Goal: Task Accomplishment & Management: Manage account settings

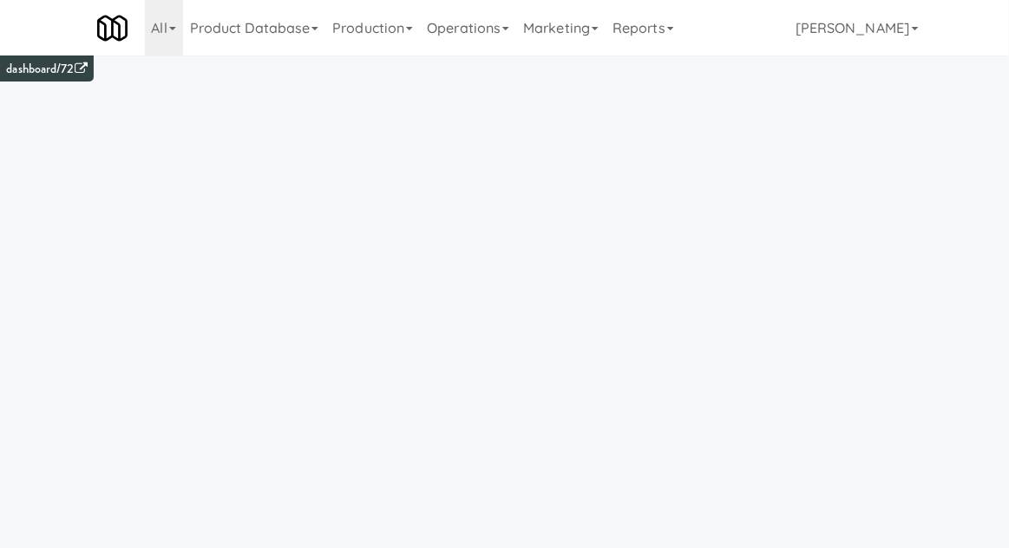
click at [469, 33] on link "Operations" at bounding box center [468, 28] width 96 height 56
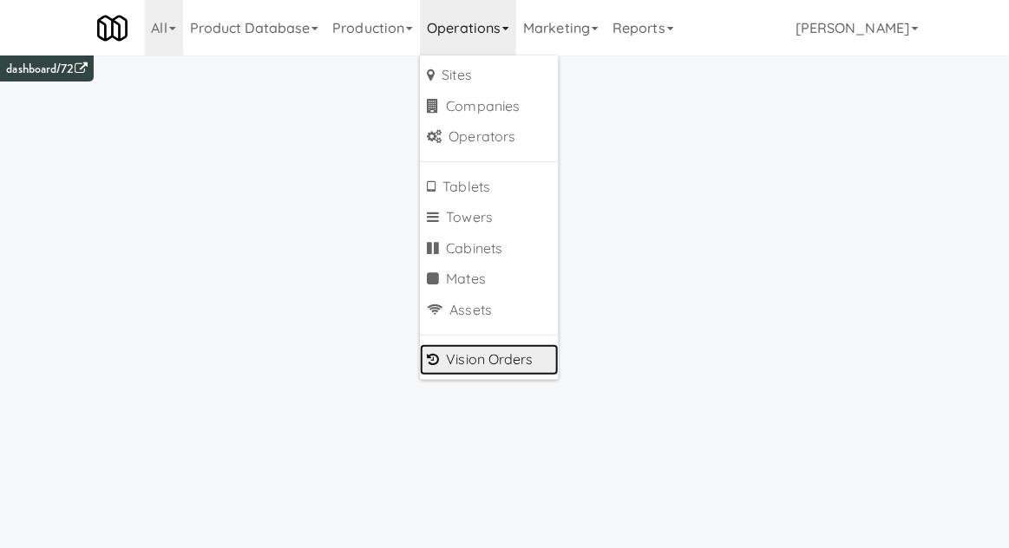
click at [457, 365] on link "Vision Orders" at bounding box center [489, 359] width 139 height 31
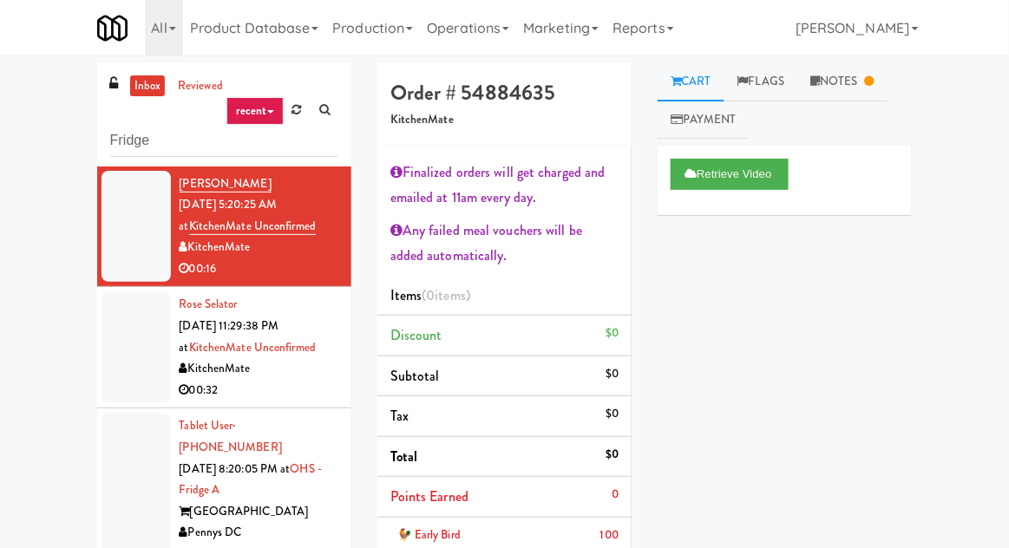
type input "Fridge"
click at [8, 104] on div "inbox reviewed recent all unclear take inventory issue suspicious failed recent…" at bounding box center [504, 425] width 1009 height 727
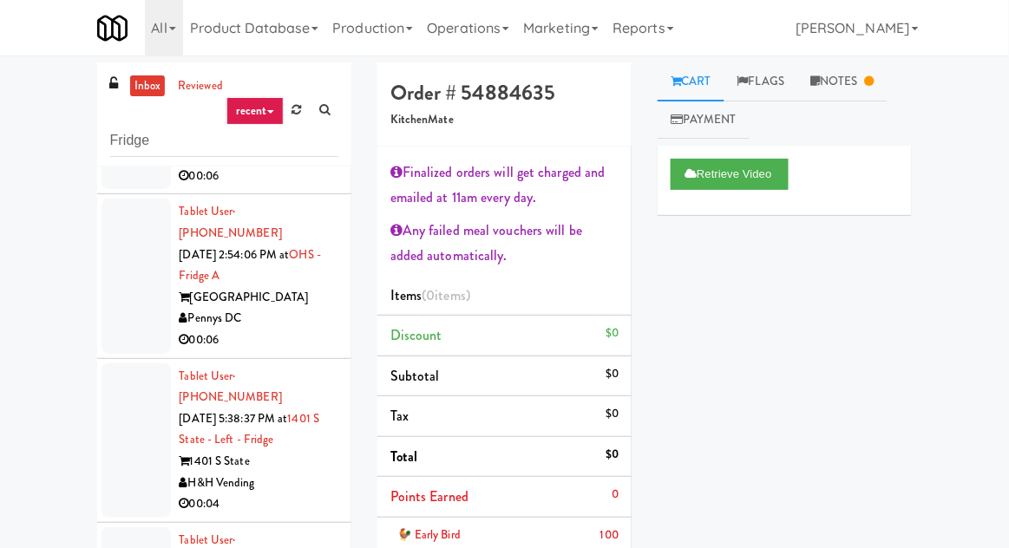
scroll to position [1935, 0]
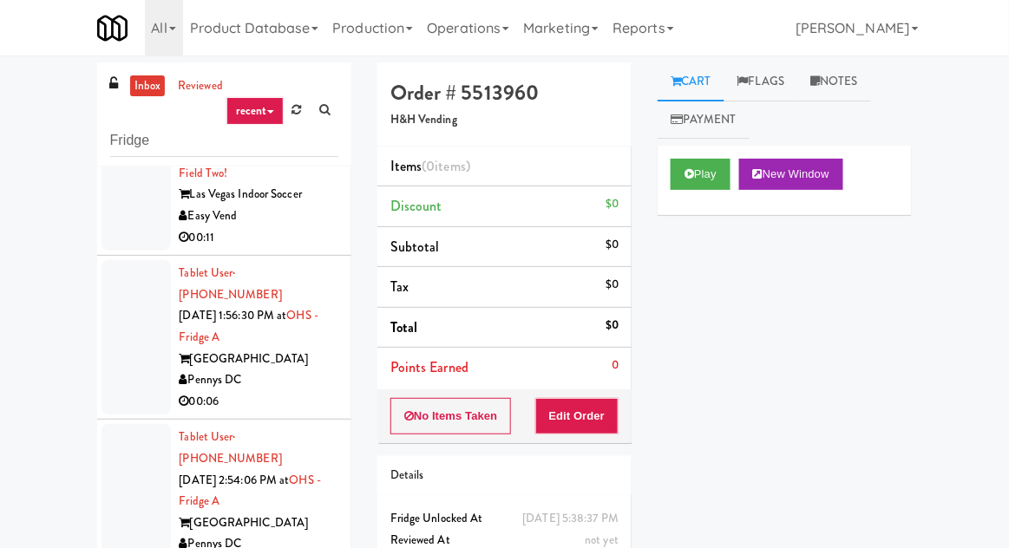
scroll to position [1672, 0]
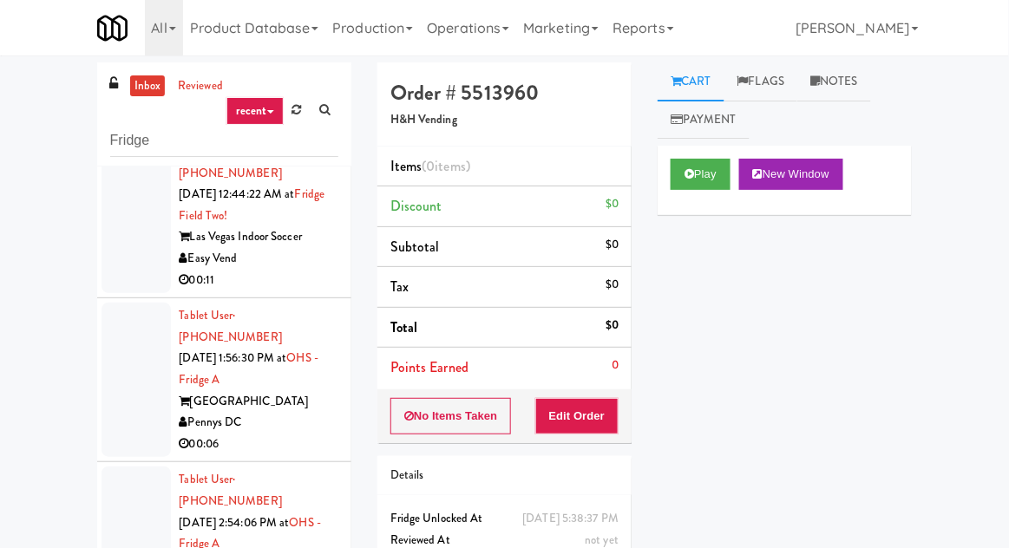
click at [108, 467] on div at bounding box center [135, 544] width 69 height 154
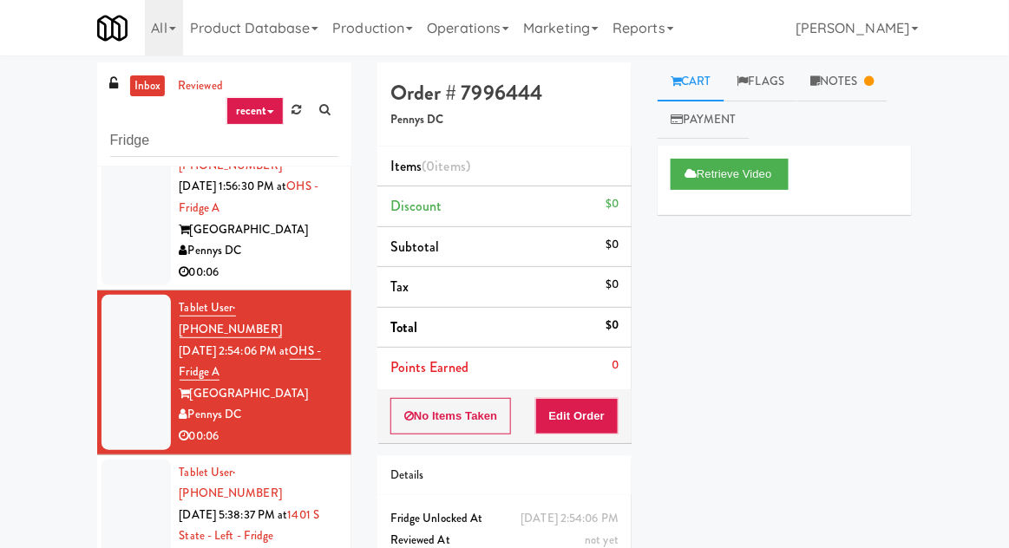
scroll to position [1845, 0]
click at [108, 459] on div at bounding box center [135, 536] width 69 height 154
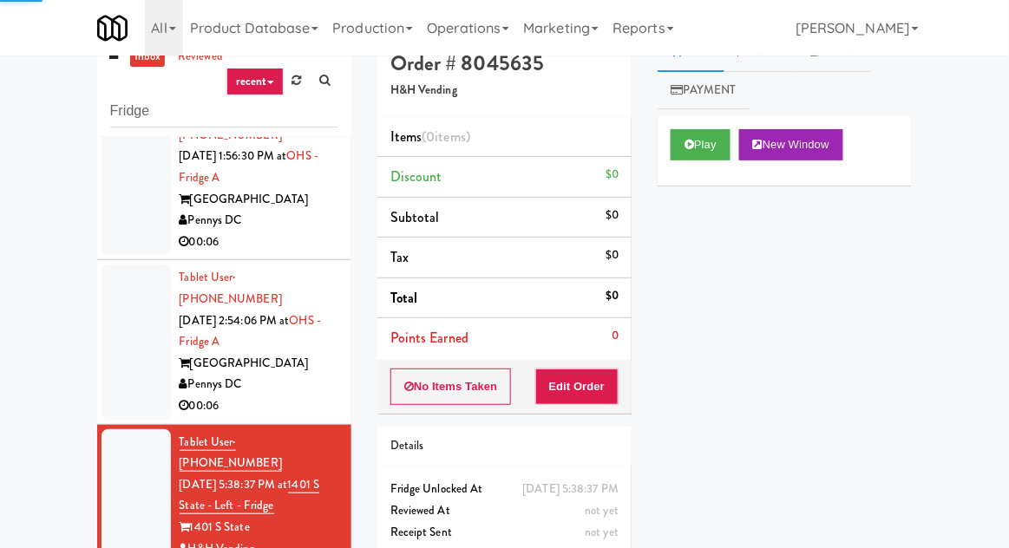
scroll to position [31, 0]
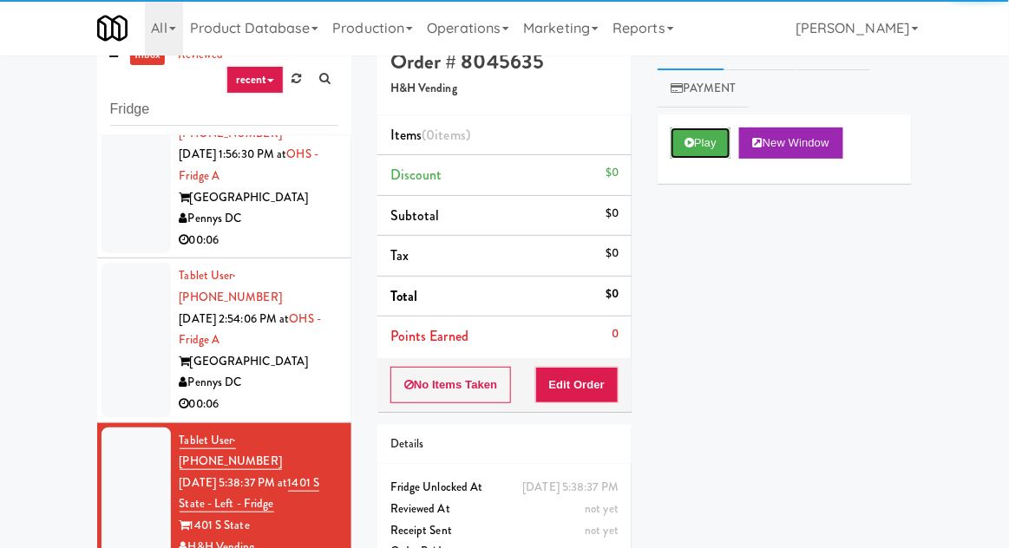
click at [695, 156] on button "Play" at bounding box center [700, 142] width 60 height 31
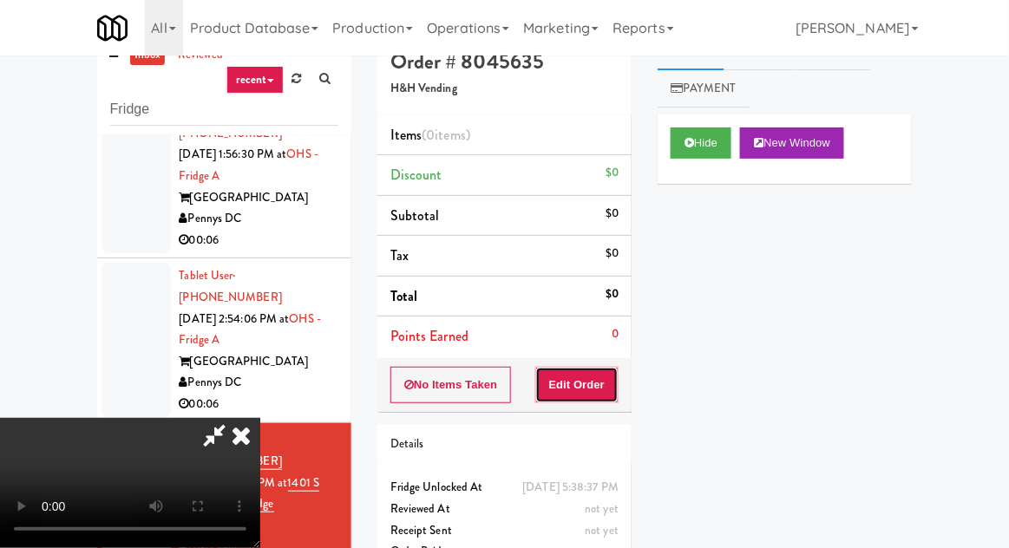
click at [591, 382] on button "Edit Order" at bounding box center [577, 385] width 84 height 36
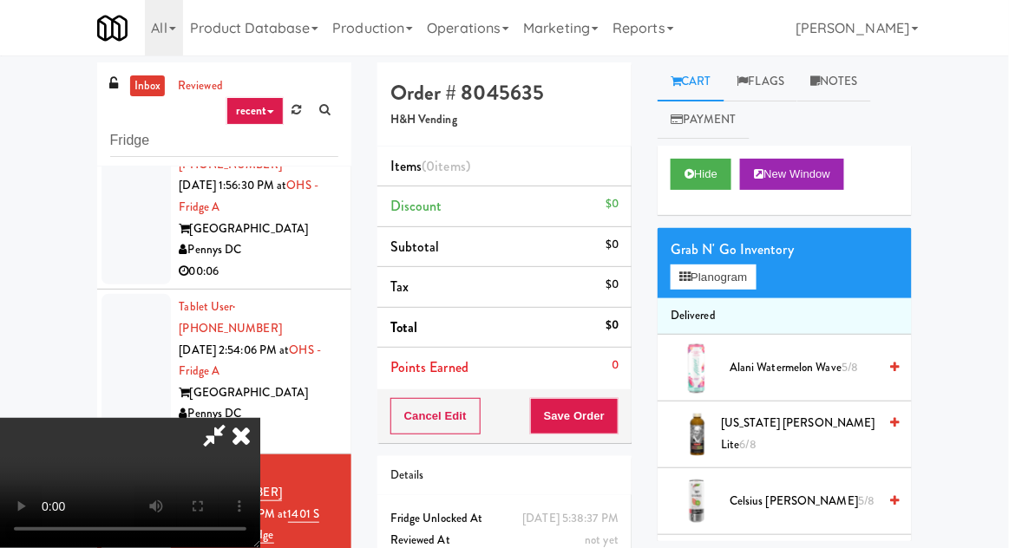
scroll to position [67, 0]
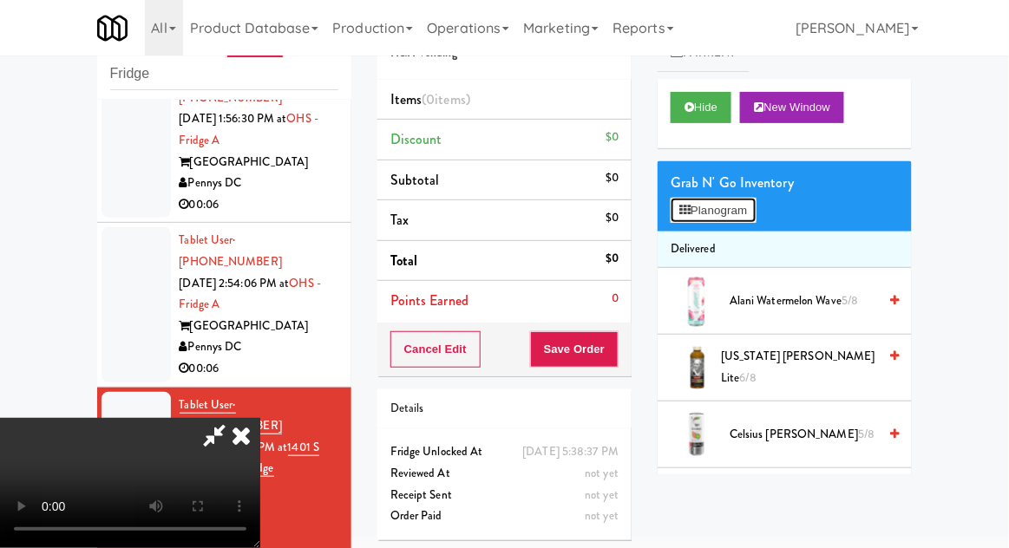
click at [755, 217] on button "Planogram" at bounding box center [712, 211] width 85 height 26
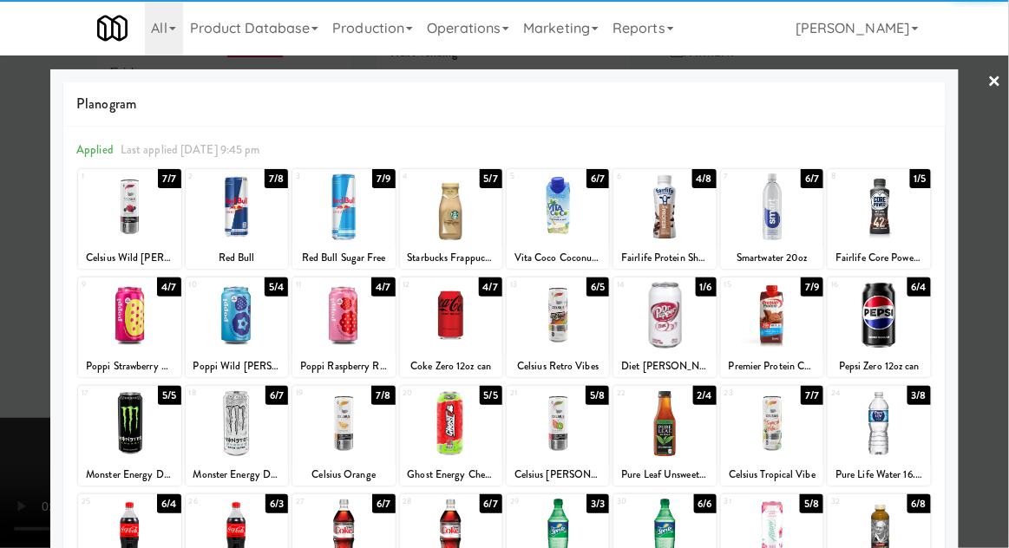
click at [252, 222] on div at bounding box center [237, 206] width 102 height 67
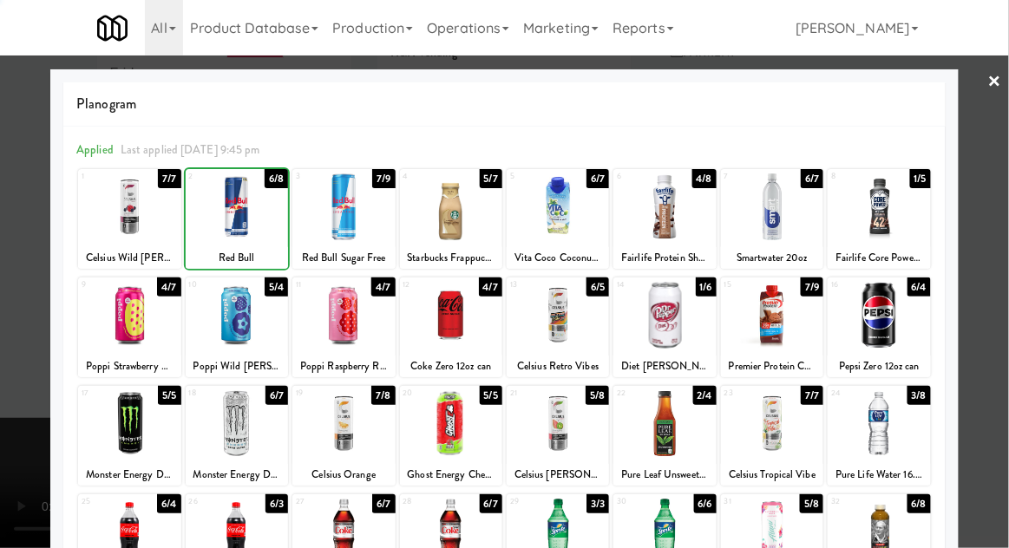
click at [1002, 271] on div at bounding box center [504, 274] width 1009 height 548
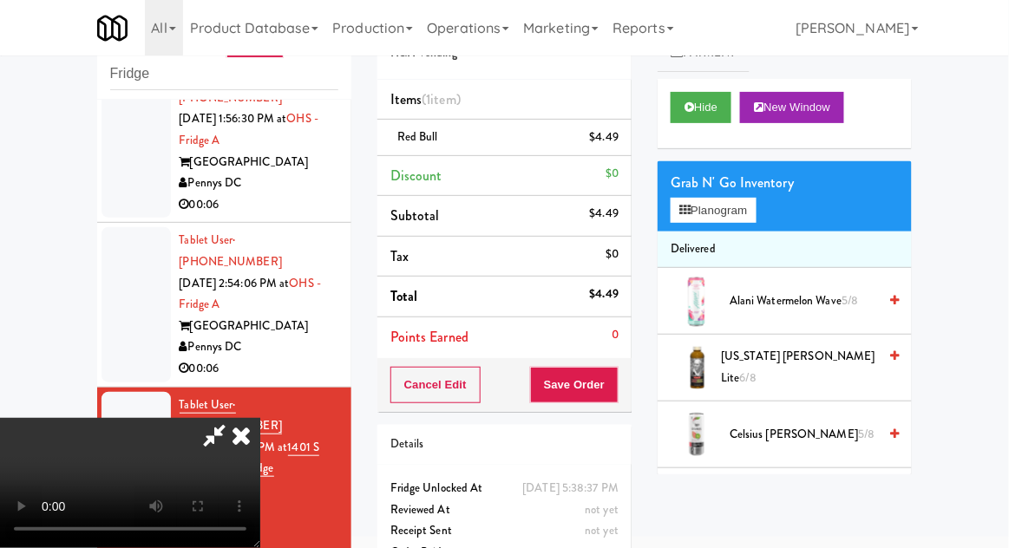
scroll to position [63, 0]
click at [613, 382] on button "Save Order" at bounding box center [574, 385] width 88 height 36
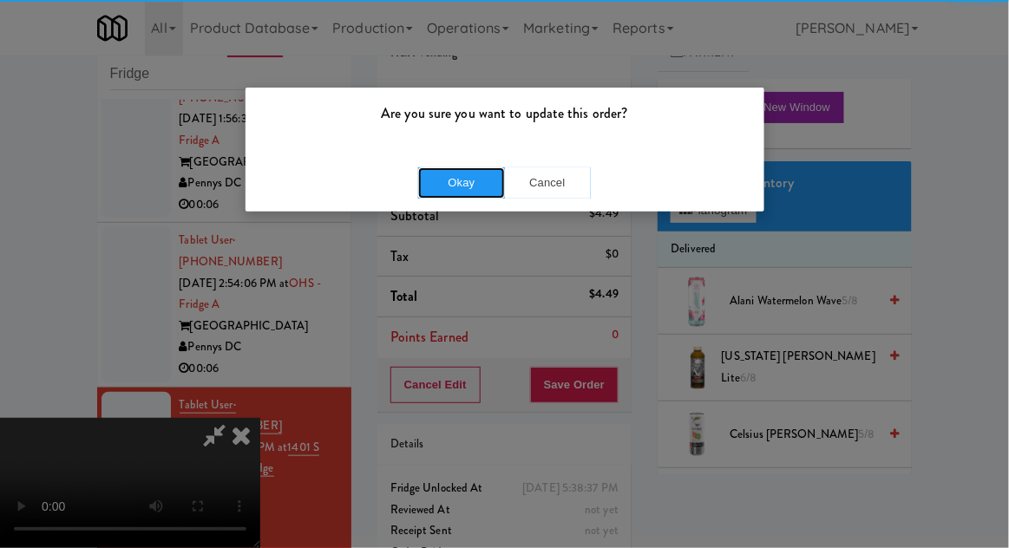
click at [443, 177] on button "Okay" at bounding box center [461, 182] width 87 height 31
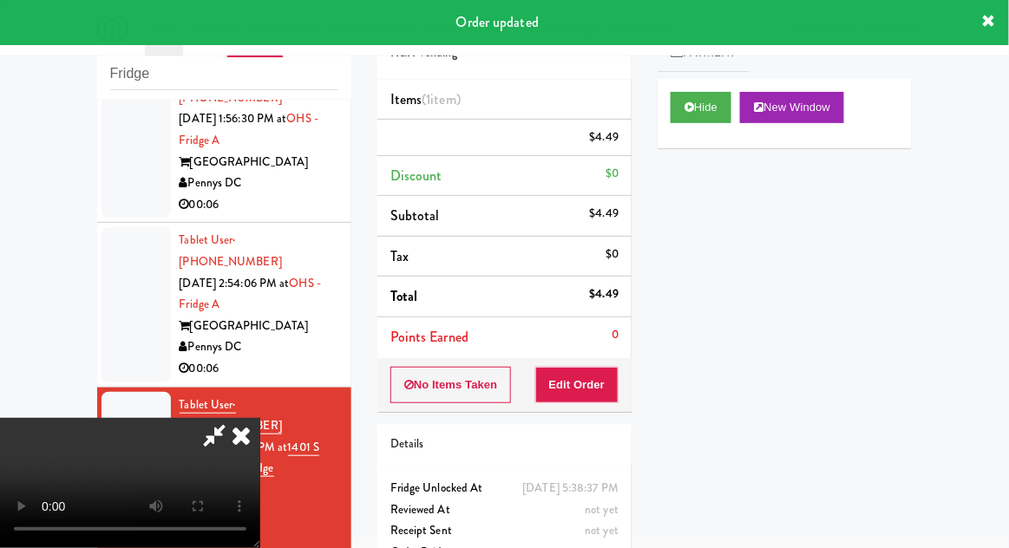
scroll to position [0, 0]
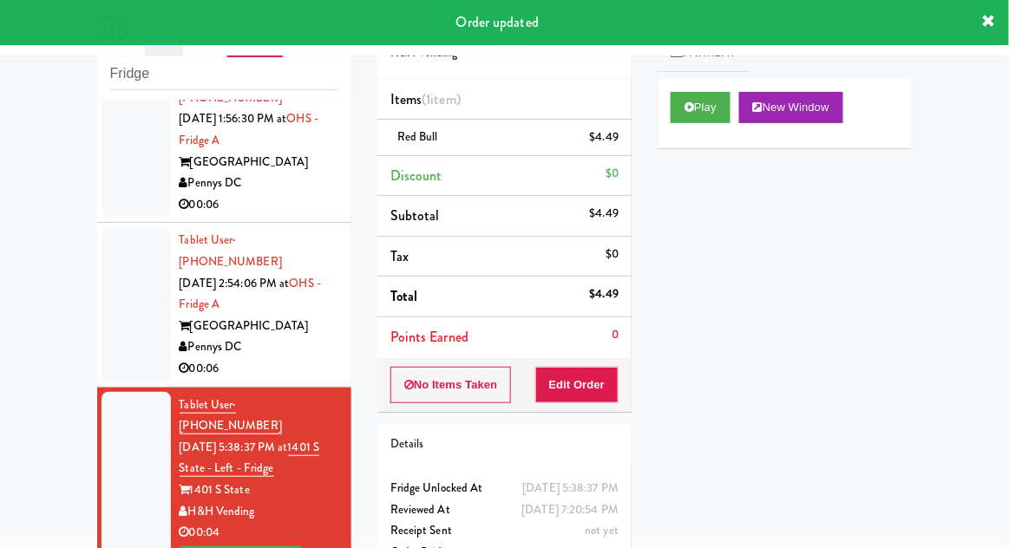
click at [88, 407] on div "inbox reviewed recent all unclear take inventory issue suspicious failed recent…" at bounding box center [224, 314] width 280 height 637
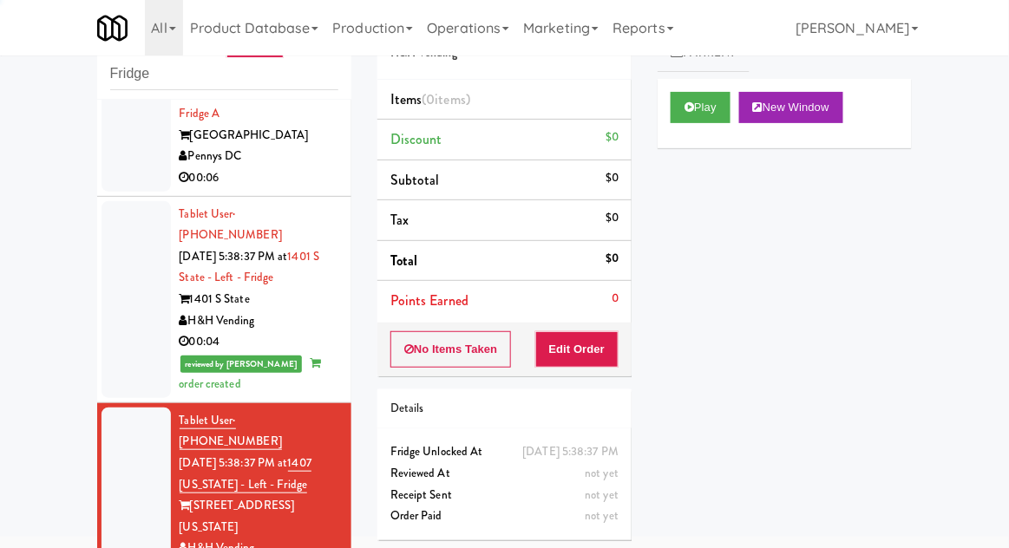
scroll to position [2039, 0]
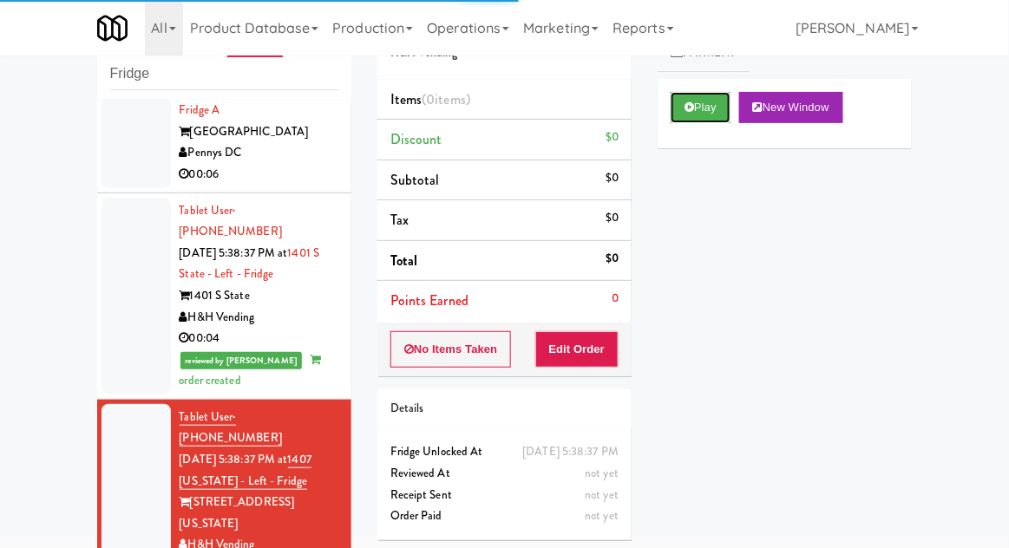
click at [676, 110] on button "Play" at bounding box center [700, 107] width 60 height 31
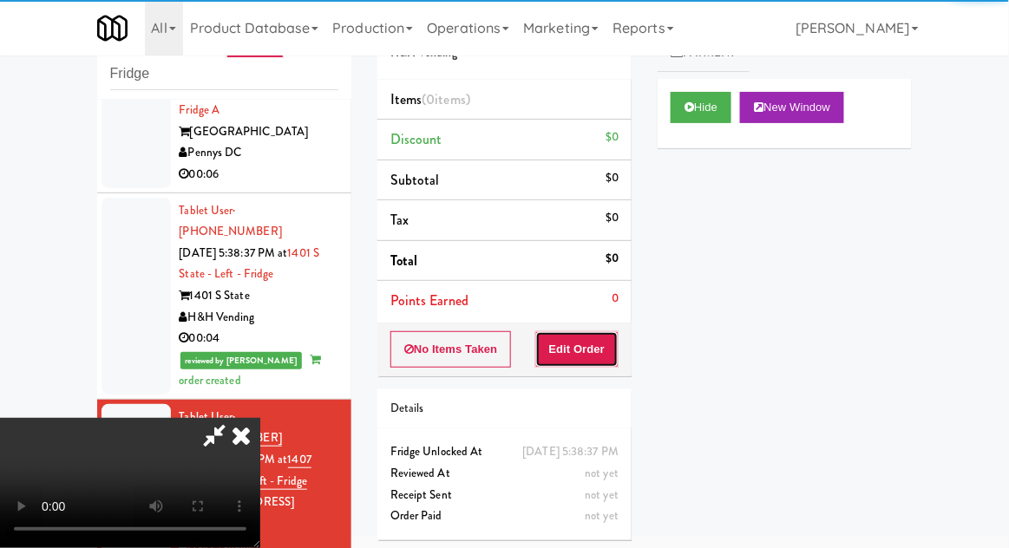
click at [584, 347] on button "Edit Order" at bounding box center [577, 349] width 84 height 36
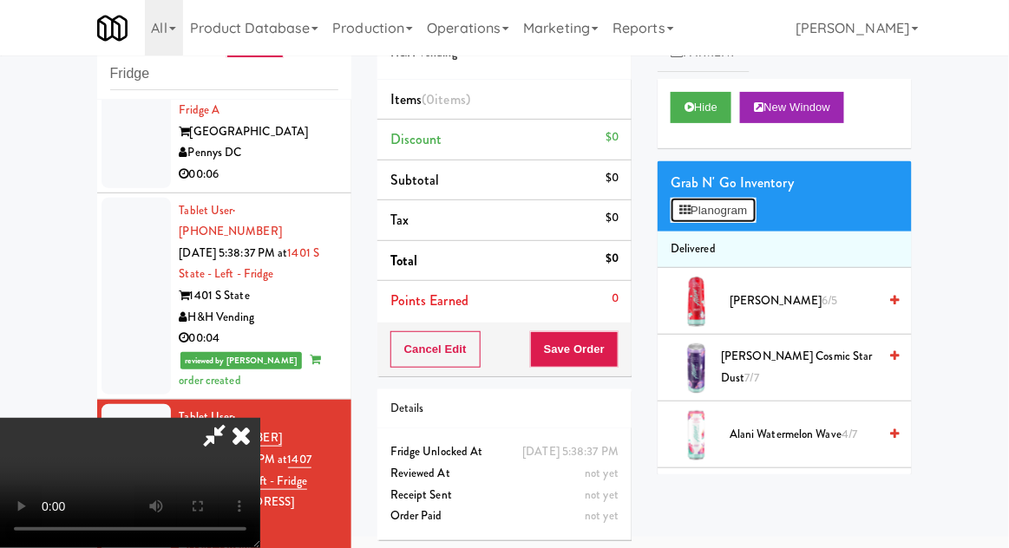
click at [755, 213] on button "Planogram" at bounding box center [712, 211] width 85 height 26
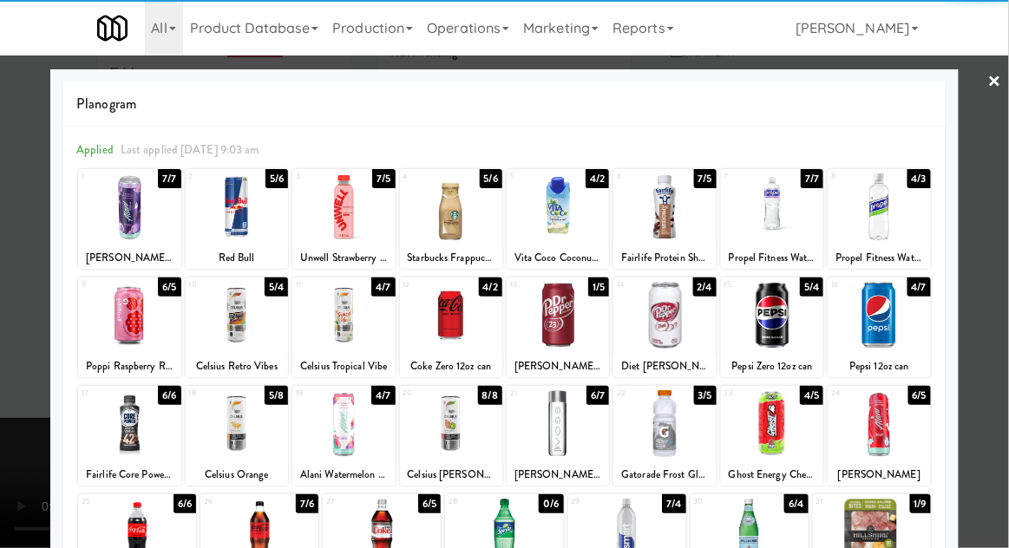
click at [328, 415] on div at bounding box center [343, 423] width 102 height 67
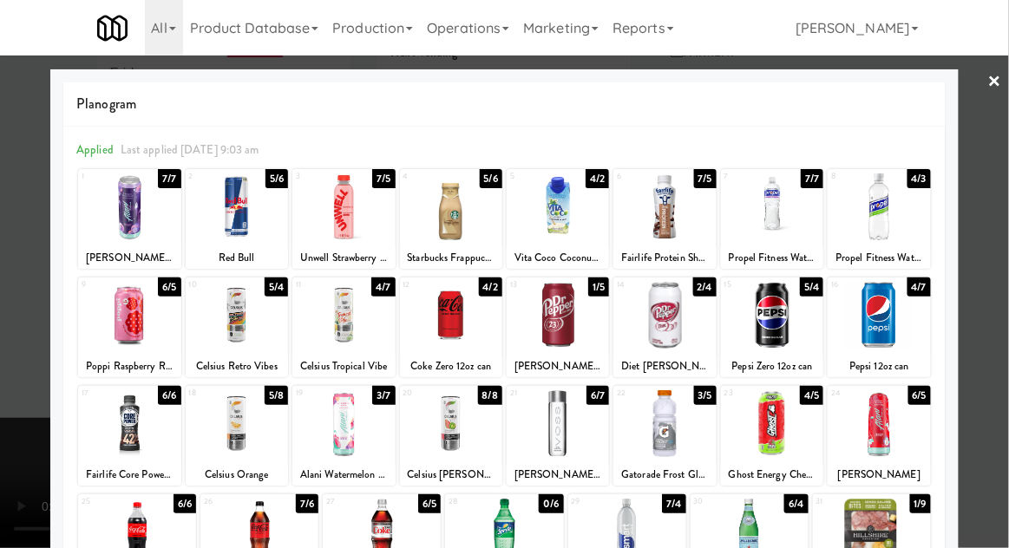
click at [1007, 257] on div at bounding box center [504, 274] width 1009 height 548
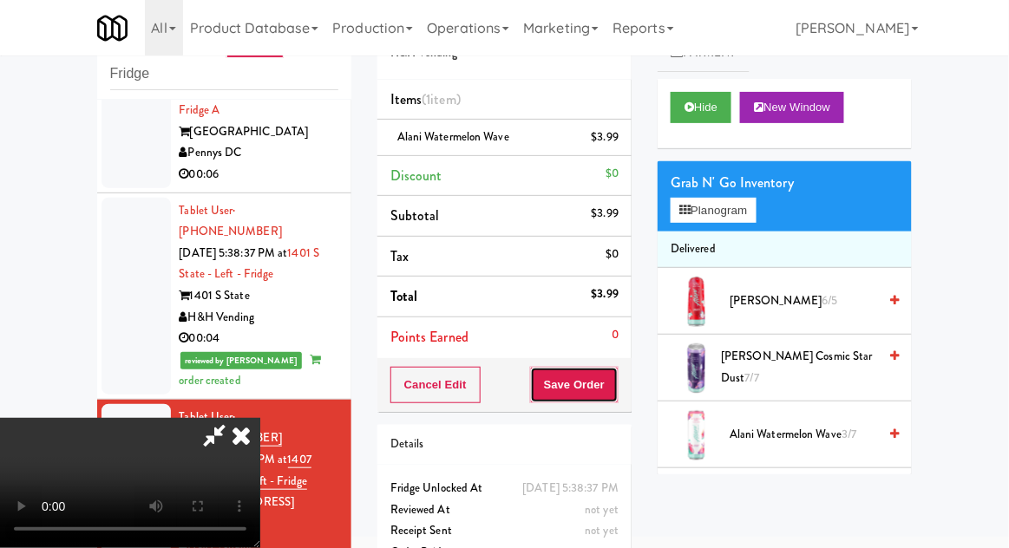
click at [611, 382] on button "Save Order" at bounding box center [574, 385] width 88 height 36
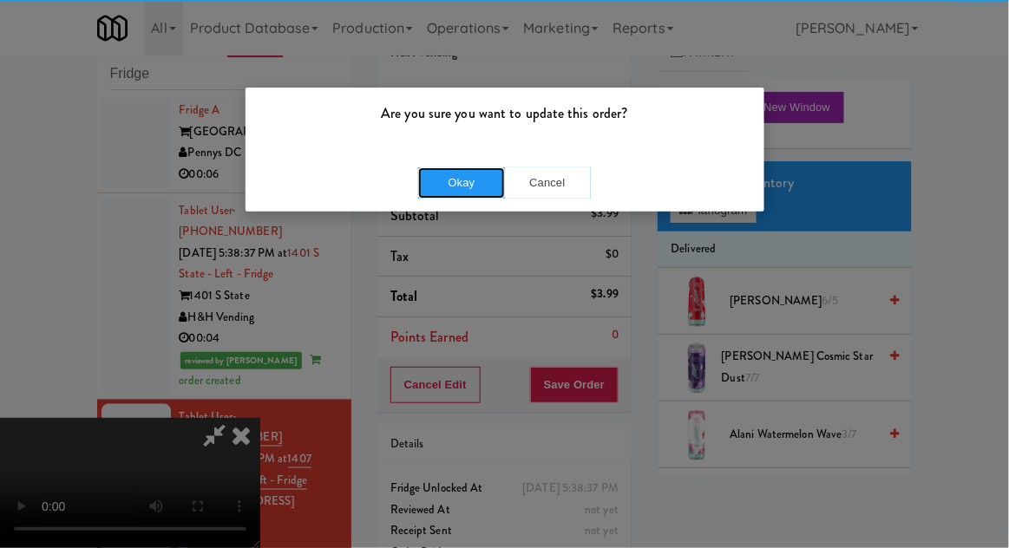
click at [467, 195] on button "Okay" at bounding box center [461, 182] width 87 height 31
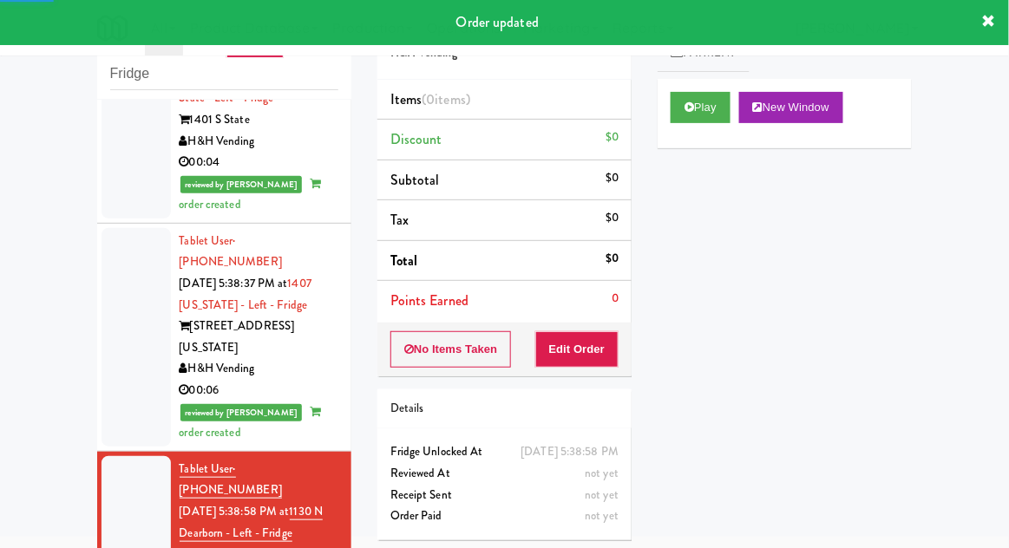
scroll to position [2215, 0]
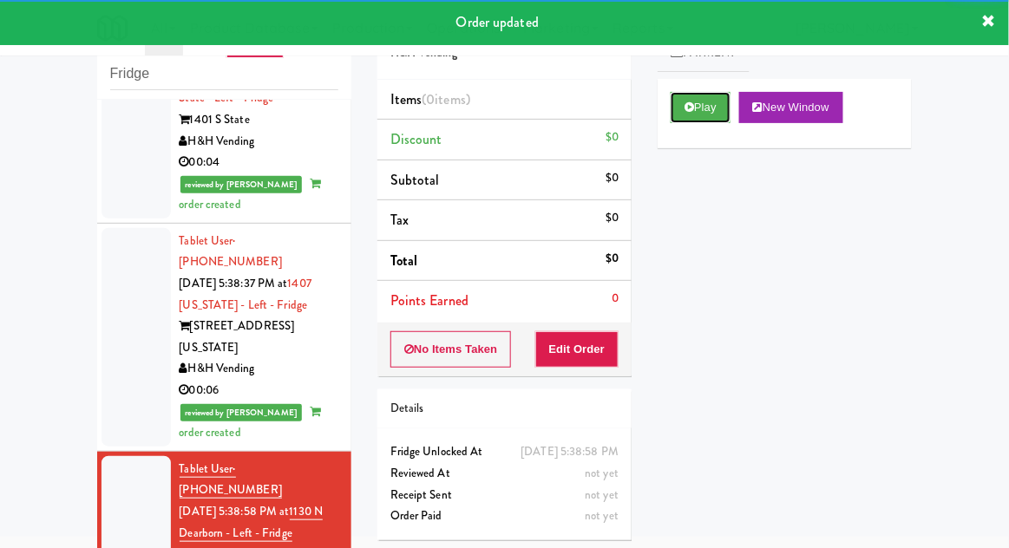
click at [711, 119] on button "Play" at bounding box center [700, 107] width 60 height 31
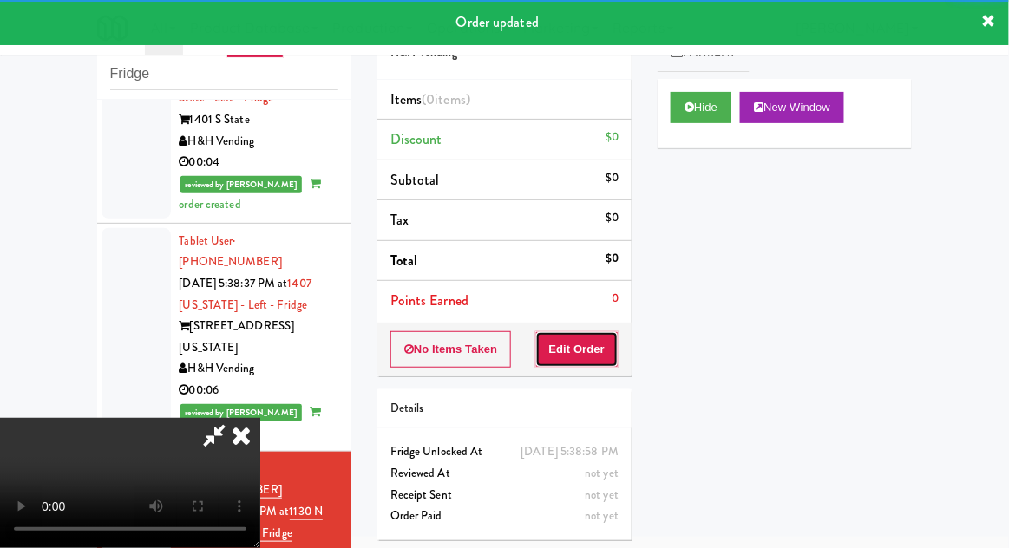
click at [594, 355] on button "Edit Order" at bounding box center [577, 349] width 84 height 36
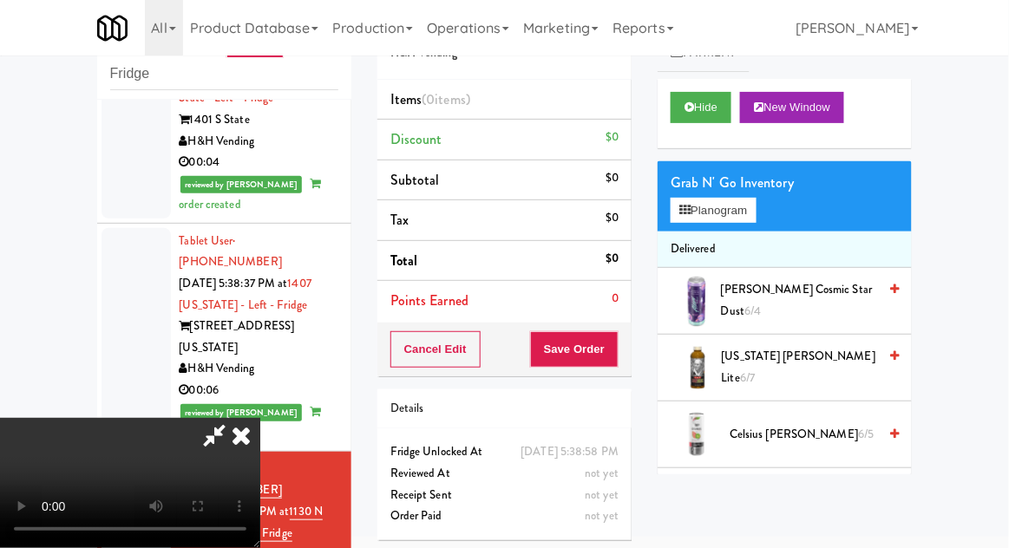
scroll to position [63, 0]
click at [746, 219] on button "Planogram" at bounding box center [712, 211] width 85 height 26
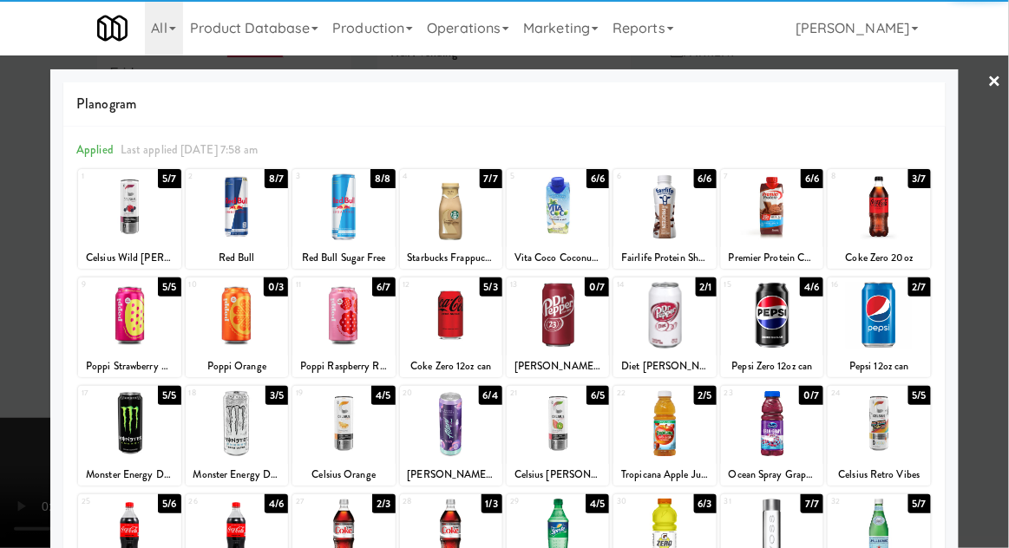
click at [458, 313] on div at bounding box center [451, 315] width 102 height 67
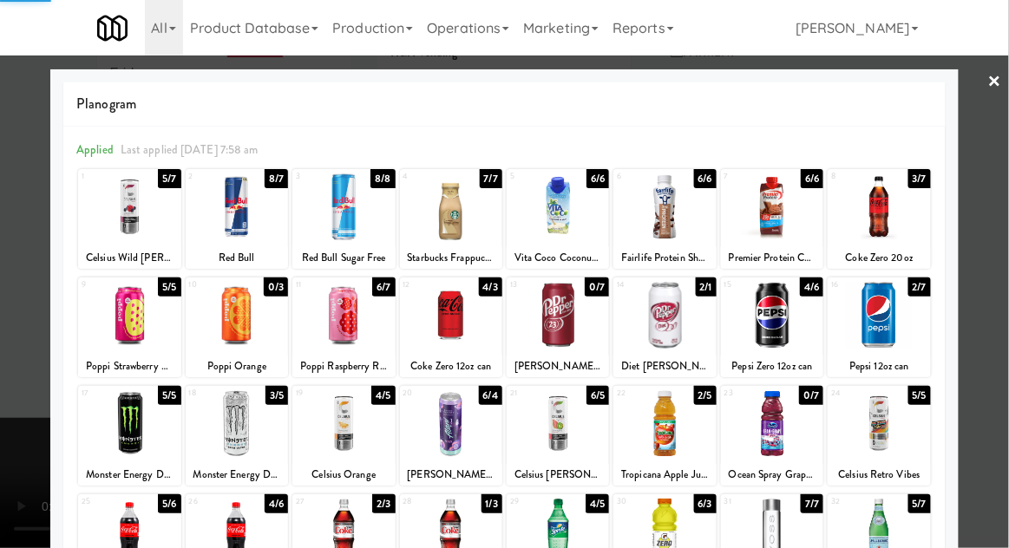
click at [1007, 256] on div at bounding box center [504, 274] width 1009 height 548
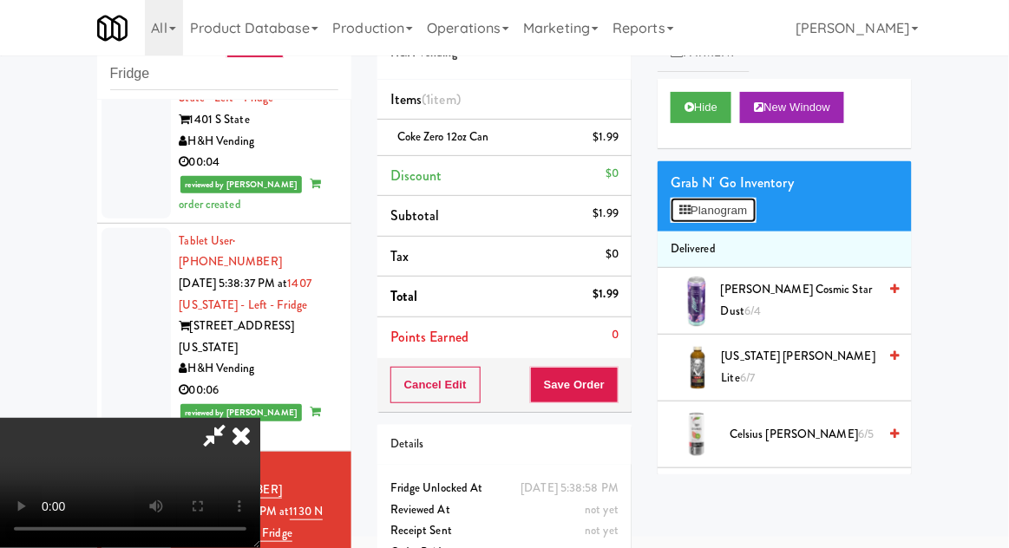
click at [742, 215] on button "Planogram" at bounding box center [712, 211] width 85 height 26
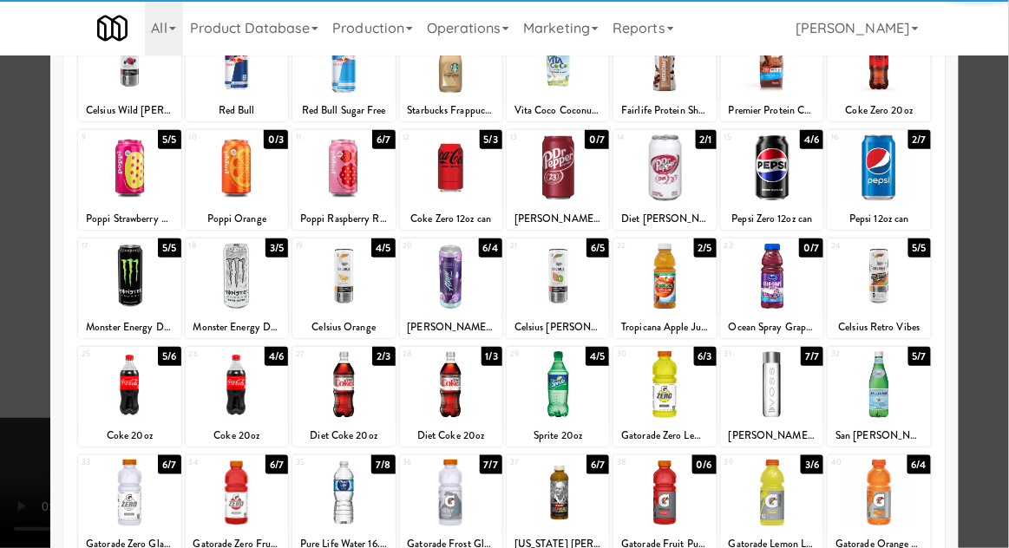
scroll to position [147, 0]
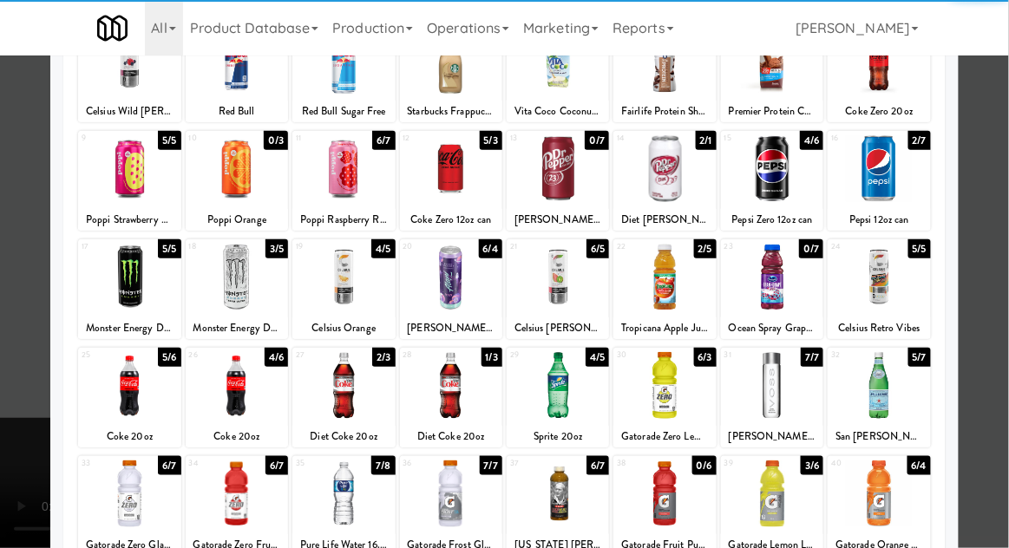
click at [689, 403] on div at bounding box center [664, 385] width 102 height 67
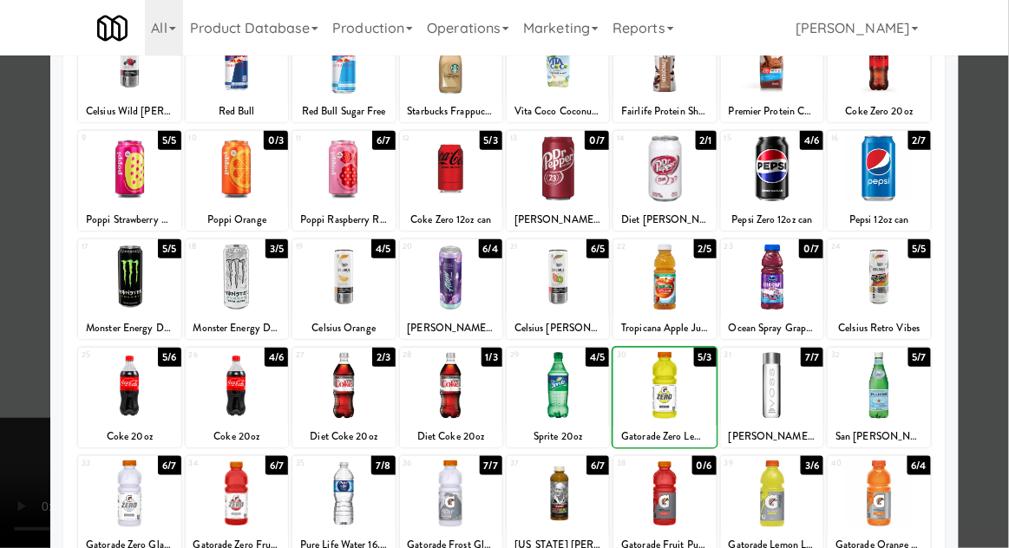
click at [1003, 275] on div at bounding box center [504, 274] width 1009 height 548
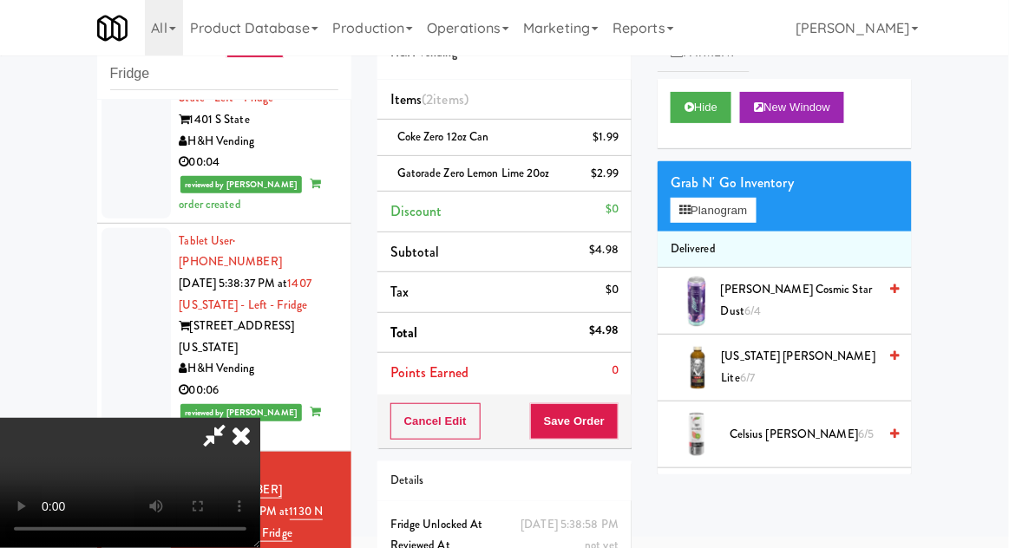
scroll to position [79, 0]
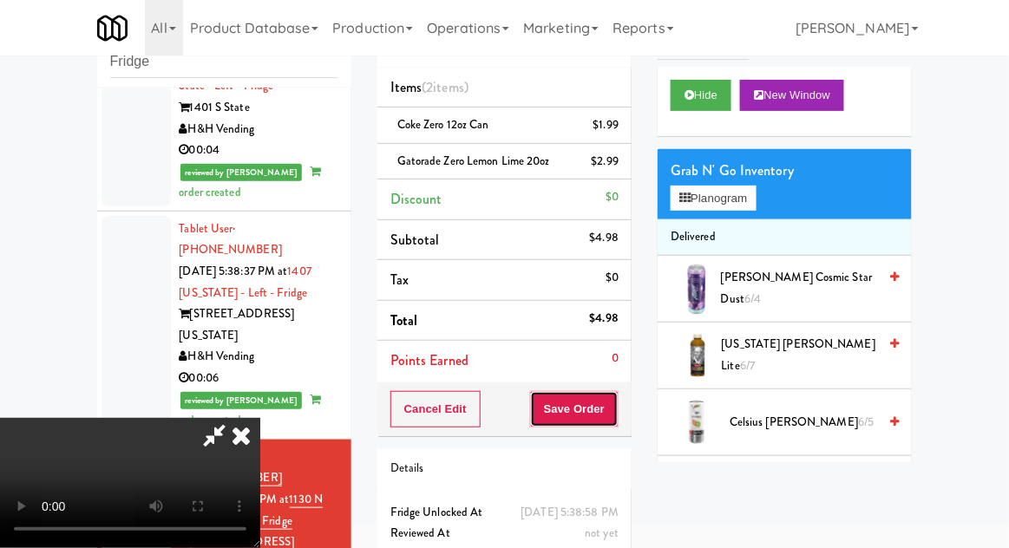
click at [616, 415] on button "Save Order" at bounding box center [574, 409] width 88 height 36
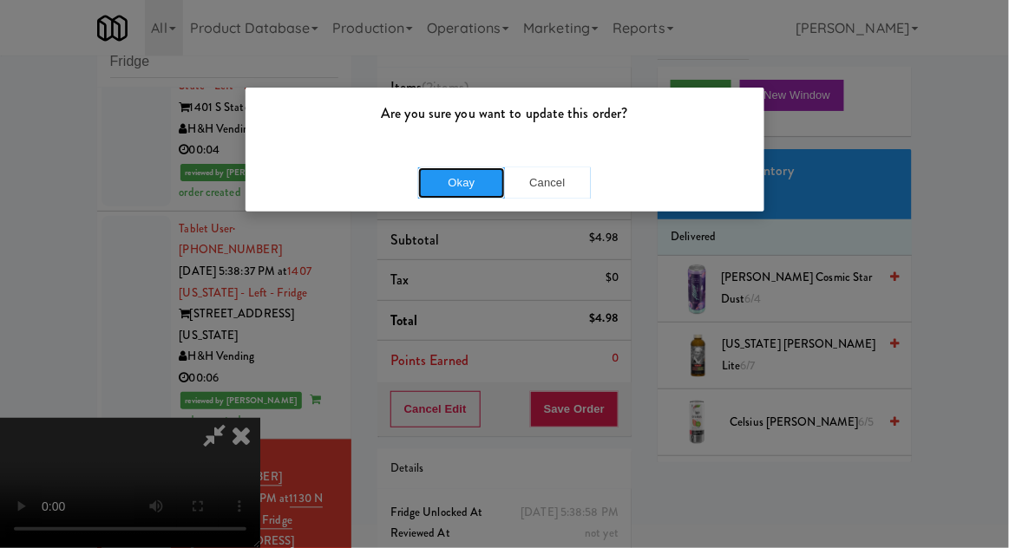
click at [460, 193] on button "Okay" at bounding box center [461, 182] width 87 height 31
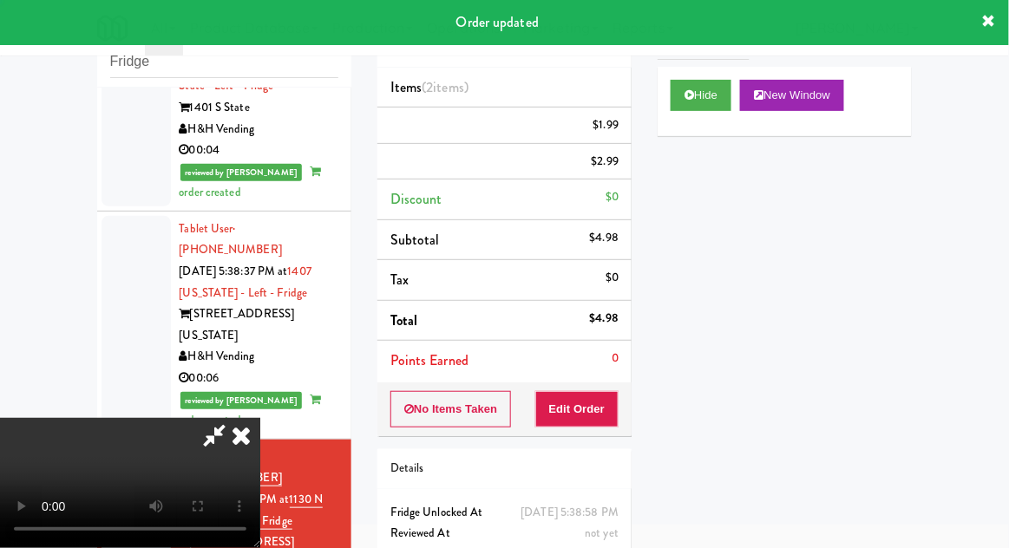
scroll to position [0, 0]
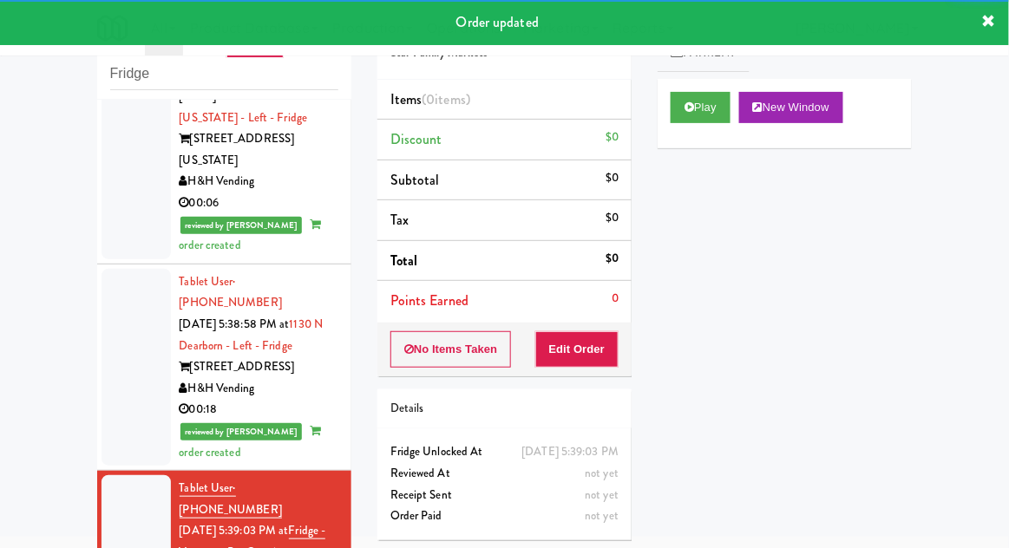
scroll to position [2408, 0]
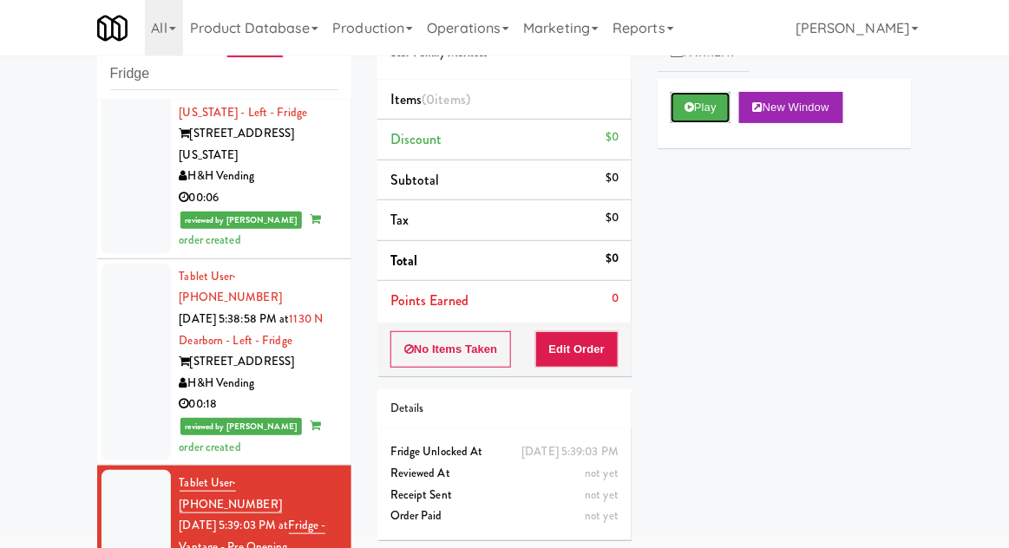
click at [702, 119] on button "Play" at bounding box center [700, 107] width 60 height 31
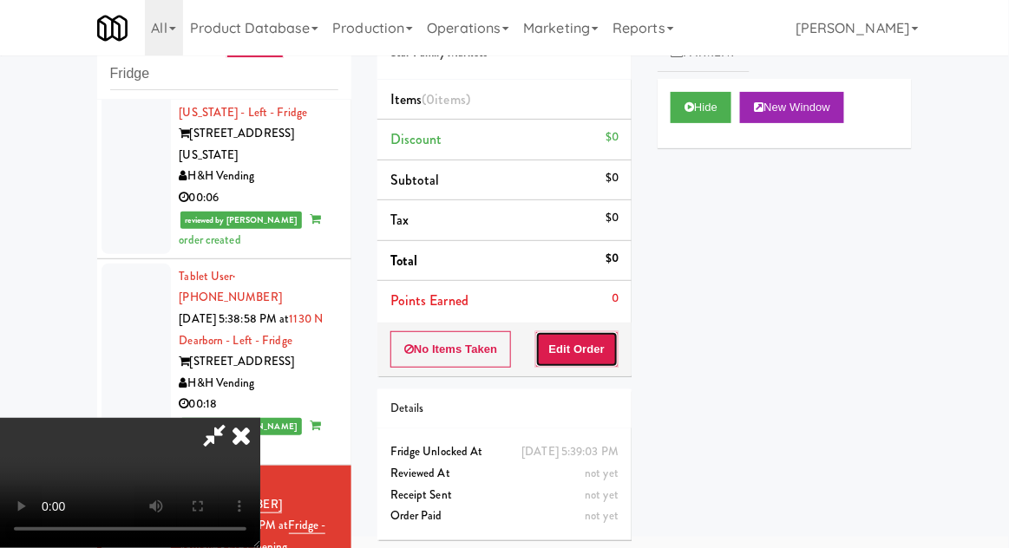
click at [606, 356] on button "Edit Order" at bounding box center [577, 349] width 84 height 36
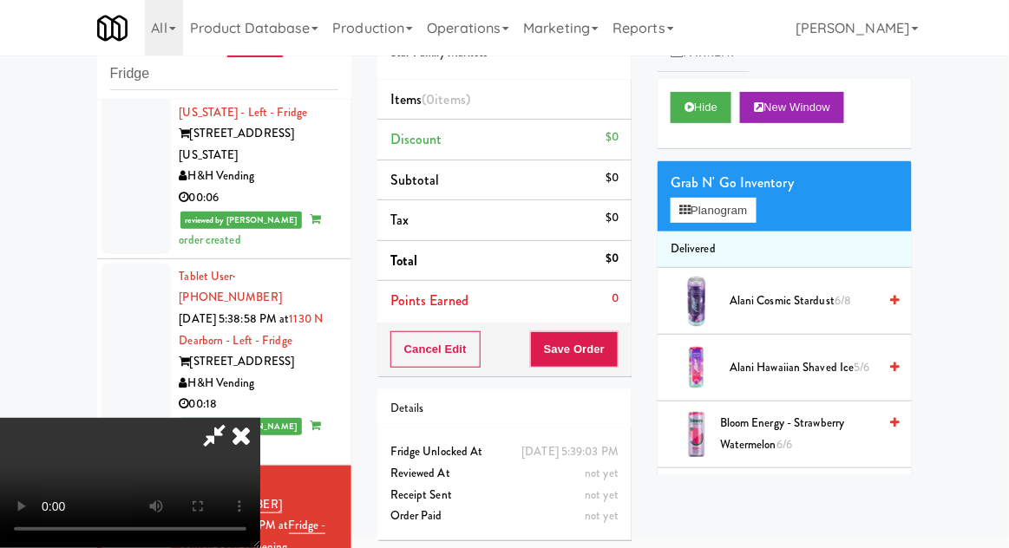
scroll to position [0, 0]
click at [743, 232] on li "Delivered" at bounding box center [784, 250] width 254 height 36
click at [755, 215] on button "Planogram" at bounding box center [712, 211] width 85 height 26
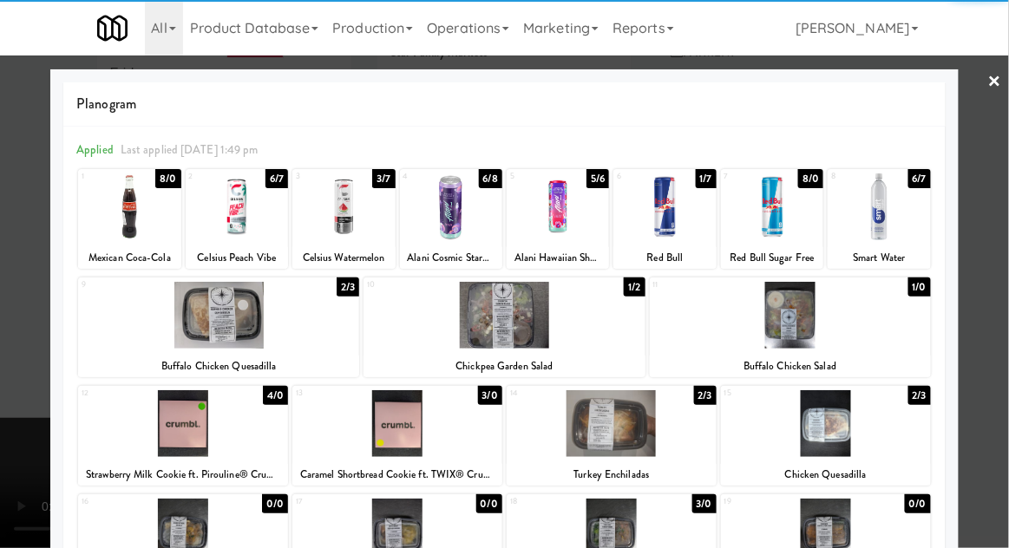
click at [897, 204] on div at bounding box center [878, 206] width 102 height 67
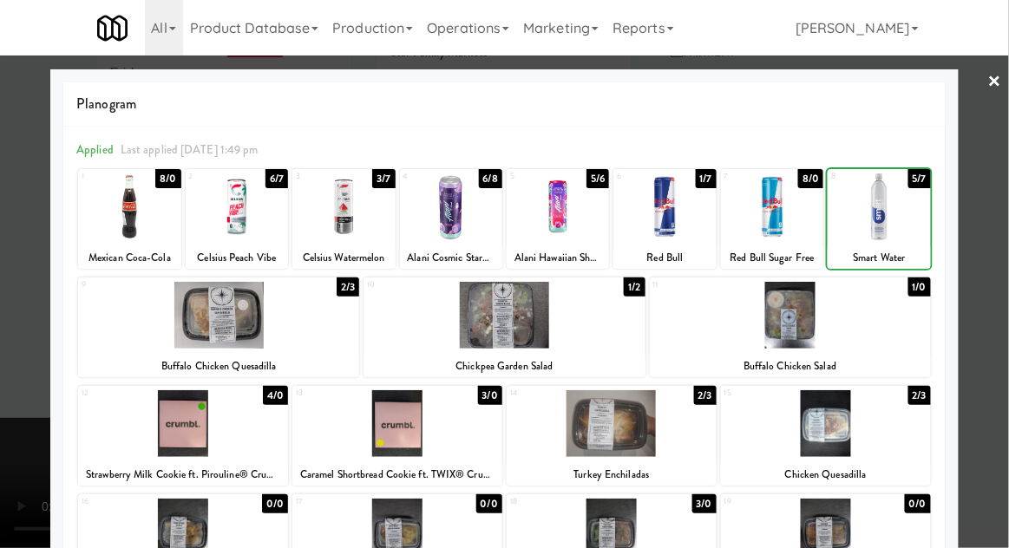
click at [1003, 215] on div at bounding box center [504, 274] width 1009 height 548
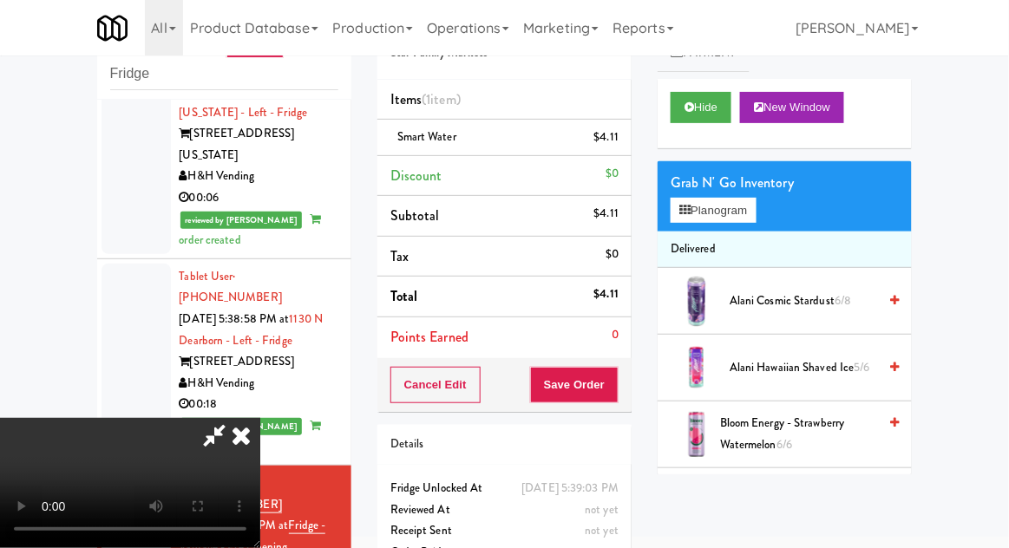
scroll to position [63, 0]
click at [617, 386] on button "Save Order" at bounding box center [574, 385] width 88 height 36
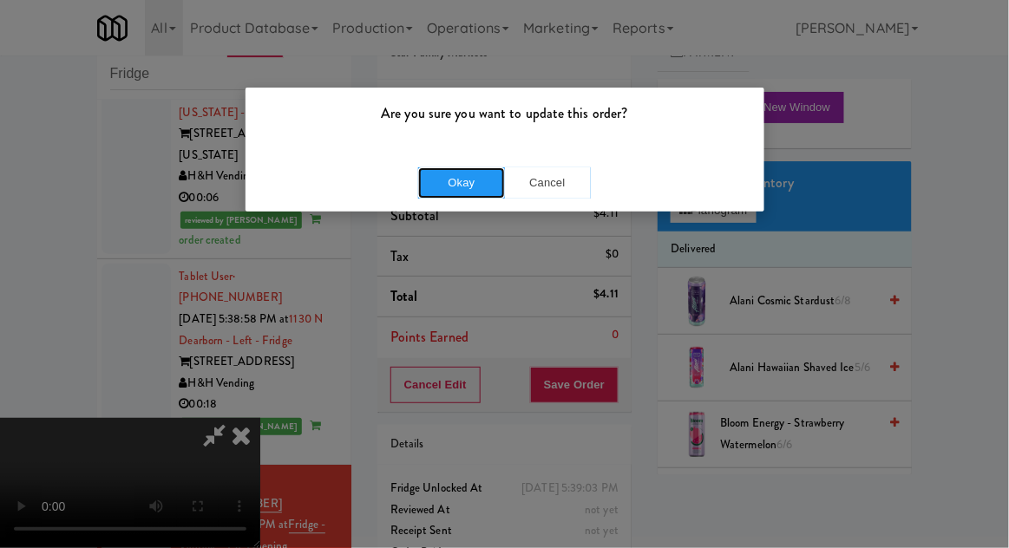
click at [456, 167] on button "Okay" at bounding box center [461, 182] width 87 height 31
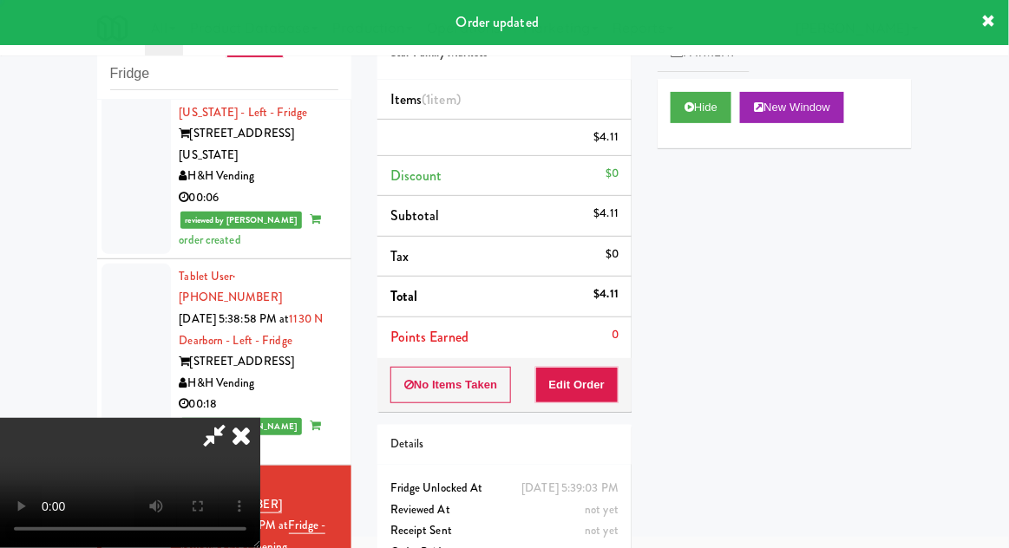
scroll to position [0, 0]
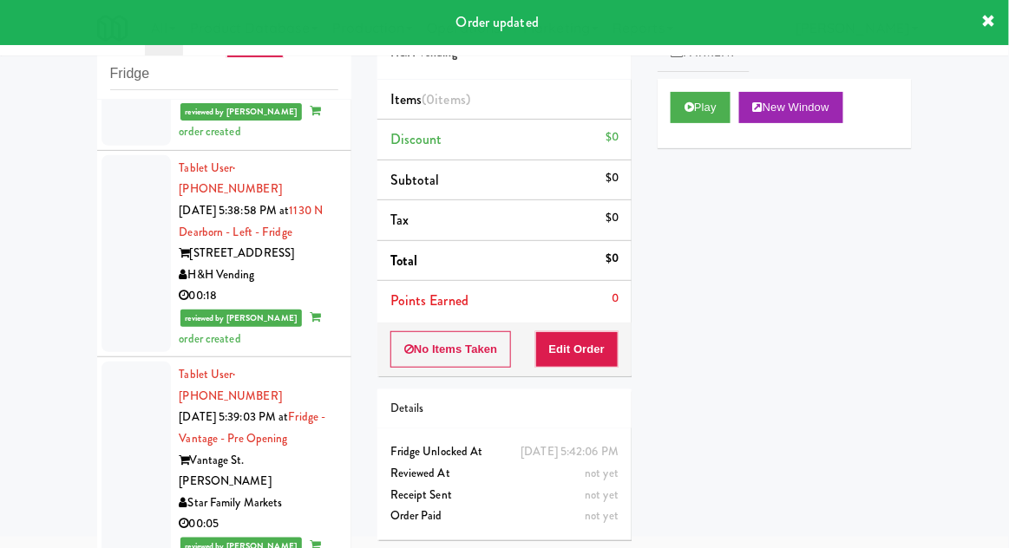
scroll to position [2546, 0]
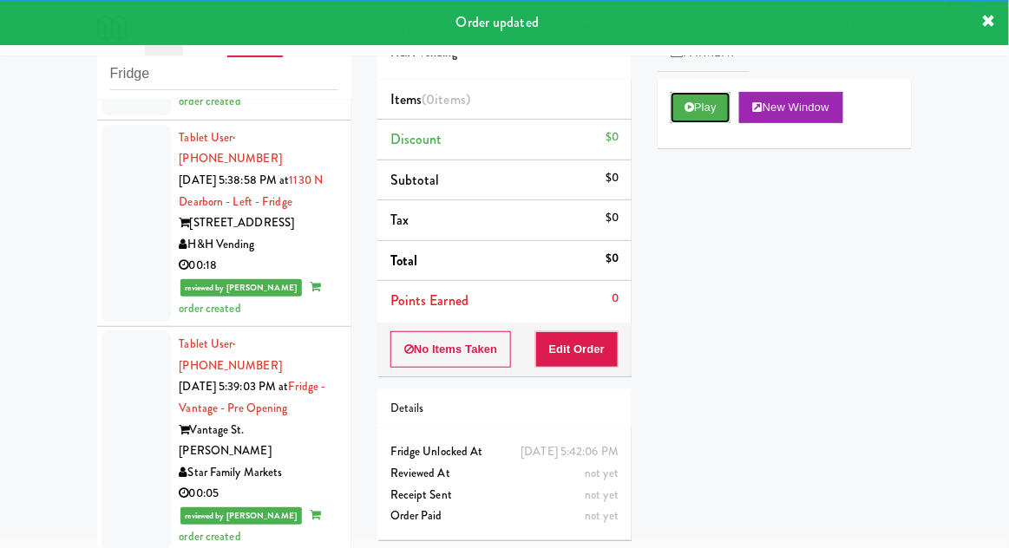
click at [683, 119] on button "Play" at bounding box center [700, 107] width 60 height 31
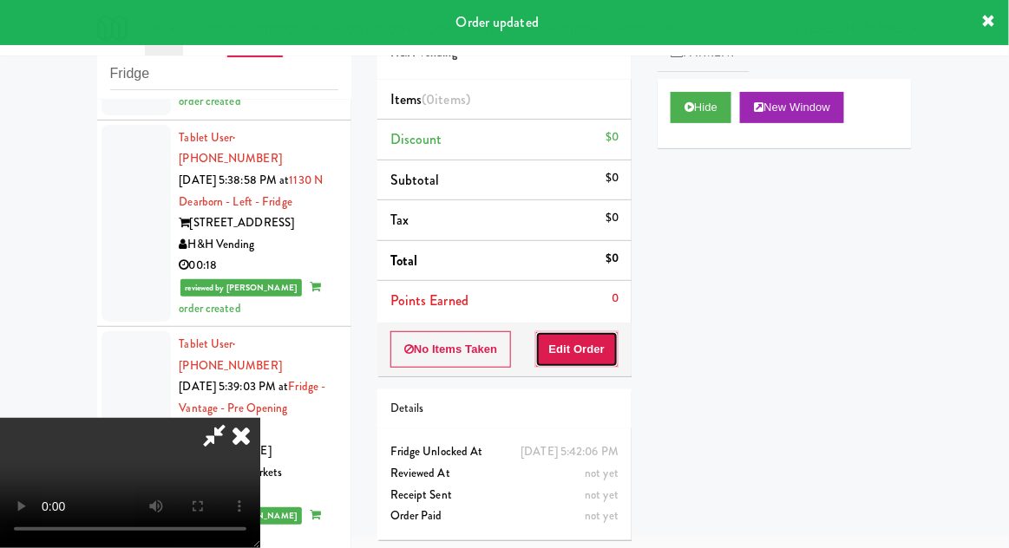
click at [578, 359] on button "Edit Order" at bounding box center [577, 349] width 84 height 36
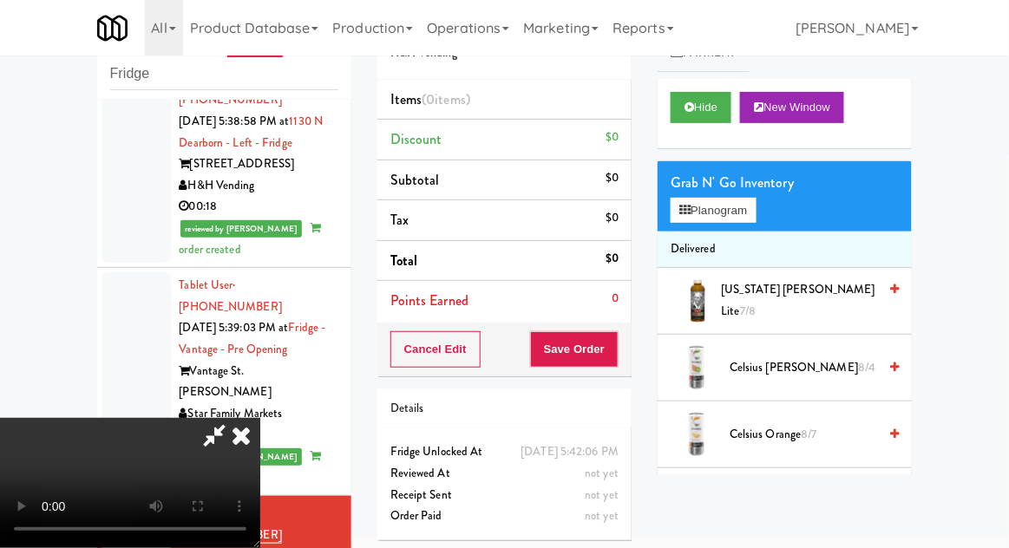
scroll to position [2606, 0]
click at [749, 213] on button "Planogram" at bounding box center [712, 211] width 85 height 26
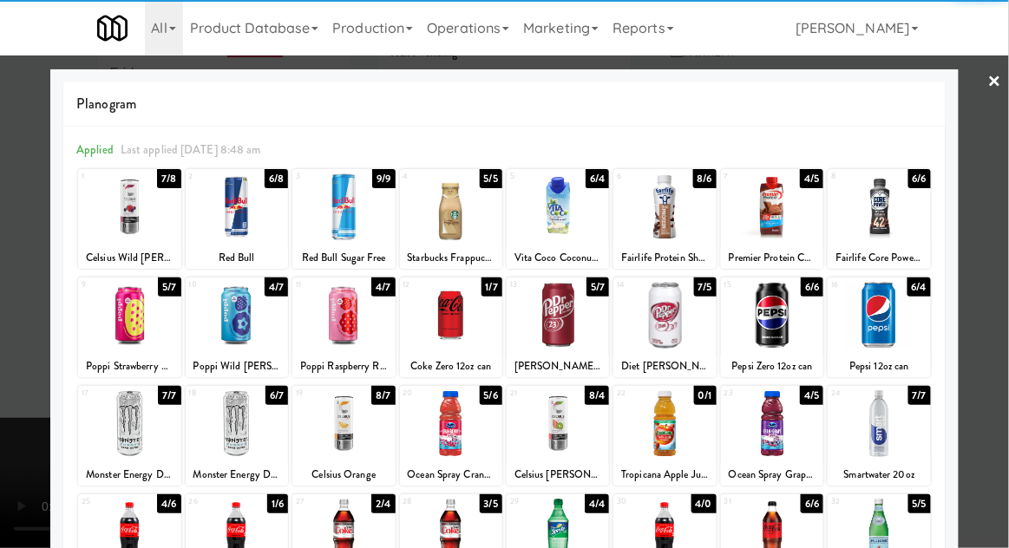
click at [248, 424] on div at bounding box center [237, 423] width 102 height 67
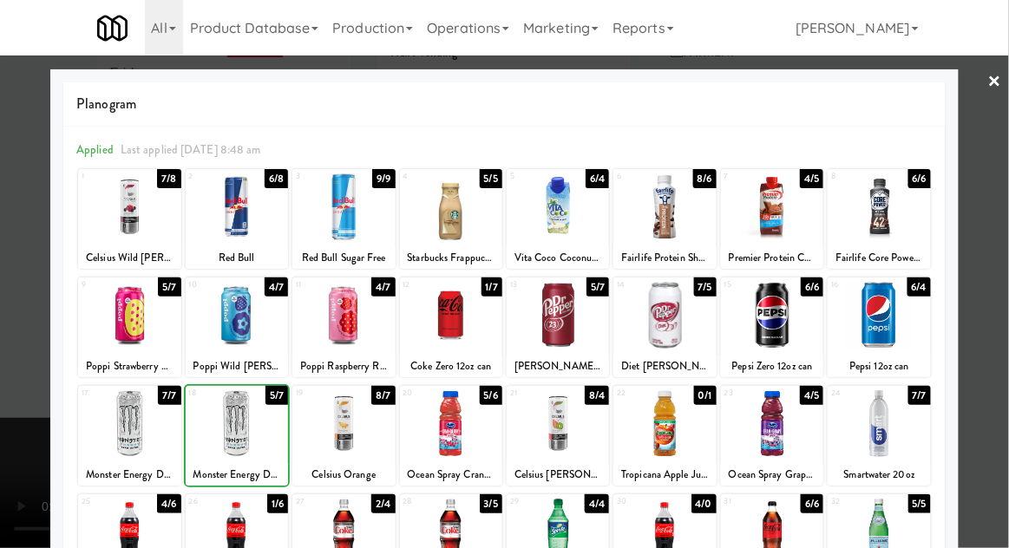
click at [1007, 267] on div at bounding box center [504, 274] width 1009 height 548
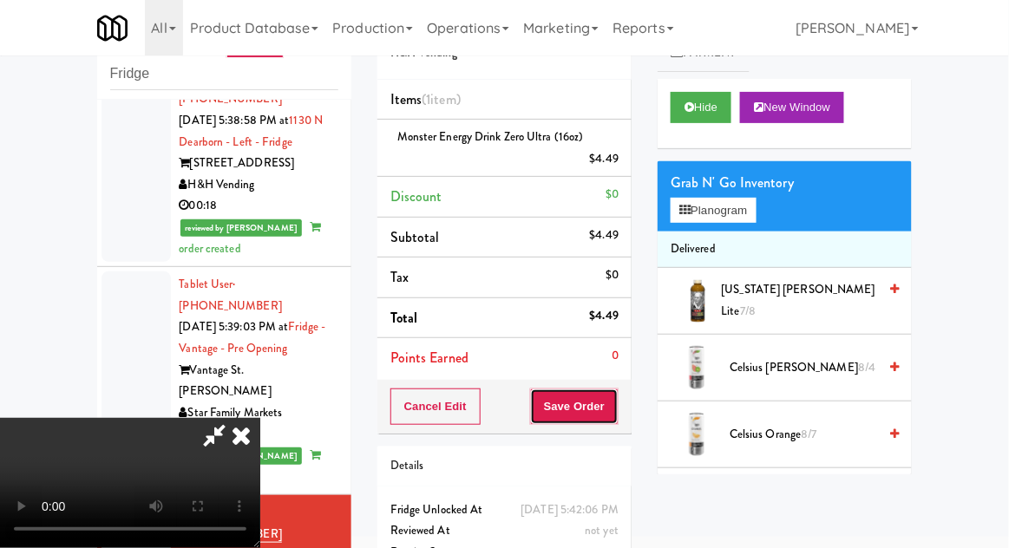
click at [607, 418] on button "Save Order" at bounding box center [574, 407] width 88 height 36
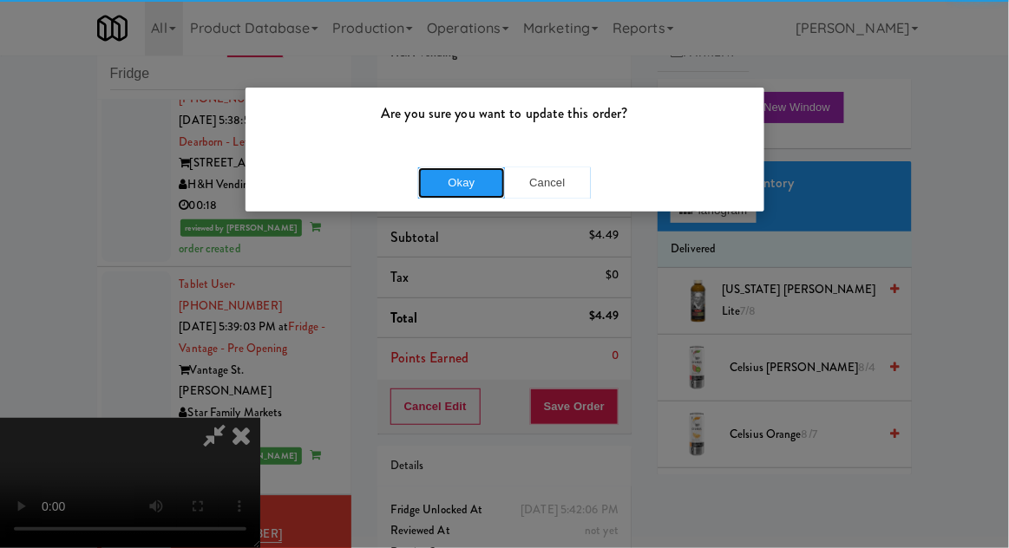
click at [459, 187] on button "Okay" at bounding box center [461, 182] width 87 height 31
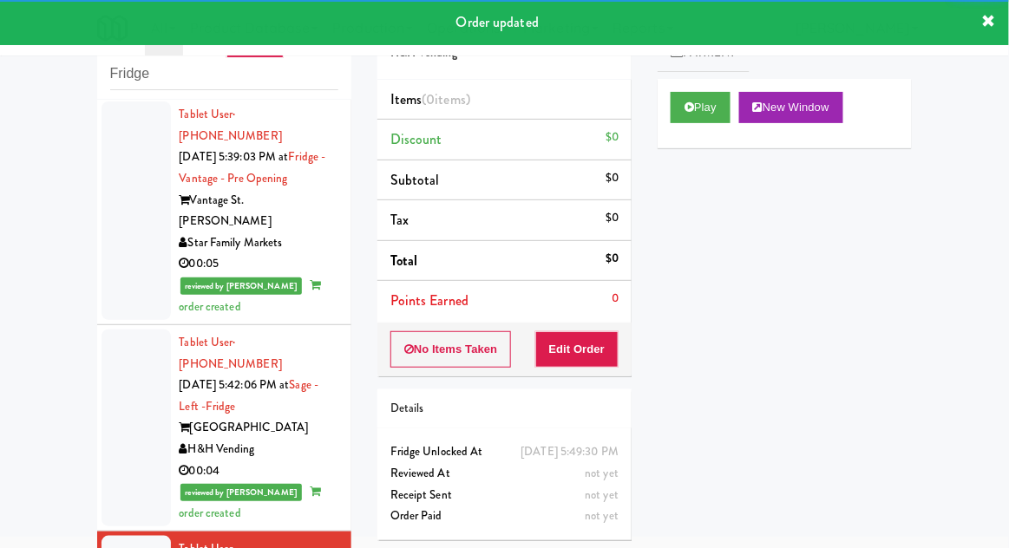
scroll to position [2789, 0]
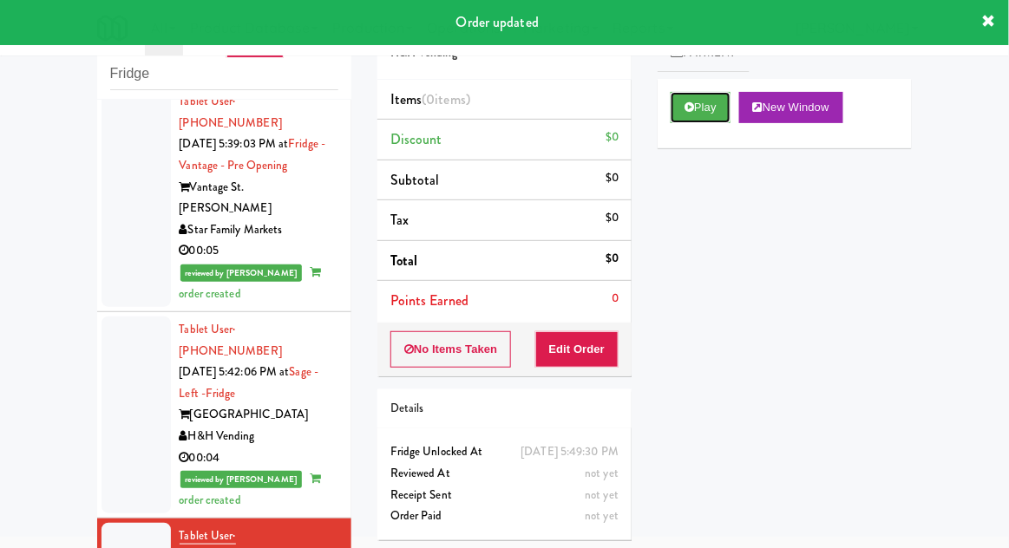
click at [696, 115] on button "Play" at bounding box center [700, 107] width 60 height 31
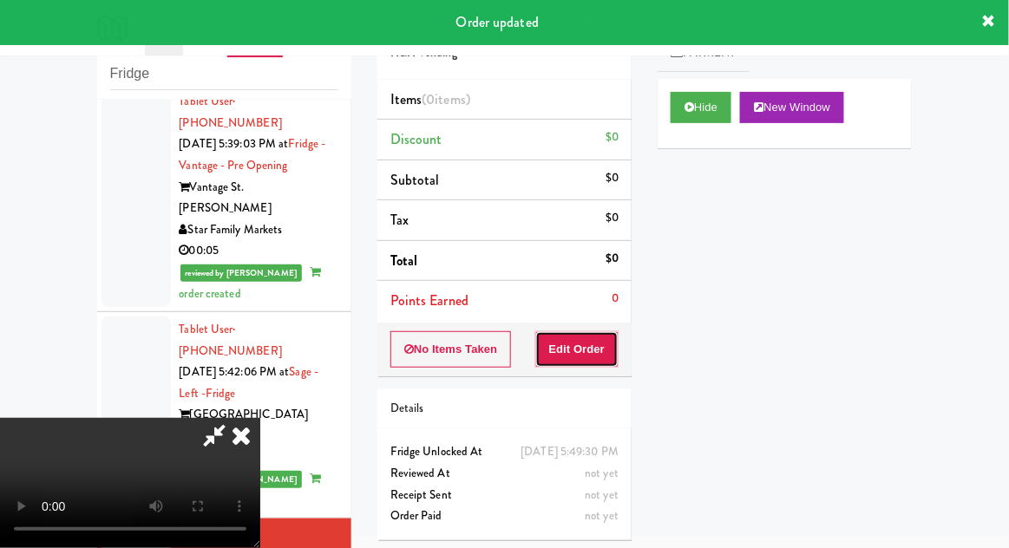
click at [597, 343] on button "Edit Order" at bounding box center [577, 349] width 84 height 36
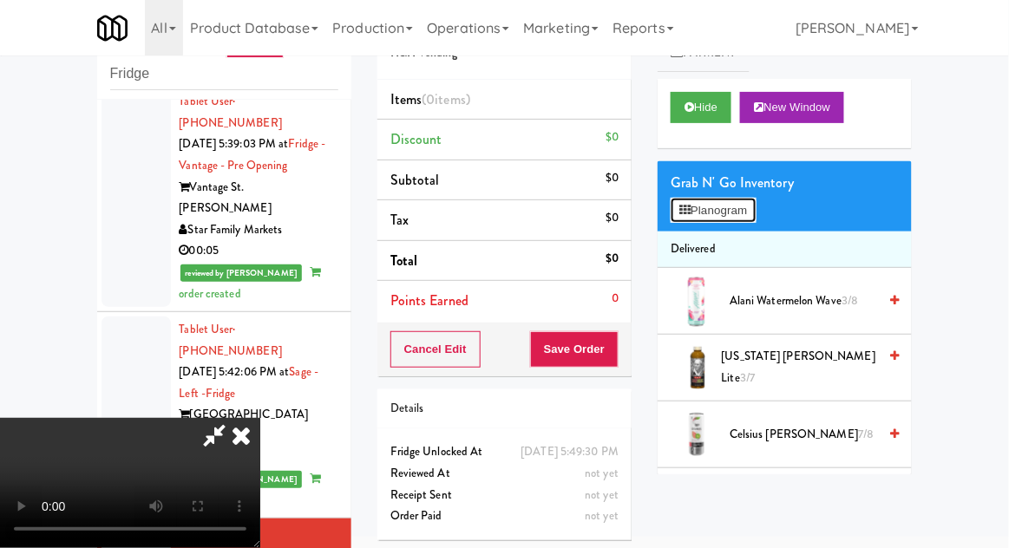
click at [748, 206] on button "Planogram" at bounding box center [712, 211] width 85 height 26
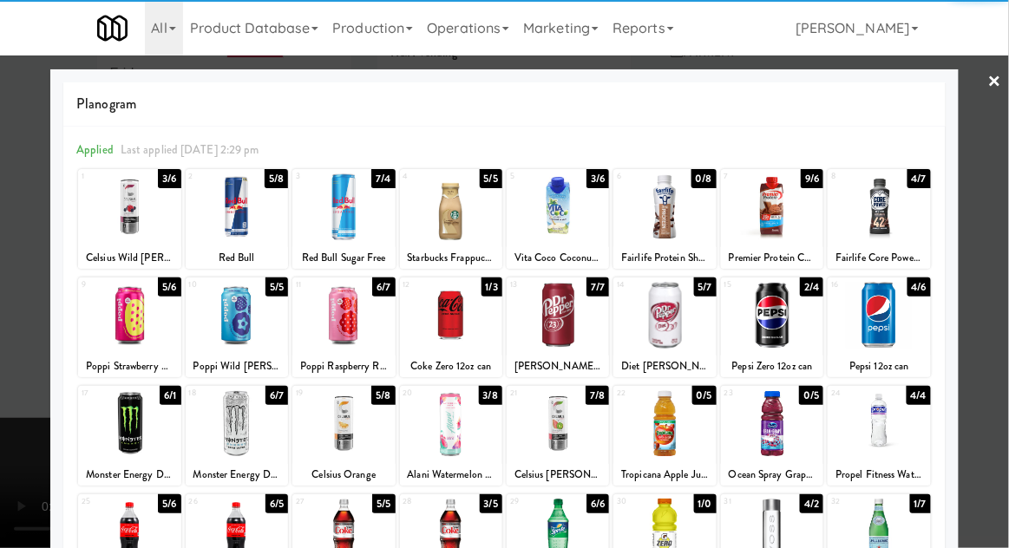
click at [243, 439] on div at bounding box center [237, 423] width 102 height 67
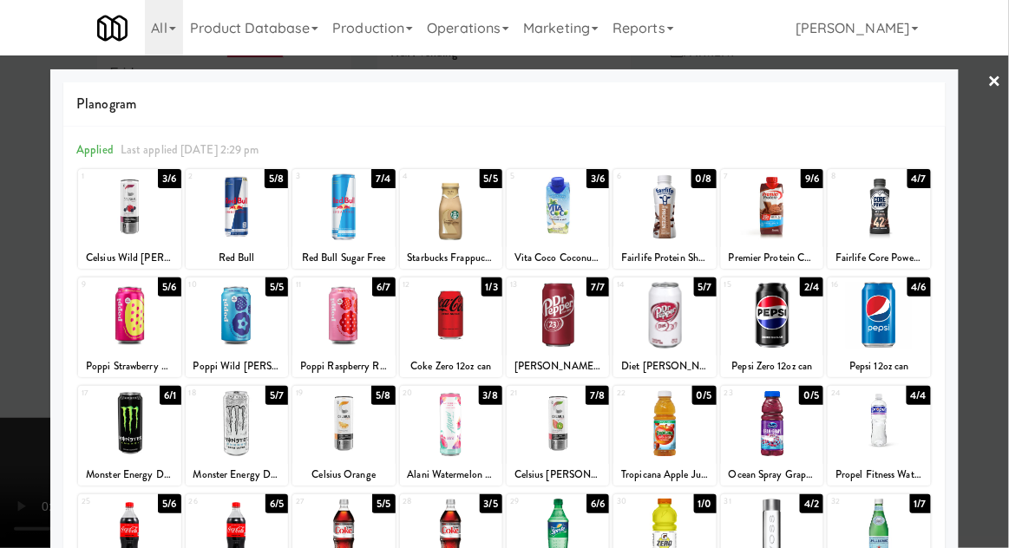
click at [1003, 287] on div at bounding box center [504, 274] width 1009 height 548
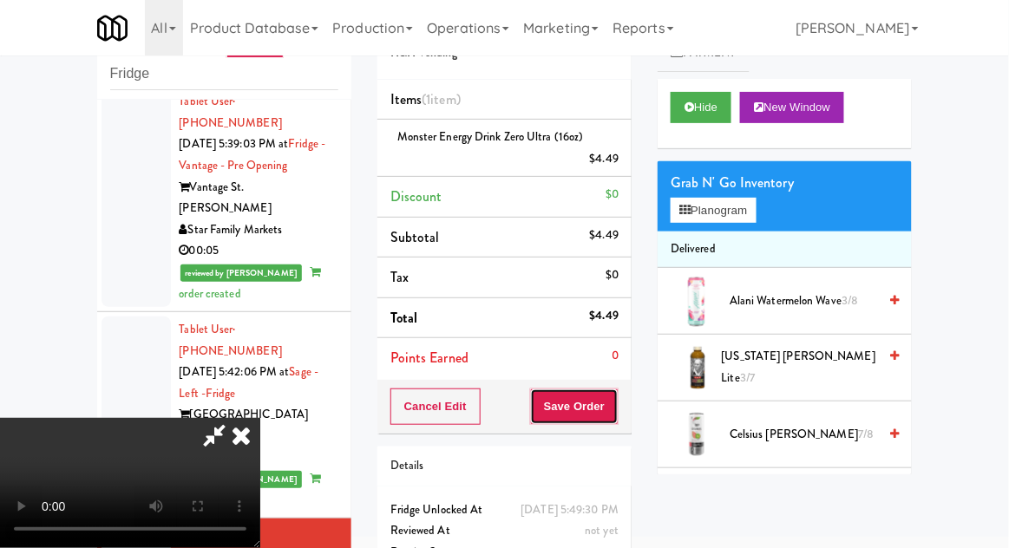
click at [618, 416] on button "Save Order" at bounding box center [574, 407] width 88 height 36
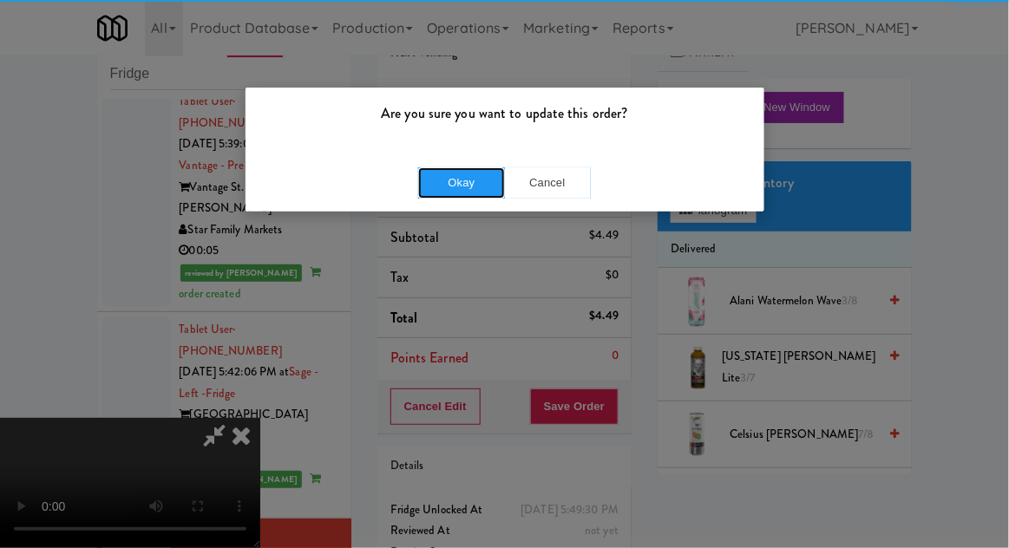
click at [482, 194] on button "Okay" at bounding box center [461, 182] width 87 height 31
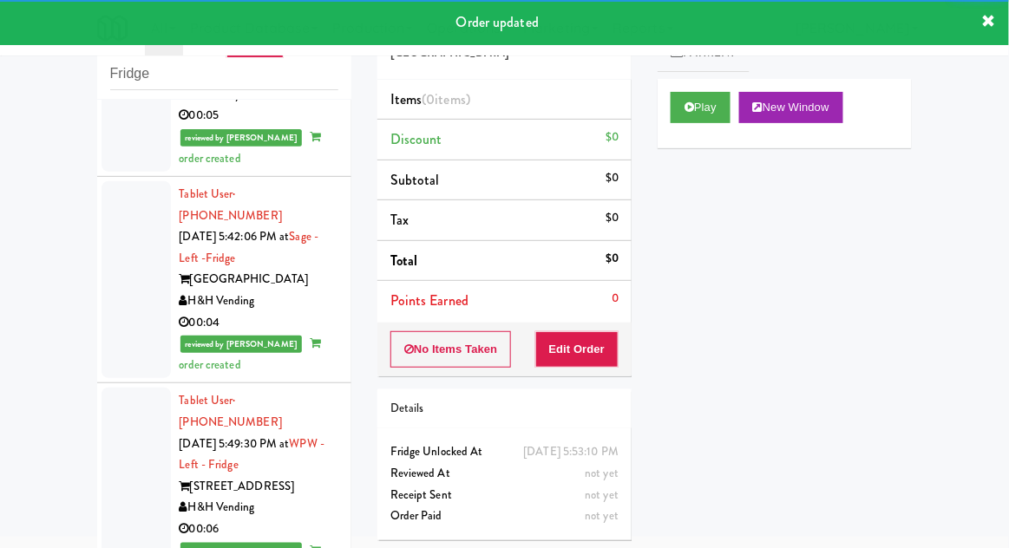
scroll to position [2967, 0]
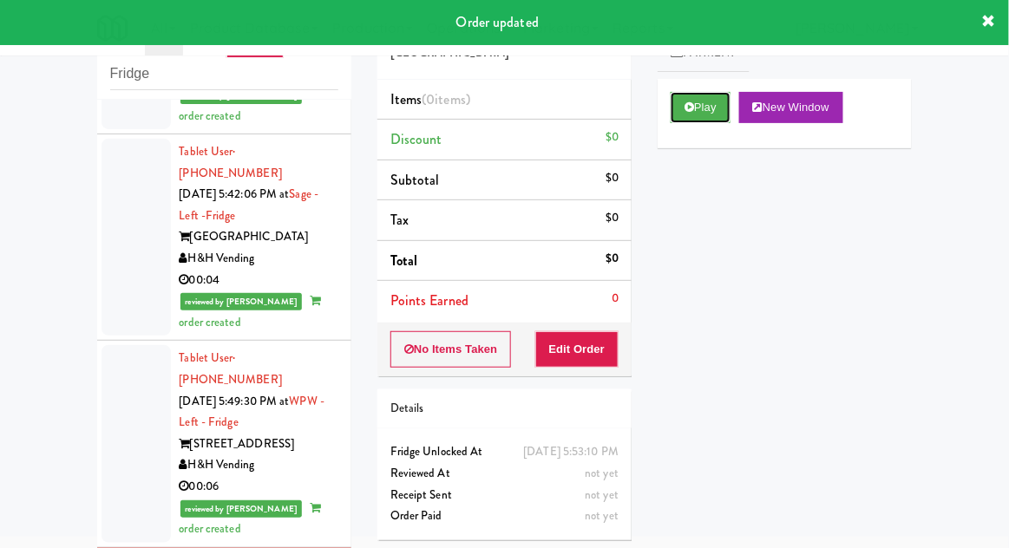
click at [691, 101] on icon at bounding box center [689, 106] width 10 height 11
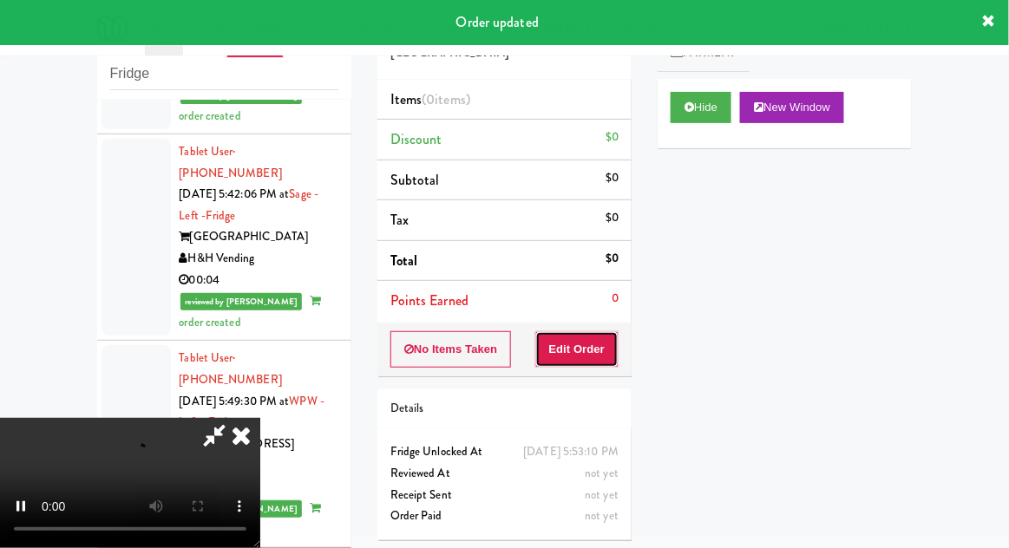
click at [585, 336] on button "Edit Order" at bounding box center [577, 349] width 84 height 36
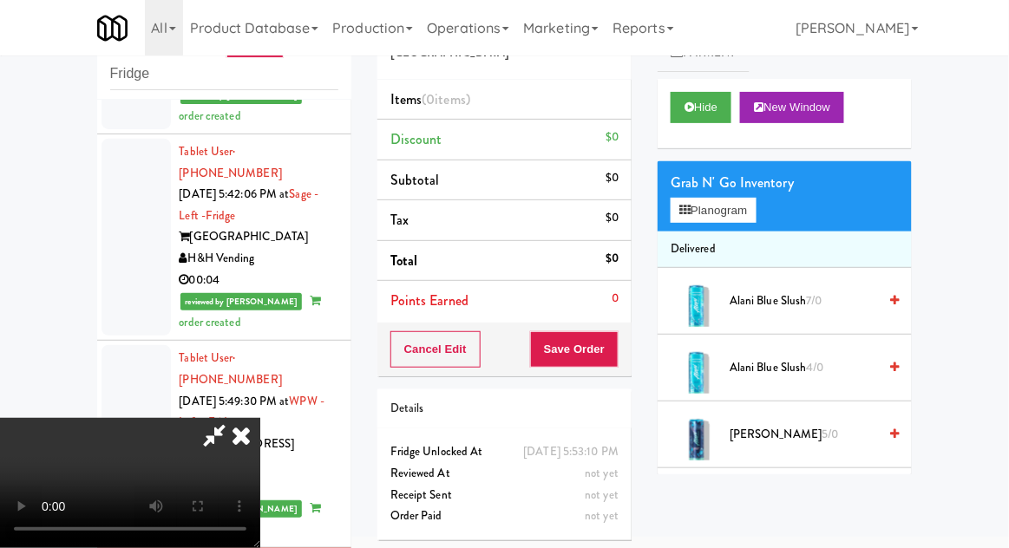
scroll to position [63, 0]
click at [742, 216] on button "Planogram" at bounding box center [712, 211] width 85 height 26
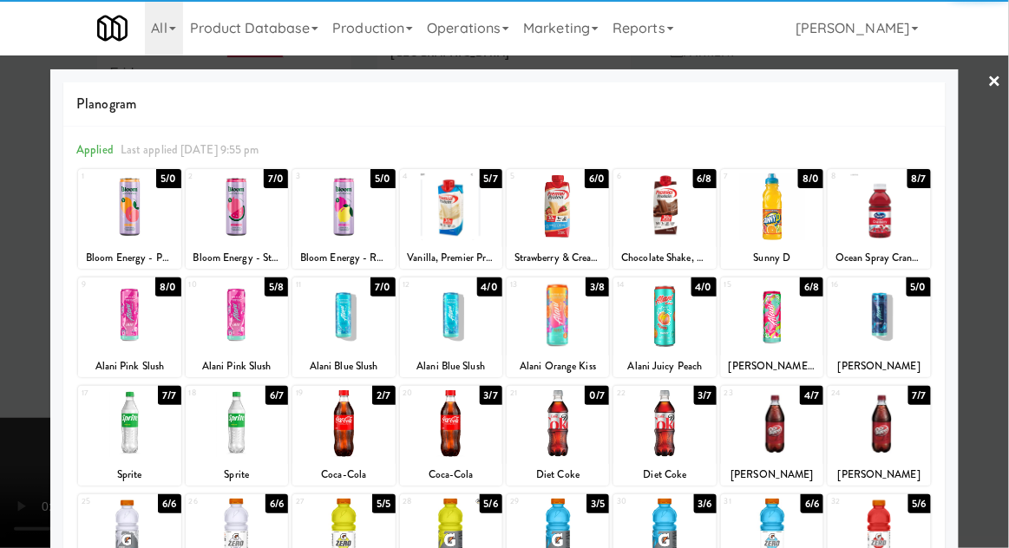
click at [677, 421] on div at bounding box center [664, 423] width 102 height 67
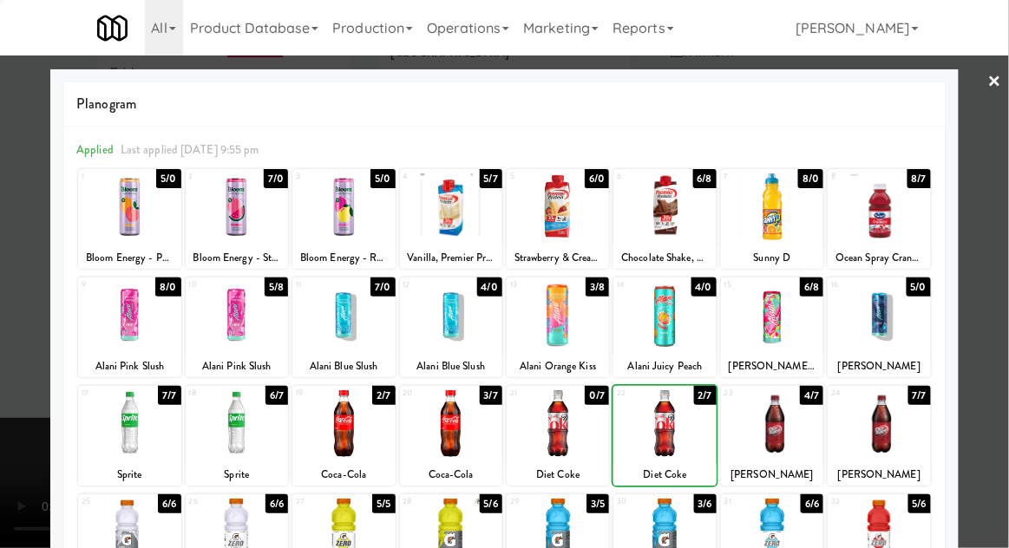
click at [1003, 289] on div at bounding box center [504, 274] width 1009 height 548
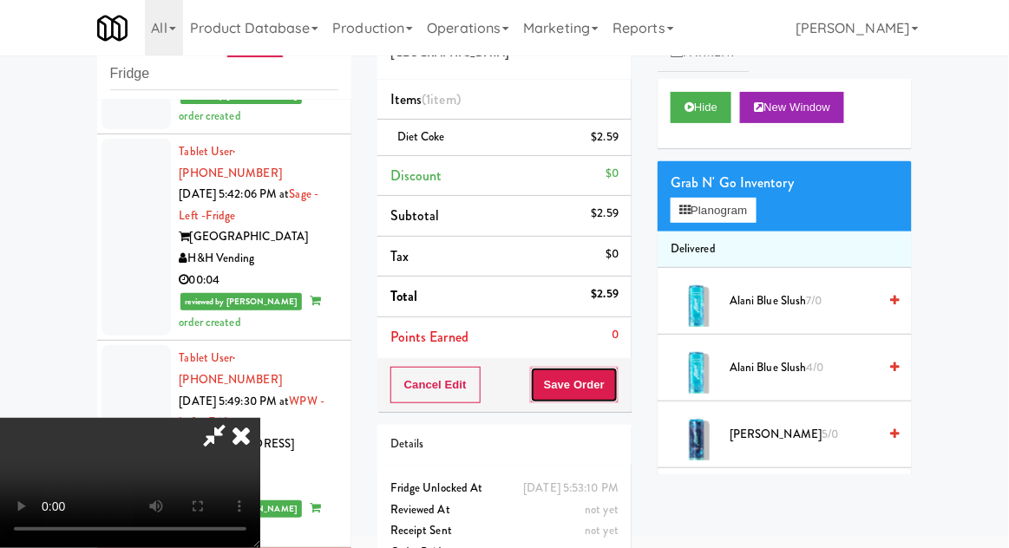
click at [617, 369] on button "Save Order" at bounding box center [574, 385] width 88 height 36
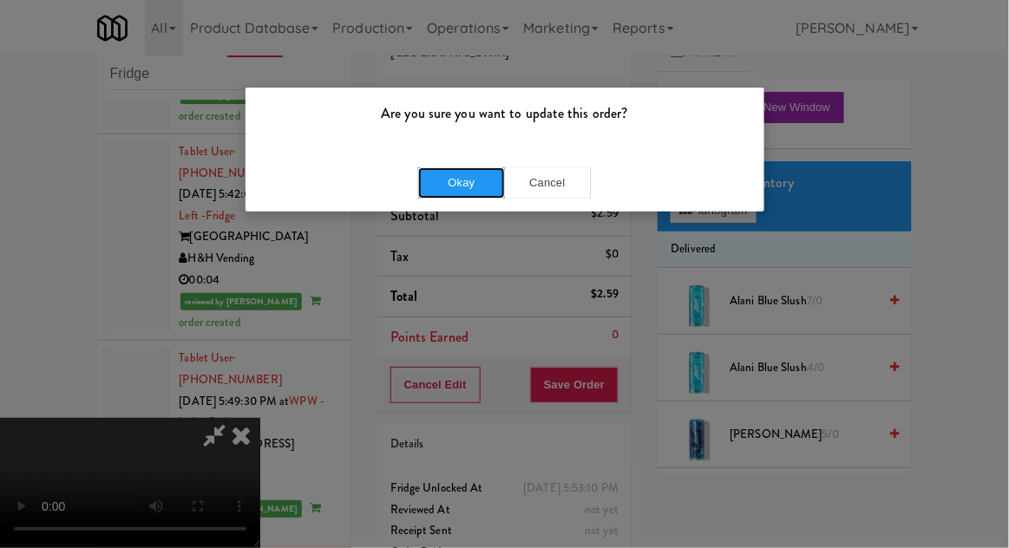
click at [446, 196] on button "Okay" at bounding box center [461, 182] width 87 height 31
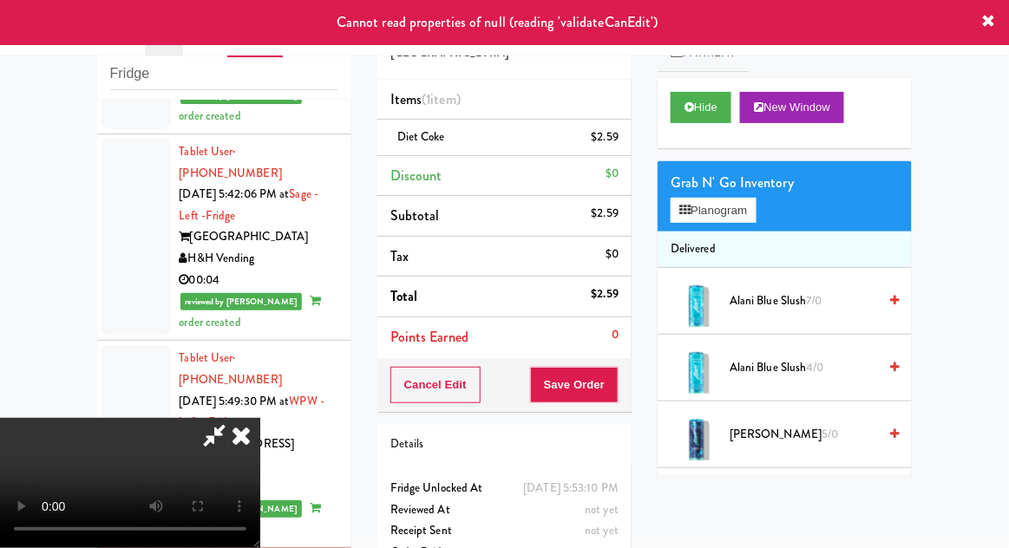
click at [260, 418] on icon at bounding box center [241, 435] width 38 height 35
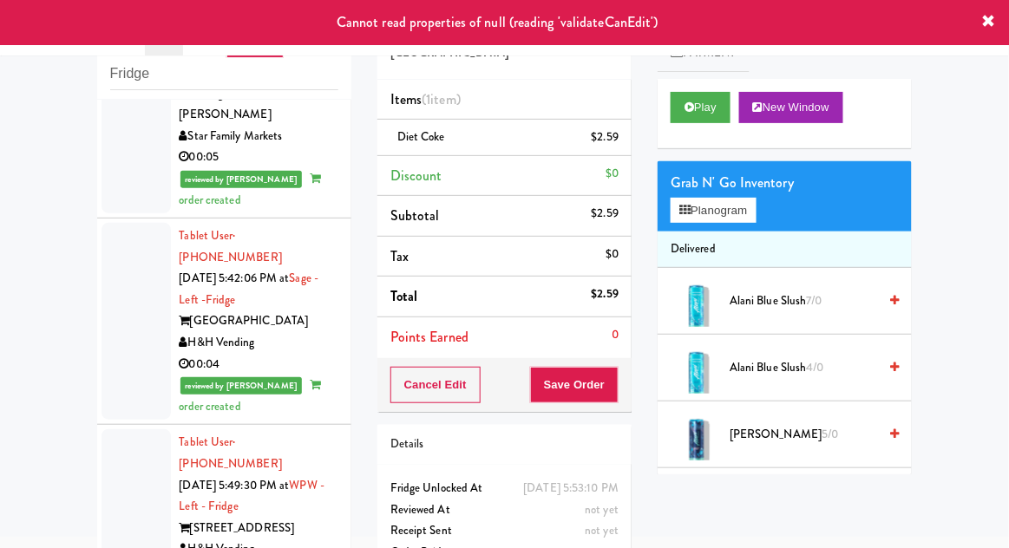
scroll to position [2885, 0]
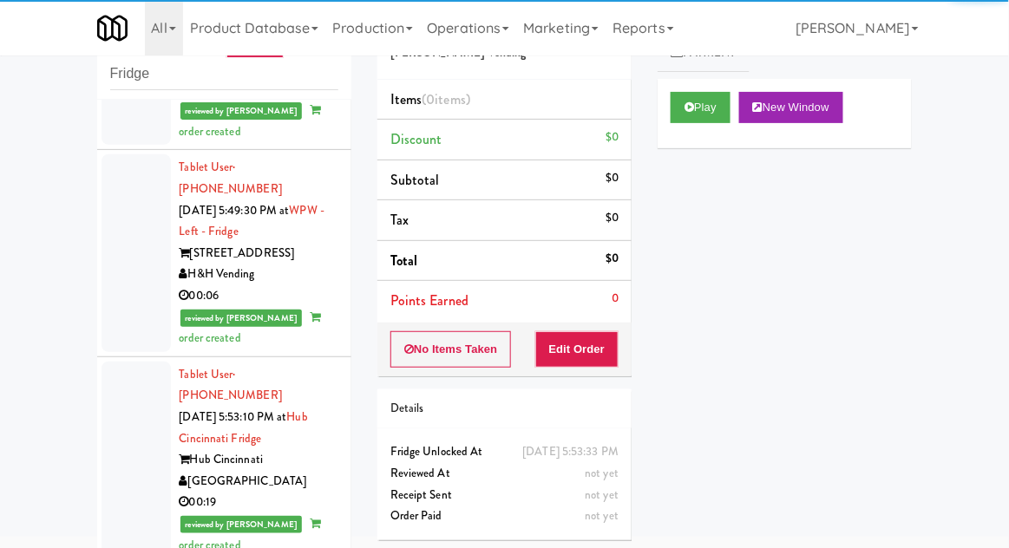
scroll to position [3157, 0]
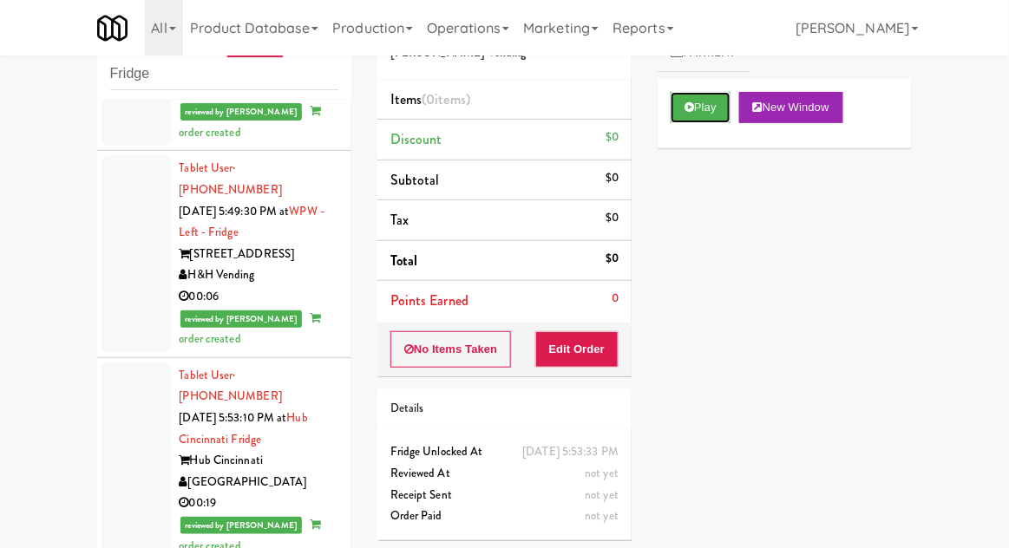
click at [688, 101] on icon at bounding box center [689, 106] width 10 height 11
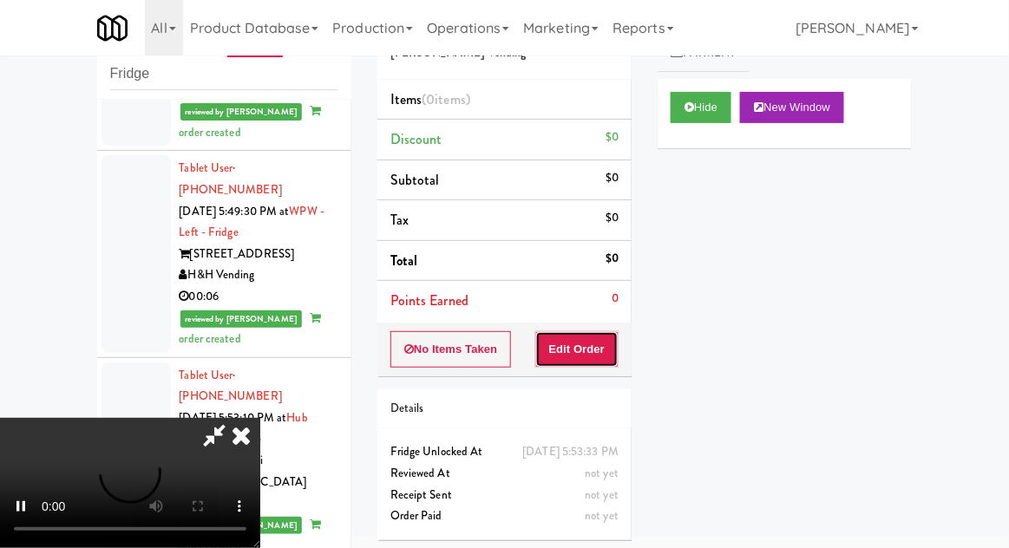
click at [584, 363] on button "Edit Order" at bounding box center [577, 349] width 84 height 36
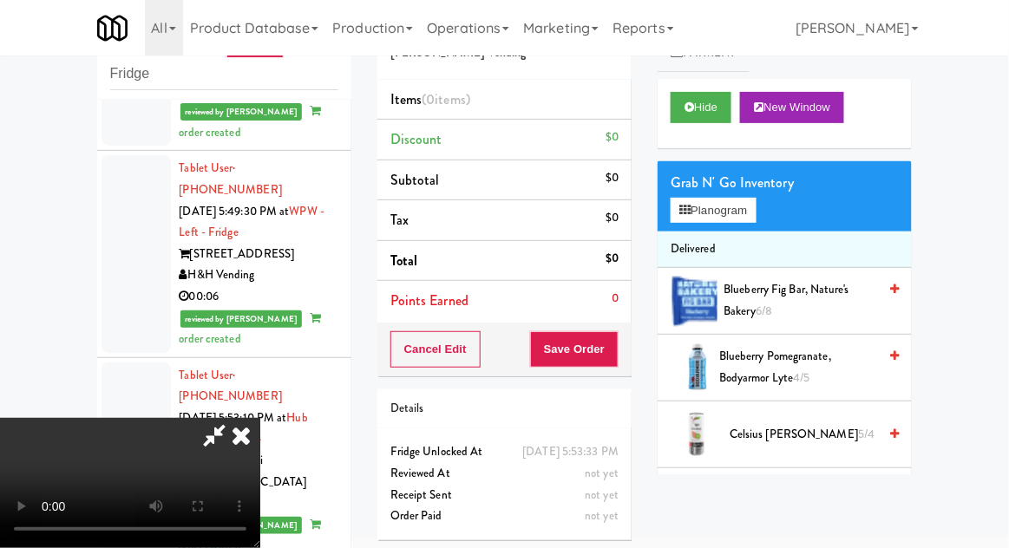
scroll to position [0, 0]
click at [741, 214] on button "Planogram" at bounding box center [712, 211] width 85 height 26
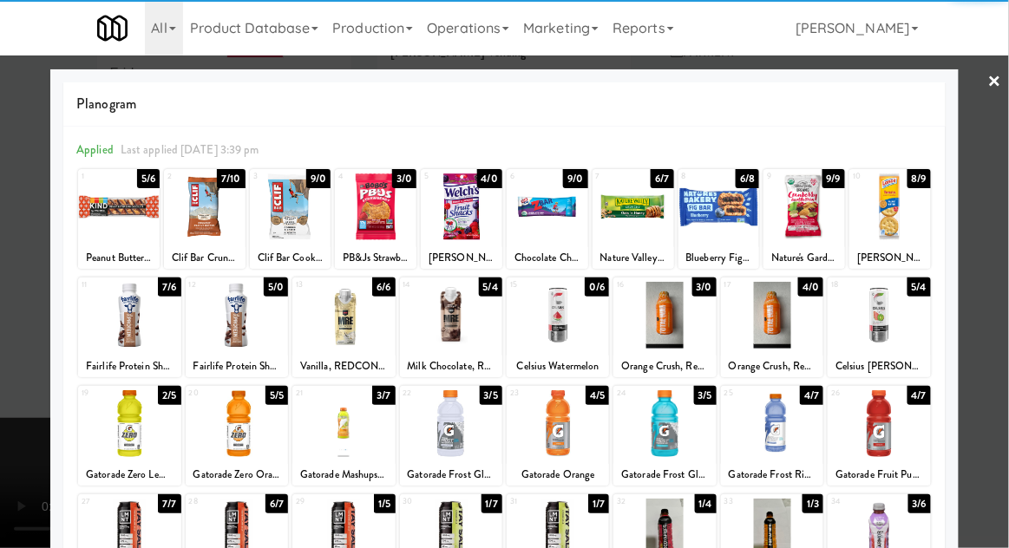
click at [233, 429] on div at bounding box center [237, 423] width 102 height 67
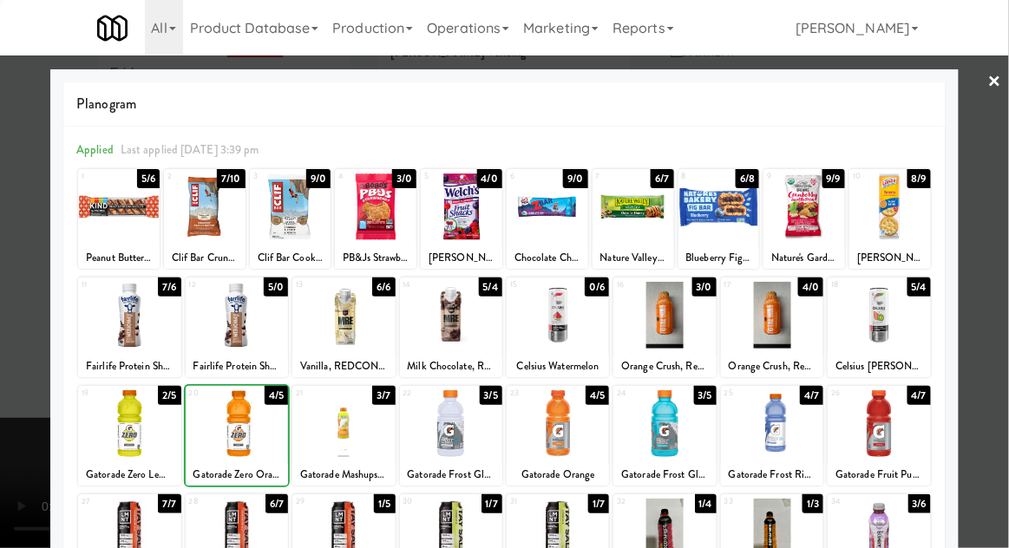
click at [1007, 277] on div at bounding box center [504, 274] width 1009 height 548
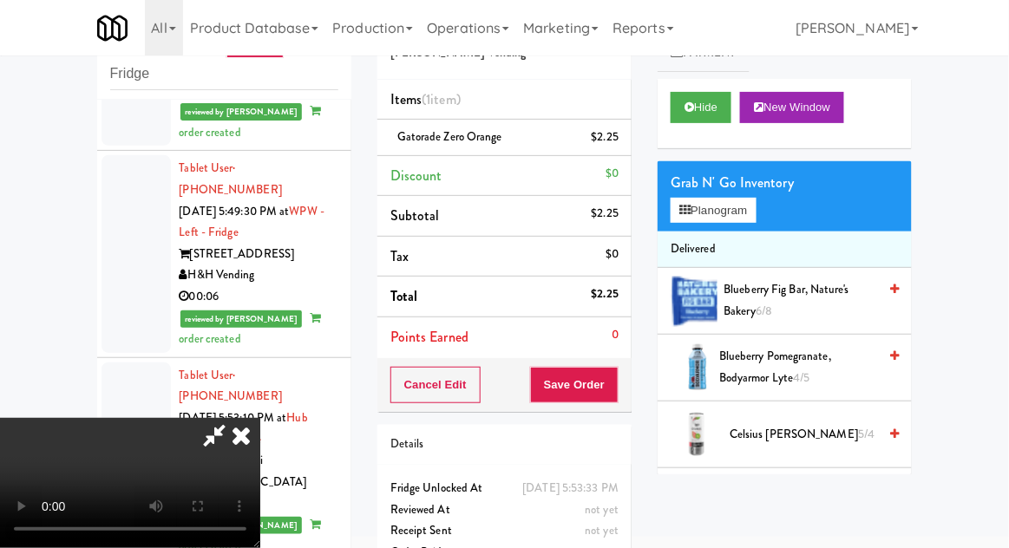
scroll to position [63, 0]
click at [617, 380] on button "Save Order" at bounding box center [574, 385] width 88 height 36
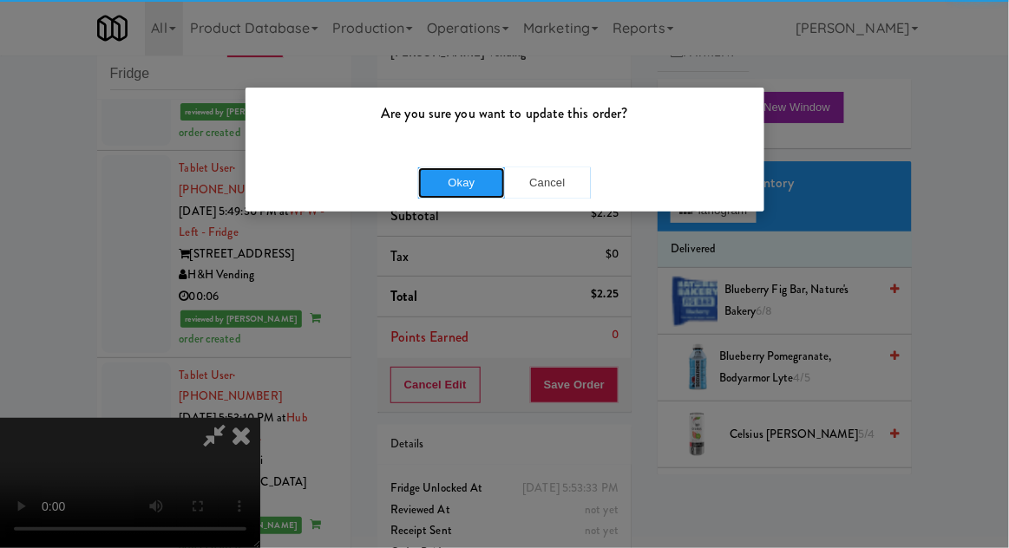
click at [471, 189] on button "Okay" at bounding box center [461, 182] width 87 height 31
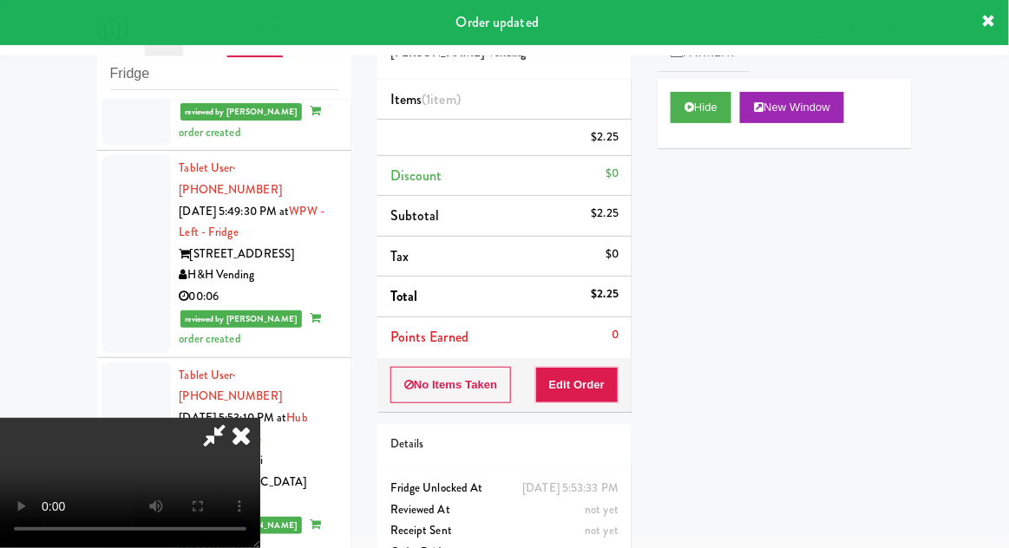
scroll to position [0, 0]
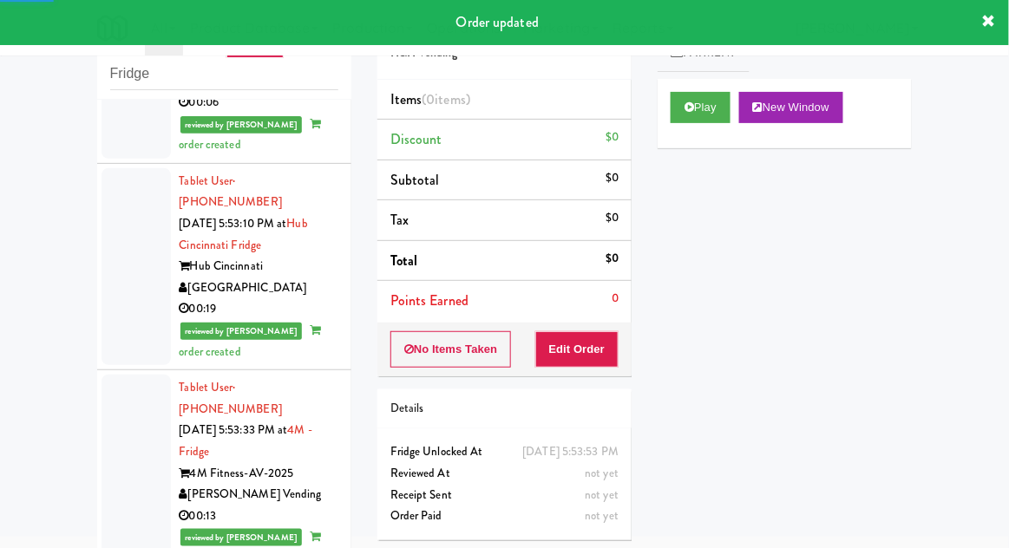
scroll to position [3355, 0]
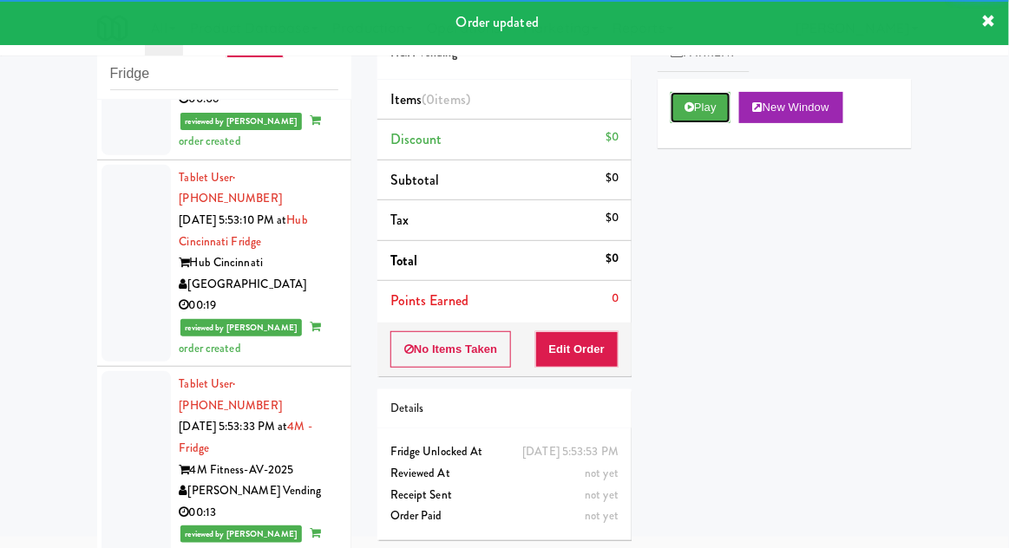
click at [689, 114] on button "Play" at bounding box center [700, 107] width 60 height 31
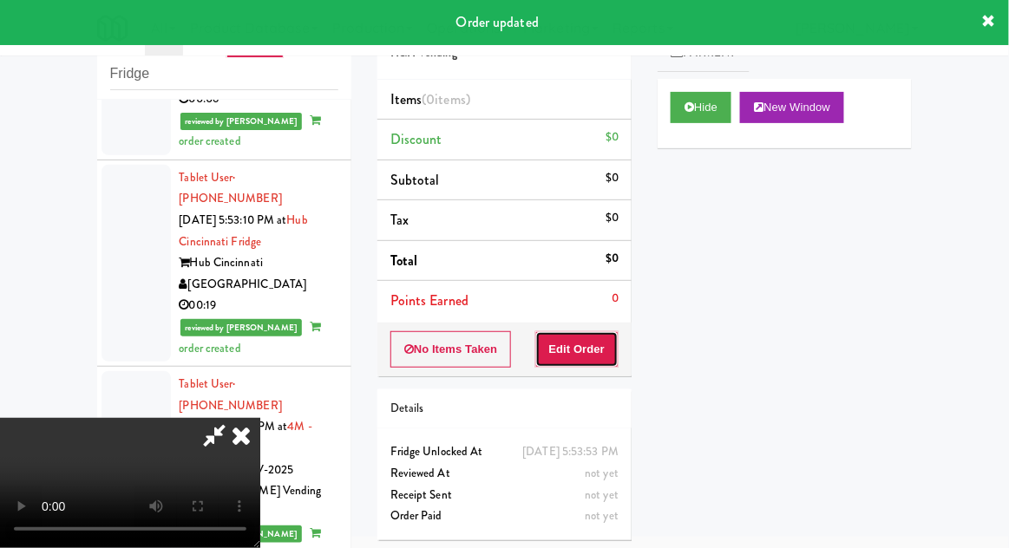
click at [591, 348] on button "Edit Order" at bounding box center [577, 349] width 84 height 36
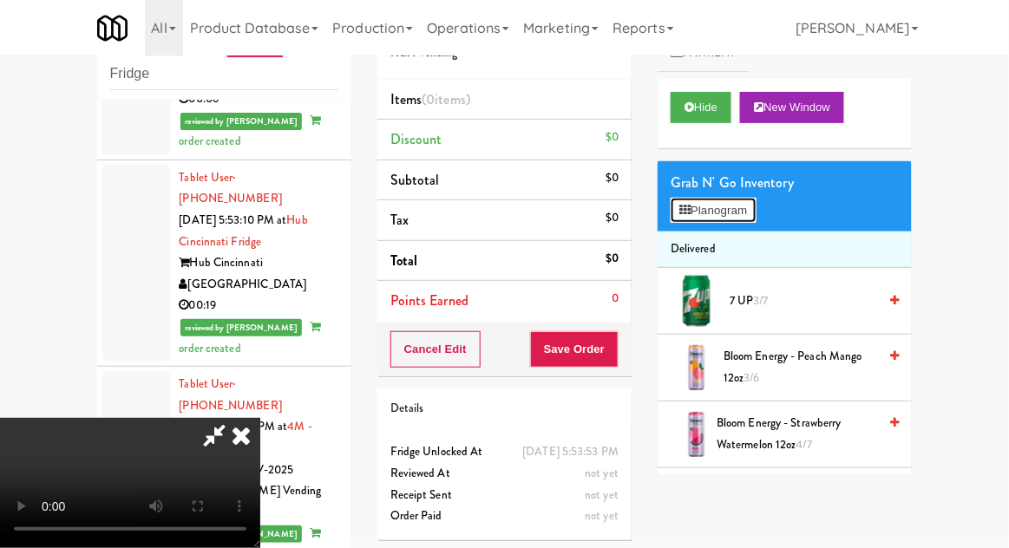
click at [742, 219] on button "Planogram" at bounding box center [712, 211] width 85 height 26
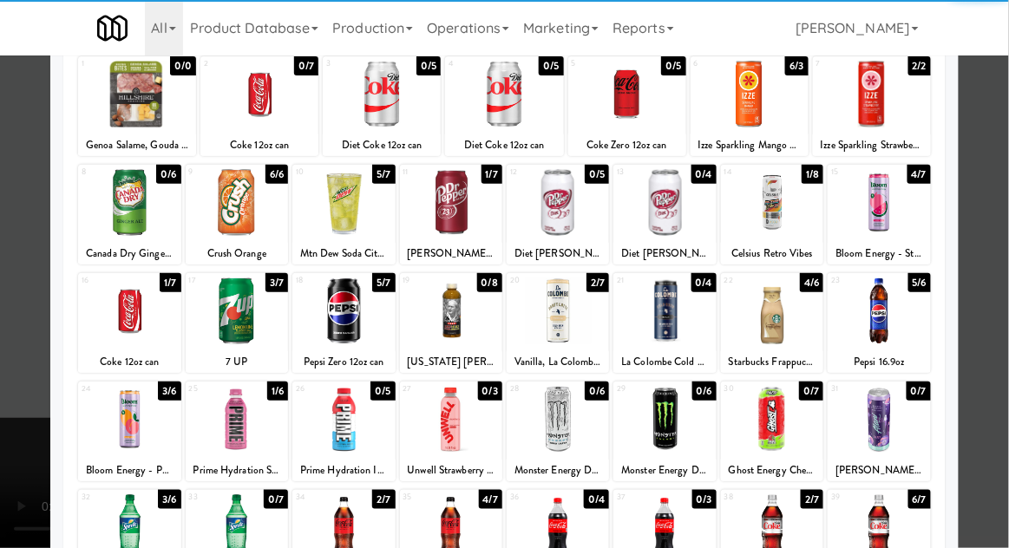
scroll to position [219, 0]
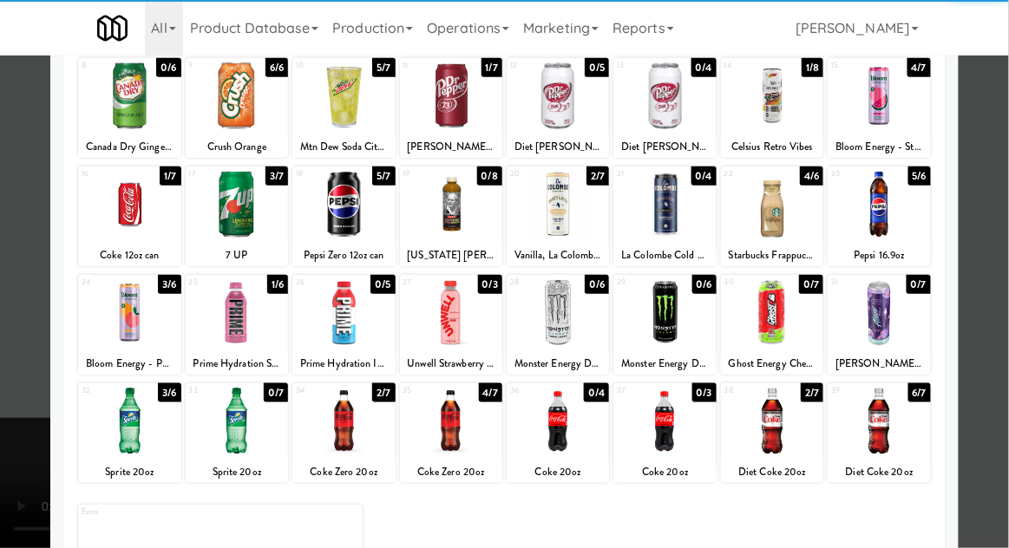
click at [887, 461] on div "Diet Coke 20oz" at bounding box center [878, 472] width 97 height 22
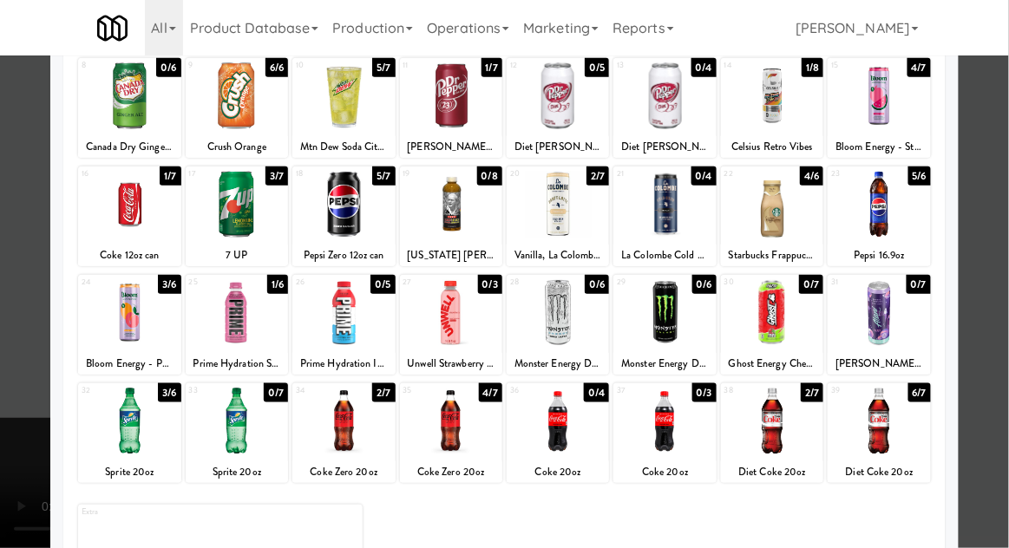
click at [996, 419] on div at bounding box center [504, 274] width 1009 height 548
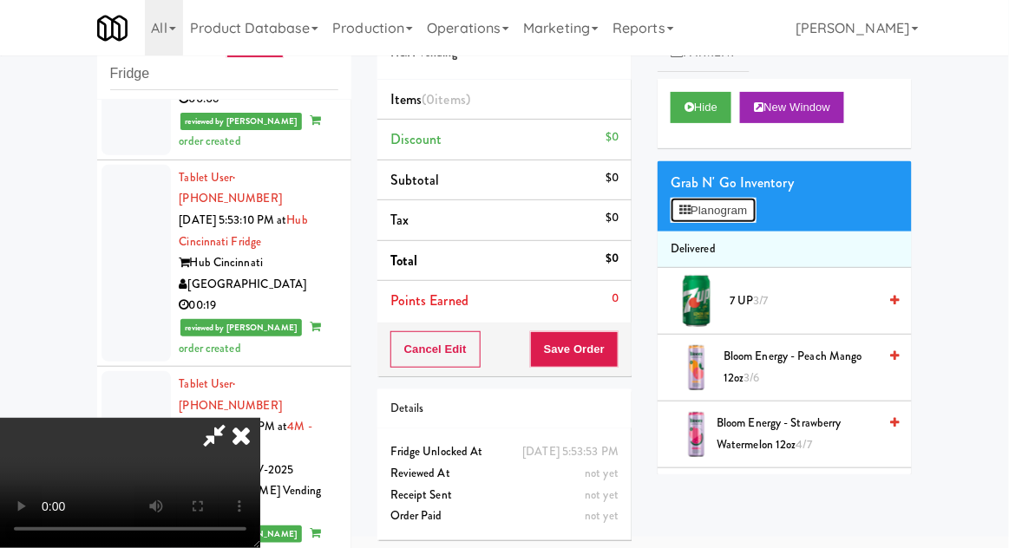
click at [728, 213] on button "Planogram" at bounding box center [712, 211] width 85 height 26
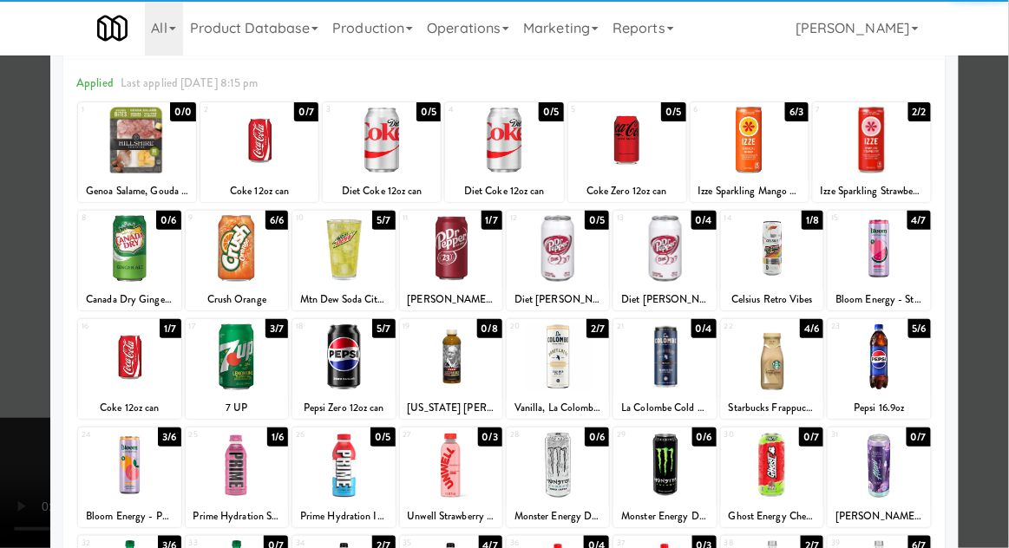
scroll to position [219, 0]
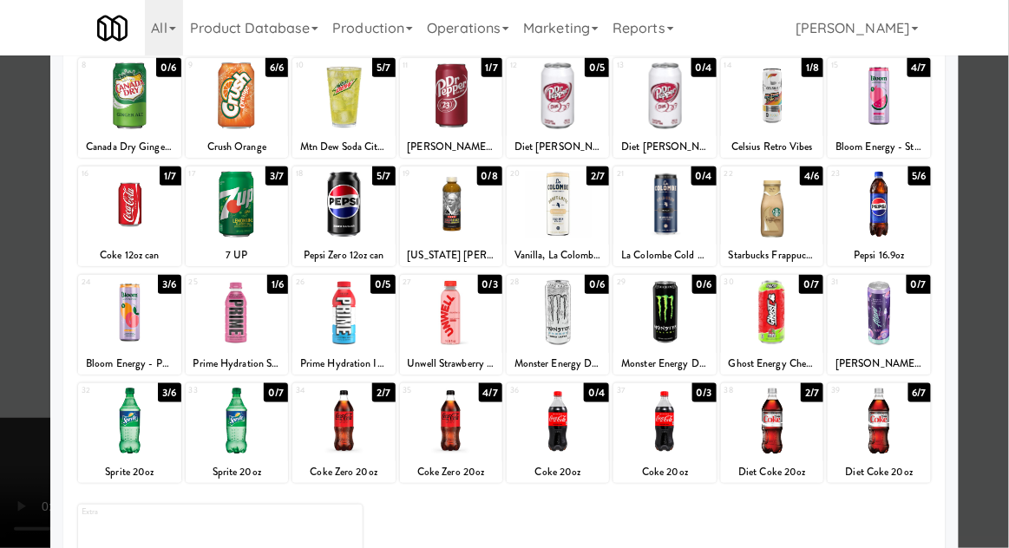
click at [904, 426] on div at bounding box center [878, 421] width 102 height 67
click at [997, 409] on div at bounding box center [504, 274] width 1009 height 548
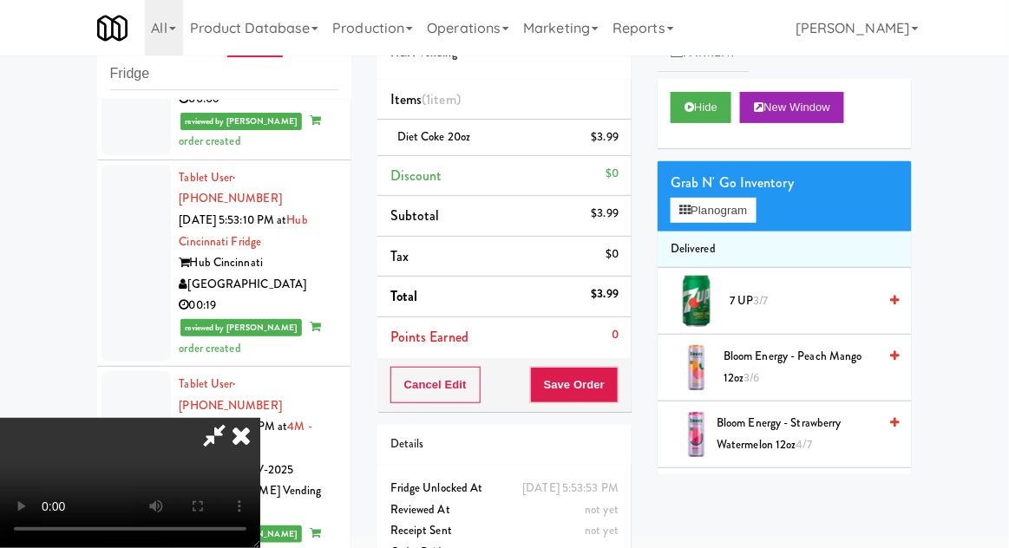
click at [628, 394] on div "Cancel Edit Save Order" at bounding box center [504, 385] width 254 height 54
click at [611, 384] on button "Save Order" at bounding box center [574, 385] width 88 height 36
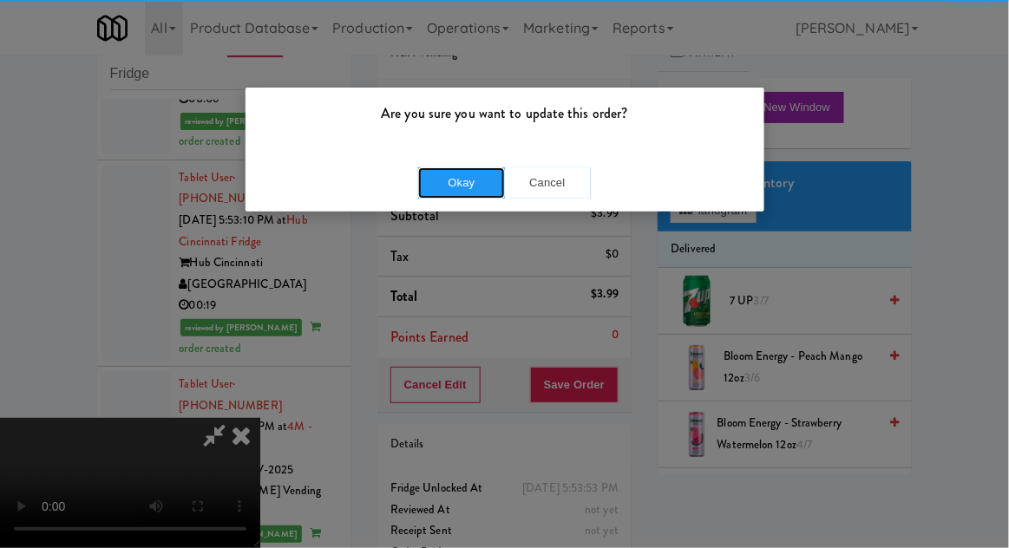
click at [483, 177] on button "Okay" at bounding box center [461, 182] width 87 height 31
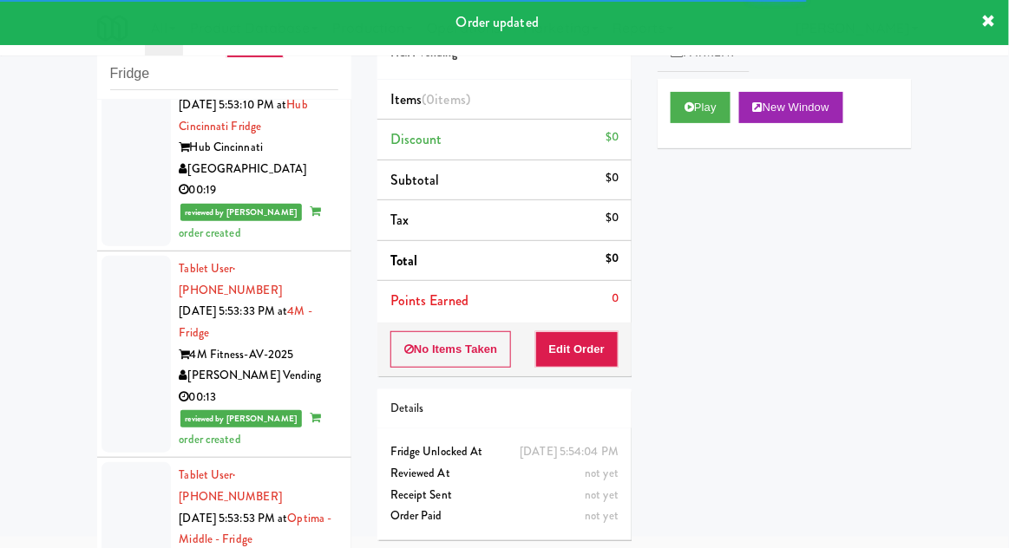
scroll to position [3469, 0]
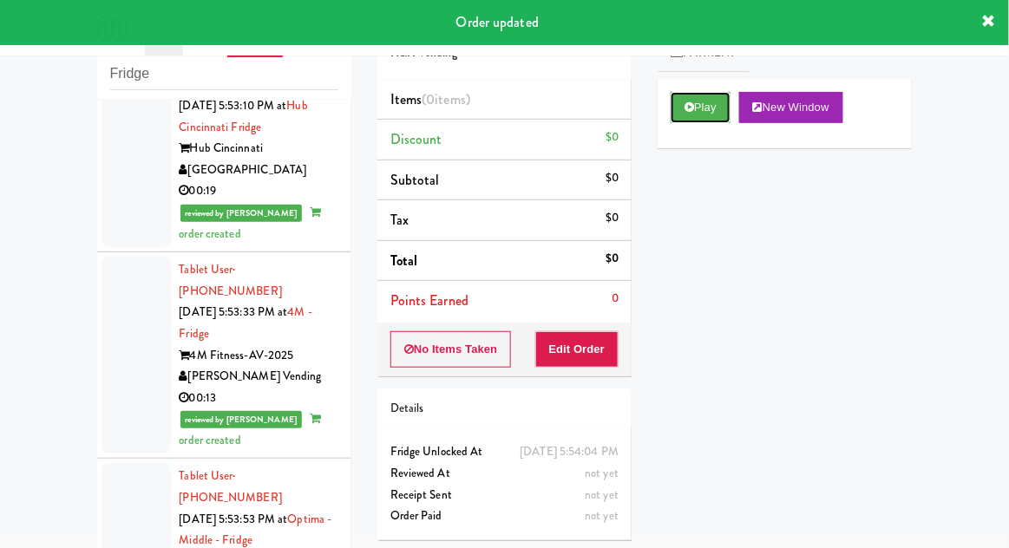
click at [688, 119] on button "Play" at bounding box center [700, 107] width 60 height 31
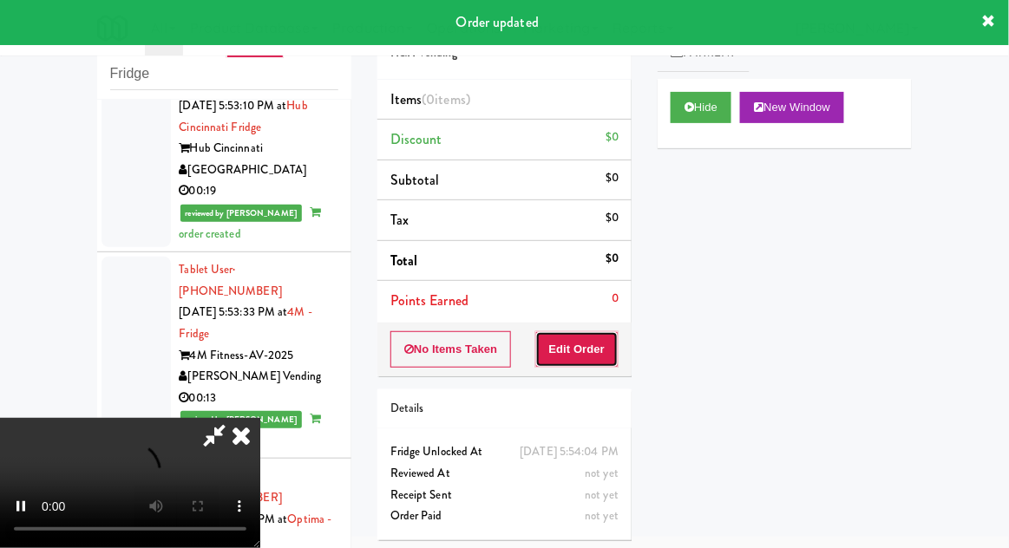
click at [597, 360] on button "Edit Order" at bounding box center [577, 349] width 84 height 36
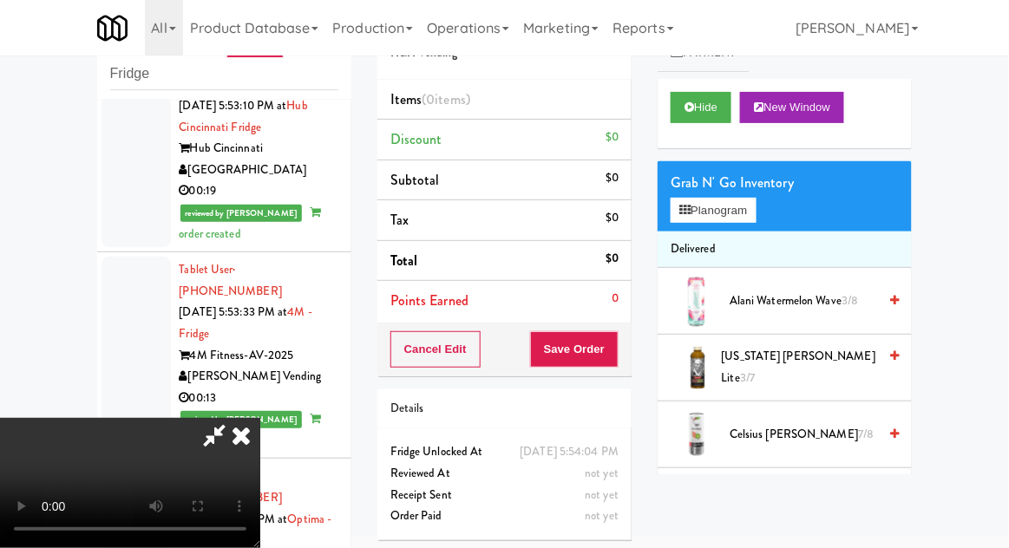
click at [260, 418] on icon at bounding box center [241, 435] width 38 height 35
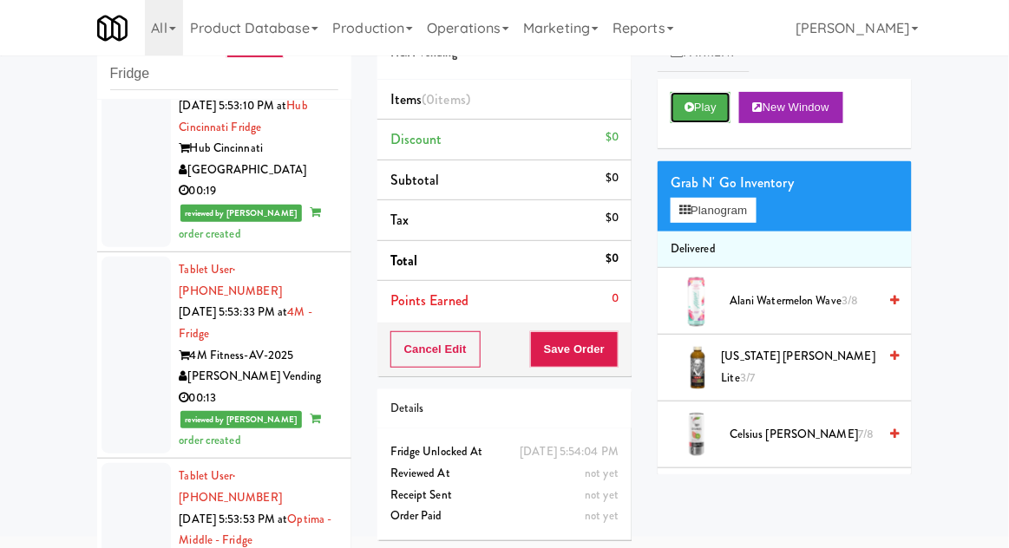
click at [703, 109] on button "Play" at bounding box center [700, 107] width 60 height 31
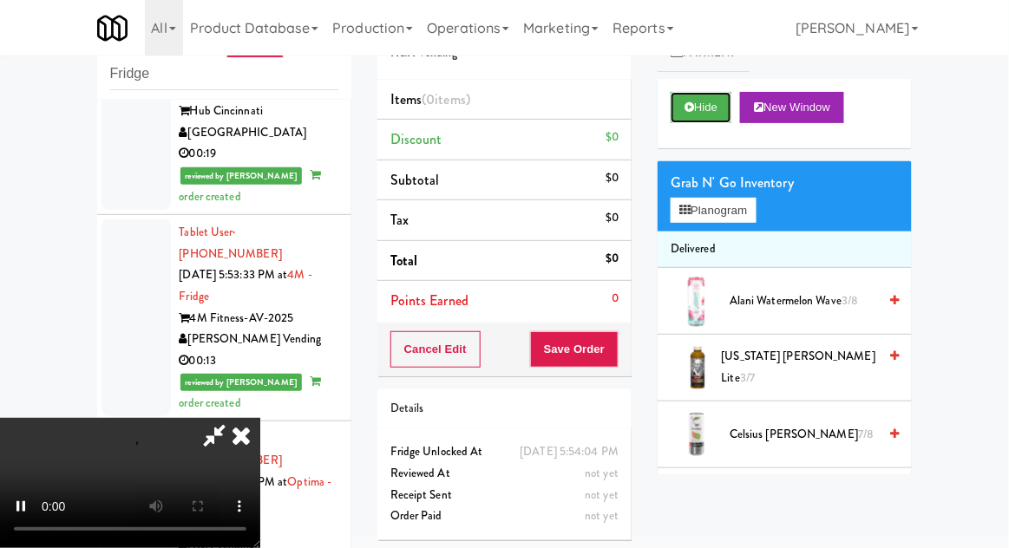
scroll to position [3507, 0]
click at [260, 418] on icon at bounding box center [241, 435] width 38 height 35
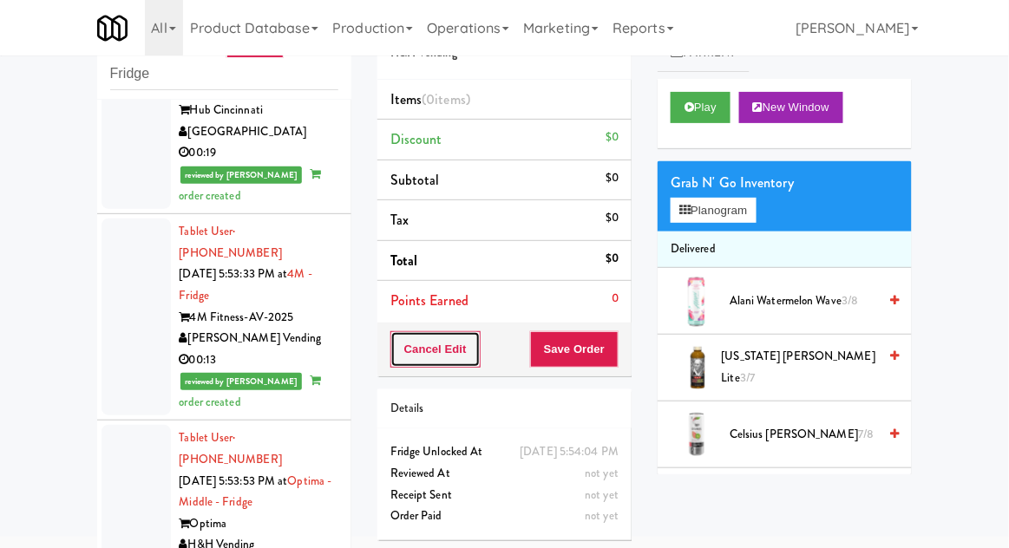
click at [416, 345] on button "Cancel Edit" at bounding box center [435, 349] width 90 height 36
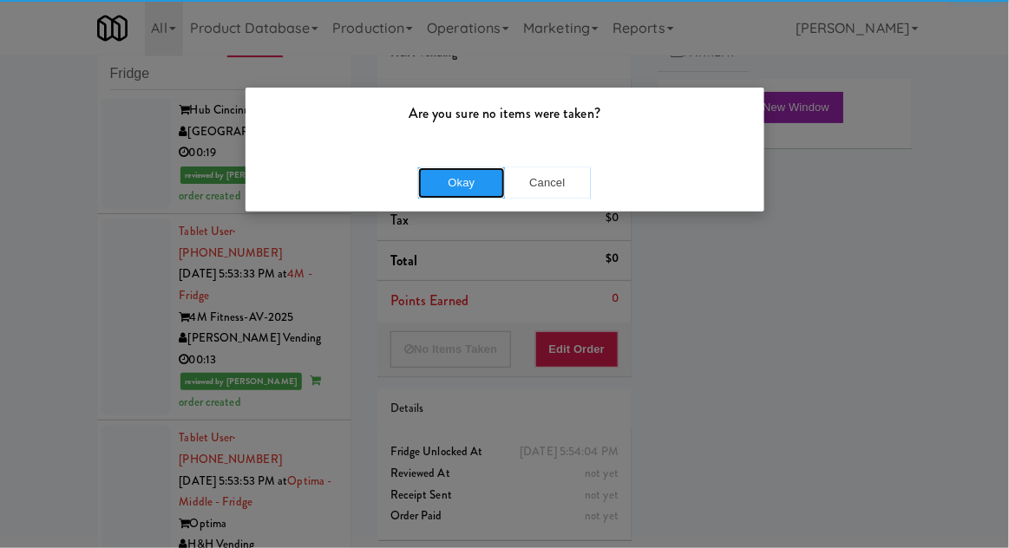
click at [453, 177] on button "Okay" at bounding box center [461, 182] width 87 height 31
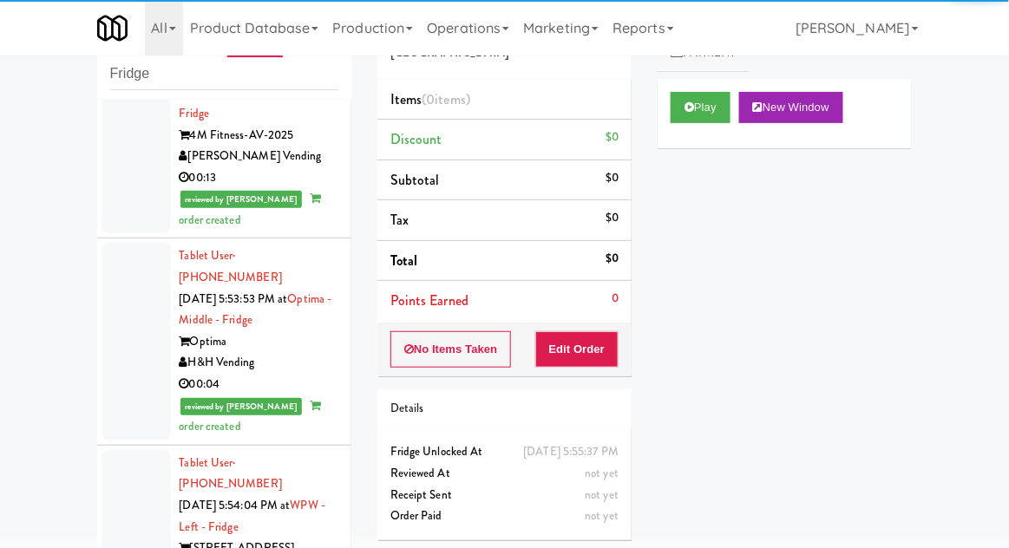
scroll to position [3691, 0]
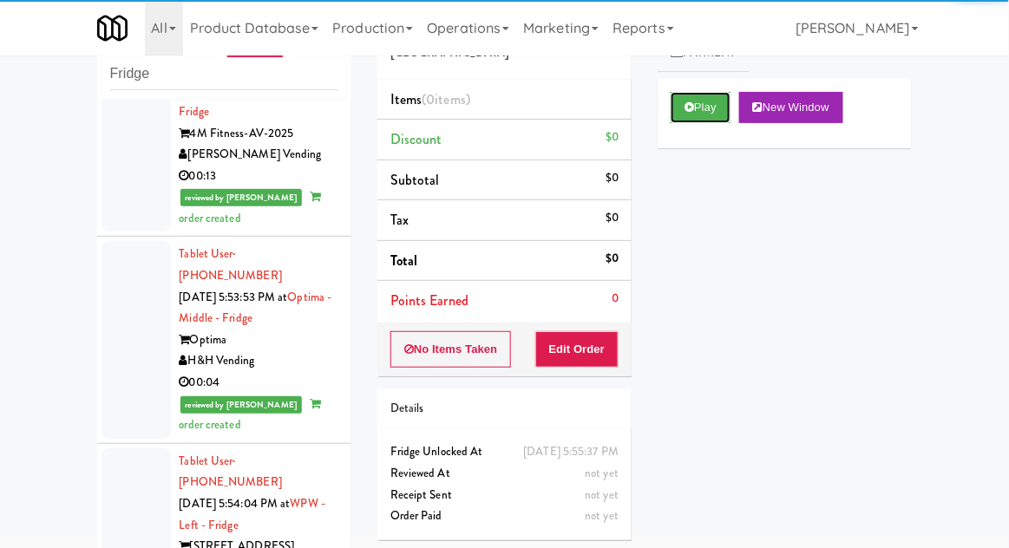
click at [689, 115] on button "Play" at bounding box center [700, 107] width 60 height 31
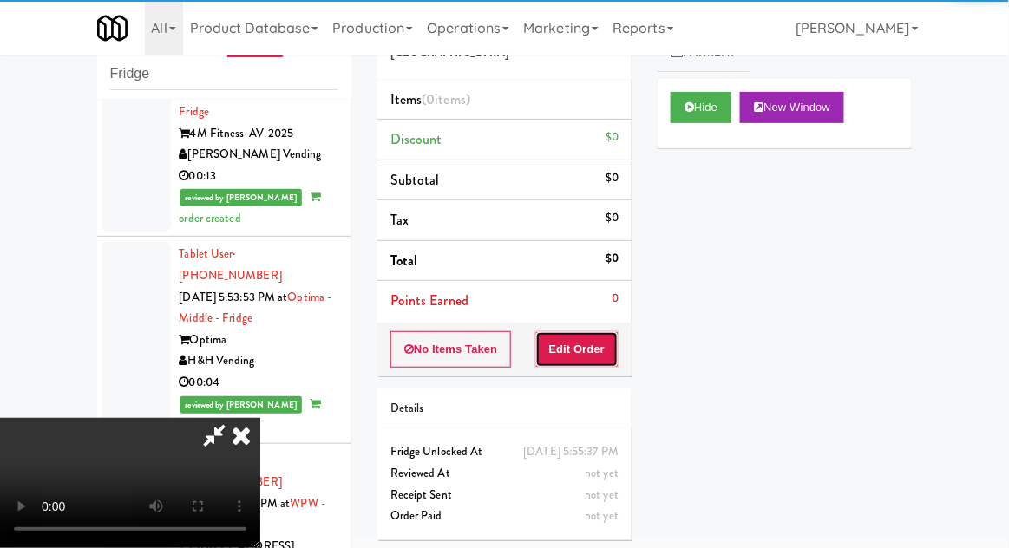
click at [607, 353] on button "Edit Order" at bounding box center [577, 349] width 84 height 36
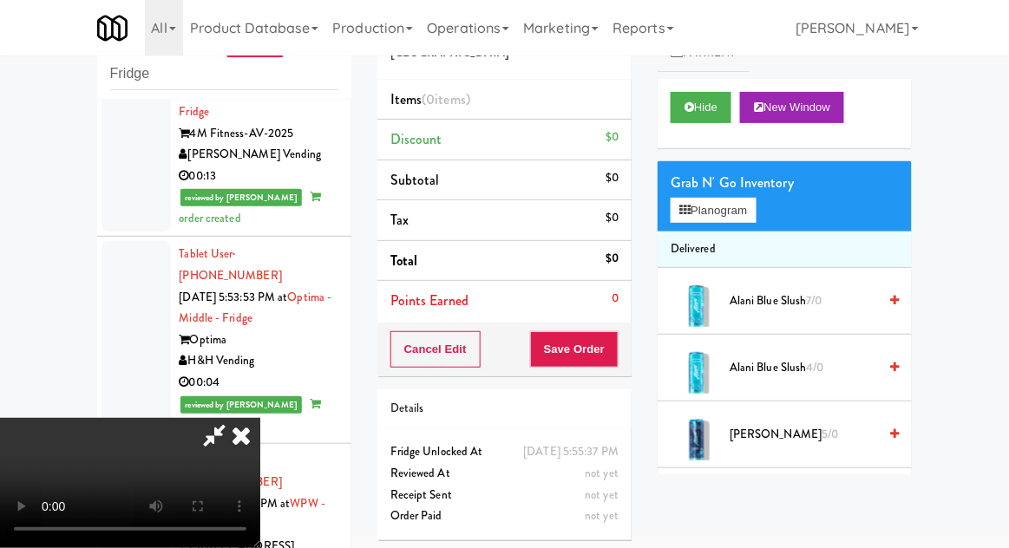
scroll to position [0, 0]
click at [745, 208] on button "Planogram" at bounding box center [712, 211] width 85 height 26
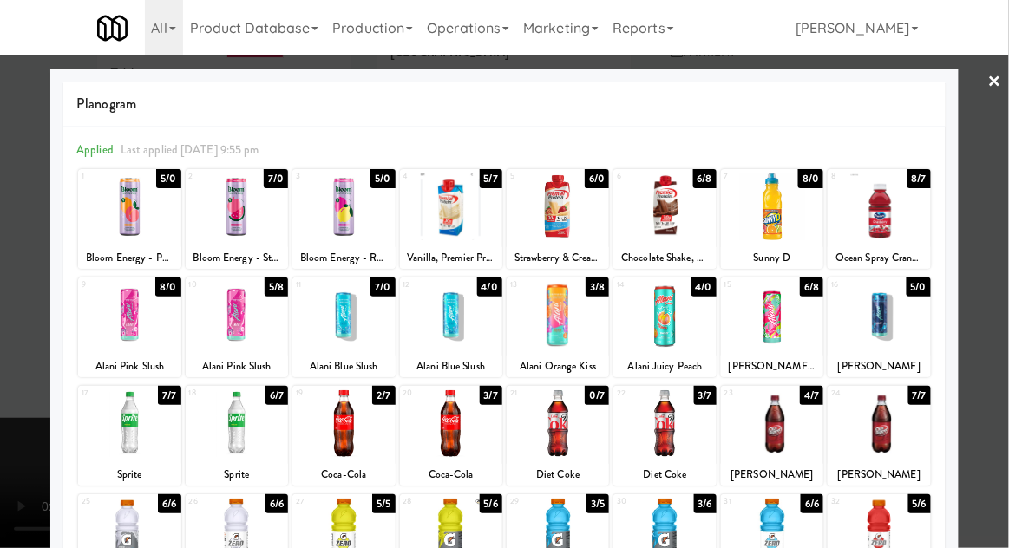
click at [657, 395] on div "22" at bounding box center [641, 393] width 48 height 15
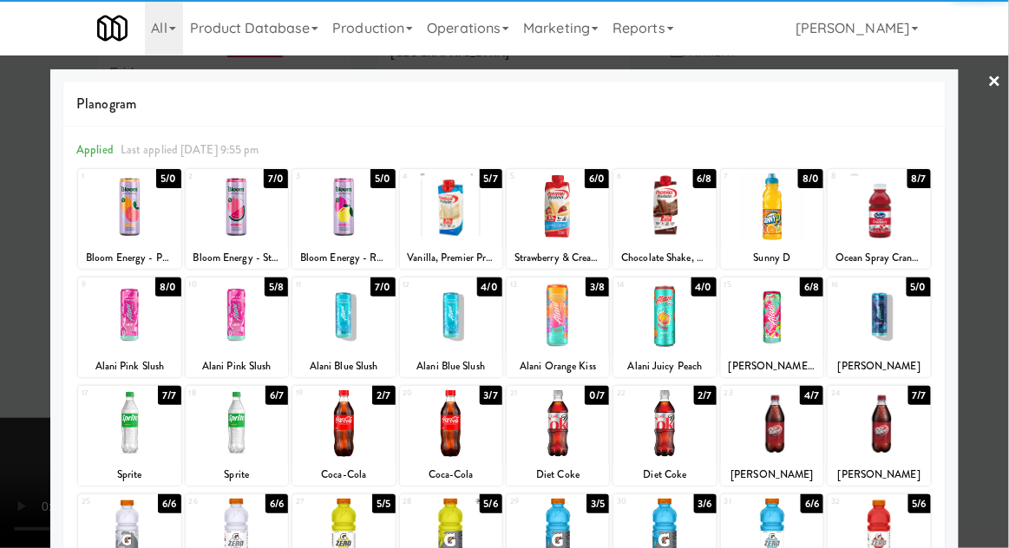
click at [996, 186] on div at bounding box center [504, 274] width 1009 height 548
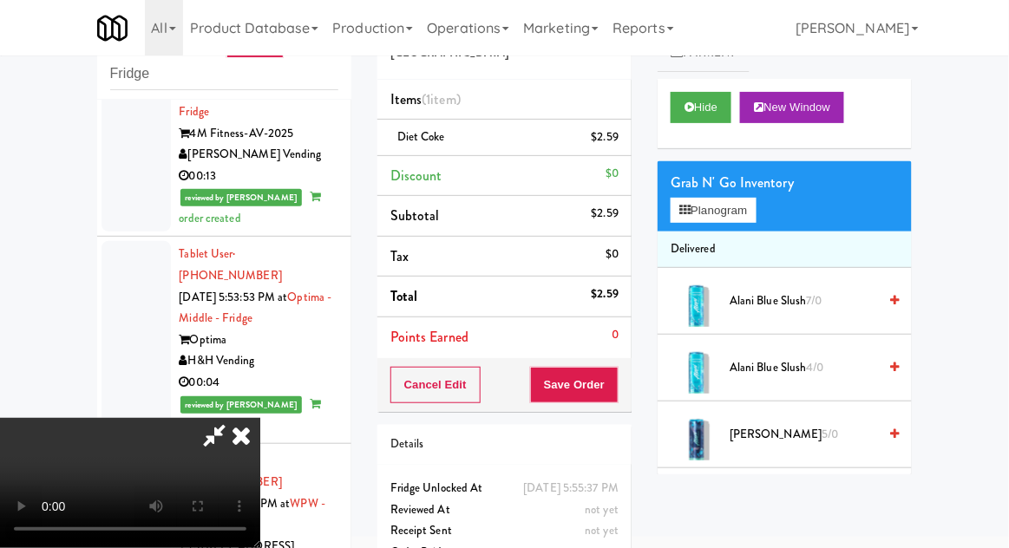
scroll to position [63, 0]
click at [617, 382] on button "Save Order" at bounding box center [574, 385] width 88 height 36
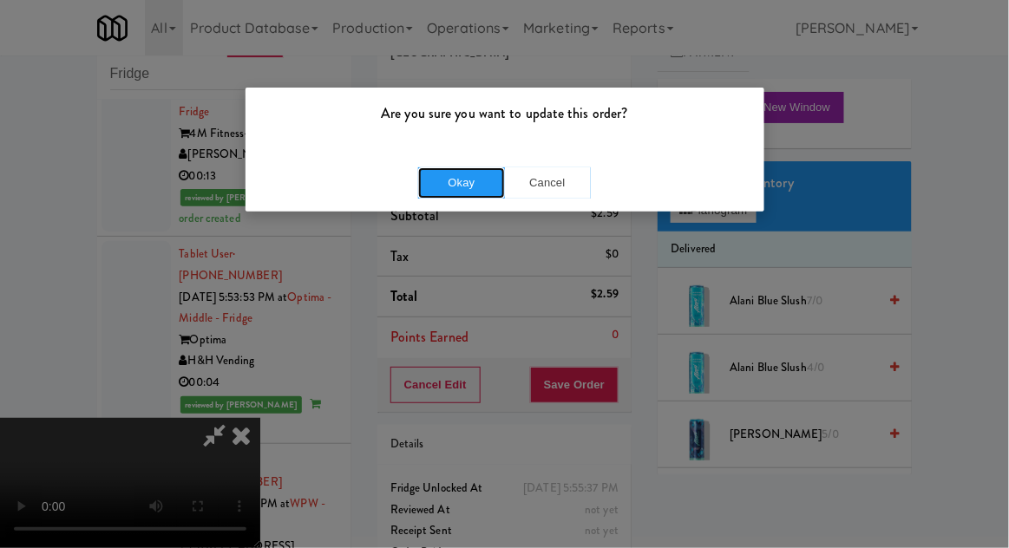
click at [453, 187] on button "Okay" at bounding box center [461, 182] width 87 height 31
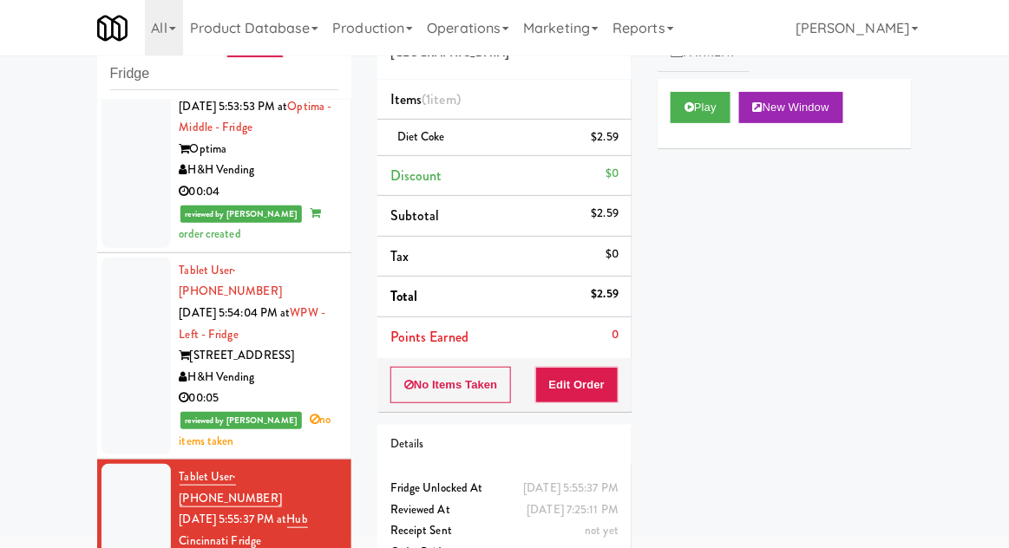
scroll to position [3889, 0]
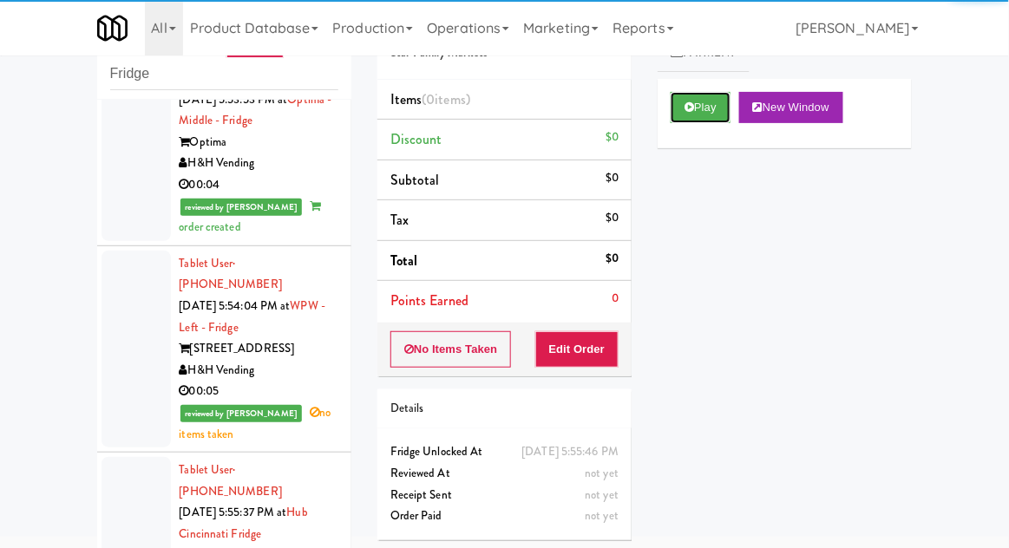
click at [691, 114] on button "Play" at bounding box center [700, 107] width 60 height 31
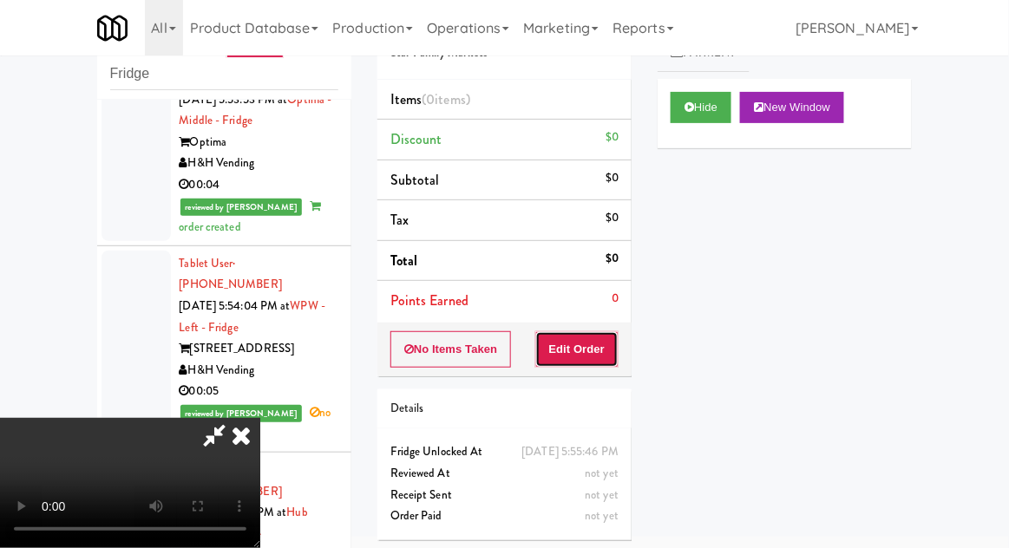
click at [598, 344] on button "Edit Order" at bounding box center [577, 349] width 84 height 36
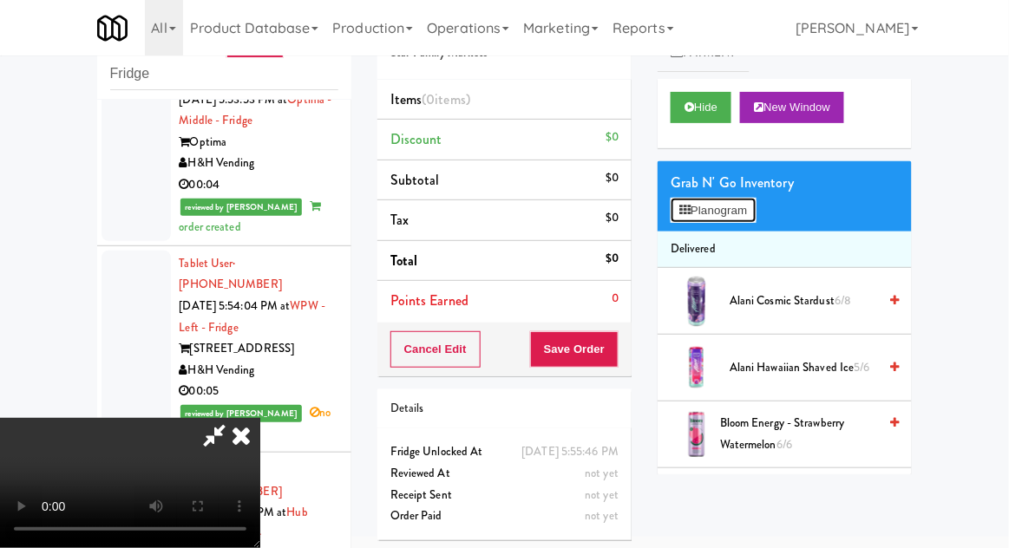
click at [687, 207] on icon at bounding box center [684, 210] width 11 height 11
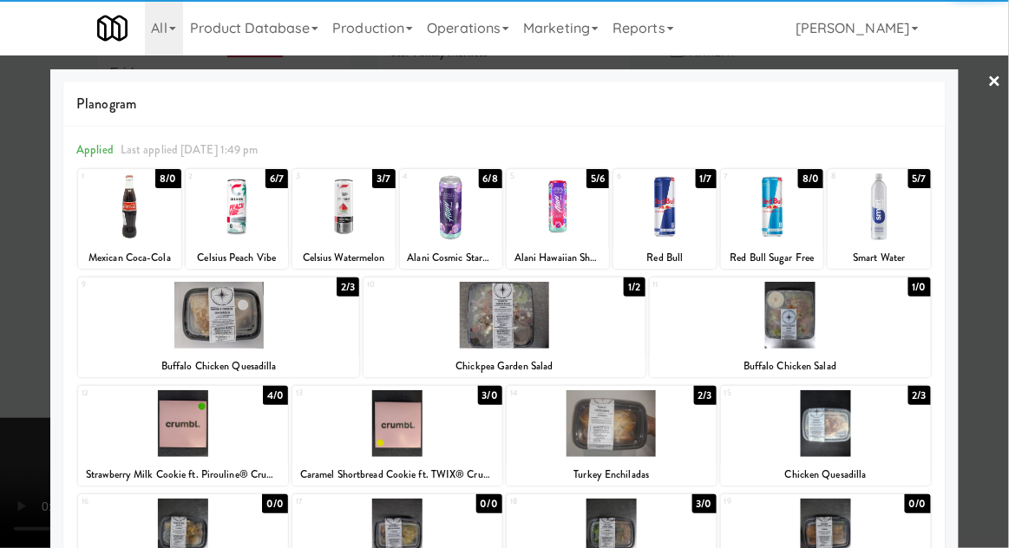
click at [354, 208] on div at bounding box center [343, 206] width 102 height 67
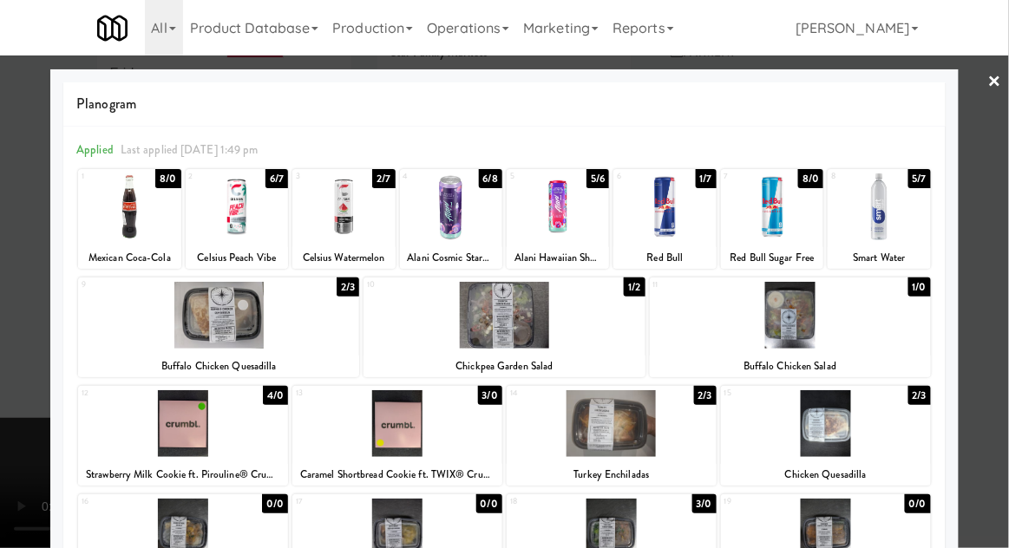
click at [996, 137] on div at bounding box center [504, 274] width 1009 height 548
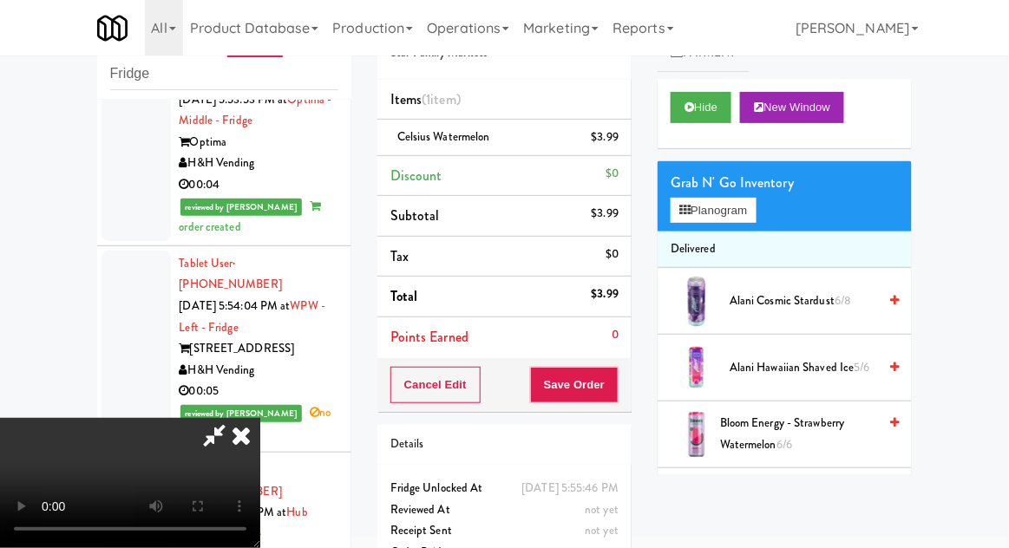
scroll to position [63, 0]
click at [612, 369] on button "Save Order" at bounding box center [574, 385] width 88 height 36
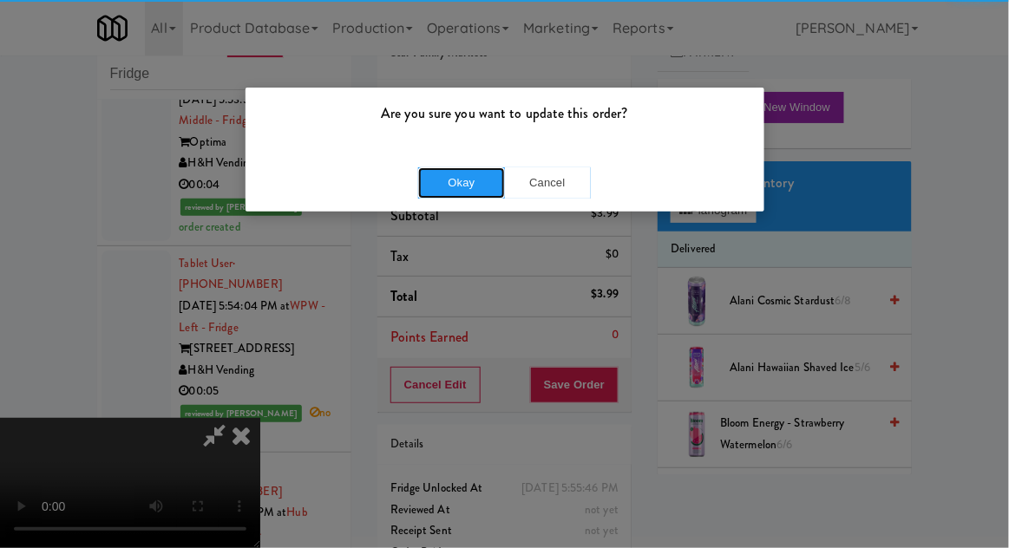
click at [448, 192] on button "Okay" at bounding box center [461, 182] width 87 height 31
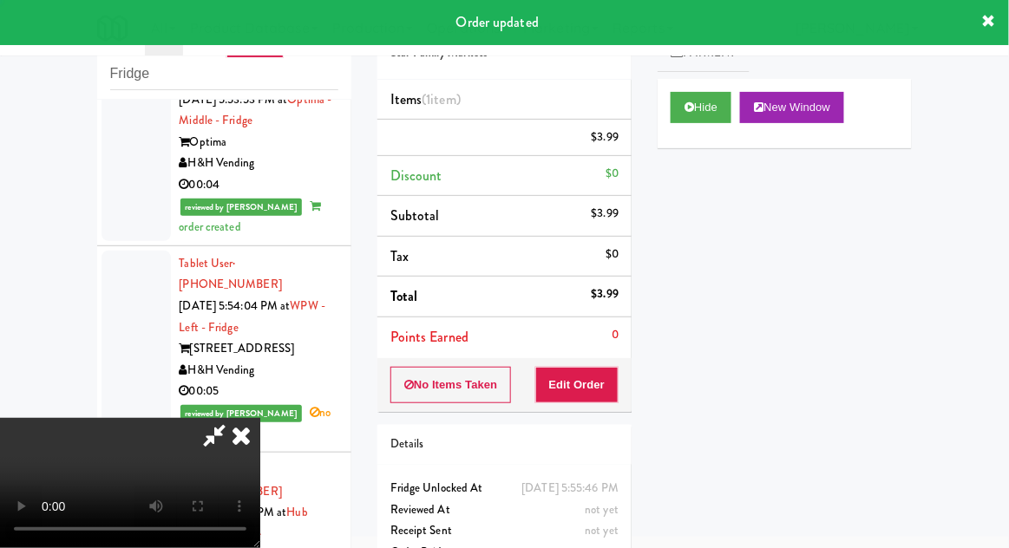
scroll to position [0, 0]
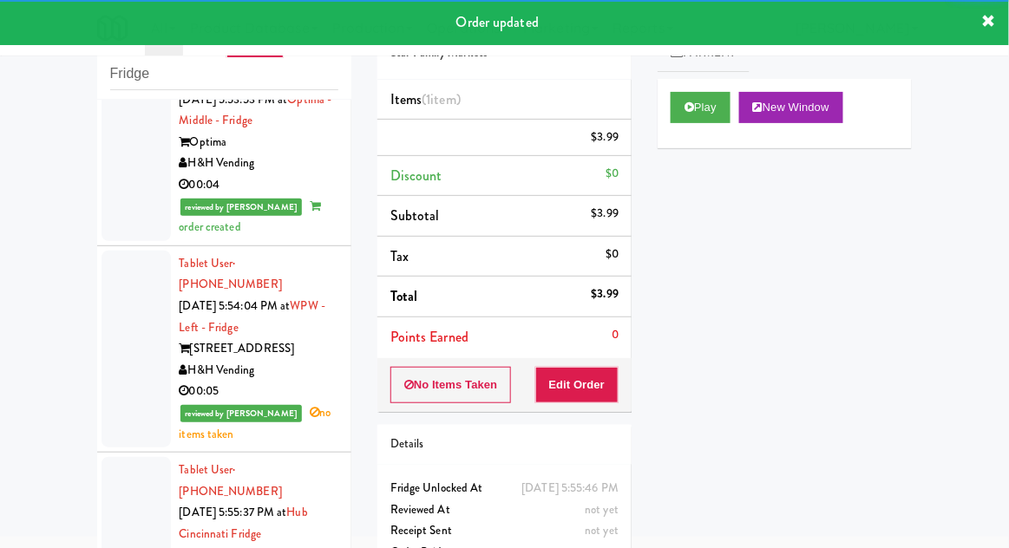
click at [77, 363] on div "inbox reviewed recent all unclear take inventory issue suspicious failed recent…" at bounding box center [504, 314] width 1009 height 637
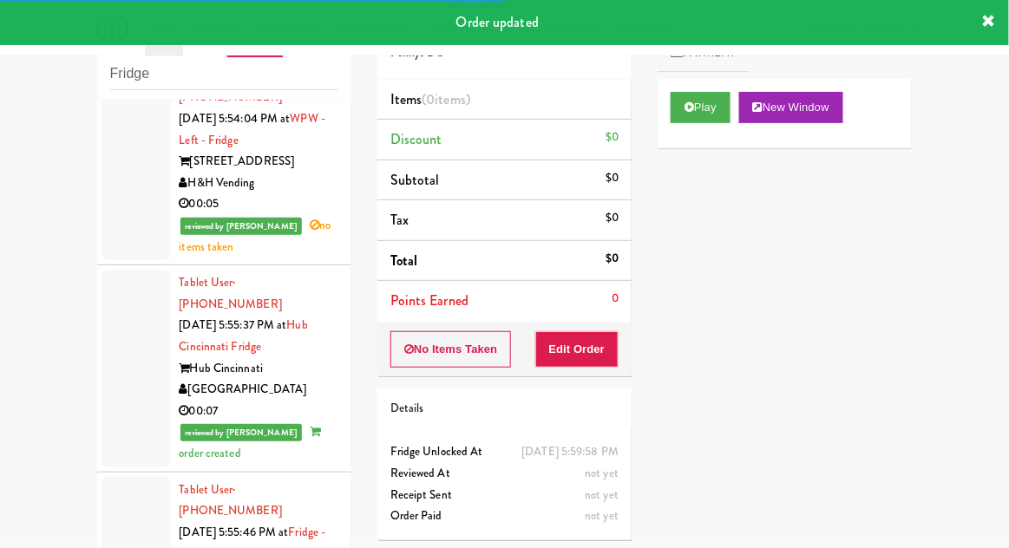
scroll to position [4081, 0]
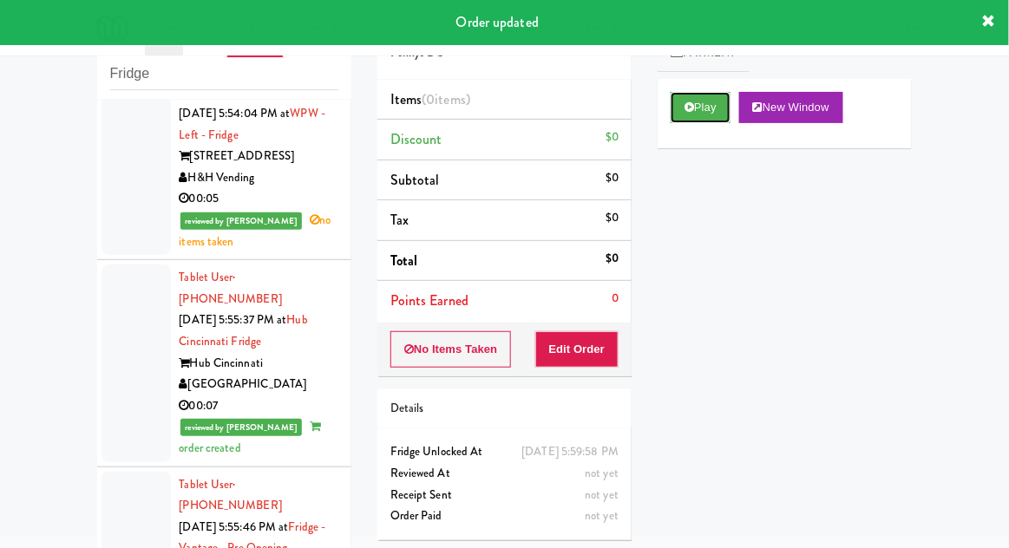
click at [691, 94] on button "Play" at bounding box center [700, 107] width 60 height 31
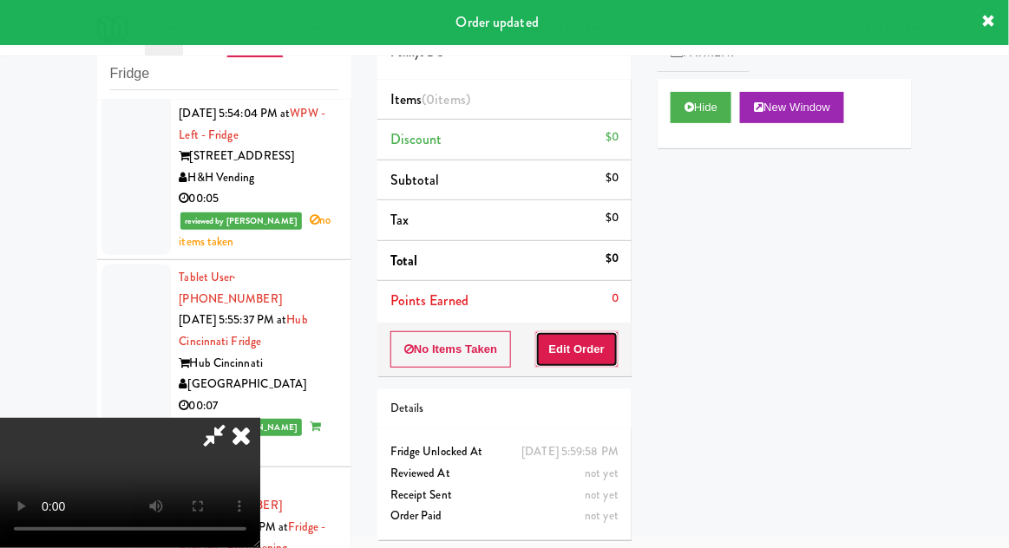
click at [585, 336] on button "Edit Order" at bounding box center [577, 349] width 84 height 36
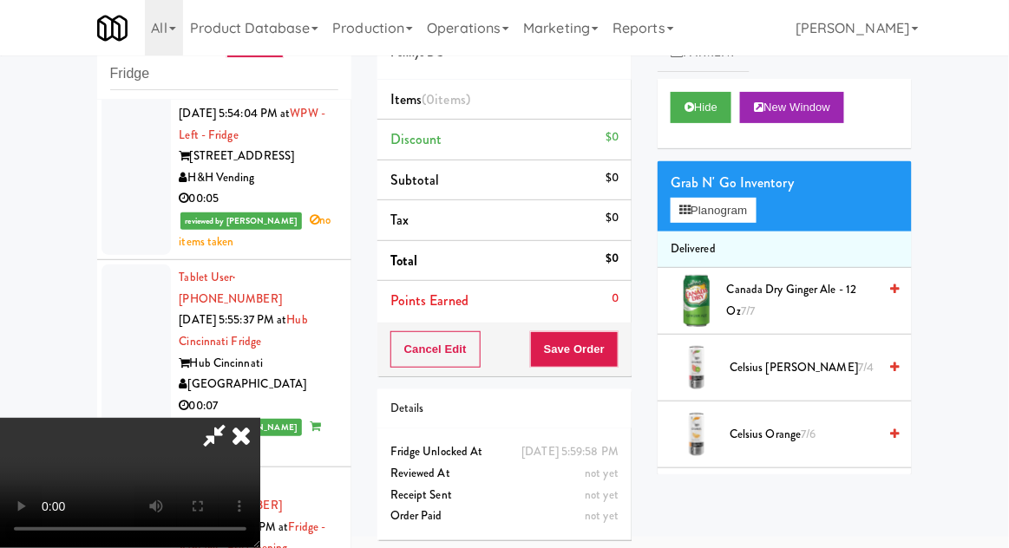
scroll to position [0, 0]
click at [727, 216] on button "Planogram" at bounding box center [712, 211] width 85 height 26
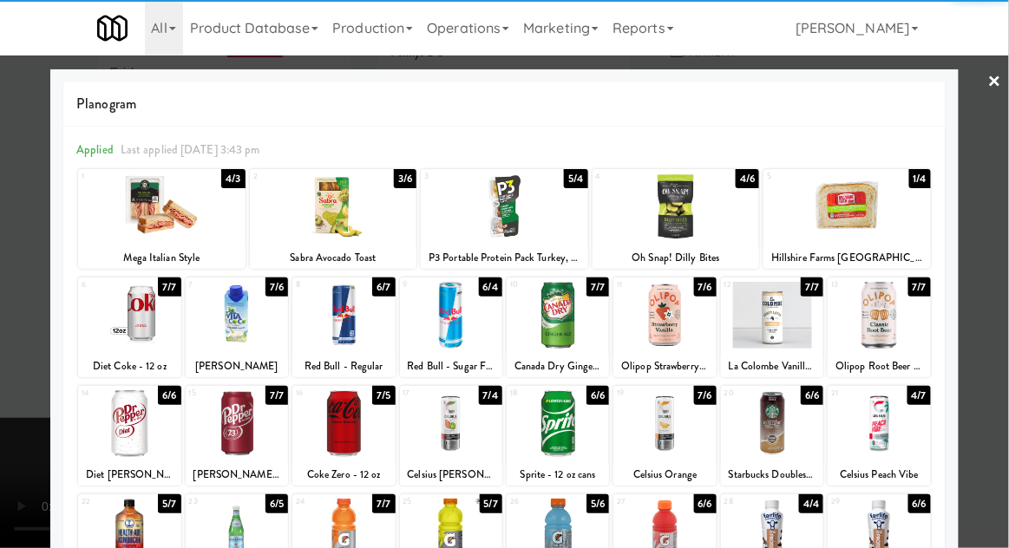
click at [258, 327] on div at bounding box center [237, 315] width 102 height 67
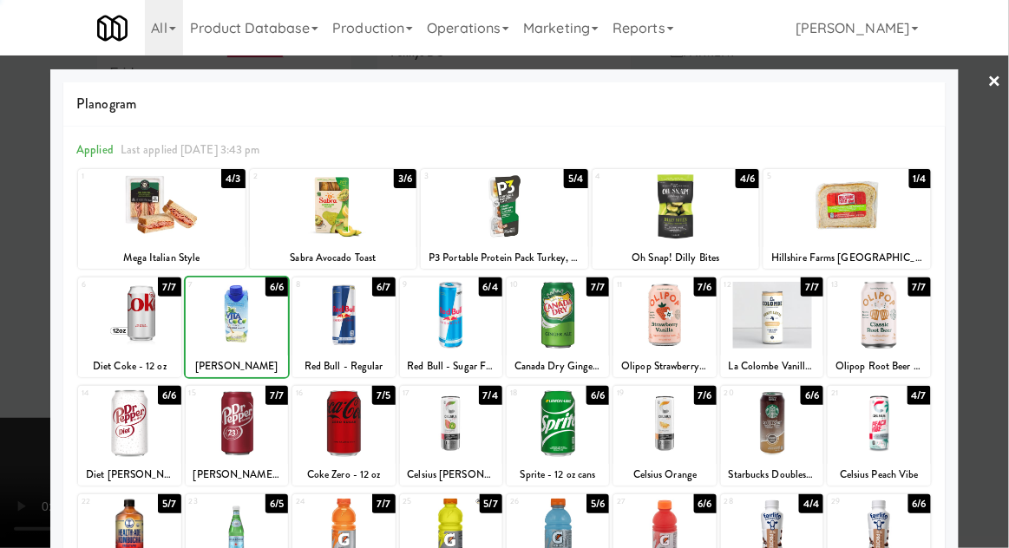
click at [996, 246] on div at bounding box center [504, 274] width 1009 height 548
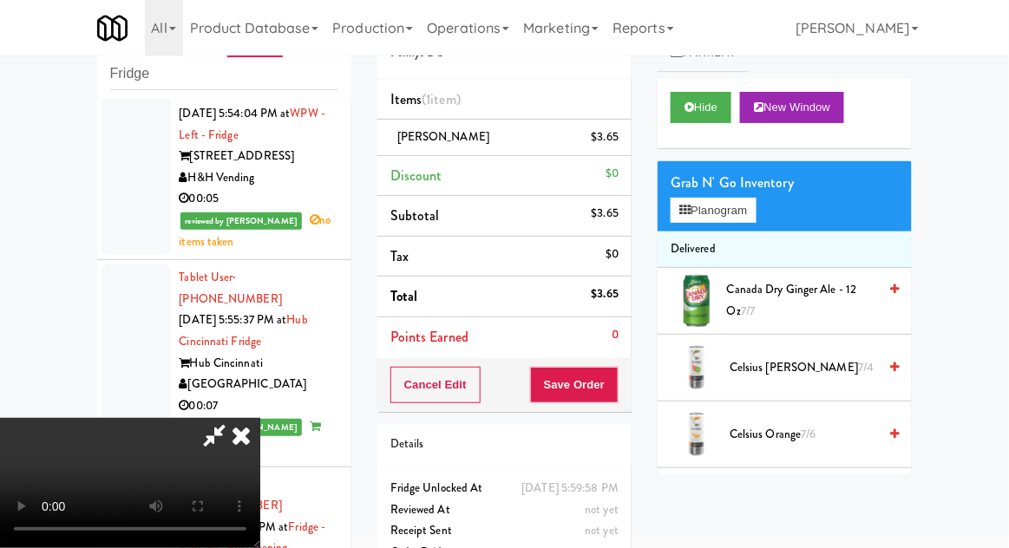
scroll to position [63, 0]
click at [615, 393] on button "Save Order" at bounding box center [574, 385] width 88 height 36
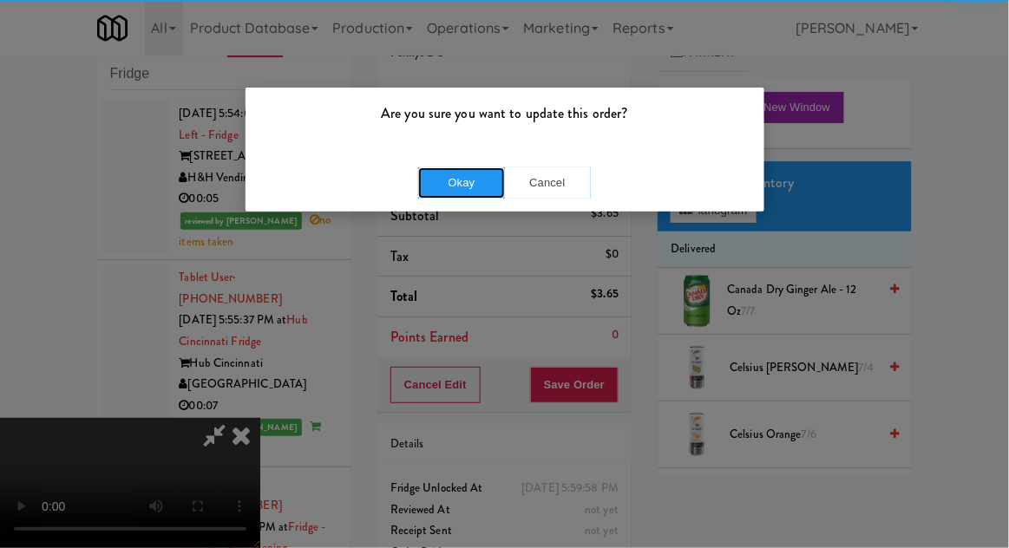
click at [439, 187] on button "Okay" at bounding box center [461, 182] width 87 height 31
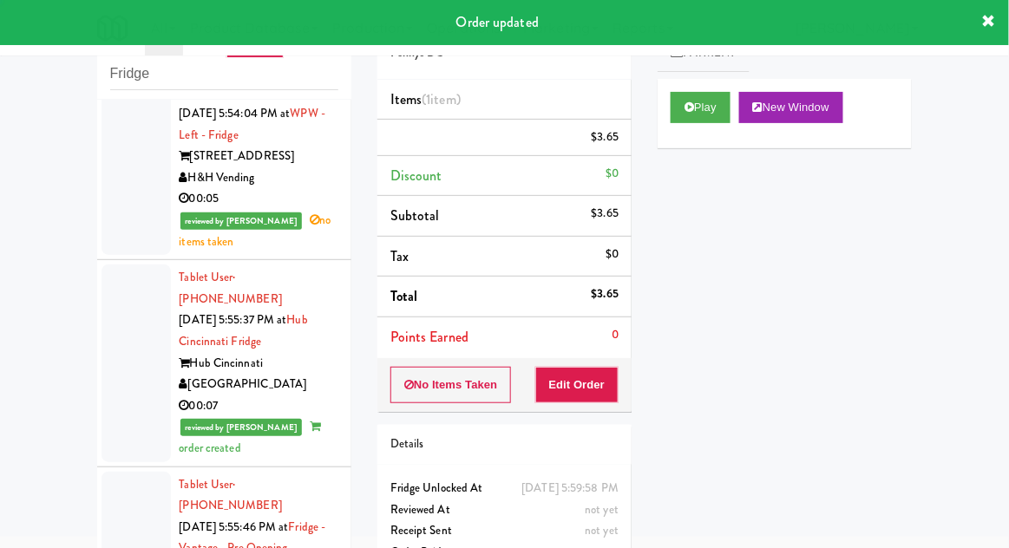
scroll to position [0, 0]
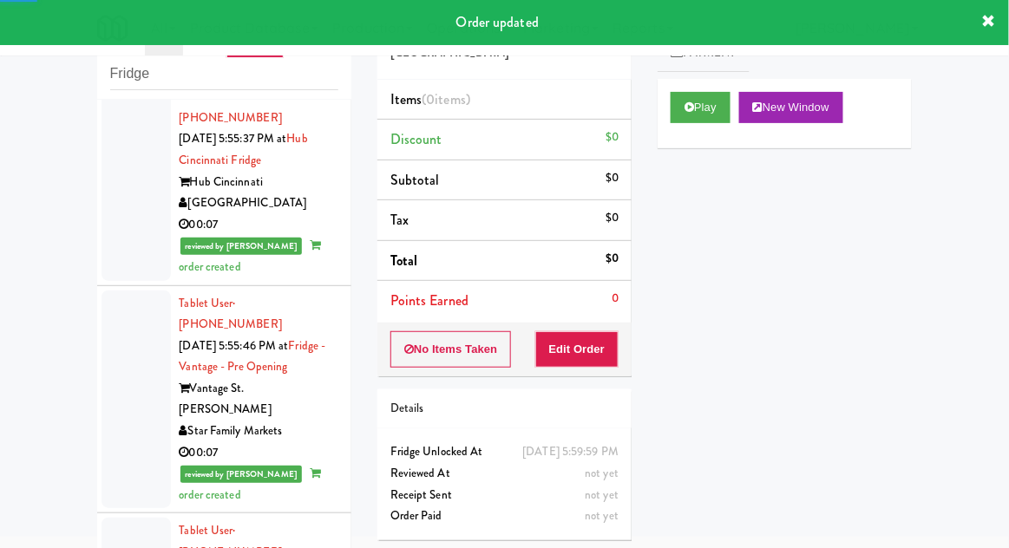
scroll to position [4264, 0]
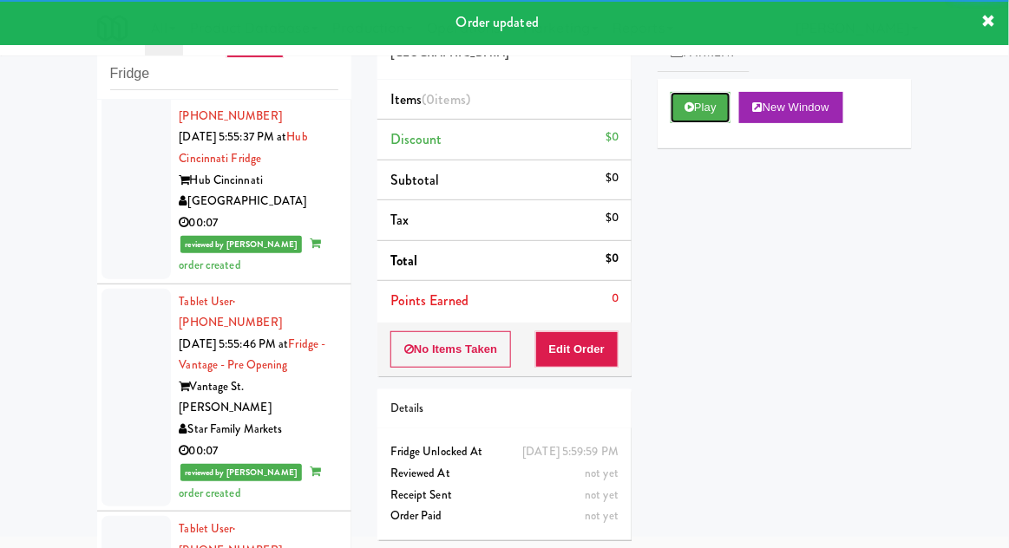
click at [683, 113] on button "Play" at bounding box center [700, 107] width 60 height 31
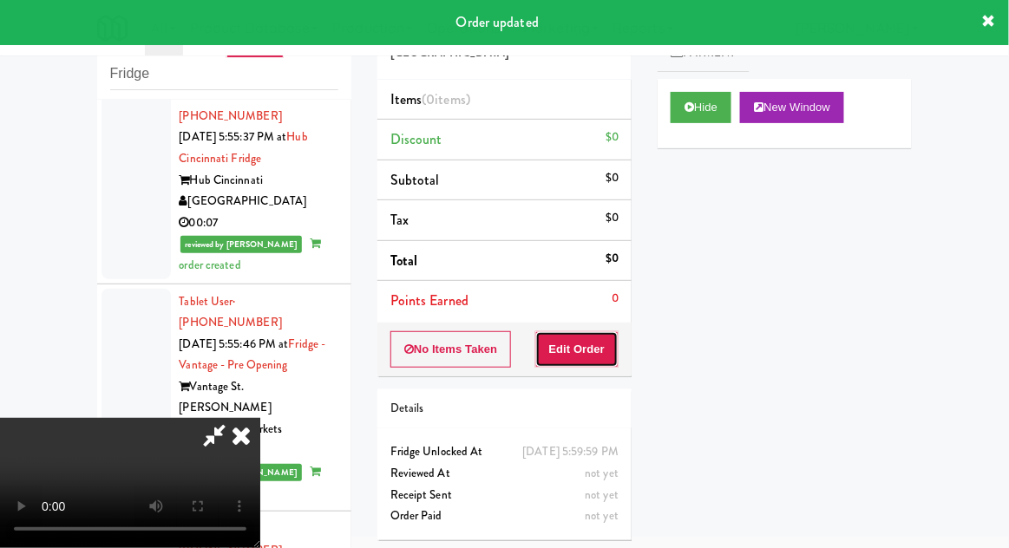
click at [595, 357] on button "Edit Order" at bounding box center [577, 349] width 84 height 36
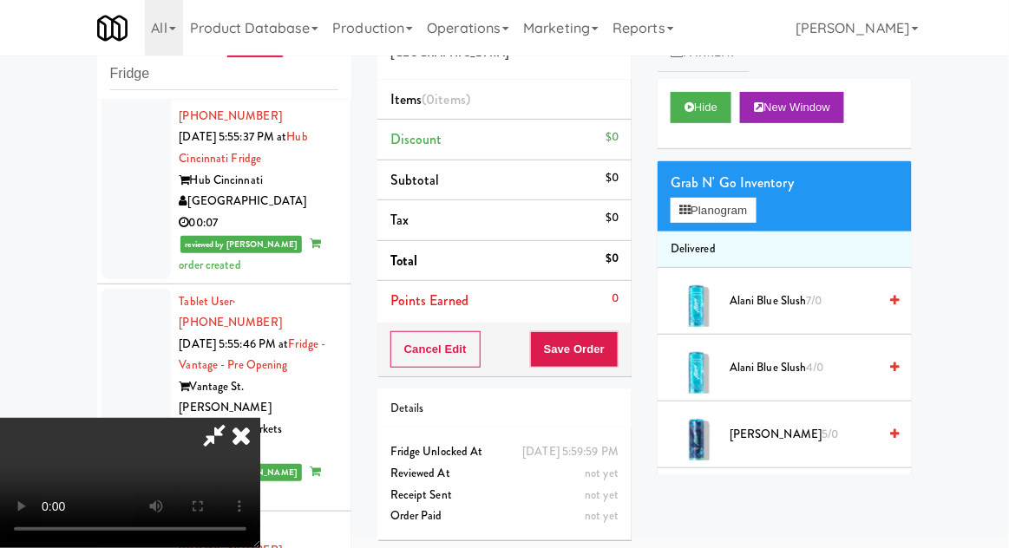
scroll to position [0, 0]
click at [697, 205] on button "Planogram" at bounding box center [712, 211] width 85 height 26
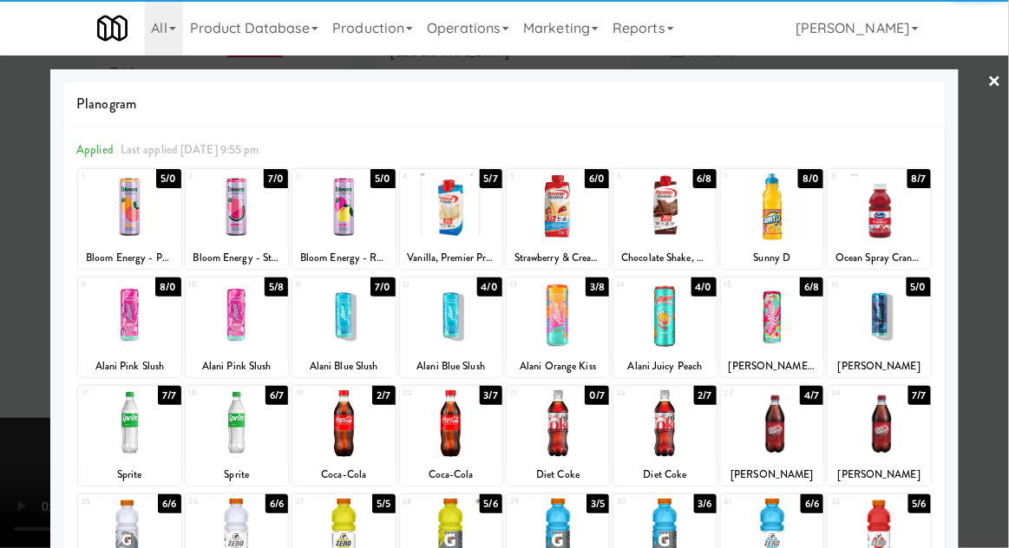
click at [242, 327] on div at bounding box center [237, 315] width 102 height 67
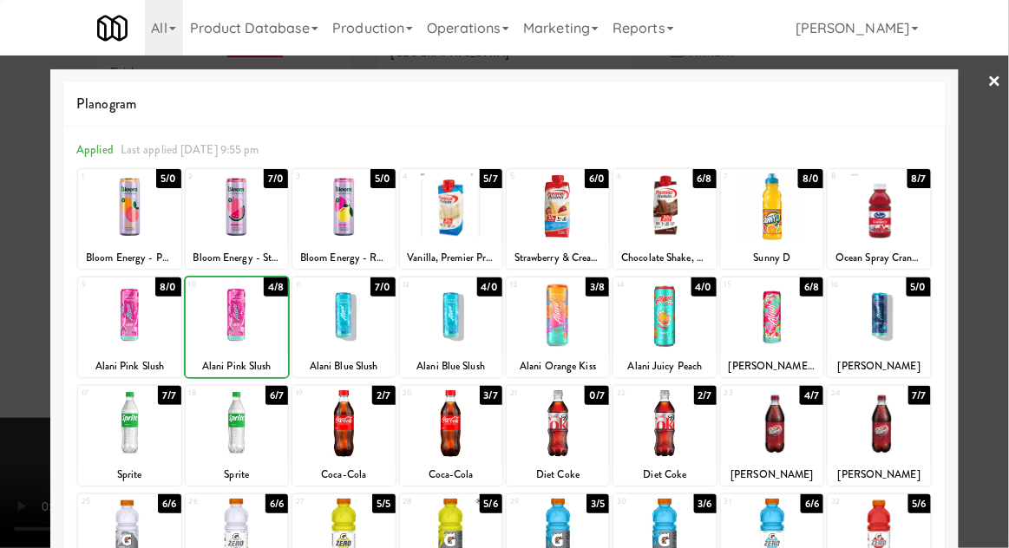
click at [989, 219] on div at bounding box center [504, 274] width 1009 height 548
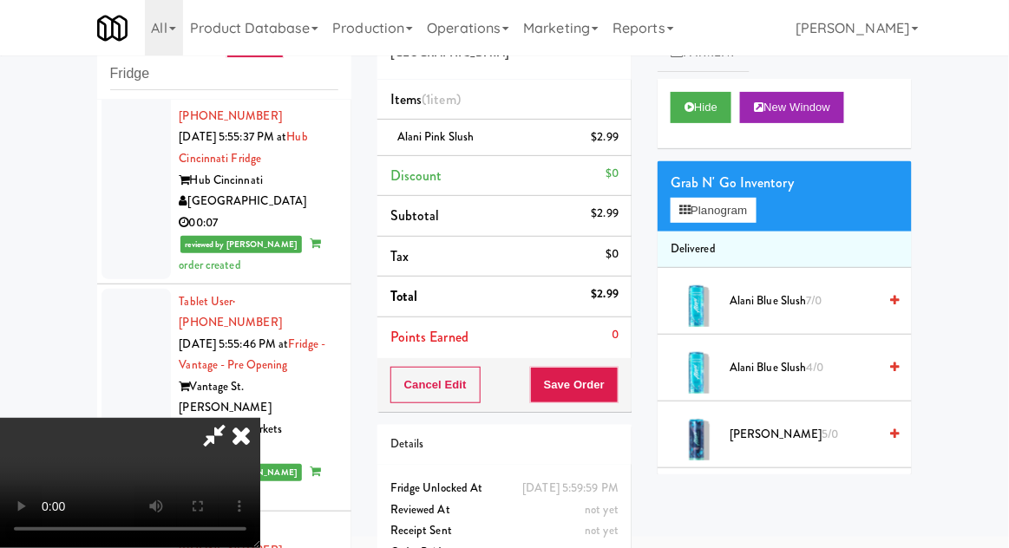
scroll to position [63, 0]
click at [630, 376] on div "Cancel Edit Save Order" at bounding box center [504, 385] width 254 height 54
click at [614, 386] on button "Save Order" at bounding box center [574, 385] width 88 height 36
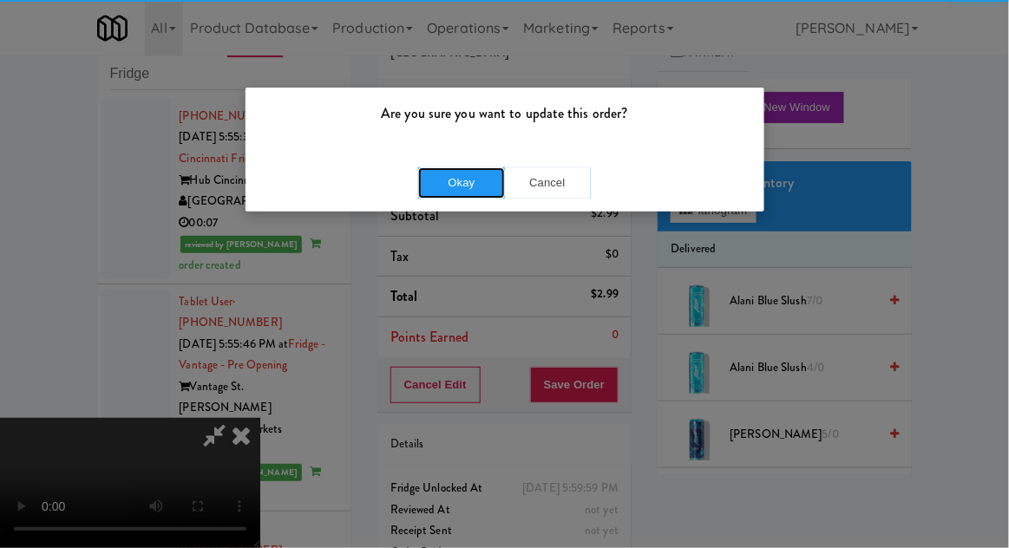
click at [483, 192] on button "Okay" at bounding box center [461, 182] width 87 height 31
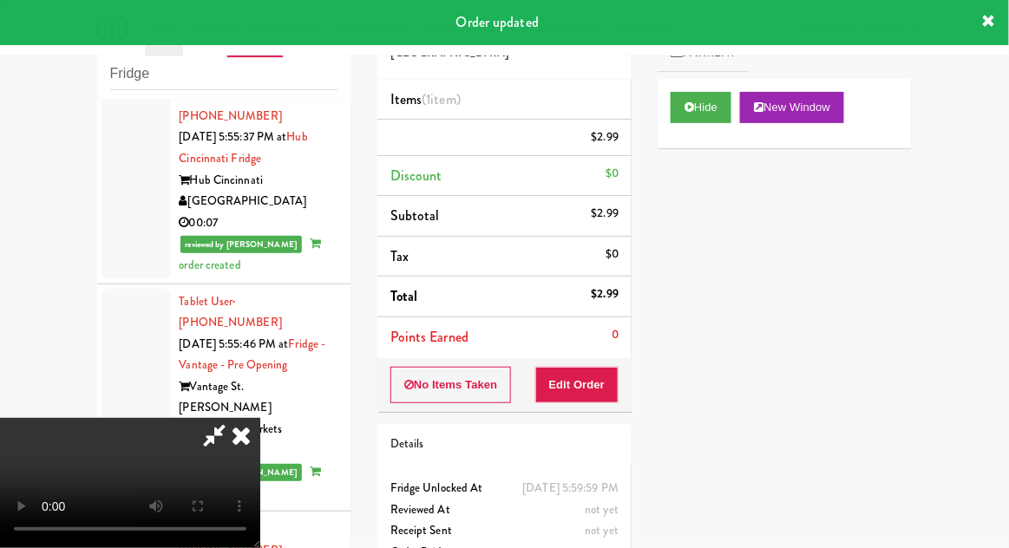
scroll to position [0, 0]
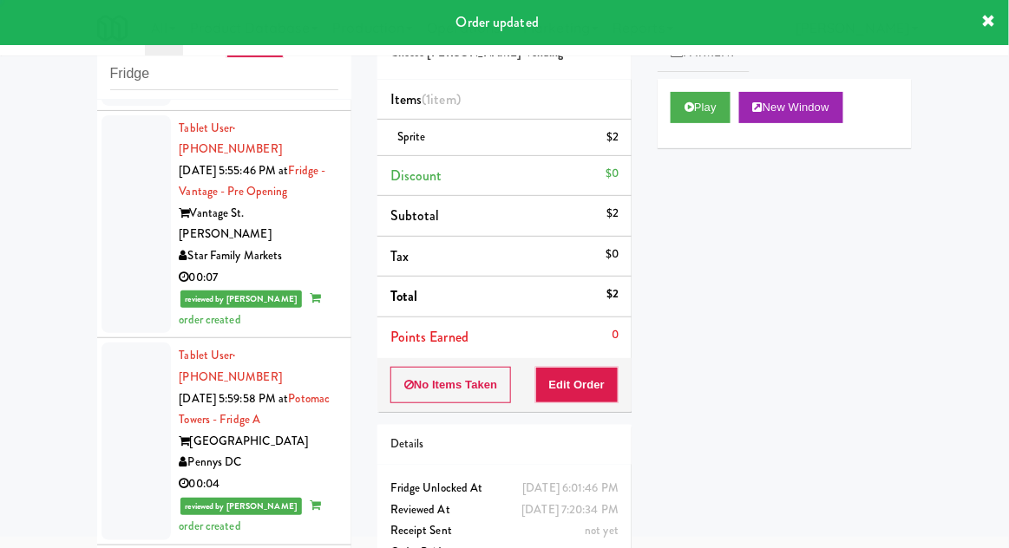
scroll to position [4448, 0]
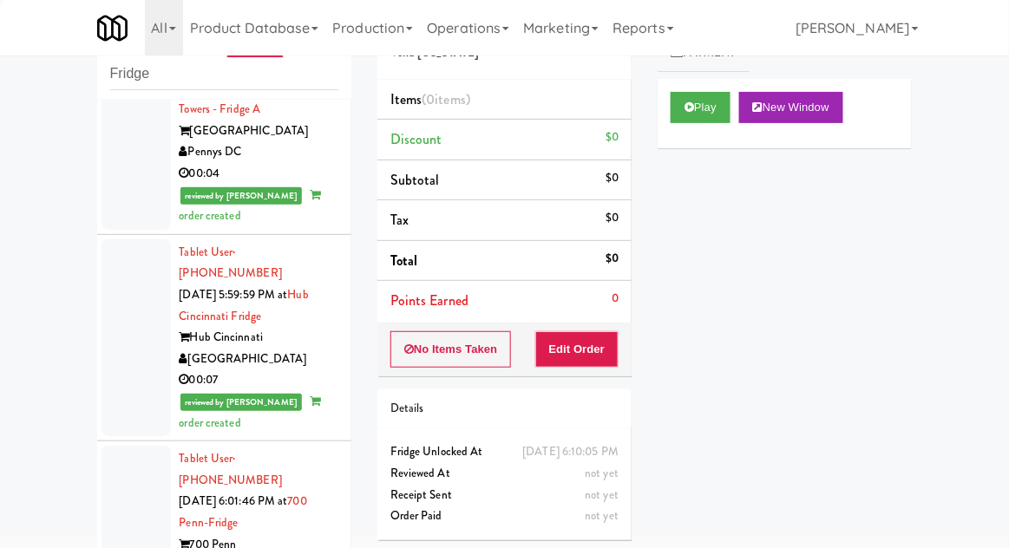
scroll to position [4750, 0]
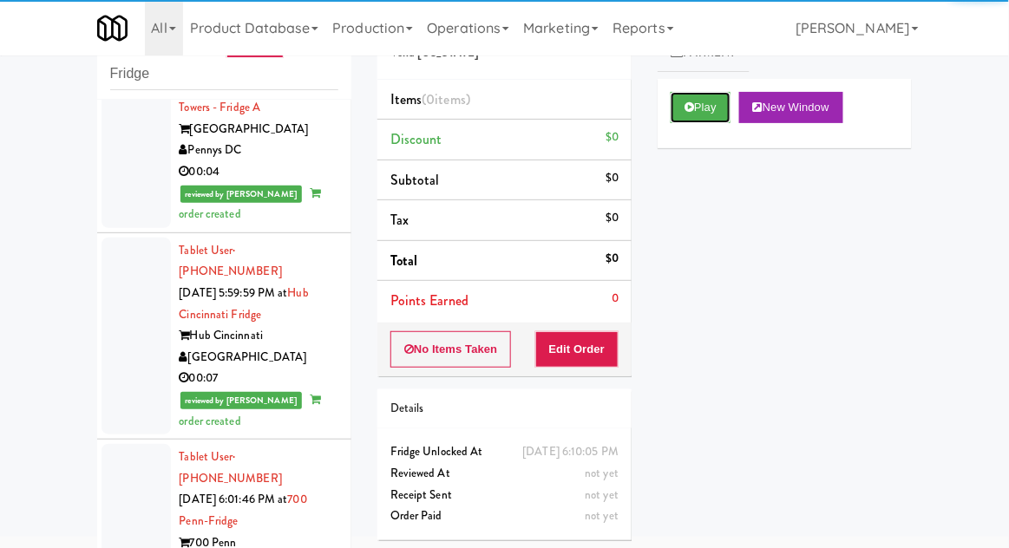
click at [695, 113] on button "Play" at bounding box center [700, 107] width 60 height 31
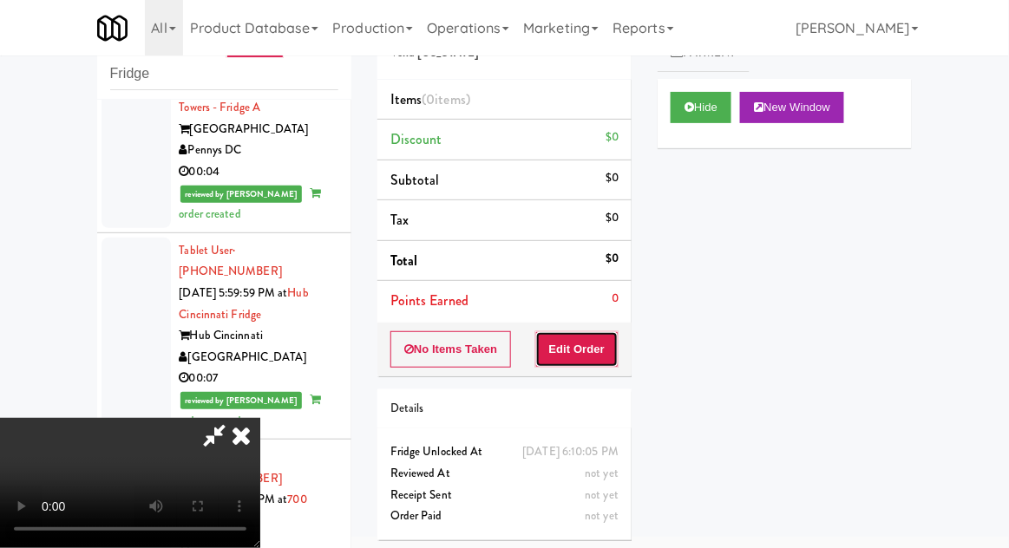
click at [602, 345] on button "Edit Order" at bounding box center [577, 349] width 84 height 36
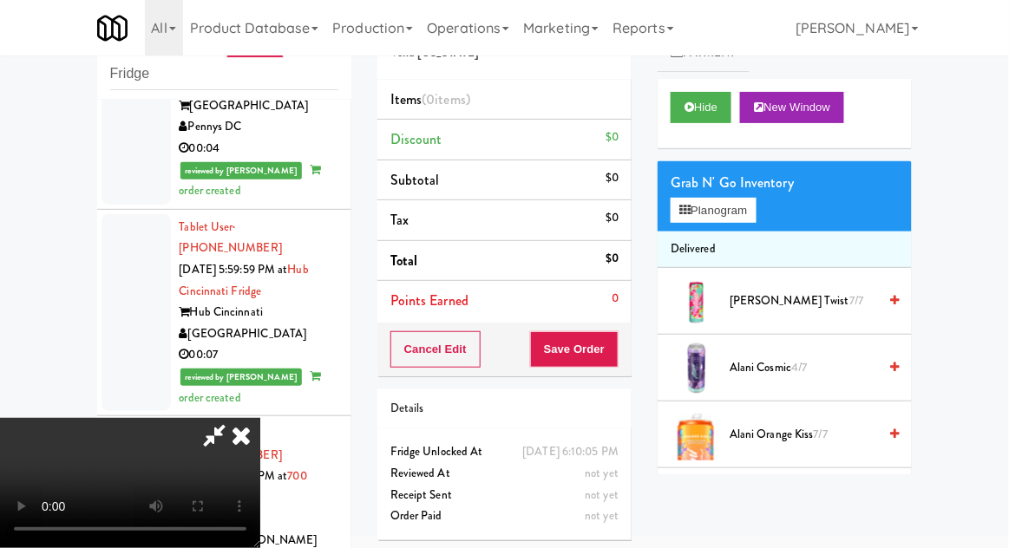
scroll to position [0, 0]
click at [709, 206] on button "Planogram" at bounding box center [712, 211] width 85 height 26
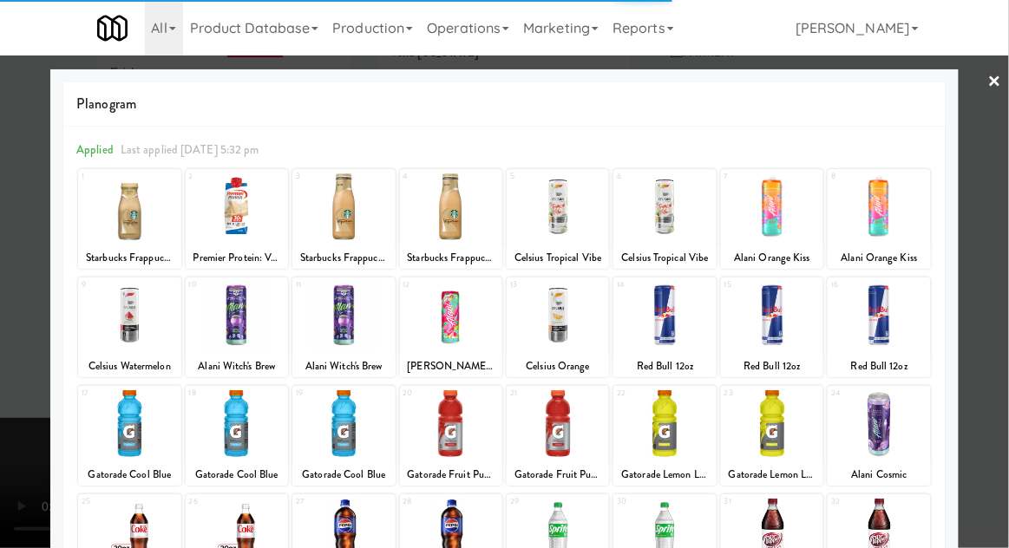
click at [569, 314] on div at bounding box center [557, 315] width 102 height 67
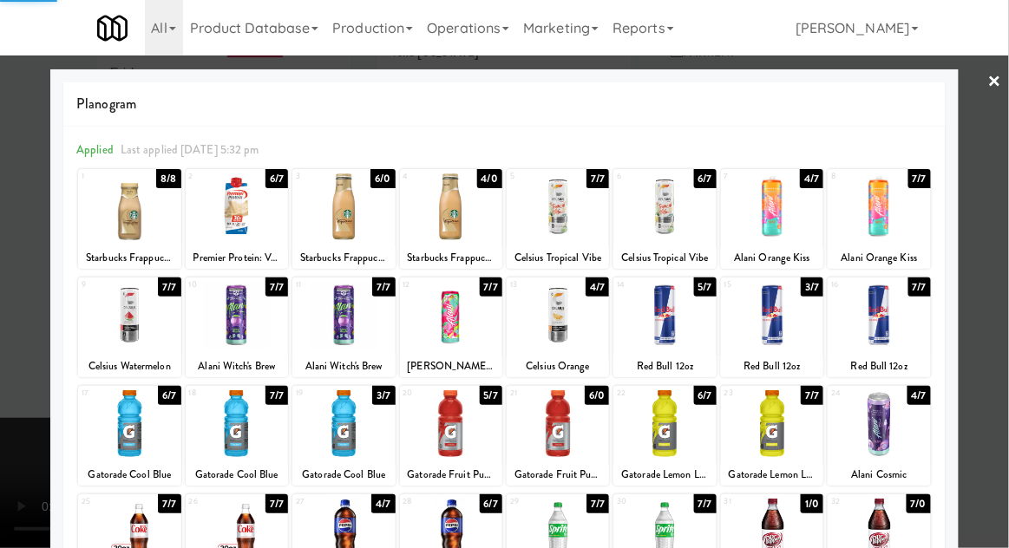
click at [996, 224] on div at bounding box center [504, 274] width 1009 height 548
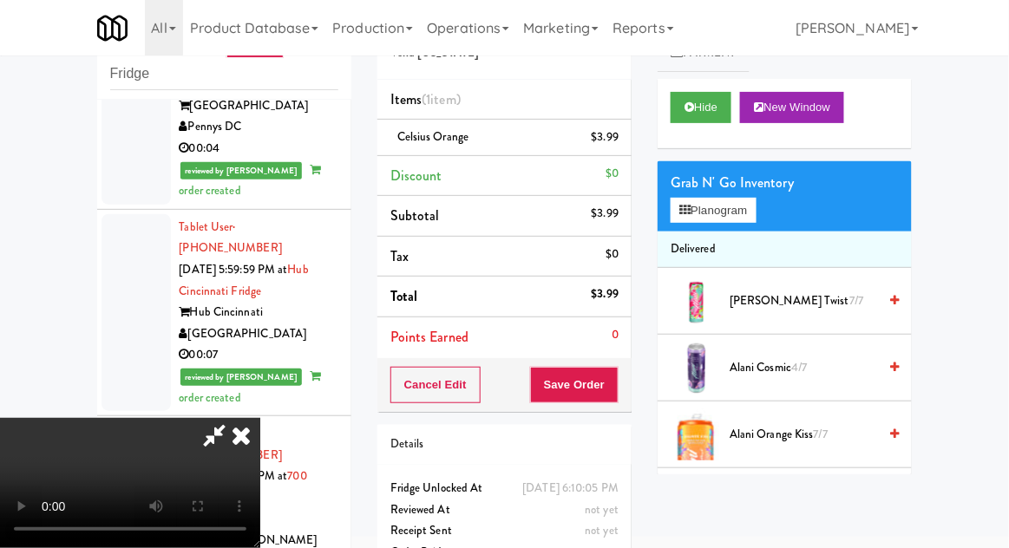
scroll to position [63, 0]
click at [617, 376] on button "Save Order" at bounding box center [574, 385] width 88 height 36
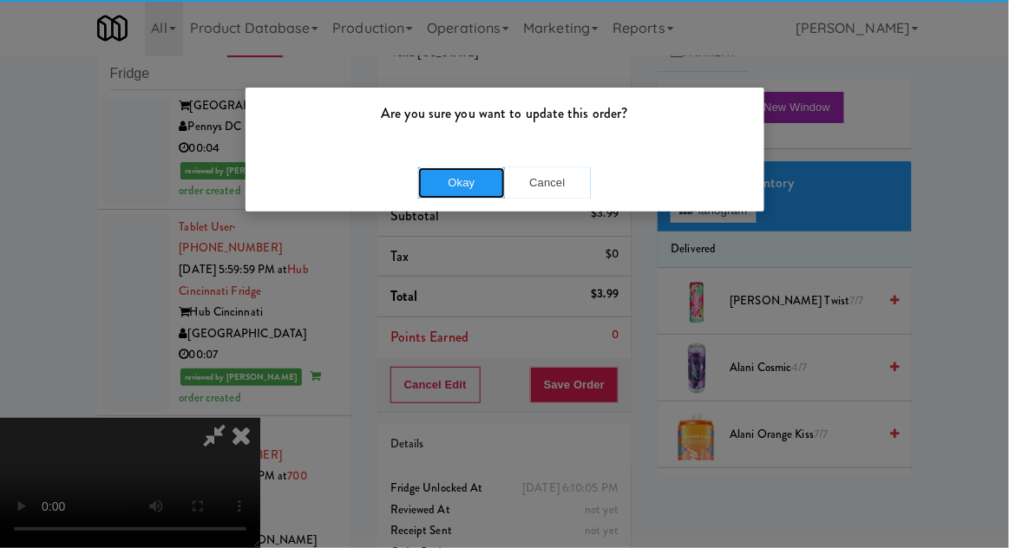
click at [473, 179] on button "Okay" at bounding box center [461, 182] width 87 height 31
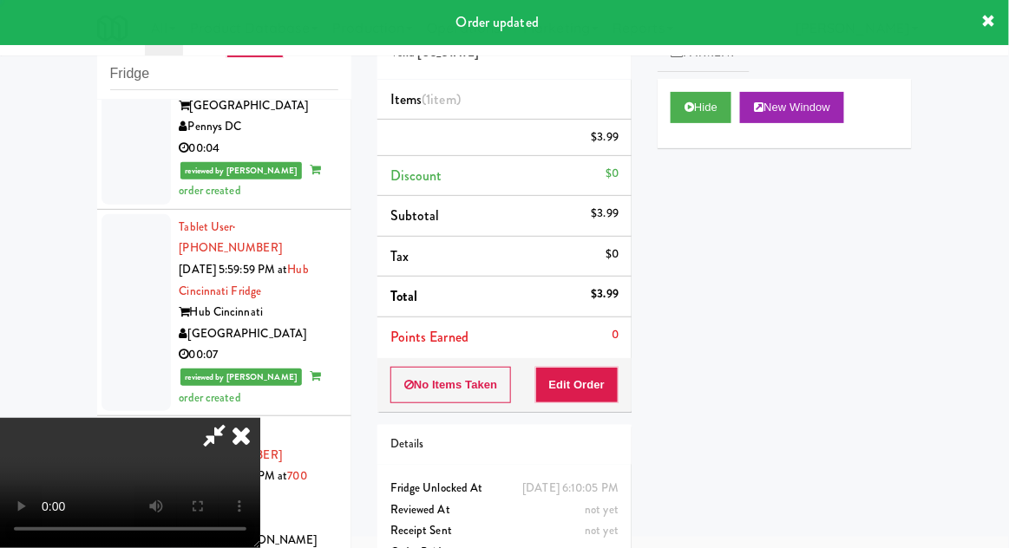
scroll to position [0, 0]
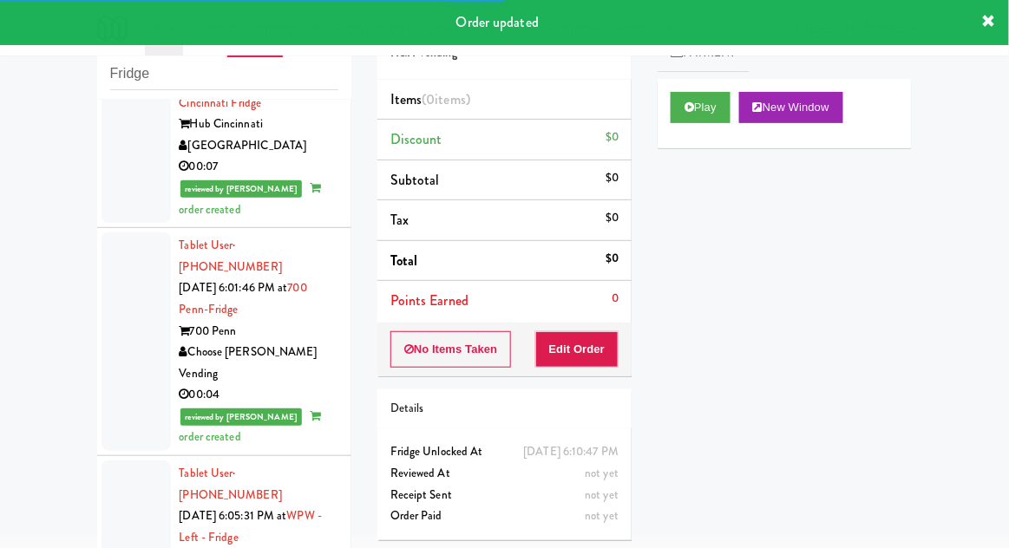
scroll to position [4962, 0]
click at [678, 112] on button "Play" at bounding box center [700, 107] width 60 height 31
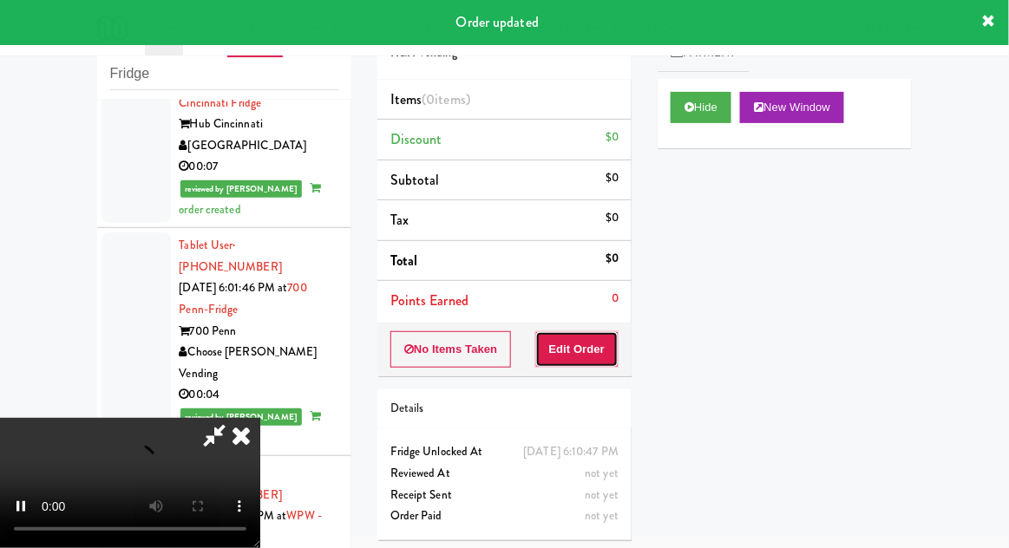
click at [597, 349] on button "Edit Order" at bounding box center [577, 349] width 84 height 36
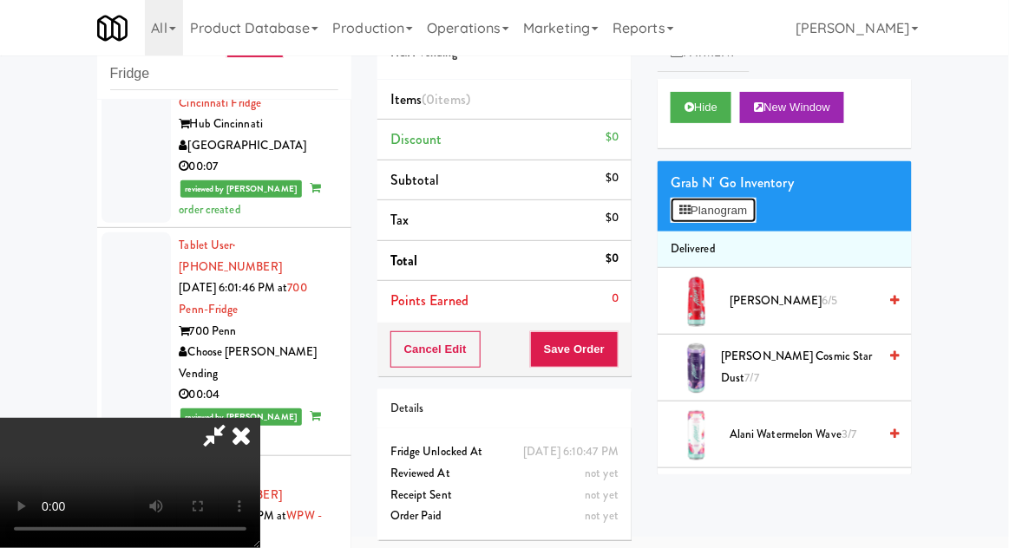
click at [708, 203] on button "Planogram" at bounding box center [712, 211] width 85 height 26
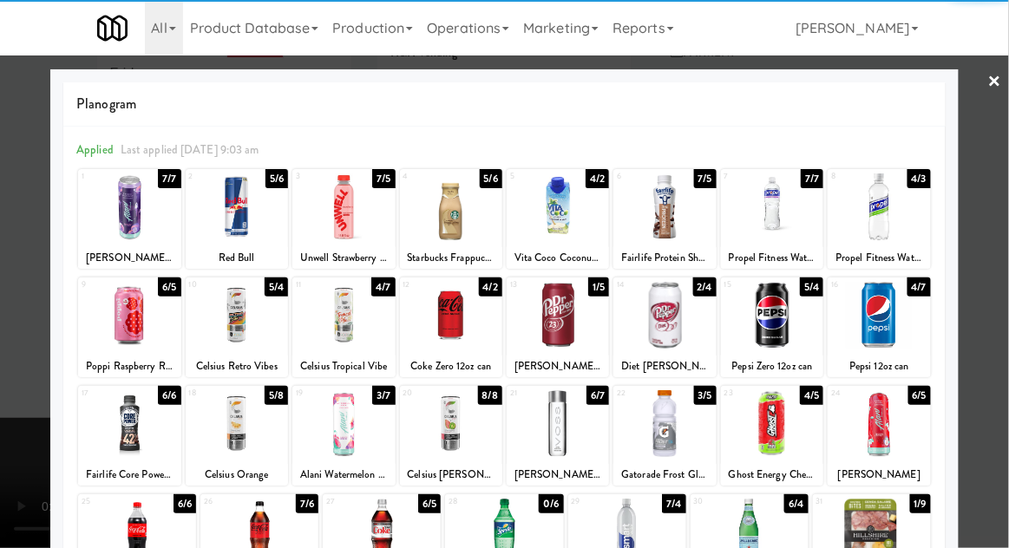
click at [142, 532] on div at bounding box center [137, 532] width 118 height 67
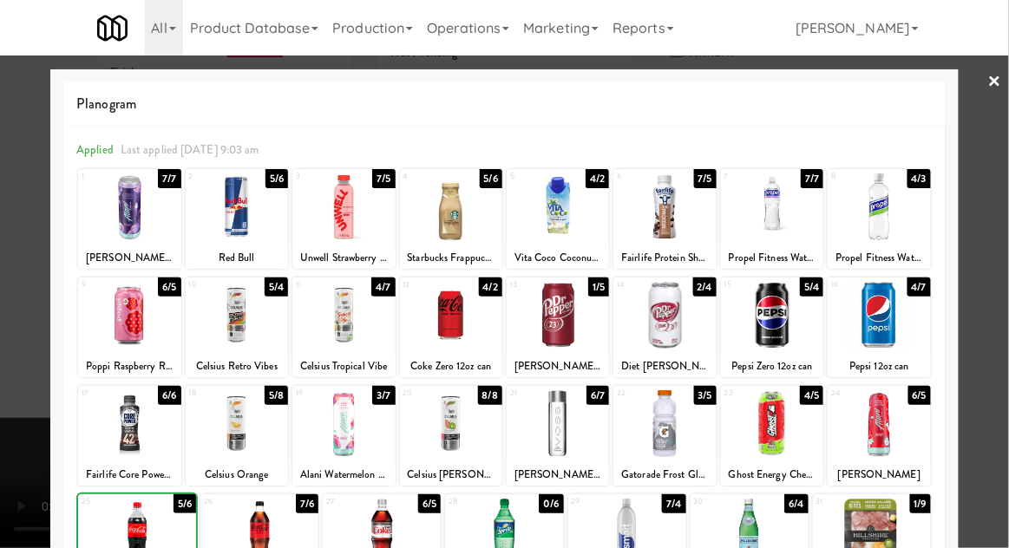
click at [1003, 230] on div at bounding box center [504, 274] width 1009 height 548
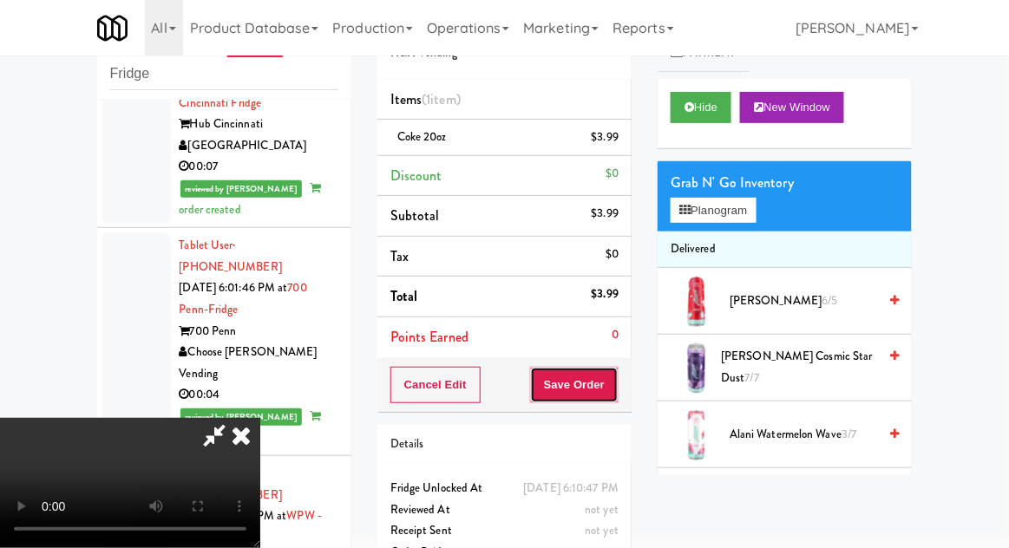
click at [611, 376] on button "Save Order" at bounding box center [574, 385] width 88 height 36
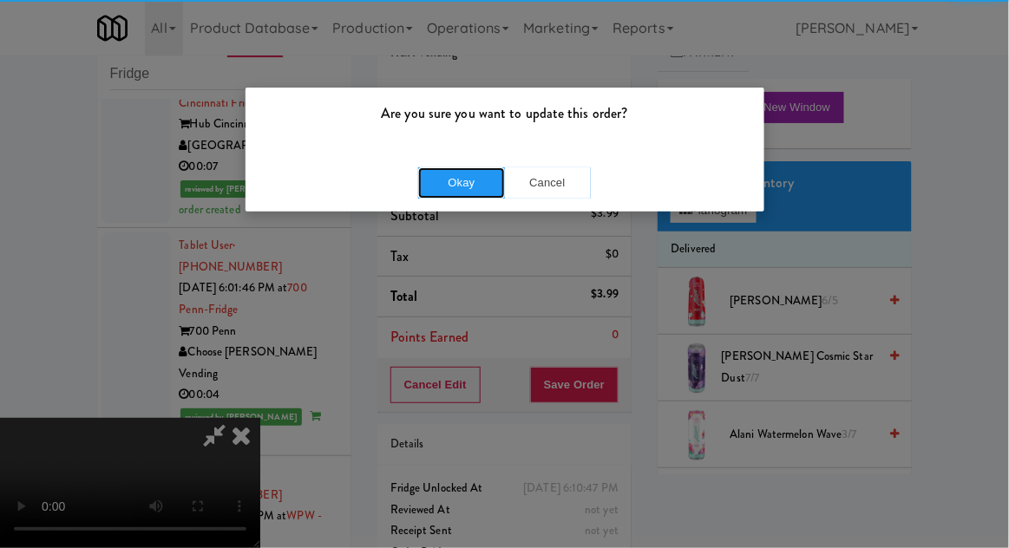
click at [449, 183] on button "Okay" at bounding box center [461, 182] width 87 height 31
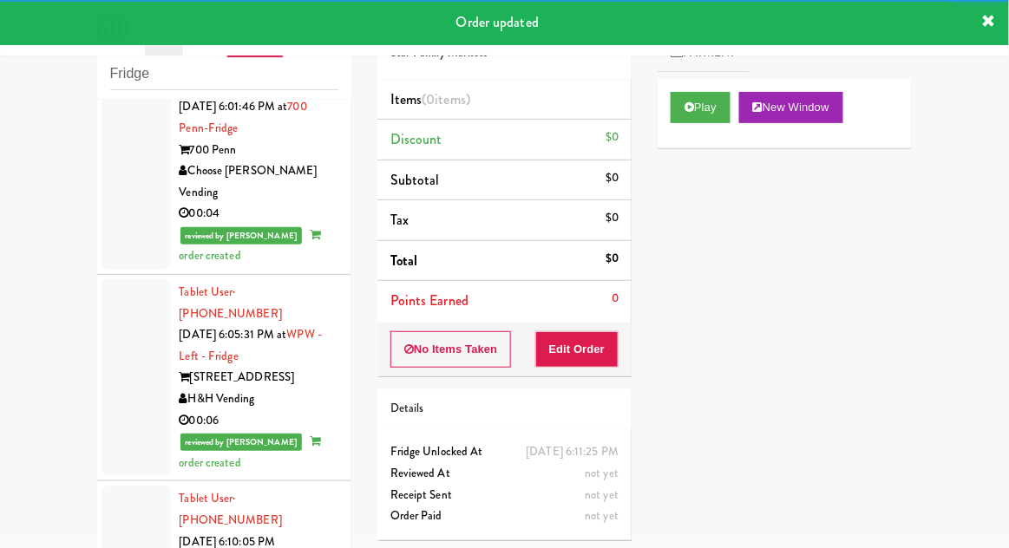
scroll to position [5145, 0]
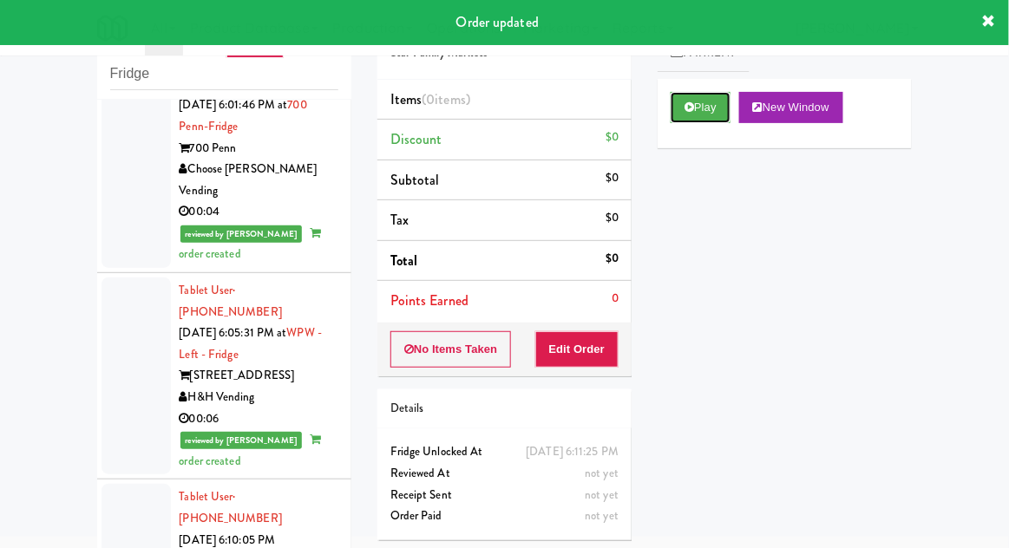
click at [680, 120] on button "Play" at bounding box center [700, 107] width 60 height 31
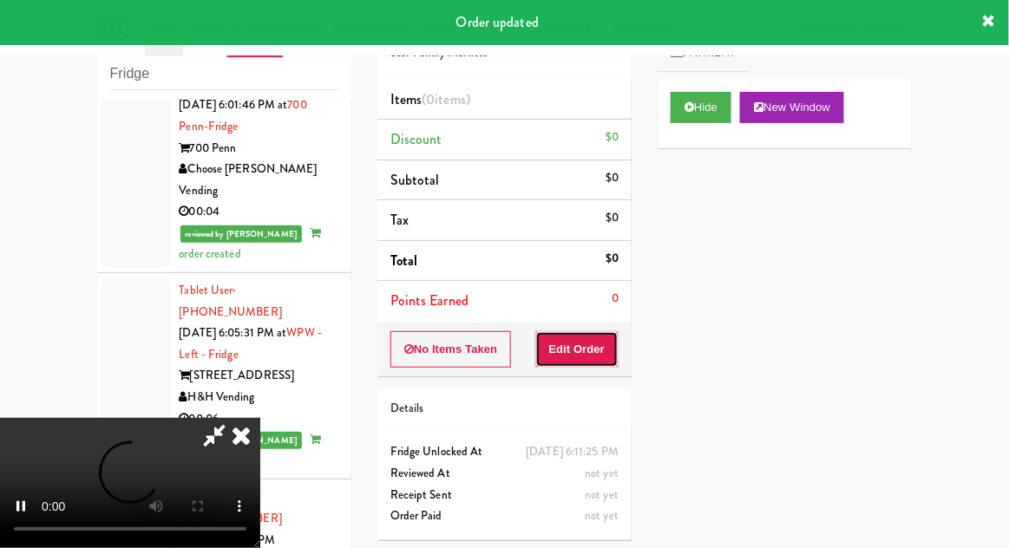
click at [594, 352] on button "Edit Order" at bounding box center [577, 349] width 84 height 36
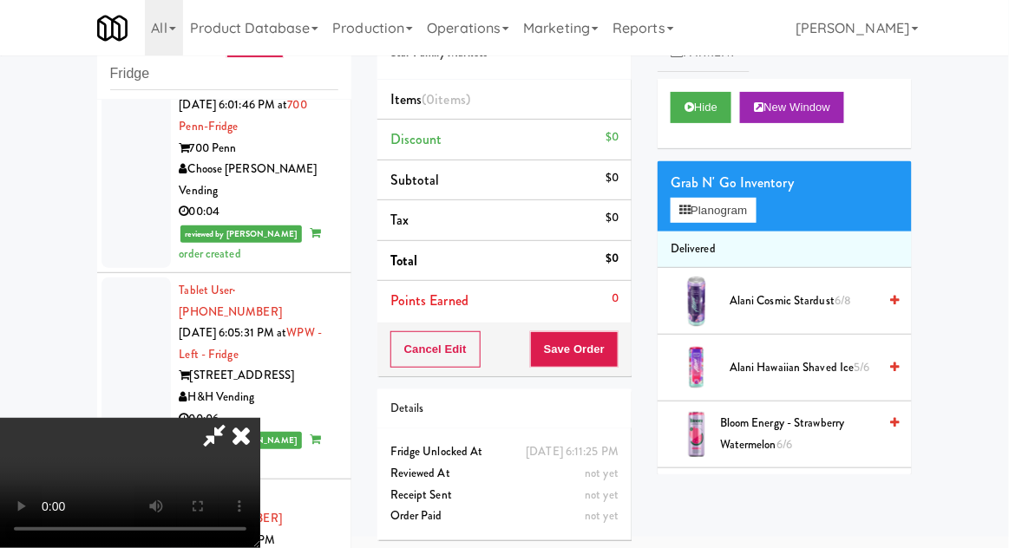
scroll to position [63, 0]
click at [733, 220] on button "Planogram" at bounding box center [712, 211] width 85 height 26
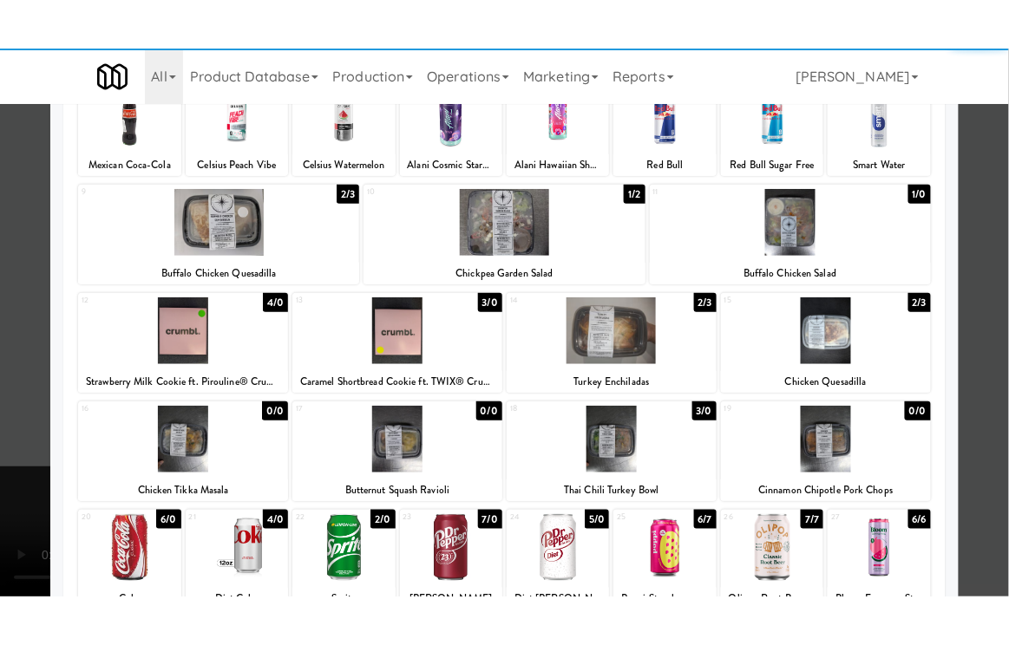
scroll to position [140, 0]
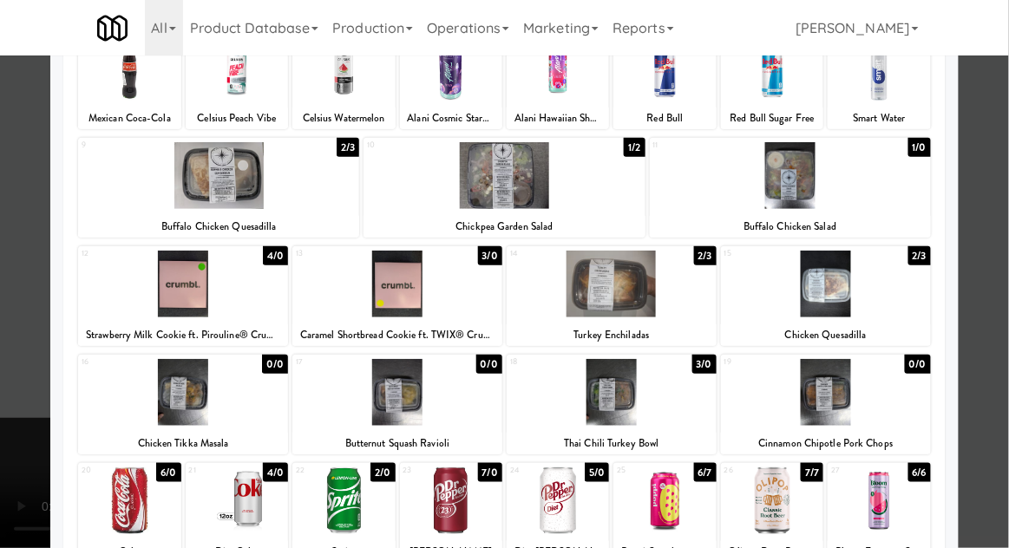
click at [605, 400] on div at bounding box center [611, 392] width 210 height 67
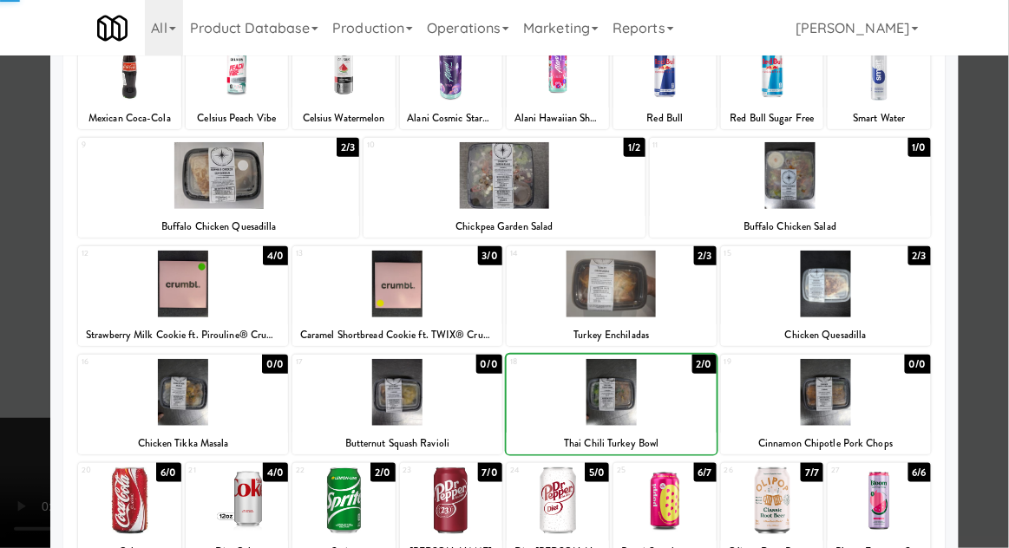
click at [1003, 232] on div at bounding box center [504, 274] width 1009 height 548
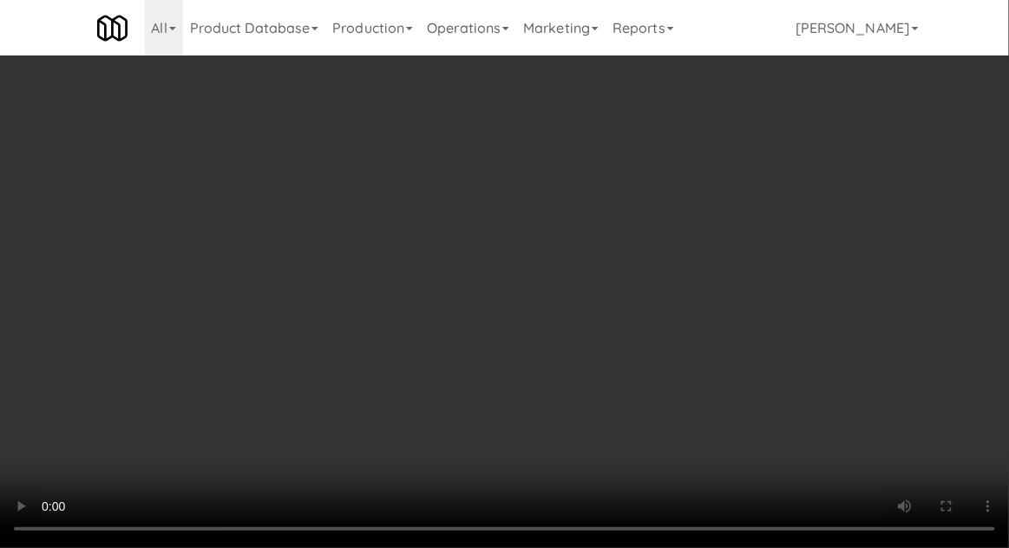
scroll to position [67, 0]
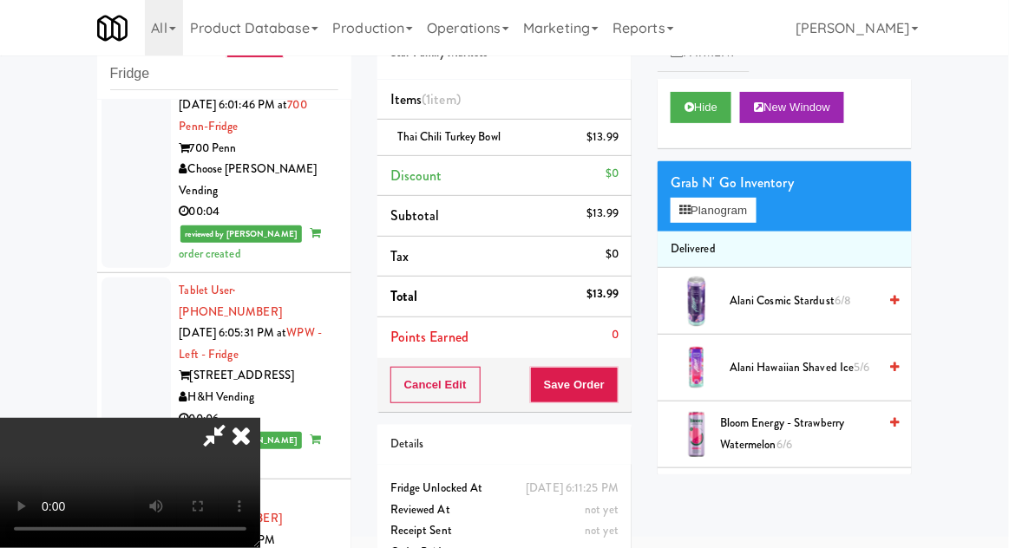
click at [234, 418] on icon at bounding box center [214, 435] width 40 height 35
click at [741, 220] on button "Planogram" at bounding box center [712, 211] width 85 height 26
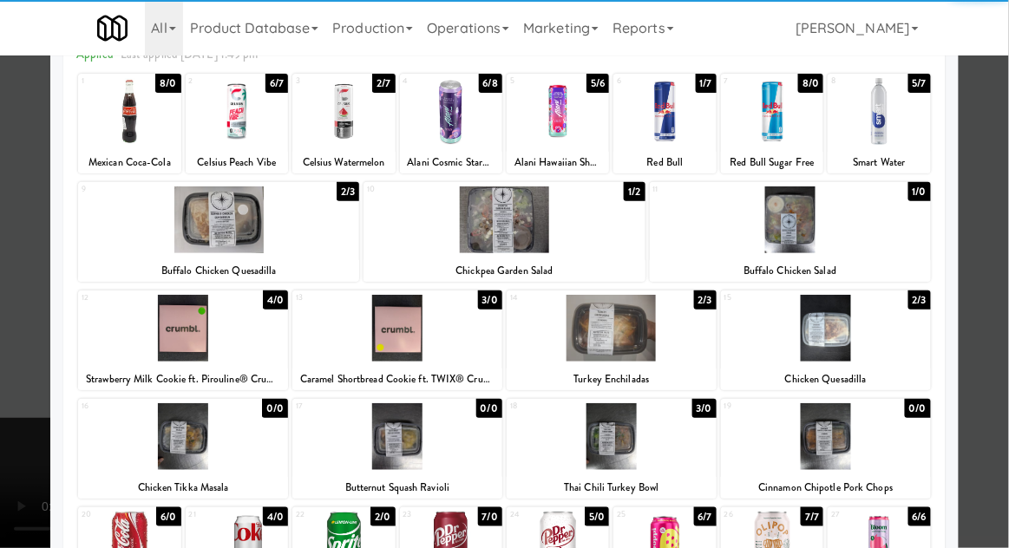
scroll to position [98, 0]
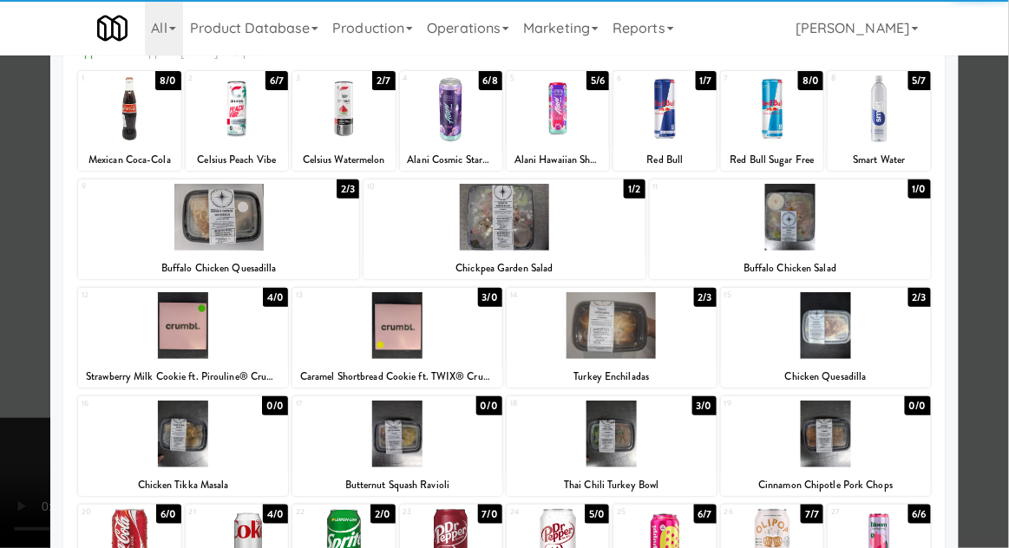
click at [127, 537] on div at bounding box center [129, 542] width 102 height 67
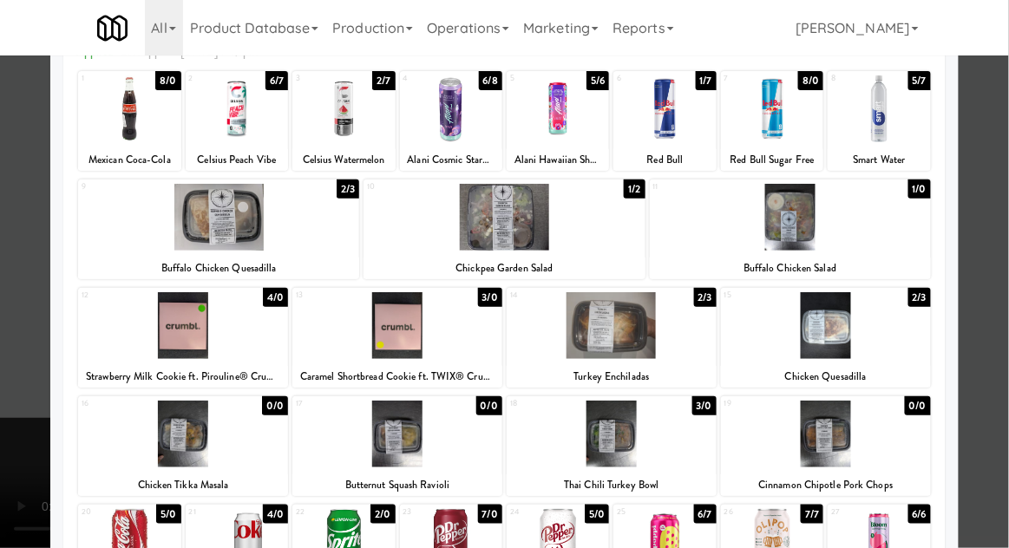
click at [1007, 234] on div at bounding box center [504, 274] width 1009 height 548
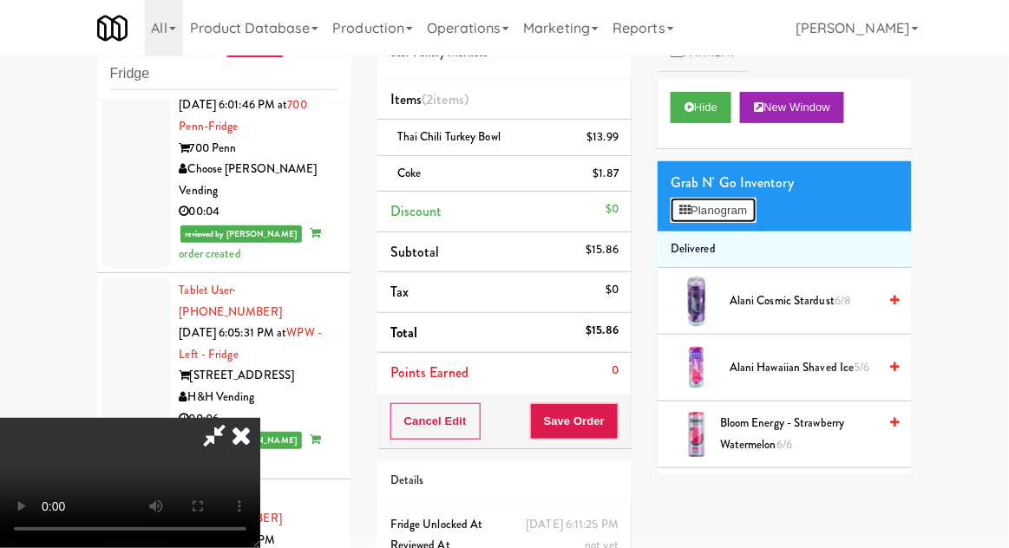
click at [754, 209] on button "Planogram" at bounding box center [712, 211] width 85 height 26
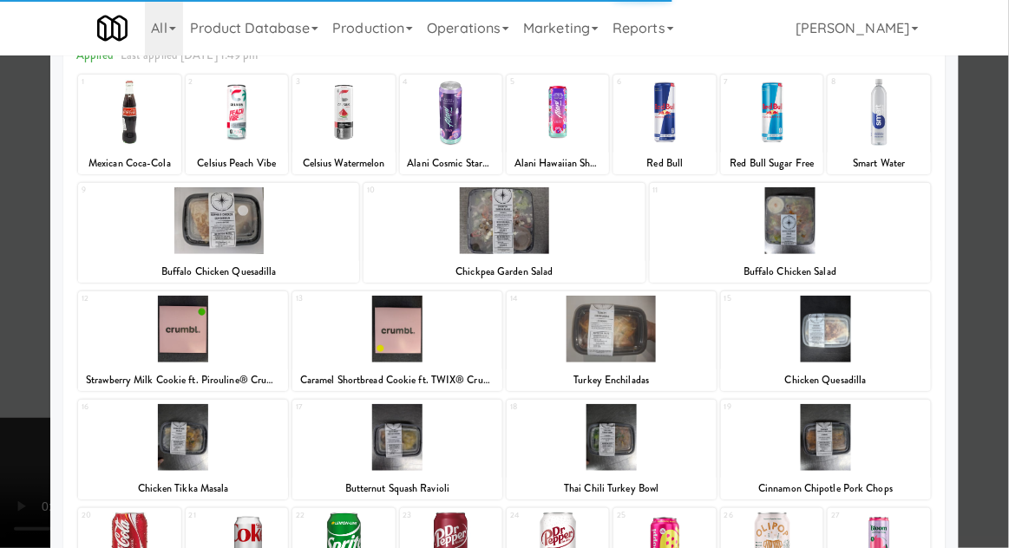
scroll to position [118, 0]
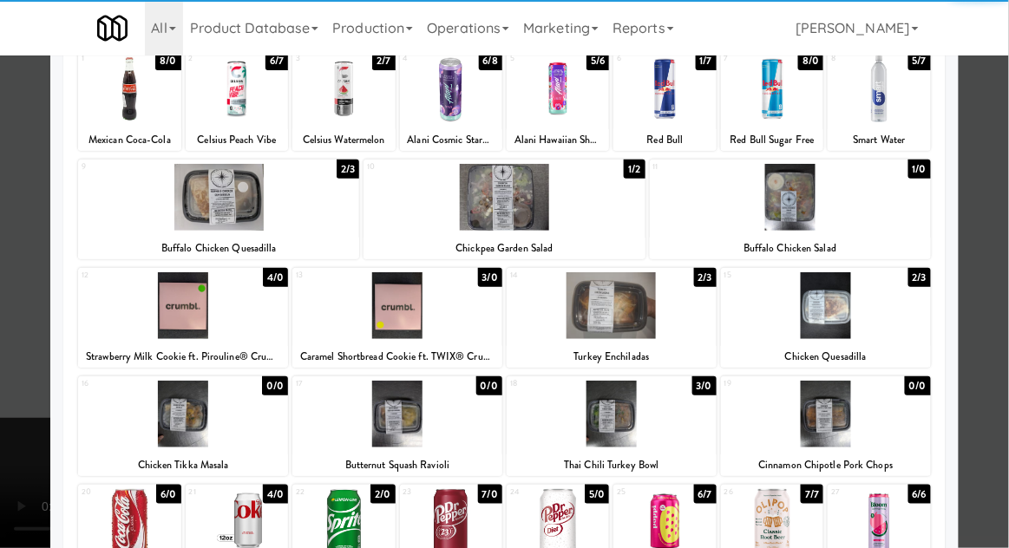
click at [345, 525] on div at bounding box center [343, 522] width 102 height 67
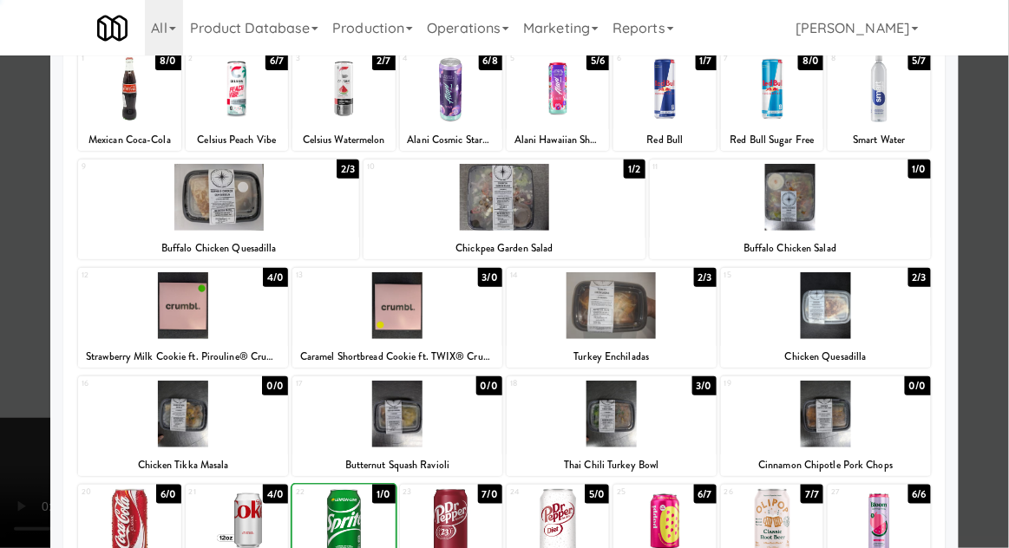
click at [1002, 224] on div at bounding box center [504, 274] width 1009 height 548
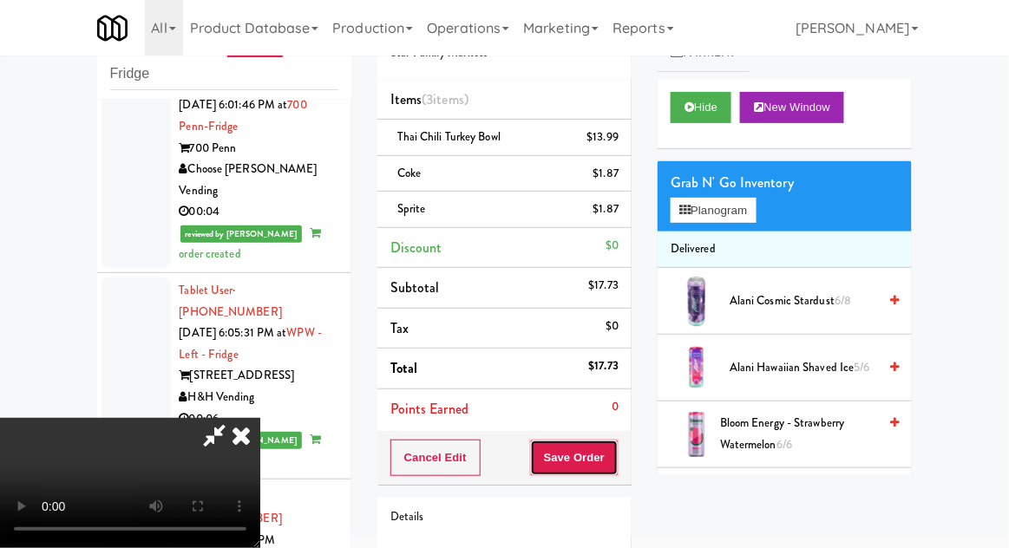
click at [617, 461] on button "Save Order" at bounding box center [574, 458] width 88 height 36
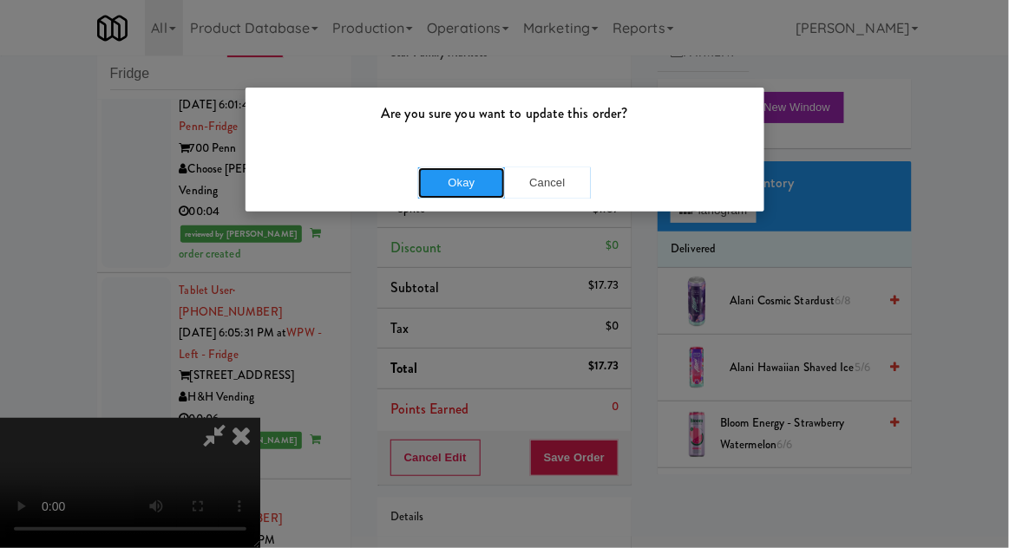
click at [445, 181] on button "Okay" at bounding box center [461, 182] width 87 height 31
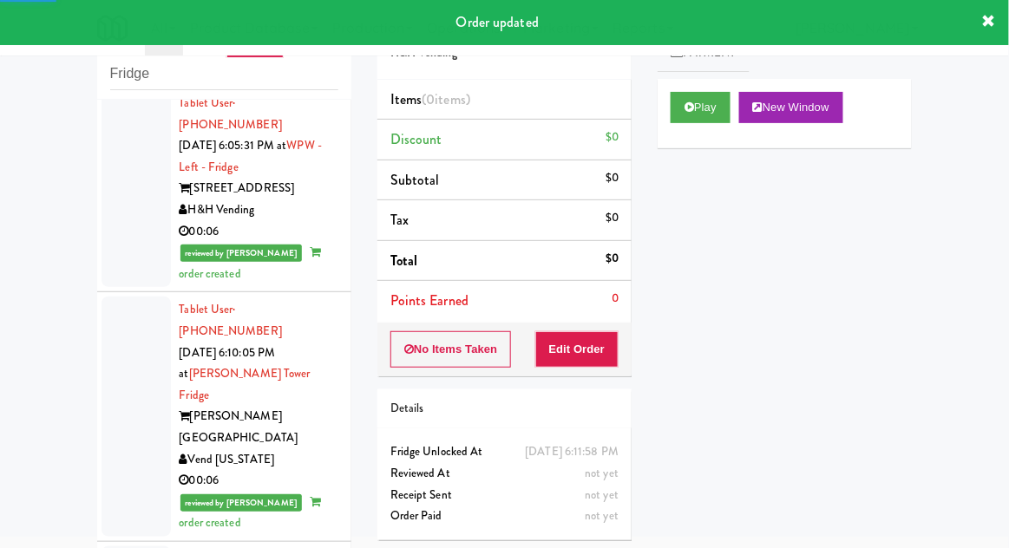
scroll to position [5333, 0]
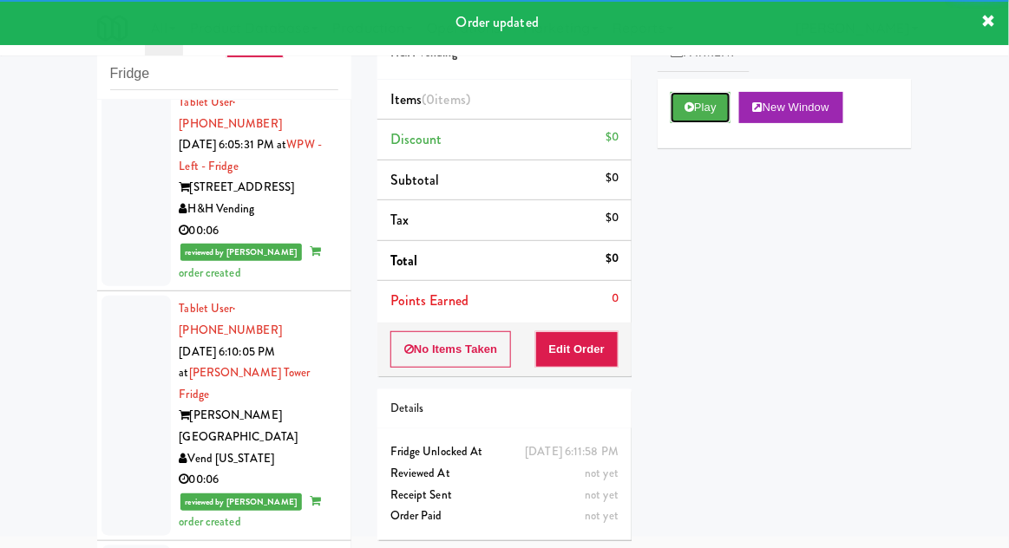
click at [688, 121] on button "Play" at bounding box center [700, 107] width 60 height 31
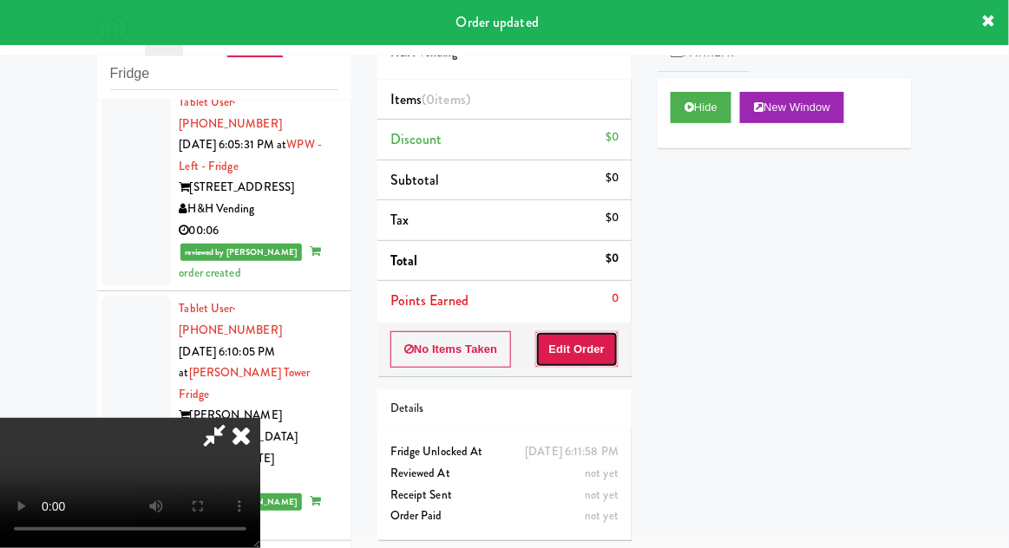
click at [577, 354] on button "Edit Order" at bounding box center [577, 349] width 84 height 36
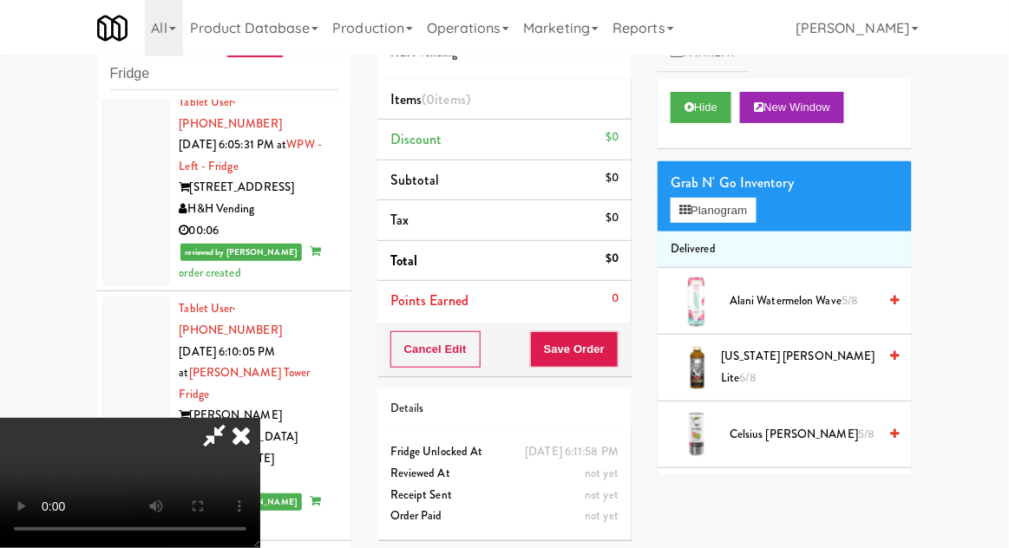
scroll to position [0, 0]
click at [755, 209] on button "Planogram" at bounding box center [712, 211] width 85 height 26
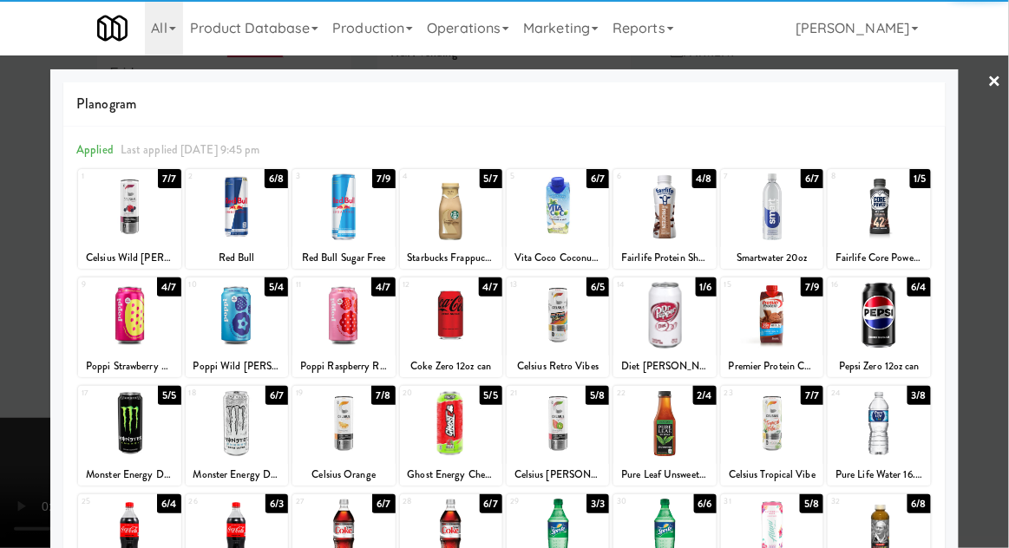
click at [134, 208] on div at bounding box center [129, 206] width 102 height 67
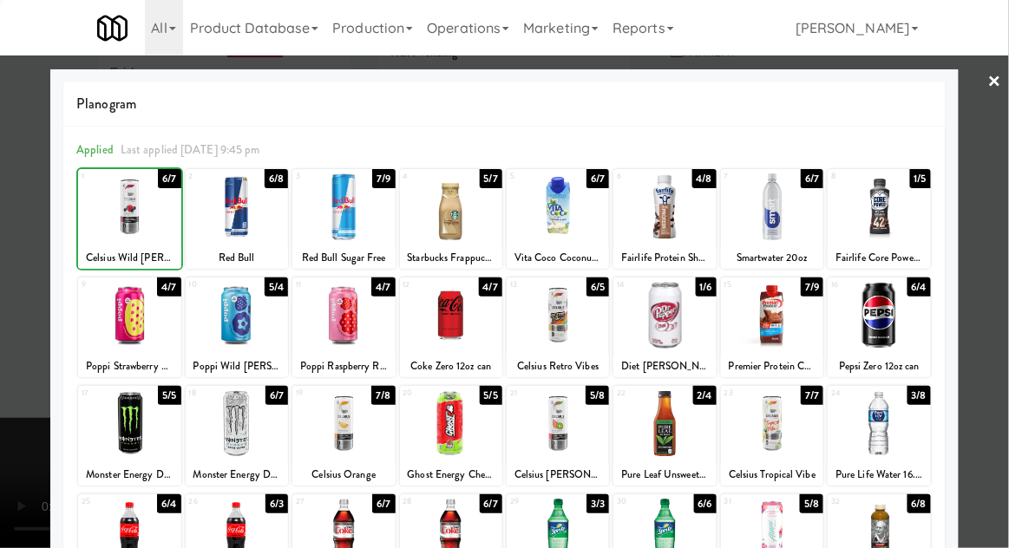
click at [1004, 227] on div at bounding box center [504, 274] width 1009 height 548
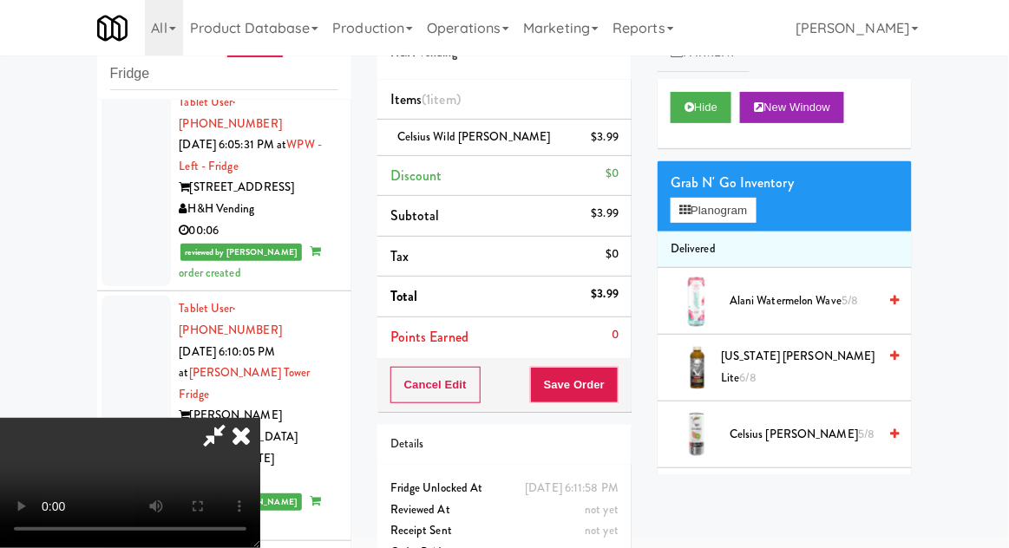
scroll to position [63, 0]
click at [616, 390] on button "Save Order" at bounding box center [574, 385] width 88 height 36
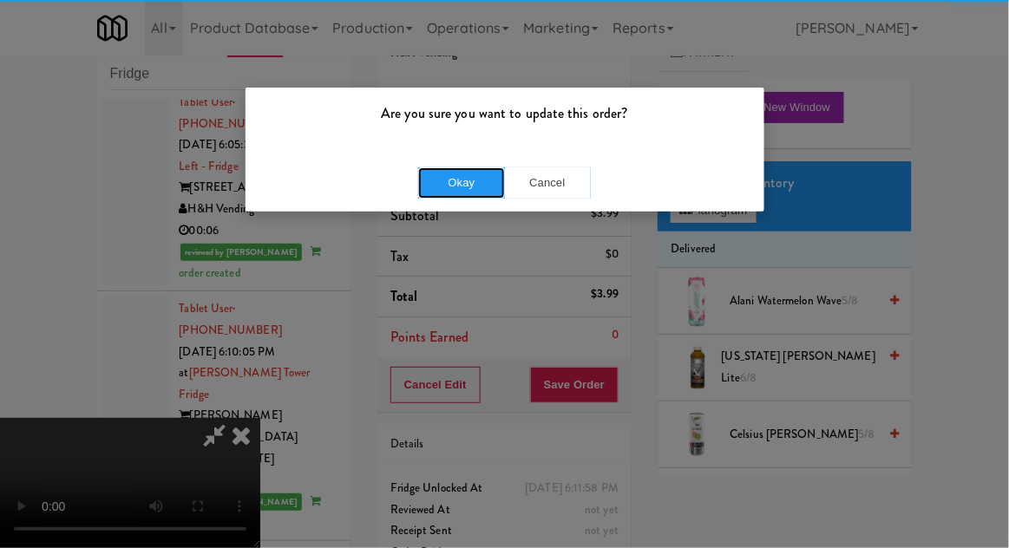
click at [456, 184] on button "Okay" at bounding box center [461, 182] width 87 height 31
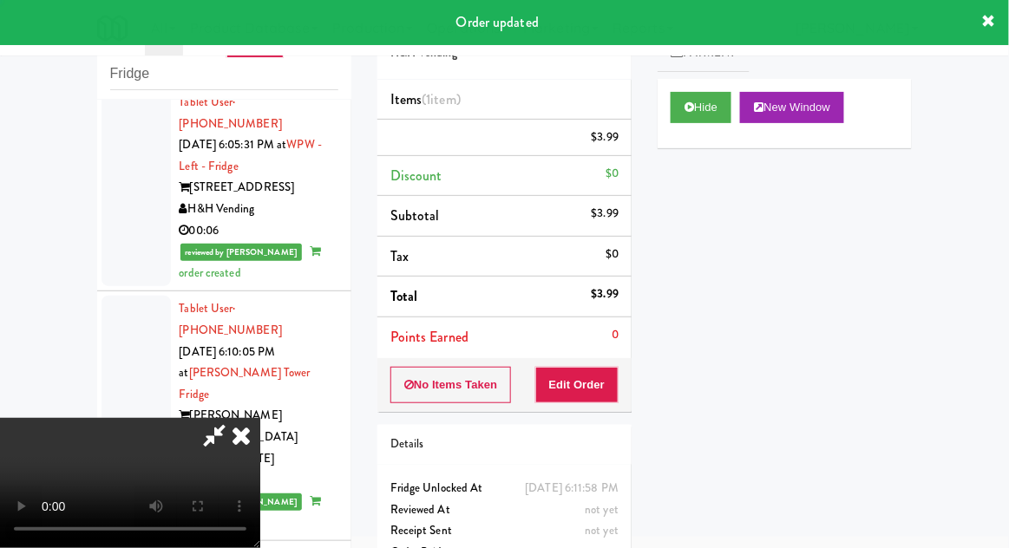
scroll to position [0, 0]
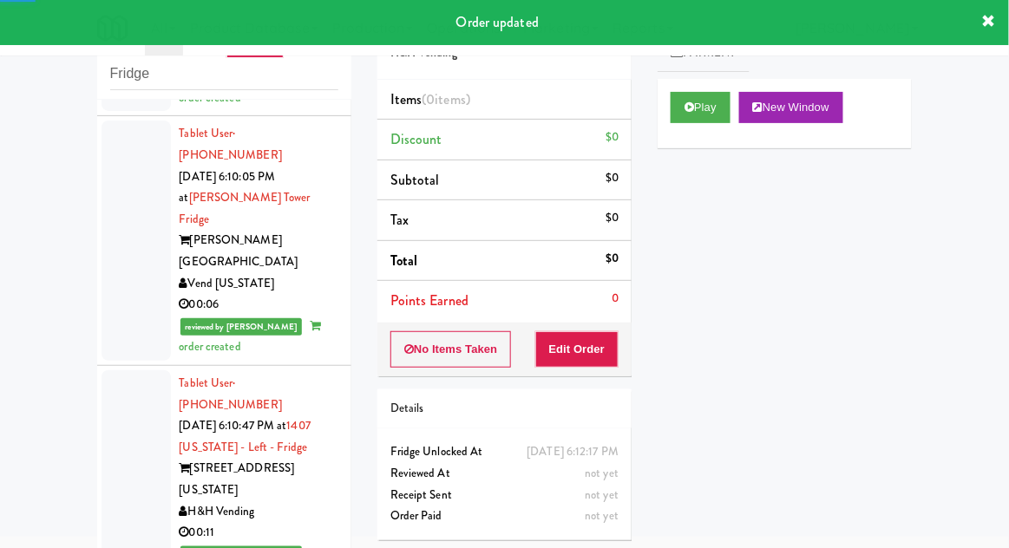
scroll to position [5509, 0]
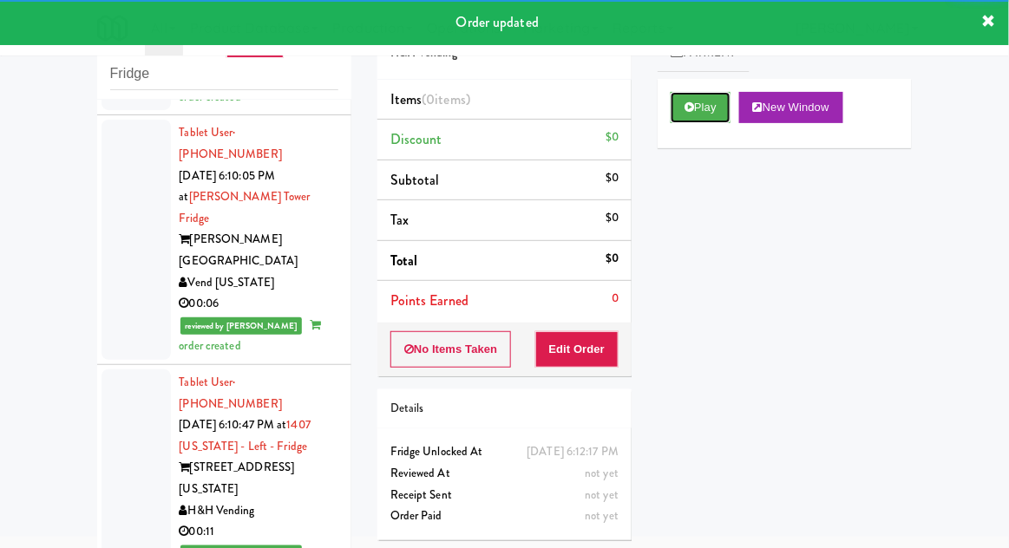
click at [693, 107] on icon at bounding box center [689, 106] width 10 height 11
click at [572, 357] on button "Edit Order" at bounding box center [577, 349] width 84 height 36
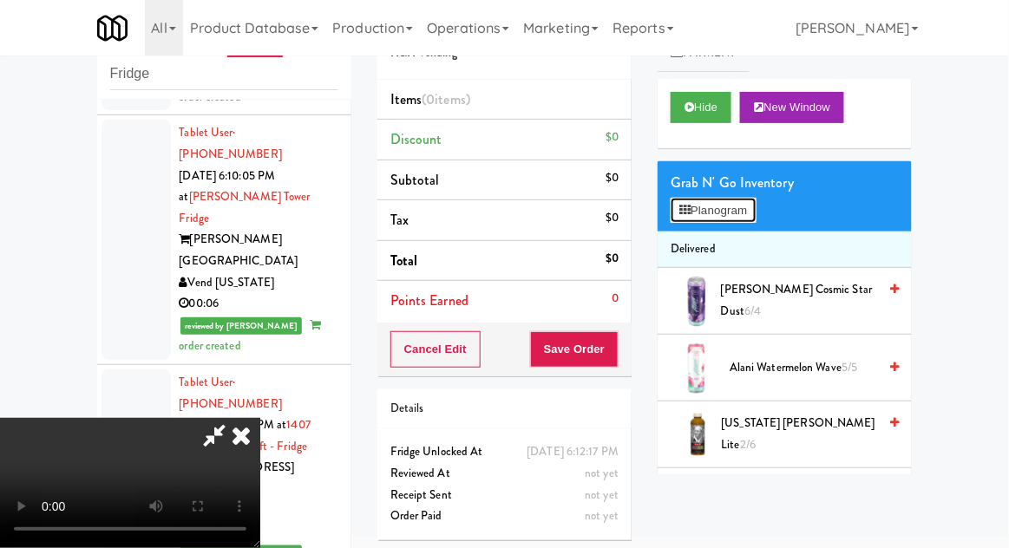
click at [749, 219] on button "Planogram" at bounding box center [712, 211] width 85 height 26
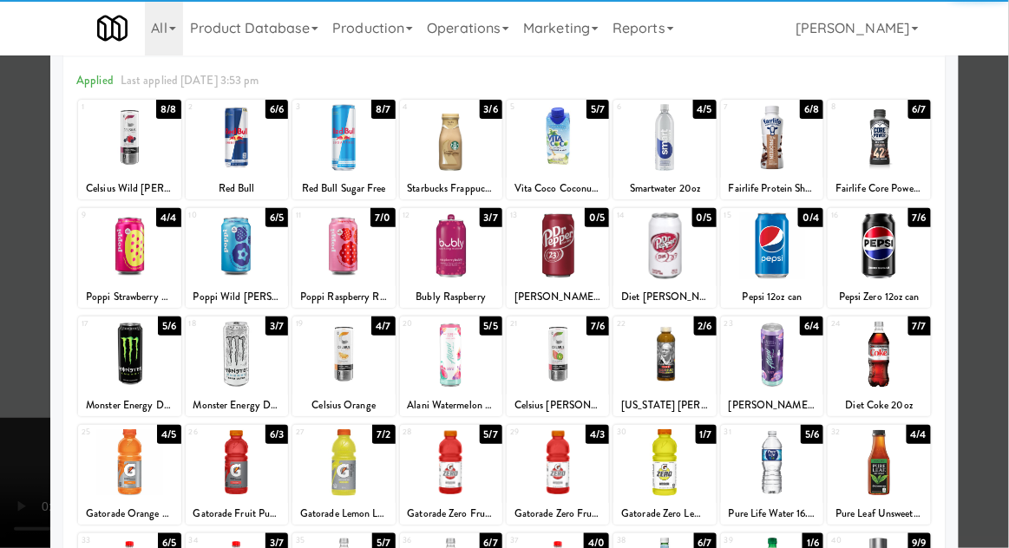
scroll to position [149, 0]
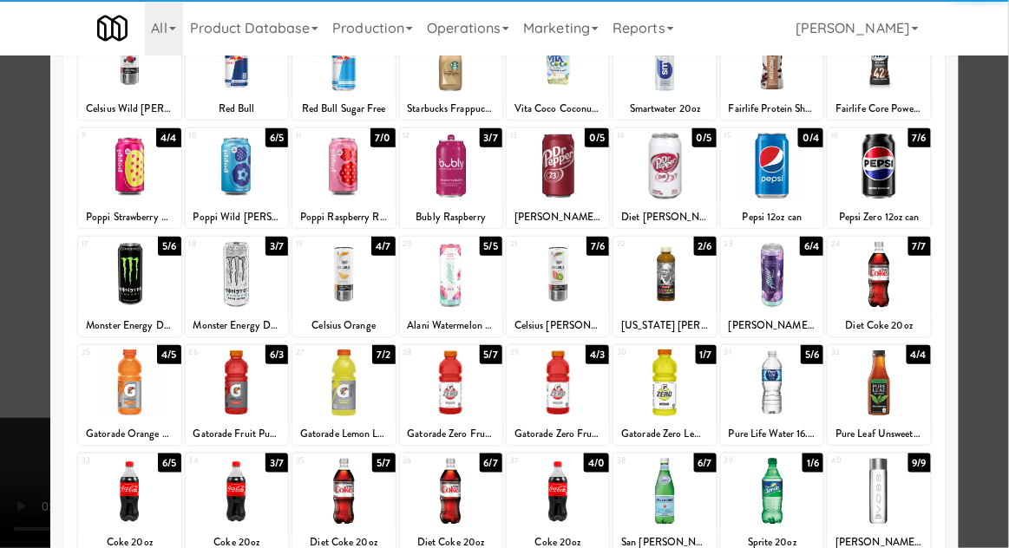
click at [478, 503] on div at bounding box center [451, 491] width 102 height 67
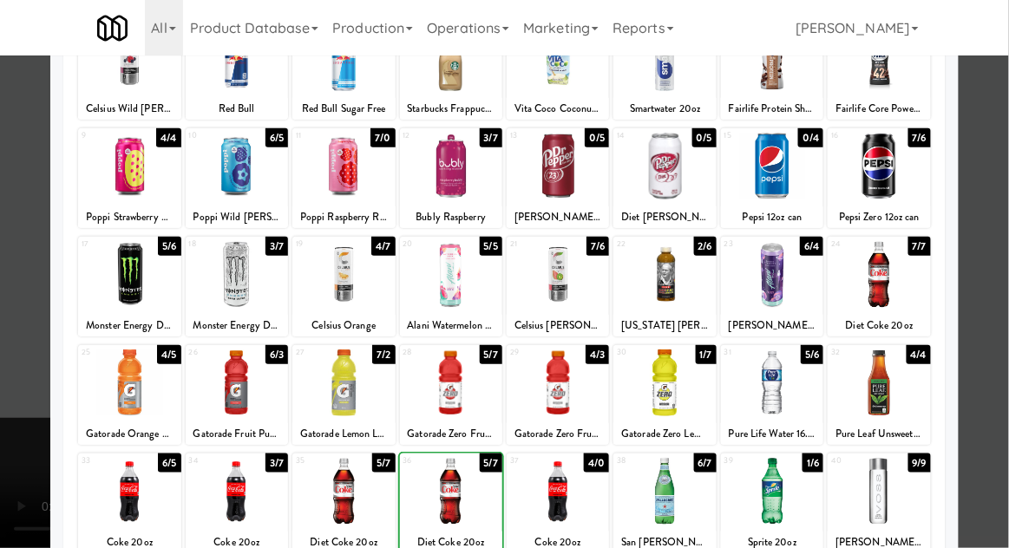
click at [1004, 227] on div at bounding box center [504, 274] width 1009 height 548
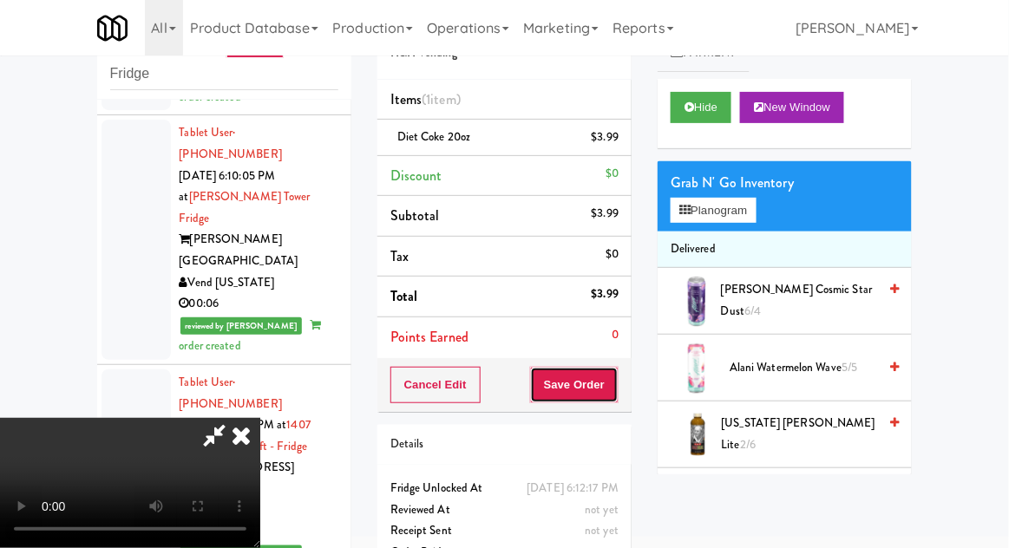
click at [615, 389] on button "Save Order" at bounding box center [574, 385] width 88 height 36
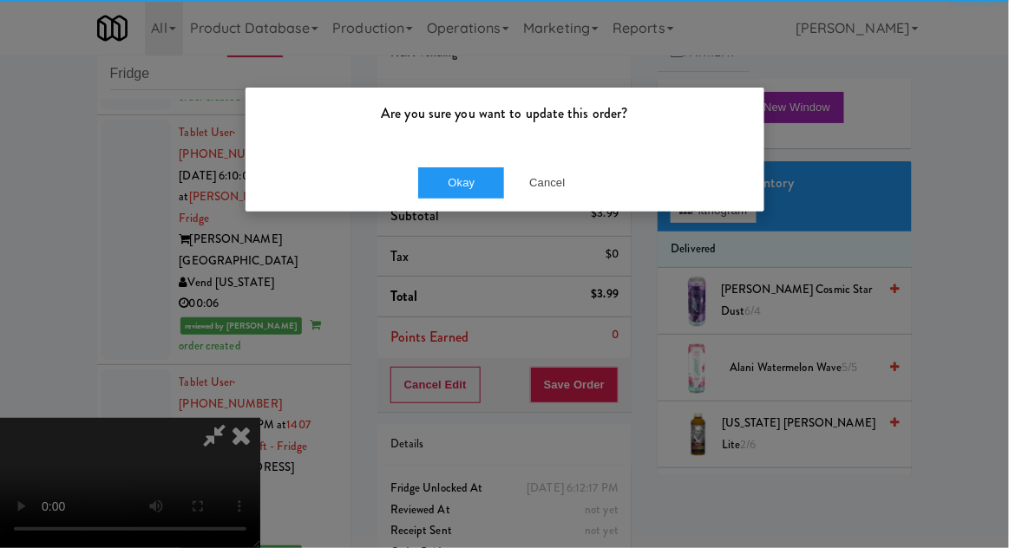
click at [461, 158] on div "Okay Cancel" at bounding box center [504, 183] width 519 height 58
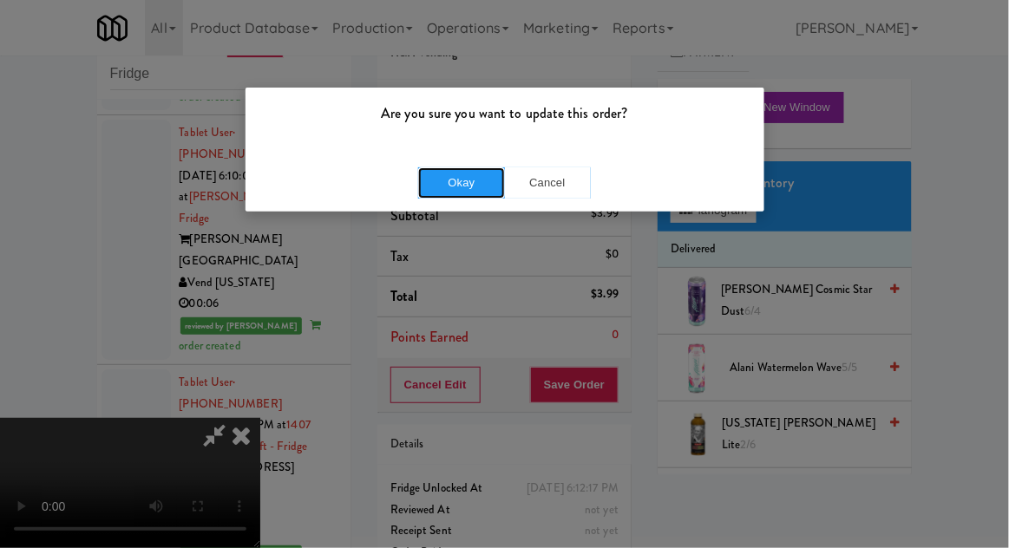
click at [439, 195] on button "Okay" at bounding box center [461, 182] width 87 height 31
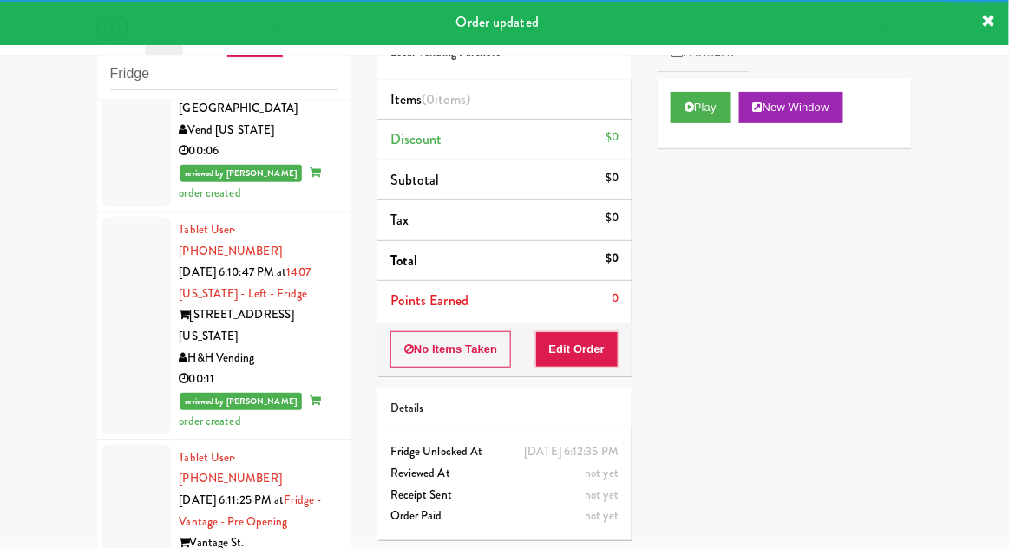
scroll to position [5705, 0]
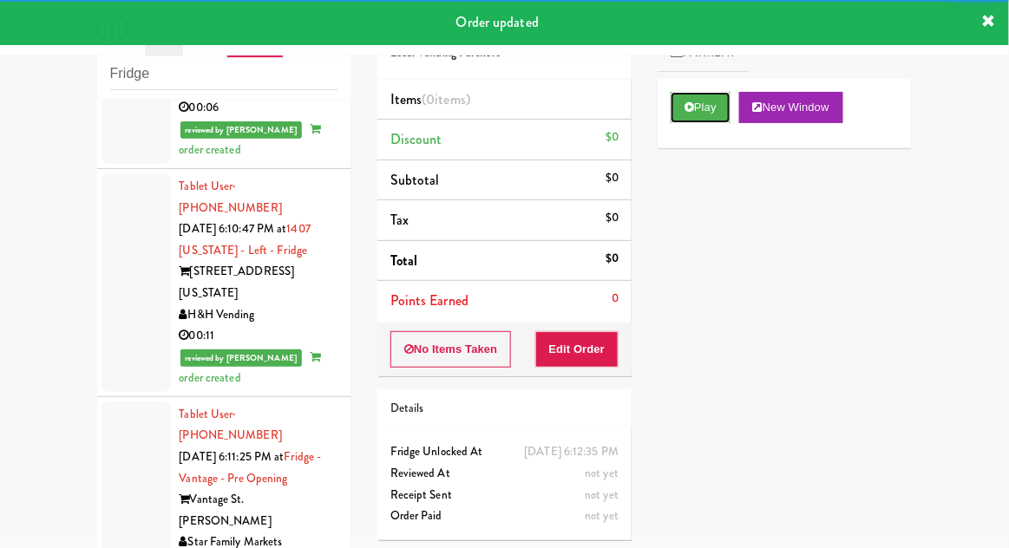
click at [703, 113] on button "Play" at bounding box center [700, 107] width 60 height 31
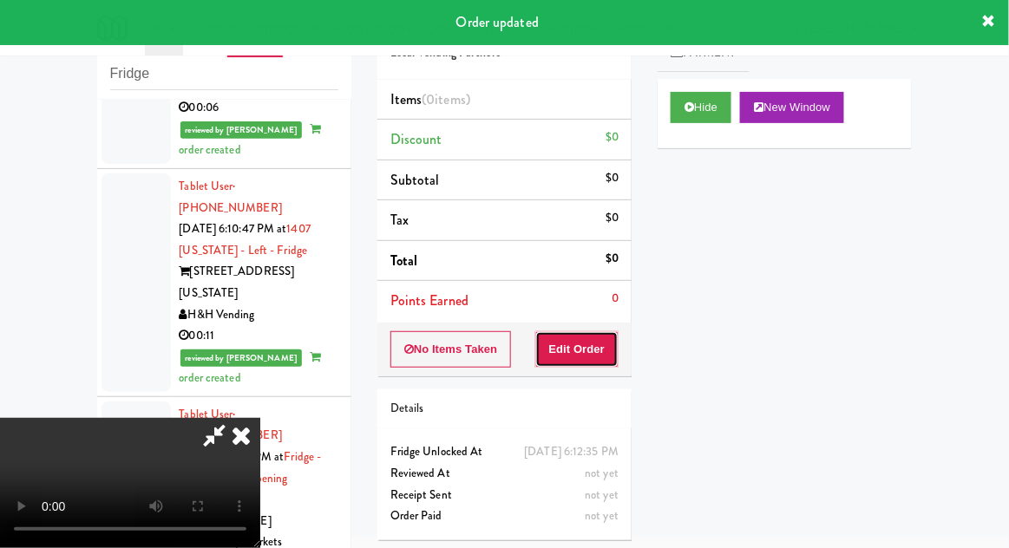
click at [583, 355] on button "Edit Order" at bounding box center [577, 349] width 84 height 36
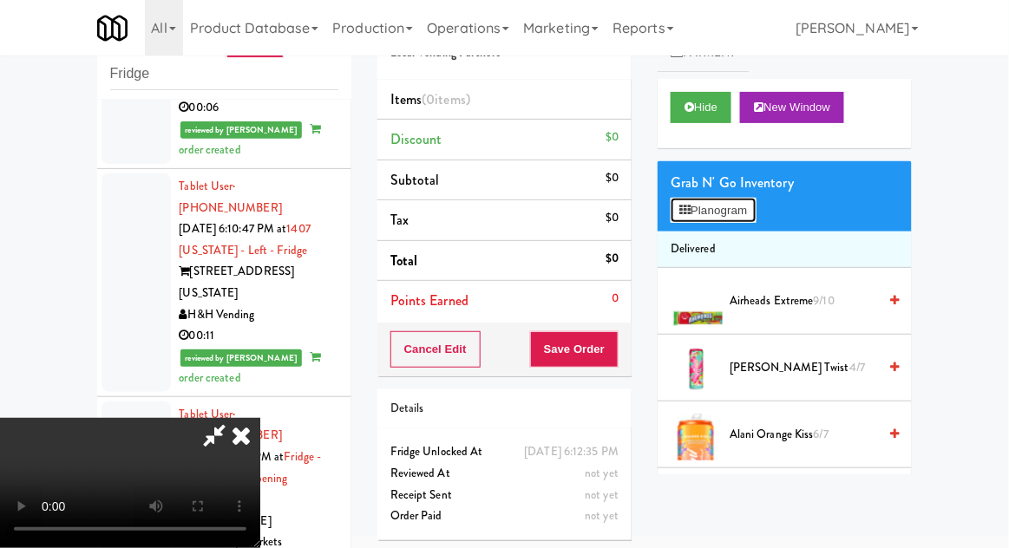
click at [755, 219] on button "Planogram" at bounding box center [712, 211] width 85 height 26
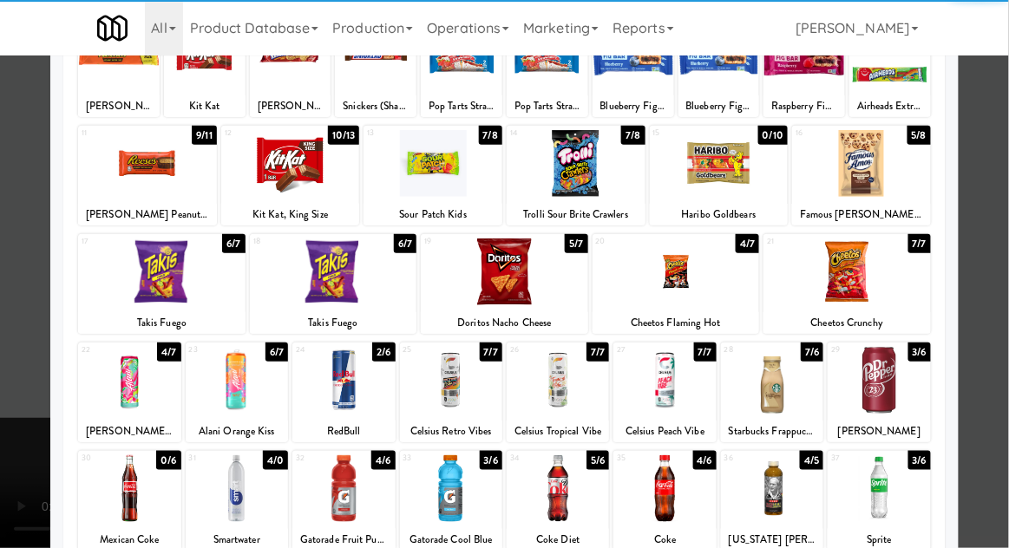
scroll to position [153, 0]
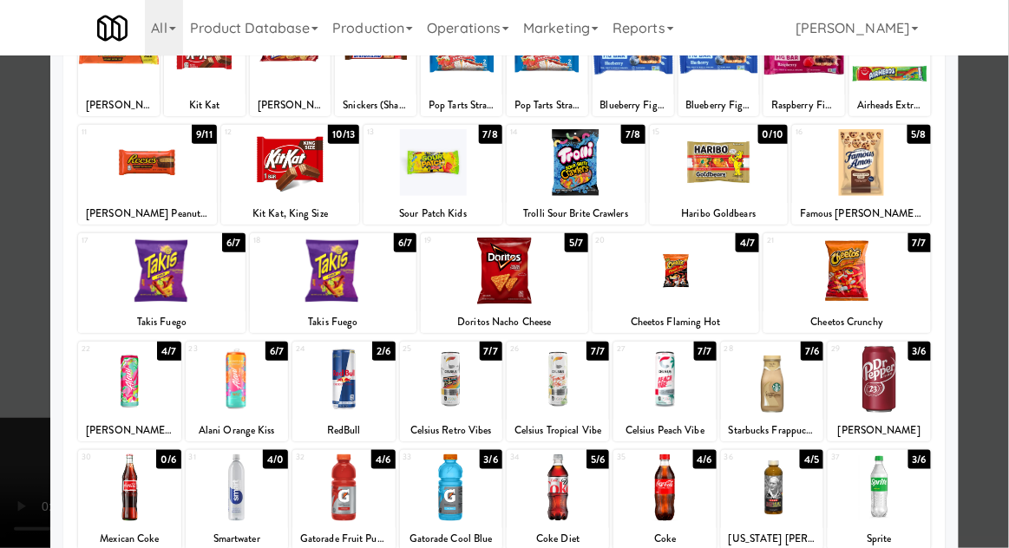
click at [558, 473] on div at bounding box center [557, 487] width 102 height 67
click at [1002, 219] on div at bounding box center [504, 274] width 1009 height 548
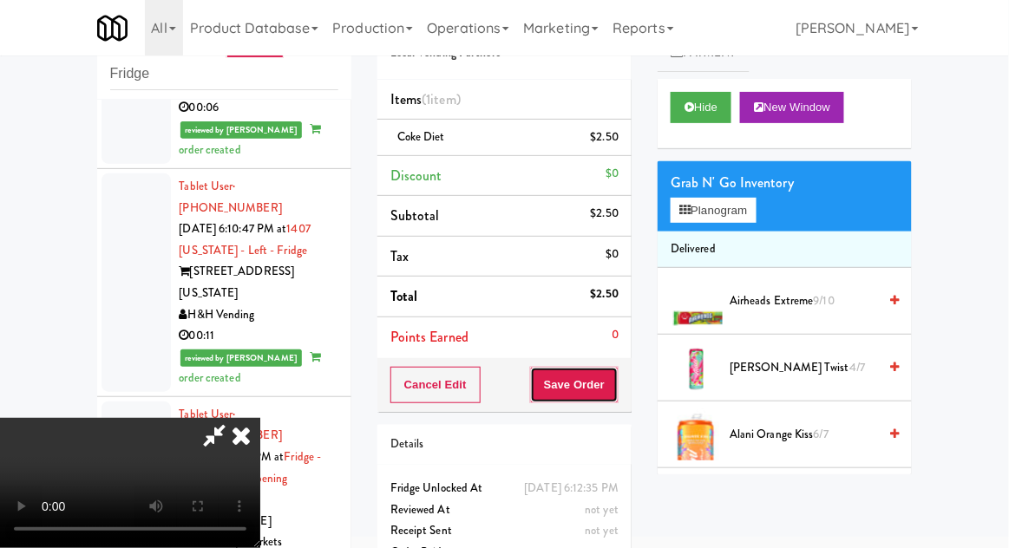
click at [617, 383] on button "Save Order" at bounding box center [574, 385] width 88 height 36
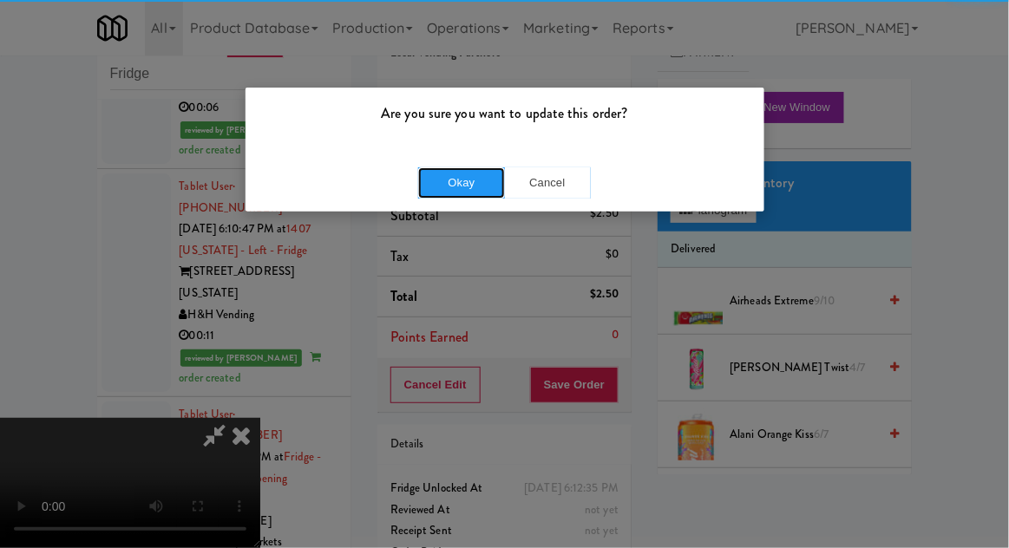
click at [466, 177] on button "Okay" at bounding box center [461, 182] width 87 height 31
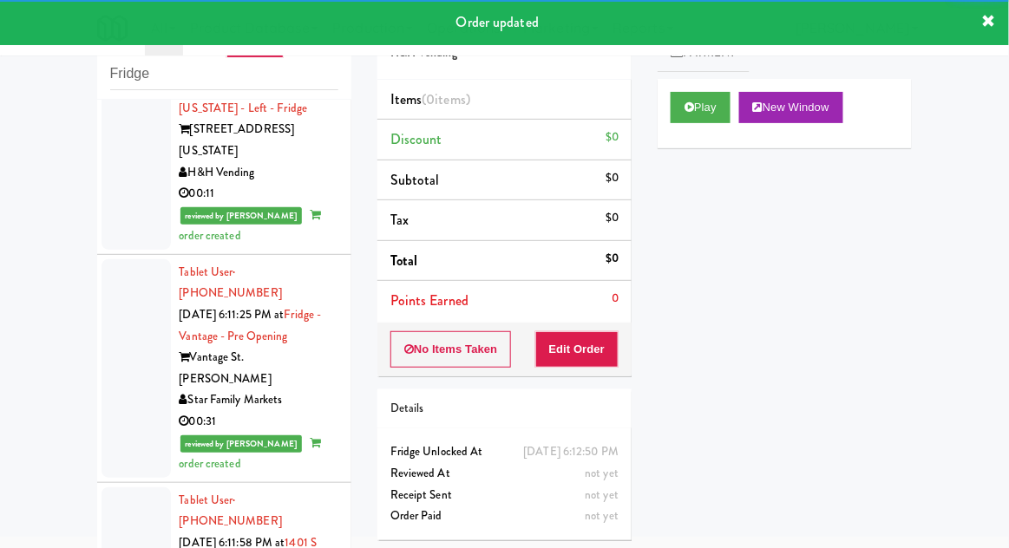
scroll to position [5890, 0]
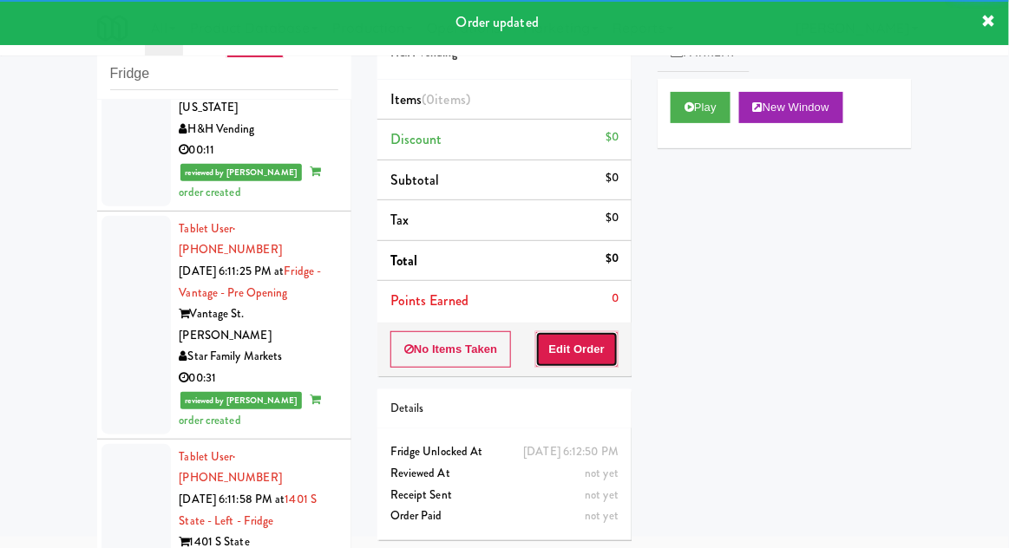
click at [595, 345] on button "Edit Order" at bounding box center [577, 349] width 84 height 36
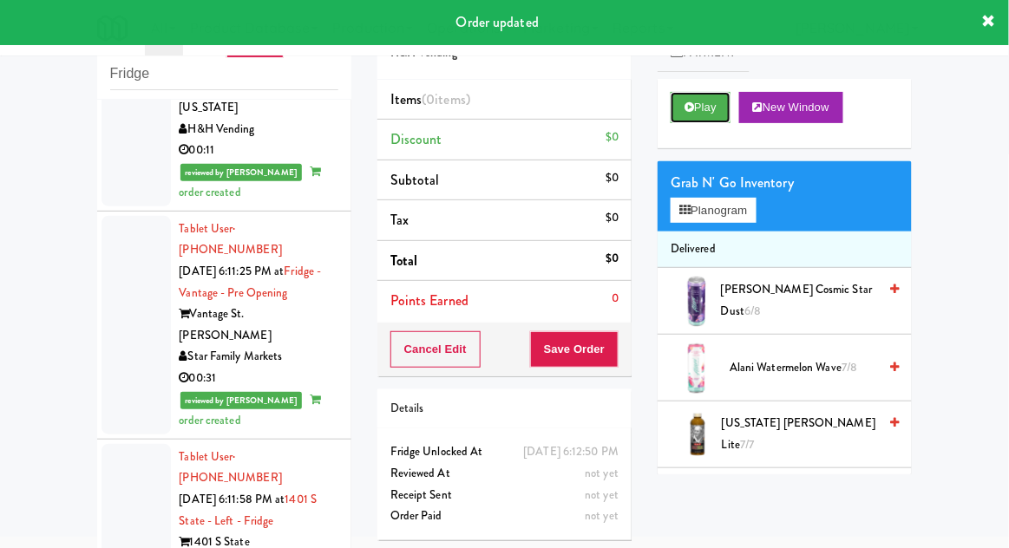
click at [677, 92] on button "Play" at bounding box center [700, 107] width 60 height 31
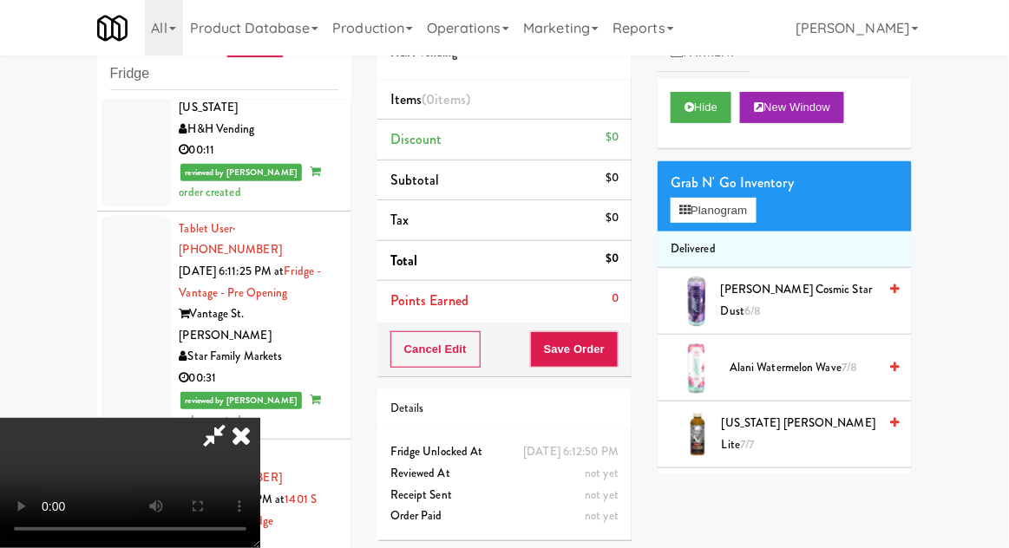
scroll to position [0, 0]
click at [755, 220] on button "Planogram" at bounding box center [712, 211] width 85 height 26
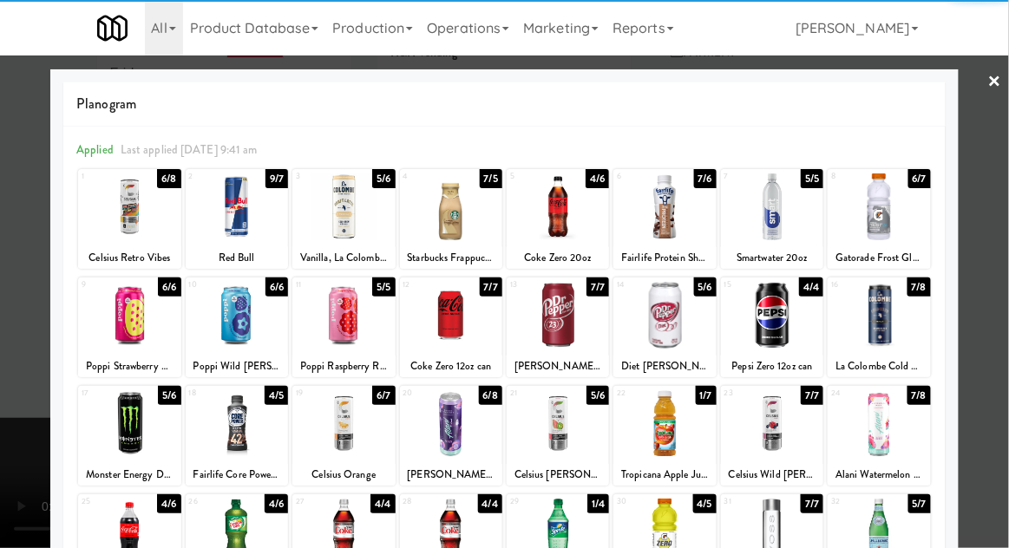
click at [243, 317] on div at bounding box center [237, 315] width 102 height 67
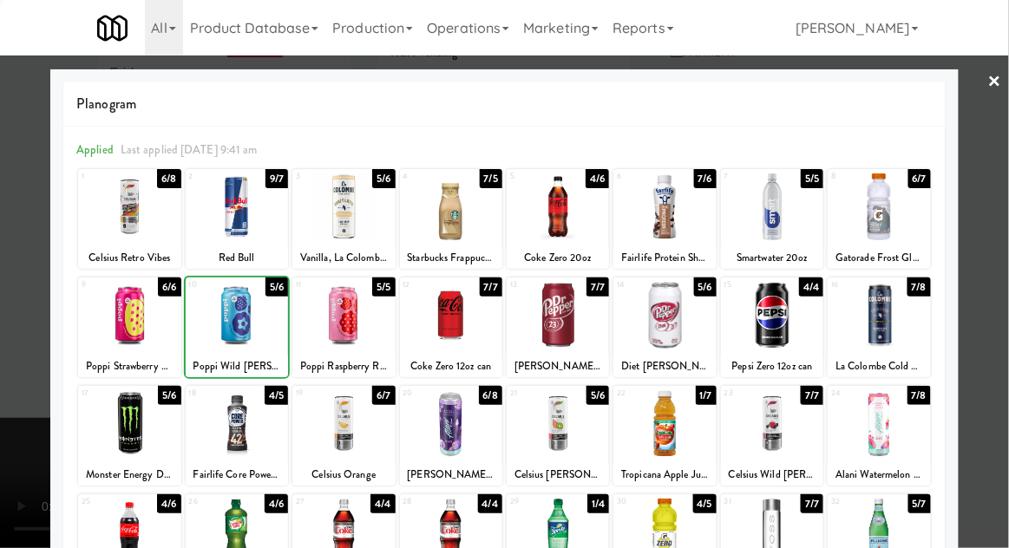
click at [1004, 212] on div at bounding box center [504, 274] width 1009 height 548
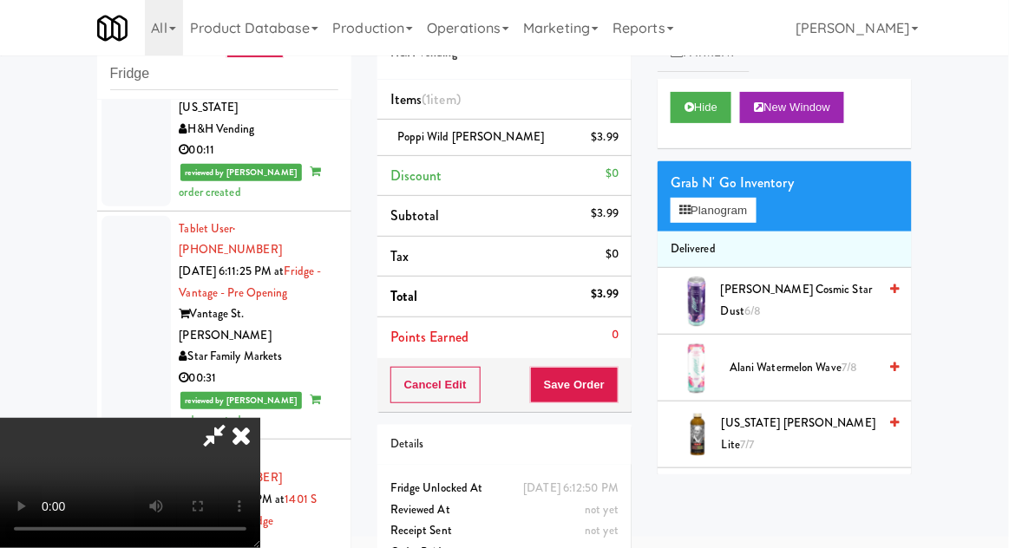
scroll to position [63, 0]
click at [630, 368] on div "Cancel Edit Save Order" at bounding box center [504, 385] width 254 height 54
click at [610, 382] on button "Save Order" at bounding box center [574, 385] width 88 height 36
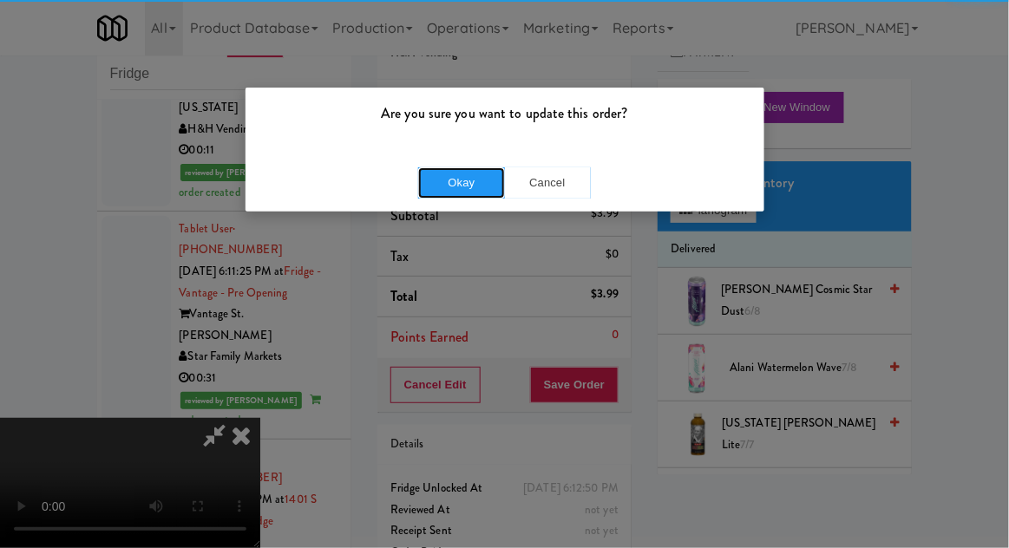
click at [441, 188] on button "Okay" at bounding box center [461, 182] width 87 height 31
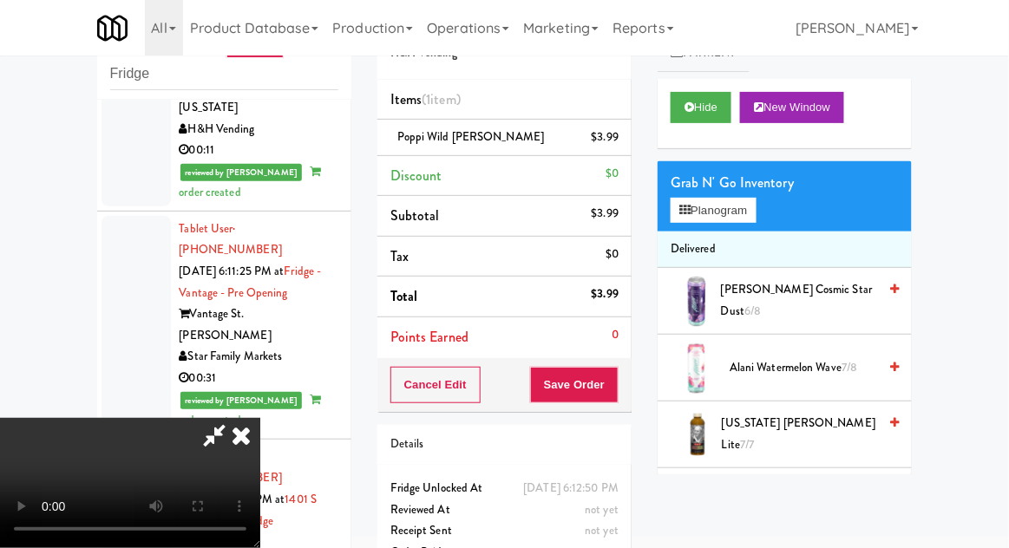
scroll to position [0, 0]
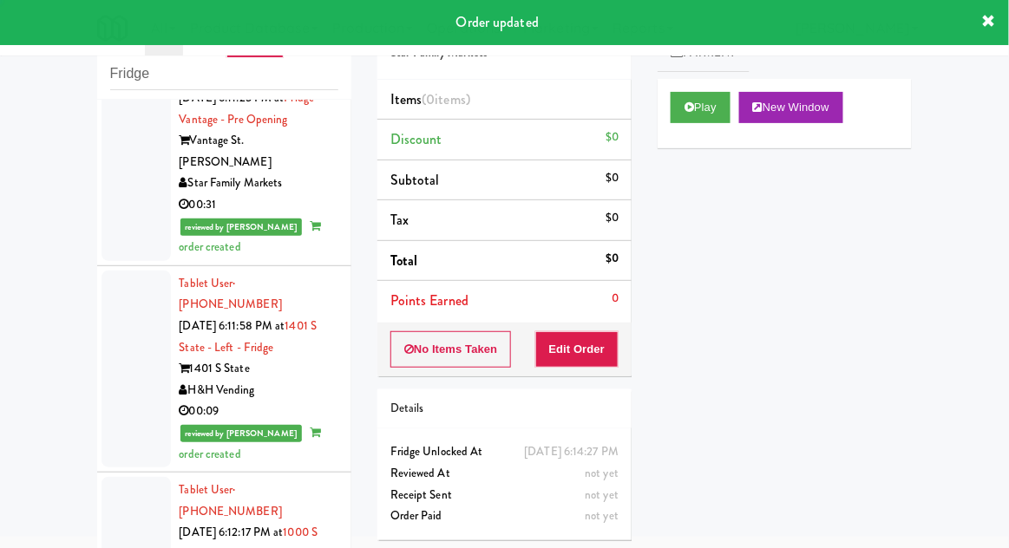
scroll to position [6064, 0]
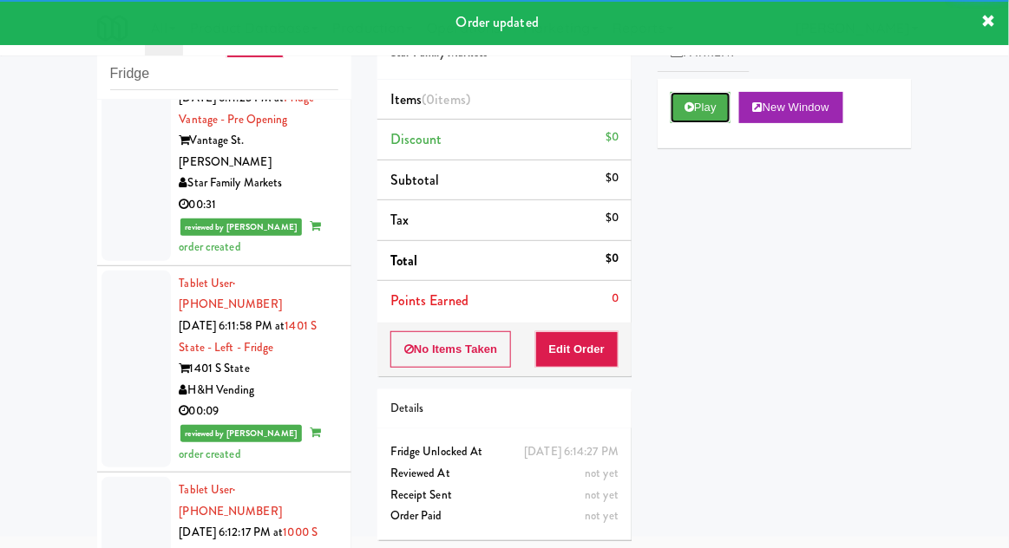
click at [673, 108] on button "Play" at bounding box center [700, 107] width 60 height 31
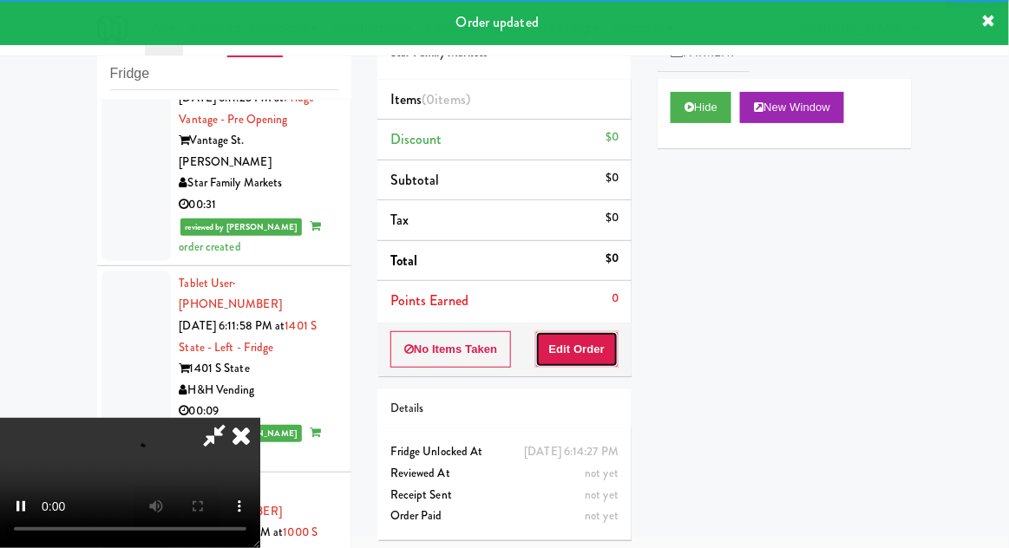
click at [592, 359] on button "Edit Order" at bounding box center [577, 349] width 84 height 36
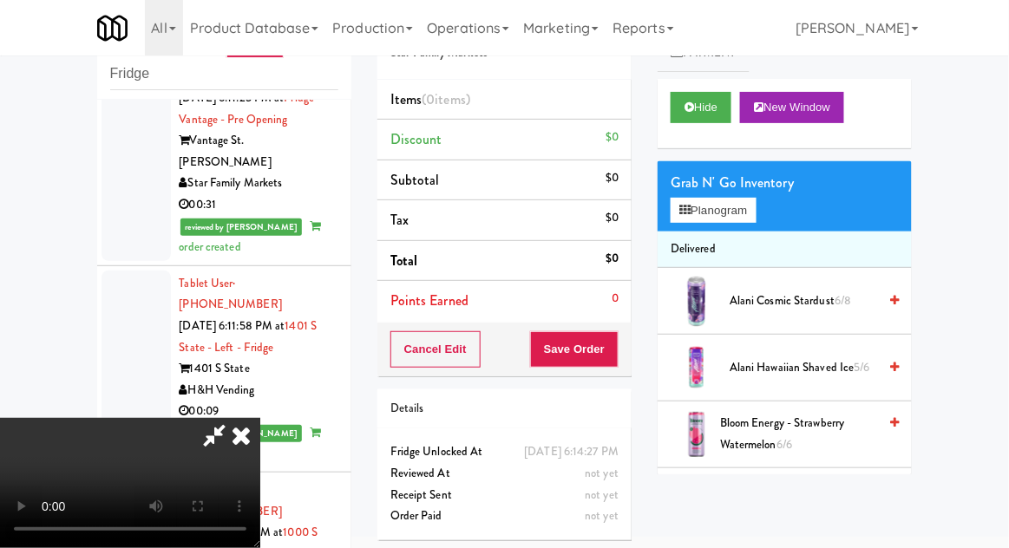
scroll to position [0, 0]
click at [755, 202] on button "Planogram" at bounding box center [712, 211] width 85 height 26
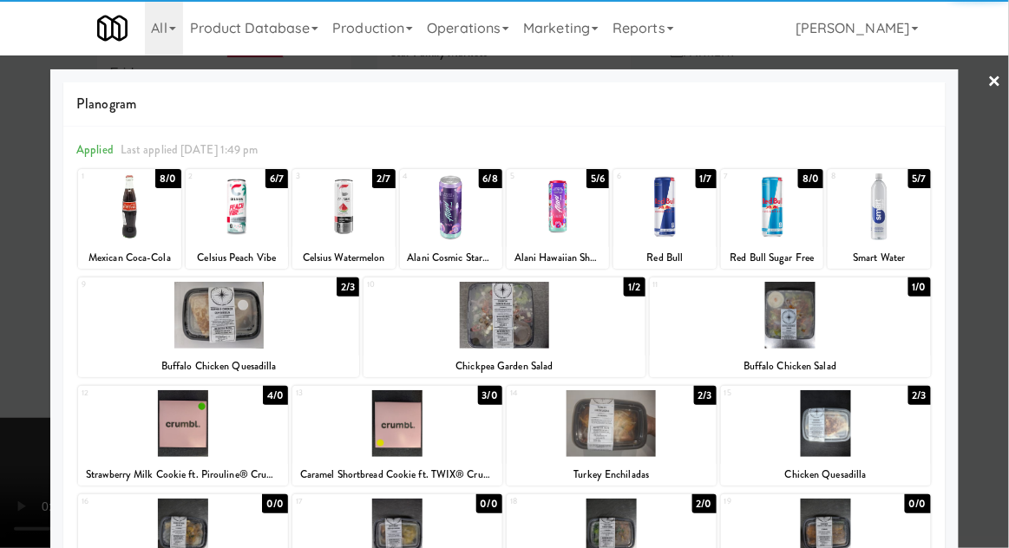
click at [759, 343] on div at bounding box center [790, 315] width 281 height 67
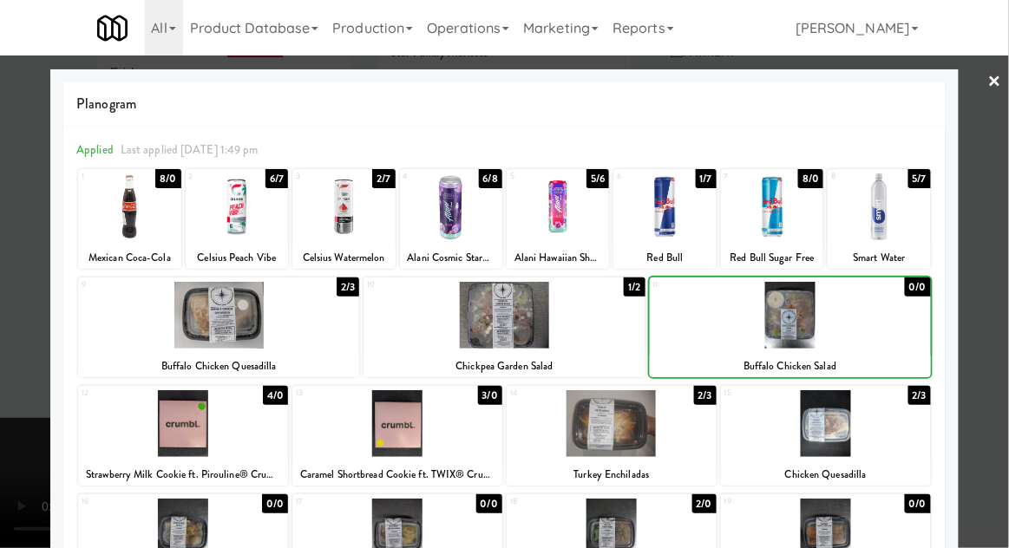
click at [1007, 214] on div at bounding box center [504, 274] width 1009 height 548
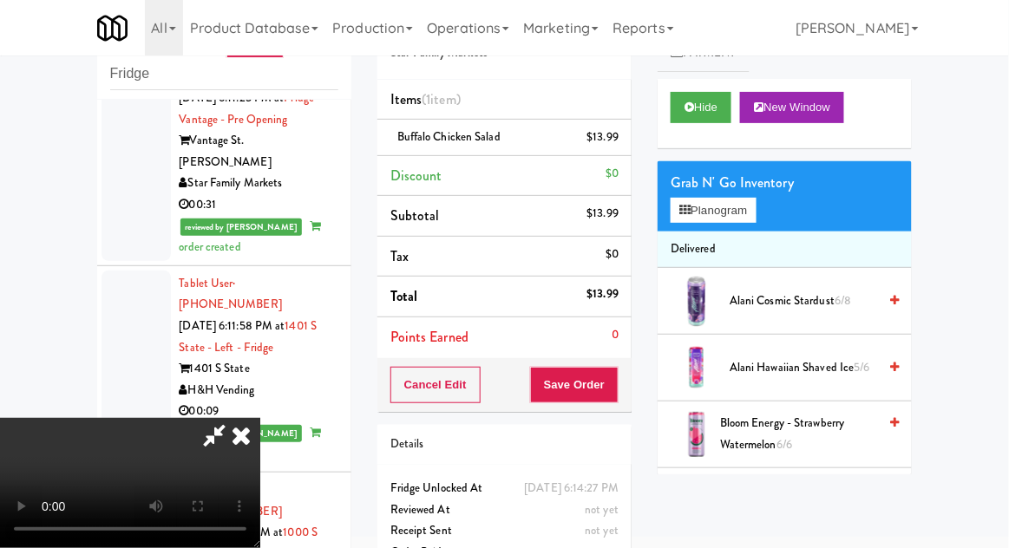
click at [615, 134] on link at bounding box center [617, 145] width 16 height 22
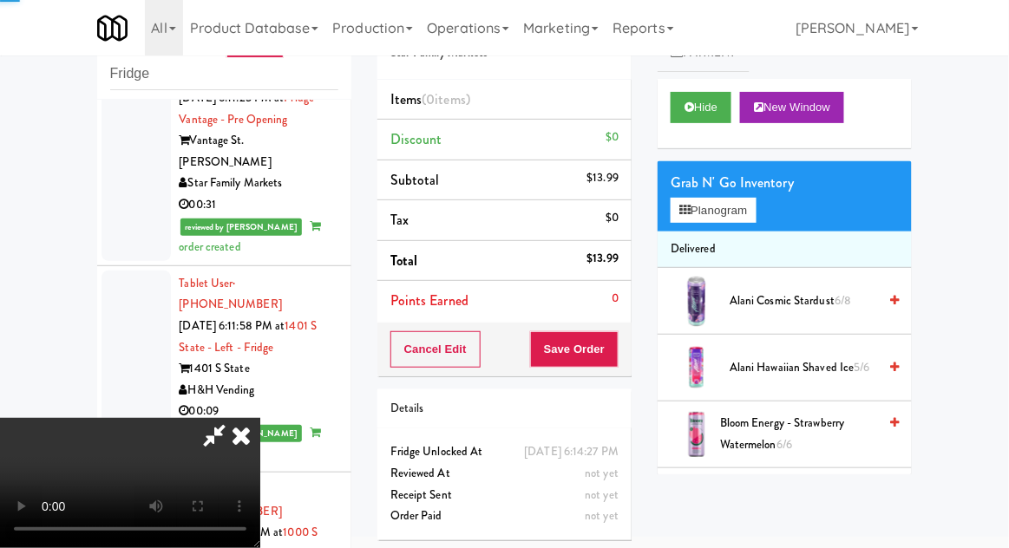
click at [624, 148] on li "Discount $0" at bounding box center [504, 140] width 254 height 41
click at [747, 206] on button "Planogram" at bounding box center [712, 211] width 85 height 26
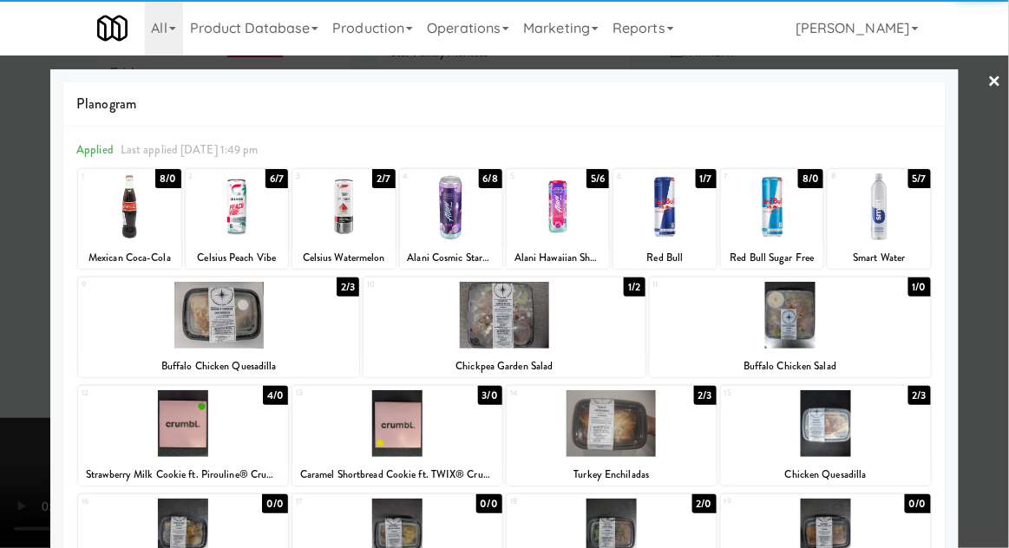
click at [172, 430] on div at bounding box center [183, 423] width 210 height 67
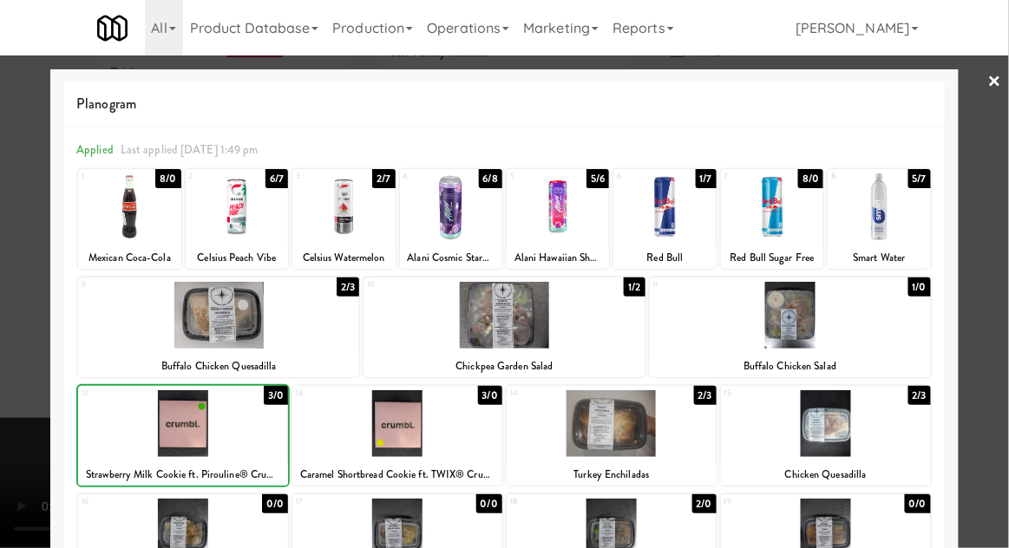
click at [999, 219] on div at bounding box center [504, 274] width 1009 height 548
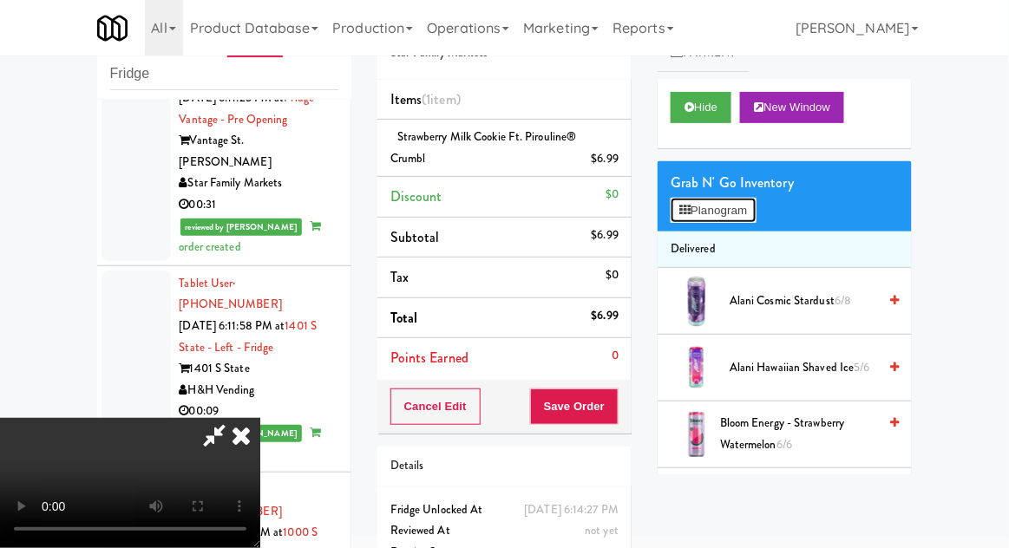
click at [722, 219] on button "Planogram" at bounding box center [712, 211] width 85 height 26
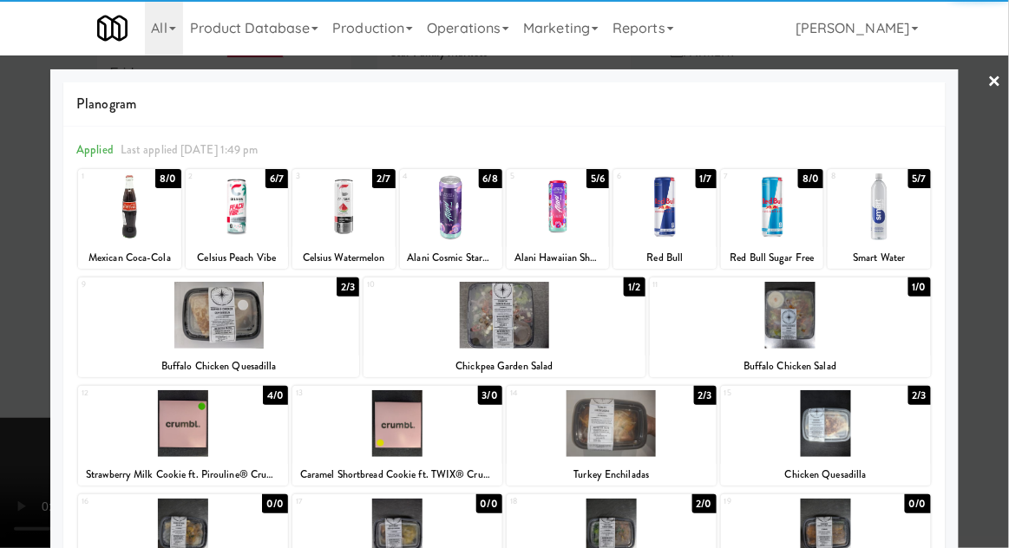
click at [798, 336] on div at bounding box center [790, 315] width 281 height 67
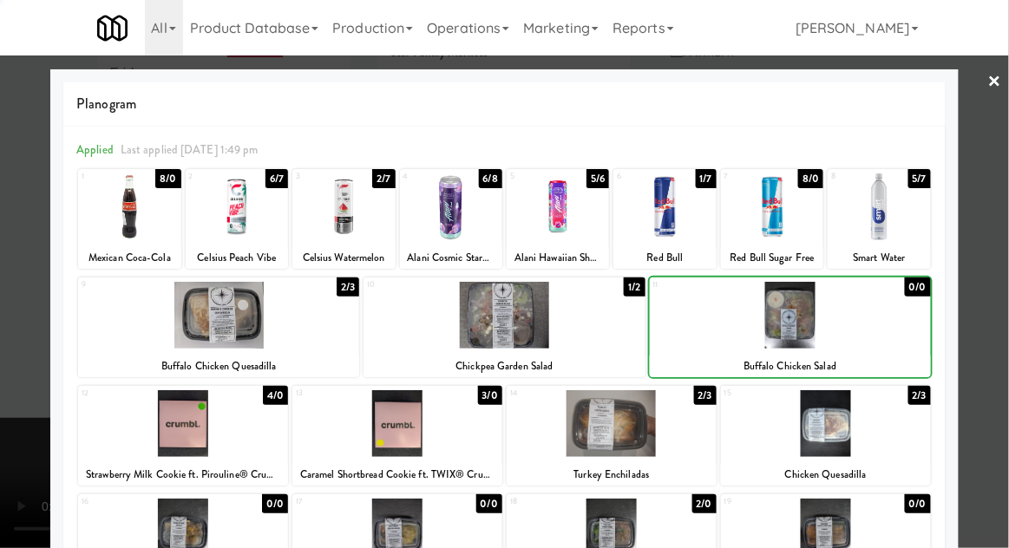
click at [1007, 220] on div at bounding box center [504, 274] width 1009 height 548
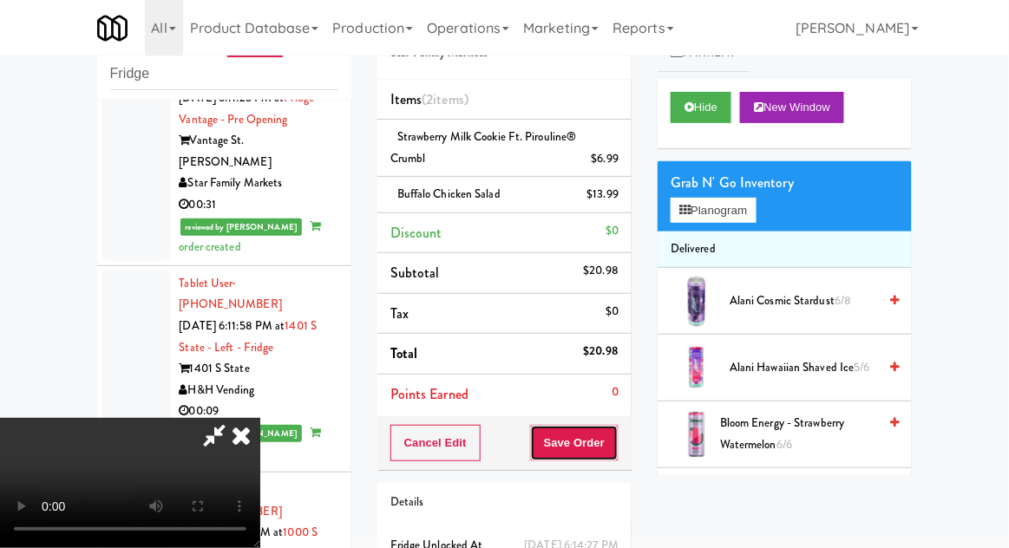
click at [614, 441] on button "Save Order" at bounding box center [574, 443] width 88 height 36
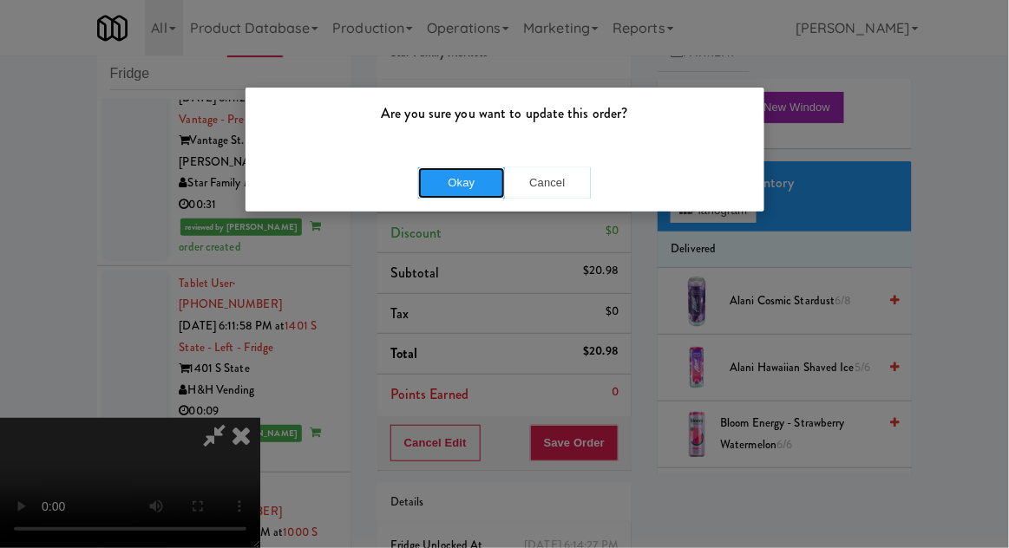
click at [451, 186] on button "Okay" at bounding box center [461, 182] width 87 height 31
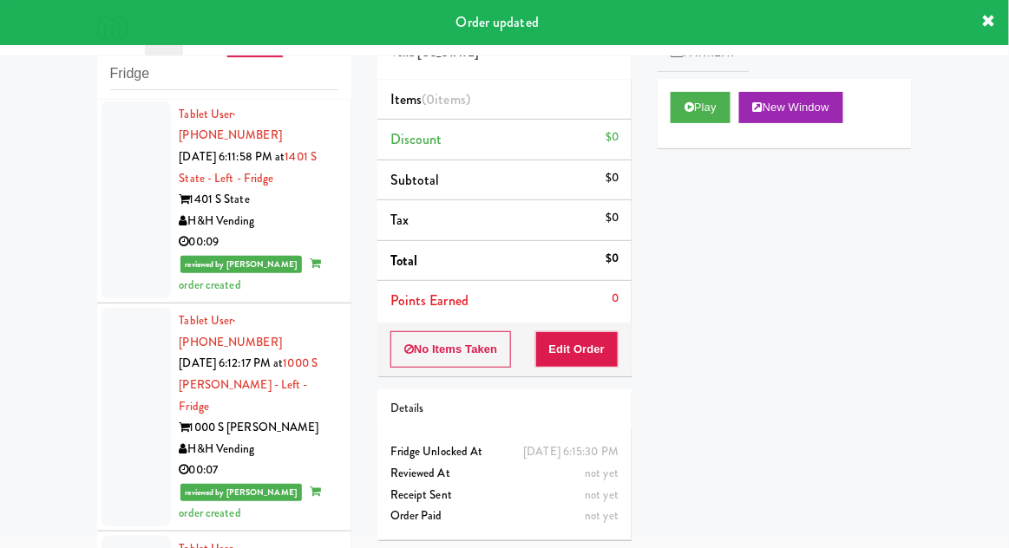
scroll to position [6236, 0]
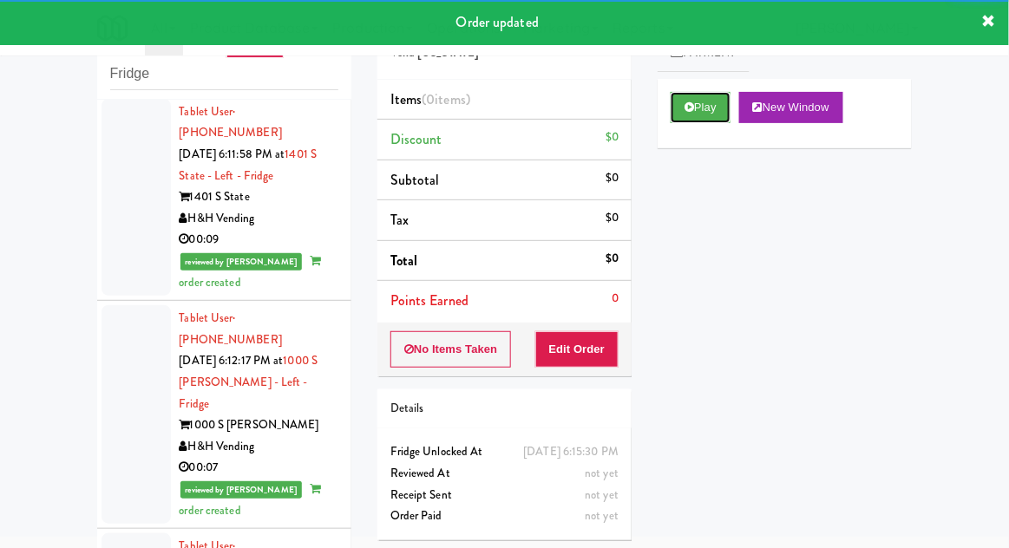
click at [690, 103] on icon at bounding box center [689, 106] width 10 height 11
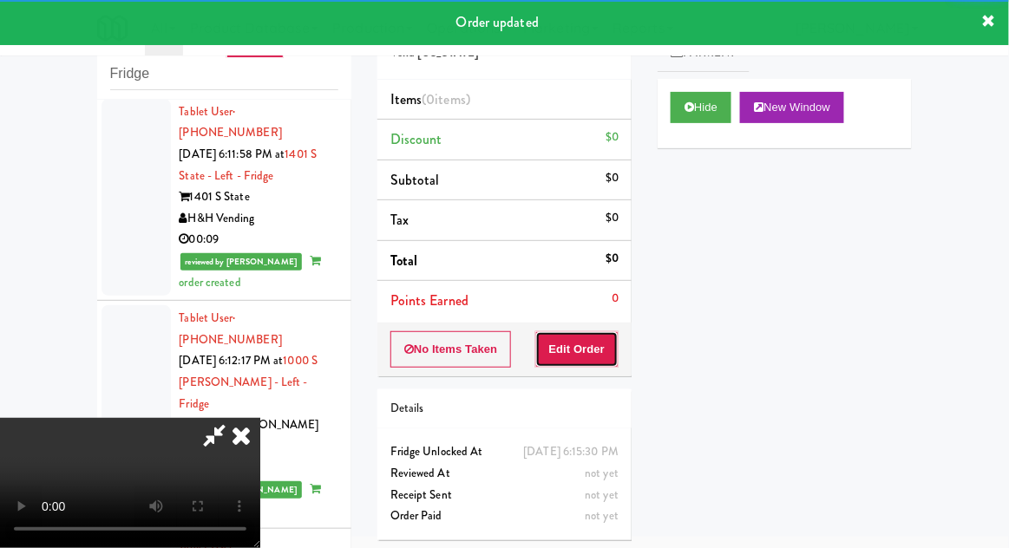
click at [585, 344] on button "Edit Order" at bounding box center [577, 349] width 84 height 36
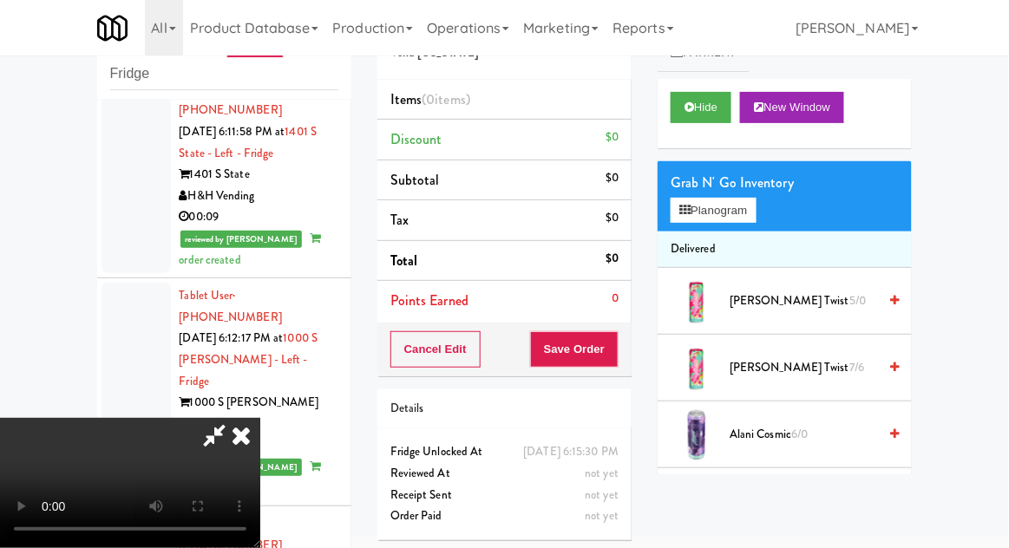
scroll to position [0, 0]
click at [754, 205] on button "Planogram" at bounding box center [712, 211] width 85 height 26
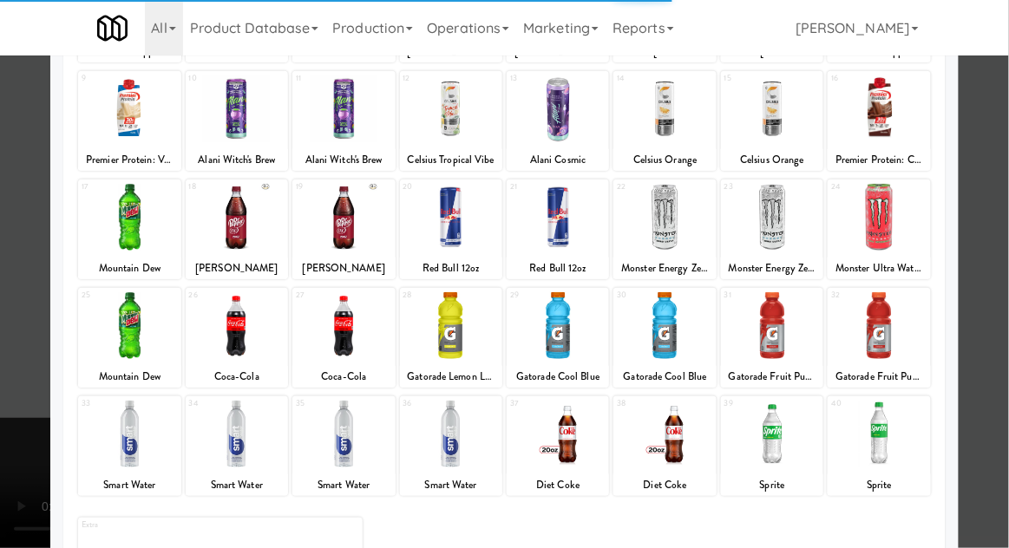
scroll to position [219, 0]
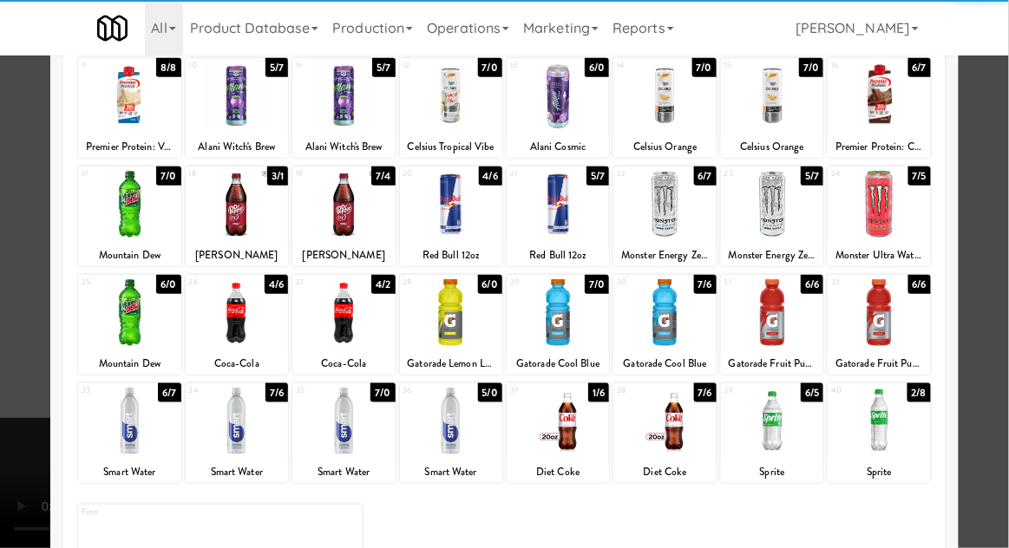
click at [676, 421] on div at bounding box center [664, 421] width 102 height 67
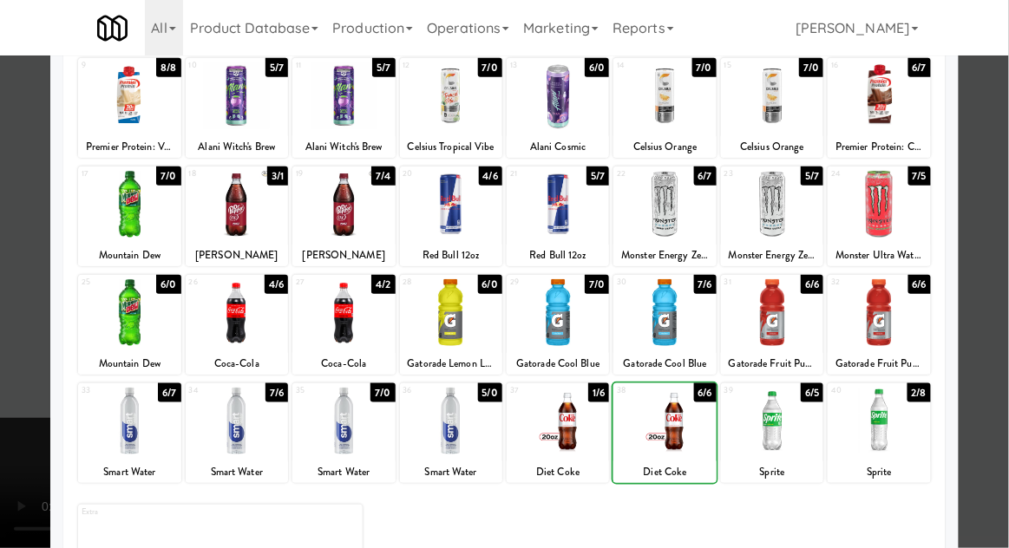
click at [1004, 212] on div at bounding box center [504, 274] width 1009 height 548
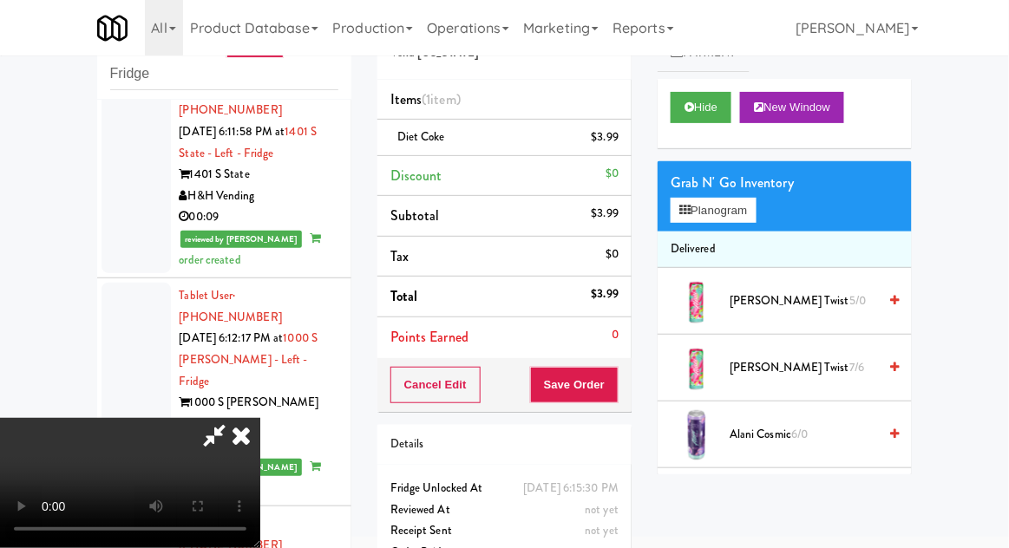
scroll to position [63, 0]
click at [617, 397] on button "Save Order" at bounding box center [574, 385] width 88 height 36
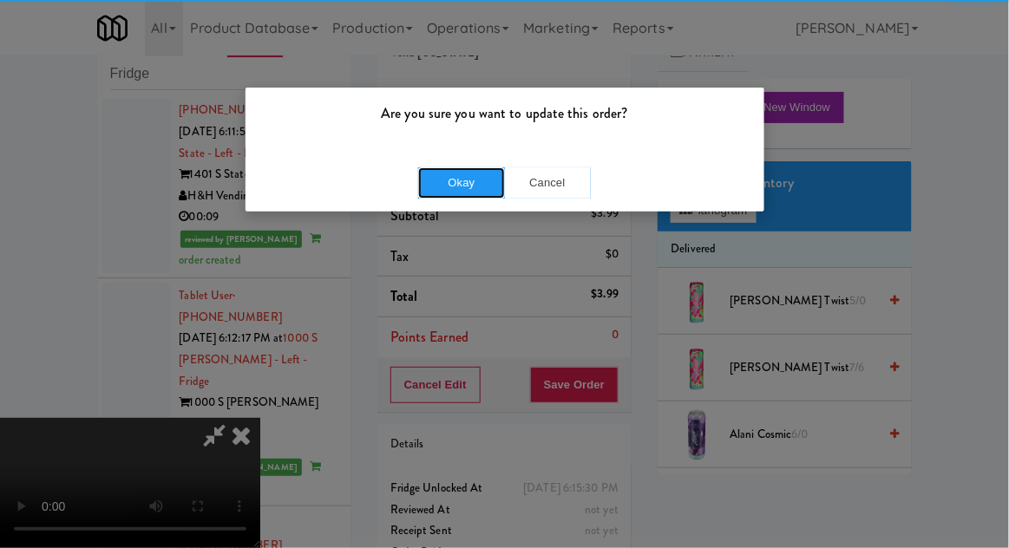
click at [458, 175] on button "Okay" at bounding box center [461, 182] width 87 height 31
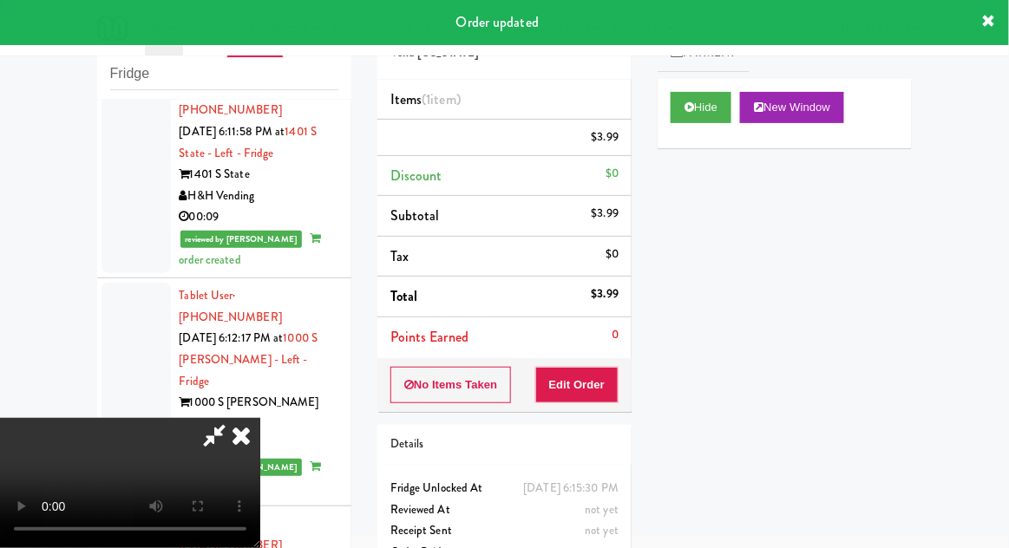
scroll to position [0, 0]
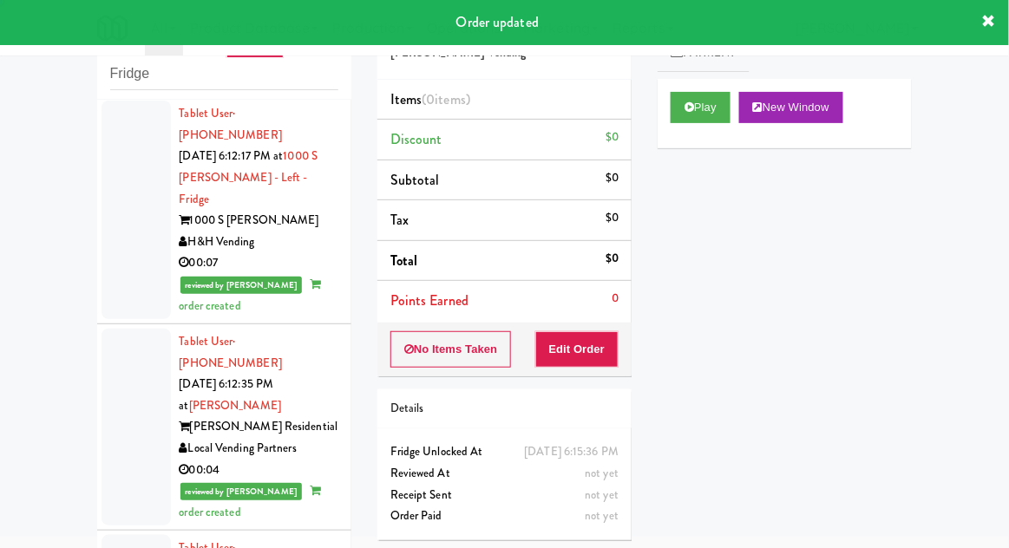
scroll to position [6442, 0]
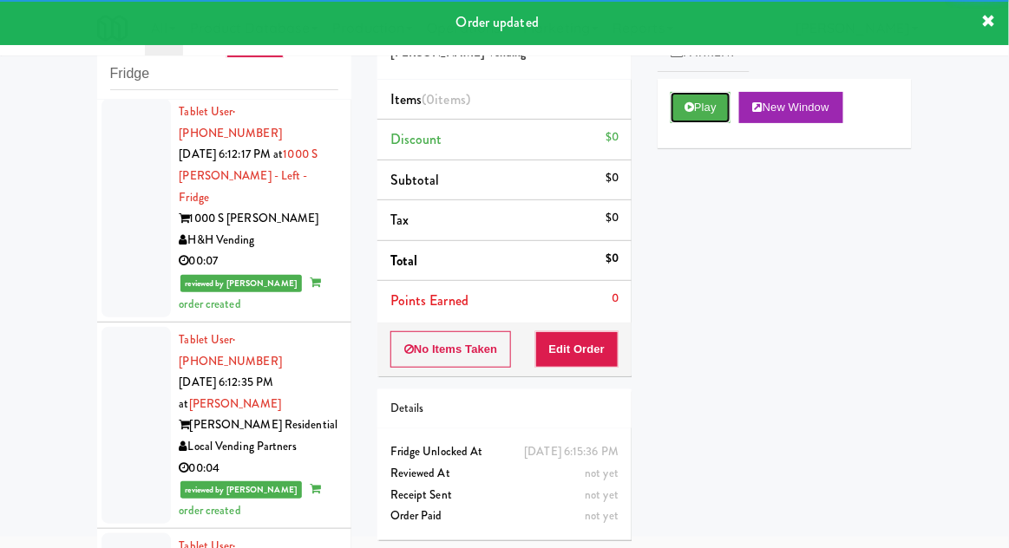
click at [692, 116] on button "Play" at bounding box center [700, 107] width 60 height 31
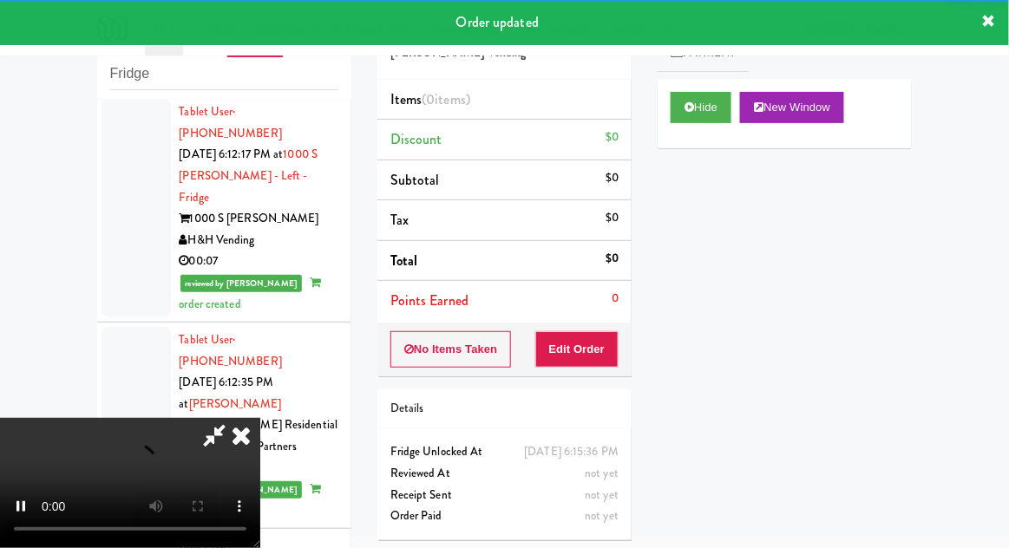
click at [582, 375] on div "Order # 8609156 Abrom Vending Items (0 items ) Discount $0 Subtotal $0 Tax $0 T…" at bounding box center [504, 275] width 280 height 558
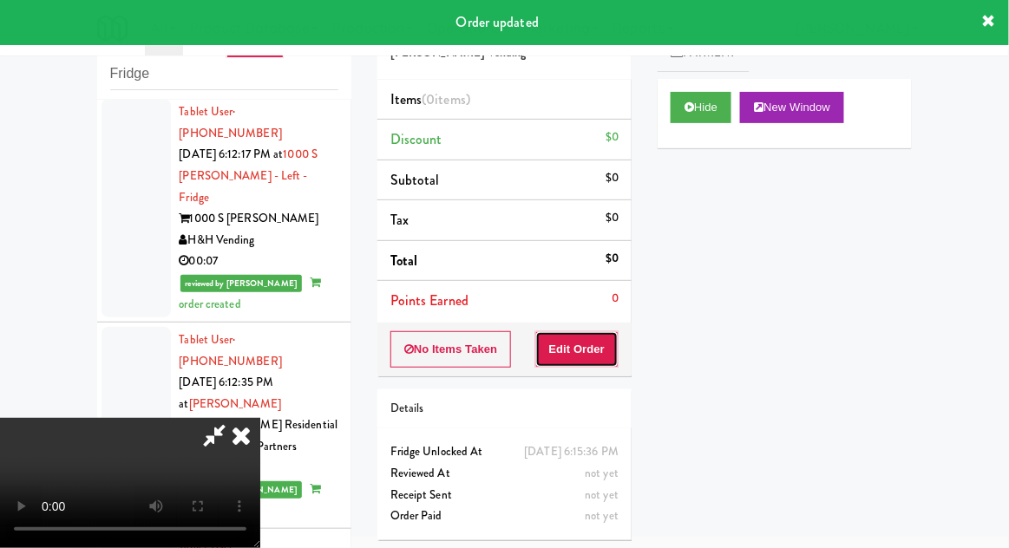
click at [594, 363] on button "Edit Order" at bounding box center [577, 349] width 84 height 36
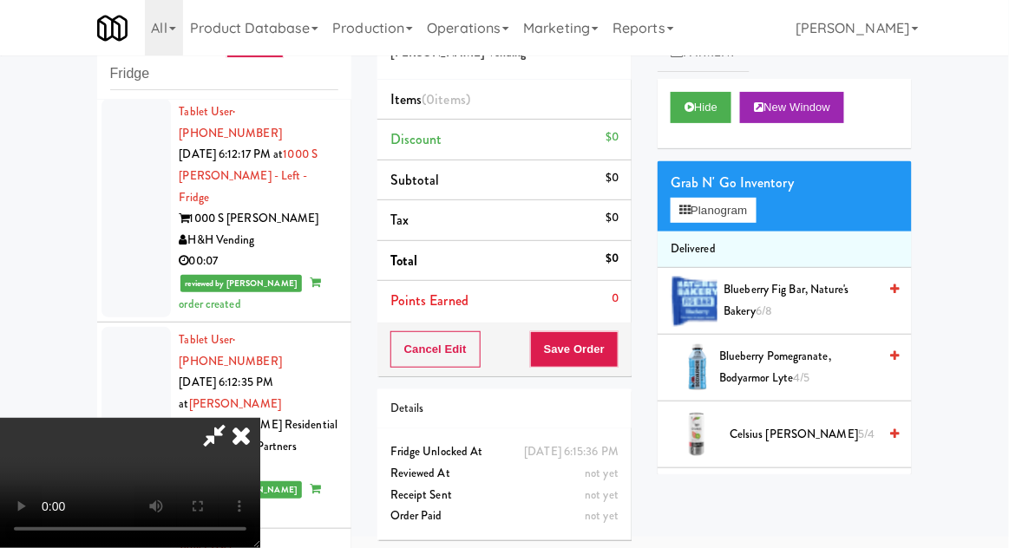
scroll to position [0, 0]
click at [701, 206] on button "Planogram" at bounding box center [712, 211] width 85 height 26
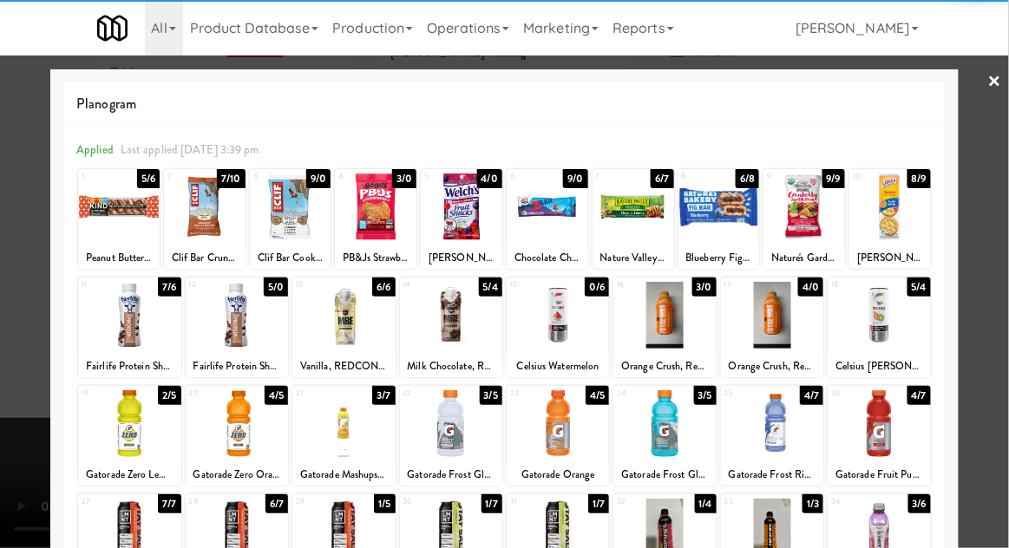
click at [563, 421] on div at bounding box center [557, 423] width 102 height 67
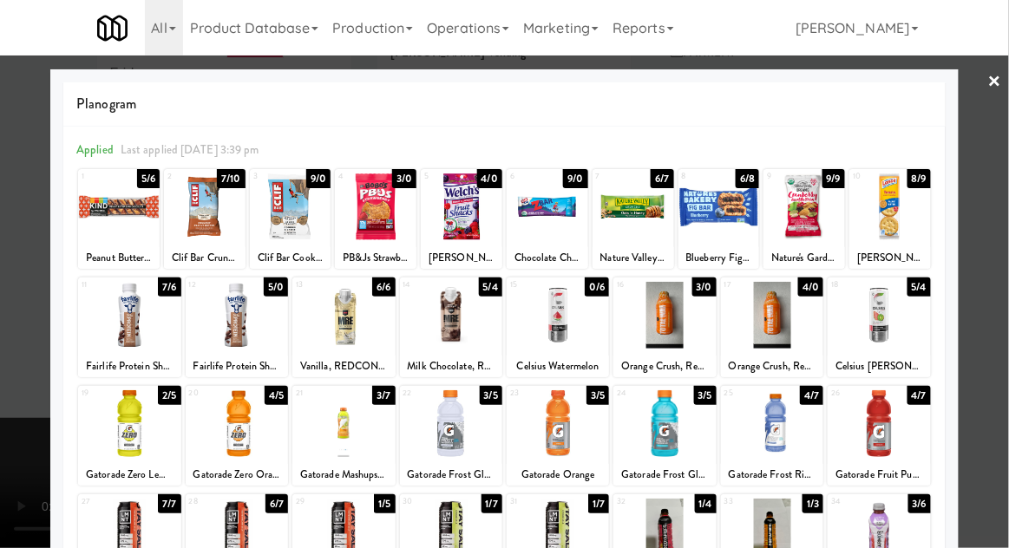
click at [1000, 213] on div at bounding box center [504, 274] width 1009 height 548
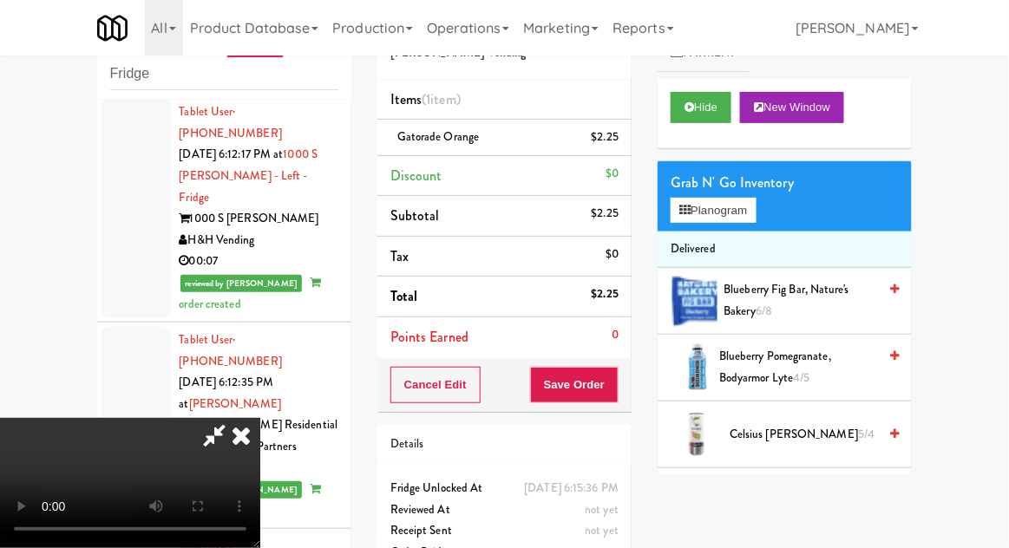
scroll to position [63, 0]
click at [615, 399] on button "Save Order" at bounding box center [574, 385] width 88 height 36
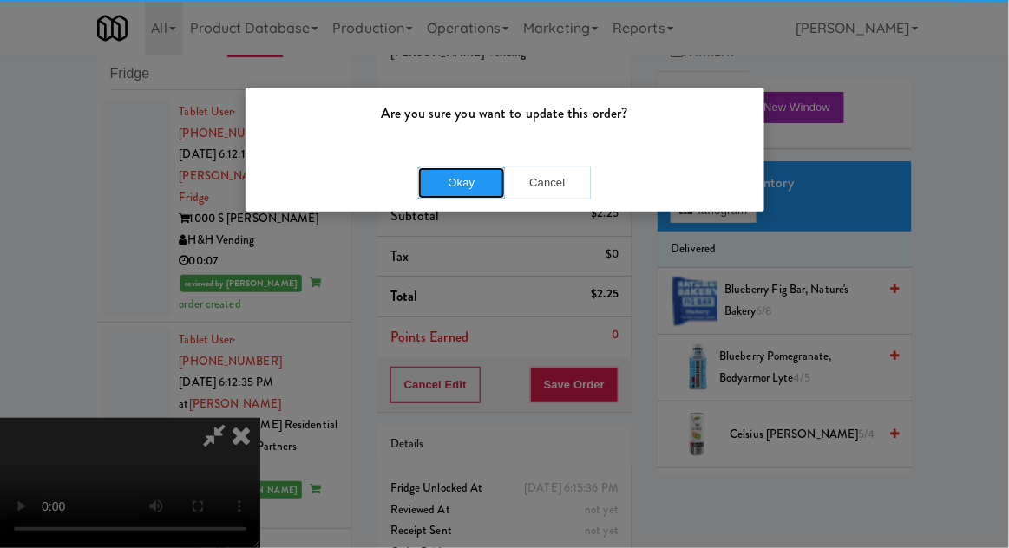
click at [449, 191] on button "Okay" at bounding box center [461, 182] width 87 height 31
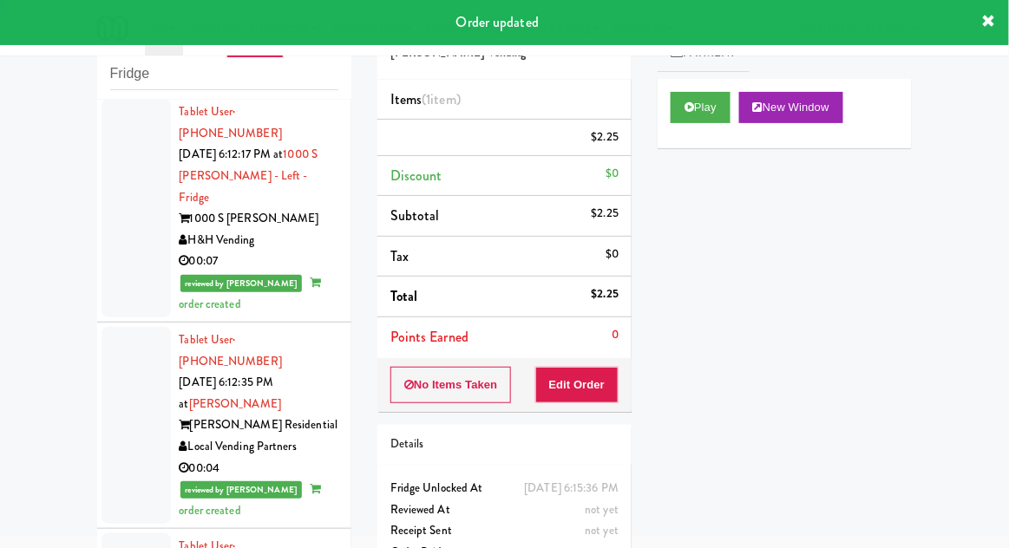
scroll to position [0, 0]
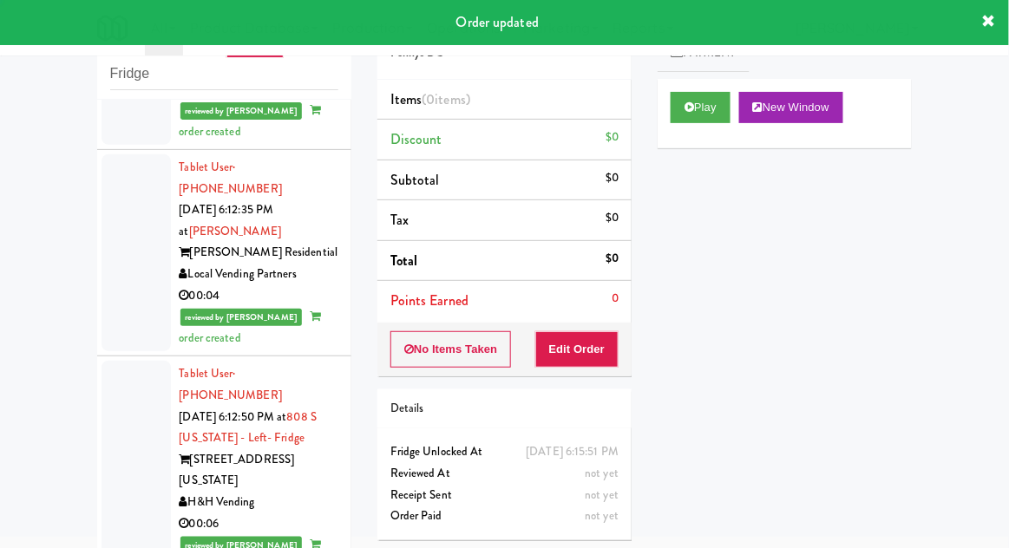
scroll to position [6625, 0]
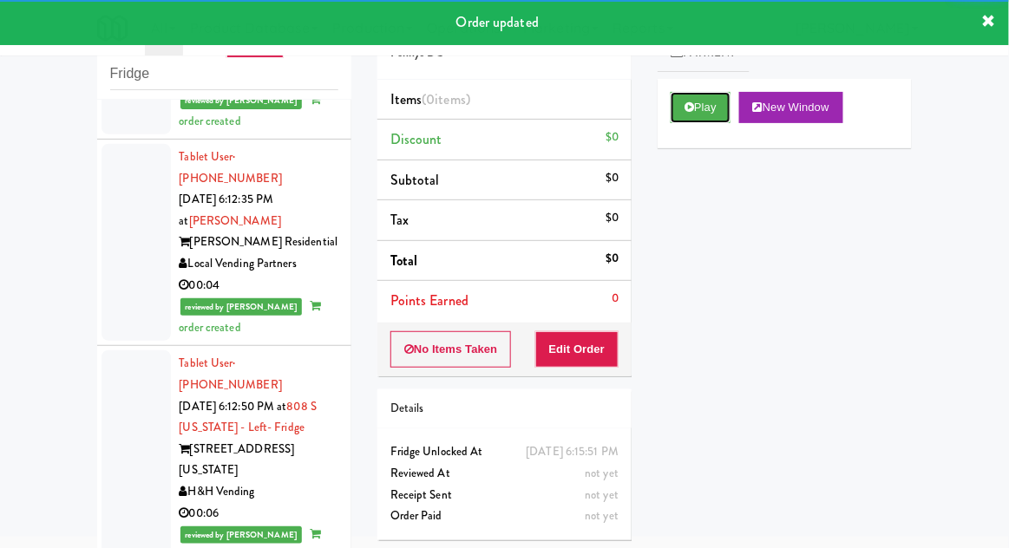
click at [687, 116] on button "Play" at bounding box center [700, 107] width 60 height 31
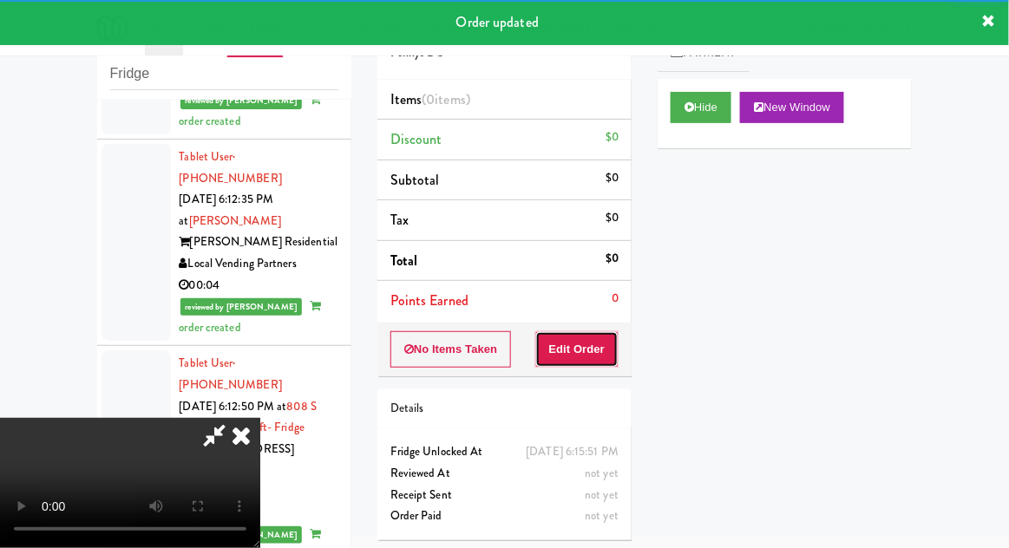
click at [585, 353] on button "Edit Order" at bounding box center [577, 349] width 84 height 36
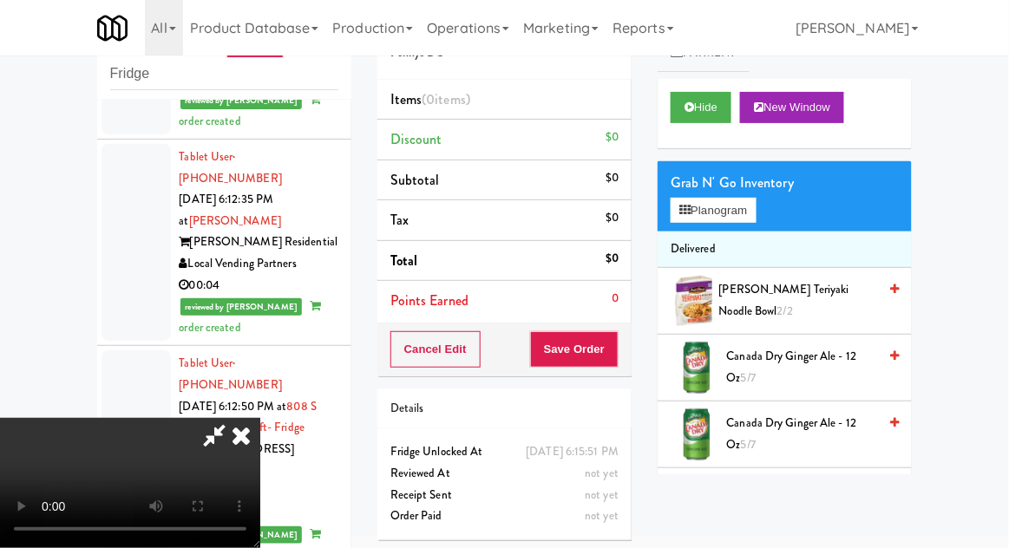
scroll to position [0, 0]
click at [751, 201] on button "Planogram" at bounding box center [712, 211] width 85 height 26
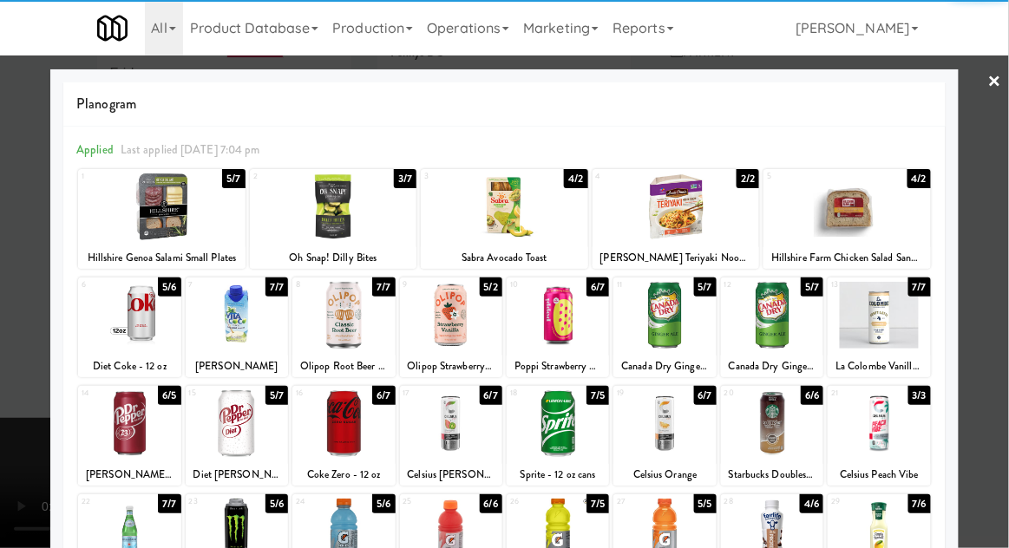
click at [334, 330] on div at bounding box center [343, 315] width 102 height 67
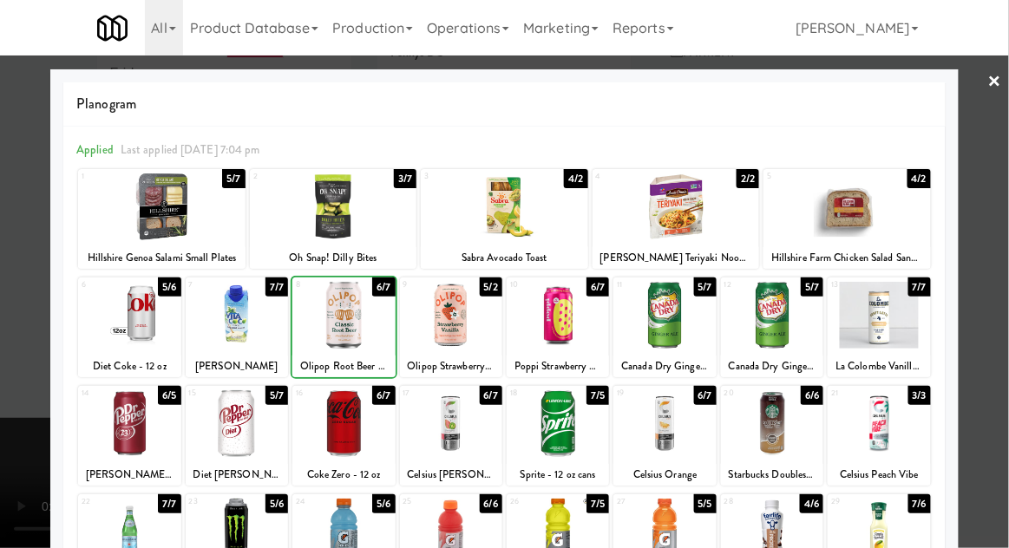
click at [1003, 219] on div at bounding box center [504, 274] width 1009 height 548
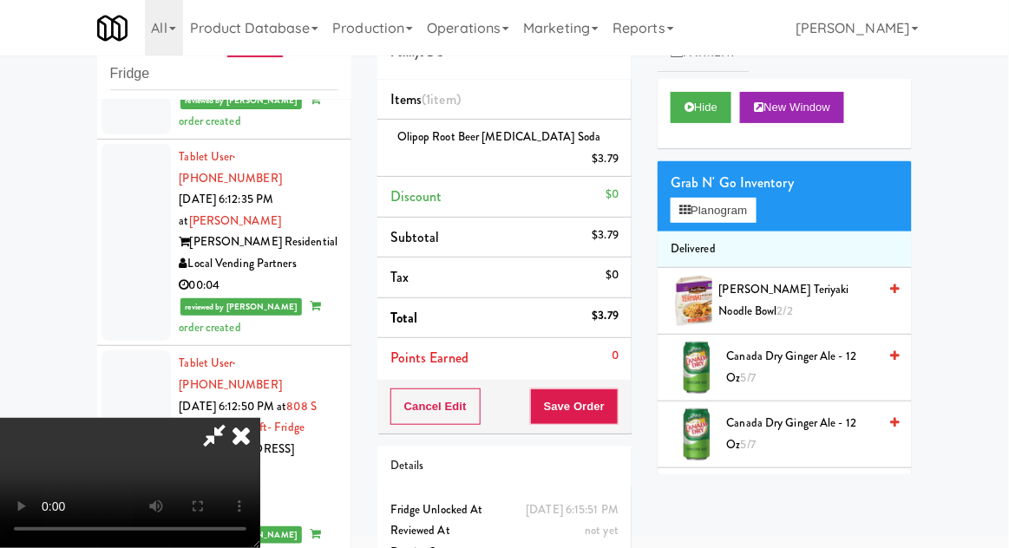
scroll to position [63, 0]
click at [608, 396] on button "Save Order" at bounding box center [574, 407] width 88 height 36
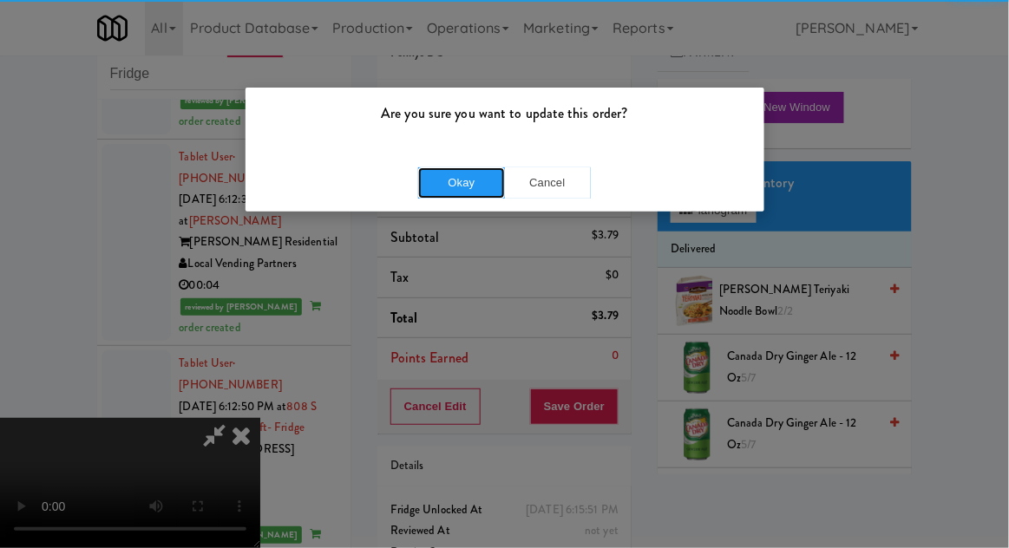
click at [443, 185] on button "Okay" at bounding box center [461, 182] width 87 height 31
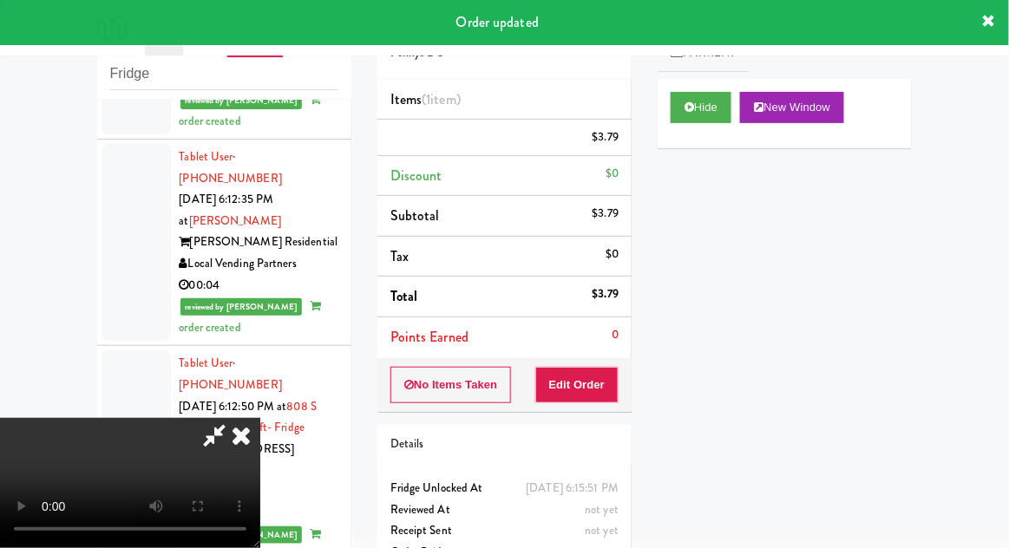
scroll to position [0, 0]
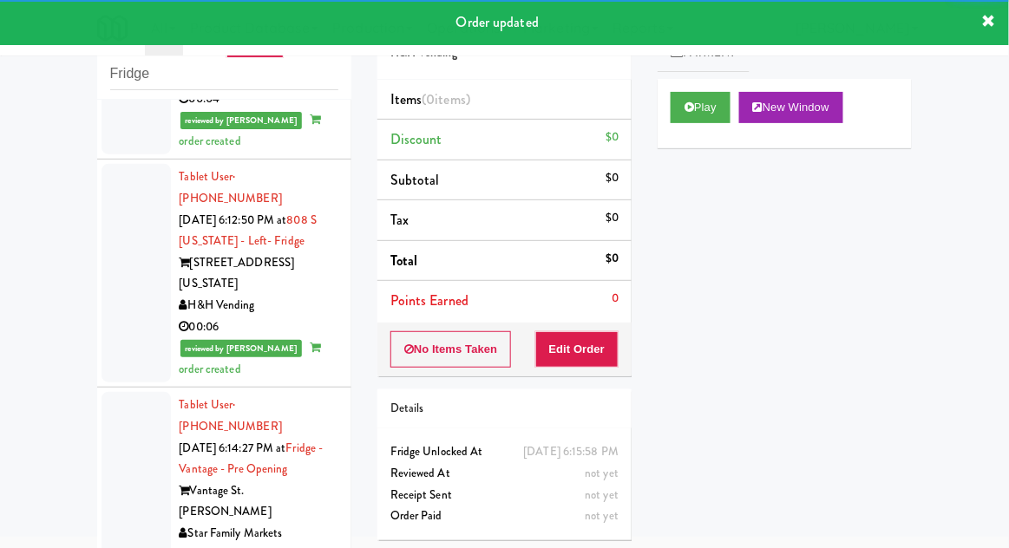
scroll to position [6811, 0]
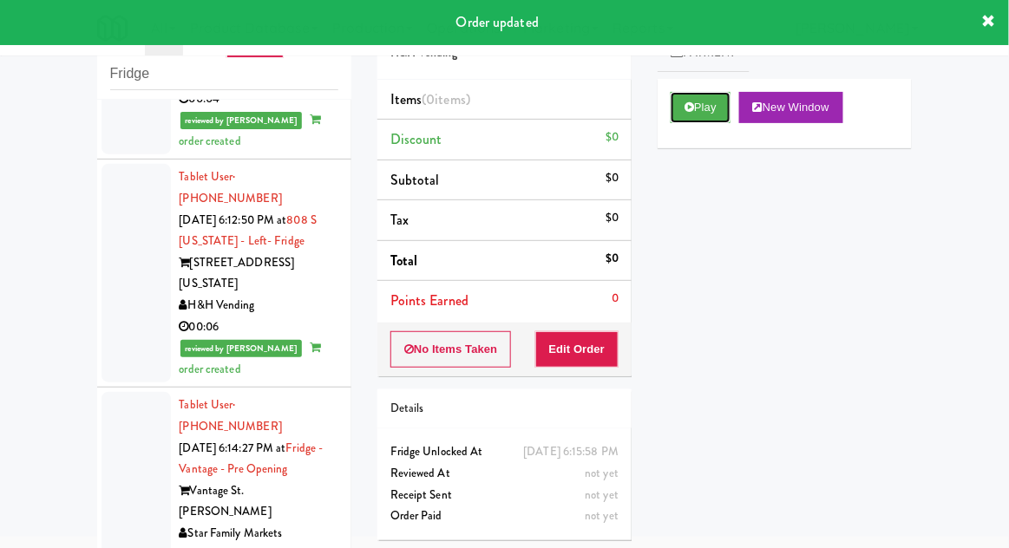
click at [705, 102] on button "Play" at bounding box center [700, 107] width 60 height 31
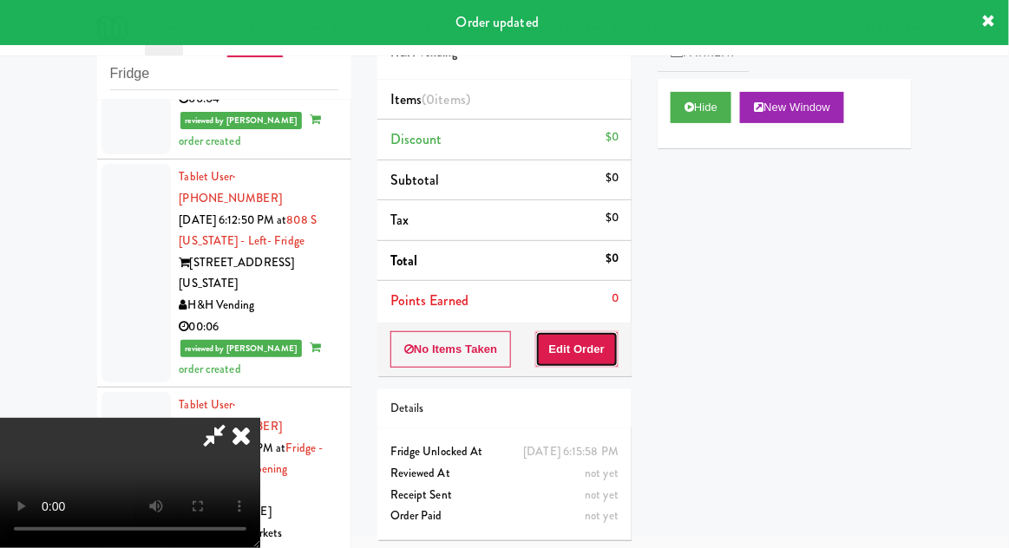
click at [591, 336] on button "Edit Order" at bounding box center [577, 349] width 84 height 36
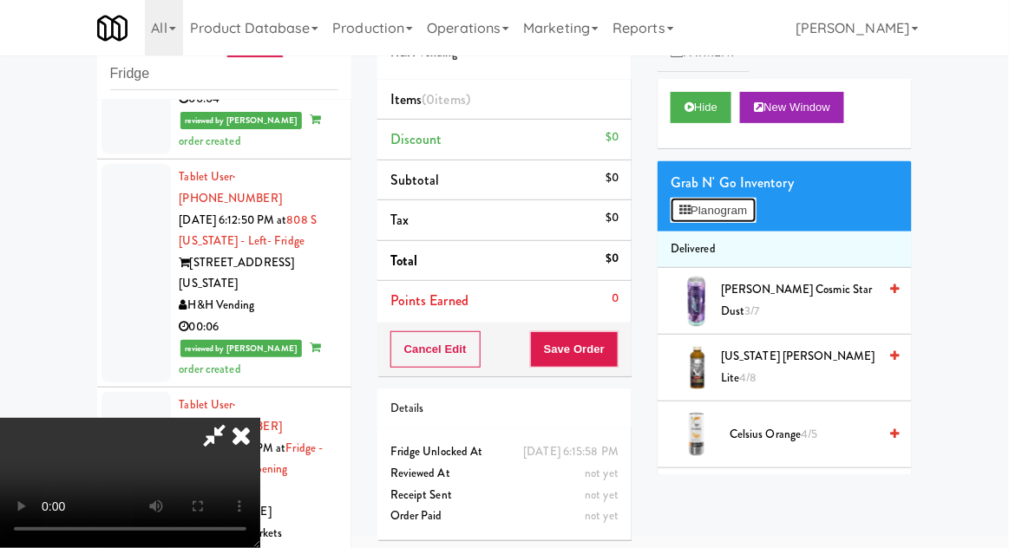
click at [749, 210] on button "Planogram" at bounding box center [712, 211] width 85 height 26
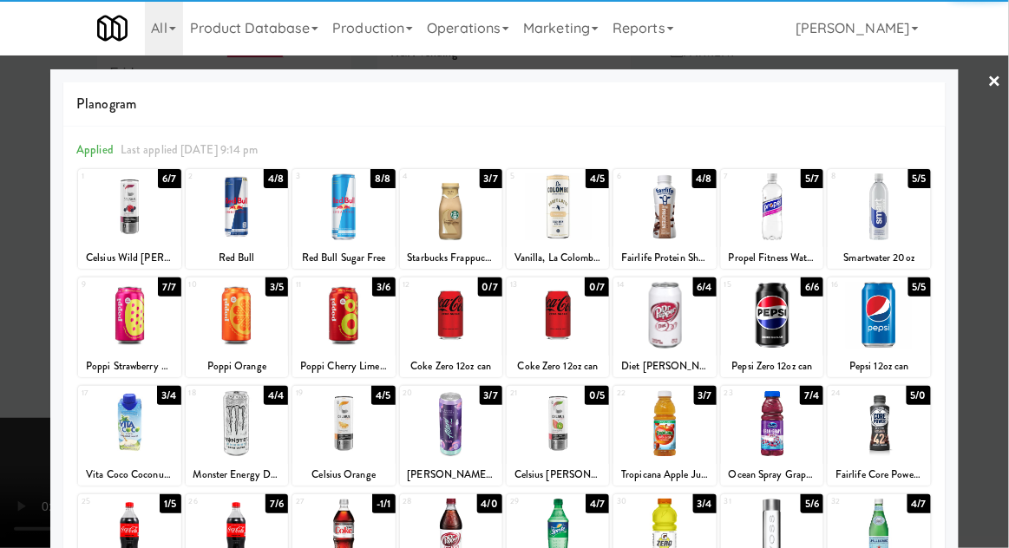
click at [555, 217] on div at bounding box center [557, 206] width 102 height 67
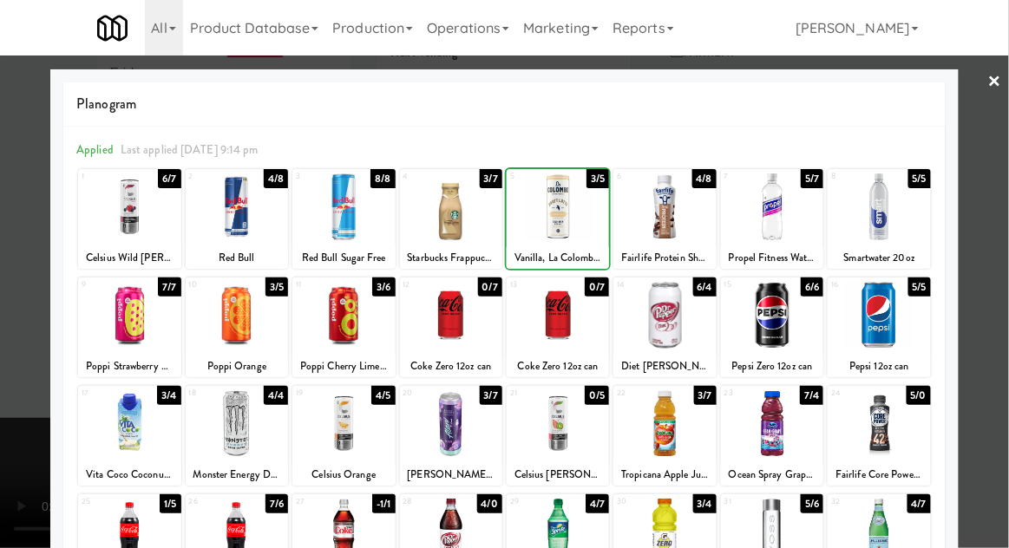
click at [1003, 198] on div at bounding box center [504, 274] width 1009 height 548
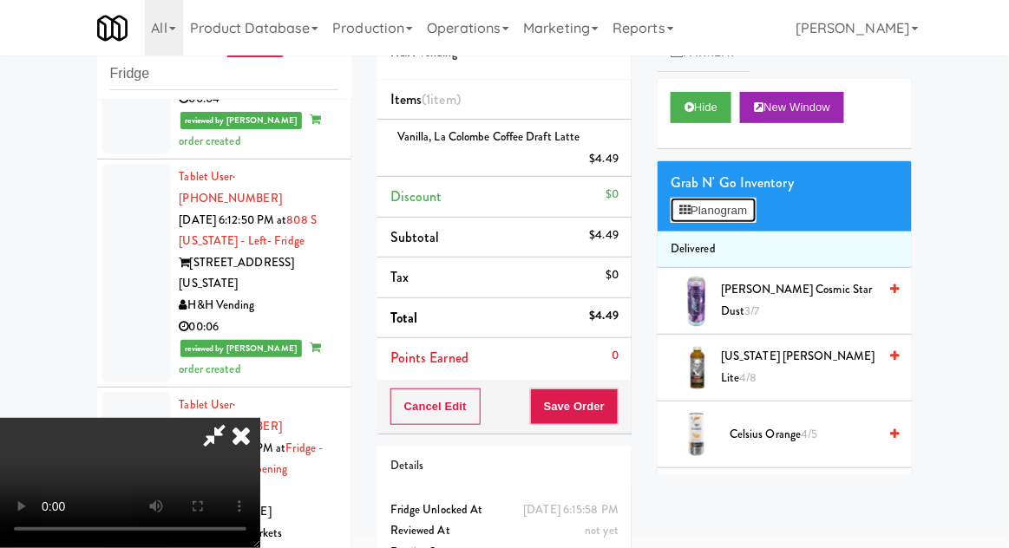
click at [755, 215] on button "Planogram" at bounding box center [712, 211] width 85 height 26
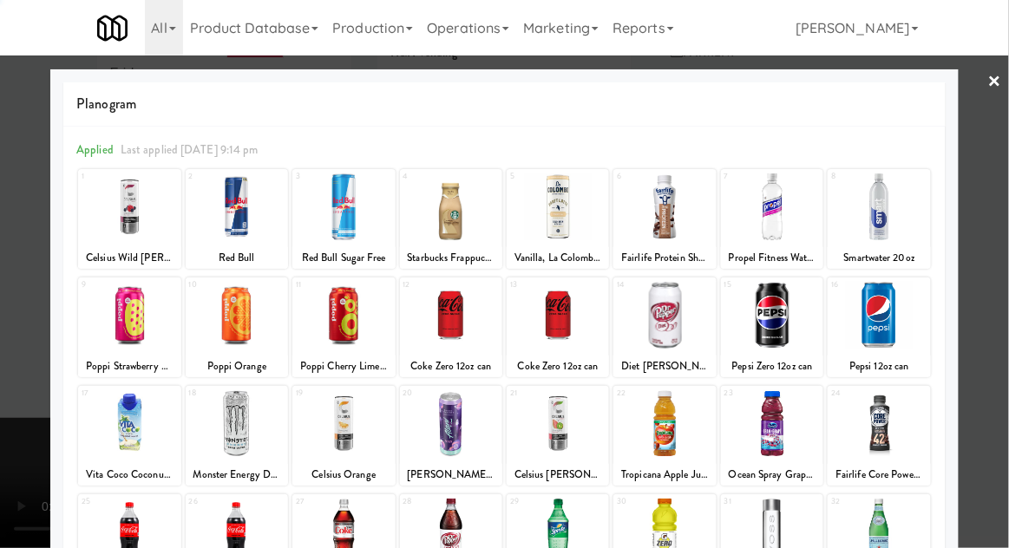
click at [1004, 191] on div at bounding box center [504, 274] width 1009 height 548
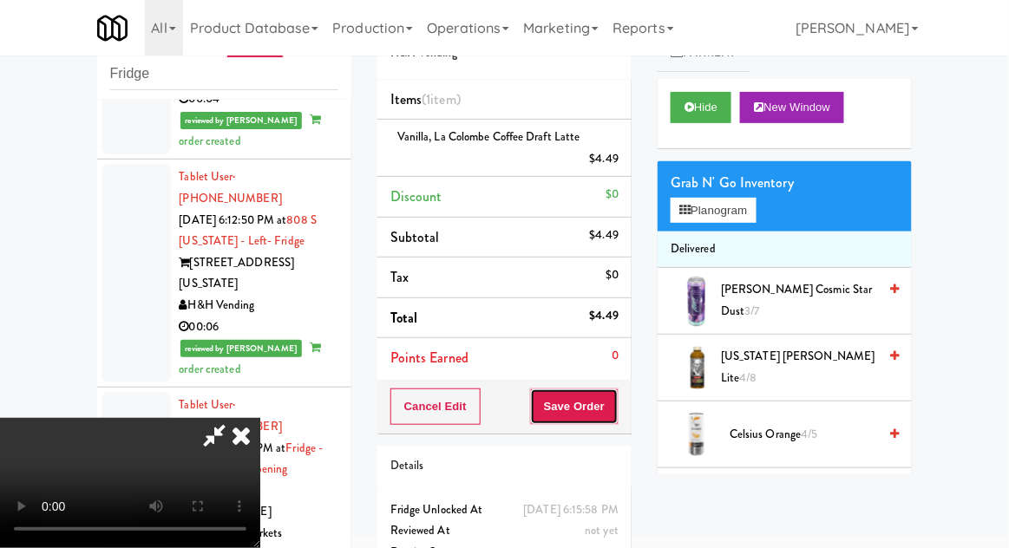
click at [618, 404] on button "Save Order" at bounding box center [574, 407] width 88 height 36
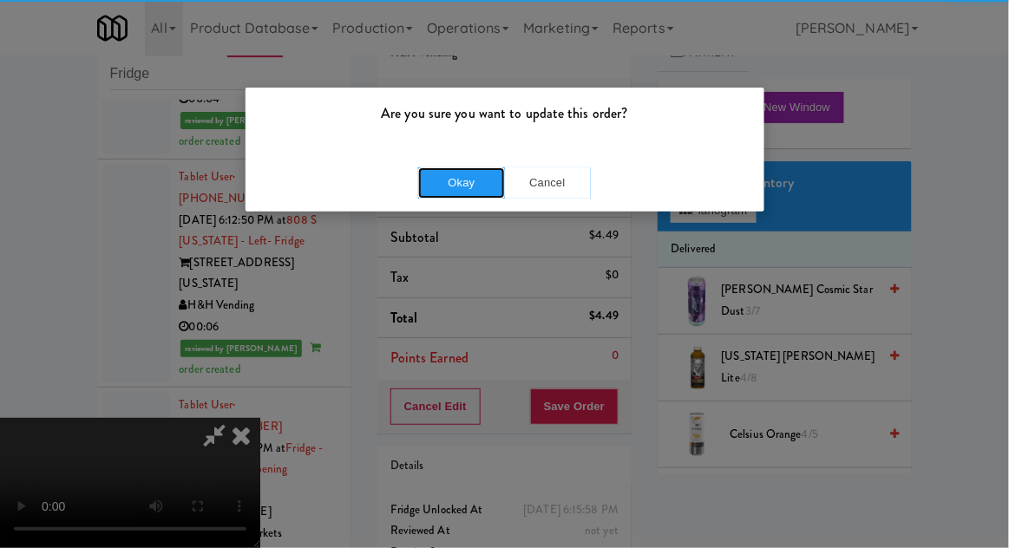
click at [460, 181] on button "Okay" at bounding box center [461, 182] width 87 height 31
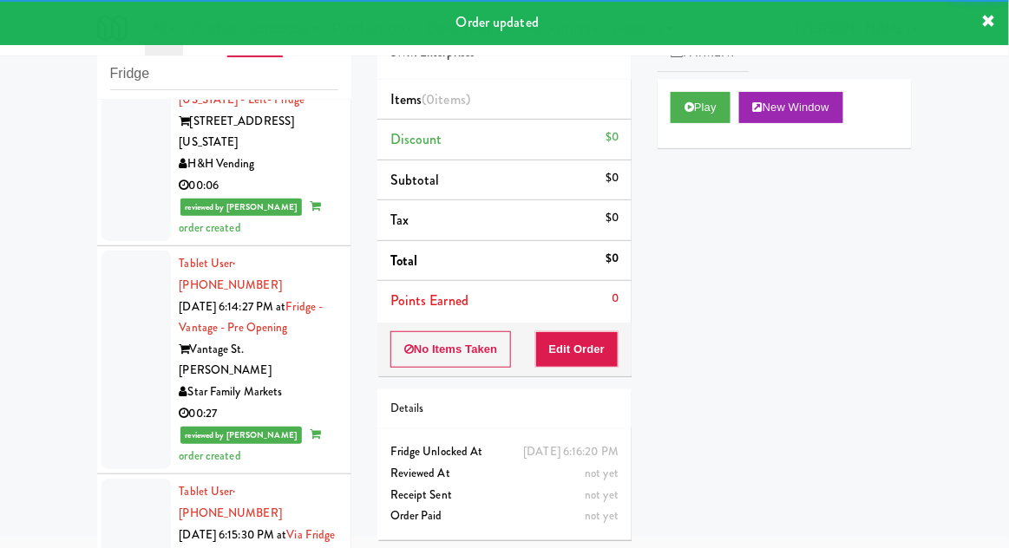
scroll to position [6954, 0]
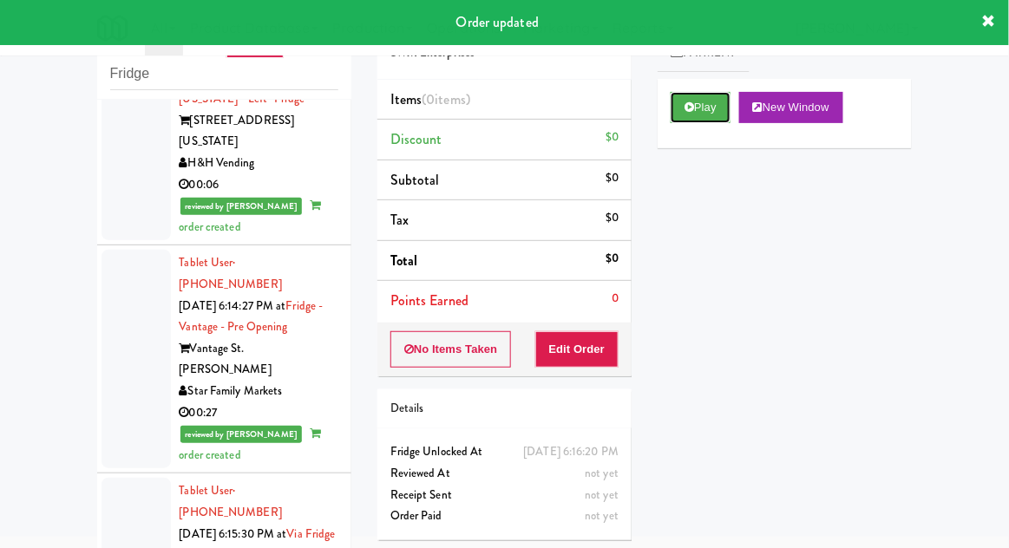
click at [688, 120] on button "Play" at bounding box center [700, 107] width 60 height 31
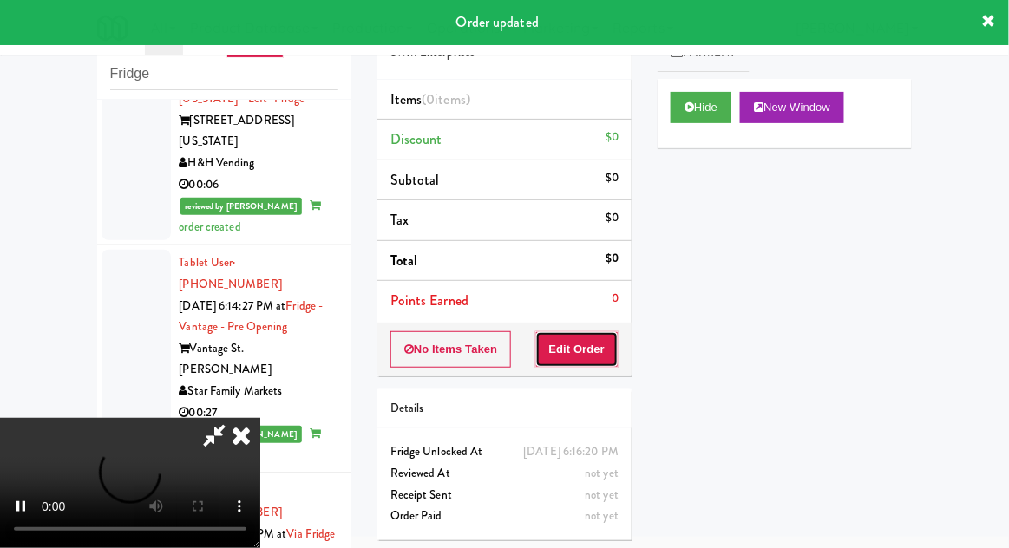
click at [580, 359] on button "Edit Order" at bounding box center [577, 349] width 84 height 36
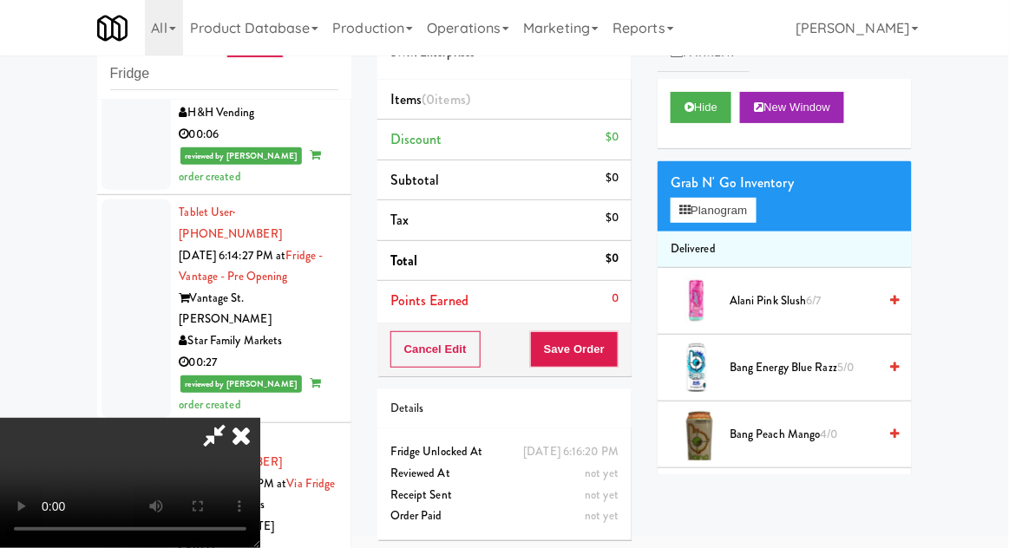
scroll to position [63, 0]
click at [754, 219] on button "Planogram" at bounding box center [712, 211] width 85 height 26
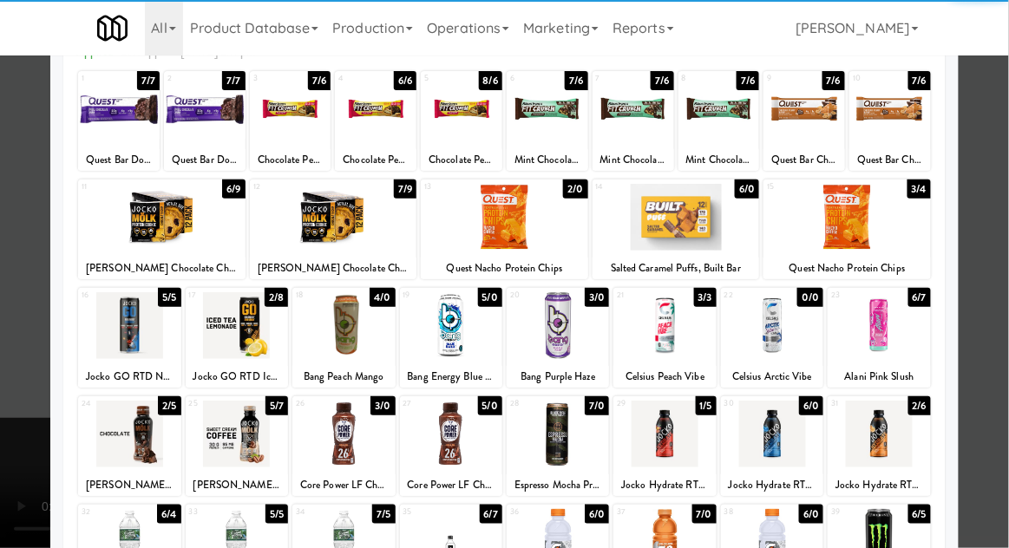
scroll to position [172, 0]
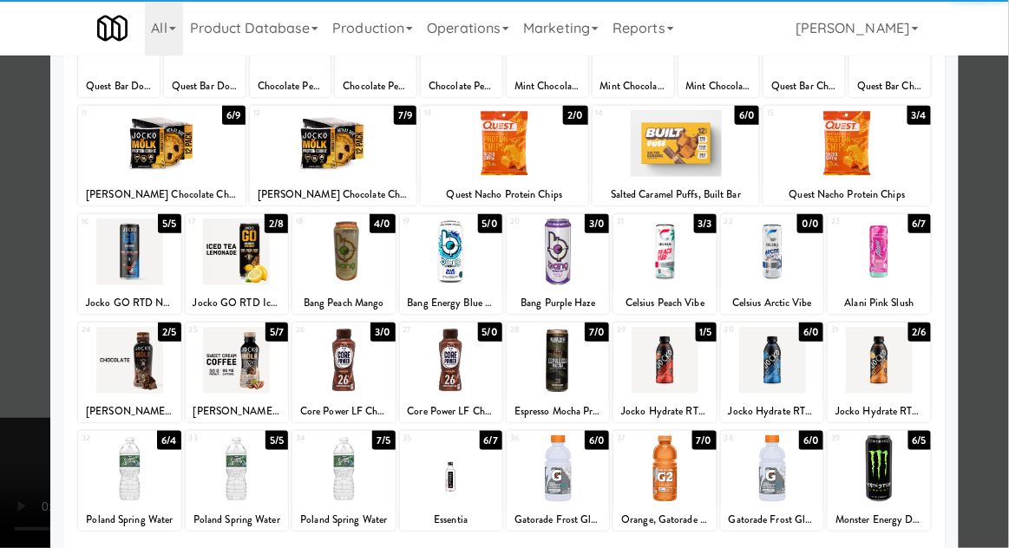
click at [684, 486] on div at bounding box center [664, 468] width 102 height 67
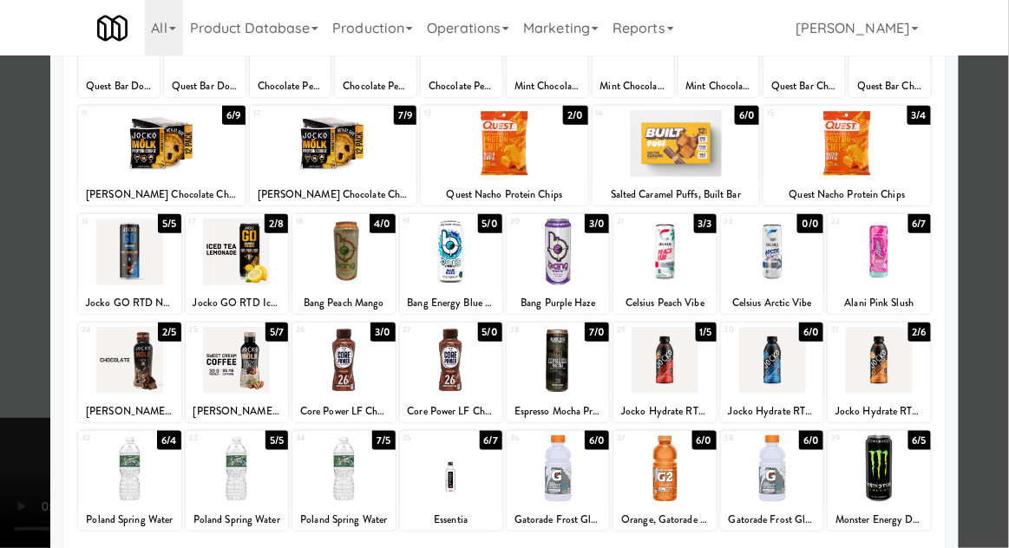
click at [1002, 213] on div at bounding box center [504, 274] width 1009 height 548
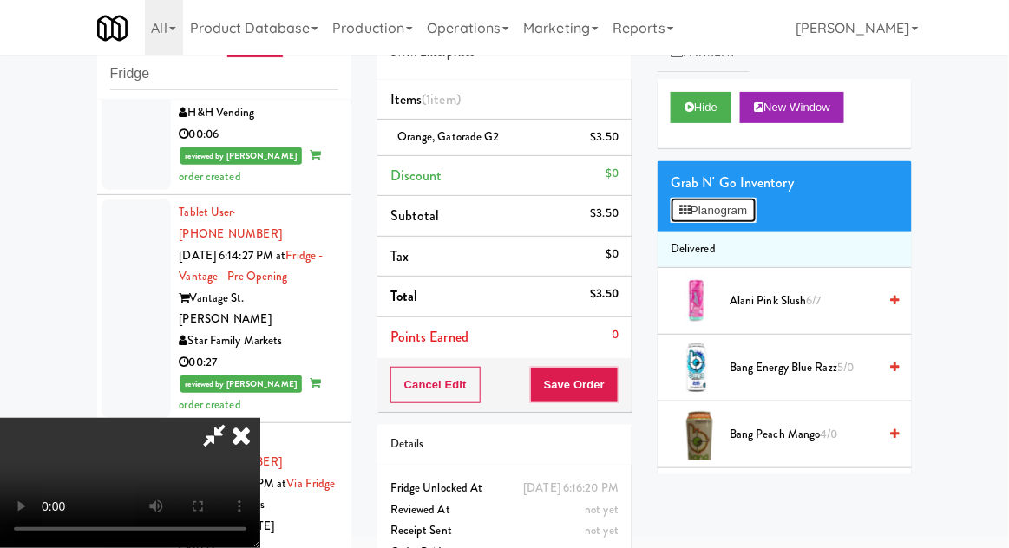
click at [755, 219] on button "Planogram" at bounding box center [712, 211] width 85 height 26
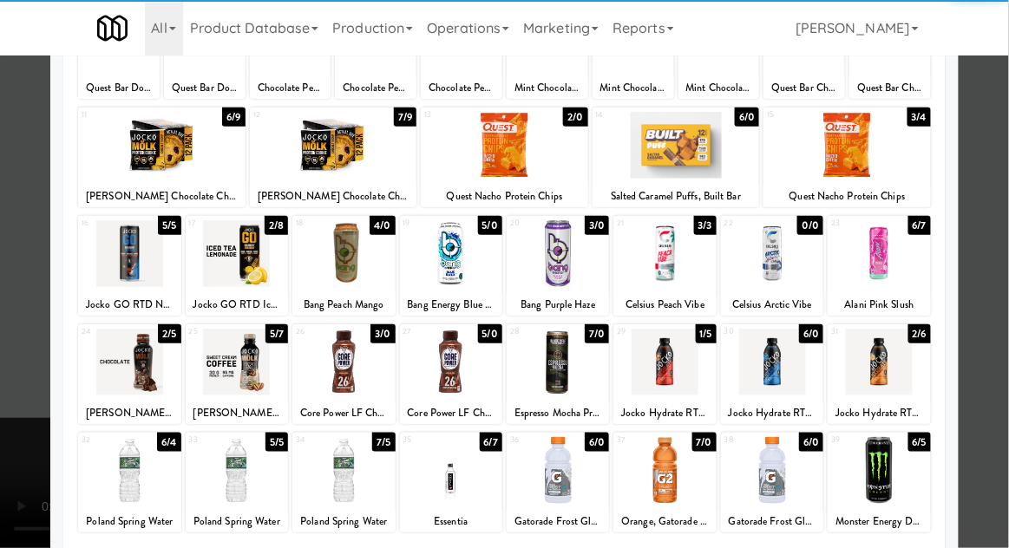
scroll to position [173, 0]
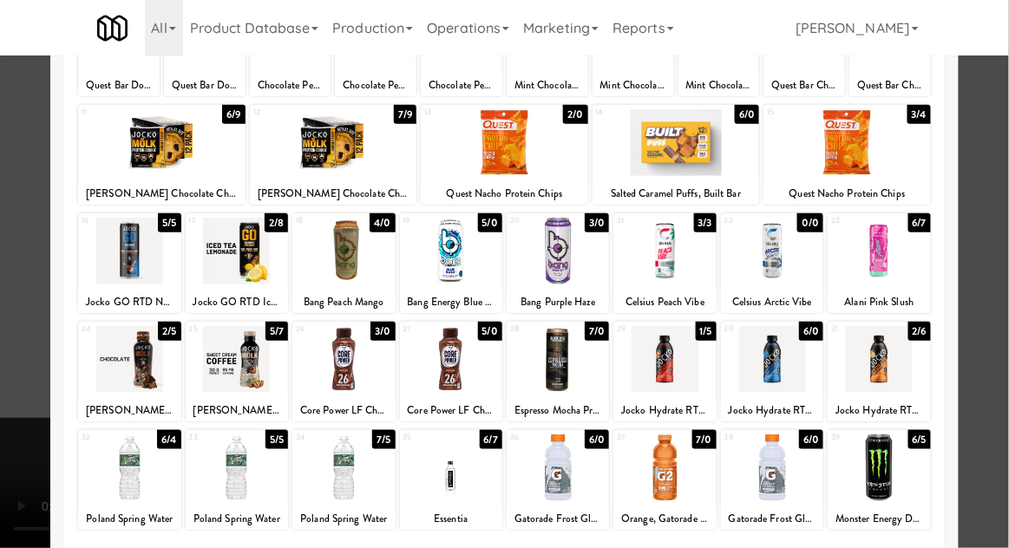
click at [1002, 212] on div at bounding box center [504, 274] width 1009 height 548
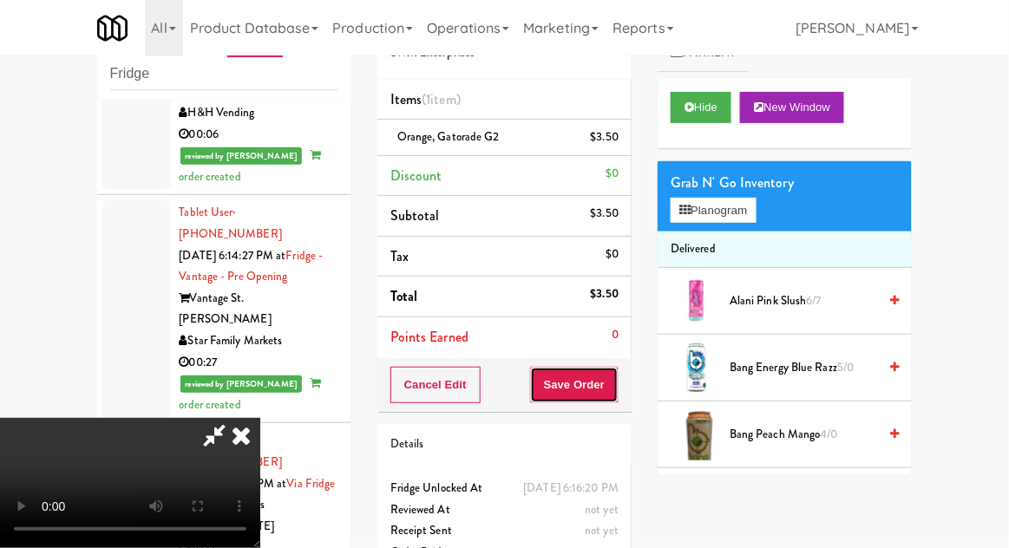
click at [615, 394] on button "Save Order" at bounding box center [574, 385] width 88 height 36
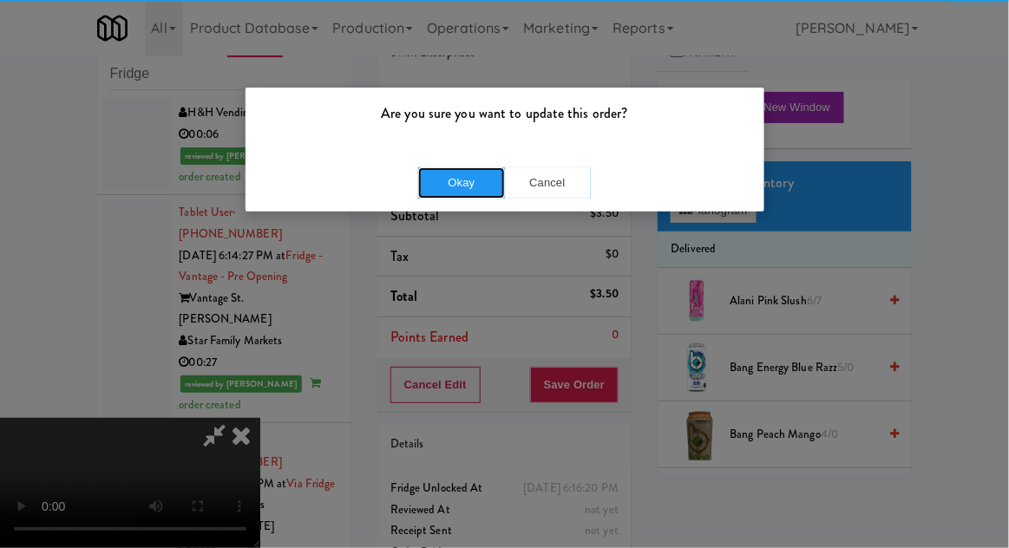
click at [477, 193] on button "Okay" at bounding box center [461, 182] width 87 height 31
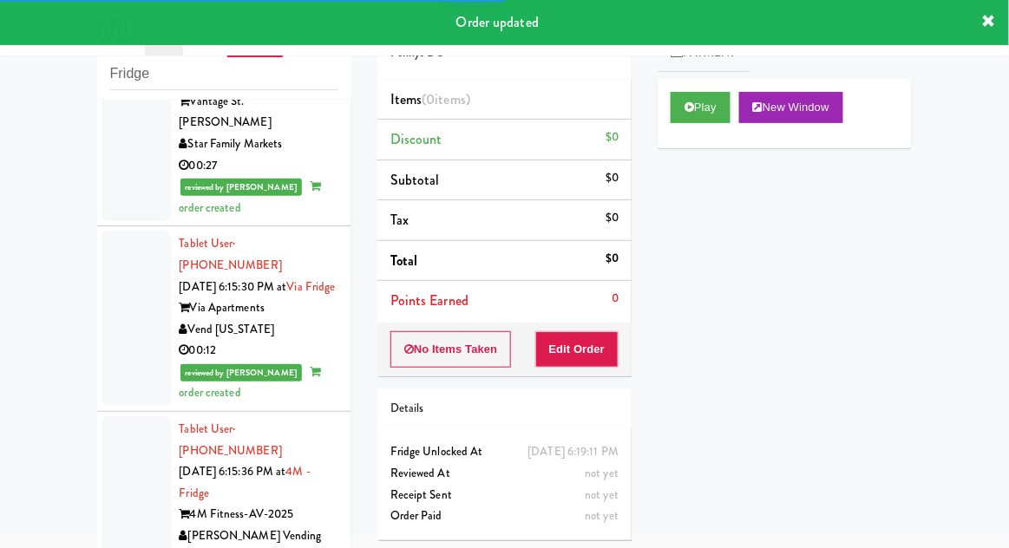
scroll to position [7203, 0]
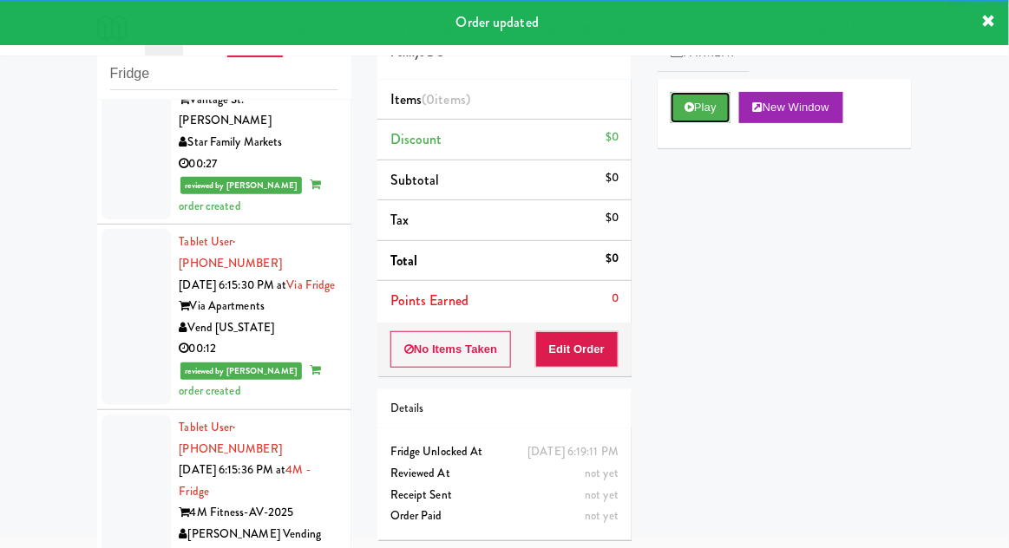
click at [702, 106] on button "Play" at bounding box center [700, 107] width 60 height 31
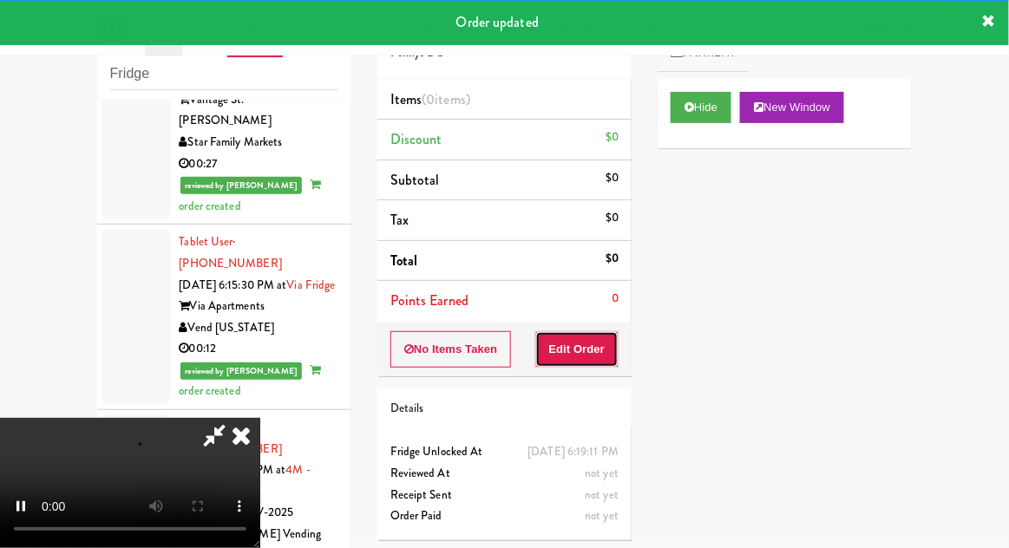
click at [599, 343] on button "Edit Order" at bounding box center [577, 349] width 84 height 36
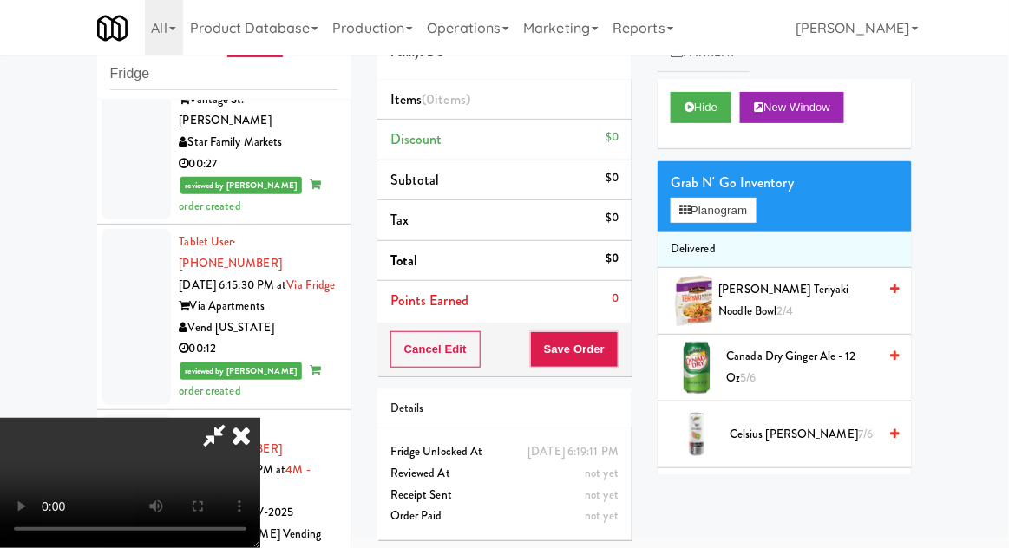
scroll to position [0, 0]
click at [755, 205] on button "Planogram" at bounding box center [712, 211] width 85 height 26
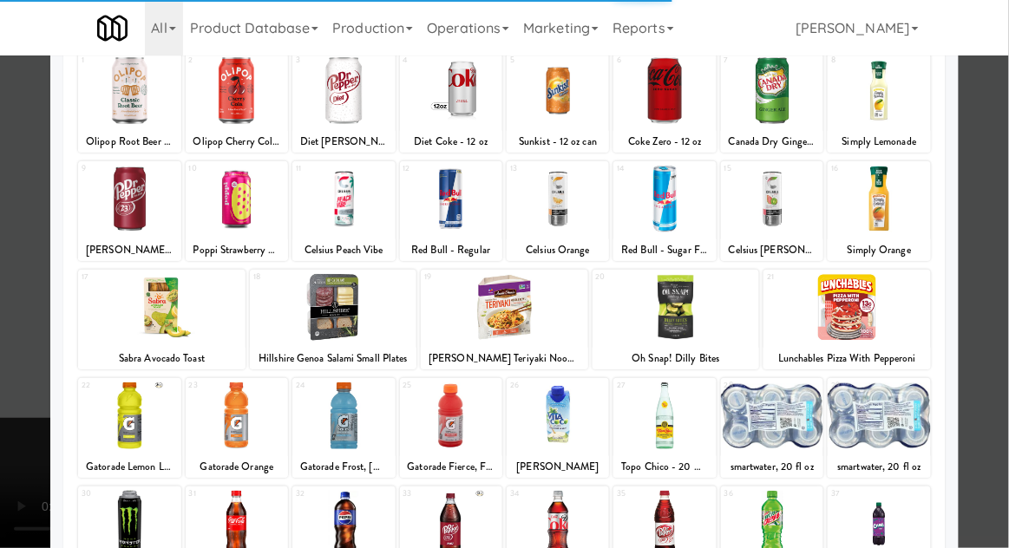
scroll to position [219, 0]
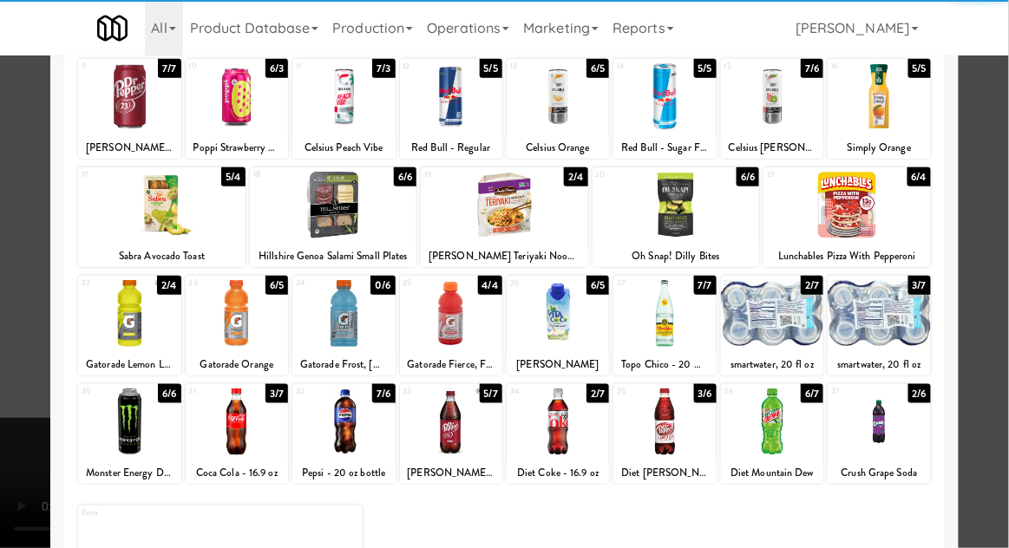
click at [567, 433] on div at bounding box center [557, 422] width 102 height 67
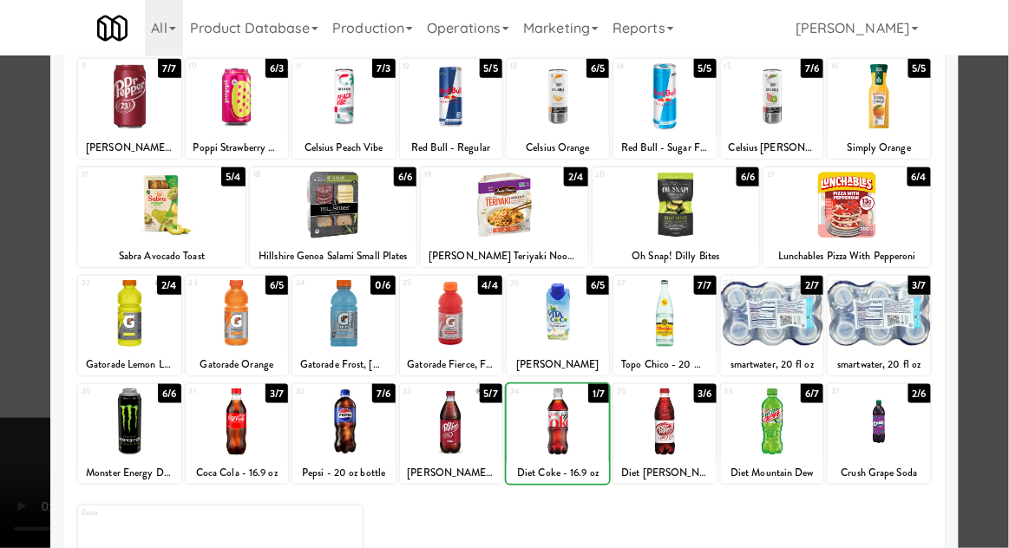
click at [1007, 215] on div at bounding box center [504, 274] width 1009 height 548
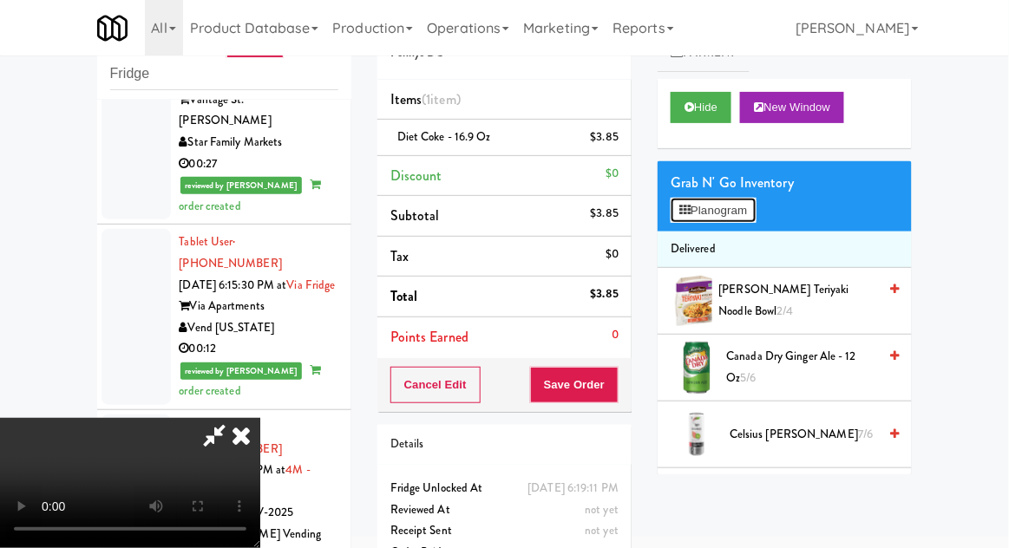
click at [751, 206] on button "Planogram" at bounding box center [712, 211] width 85 height 26
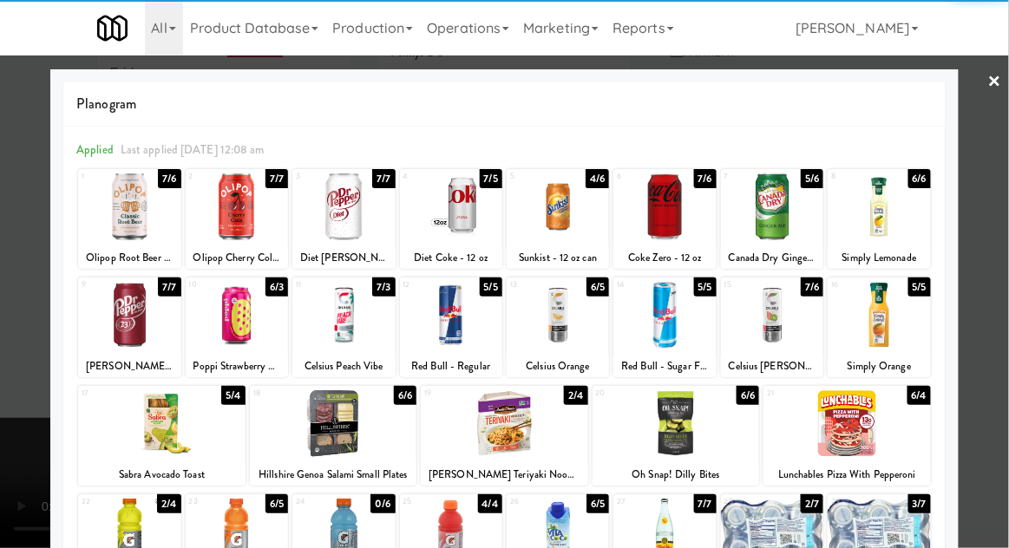
click at [468, 210] on div at bounding box center [451, 206] width 102 height 67
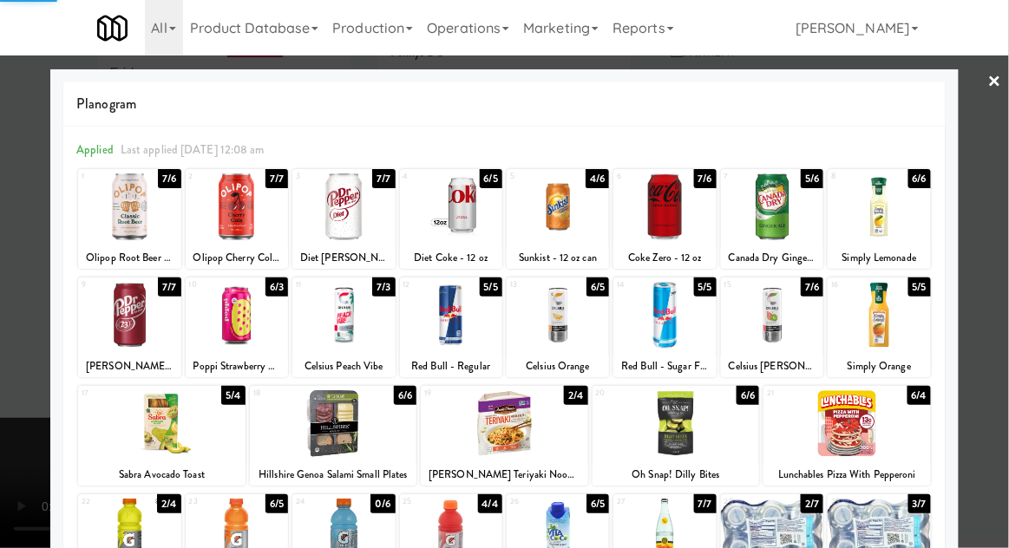
click at [997, 220] on div at bounding box center [504, 274] width 1009 height 548
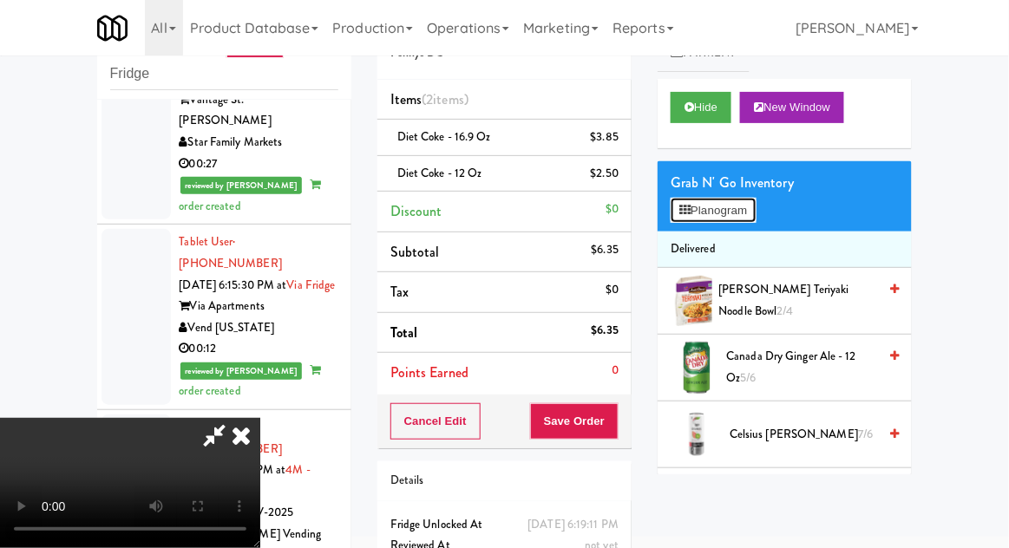
click at [740, 209] on button "Planogram" at bounding box center [712, 211] width 85 height 26
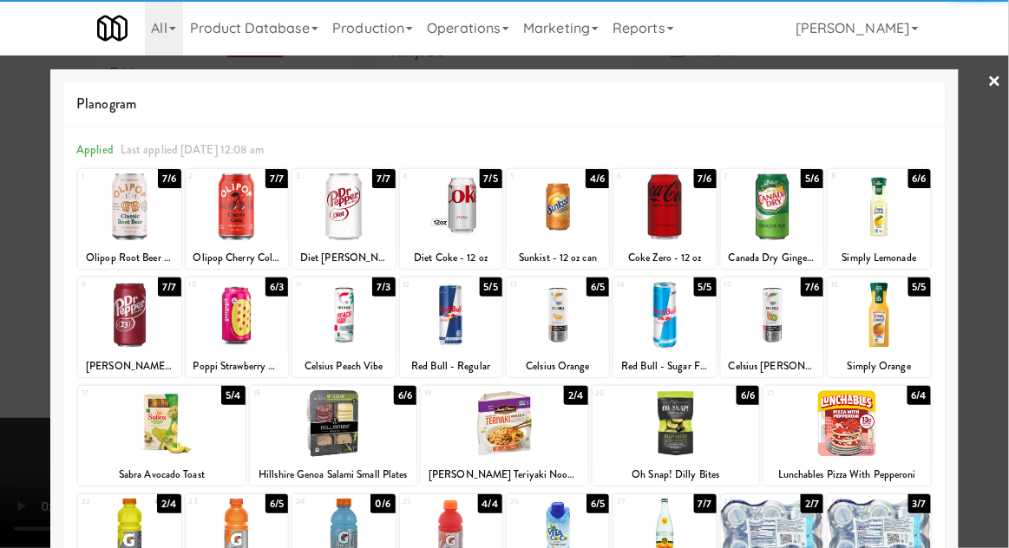
click at [653, 213] on div at bounding box center [664, 206] width 102 height 67
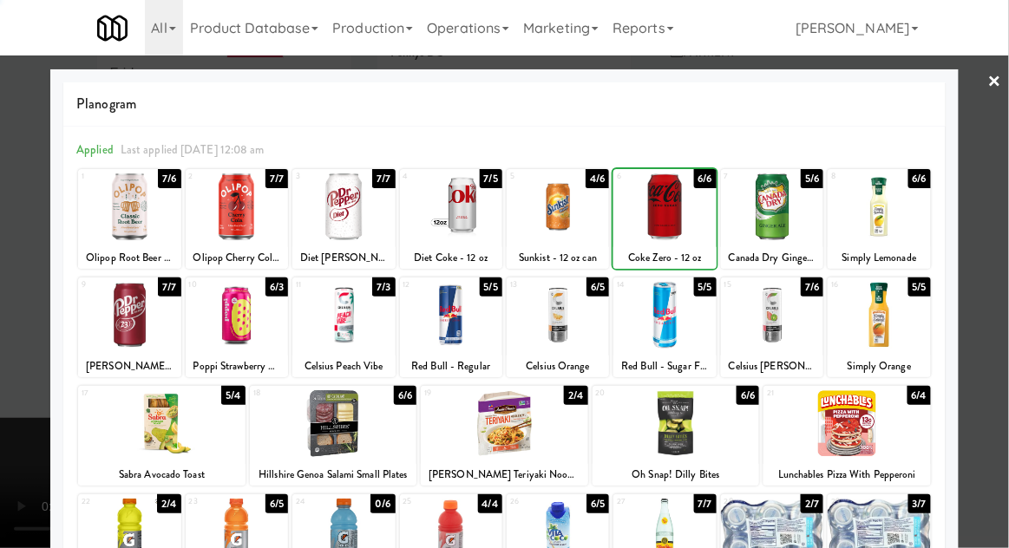
click at [1001, 226] on div at bounding box center [504, 274] width 1009 height 548
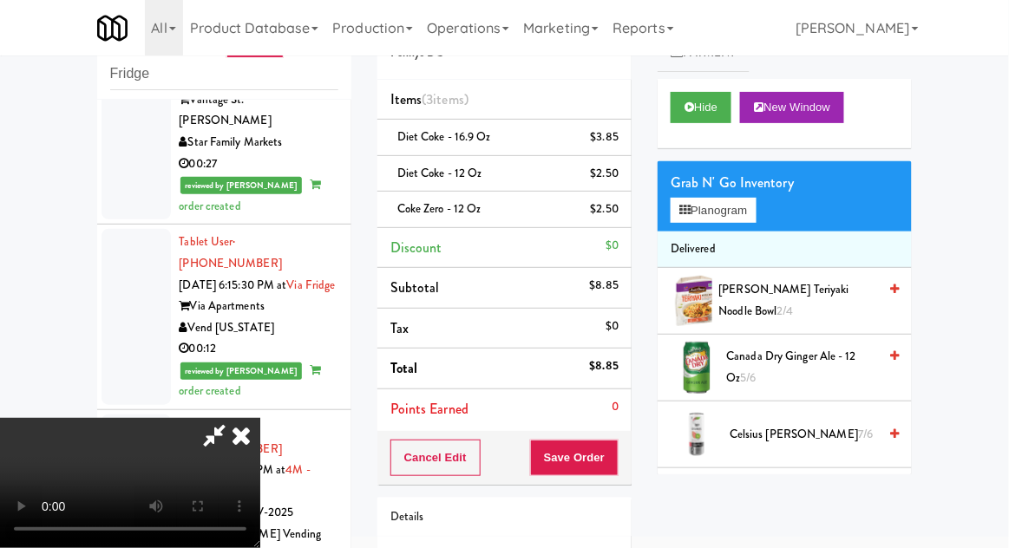
scroll to position [63, 0]
click at [617, 463] on button "Save Order" at bounding box center [574, 458] width 88 height 36
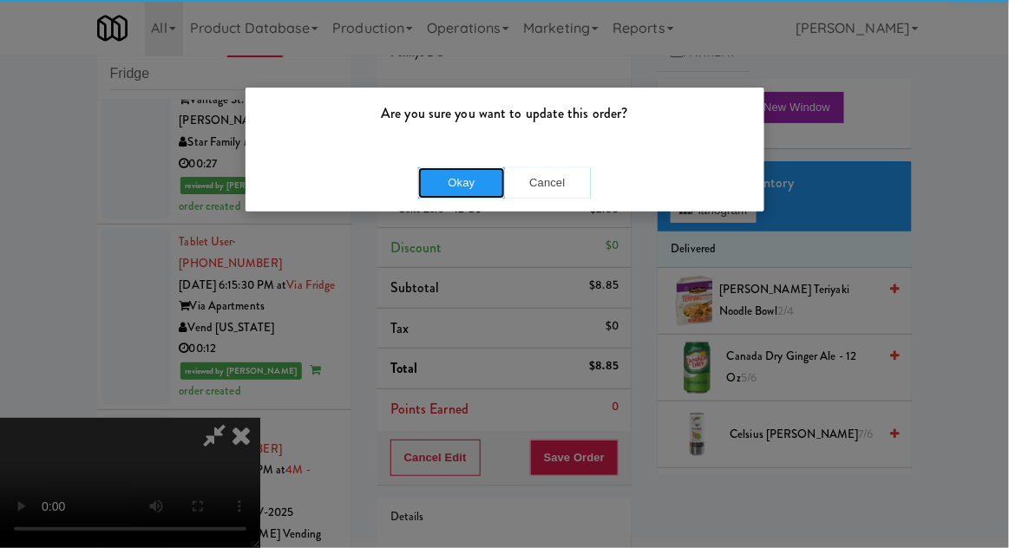
click at [461, 178] on button "Okay" at bounding box center [461, 182] width 87 height 31
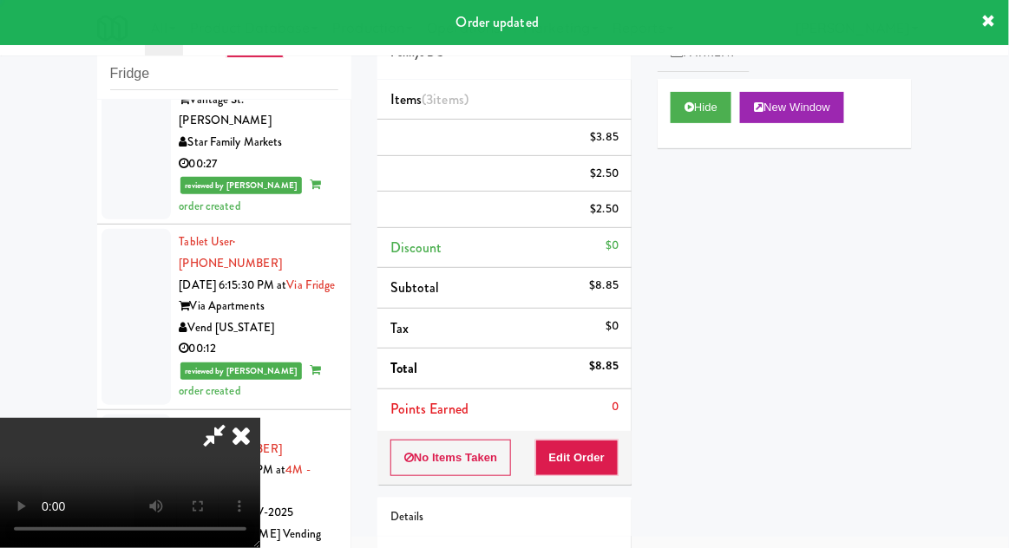
scroll to position [0, 0]
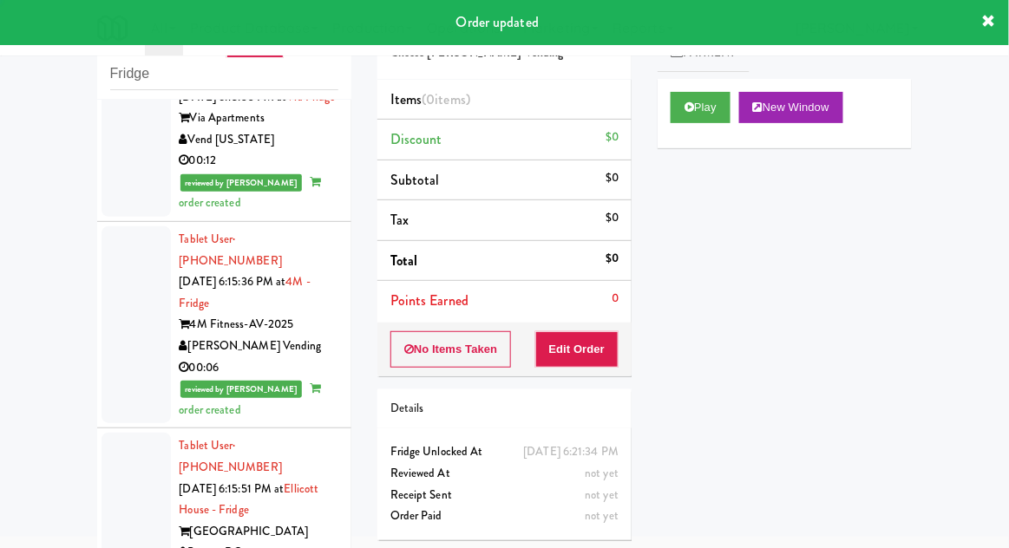
scroll to position [7394, 0]
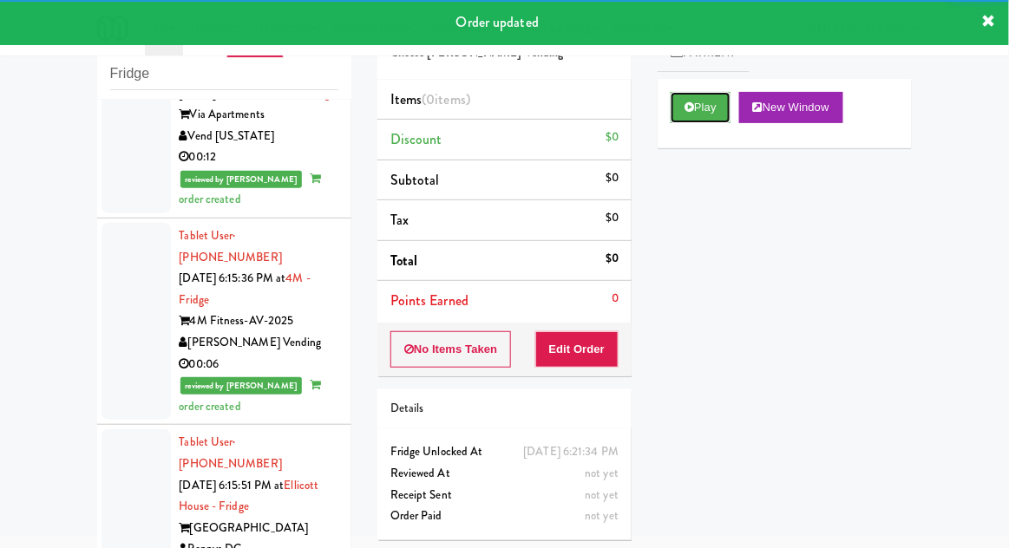
click at [696, 119] on button "Play" at bounding box center [700, 107] width 60 height 31
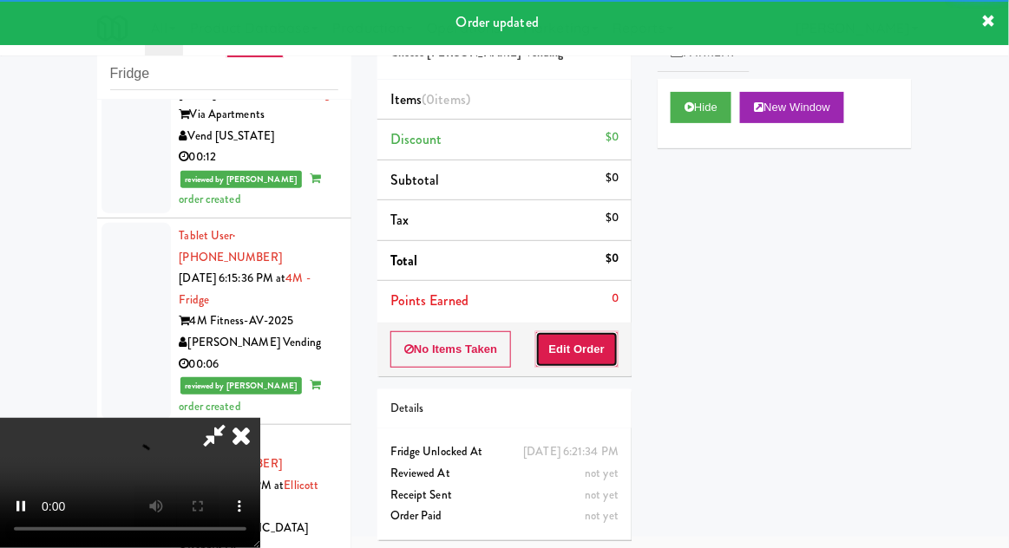
click at [593, 355] on button "Edit Order" at bounding box center [577, 349] width 84 height 36
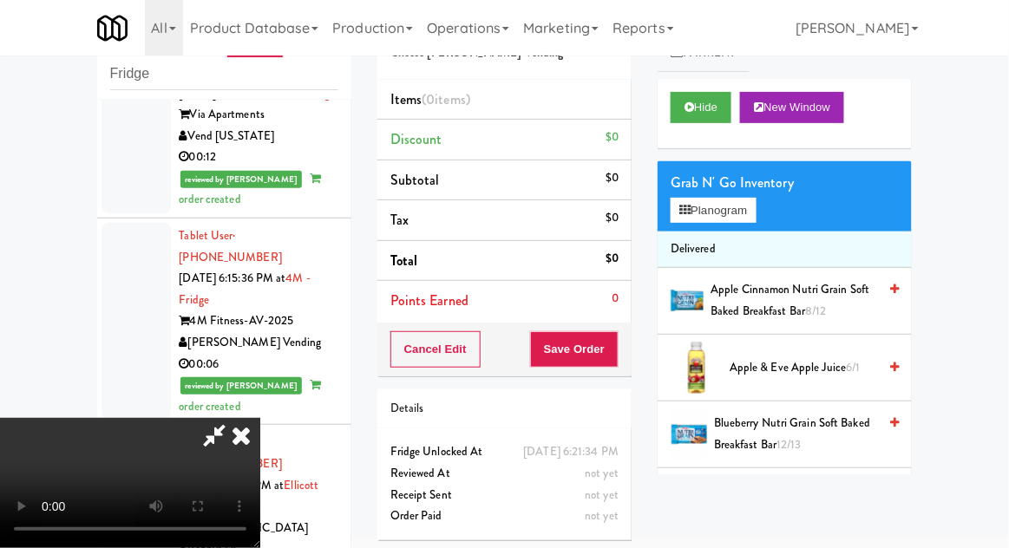
scroll to position [63, 0]
click at [755, 214] on button "Planogram" at bounding box center [712, 211] width 85 height 26
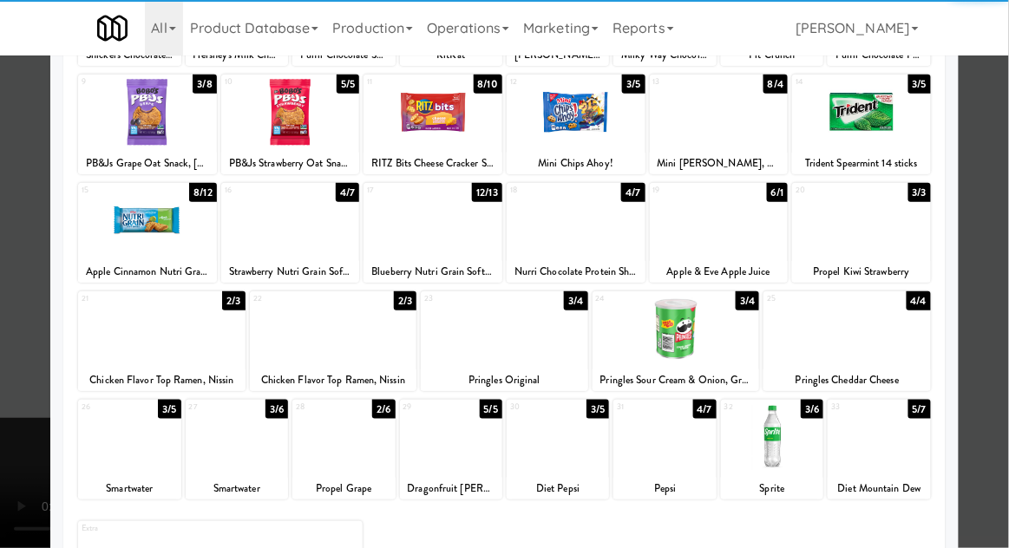
scroll to position [219, 0]
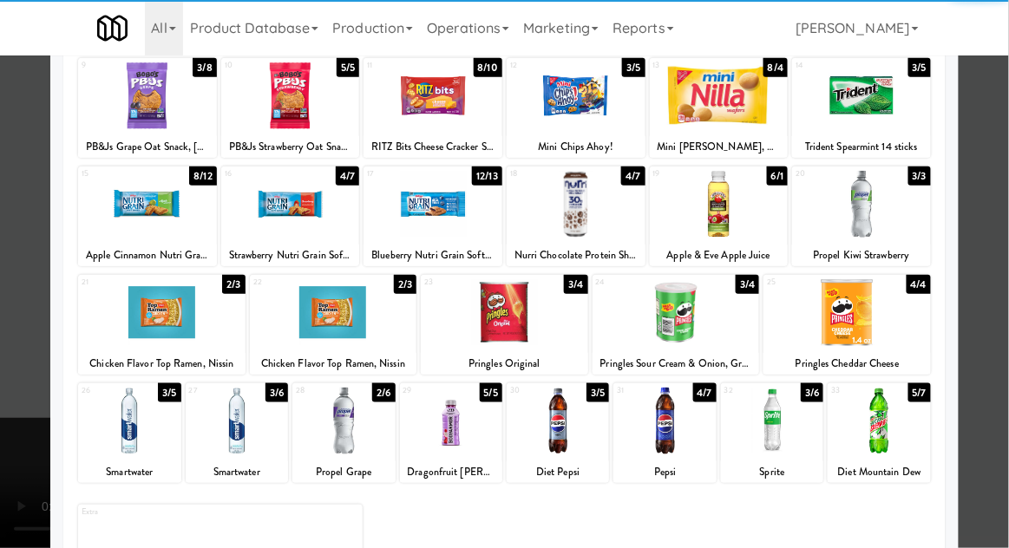
click at [781, 436] on div at bounding box center [772, 421] width 102 height 67
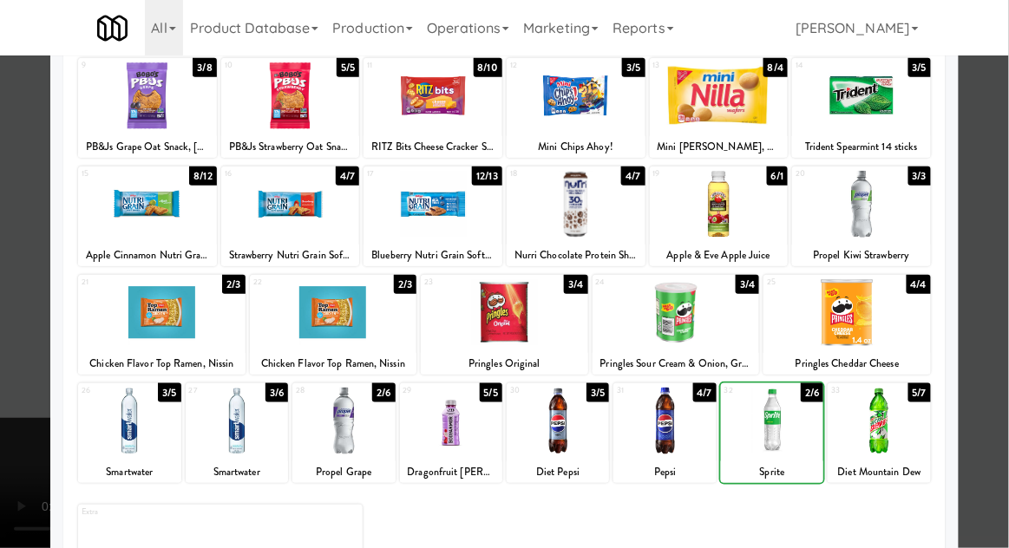
click at [780, 436] on div at bounding box center [772, 421] width 102 height 67
click at [1003, 231] on div at bounding box center [504, 274] width 1009 height 548
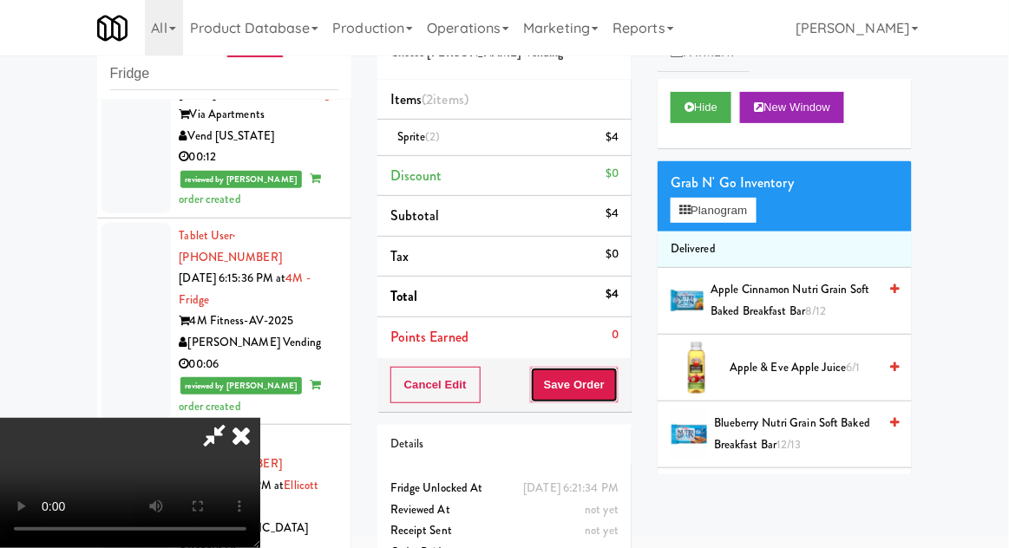
click at [605, 386] on button "Save Order" at bounding box center [574, 385] width 88 height 36
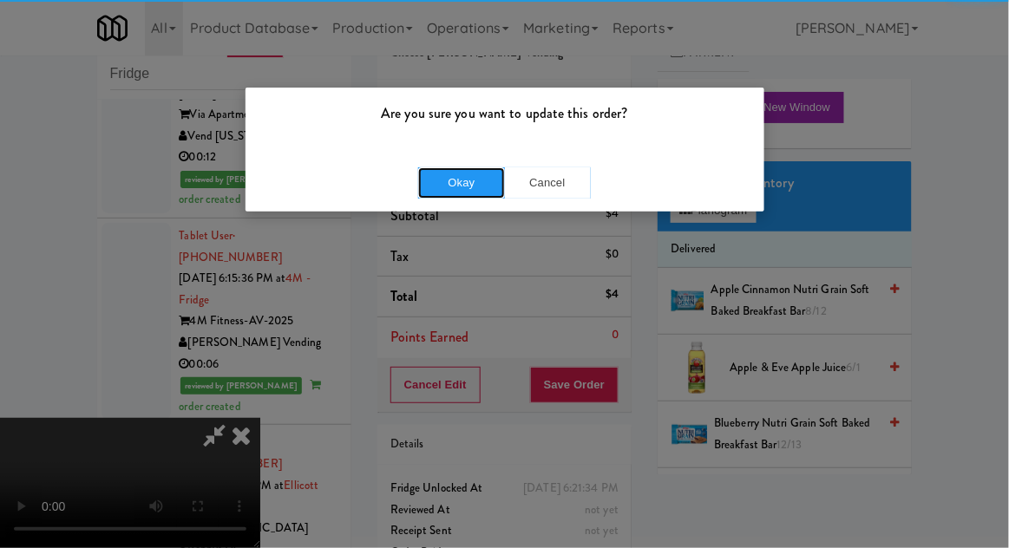
click at [451, 171] on button "Okay" at bounding box center [461, 182] width 87 height 31
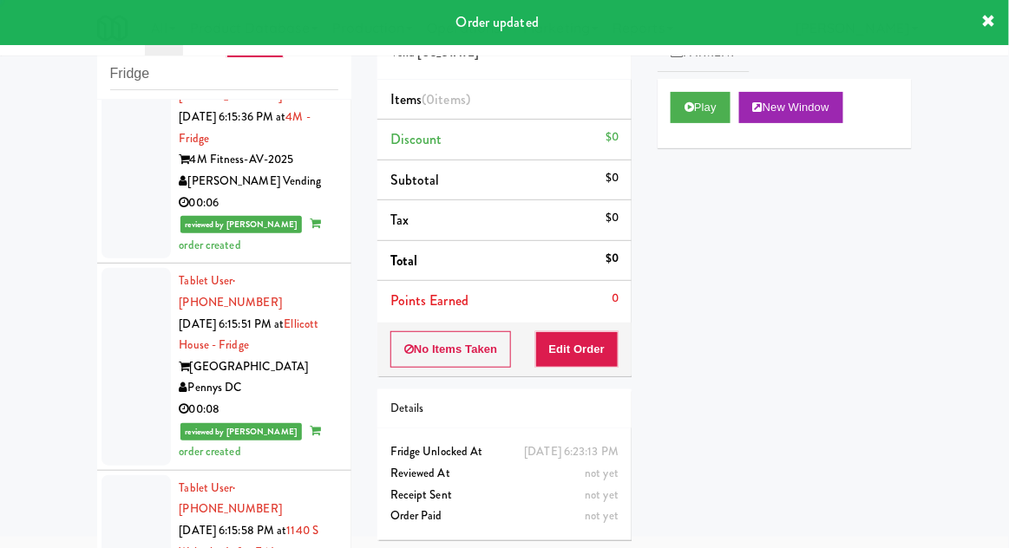
scroll to position [7575, 0]
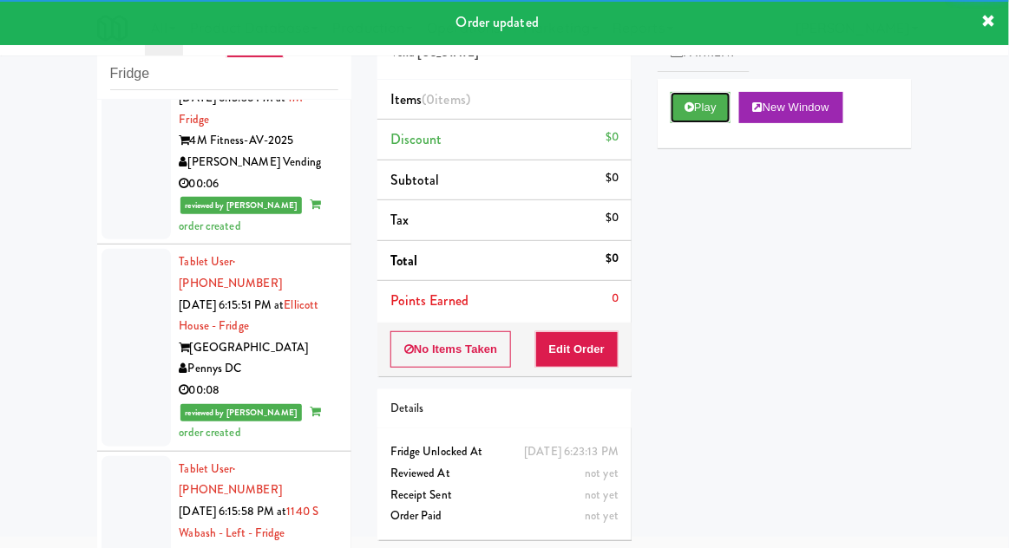
click at [700, 98] on button "Play" at bounding box center [700, 107] width 60 height 31
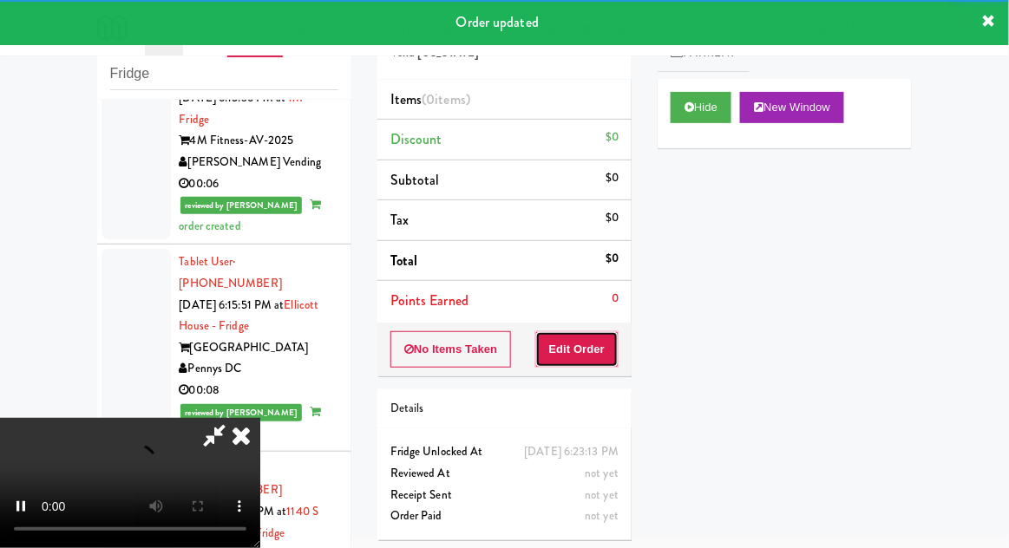
click at [594, 344] on button "Edit Order" at bounding box center [577, 349] width 84 height 36
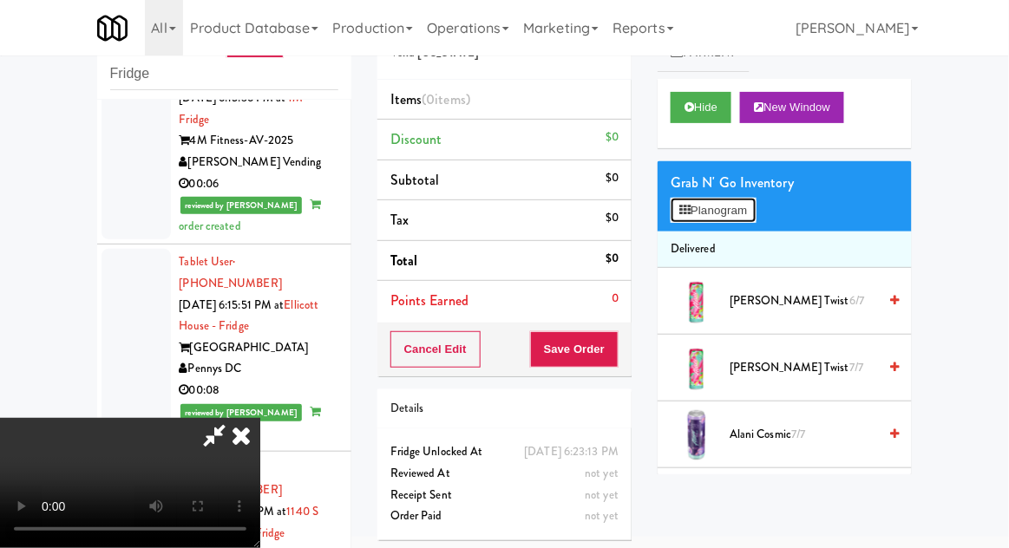
click at [755, 214] on button "Planogram" at bounding box center [712, 211] width 85 height 26
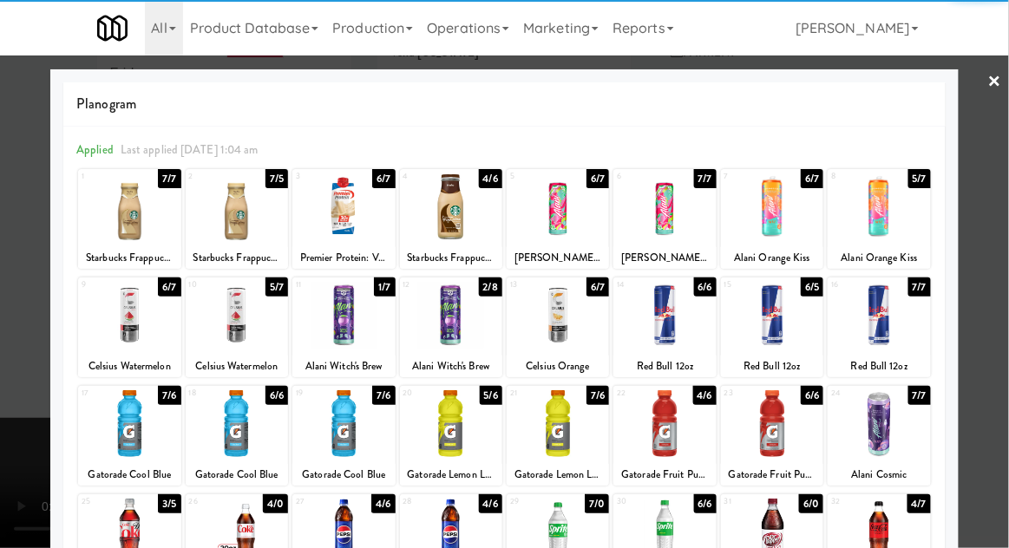
click at [765, 214] on div at bounding box center [772, 206] width 102 height 67
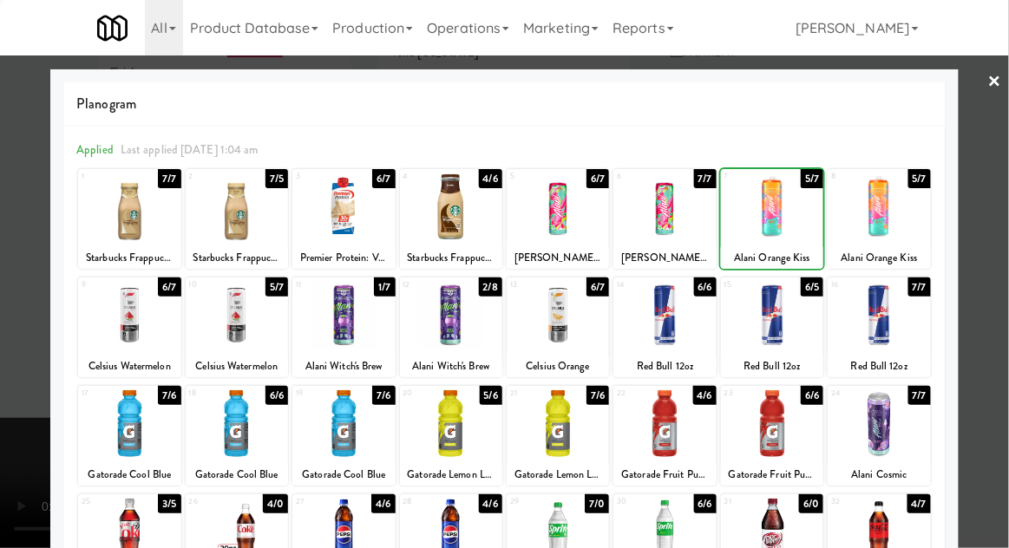
click at [1003, 223] on div at bounding box center [504, 274] width 1009 height 548
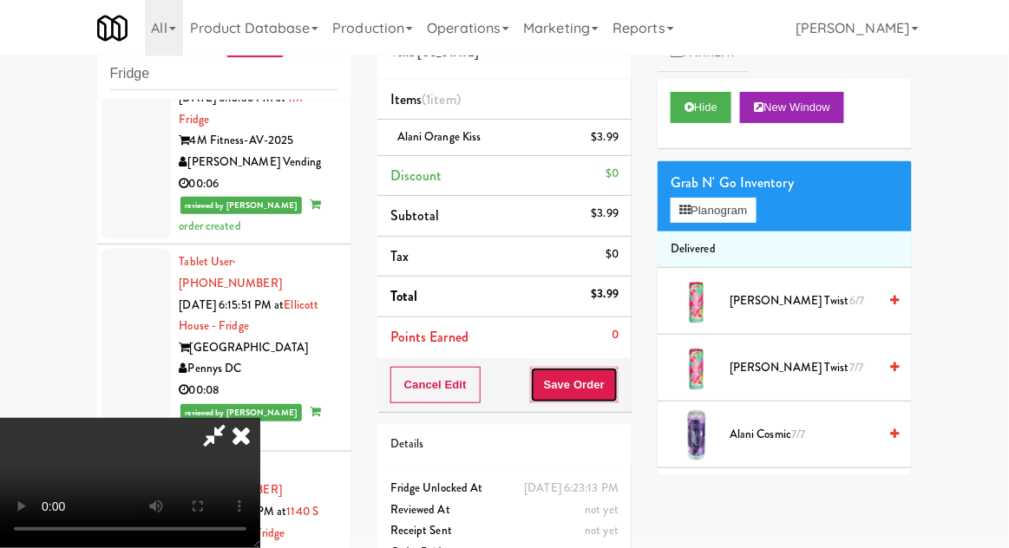
click at [617, 376] on button "Save Order" at bounding box center [574, 385] width 88 height 36
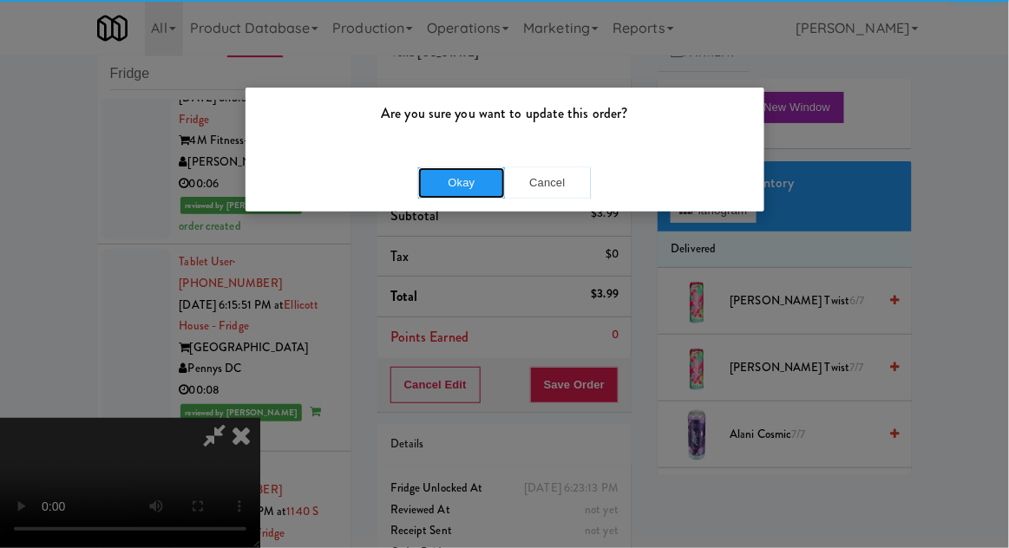
click at [454, 173] on button "Okay" at bounding box center [461, 182] width 87 height 31
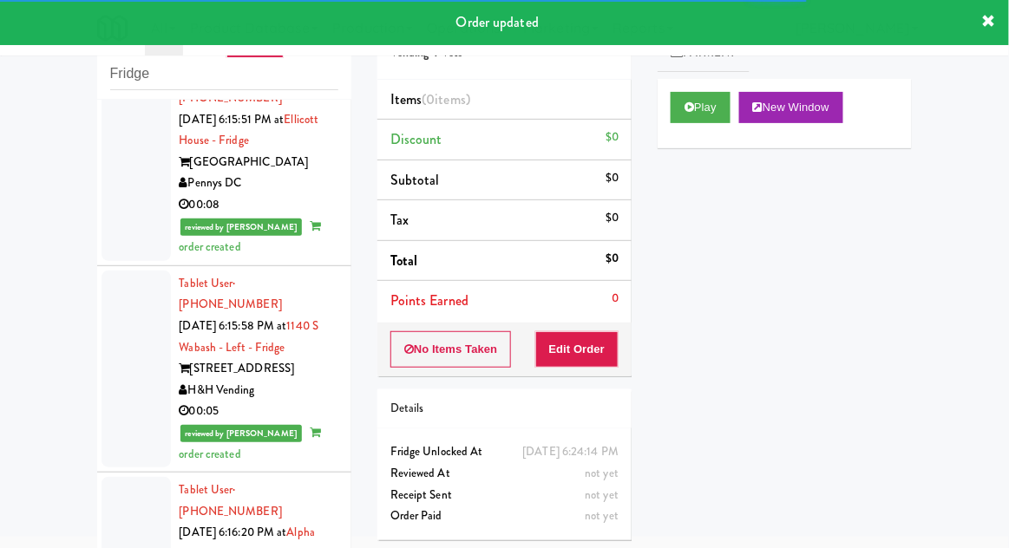
scroll to position [7763, 0]
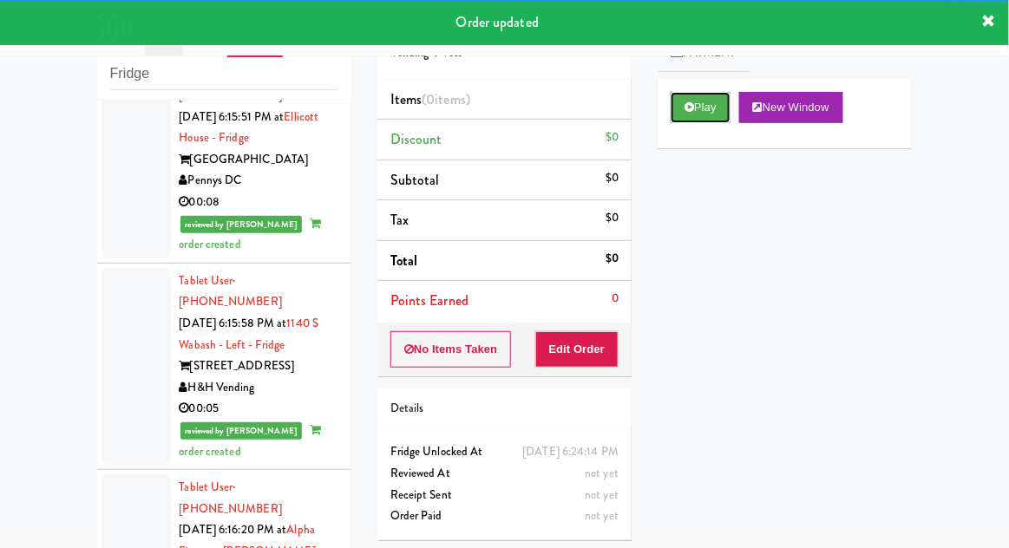
click at [679, 118] on button "Play" at bounding box center [700, 107] width 60 height 31
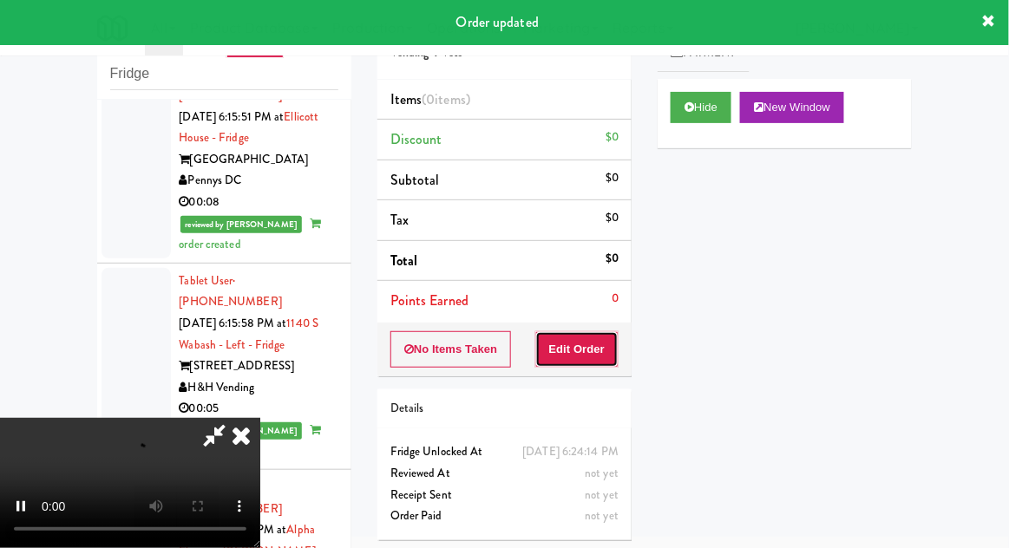
click at [583, 361] on button "Edit Order" at bounding box center [577, 349] width 84 height 36
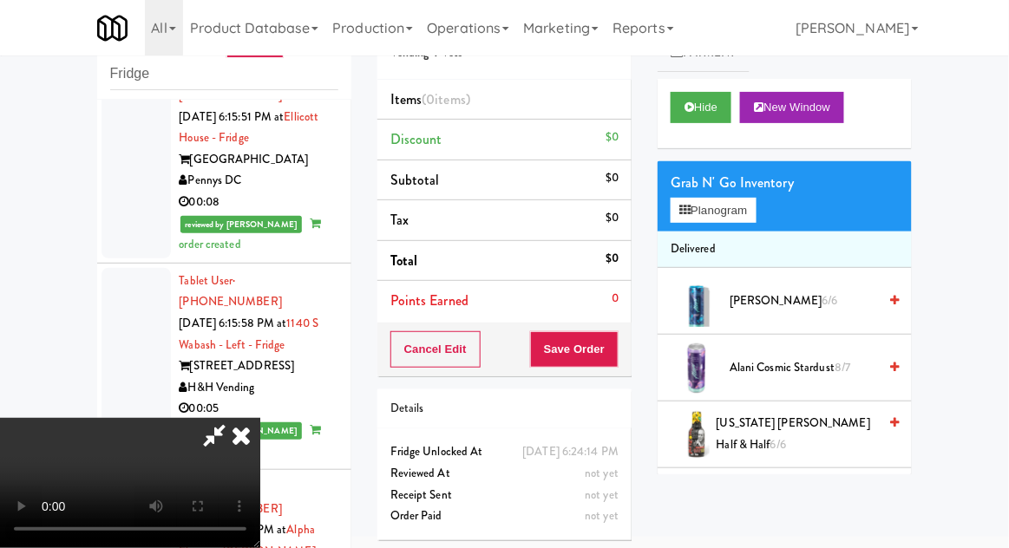
scroll to position [0, 0]
click at [755, 219] on button "Planogram" at bounding box center [712, 211] width 85 height 26
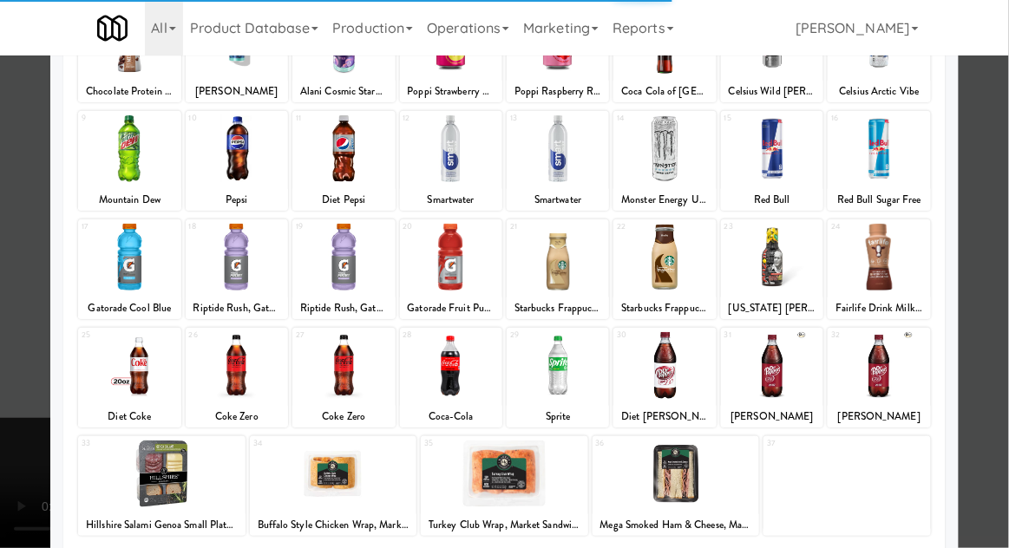
scroll to position [173, 0]
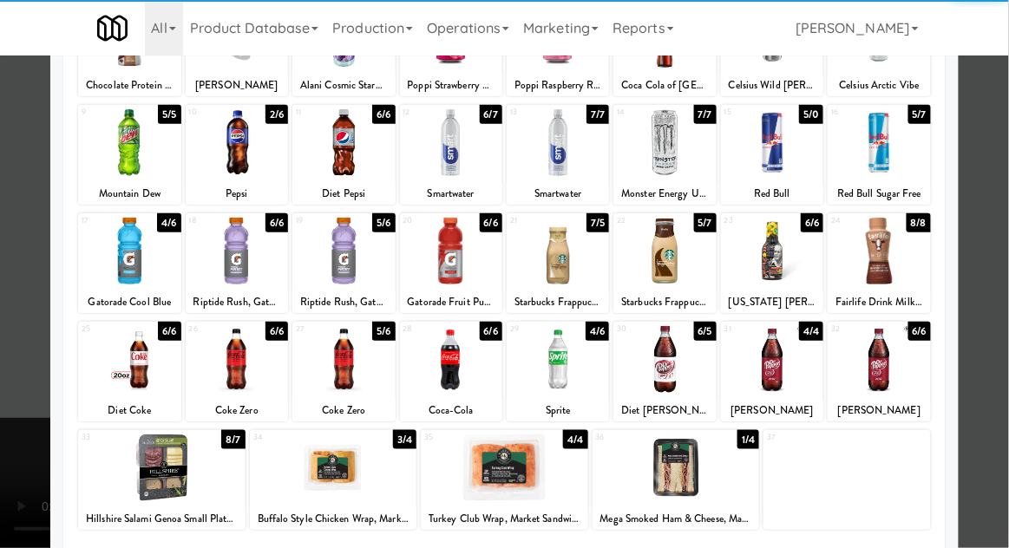
click at [567, 377] on div at bounding box center [557, 359] width 102 height 67
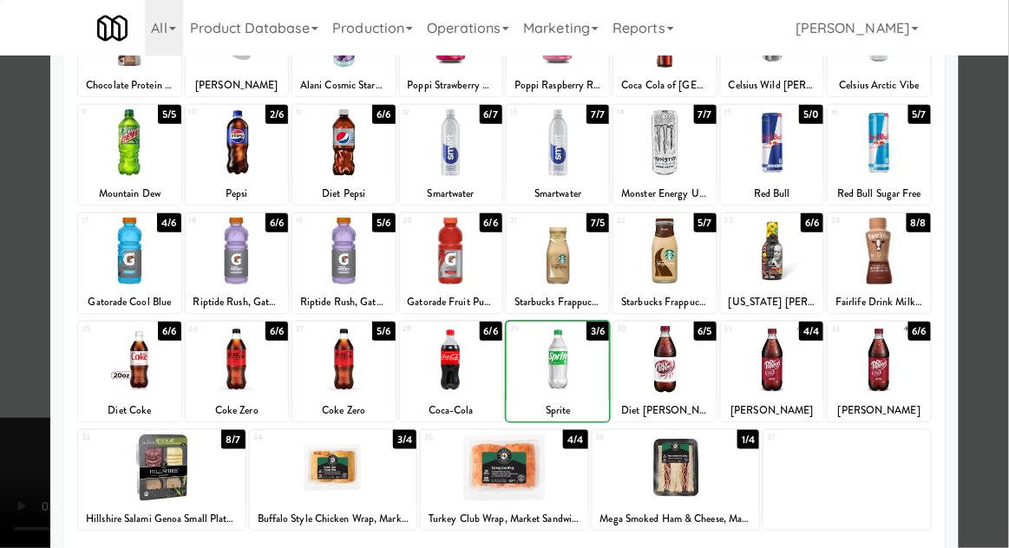
click at [1007, 212] on div at bounding box center [504, 274] width 1009 height 548
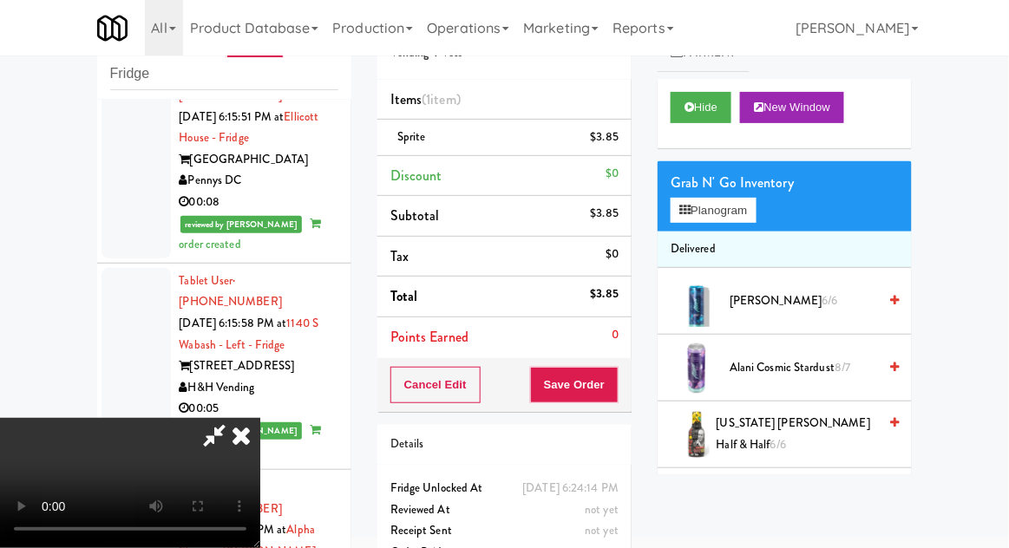
scroll to position [63, 0]
click at [616, 400] on button "Save Order" at bounding box center [574, 385] width 88 height 36
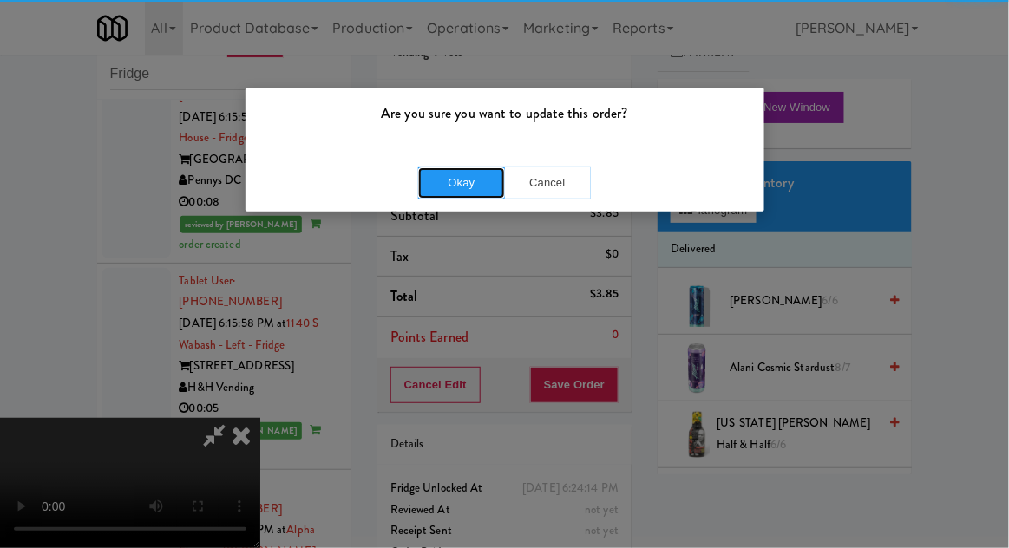
click at [467, 181] on button "Okay" at bounding box center [461, 182] width 87 height 31
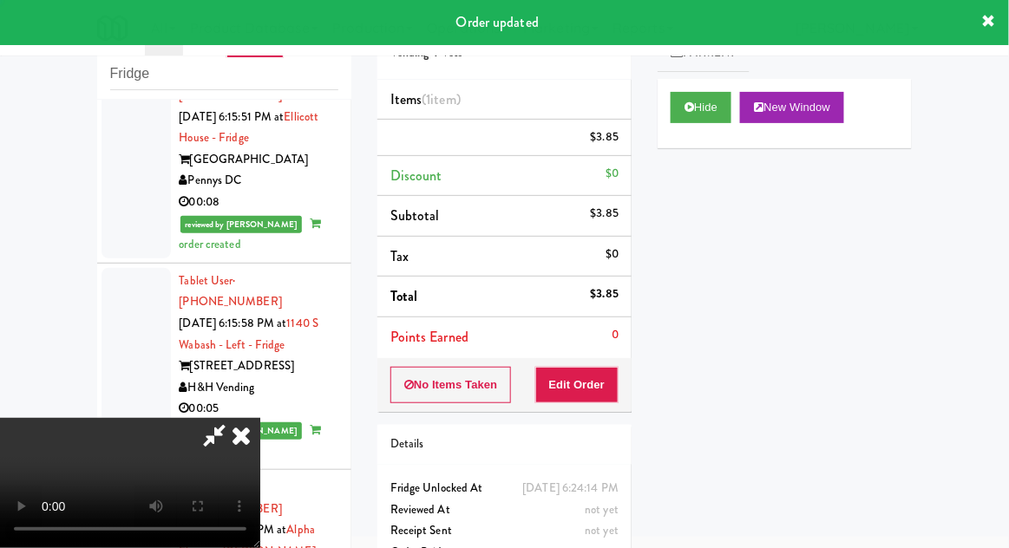
scroll to position [0, 0]
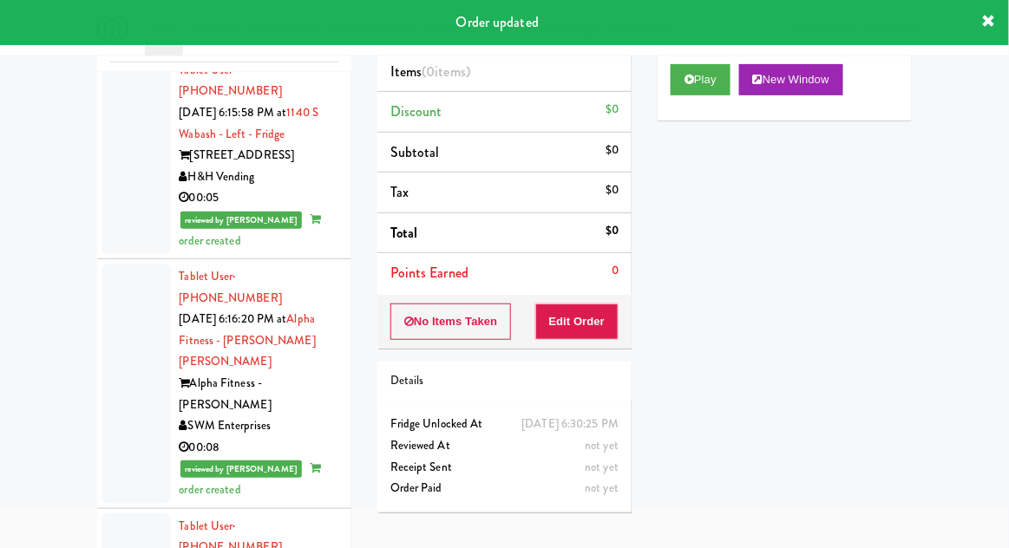
scroll to position [114, 0]
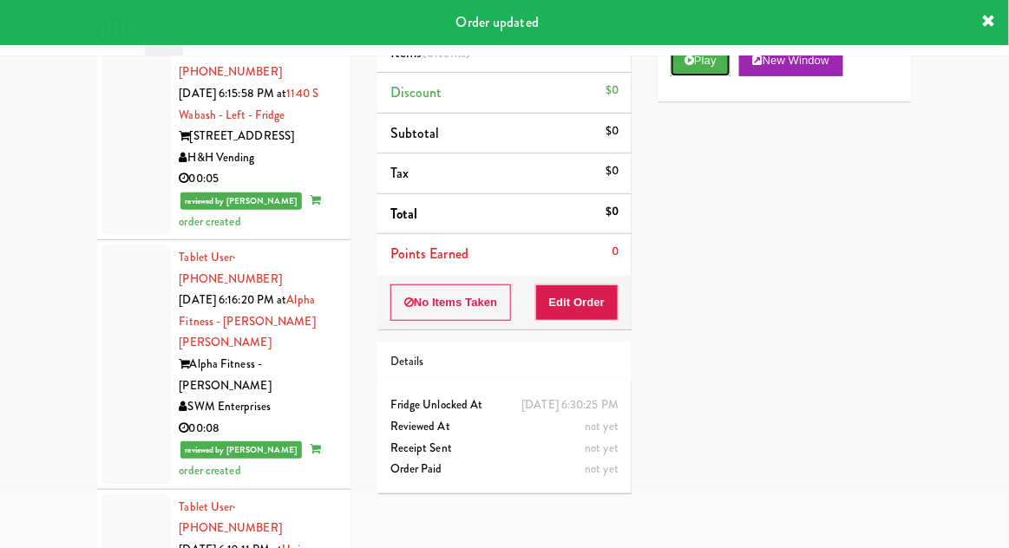
click at [694, 69] on button "Play" at bounding box center [700, 60] width 60 height 31
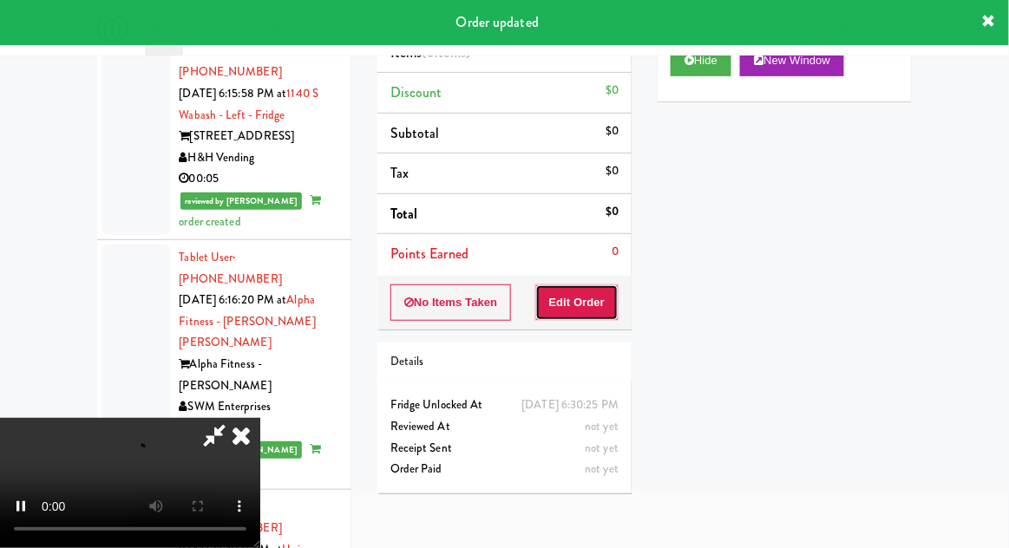
click at [601, 293] on button "Edit Order" at bounding box center [577, 302] width 84 height 36
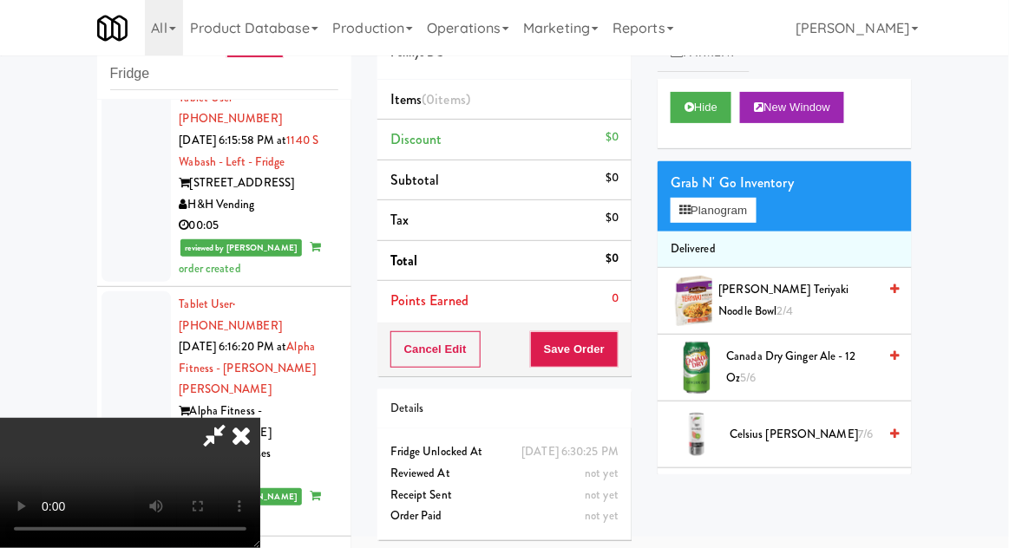
scroll to position [0, 0]
click at [749, 208] on button "Planogram" at bounding box center [712, 211] width 85 height 26
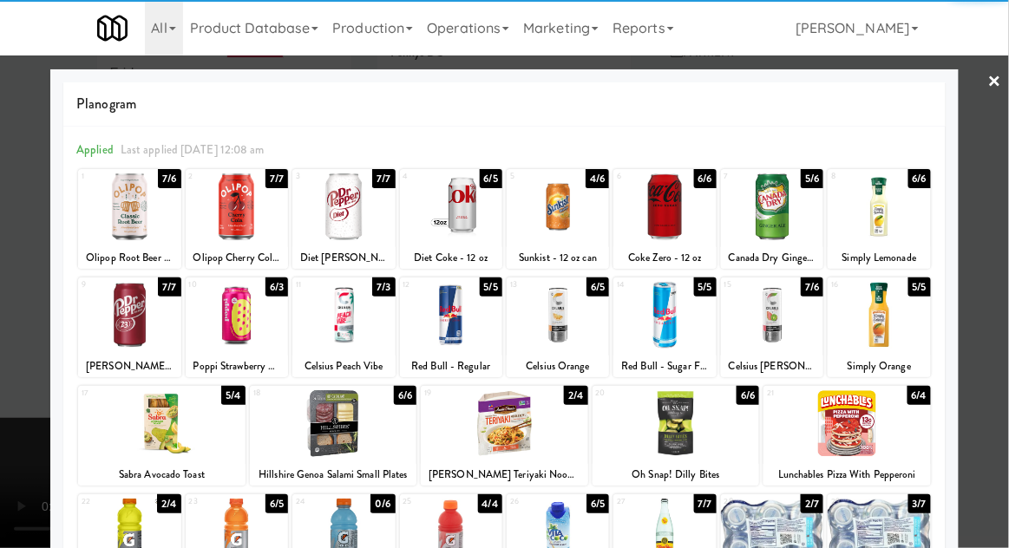
click at [782, 216] on div at bounding box center [772, 206] width 102 height 67
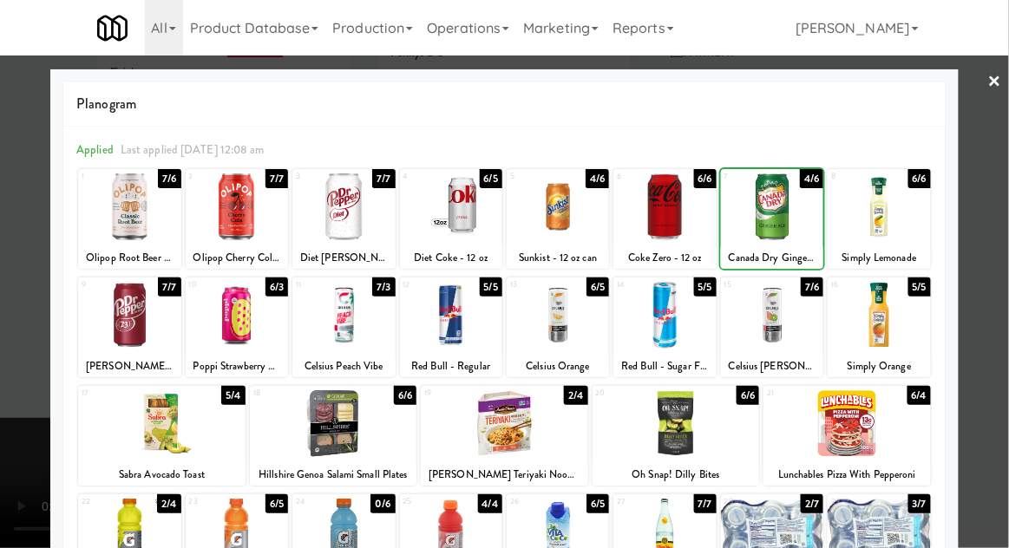
click at [1005, 217] on div at bounding box center [504, 274] width 1009 height 548
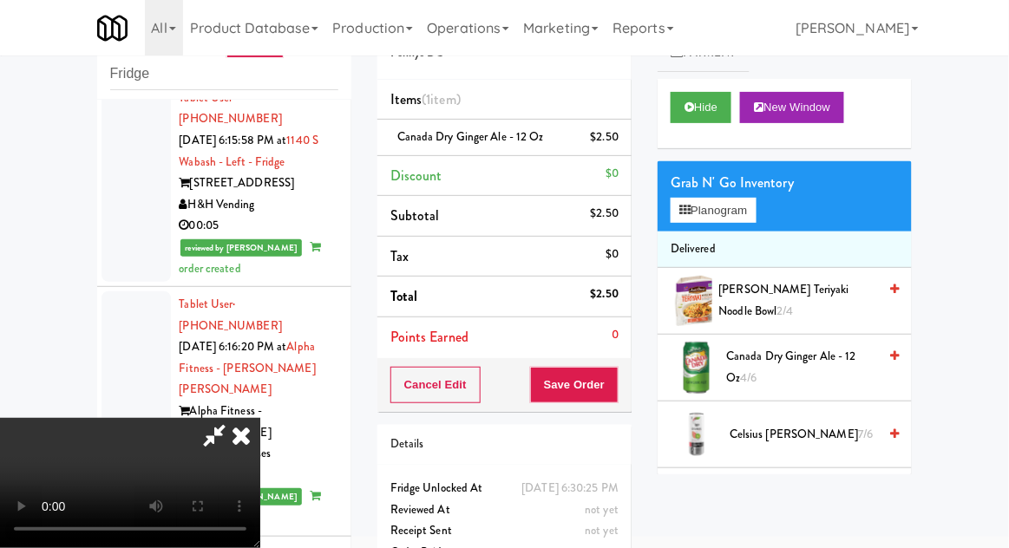
click at [800, 365] on span "Canada Dry Ginger Ale - 12 oz 4/6" at bounding box center [801, 367] width 151 height 42
click at [614, 392] on button "Save Order" at bounding box center [574, 385] width 88 height 36
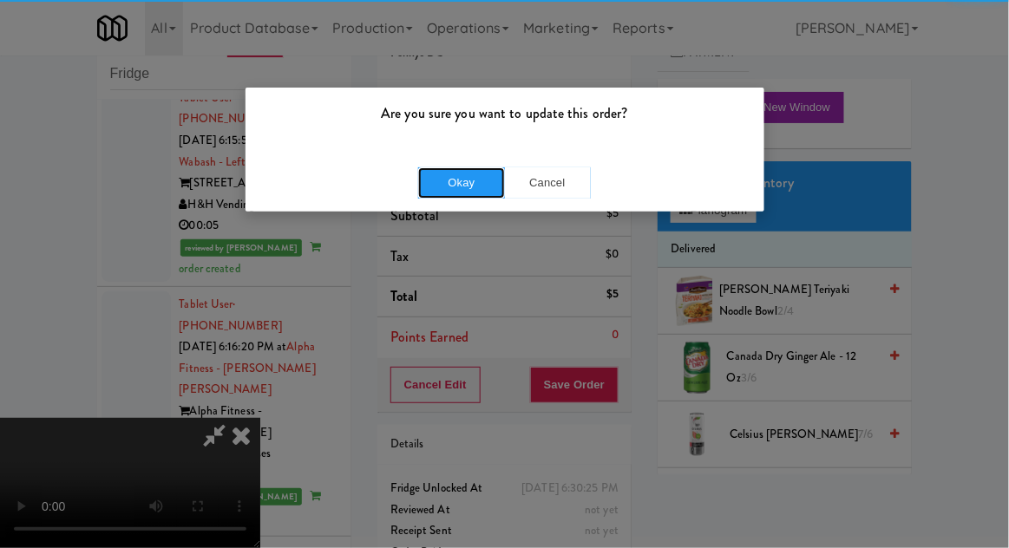
click at [452, 175] on button "Okay" at bounding box center [461, 182] width 87 height 31
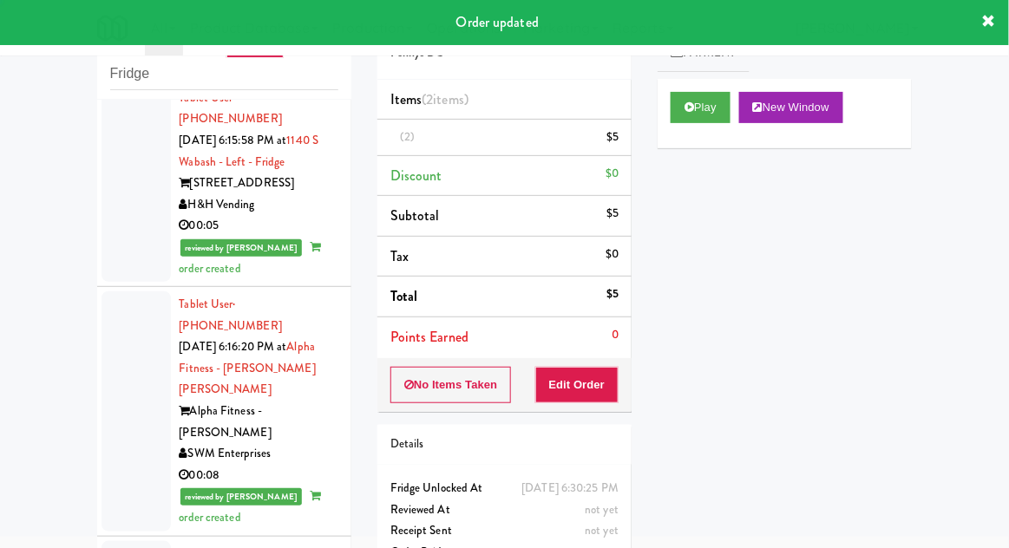
scroll to position [0, 0]
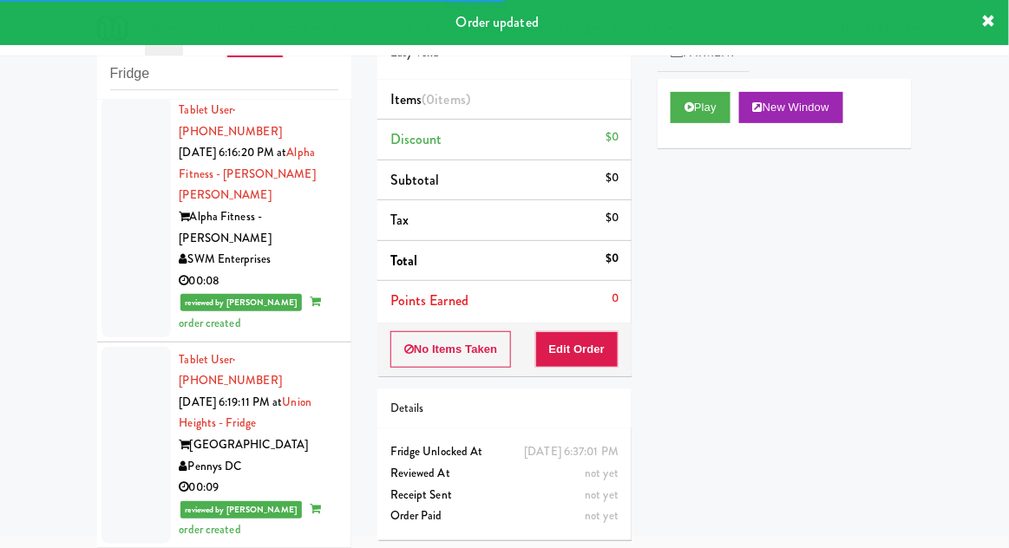
scroll to position [8142, 0]
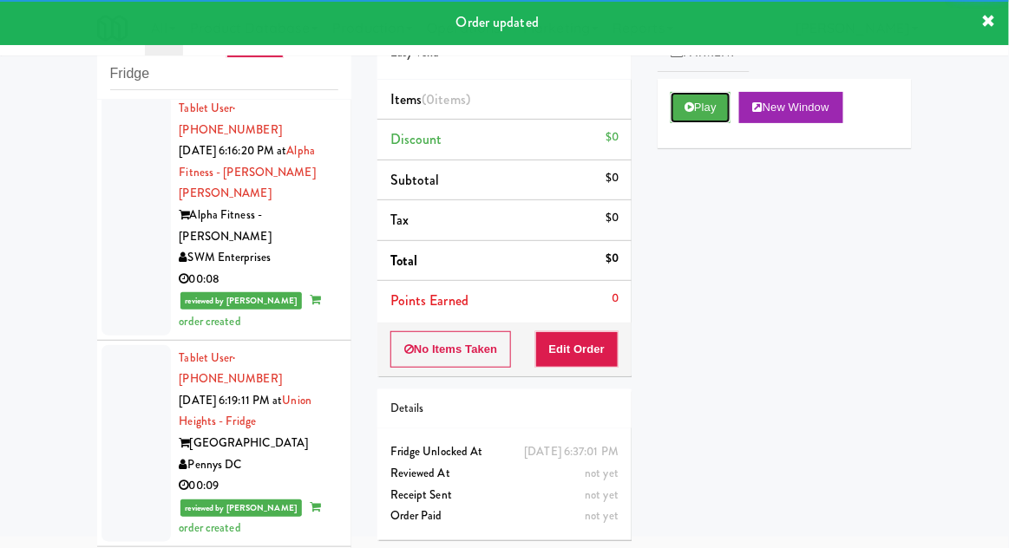
click at [698, 107] on button "Play" at bounding box center [700, 107] width 60 height 31
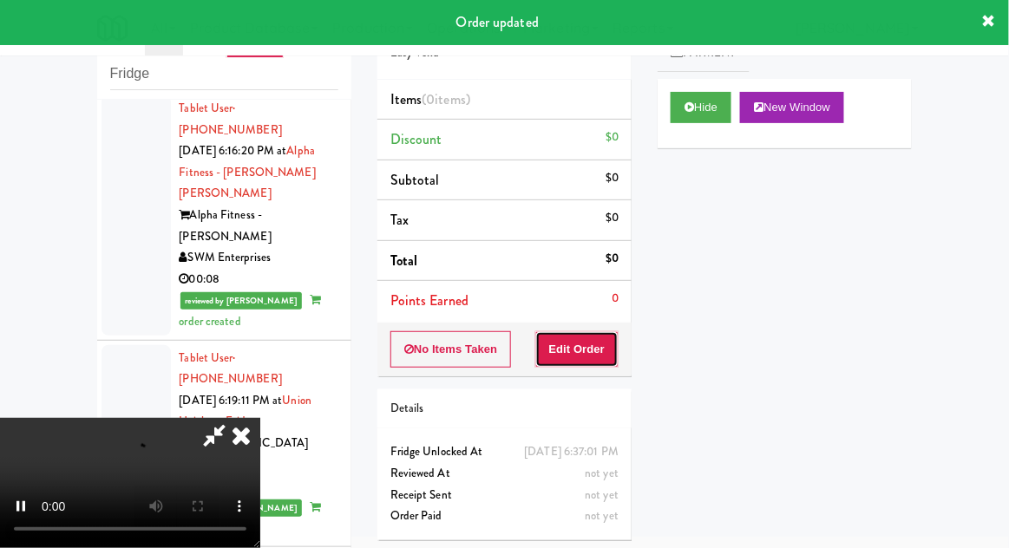
click at [604, 345] on button "Edit Order" at bounding box center [577, 349] width 84 height 36
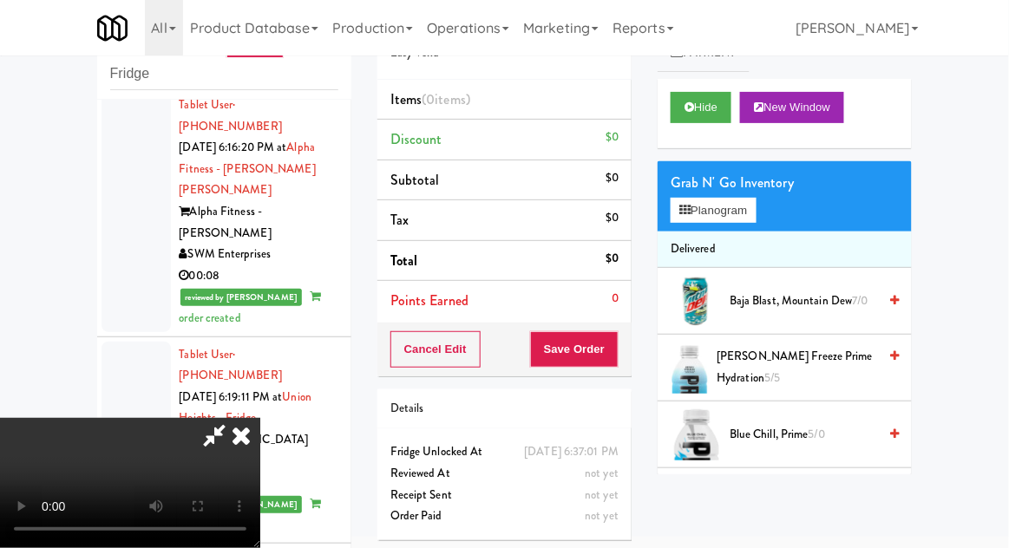
scroll to position [0, 0]
click at [755, 219] on button "Planogram" at bounding box center [712, 211] width 85 height 26
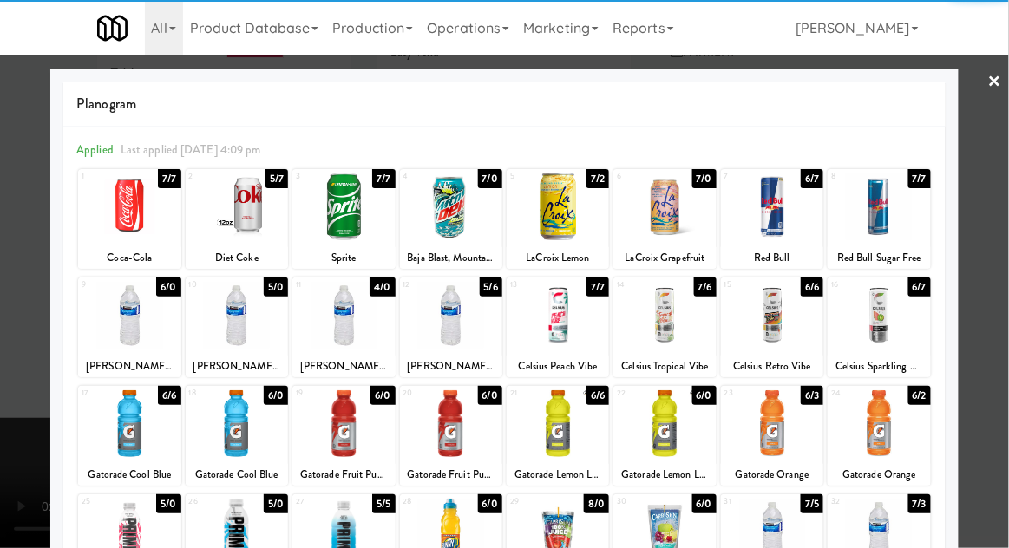
click at [784, 315] on div at bounding box center [772, 315] width 102 height 67
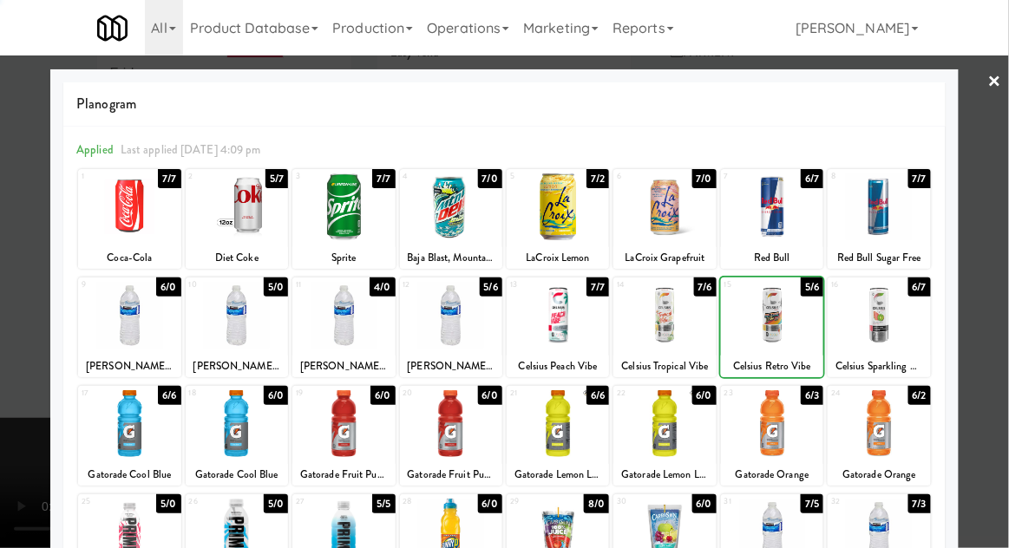
click at [1004, 210] on div at bounding box center [504, 274] width 1009 height 548
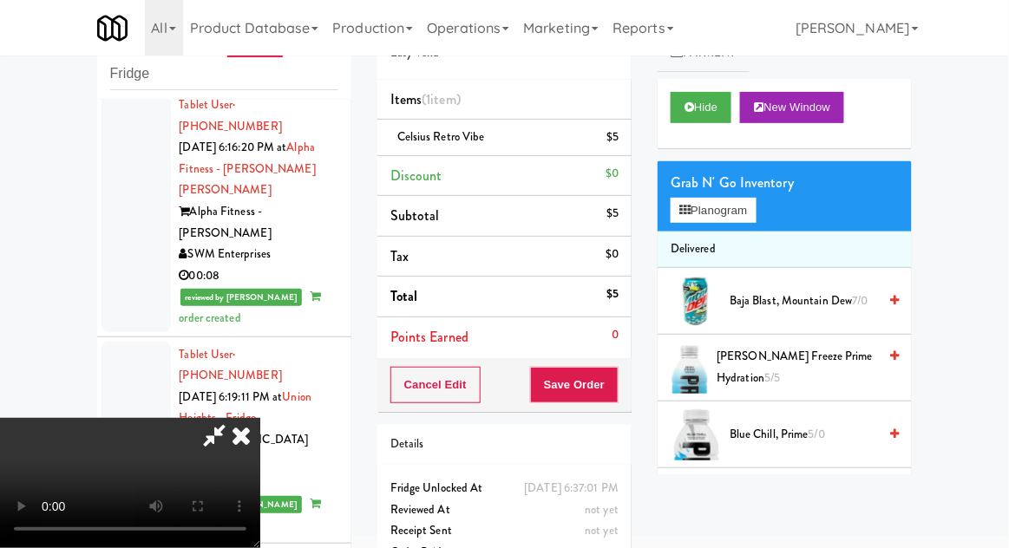
scroll to position [63, 0]
click at [629, 403] on div "Cancel Edit Save Order" at bounding box center [504, 385] width 254 height 54
click at [617, 388] on button "Save Order" at bounding box center [574, 385] width 88 height 36
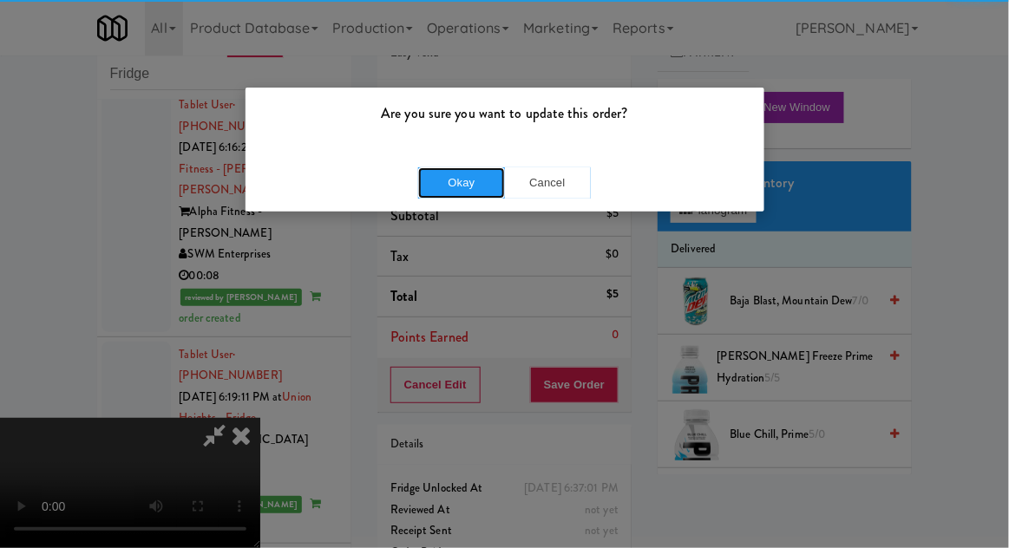
click at [467, 179] on button "Okay" at bounding box center [461, 182] width 87 height 31
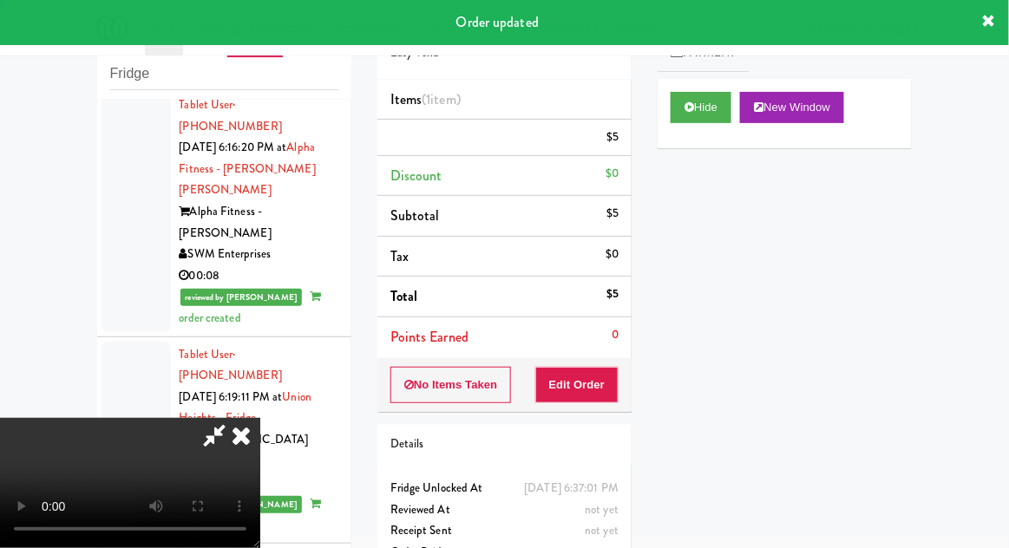
scroll to position [0, 0]
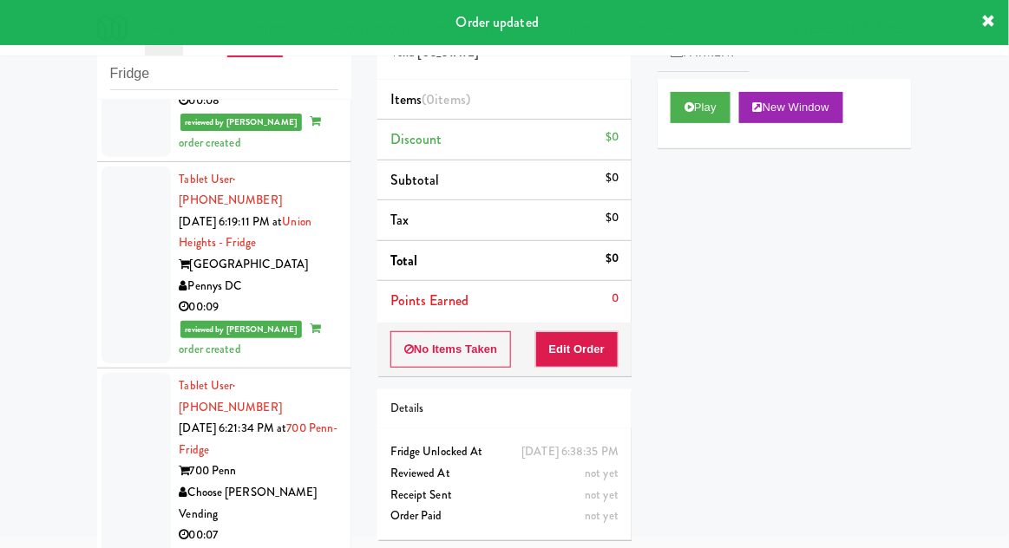
scroll to position [8323, 0]
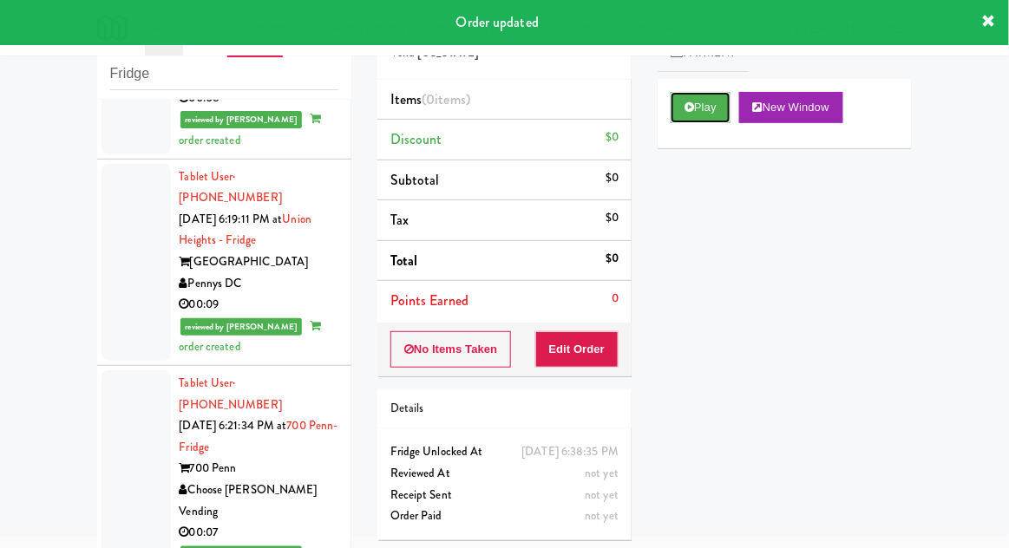
click at [684, 106] on icon at bounding box center [689, 106] width 10 height 11
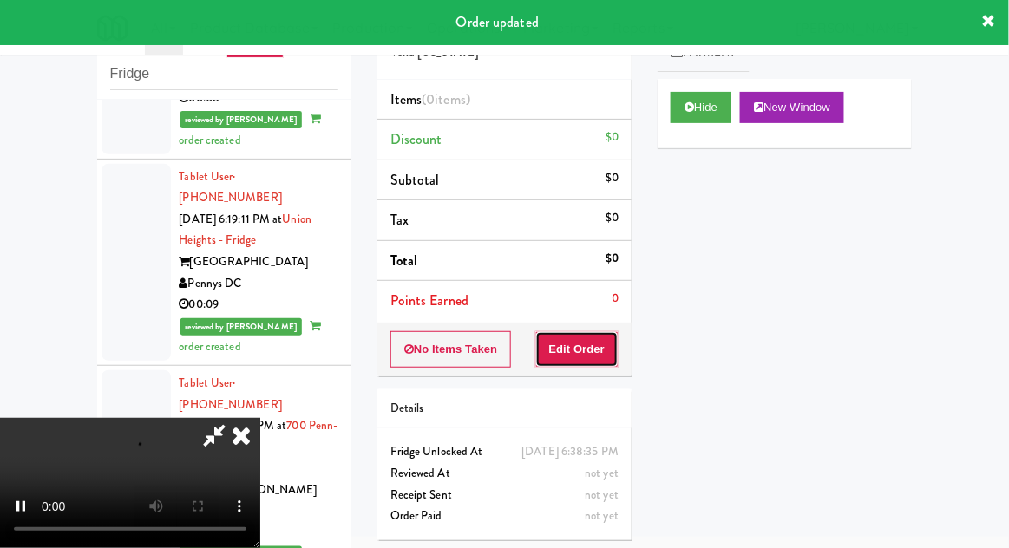
click at [585, 345] on button "Edit Order" at bounding box center [577, 349] width 84 height 36
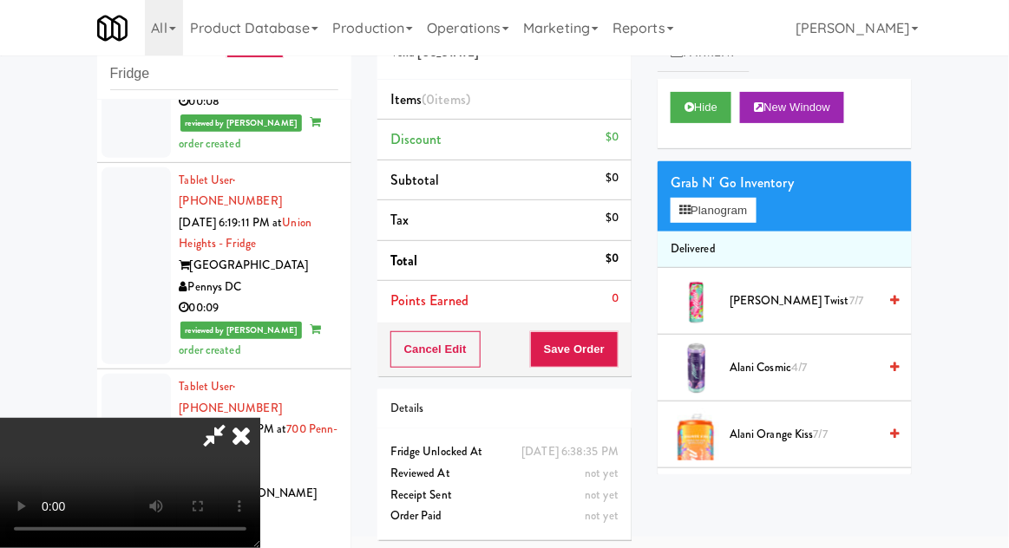
scroll to position [0, 0]
click at [755, 202] on button "Planogram" at bounding box center [712, 211] width 85 height 26
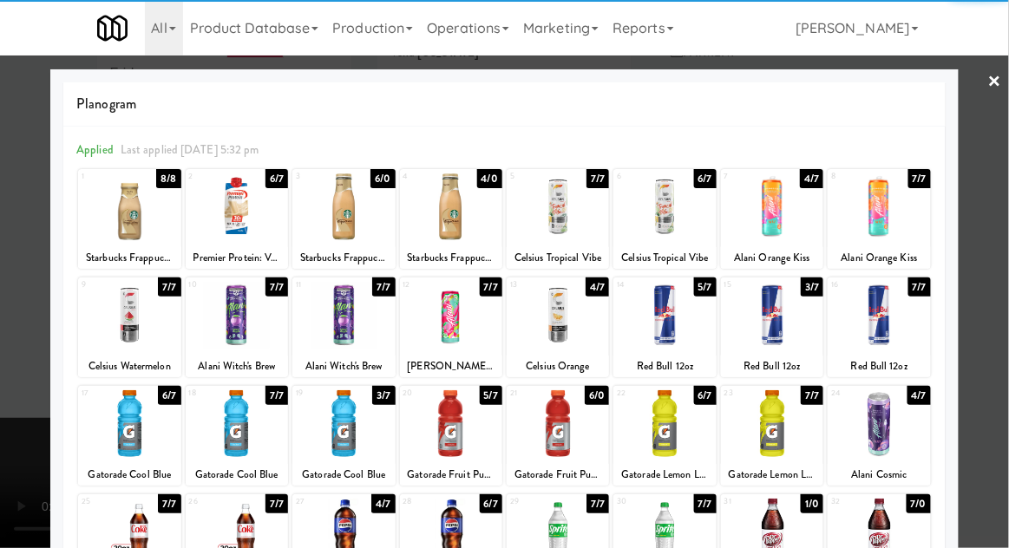
click at [668, 317] on div at bounding box center [664, 315] width 102 height 67
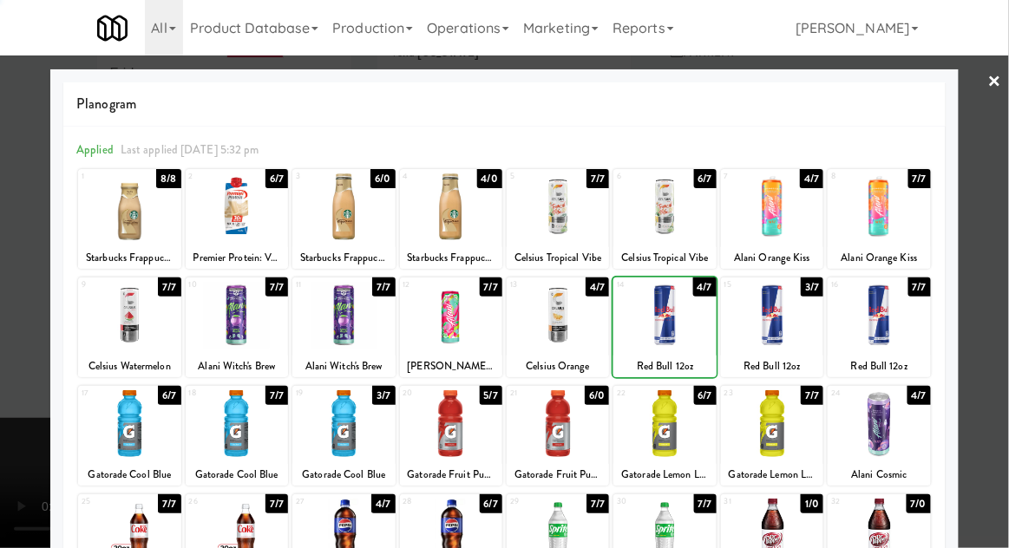
click at [1002, 221] on div at bounding box center [504, 274] width 1009 height 548
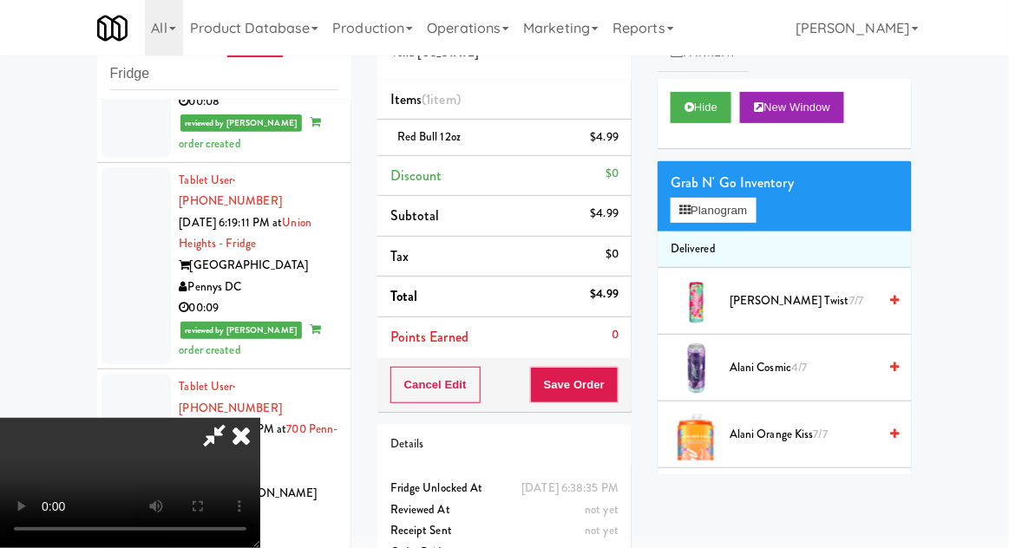
scroll to position [63, 0]
click at [611, 389] on button "Save Order" at bounding box center [574, 385] width 88 height 36
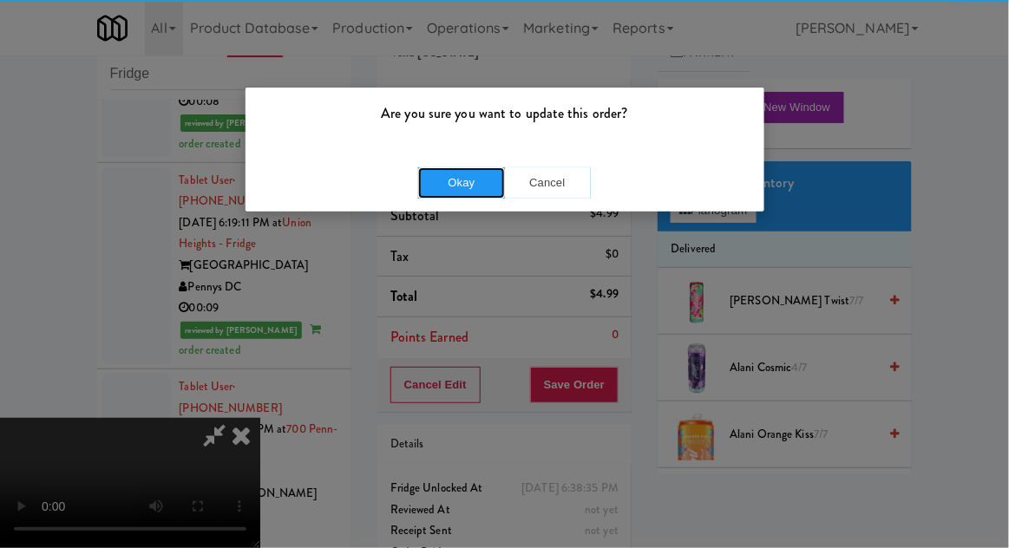
click at [453, 169] on button "Okay" at bounding box center [461, 182] width 87 height 31
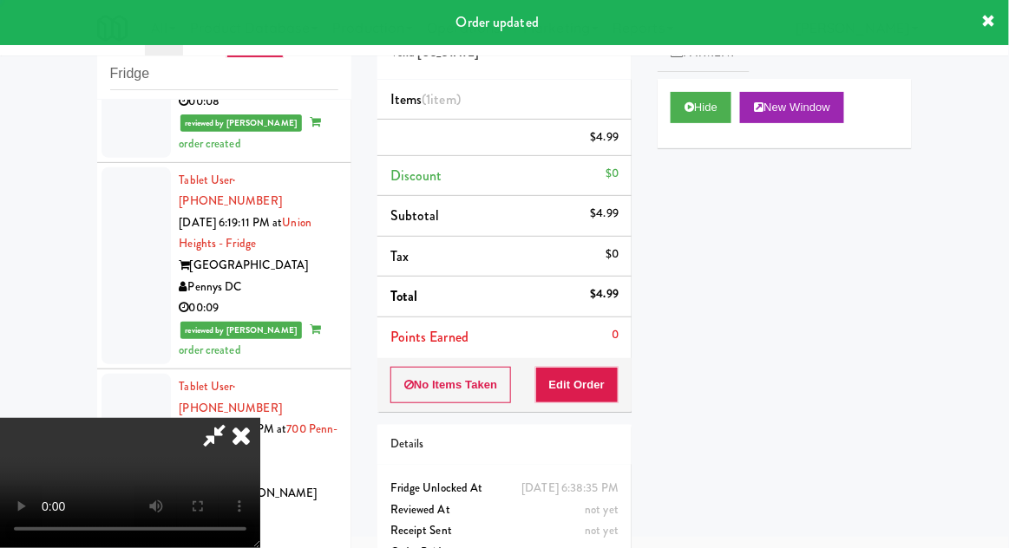
scroll to position [0, 0]
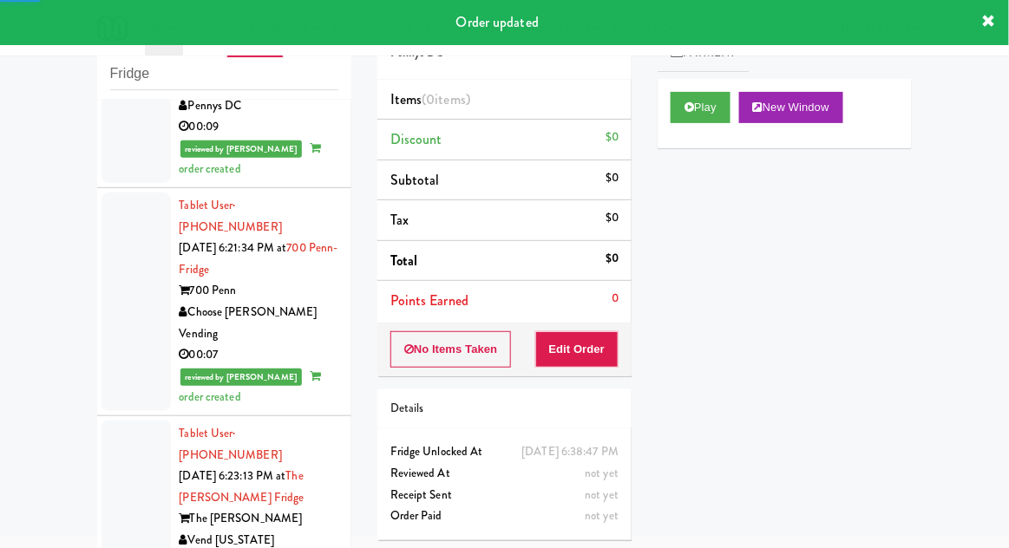
scroll to position [8503, 0]
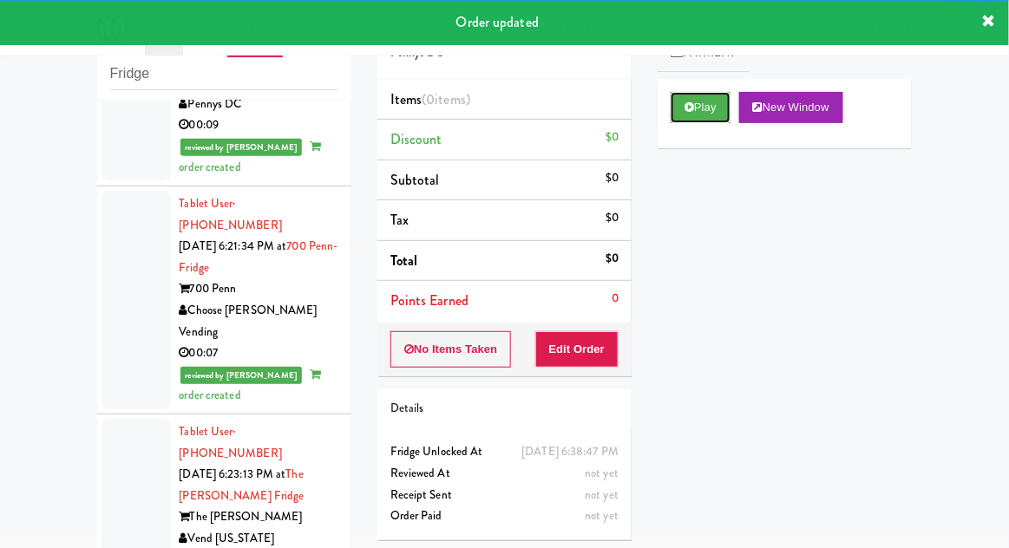
click at [672, 108] on button "Play" at bounding box center [700, 107] width 60 height 31
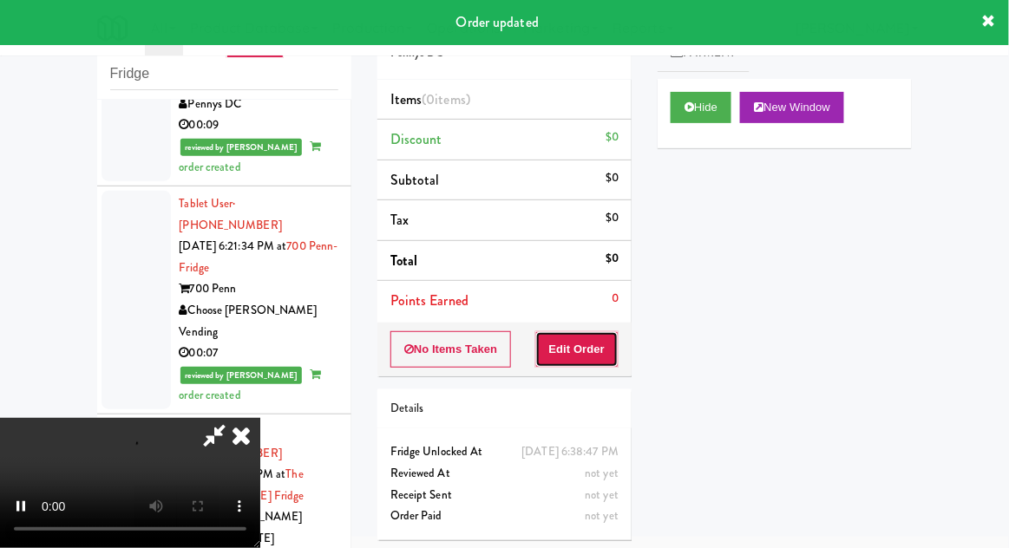
click at [585, 357] on button "Edit Order" at bounding box center [577, 349] width 84 height 36
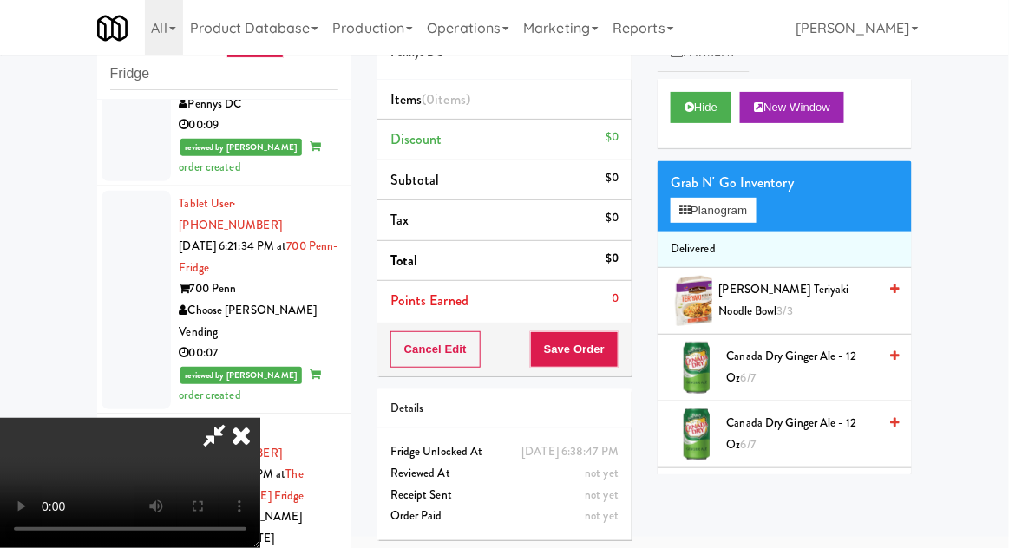
scroll to position [0, 0]
click at [755, 202] on button "Planogram" at bounding box center [712, 211] width 85 height 26
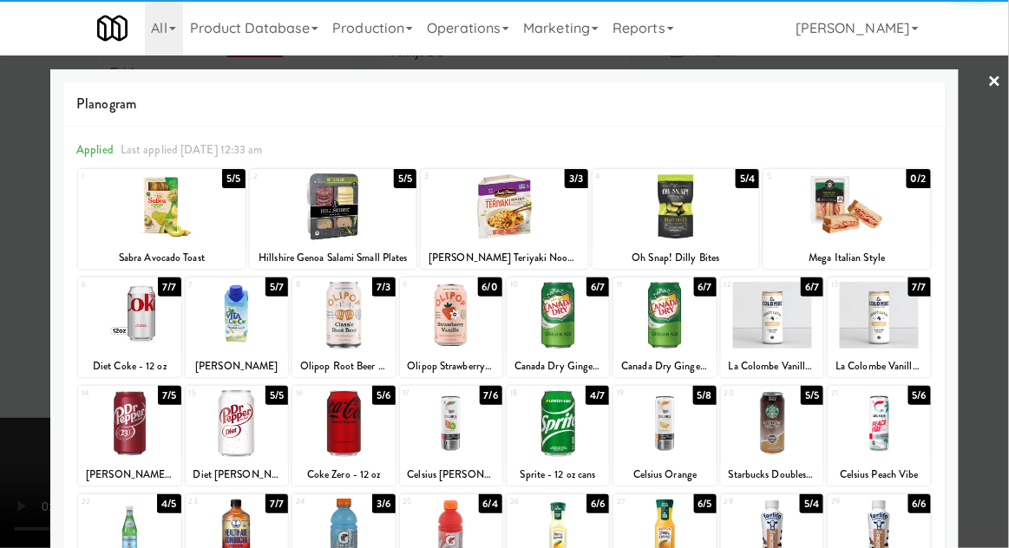
click at [772, 526] on div at bounding box center [772, 532] width 102 height 67
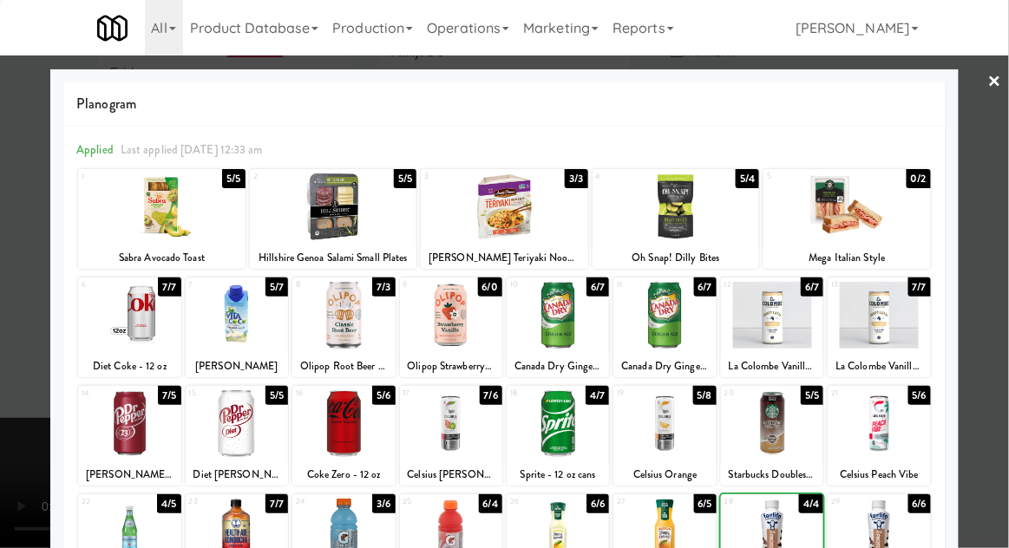
click at [1007, 221] on div at bounding box center [504, 274] width 1009 height 548
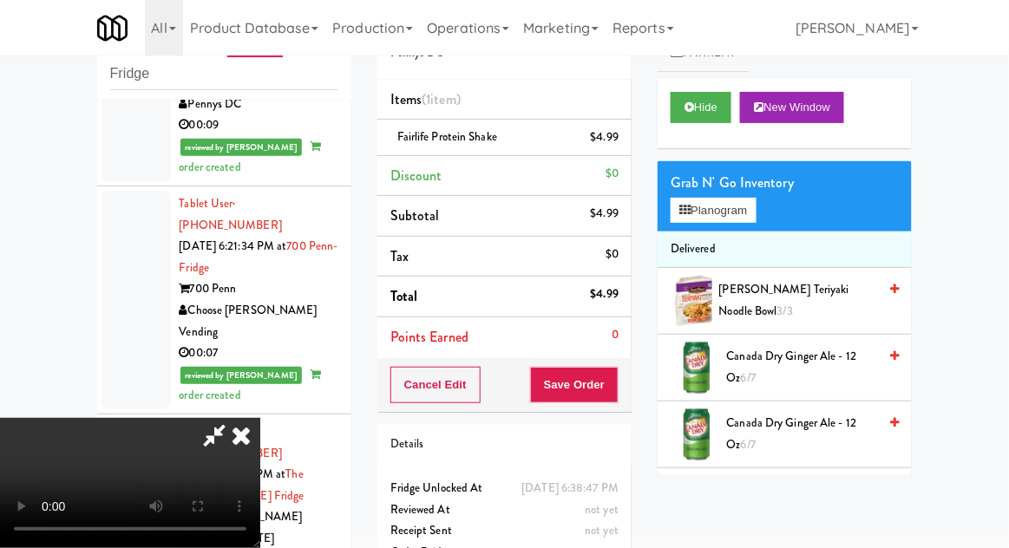
scroll to position [63, 0]
click at [630, 399] on div "Cancel Edit Save Order" at bounding box center [504, 385] width 254 height 54
click at [611, 385] on button "Save Order" at bounding box center [574, 385] width 88 height 36
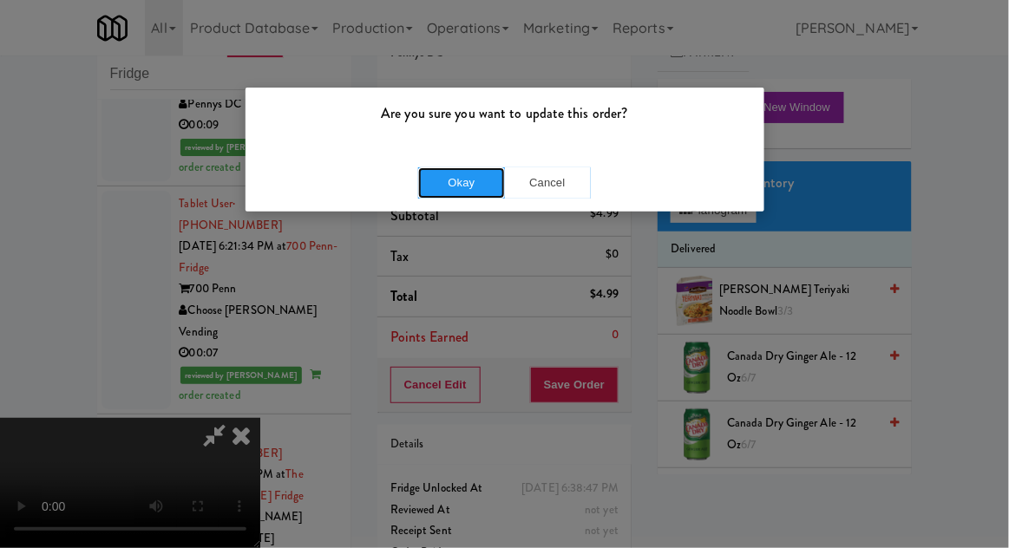
click at [466, 194] on button "Okay" at bounding box center [461, 182] width 87 height 31
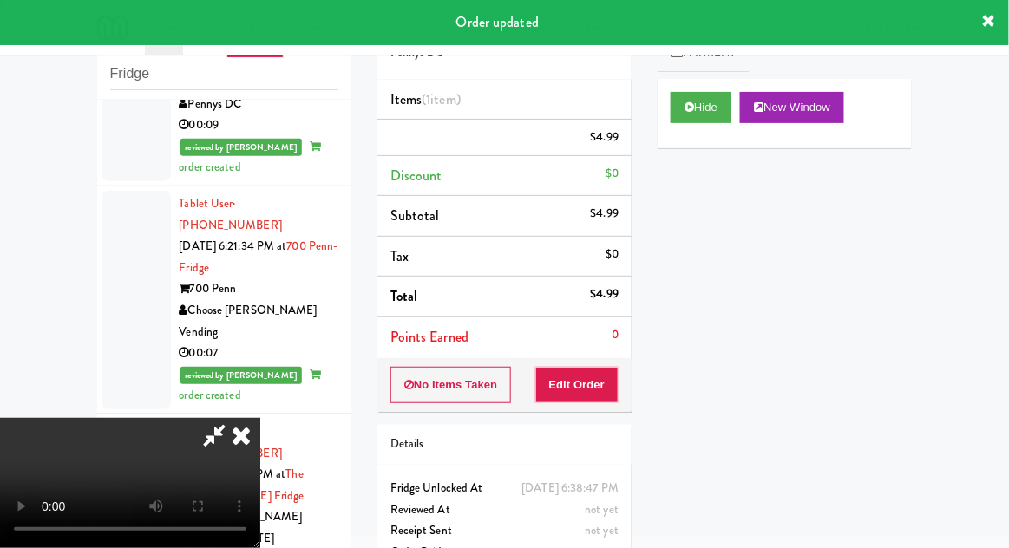
scroll to position [0, 0]
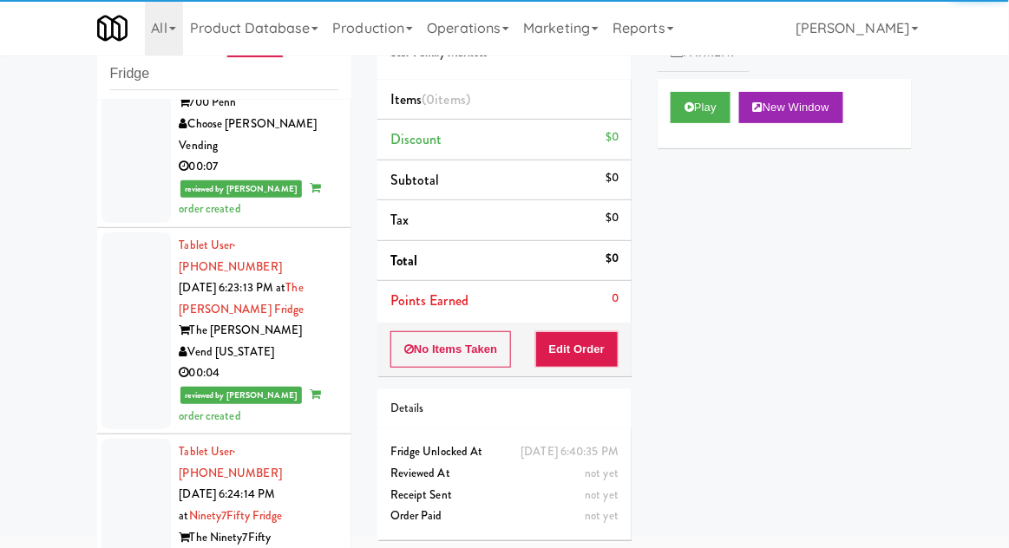
scroll to position [8690, 0]
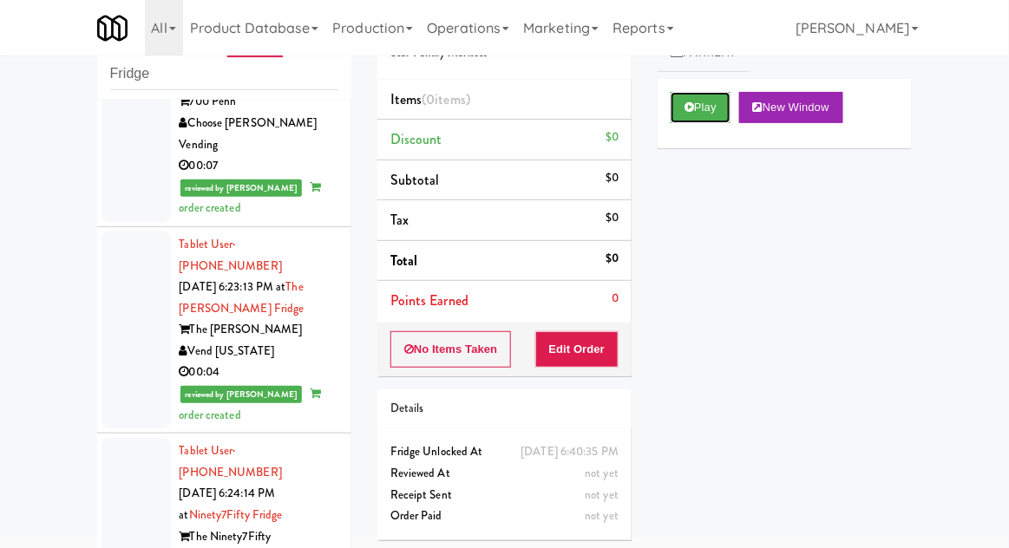
click at [690, 113] on button "Play" at bounding box center [700, 107] width 60 height 31
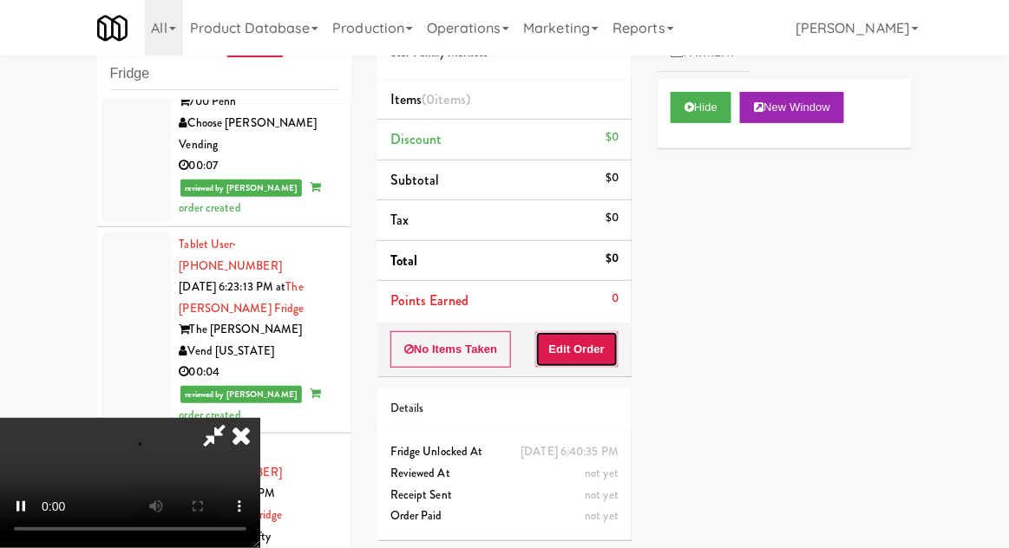
click at [570, 348] on button "Edit Order" at bounding box center [577, 349] width 84 height 36
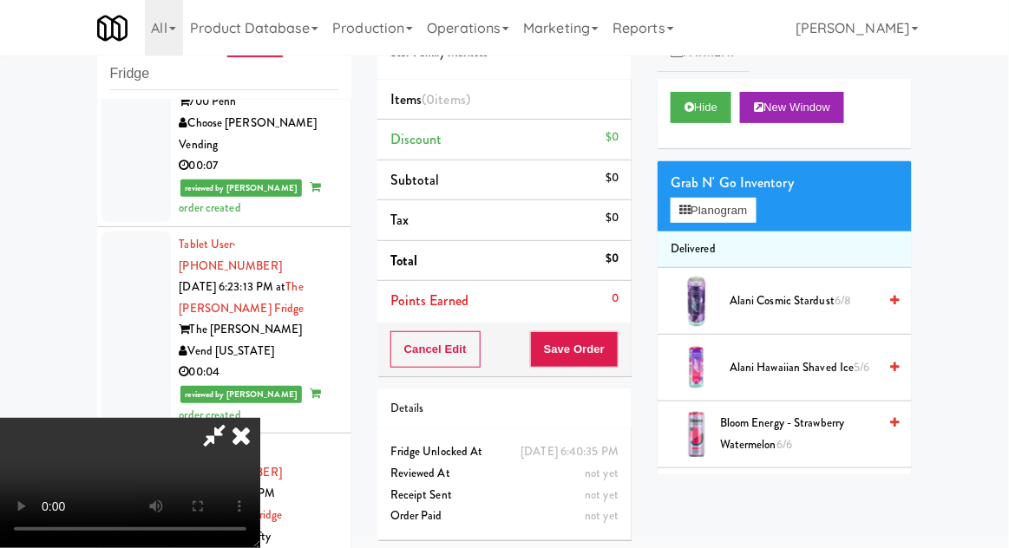
scroll to position [0, 0]
click at [774, 197] on div "Grab N' Go Inventory Planogram" at bounding box center [784, 196] width 254 height 70
click at [755, 217] on button "Planogram" at bounding box center [712, 211] width 85 height 26
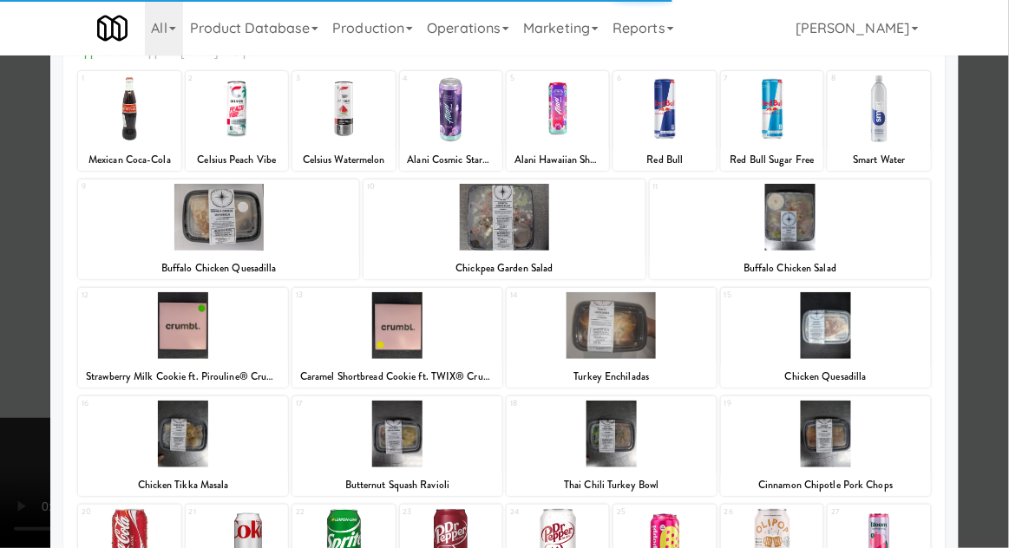
scroll to position [178, 0]
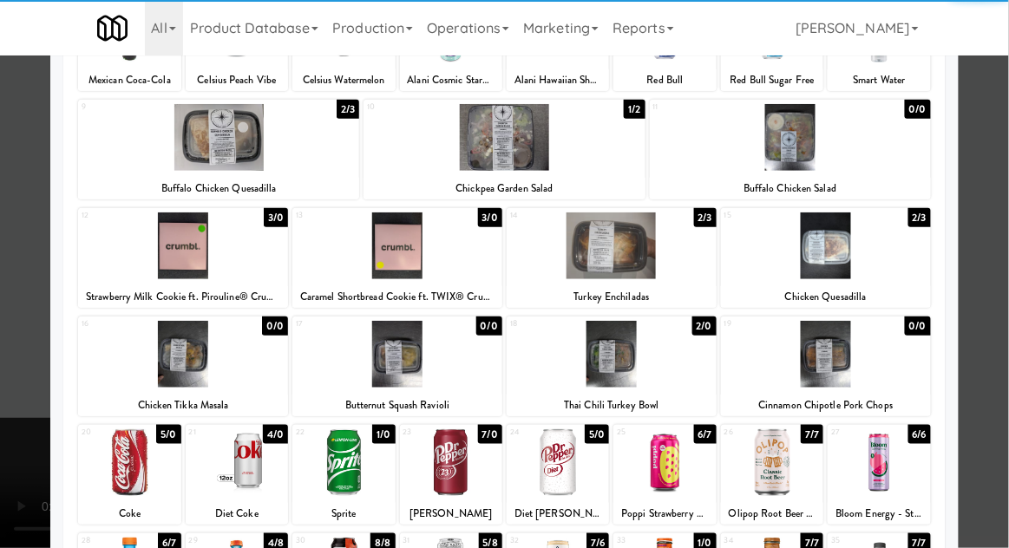
click at [787, 483] on div at bounding box center [772, 462] width 102 height 67
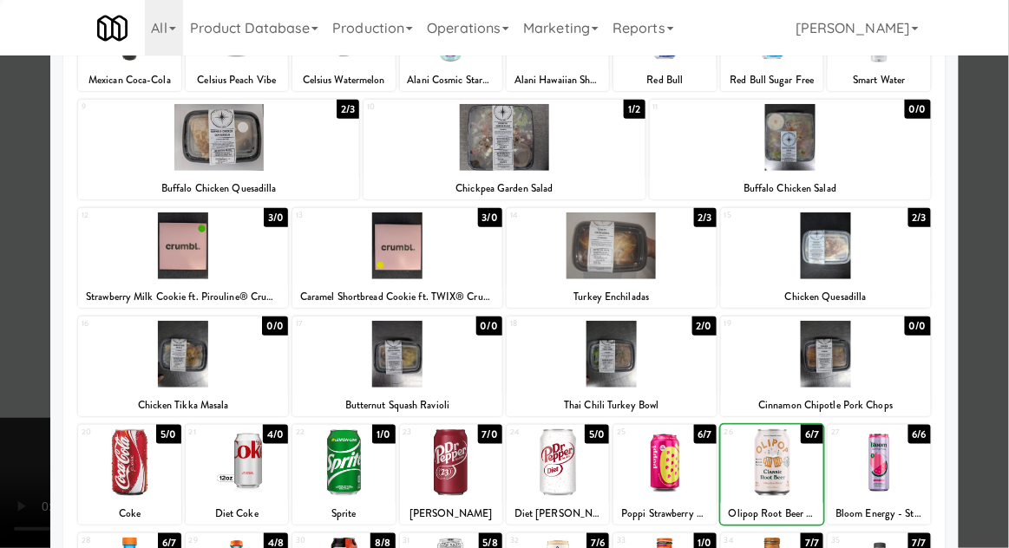
click at [1001, 236] on div at bounding box center [504, 274] width 1009 height 548
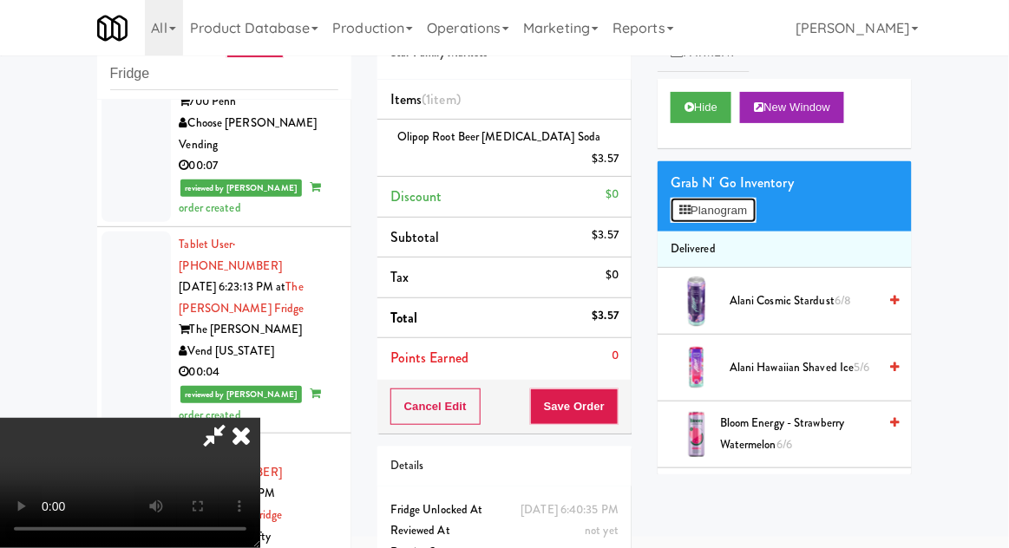
click at [746, 220] on button "Planogram" at bounding box center [712, 211] width 85 height 26
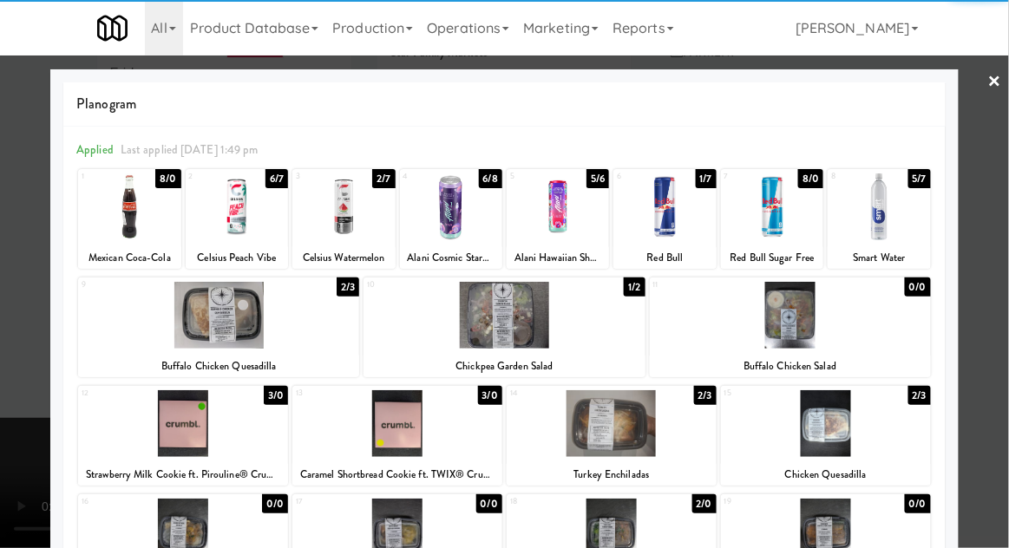
click at [599, 444] on div at bounding box center [611, 423] width 210 height 67
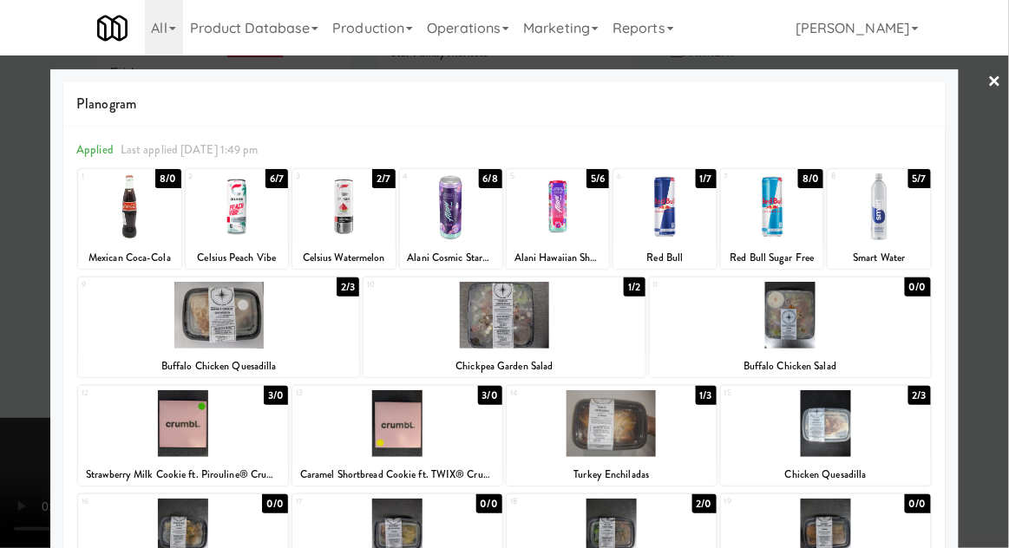
click at [1005, 237] on div at bounding box center [504, 274] width 1009 height 548
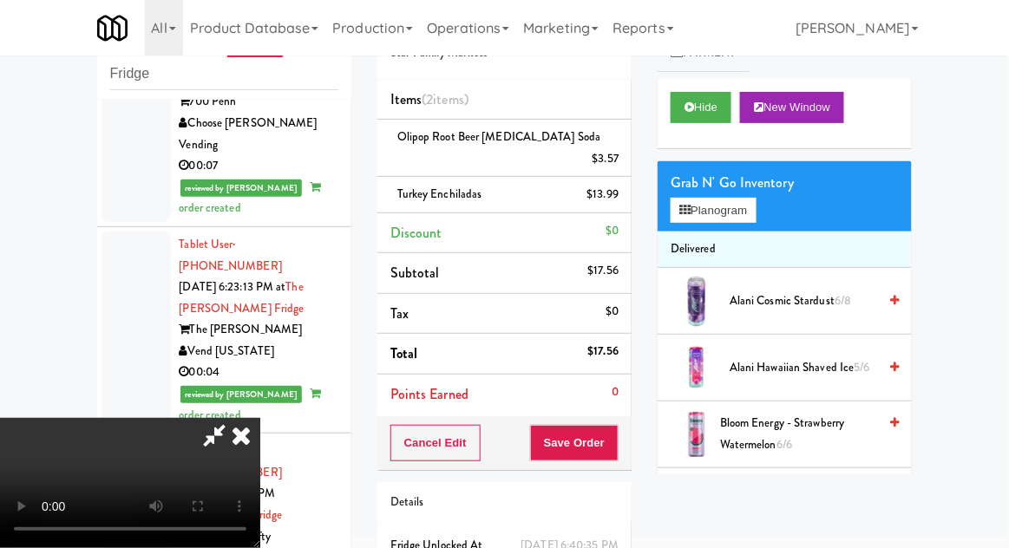
scroll to position [63, 0]
click at [747, 199] on button "Planogram" at bounding box center [712, 211] width 85 height 26
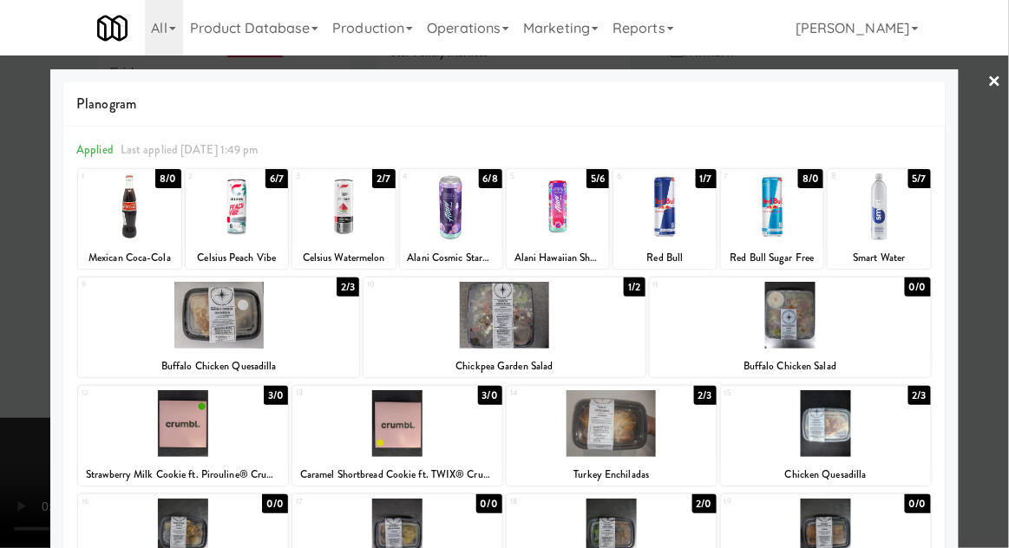
click at [1002, 75] on link "×" at bounding box center [995, 83] width 14 height 54
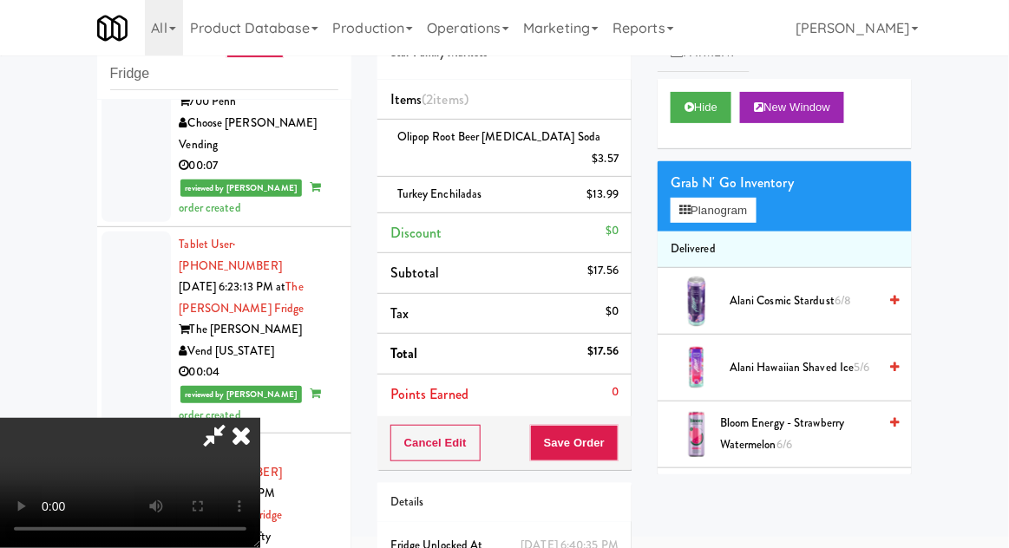
click at [613, 184] on div "$13.99" at bounding box center [603, 195] width 32 height 22
click at [619, 191] on link at bounding box center [617, 202] width 16 height 22
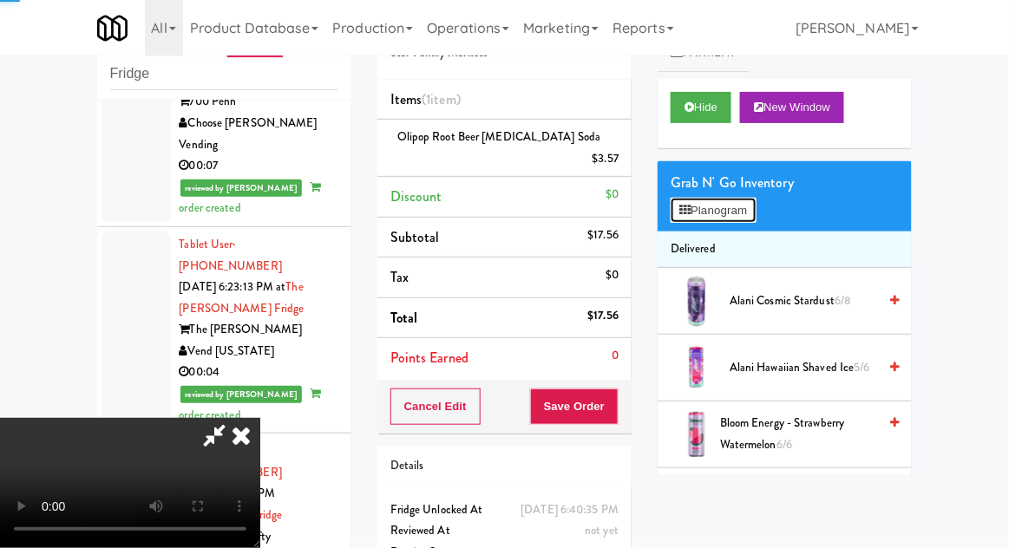
click at [715, 217] on button "Planogram" at bounding box center [712, 211] width 85 height 26
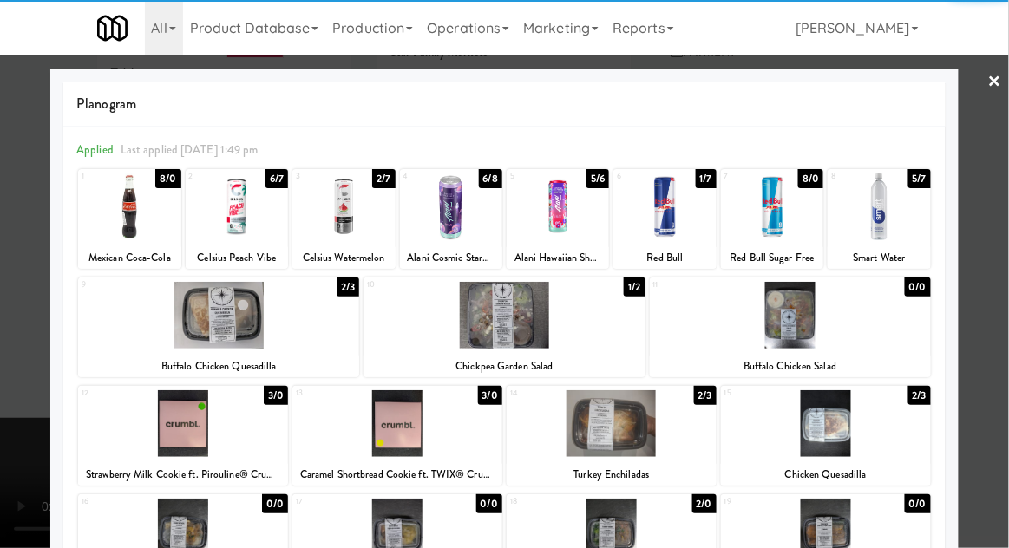
click at [831, 434] on div at bounding box center [826, 423] width 210 height 67
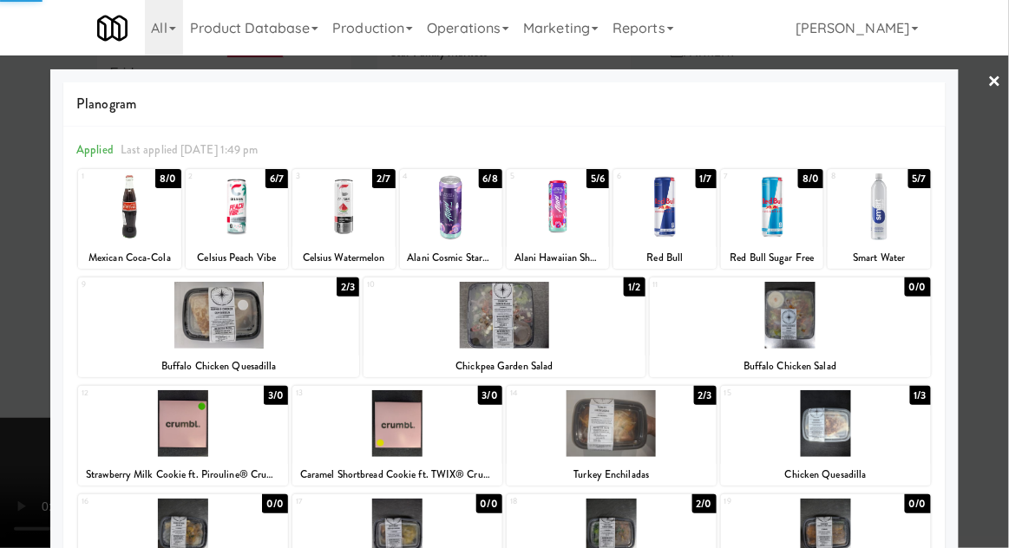
click at [1001, 160] on div at bounding box center [504, 274] width 1009 height 548
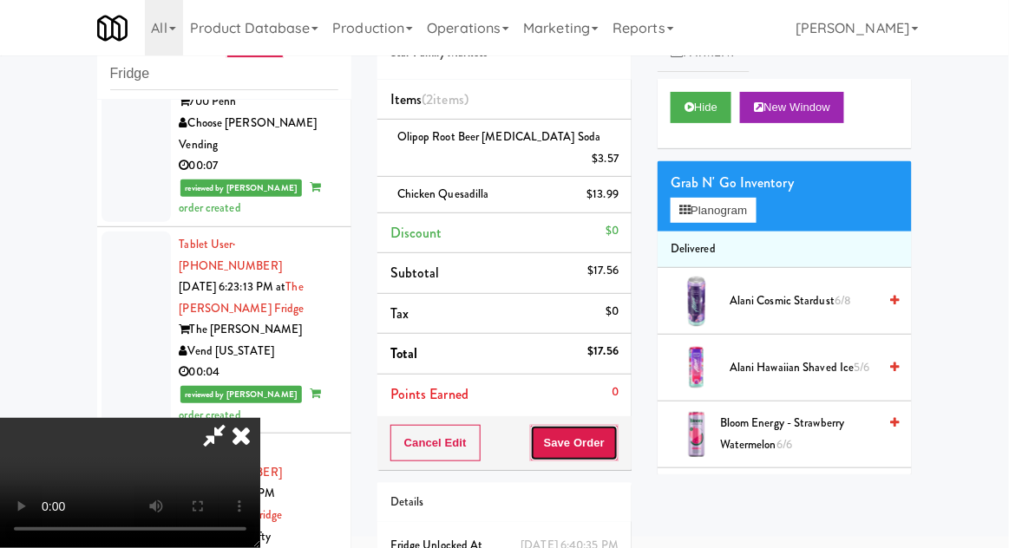
click at [608, 425] on button "Save Order" at bounding box center [574, 443] width 88 height 36
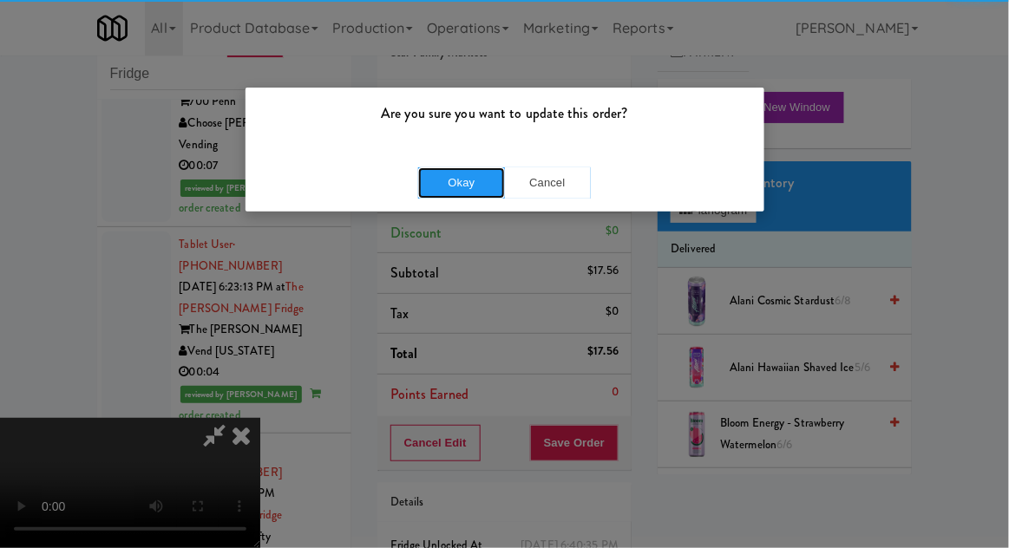
click at [473, 186] on button "Okay" at bounding box center [461, 182] width 87 height 31
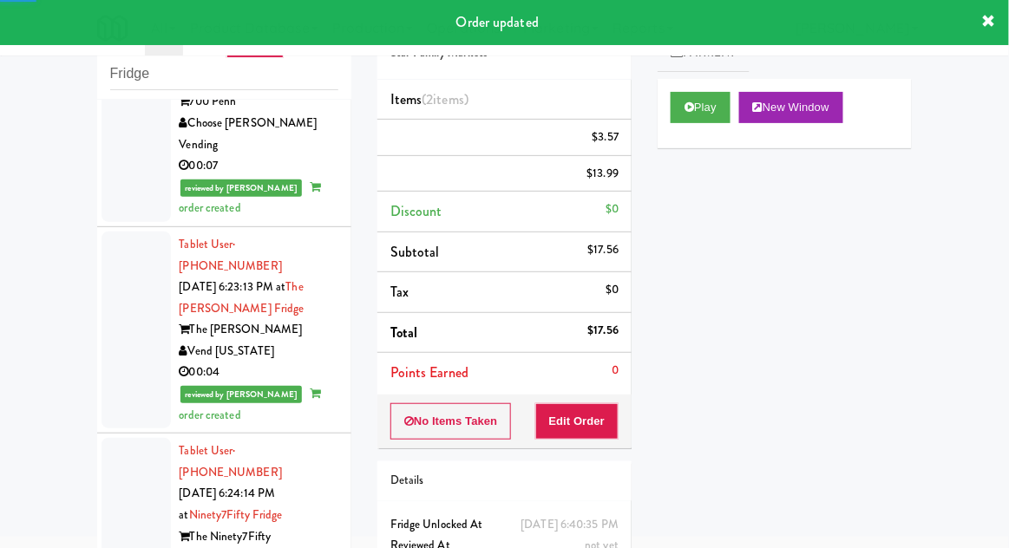
click at [87, 342] on div "inbox reviewed recent all unclear take inventory issue suspicious failed recent…" at bounding box center [224, 314] width 280 height 637
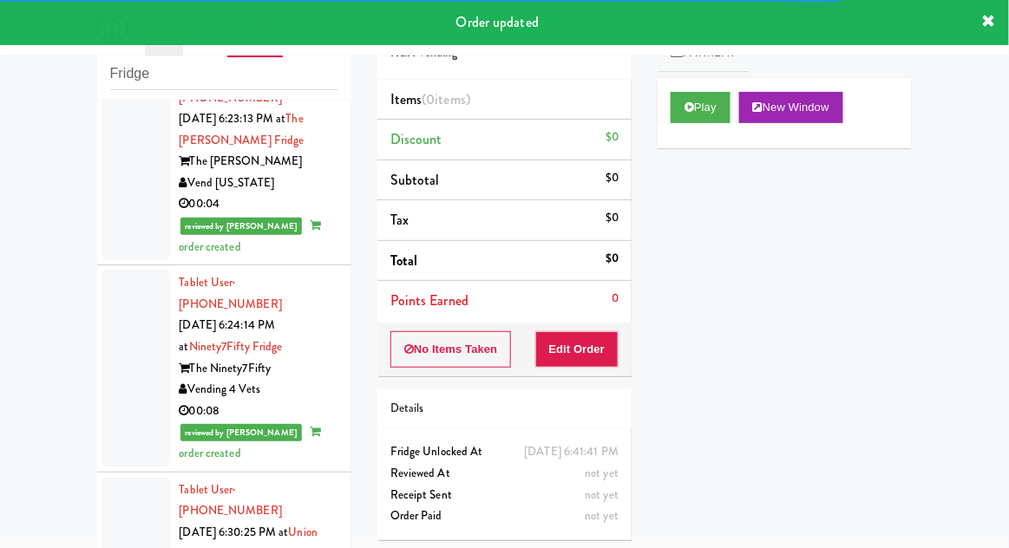
scroll to position [8858, 0]
click at [676, 94] on button "Play" at bounding box center [700, 107] width 60 height 31
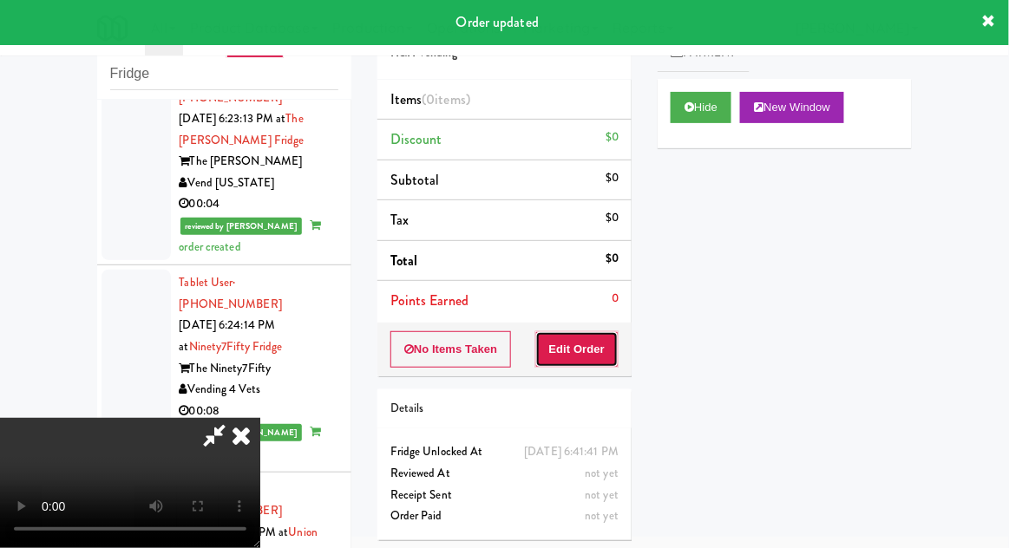
click at [590, 336] on button "Edit Order" at bounding box center [577, 349] width 84 height 36
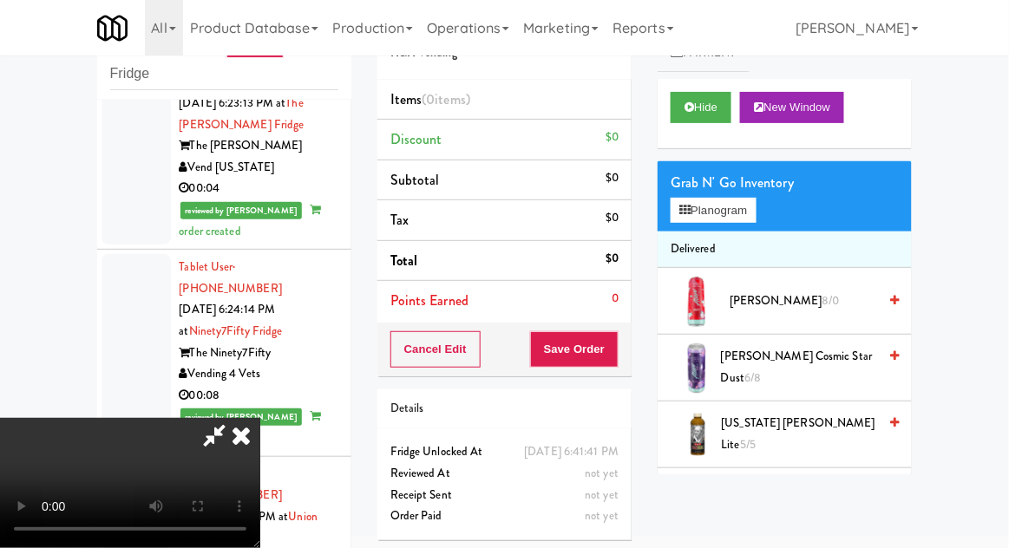
scroll to position [0, 0]
click at [771, 216] on div "Grab N' Go Inventory Planogram" at bounding box center [784, 196] width 254 height 70
click at [755, 222] on button "Planogram" at bounding box center [712, 211] width 85 height 26
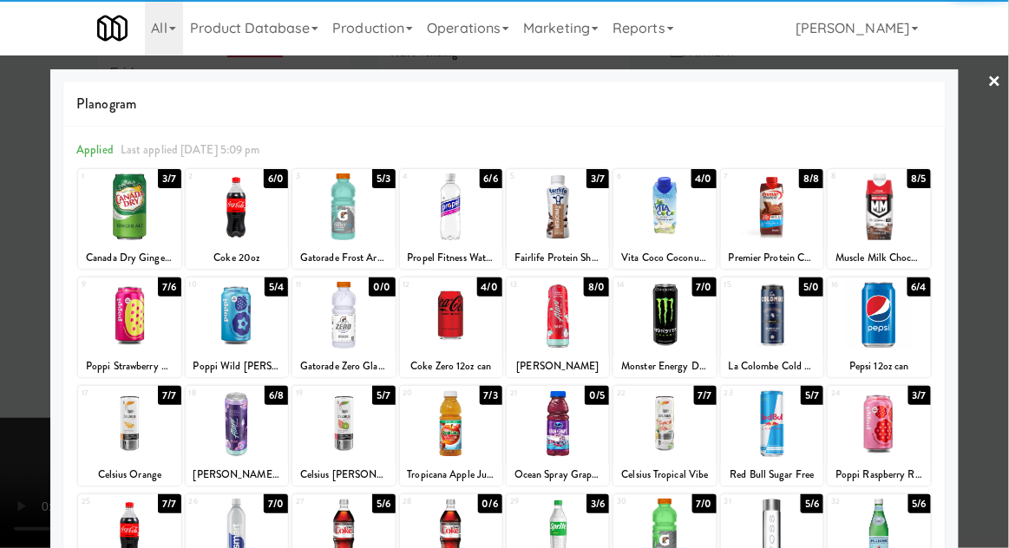
click at [766, 445] on div at bounding box center [772, 423] width 102 height 67
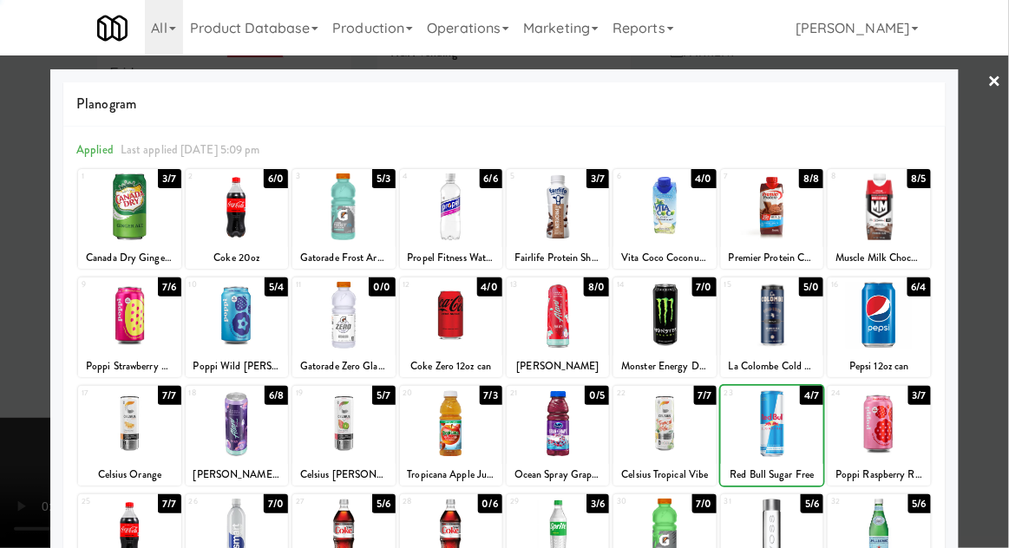
click at [1007, 223] on div at bounding box center [504, 274] width 1009 height 548
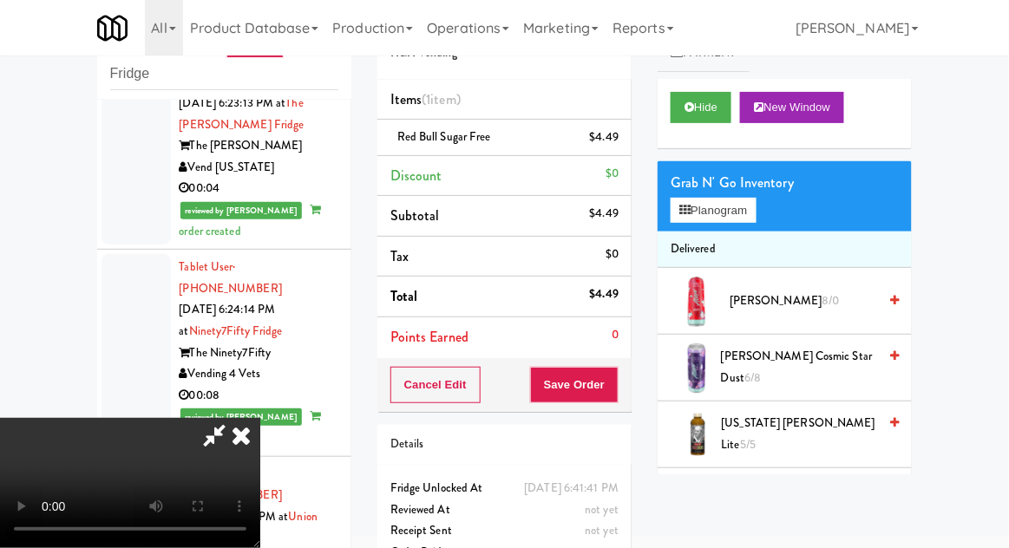
scroll to position [63, 0]
click at [635, 406] on div "Order # 3768657 H&H Vending Items (1 item ) Red Bull Sugar Free $4.49 Discount …" at bounding box center [504, 292] width 280 height 593
click at [609, 386] on button "Save Order" at bounding box center [574, 385] width 88 height 36
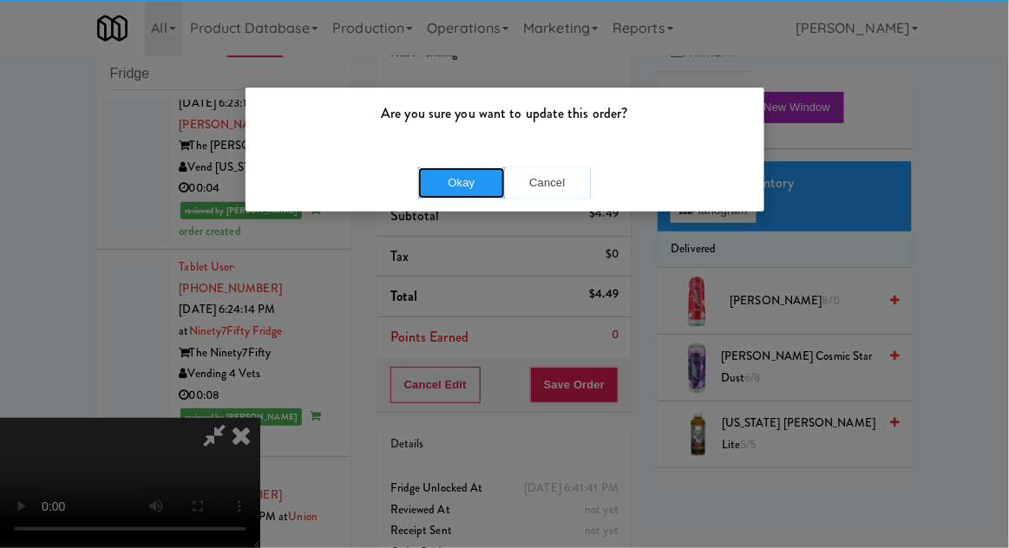
click at [463, 172] on button "Okay" at bounding box center [461, 182] width 87 height 31
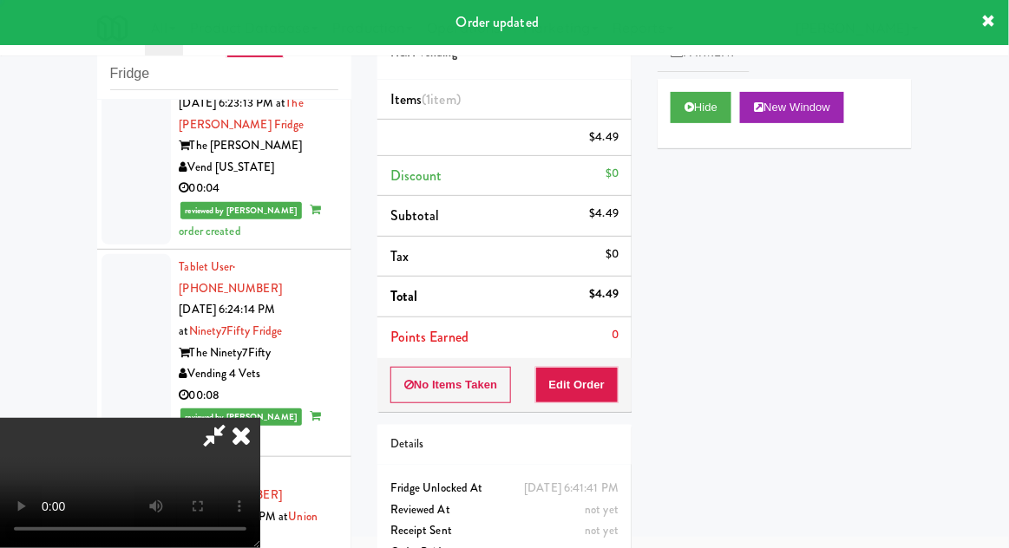
scroll to position [0, 0]
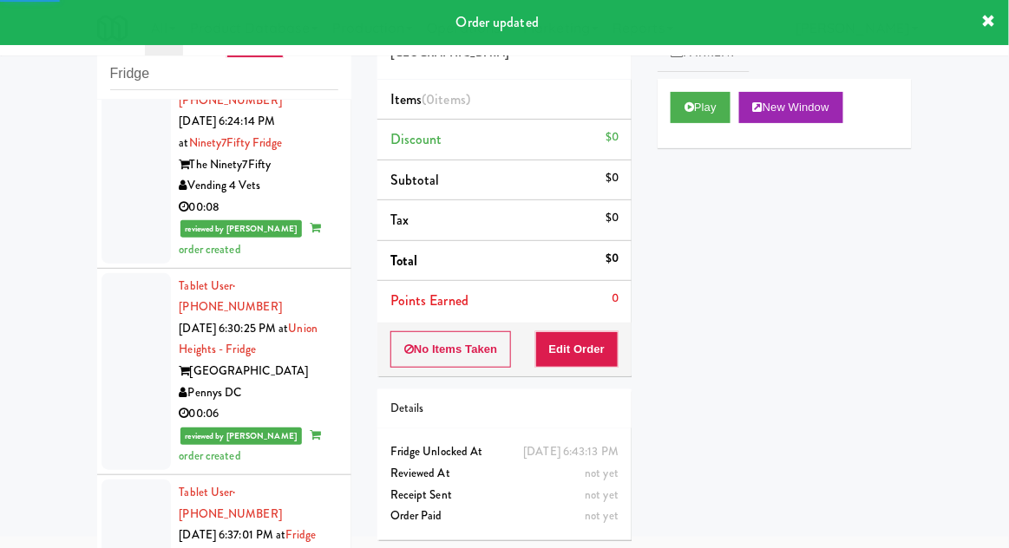
scroll to position [9064, 0]
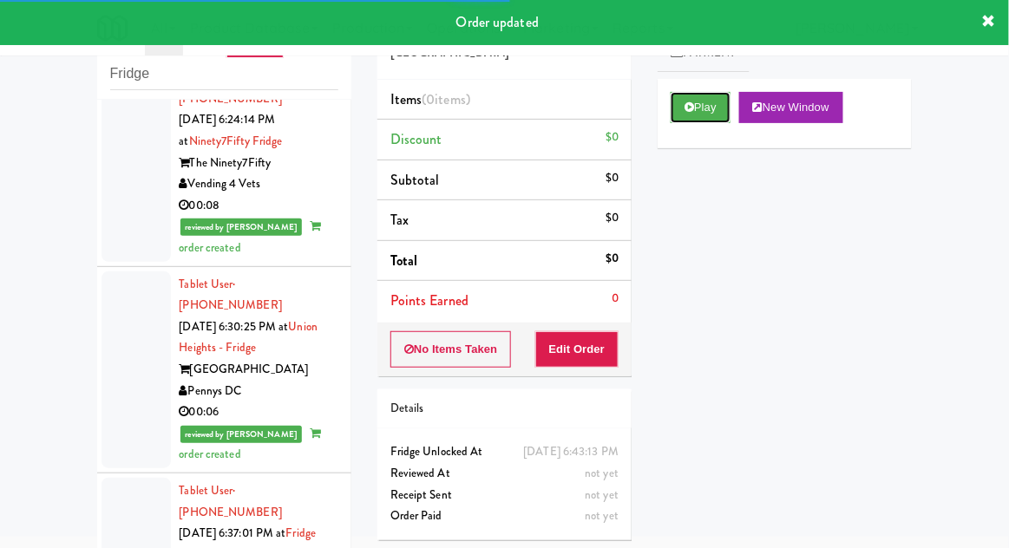
click at [684, 104] on button "Play" at bounding box center [700, 107] width 60 height 31
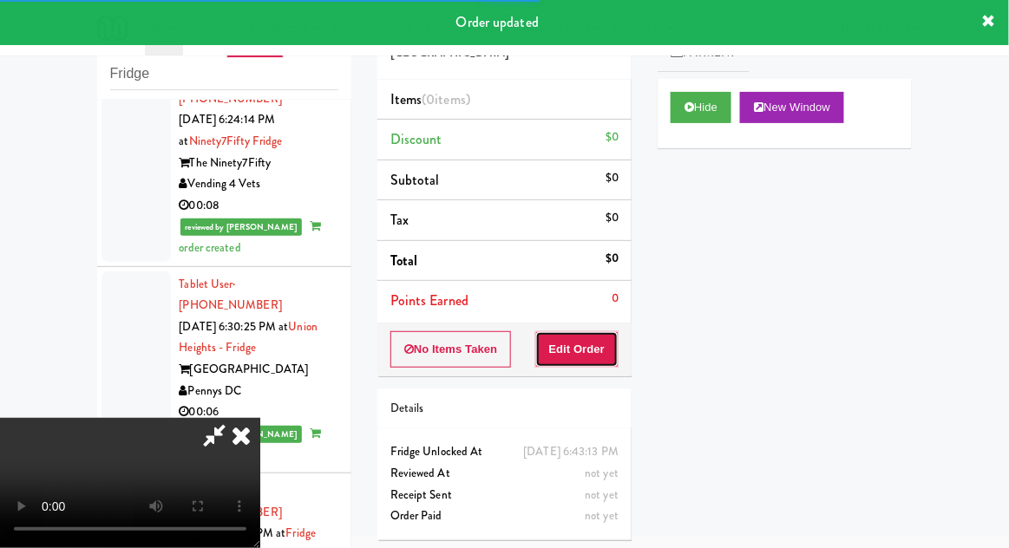
click at [613, 341] on button "Edit Order" at bounding box center [577, 349] width 84 height 36
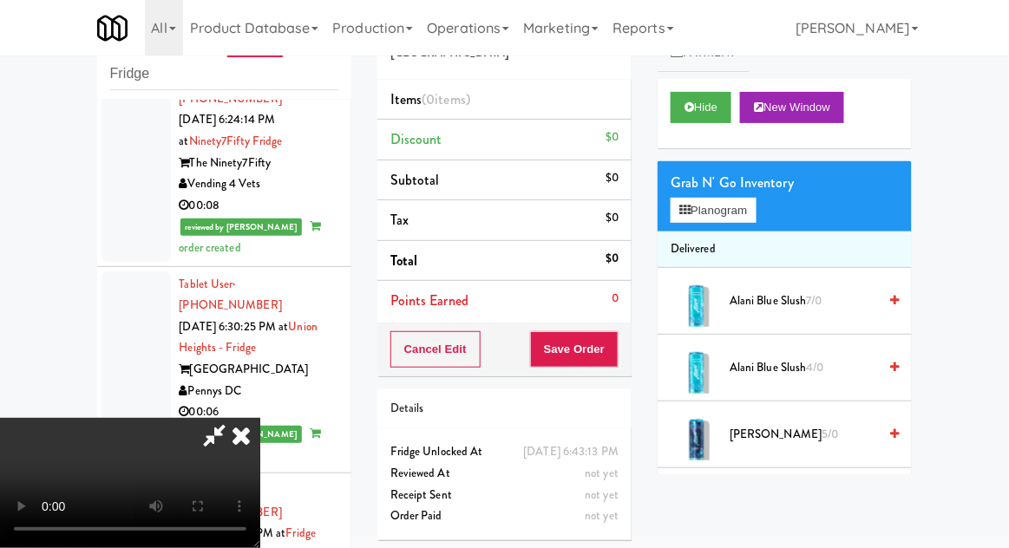
scroll to position [0, 0]
click at [754, 232] on li "Delivered" at bounding box center [784, 250] width 254 height 36
click at [755, 210] on button "Planogram" at bounding box center [712, 211] width 85 height 26
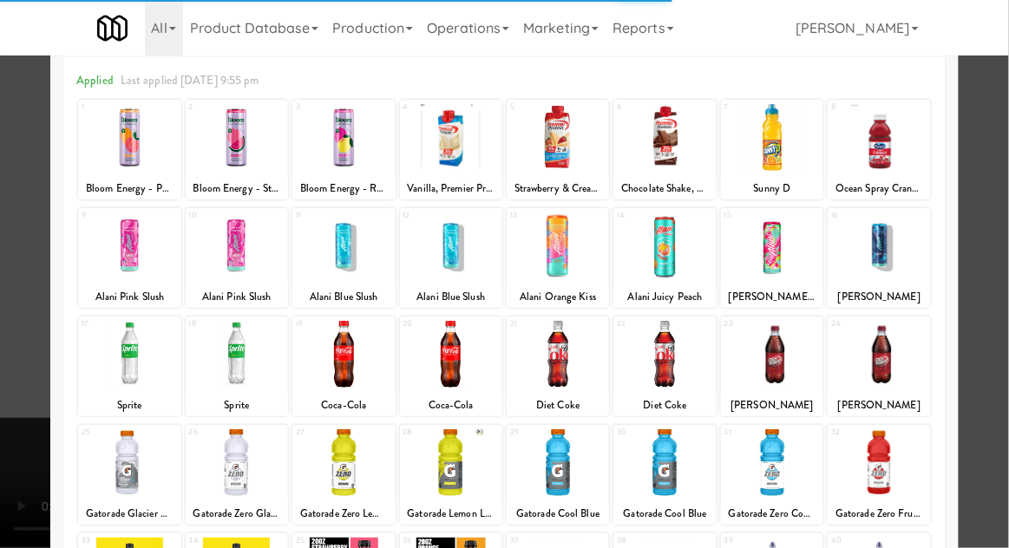
scroll to position [219, 0]
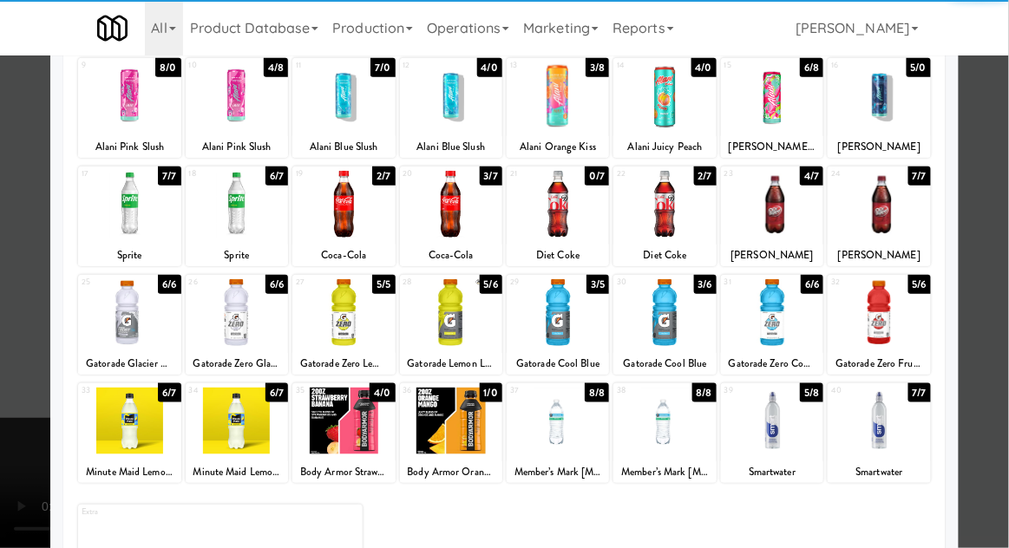
click at [346, 450] on div at bounding box center [343, 421] width 102 height 67
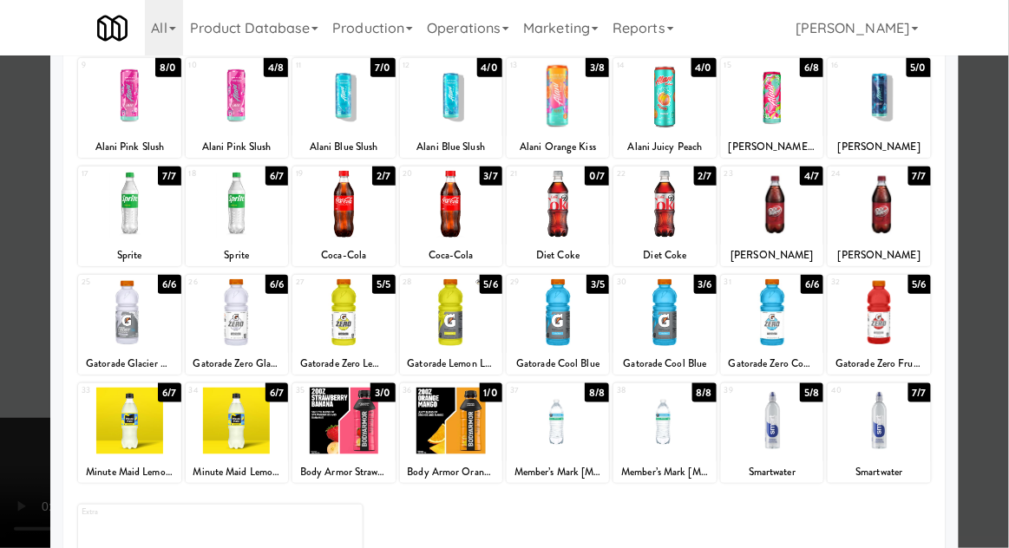
click at [1003, 220] on div at bounding box center [504, 274] width 1009 height 548
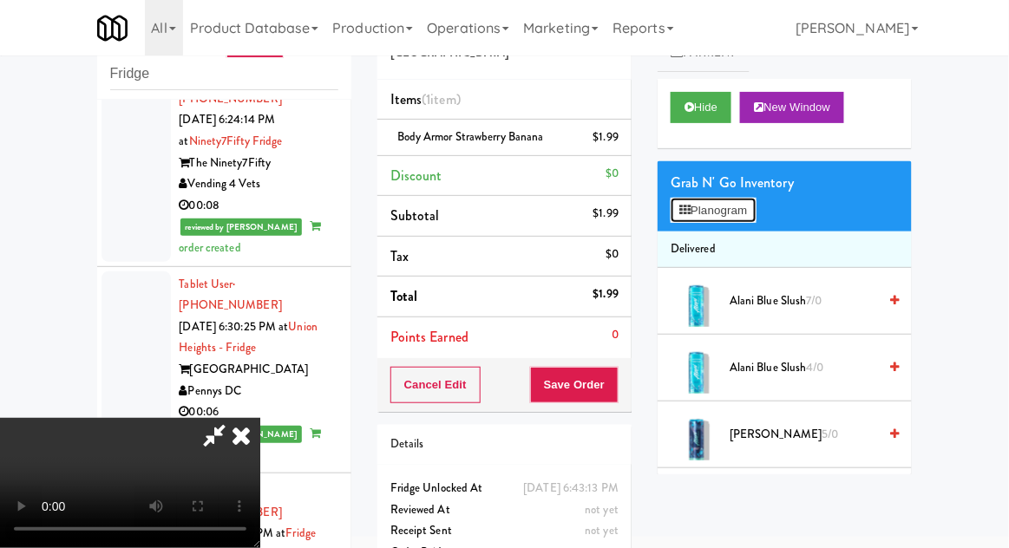
click at [754, 219] on button "Planogram" at bounding box center [712, 211] width 85 height 26
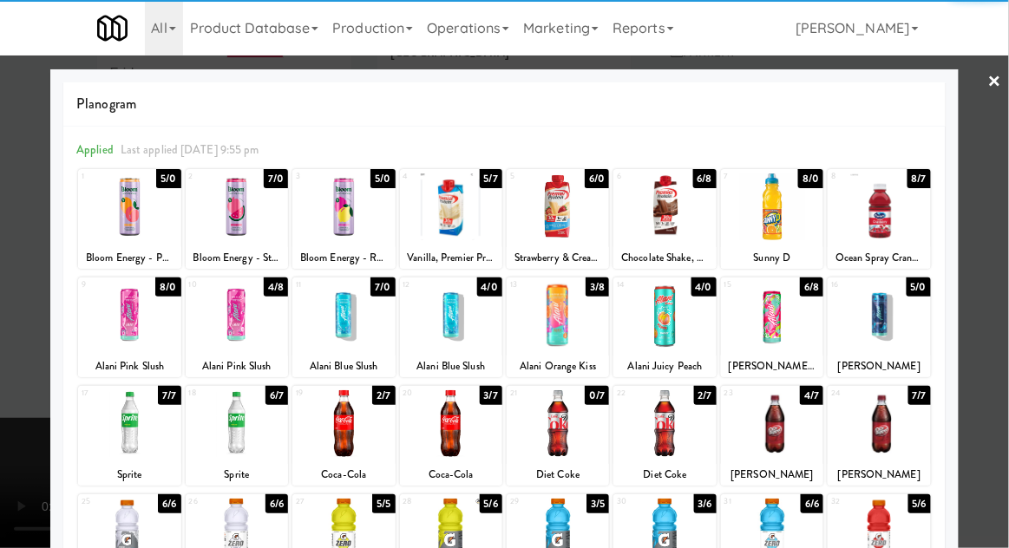
click at [773, 532] on div at bounding box center [772, 532] width 102 height 67
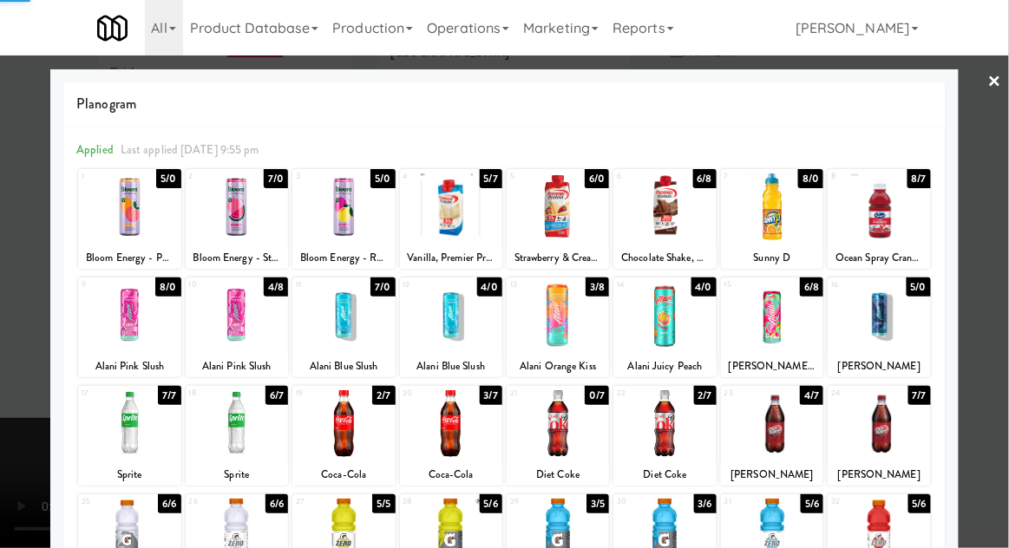
click at [1003, 226] on div at bounding box center [504, 274] width 1009 height 548
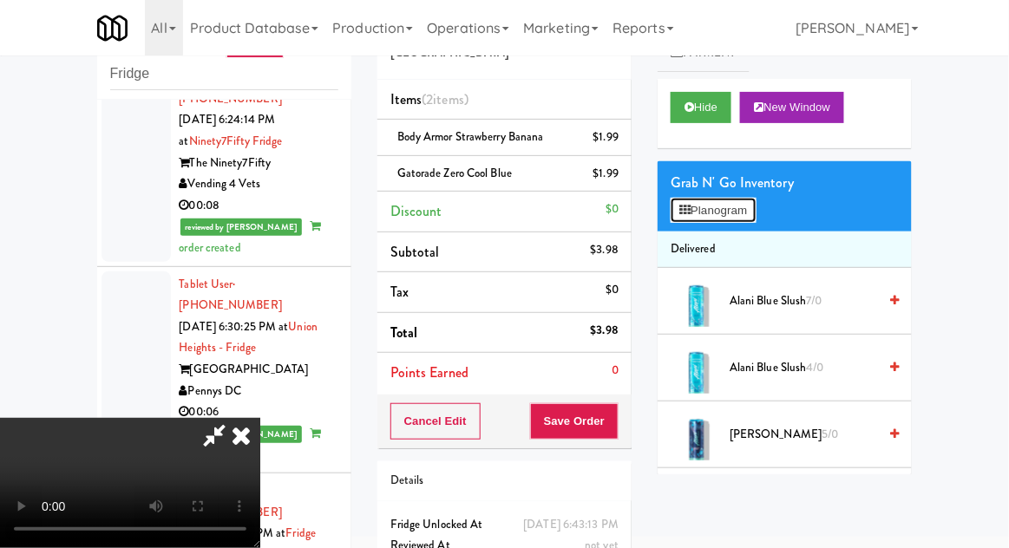
click at [755, 215] on button "Planogram" at bounding box center [712, 211] width 85 height 26
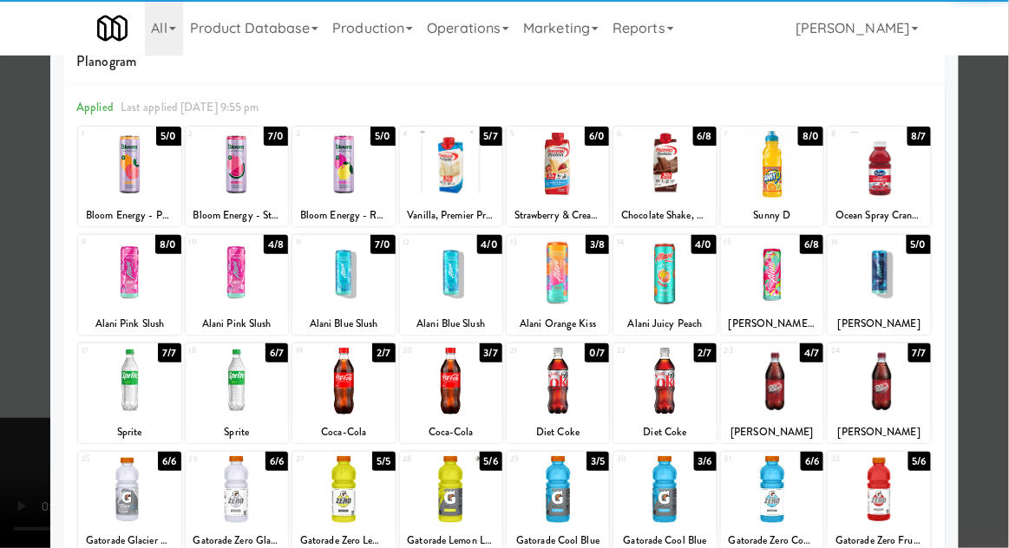
scroll to position [219, 0]
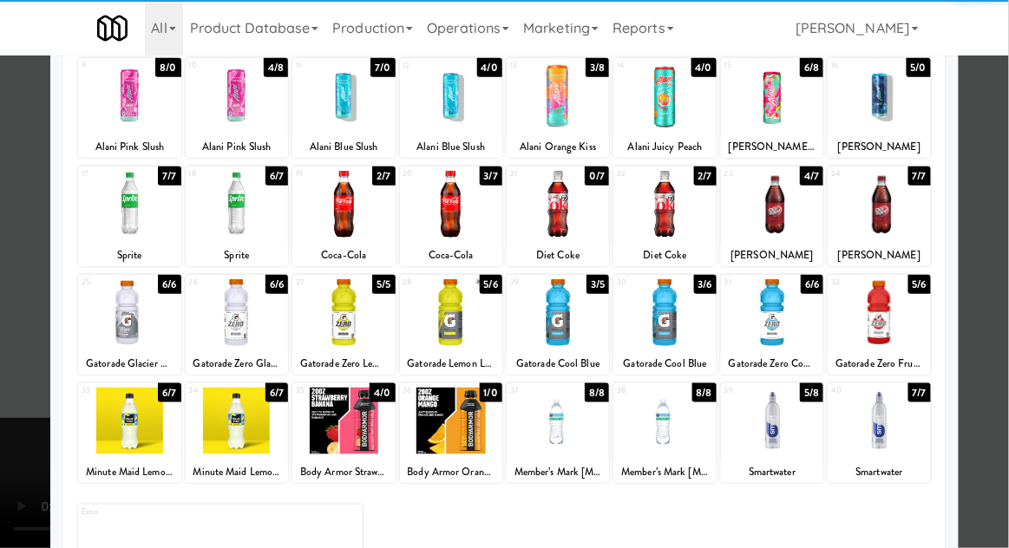
click at [238, 323] on div at bounding box center [237, 312] width 102 height 67
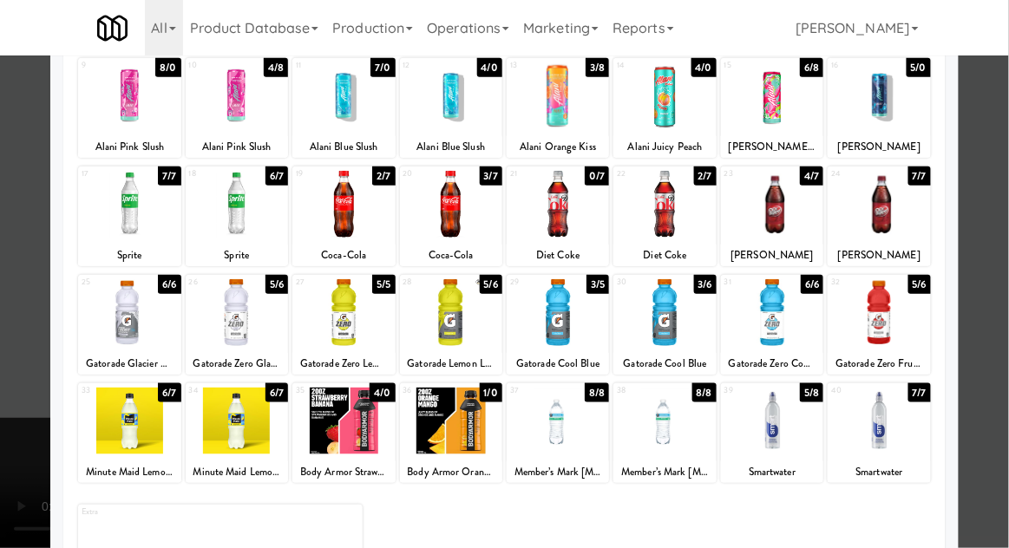
click at [1007, 201] on div at bounding box center [504, 274] width 1009 height 548
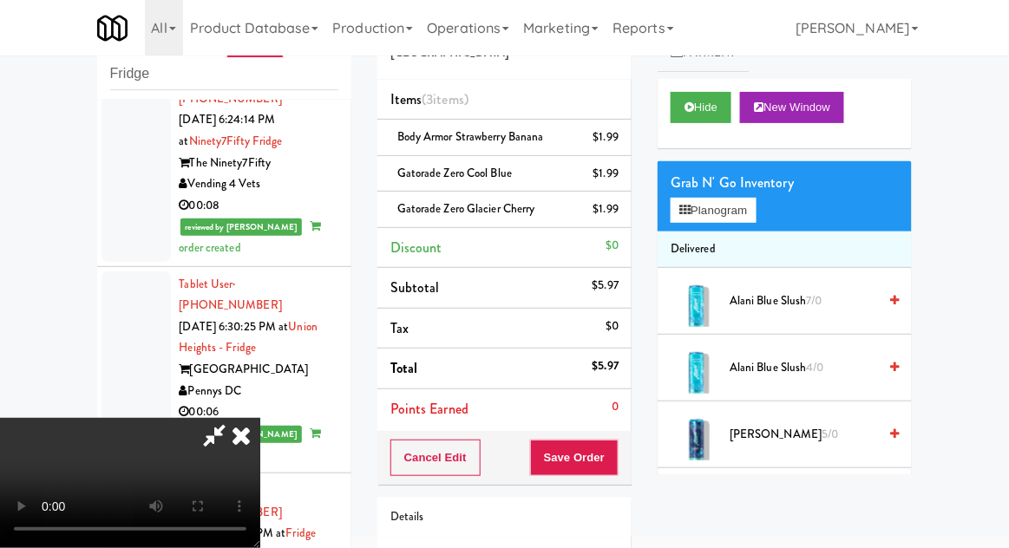
scroll to position [63, 0]
click at [630, 456] on div "Cancel Edit Save Order" at bounding box center [504, 458] width 254 height 54
click at [613, 458] on button "Save Order" at bounding box center [574, 458] width 88 height 36
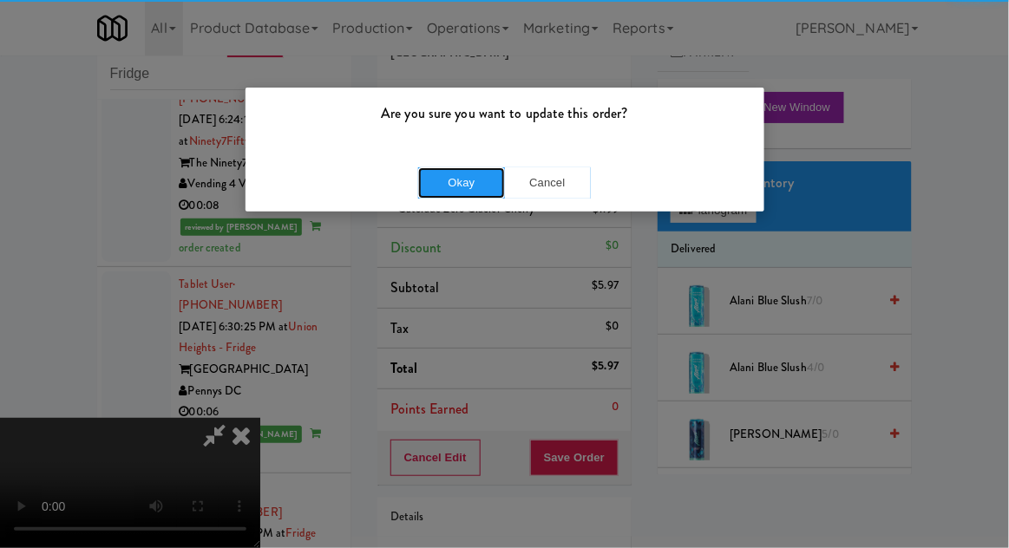
click at [460, 175] on button "Okay" at bounding box center [461, 182] width 87 height 31
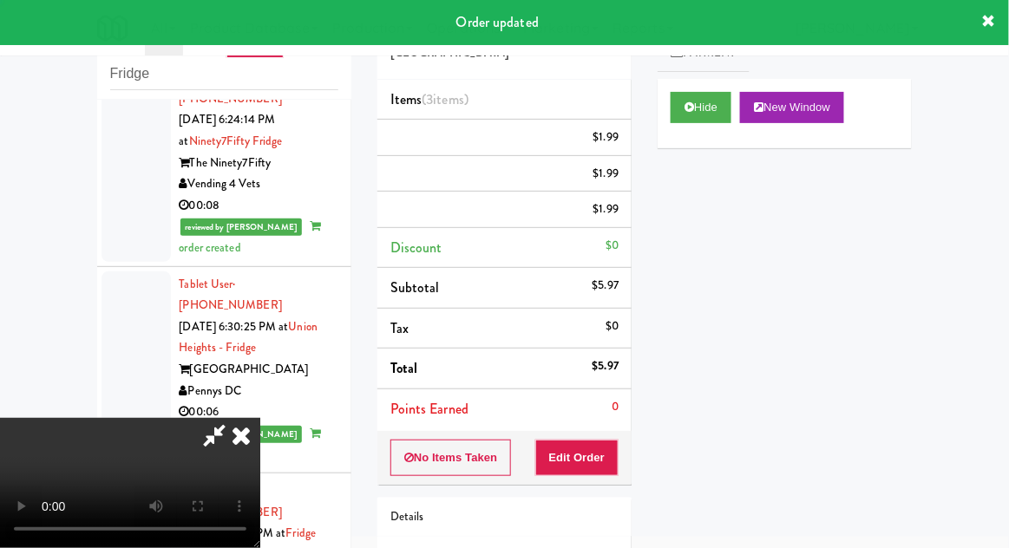
scroll to position [0, 0]
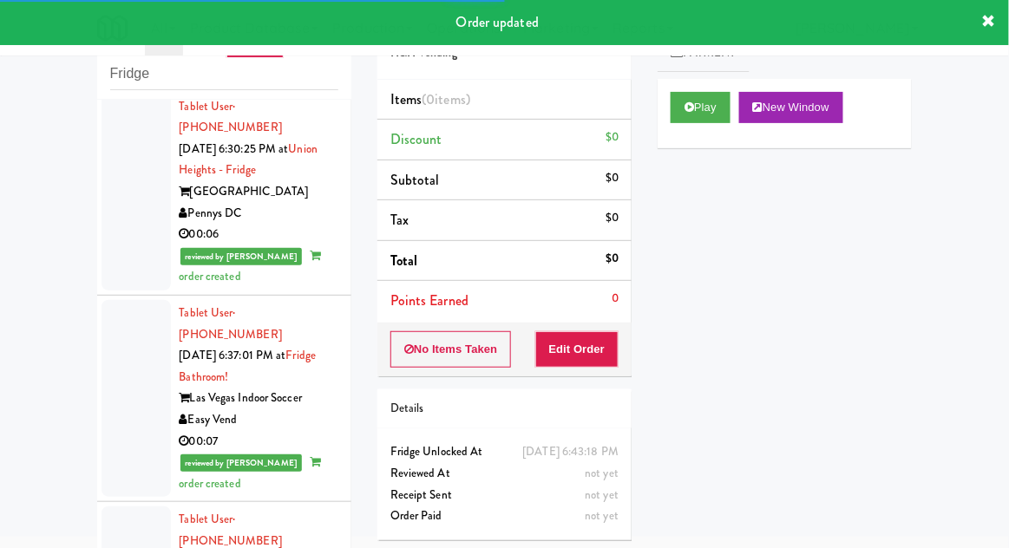
scroll to position [9248, 0]
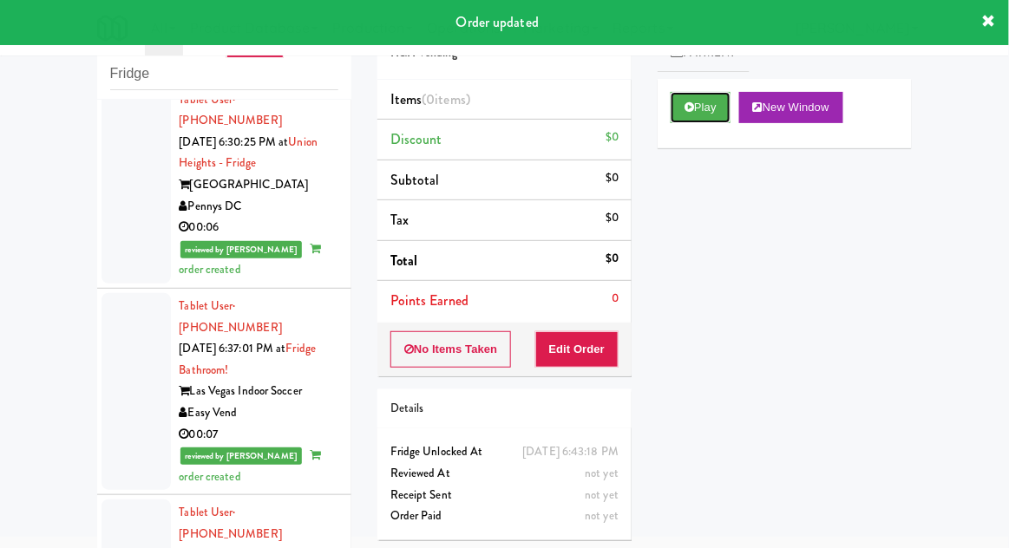
click at [677, 119] on button "Play" at bounding box center [700, 107] width 60 height 31
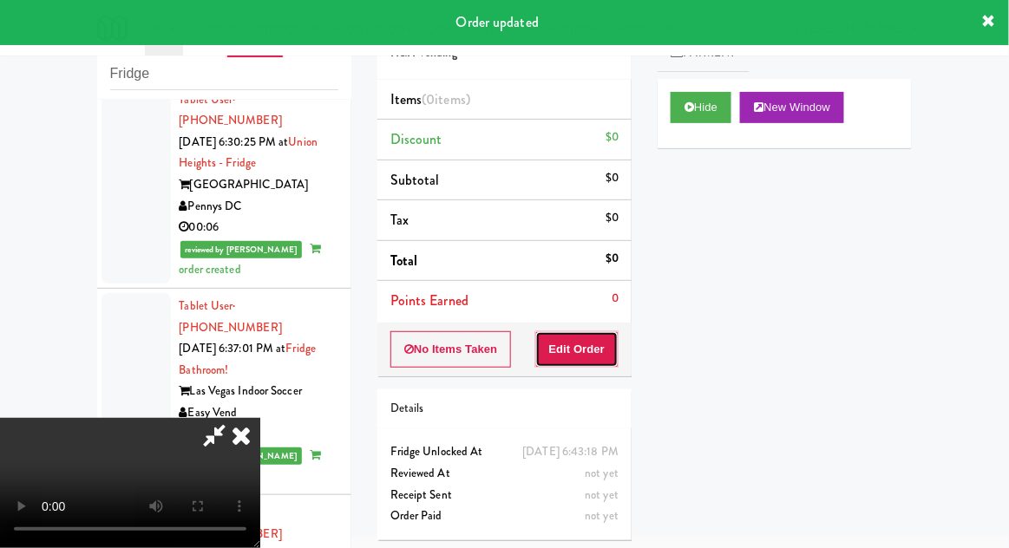
click at [593, 359] on button "Edit Order" at bounding box center [577, 349] width 84 height 36
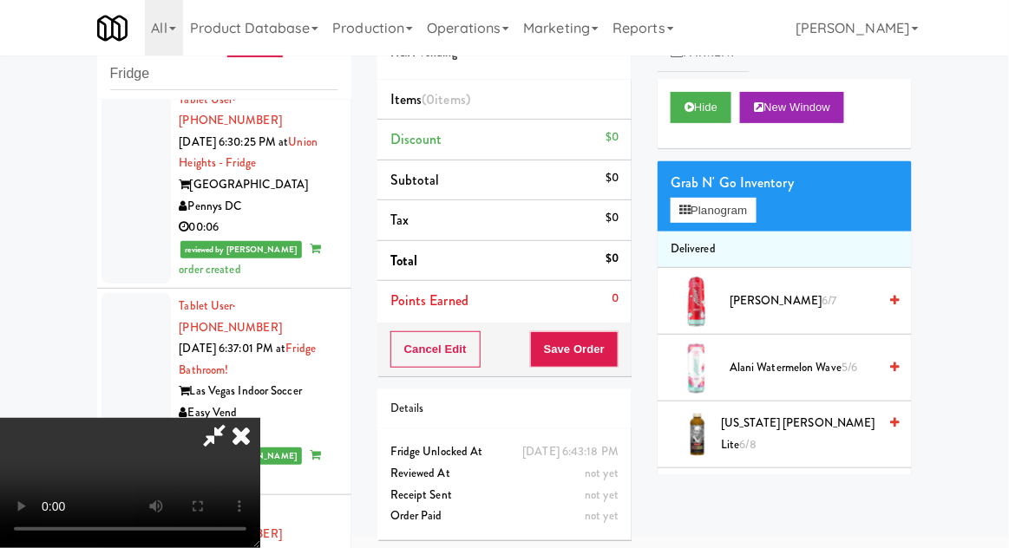
scroll to position [0, 0]
click at [746, 219] on button "Planogram" at bounding box center [712, 211] width 85 height 26
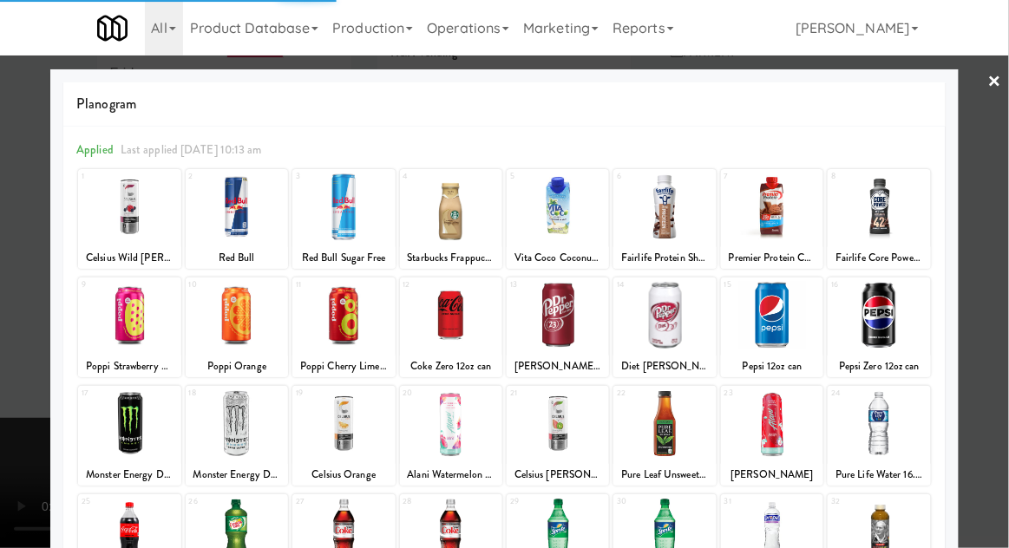
click at [863, 526] on div at bounding box center [878, 532] width 102 height 67
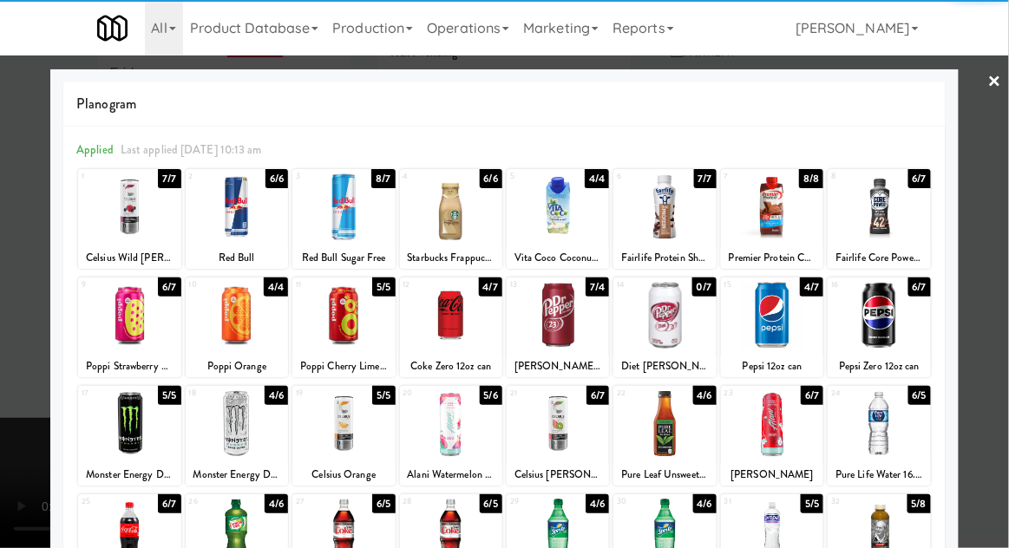
click at [1003, 258] on div at bounding box center [504, 274] width 1009 height 548
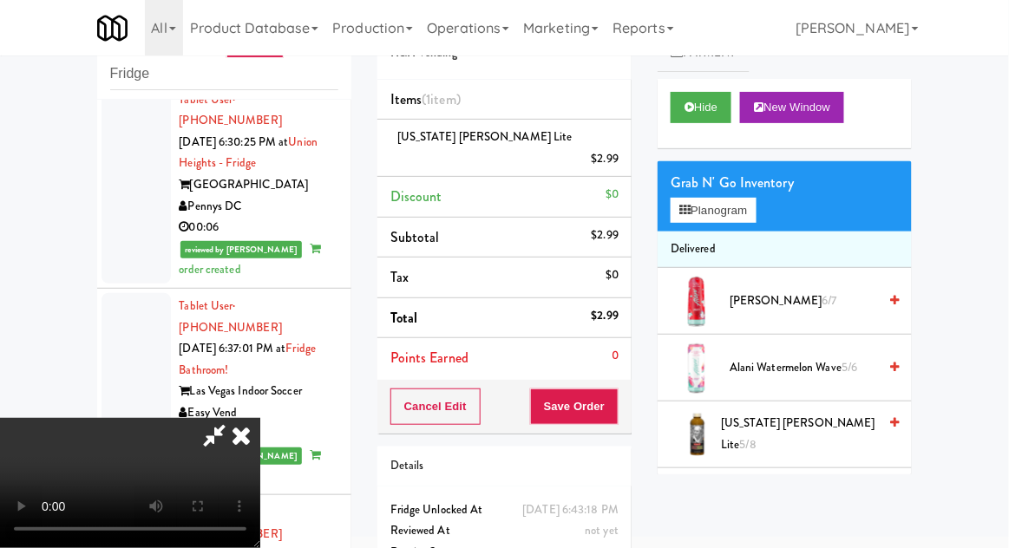
scroll to position [63, 0]
click at [748, 198] on button "Planogram" at bounding box center [712, 211] width 85 height 26
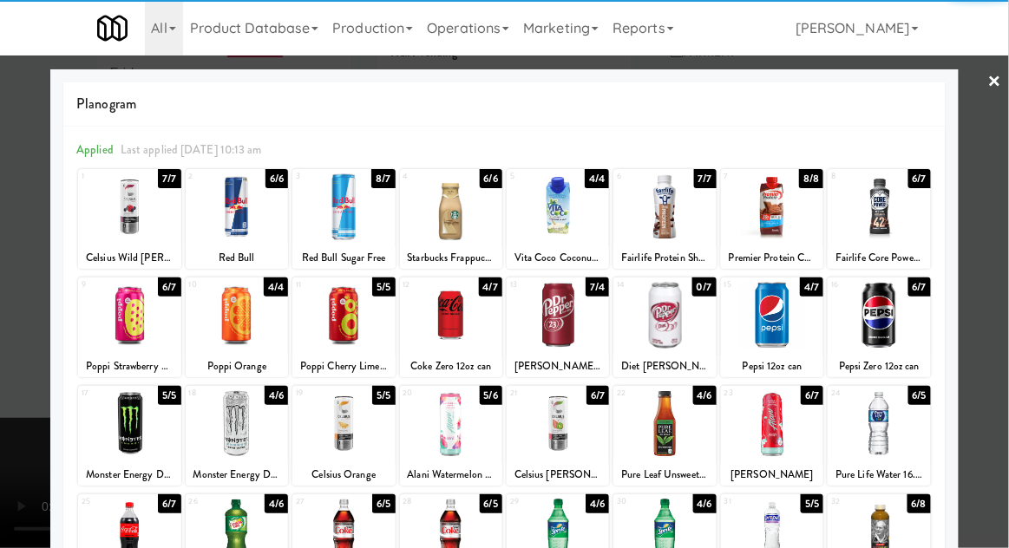
click at [125, 317] on div at bounding box center [129, 315] width 102 height 67
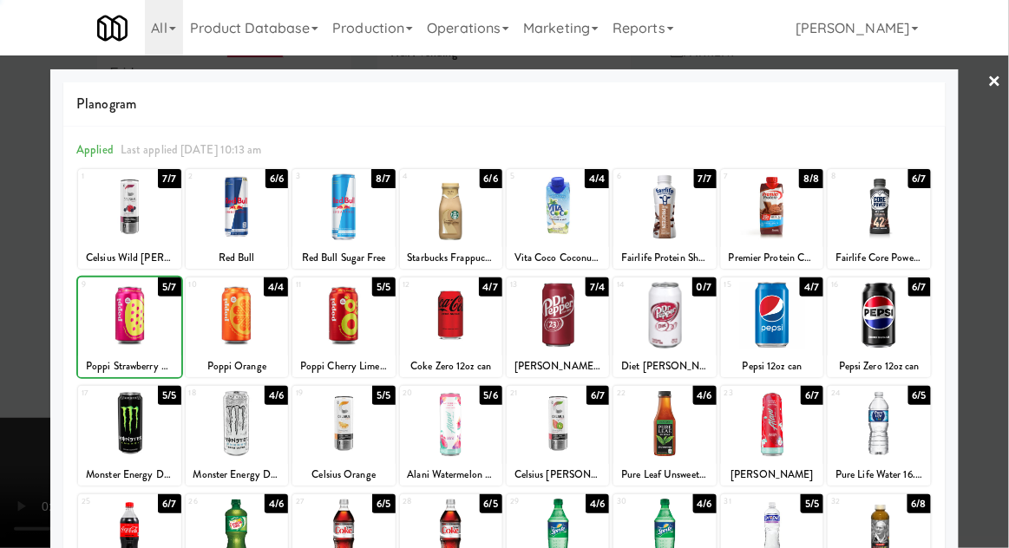
click at [1007, 245] on div at bounding box center [504, 274] width 1009 height 548
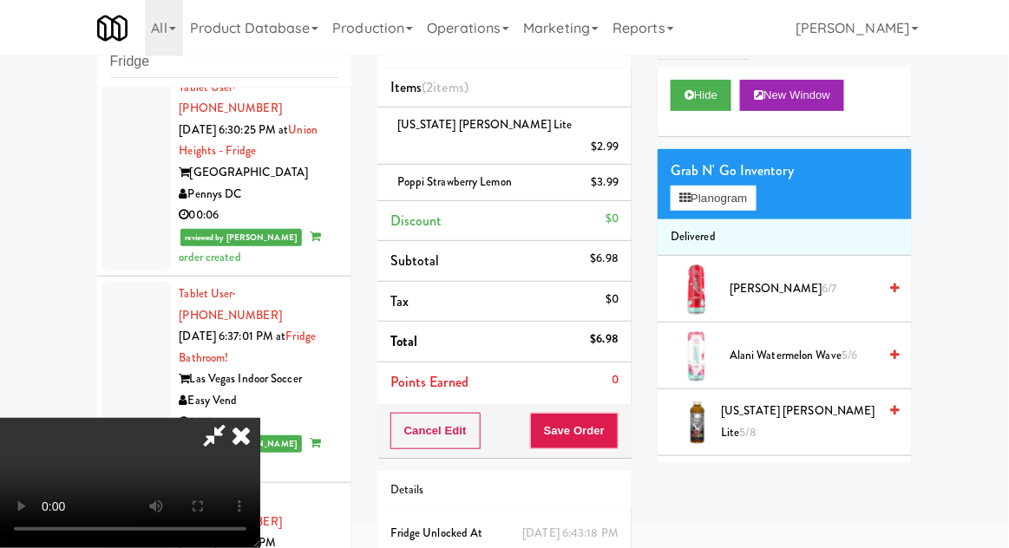
scroll to position [63, 0]
click at [614, 413] on button "Save Order" at bounding box center [574, 431] width 88 height 36
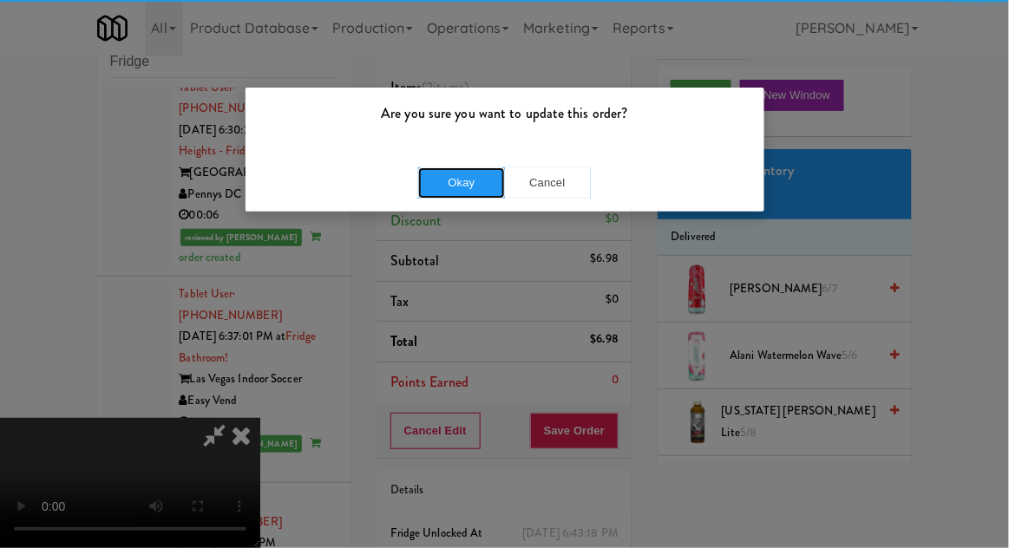
click at [466, 183] on button "Okay" at bounding box center [461, 182] width 87 height 31
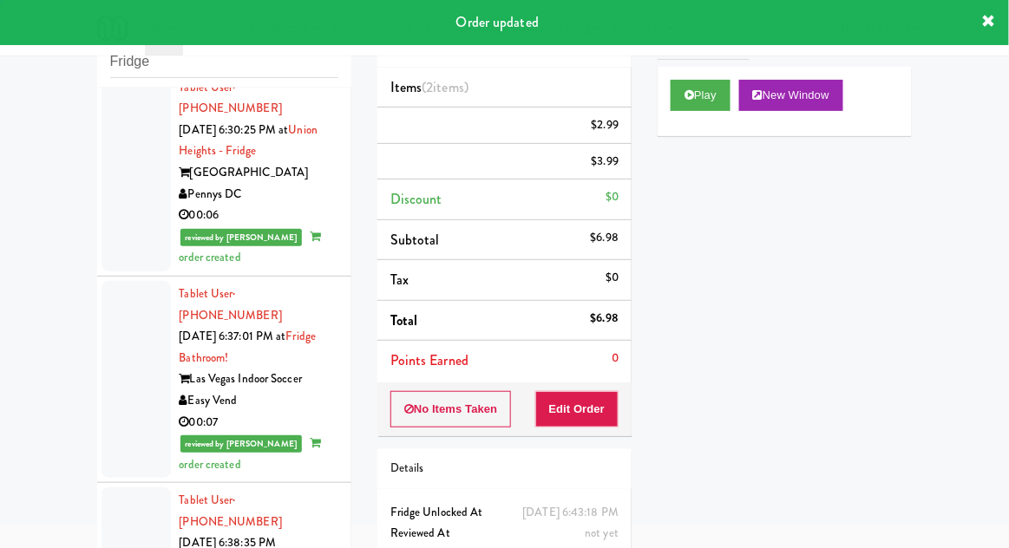
scroll to position [0, 0]
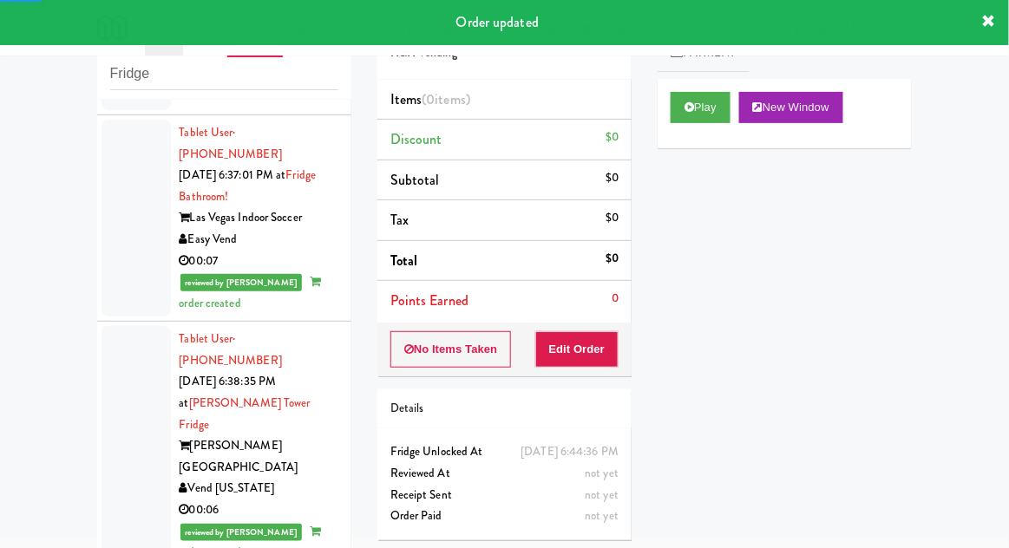
scroll to position [9434, 0]
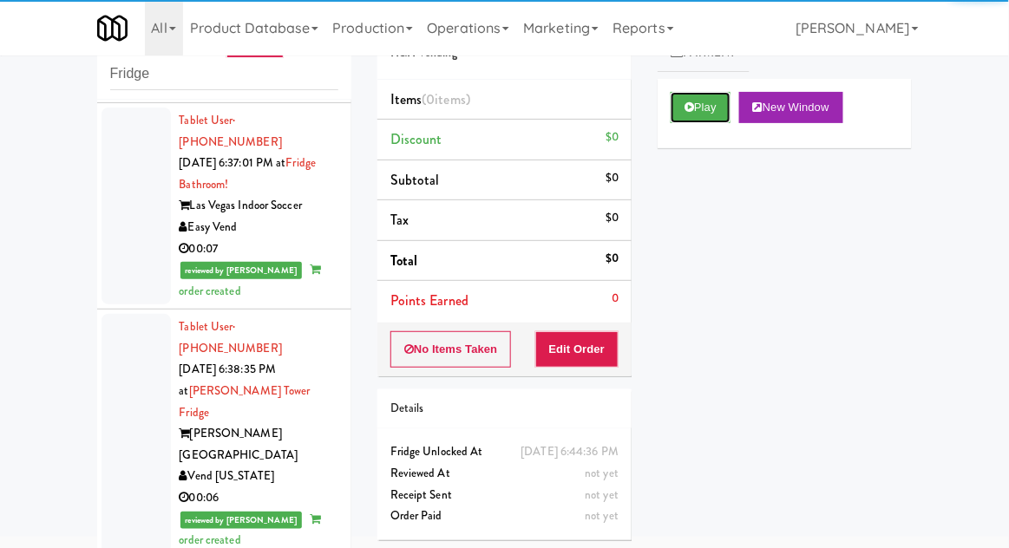
click at [686, 121] on button "Play" at bounding box center [700, 107] width 60 height 31
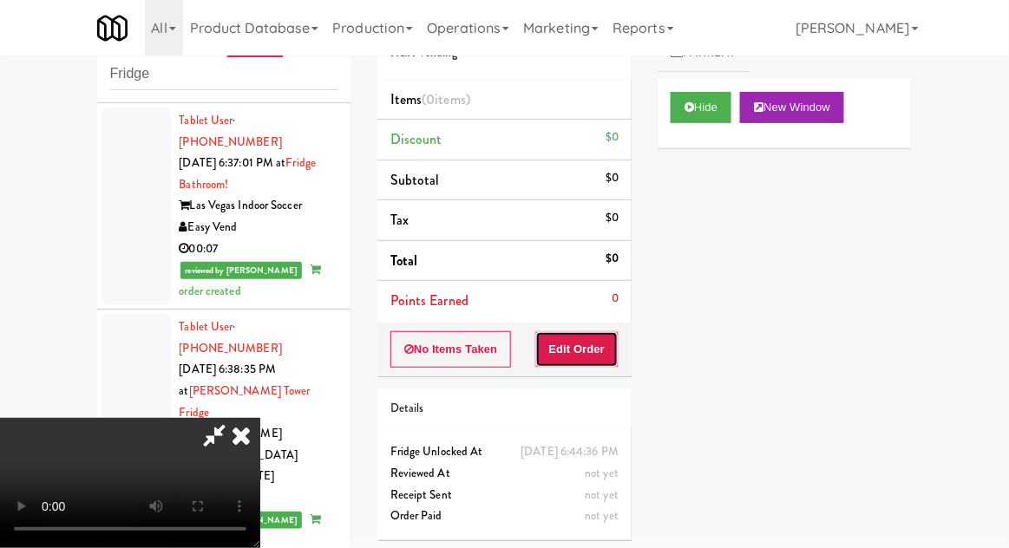
click at [591, 354] on button "Edit Order" at bounding box center [577, 349] width 84 height 36
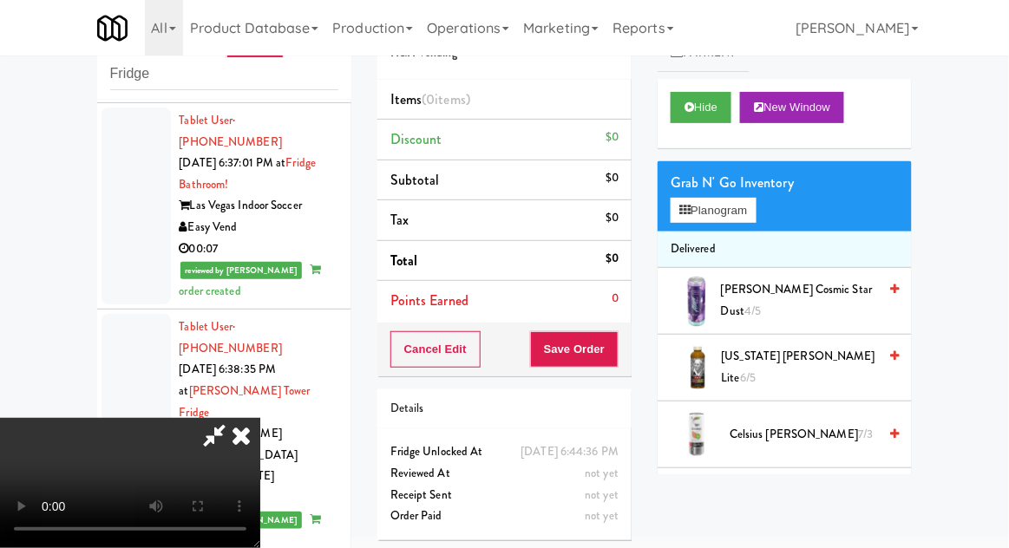
scroll to position [0, 0]
click at [749, 206] on button "Planogram" at bounding box center [712, 211] width 85 height 26
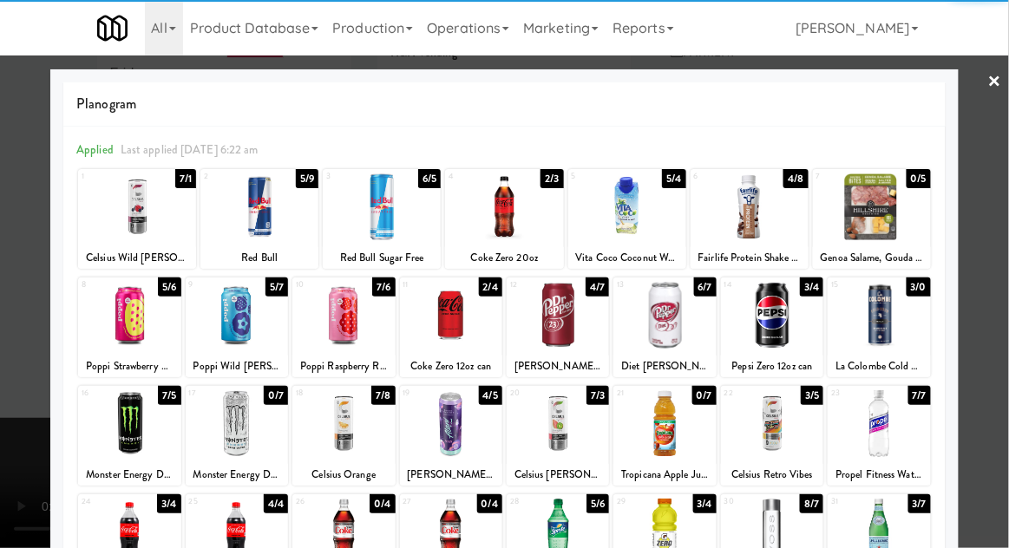
click at [336, 419] on div at bounding box center [343, 423] width 102 height 67
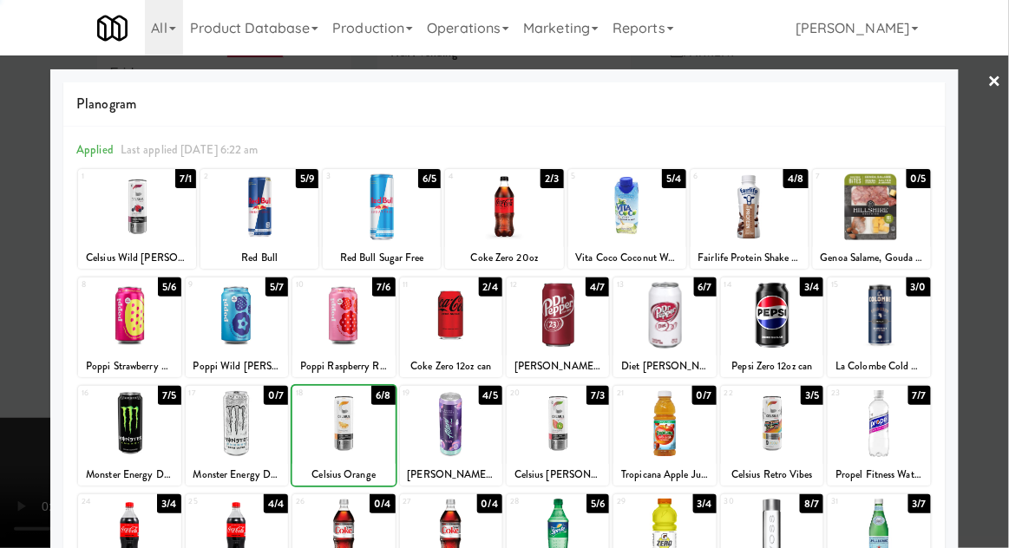
click at [1003, 255] on div at bounding box center [504, 274] width 1009 height 548
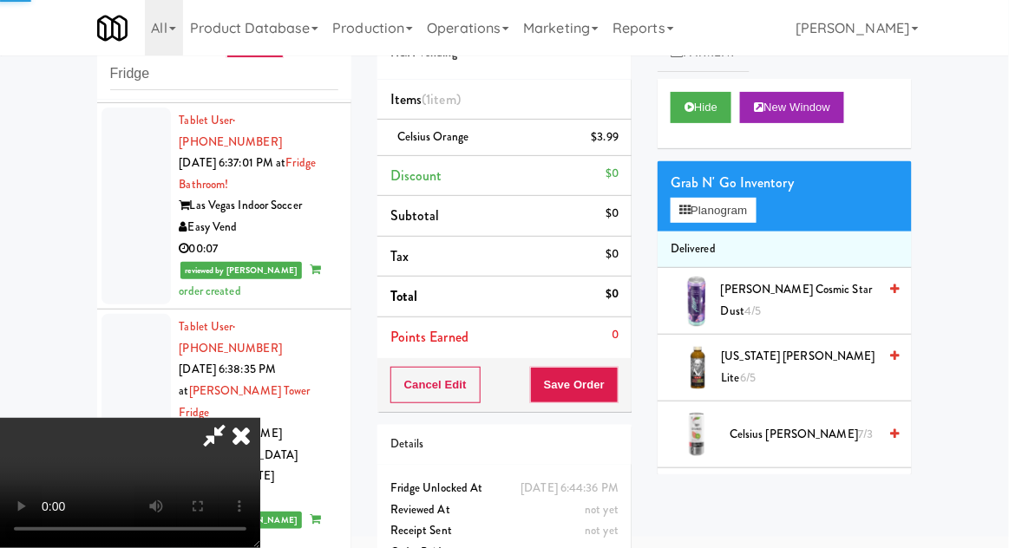
scroll to position [63, 0]
click at [612, 389] on button "Save Order" at bounding box center [574, 385] width 88 height 36
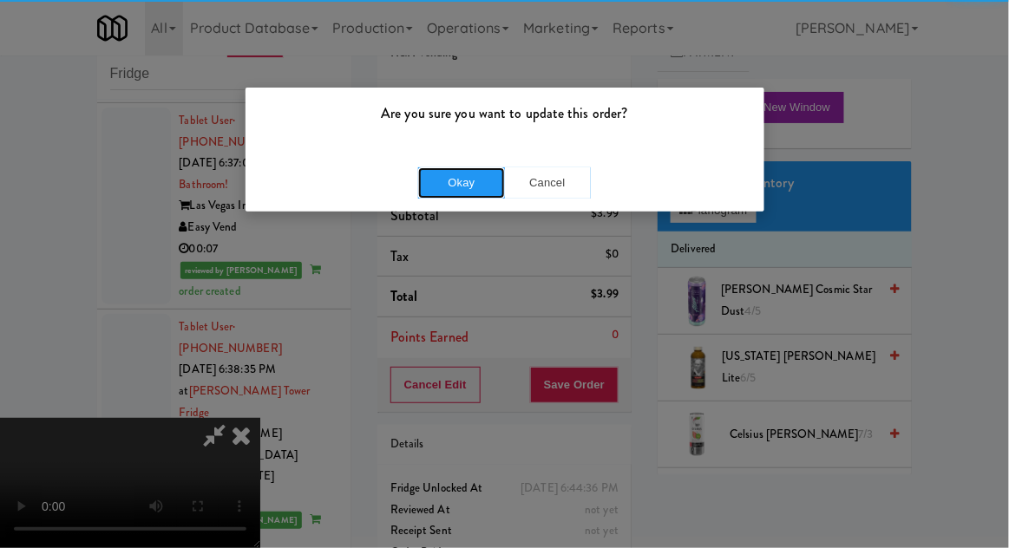
click at [476, 182] on button "Okay" at bounding box center [461, 182] width 87 height 31
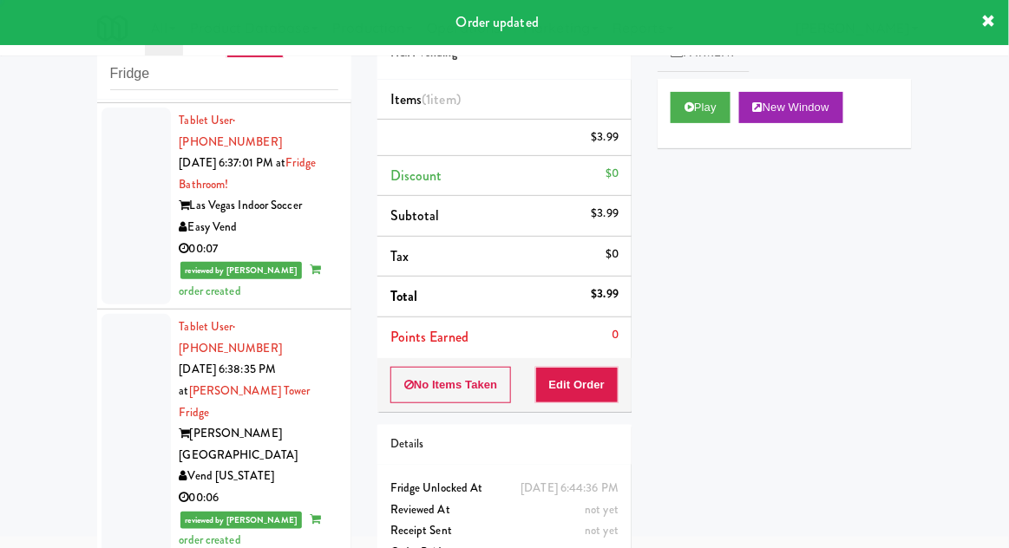
scroll to position [0, 0]
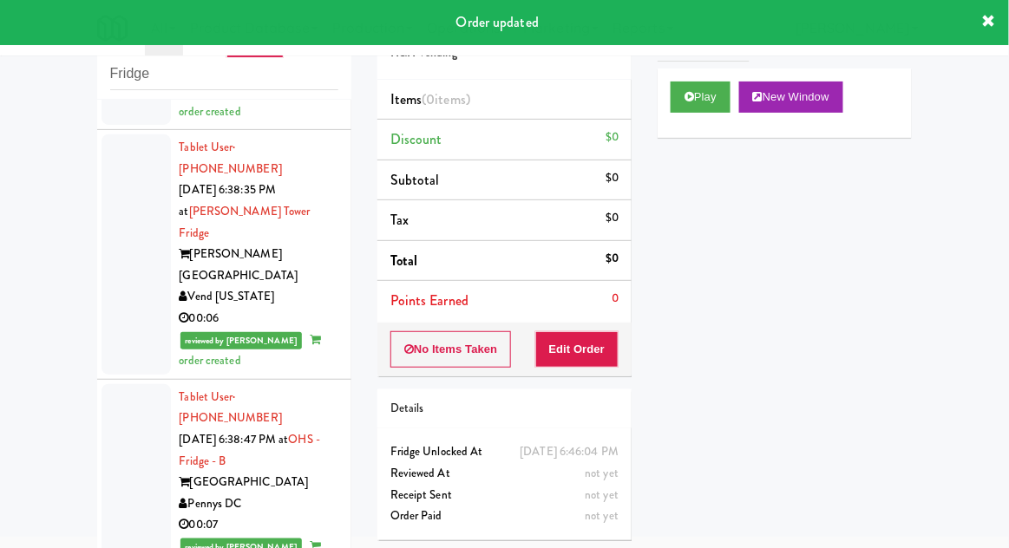
scroll to position [12, 0]
click at [604, 341] on button "Edit Order" at bounding box center [577, 349] width 84 height 36
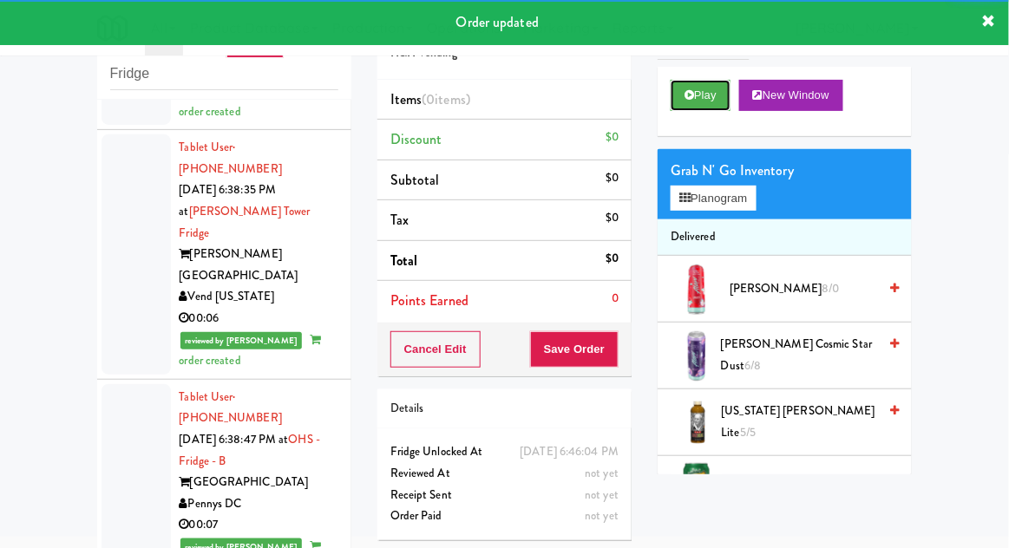
click at [676, 91] on button "Play" at bounding box center [700, 95] width 60 height 31
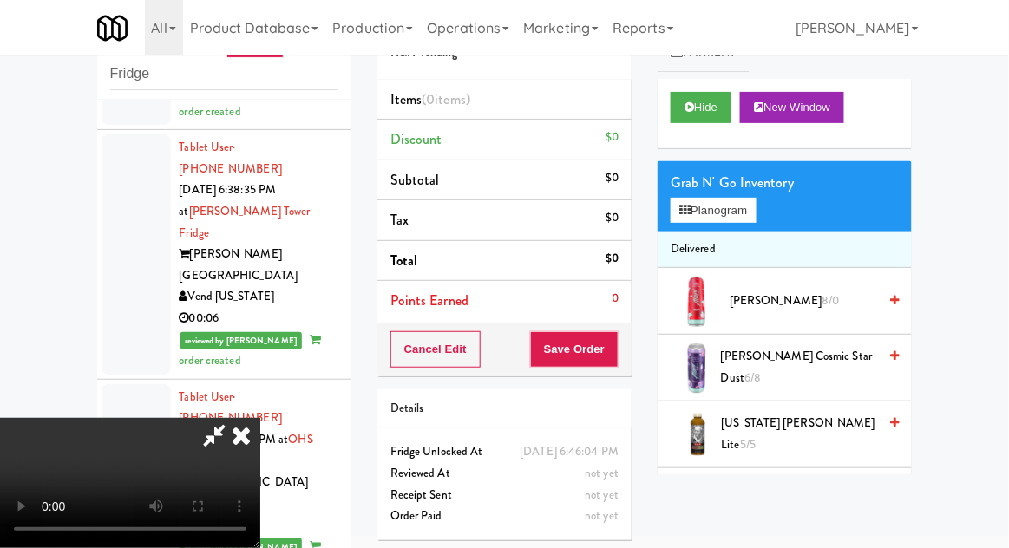
scroll to position [0, 0]
click at [733, 219] on button "Planogram" at bounding box center [712, 211] width 85 height 26
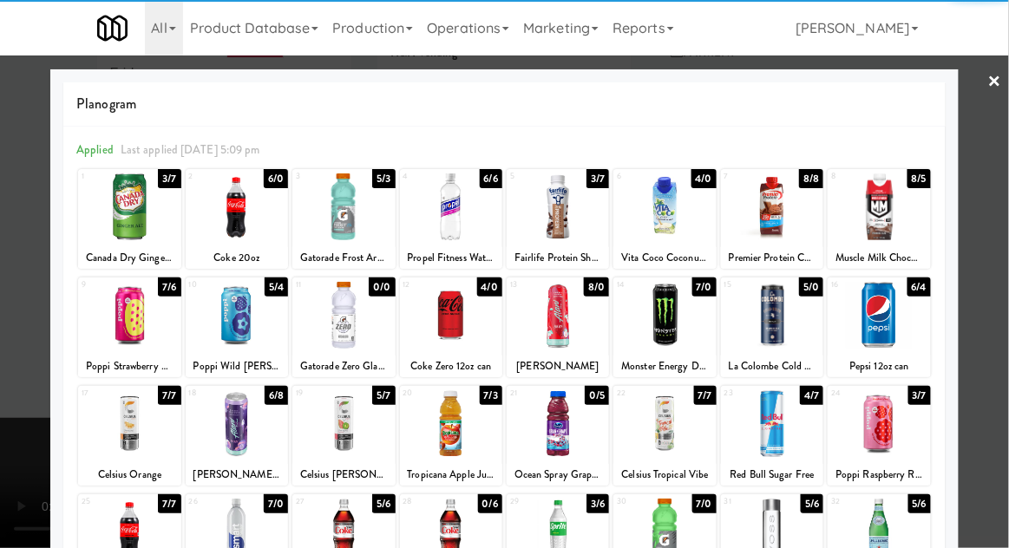
click at [245, 219] on div at bounding box center [237, 206] width 102 height 67
click at [1003, 252] on div at bounding box center [504, 274] width 1009 height 548
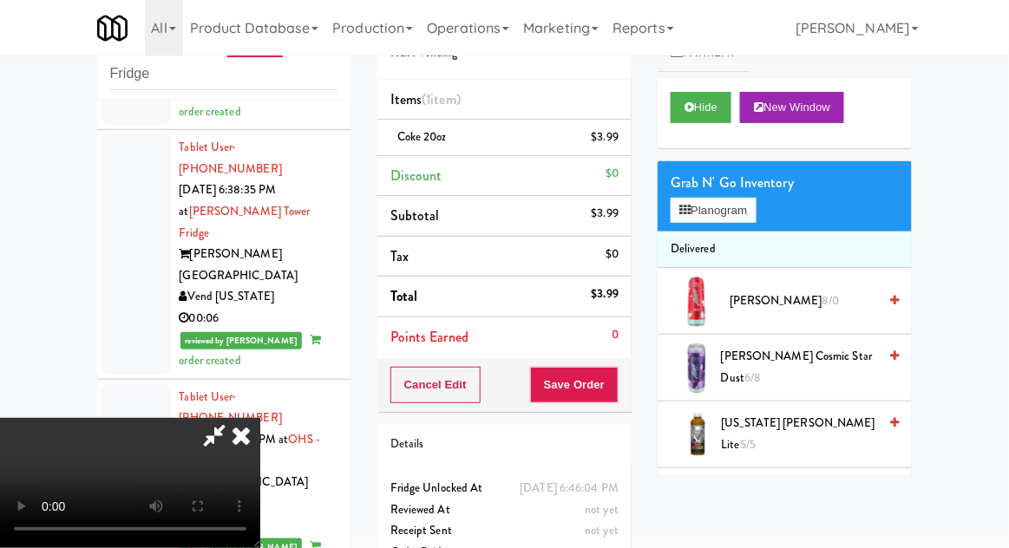
scroll to position [63, 0]
click at [746, 213] on button "Planogram" at bounding box center [712, 211] width 85 height 26
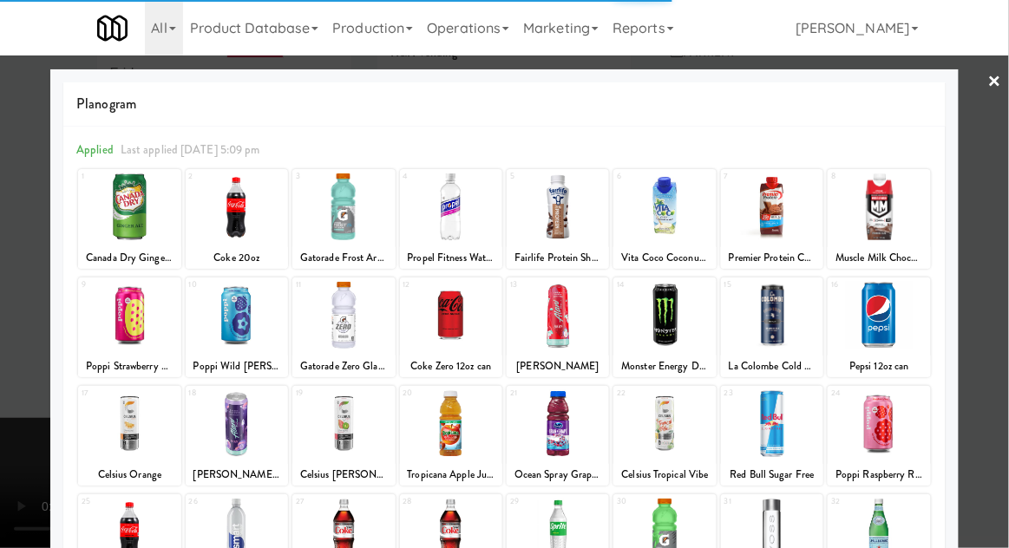
click at [457, 218] on div at bounding box center [451, 206] width 102 height 67
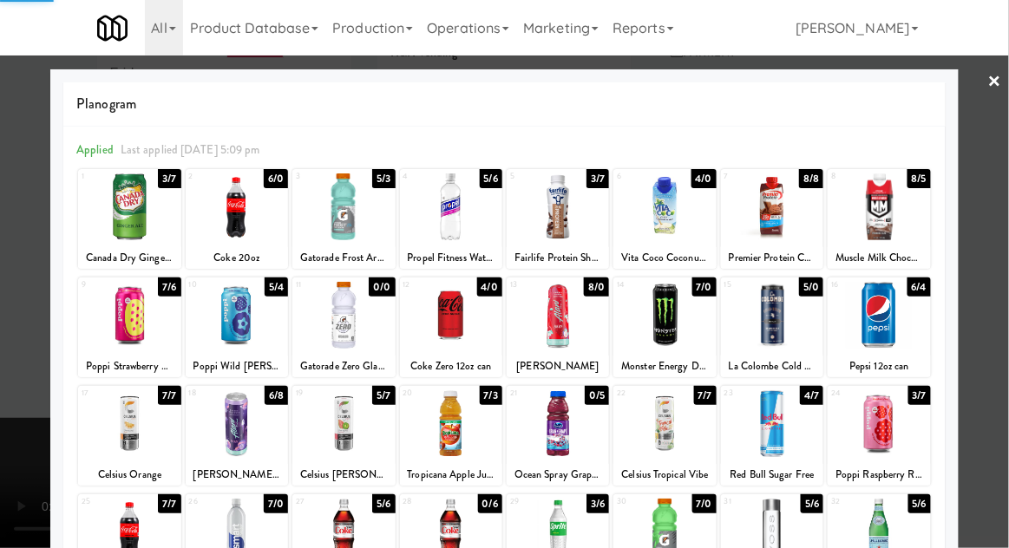
click at [1007, 250] on div at bounding box center [504, 274] width 1009 height 548
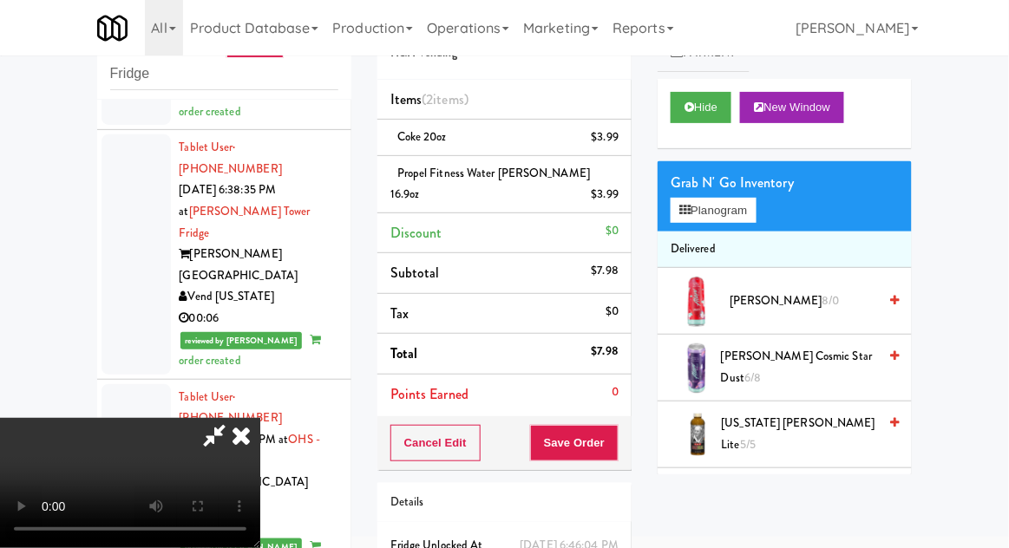
click at [629, 417] on div "Cancel Edit Save Order" at bounding box center [504, 443] width 254 height 54
click at [617, 429] on button "Save Order" at bounding box center [574, 443] width 88 height 36
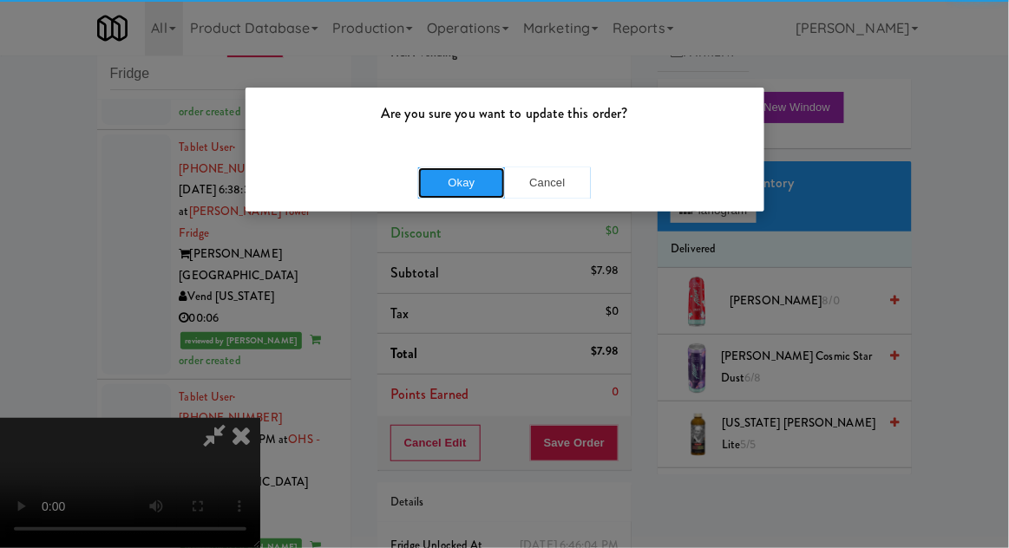
click at [456, 175] on button "Okay" at bounding box center [461, 182] width 87 height 31
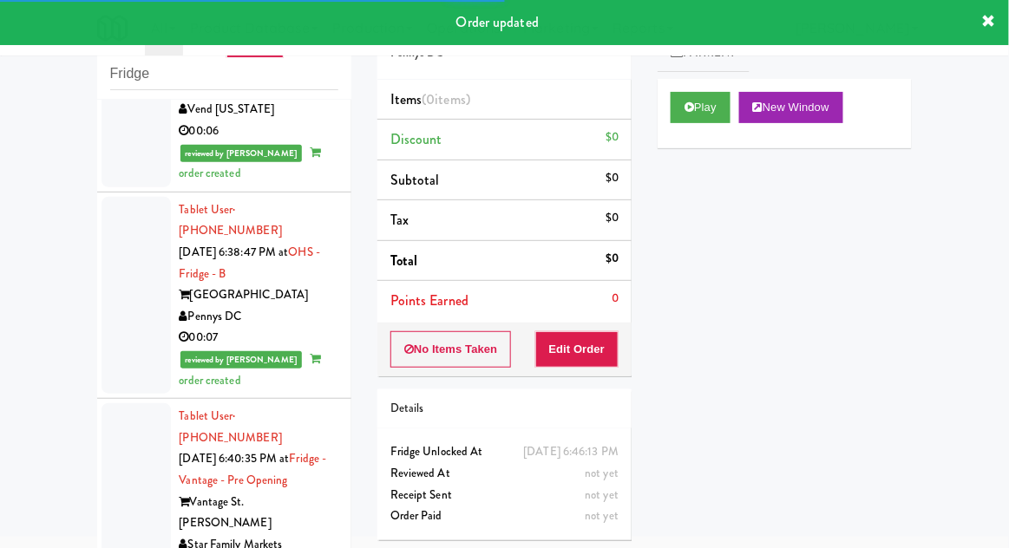
scroll to position [9802, 0]
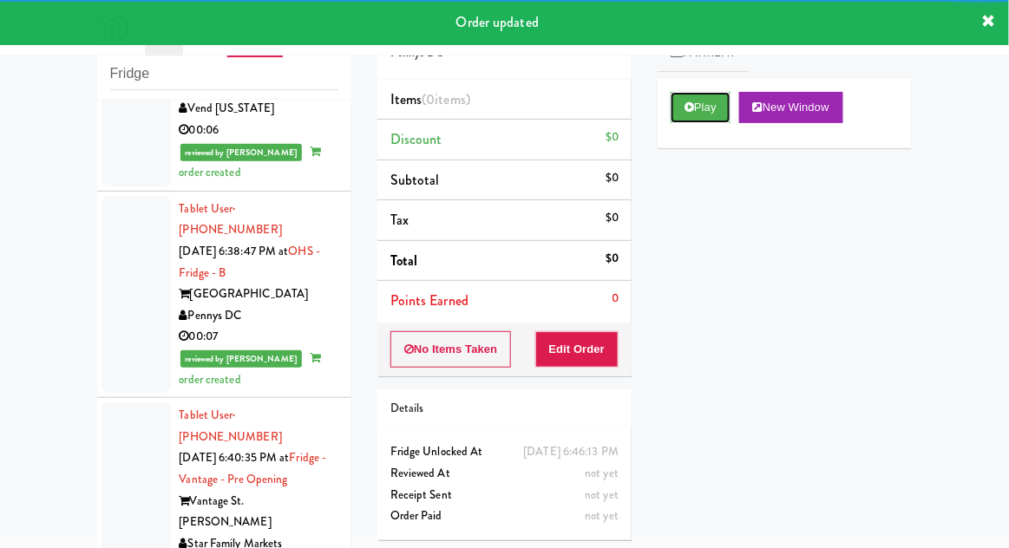
click at [695, 113] on button "Play" at bounding box center [700, 107] width 60 height 31
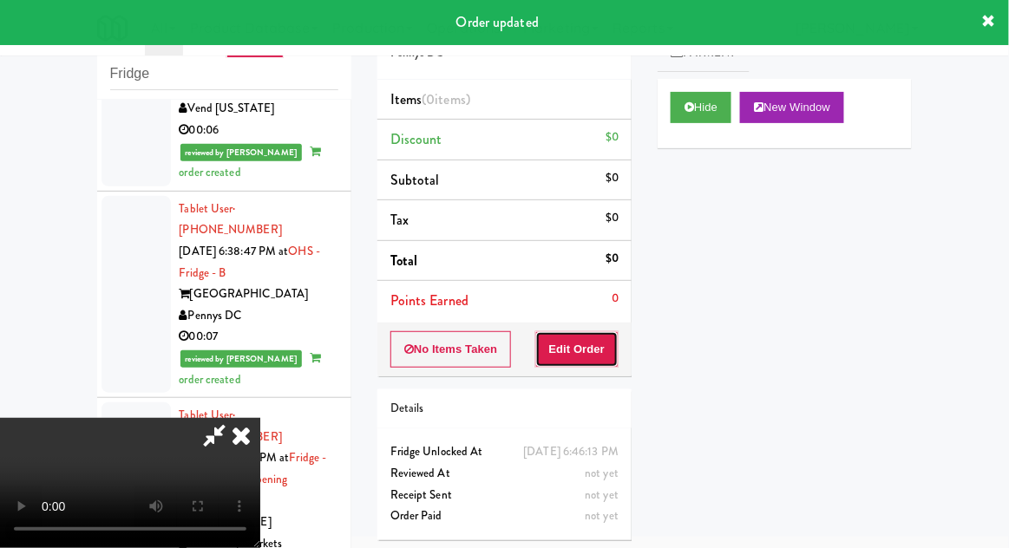
click at [595, 356] on button "Edit Order" at bounding box center [577, 349] width 84 height 36
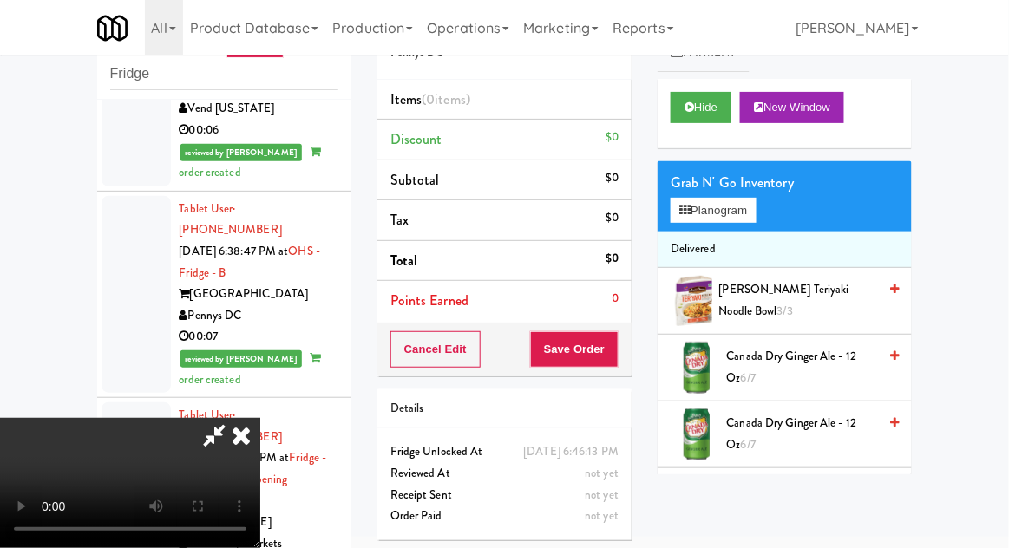
scroll to position [0, 0]
click at [755, 211] on button "Planogram" at bounding box center [712, 211] width 85 height 26
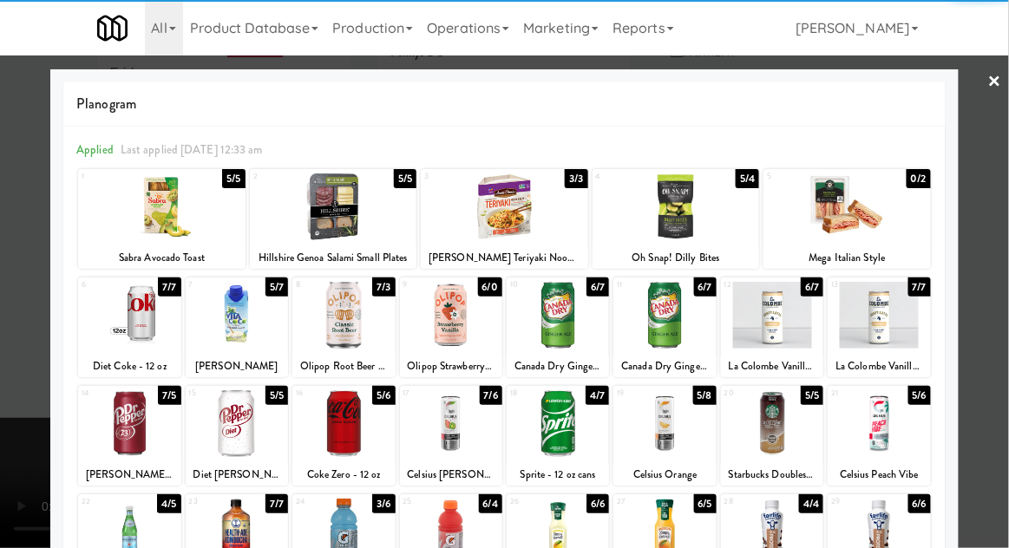
click at [874, 430] on div at bounding box center [878, 423] width 102 height 67
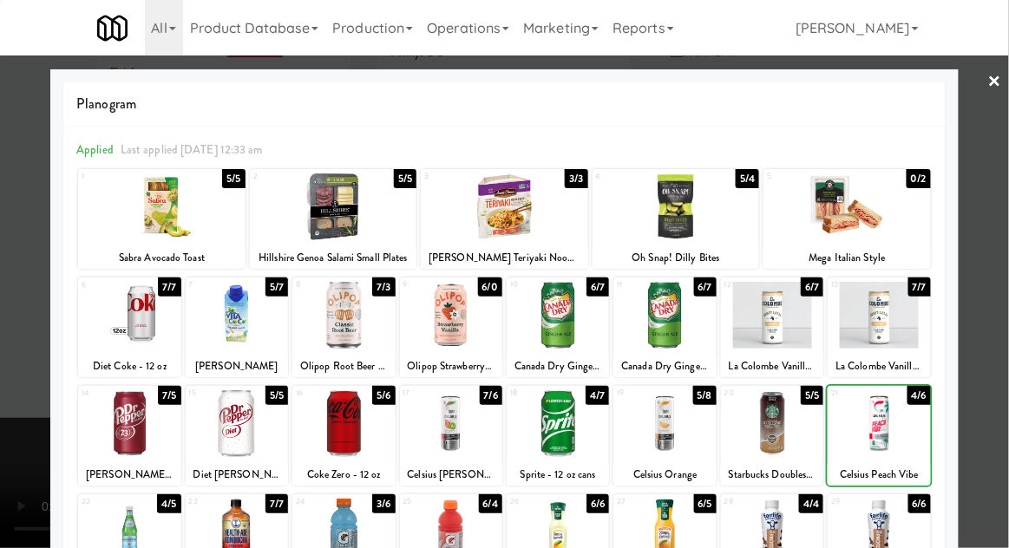
click at [1004, 266] on div at bounding box center [504, 274] width 1009 height 548
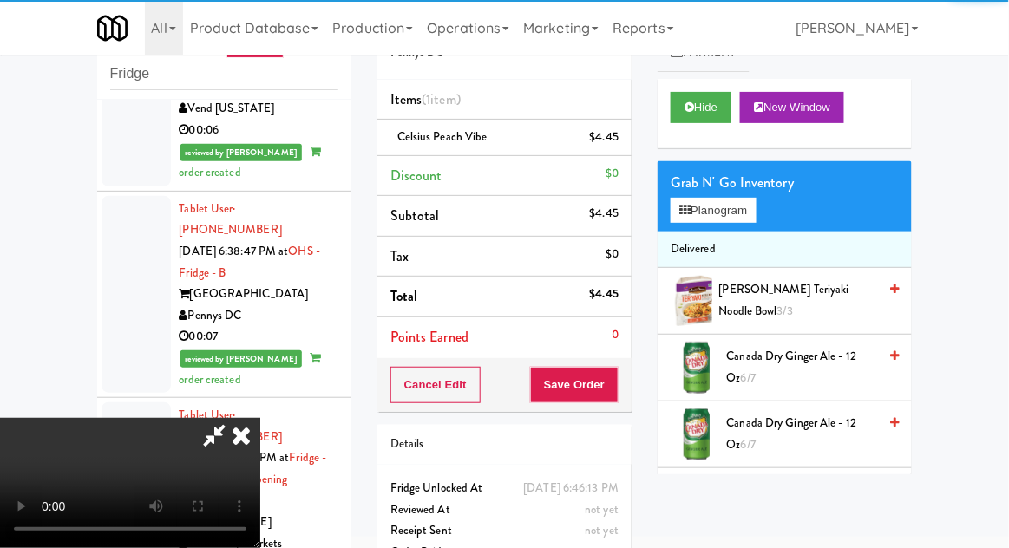
scroll to position [63, 0]
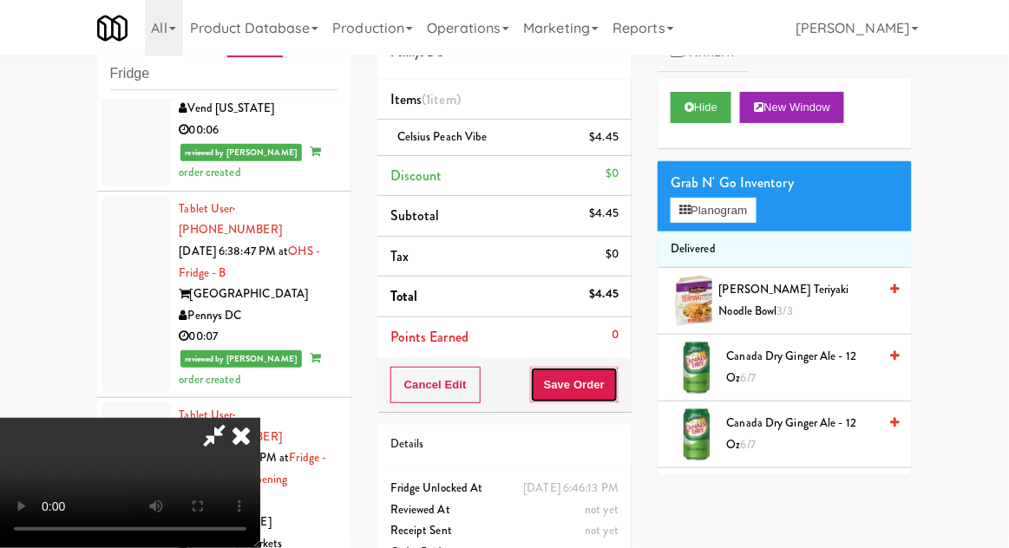
click at [615, 384] on button "Save Order" at bounding box center [574, 385] width 88 height 36
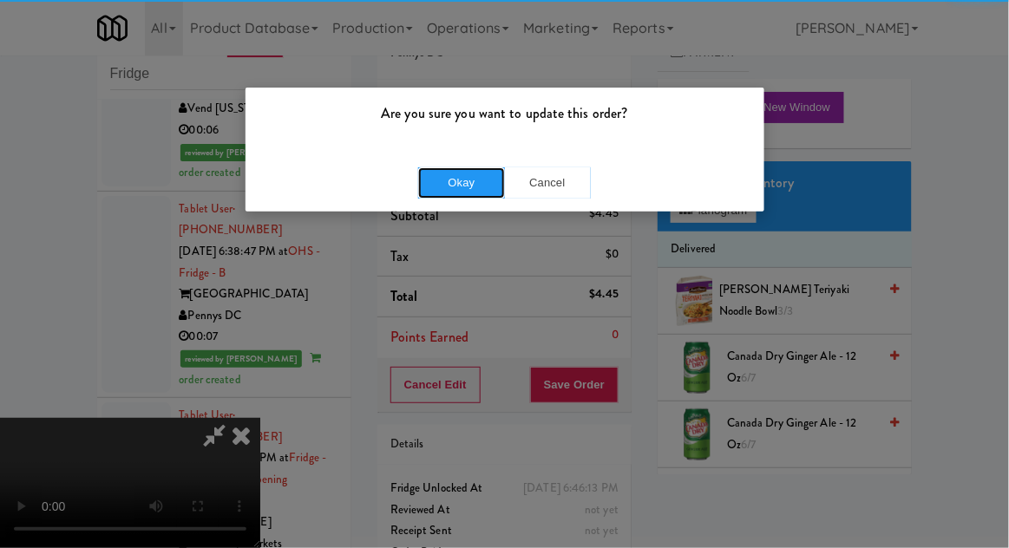
click at [464, 181] on button "Okay" at bounding box center [461, 182] width 87 height 31
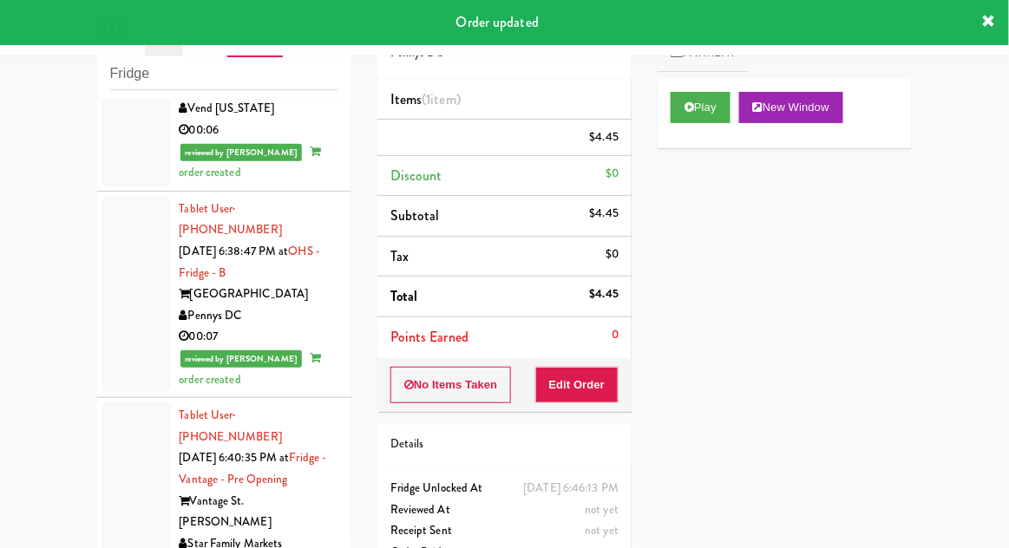
scroll to position [0, 0]
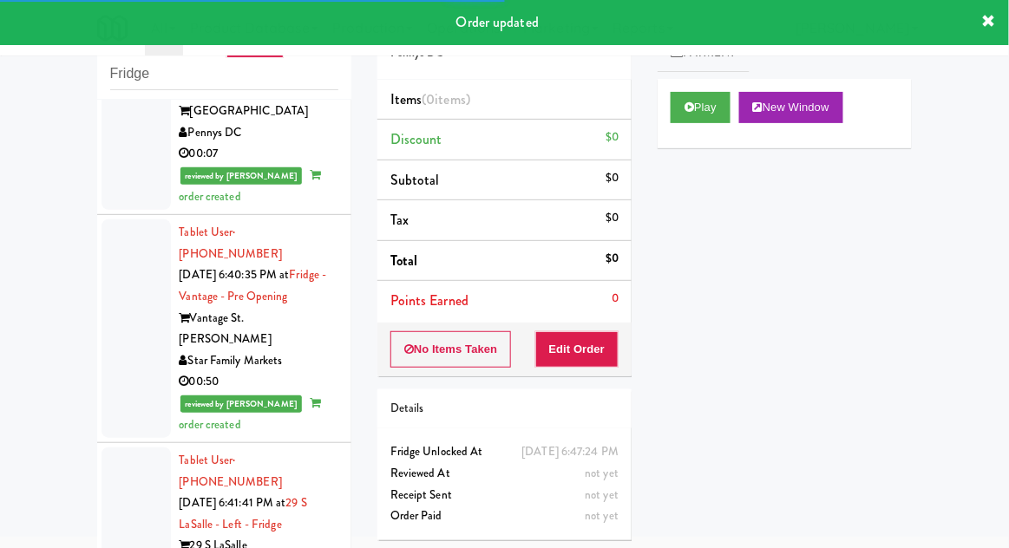
scroll to position [9985, 0]
click at [701, 108] on button "Play" at bounding box center [700, 107] width 60 height 31
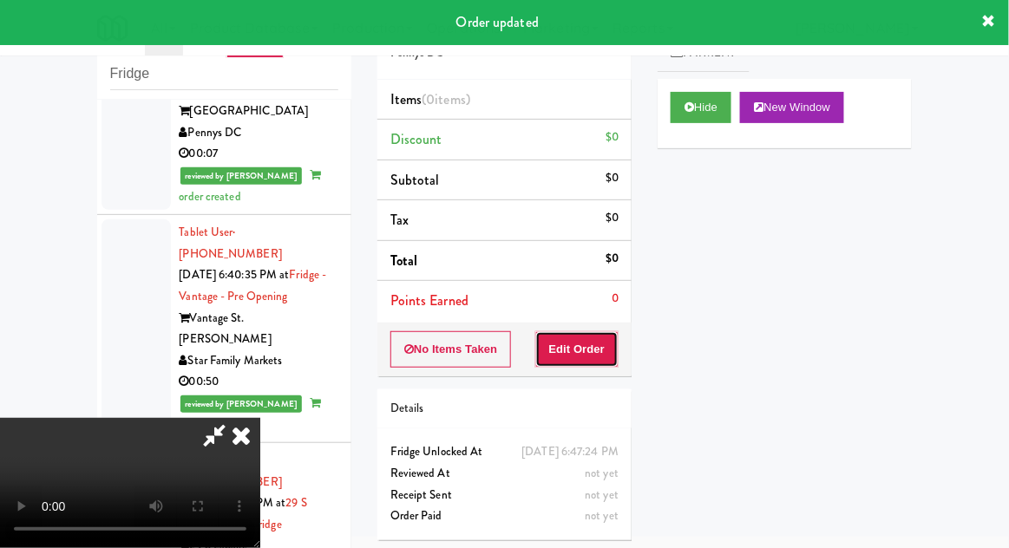
click at [612, 336] on button "Edit Order" at bounding box center [577, 349] width 84 height 36
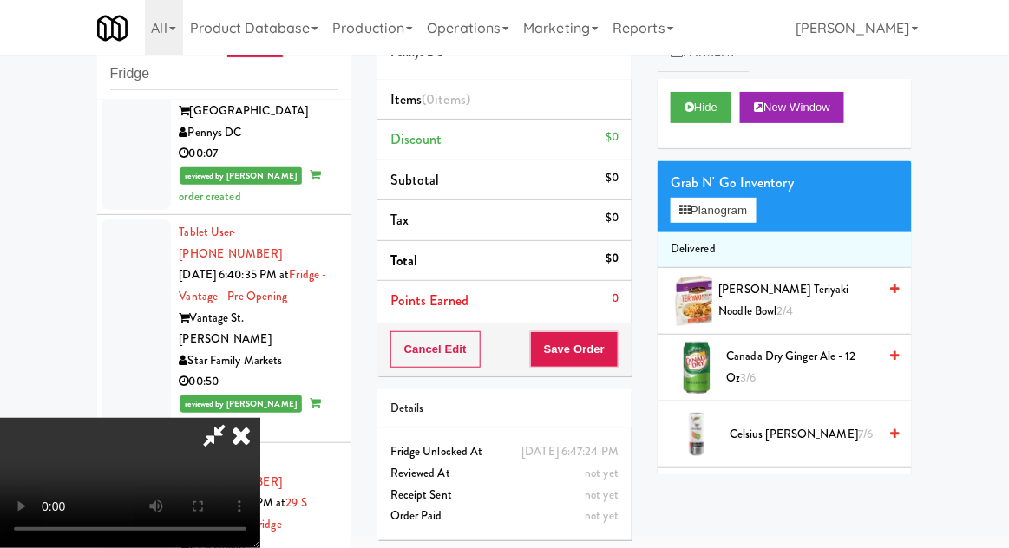
scroll to position [0, 0]
click at [755, 216] on button "Planogram" at bounding box center [712, 211] width 85 height 26
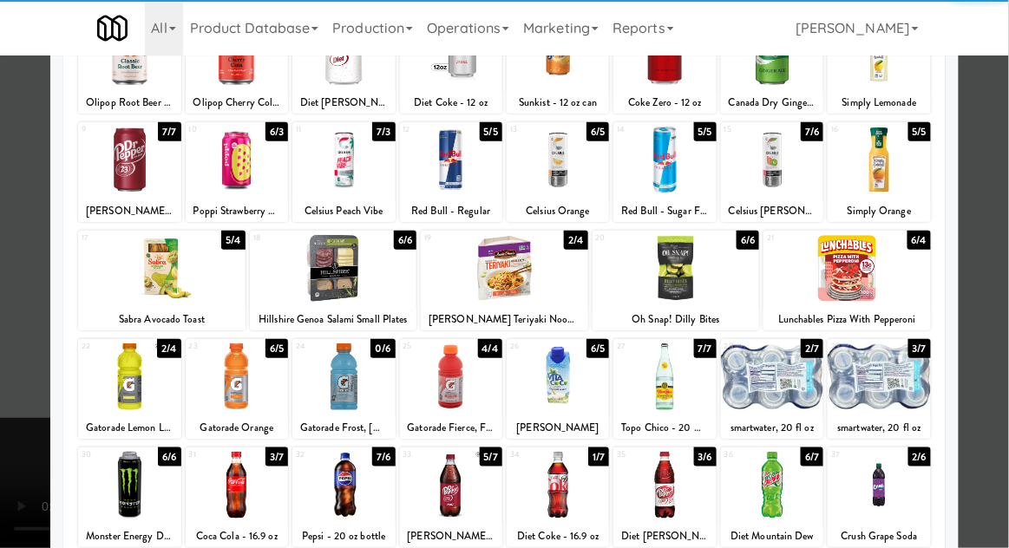
scroll to position [154, 0]
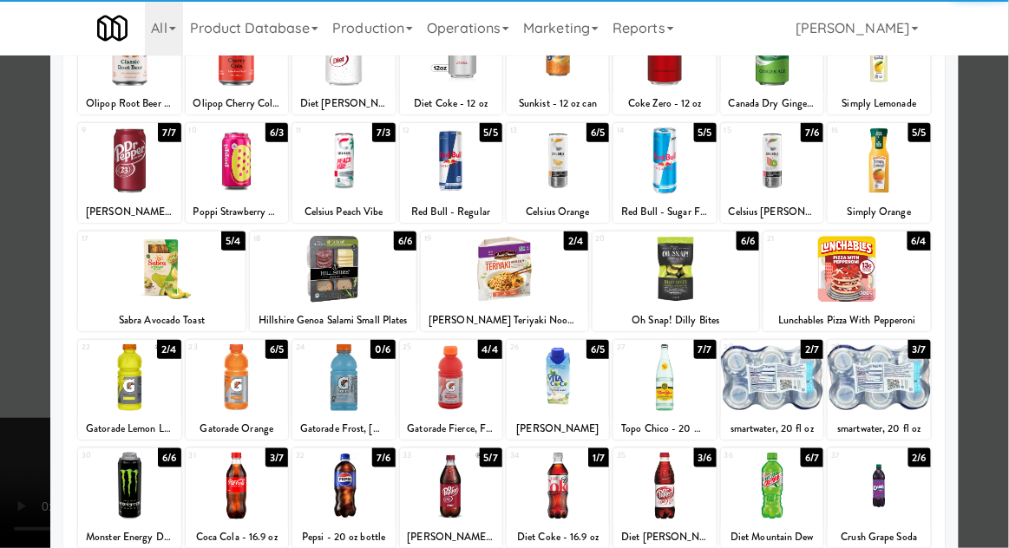
click at [449, 477] on div at bounding box center [451, 486] width 102 height 67
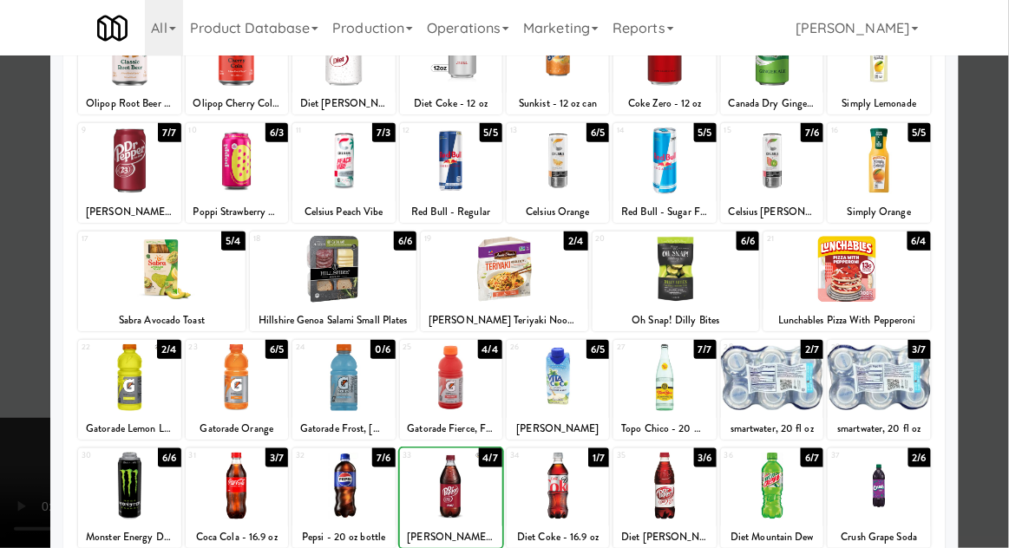
click at [1004, 256] on div at bounding box center [504, 274] width 1009 height 548
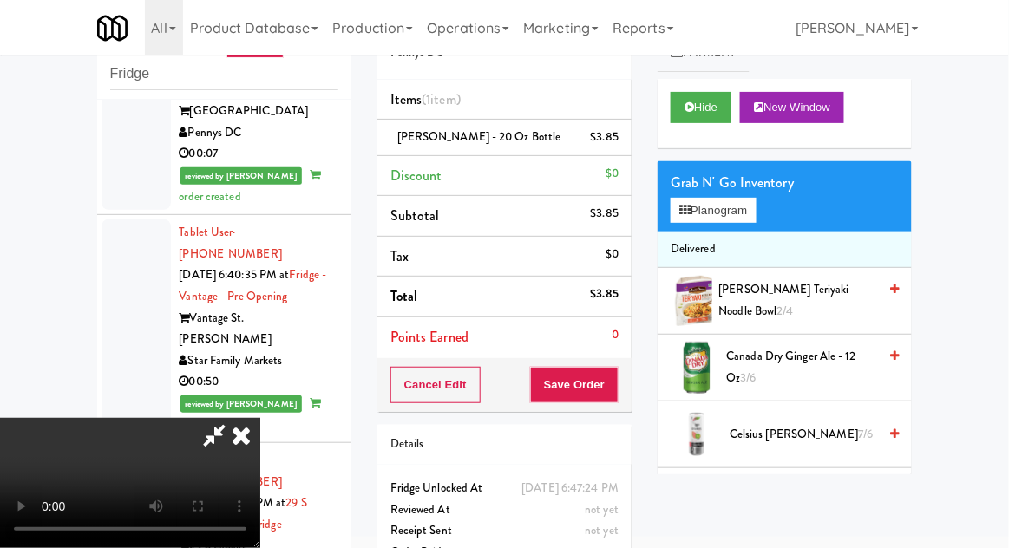
scroll to position [63, 0]
click at [751, 203] on button "Planogram" at bounding box center [712, 211] width 85 height 26
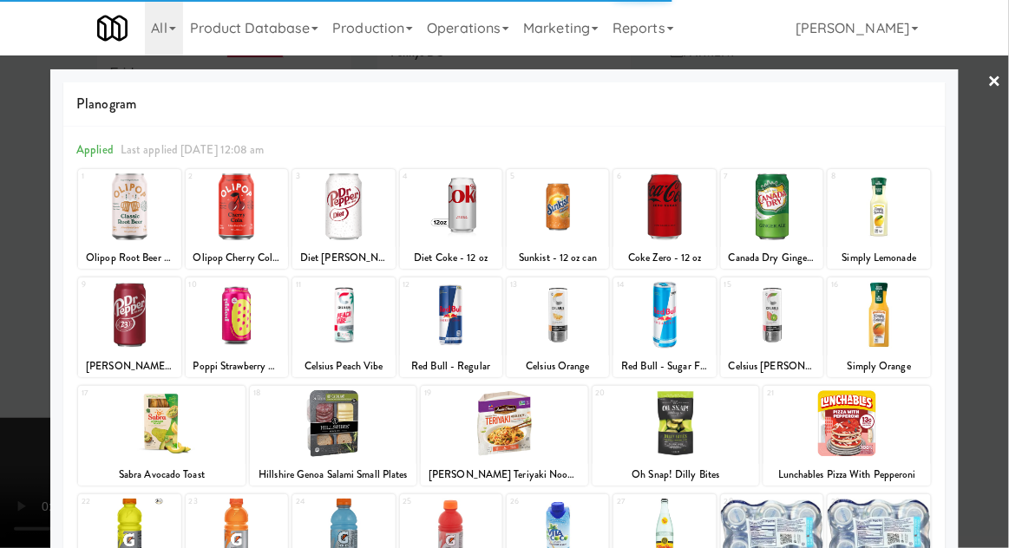
scroll to position [77, 0]
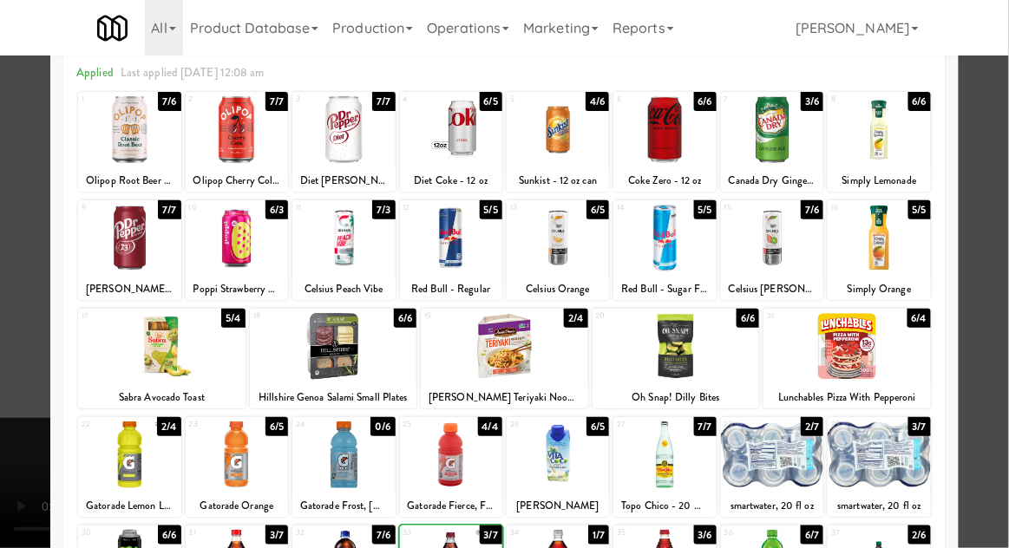
click at [1007, 257] on div at bounding box center [504, 274] width 1009 height 548
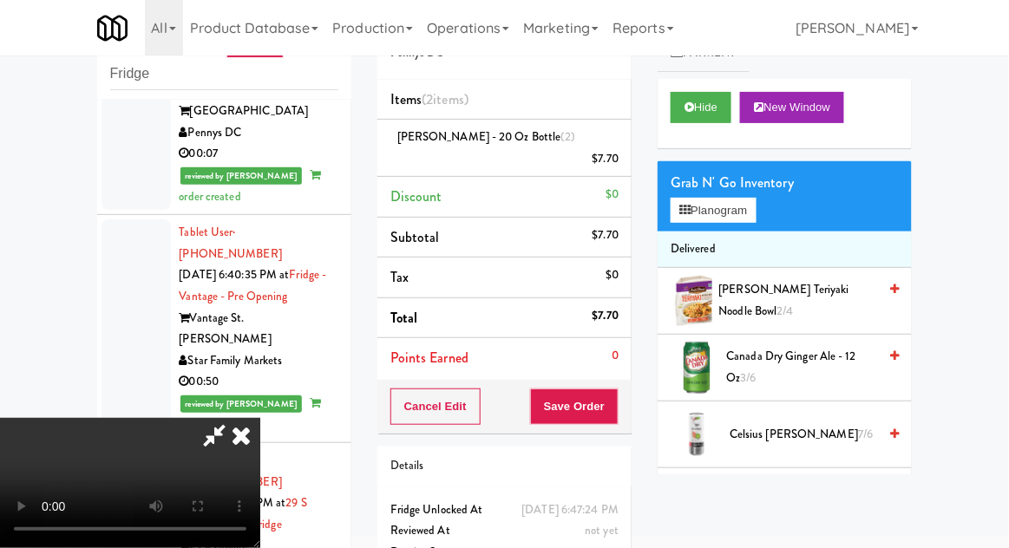
click at [756, 183] on div "Grab N' Go Inventory" at bounding box center [784, 183] width 228 height 26
click at [755, 204] on button "Planogram" at bounding box center [712, 211] width 85 height 26
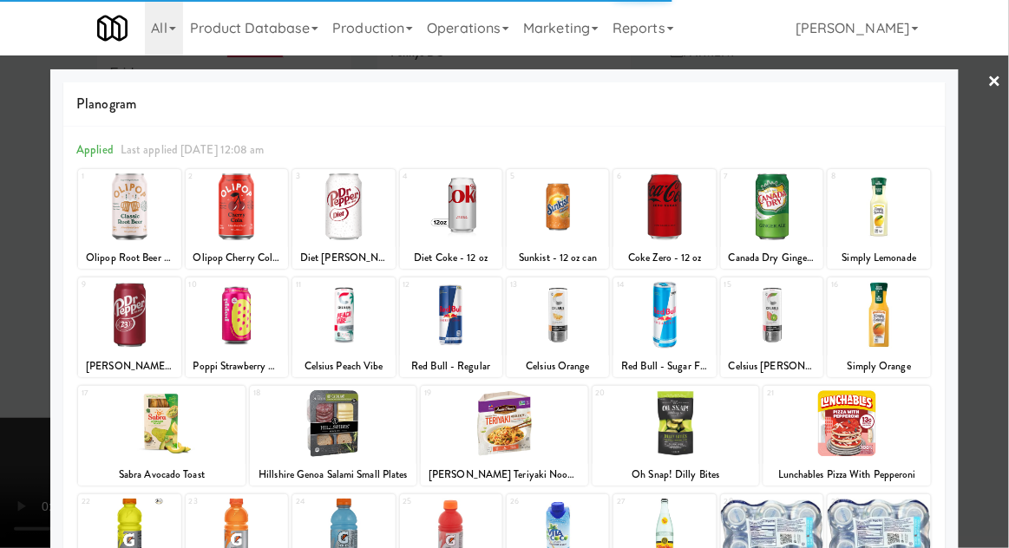
scroll to position [89, 0]
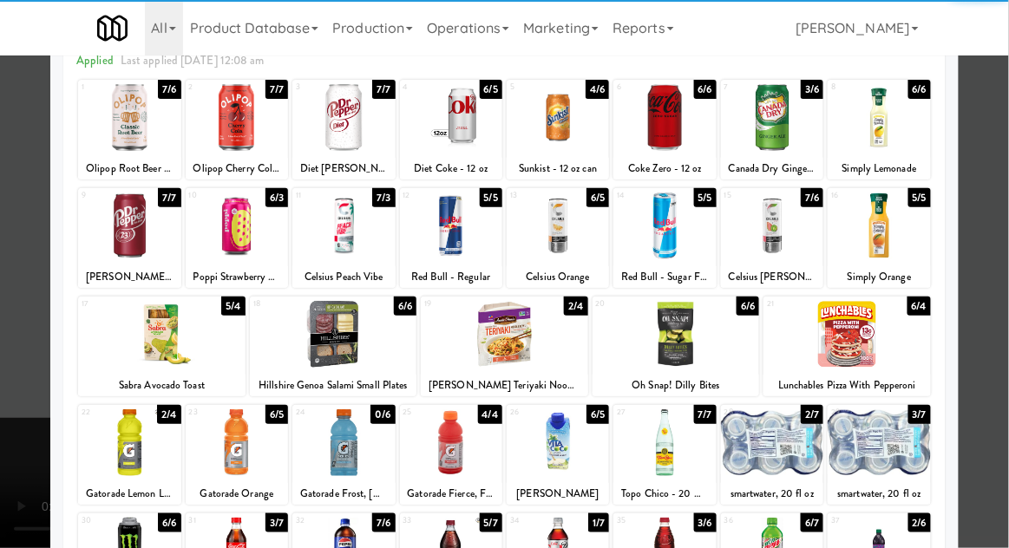
click at [136, 542] on div at bounding box center [129, 551] width 102 height 67
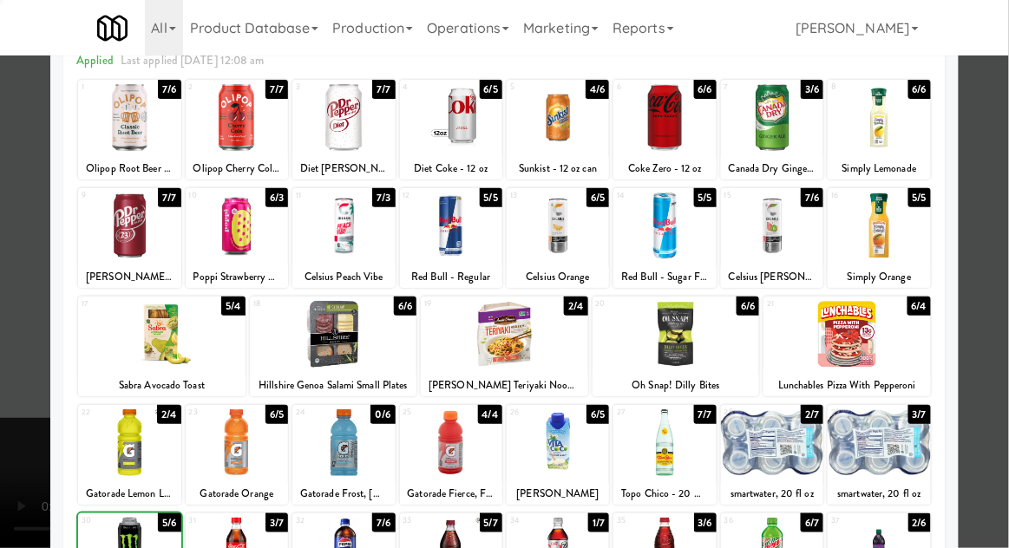
click at [1007, 258] on div at bounding box center [504, 274] width 1009 height 548
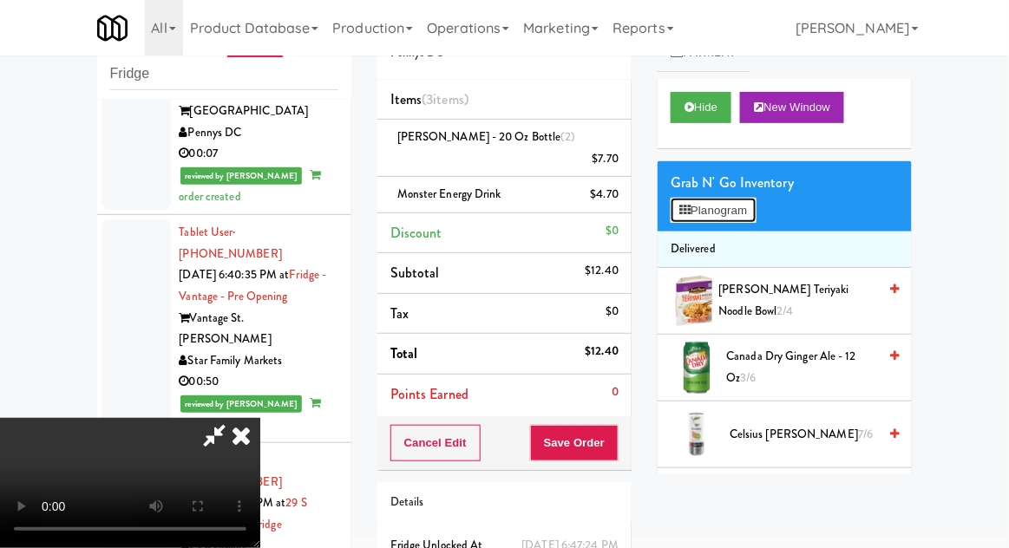
click at [745, 206] on button "Planogram" at bounding box center [712, 211] width 85 height 26
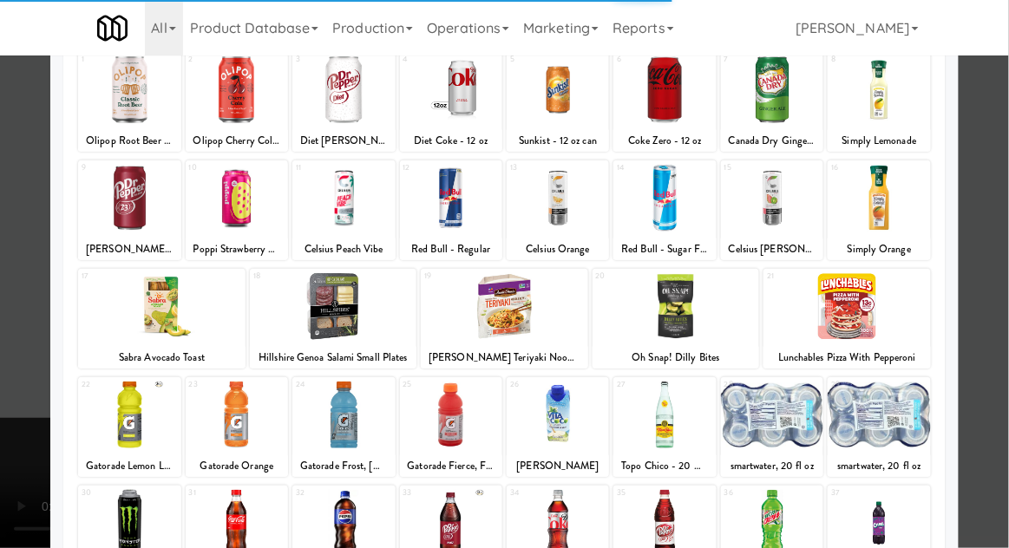
scroll to position [120, 0]
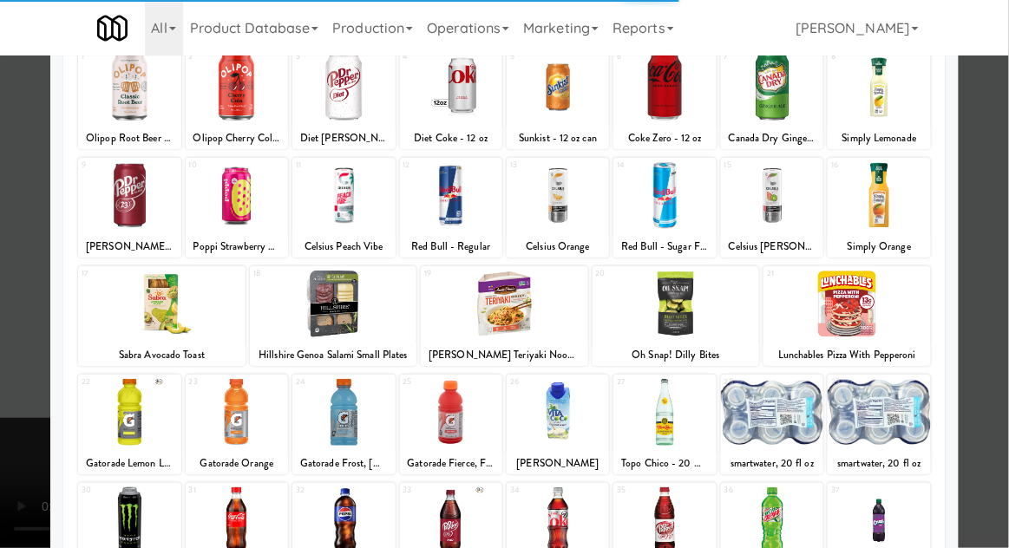
click at [125, 520] on div at bounding box center [129, 520] width 102 height 67
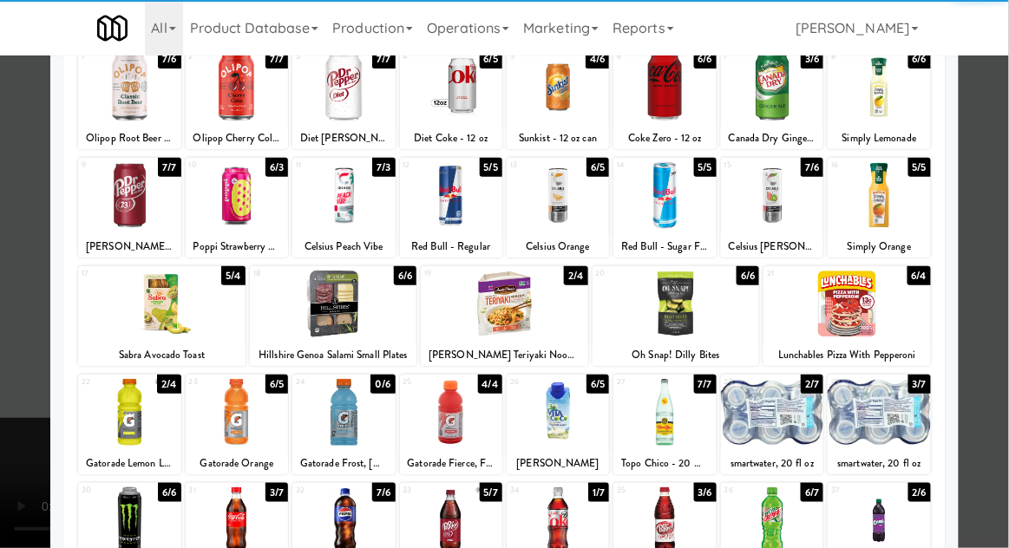
click at [116, 524] on div at bounding box center [129, 520] width 102 height 67
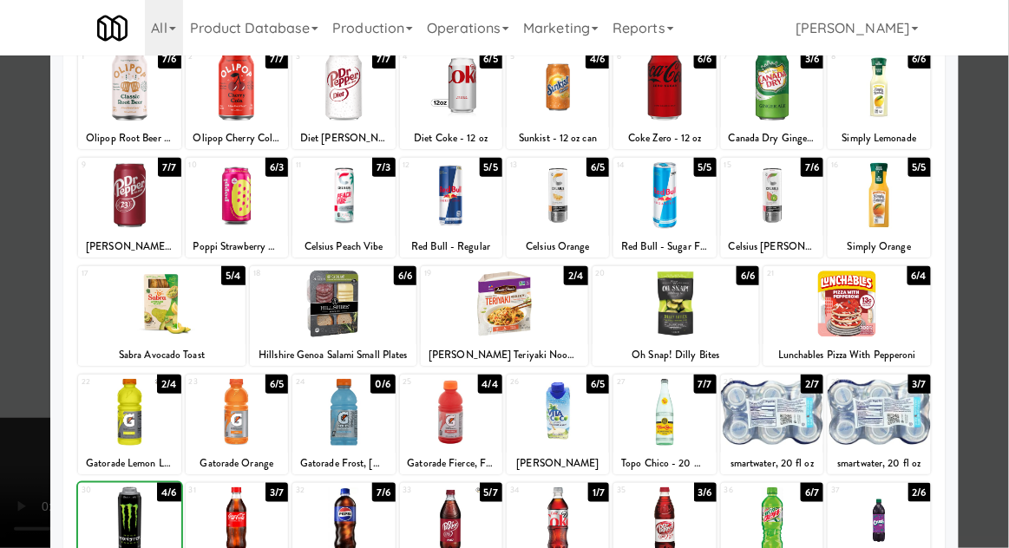
click at [1007, 271] on div at bounding box center [504, 274] width 1009 height 548
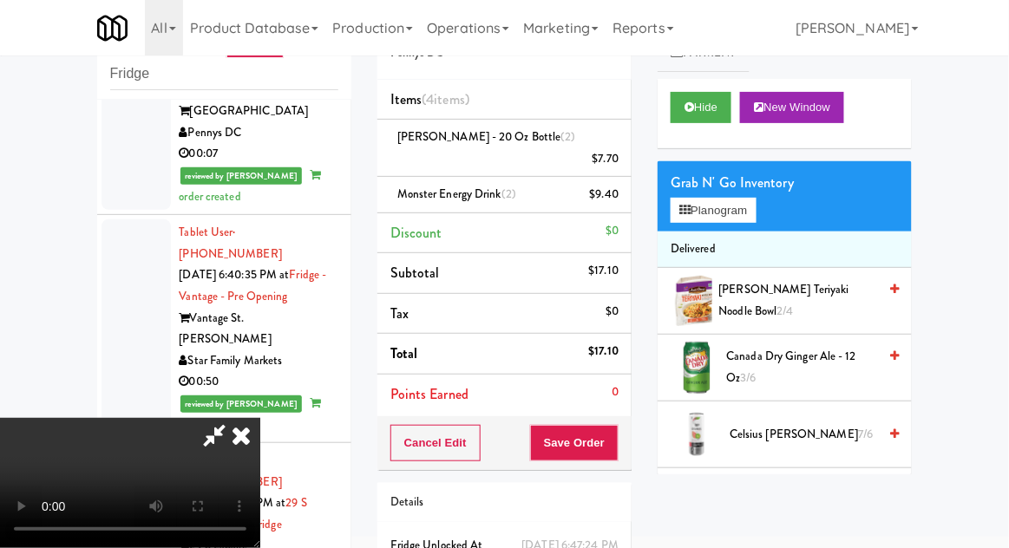
click at [234, 418] on icon at bounding box center [214, 435] width 40 height 35
click at [750, 209] on button "Planogram" at bounding box center [712, 211] width 85 height 26
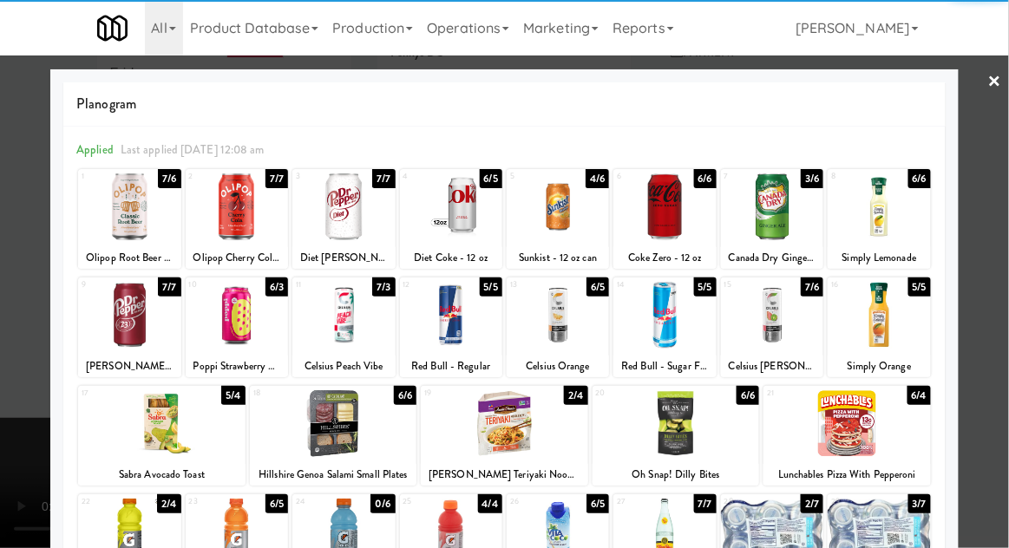
click at [460, 326] on div at bounding box center [451, 315] width 102 height 67
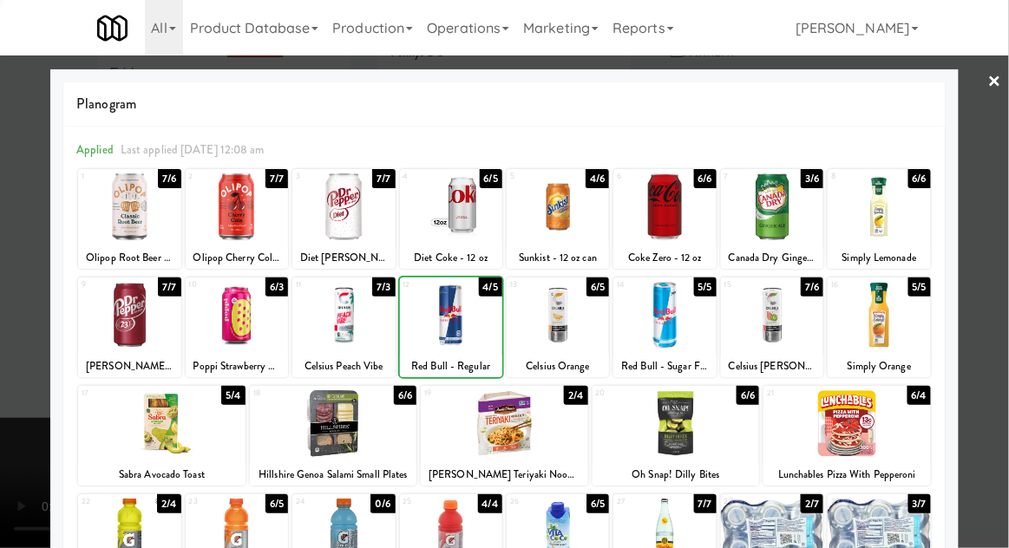
click at [999, 282] on div at bounding box center [504, 274] width 1009 height 548
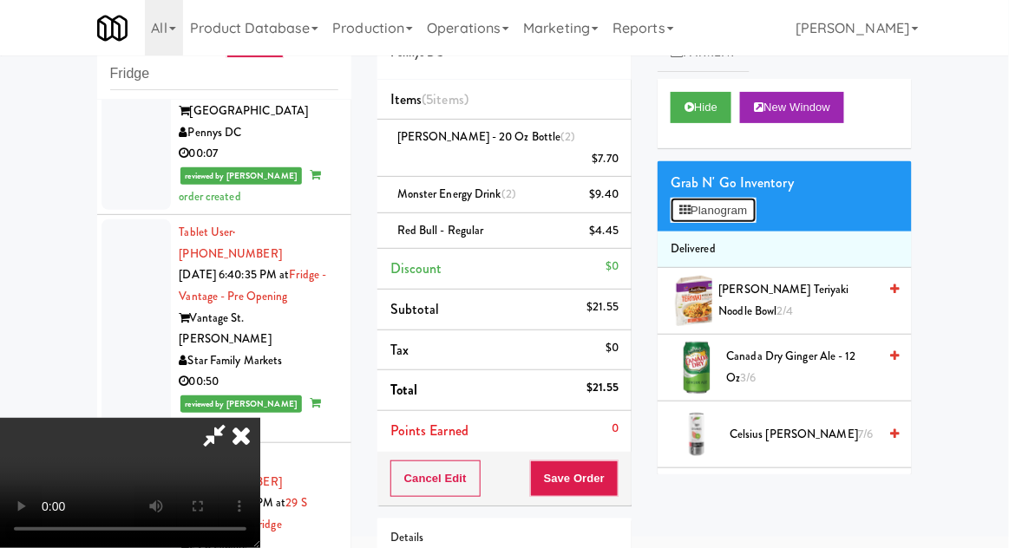
click at [755, 208] on button "Planogram" at bounding box center [712, 211] width 85 height 26
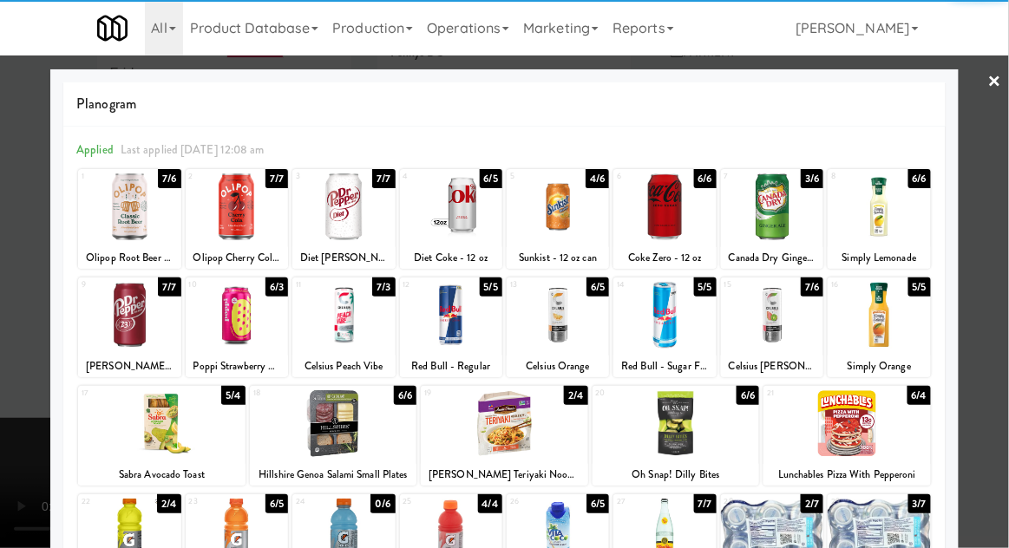
click at [781, 219] on div at bounding box center [772, 206] width 102 height 67
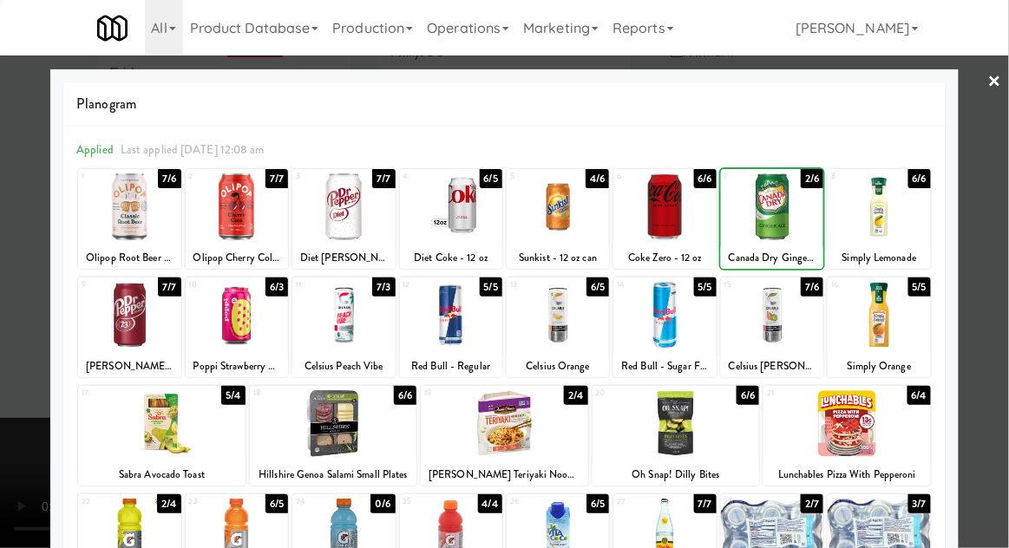
click at [1004, 267] on div at bounding box center [504, 274] width 1009 height 548
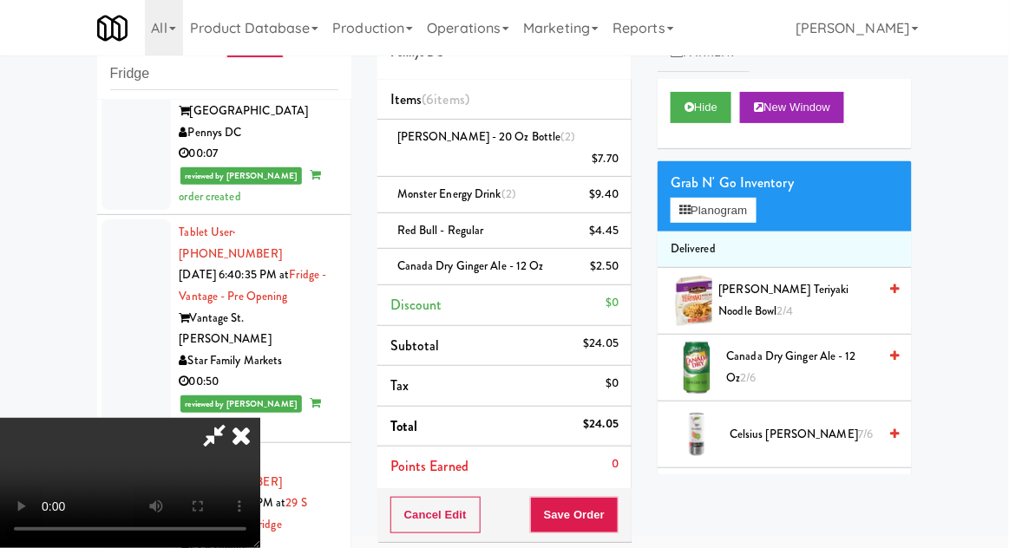
scroll to position [63, 0]
click at [616, 497] on button "Save Order" at bounding box center [574, 515] width 88 height 36
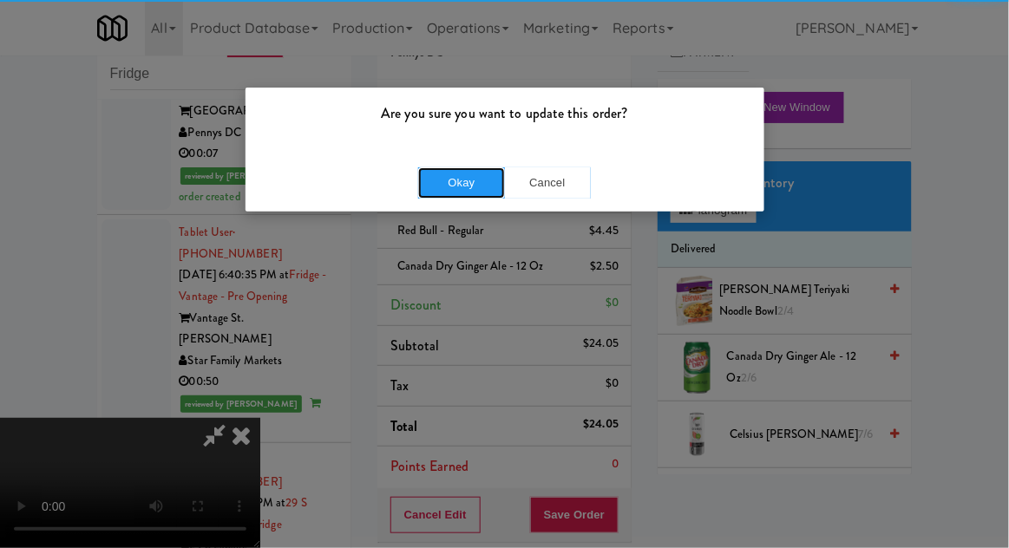
click at [451, 186] on button "Okay" at bounding box center [461, 182] width 87 height 31
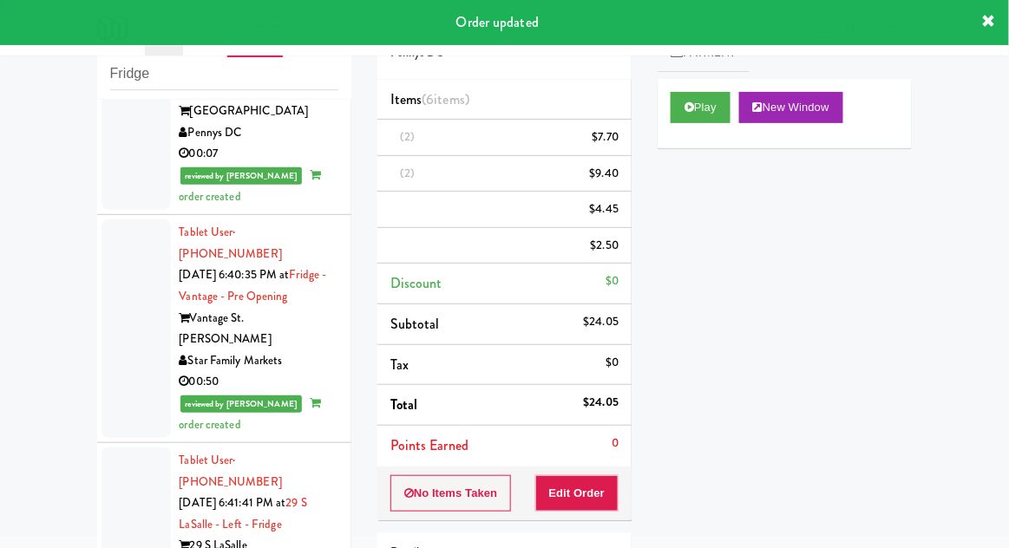
scroll to position [0, 0]
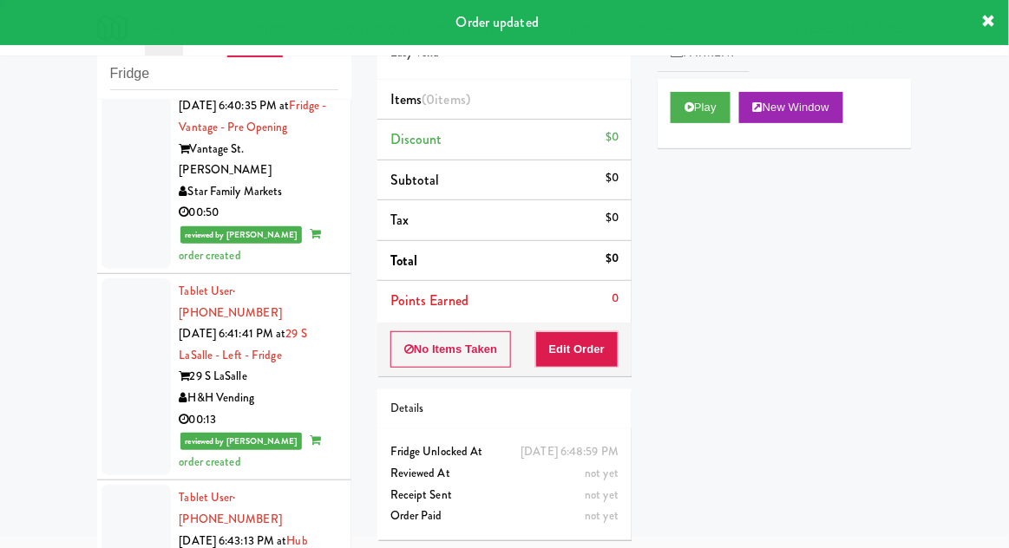
scroll to position [10163, 0]
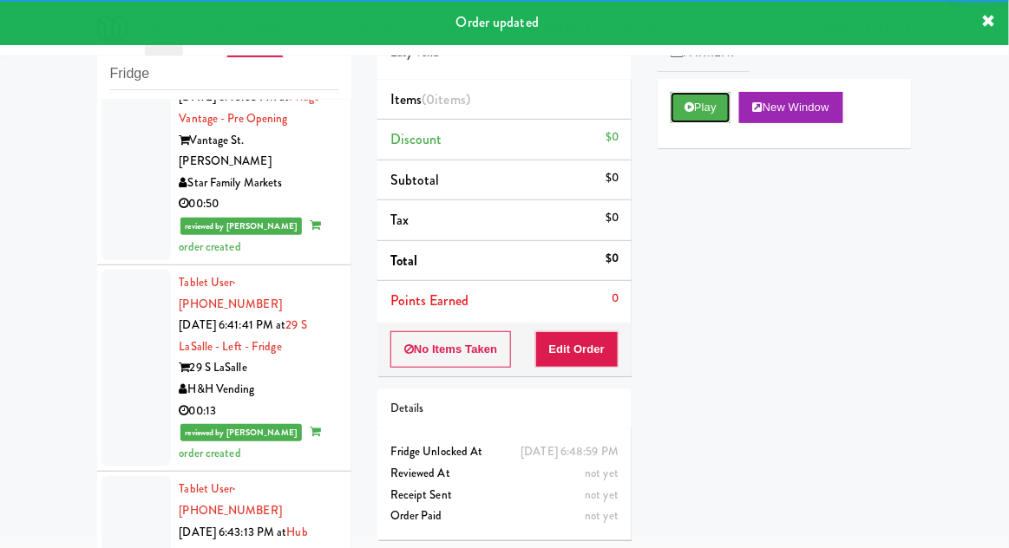
click at [686, 117] on button "Play" at bounding box center [700, 107] width 60 height 31
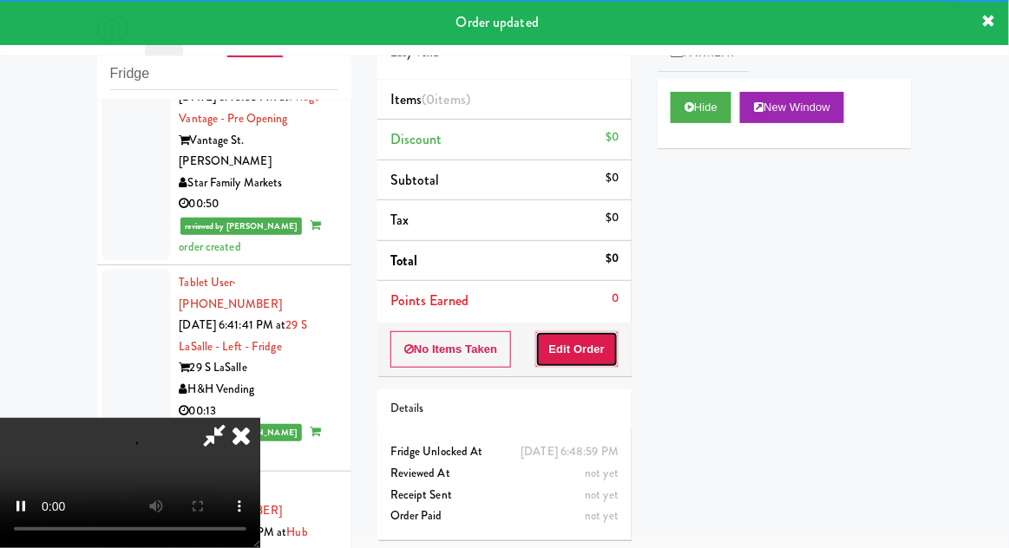
click at [578, 344] on button "Edit Order" at bounding box center [577, 349] width 84 height 36
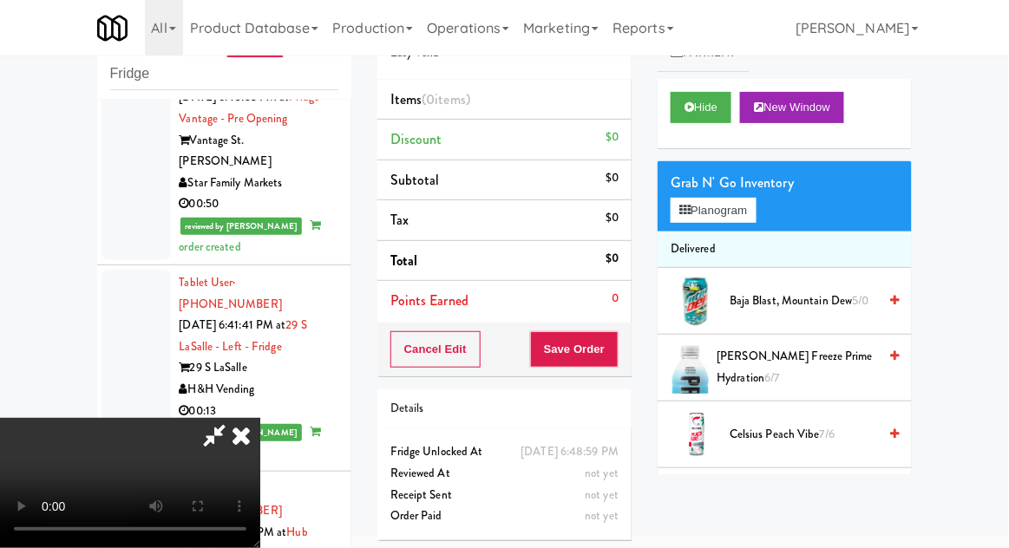
scroll to position [0, 0]
click at [260, 418] on icon at bounding box center [241, 435] width 38 height 35
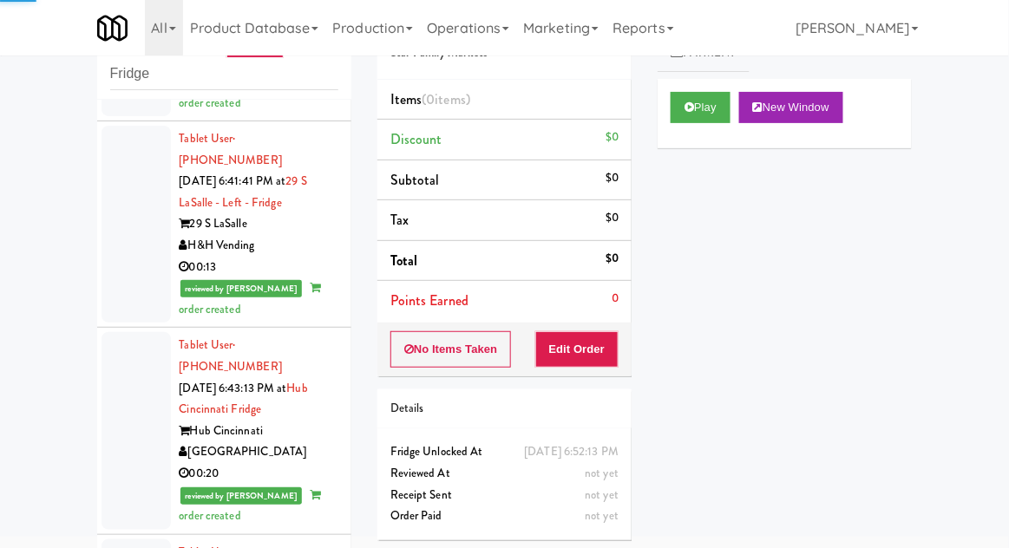
scroll to position [10313, 0]
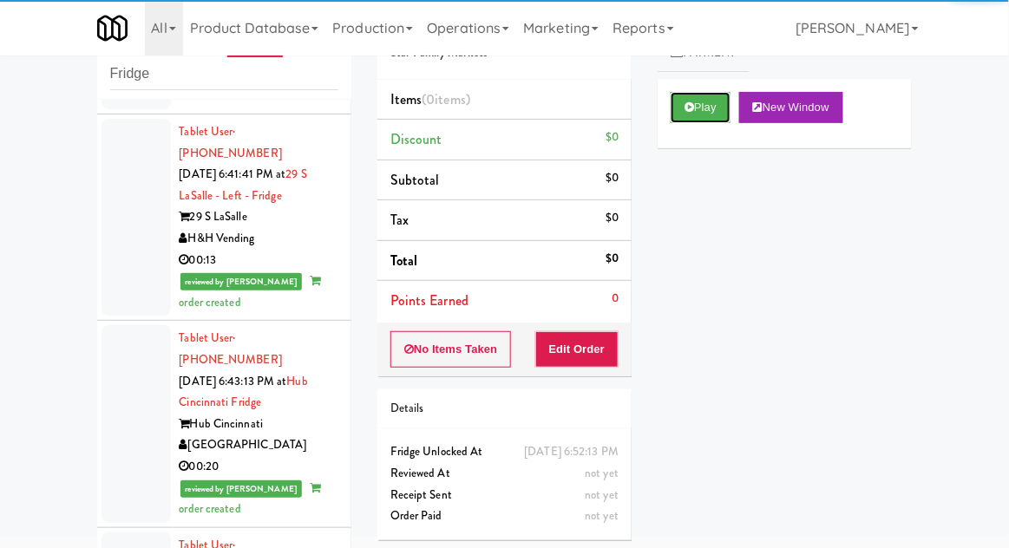
click at [684, 107] on icon at bounding box center [689, 106] width 10 height 11
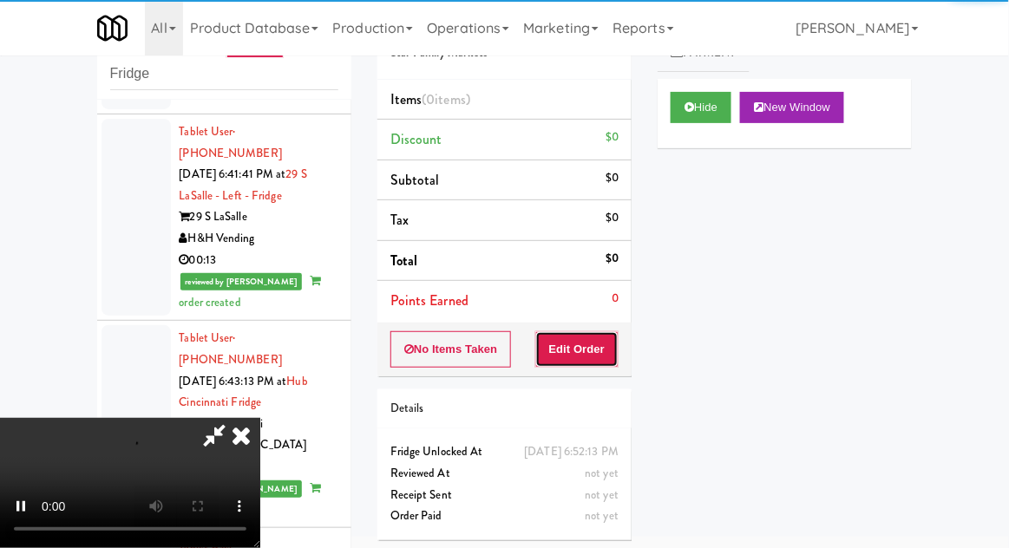
click at [601, 356] on button "Edit Order" at bounding box center [577, 349] width 84 height 36
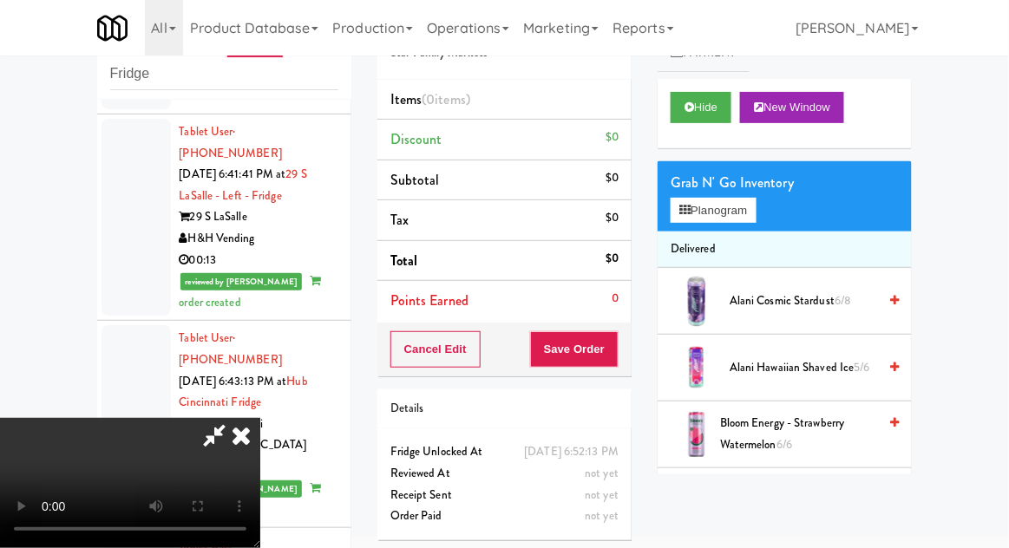
scroll to position [0, 0]
click at [754, 203] on button "Planogram" at bounding box center [712, 211] width 85 height 26
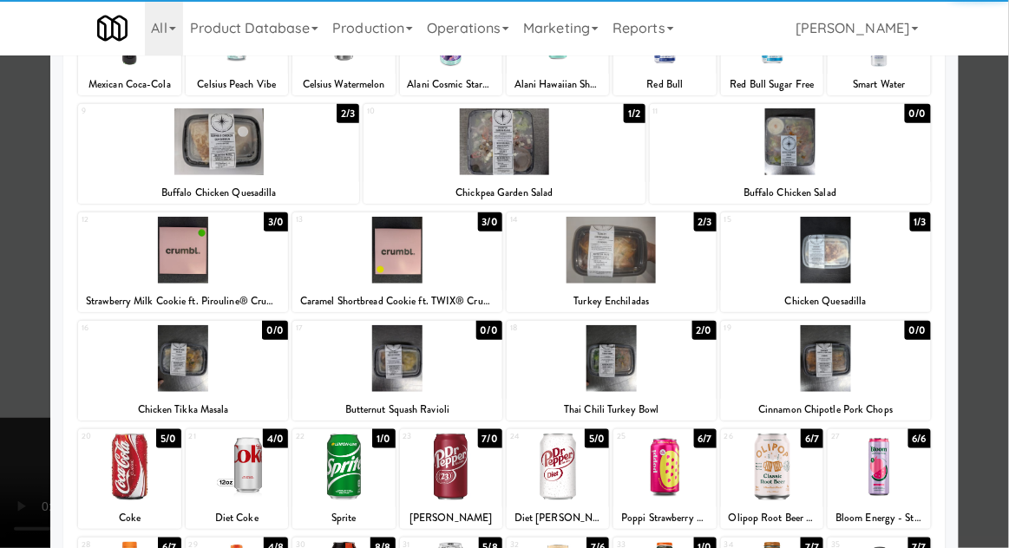
scroll to position [175, 0]
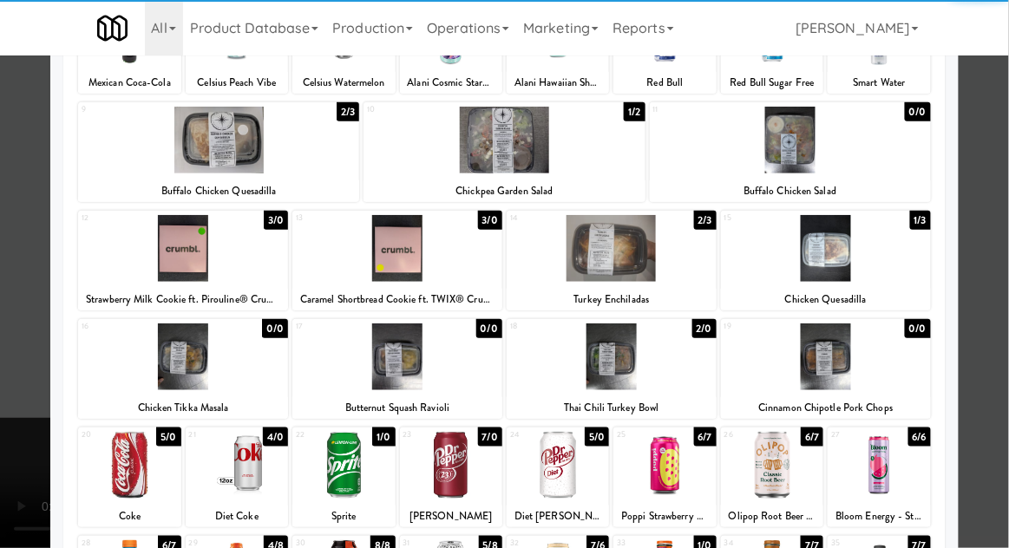
click at [781, 470] on div at bounding box center [772, 465] width 102 height 67
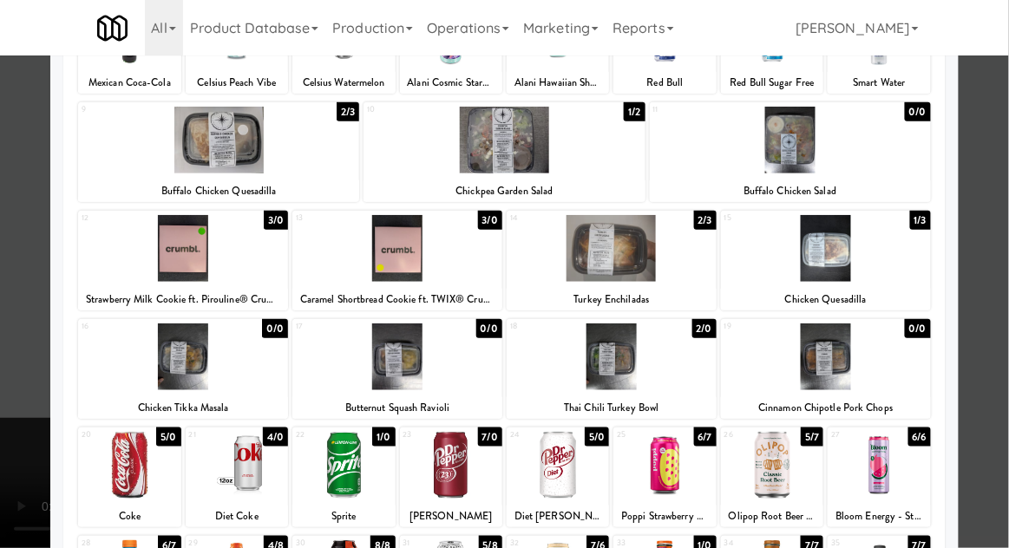
click at [996, 289] on div at bounding box center [504, 274] width 1009 height 548
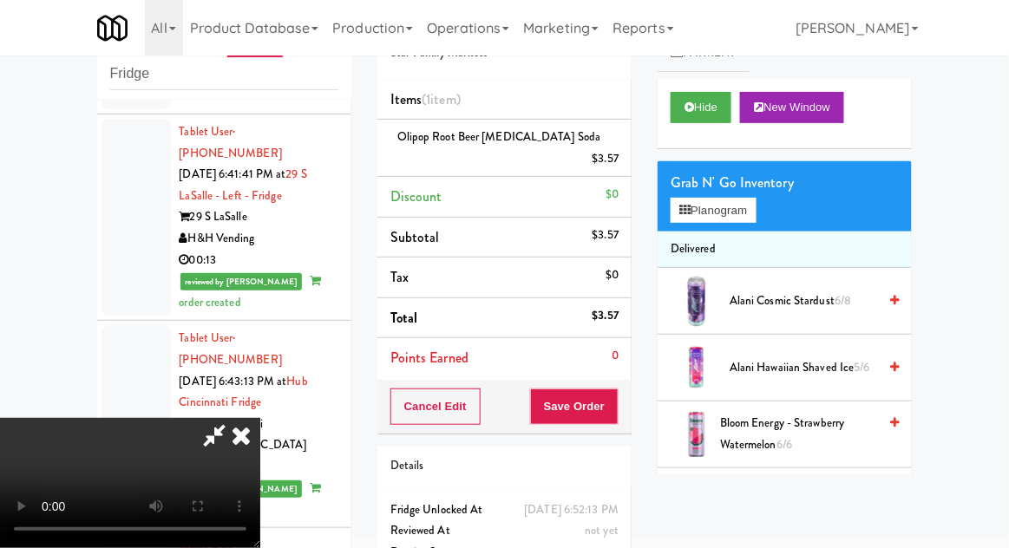
scroll to position [63, 0]
click at [745, 217] on button "Planogram" at bounding box center [712, 211] width 85 height 26
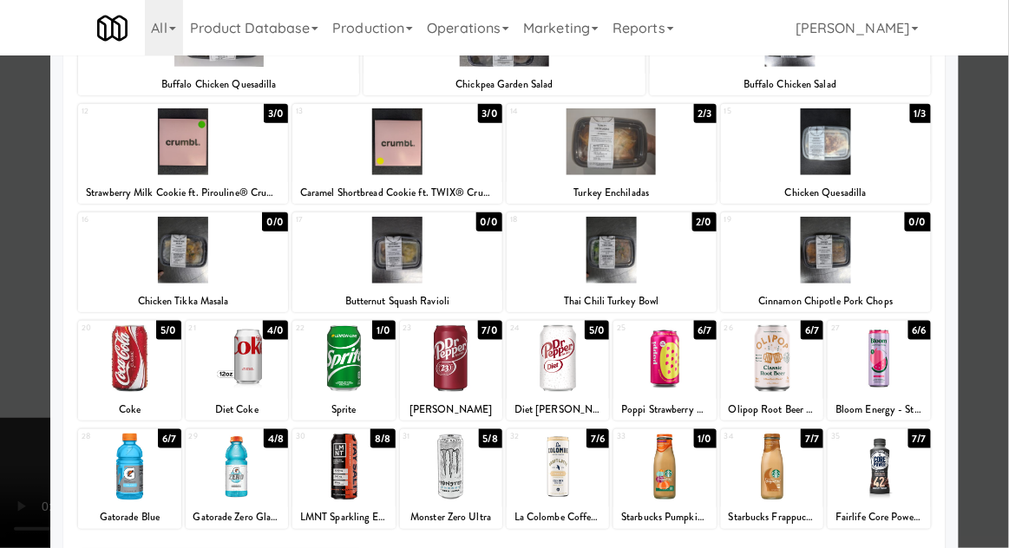
scroll to position [299, 0]
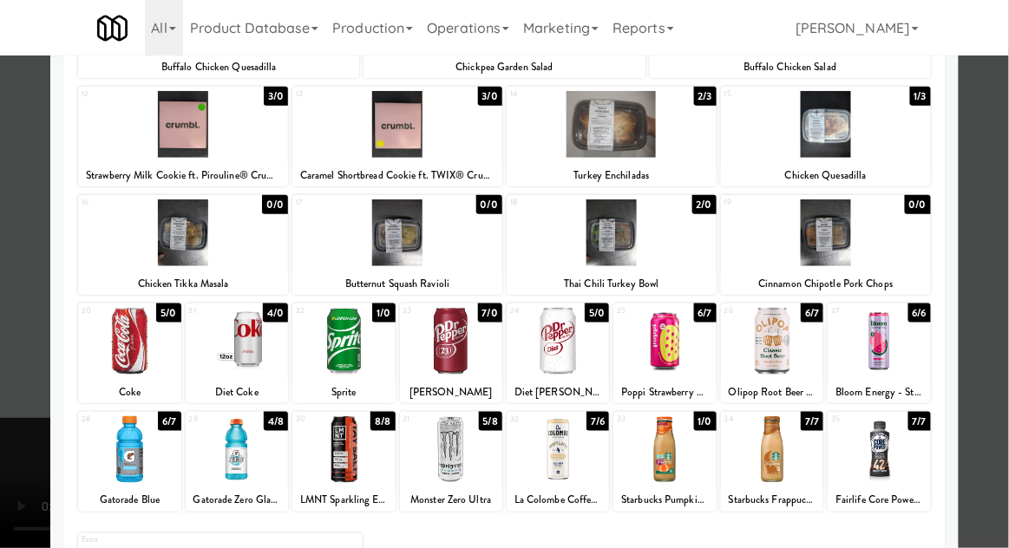
click at [1000, 273] on div at bounding box center [504, 274] width 1009 height 548
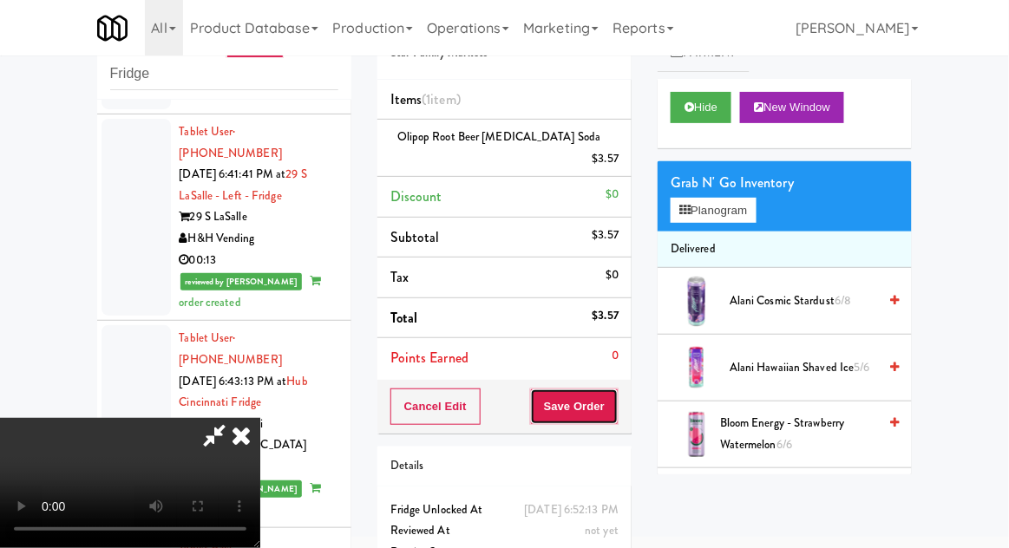
click at [615, 394] on button "Save Order" at bounding box center [574, 407] width 88 height 36
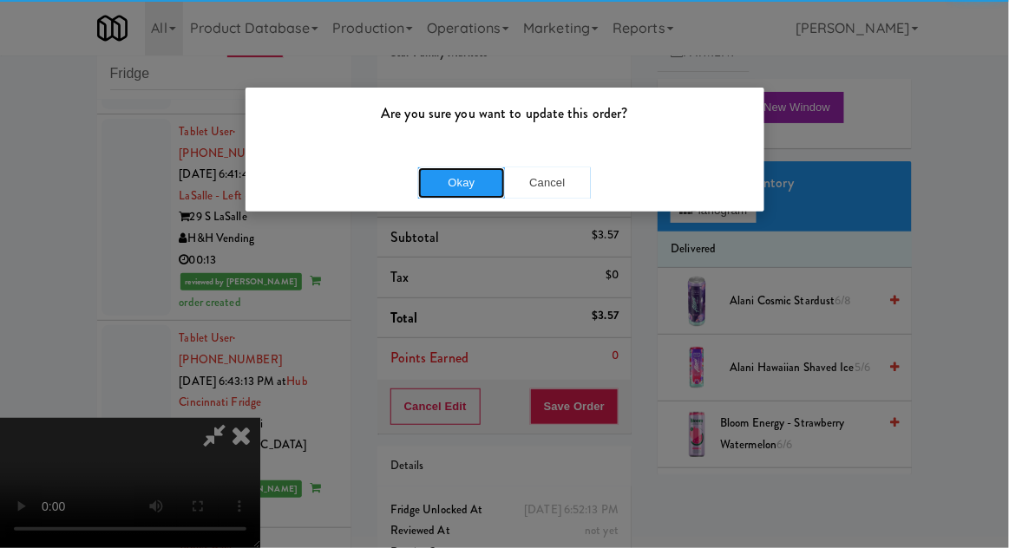
click at [462, 167] on button "Okay" at bounding box center [461, 182] width 87 height 31
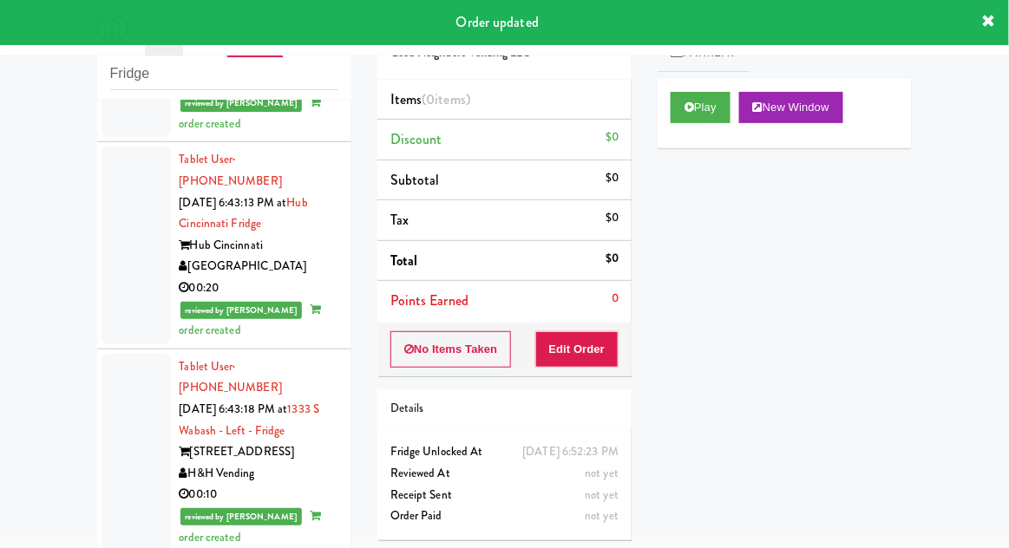
scroll to position [10493, 0]
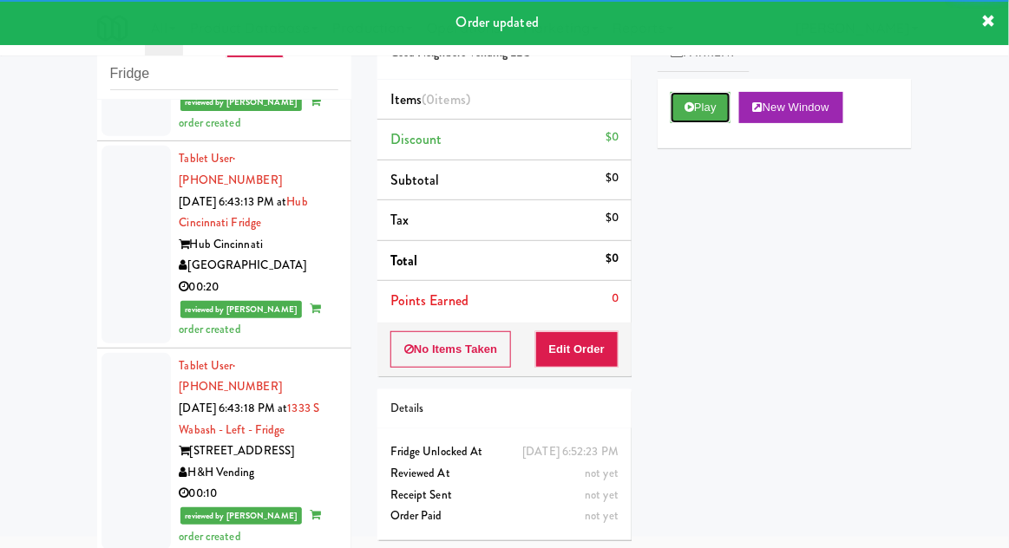
click at [702, 114] on button "Play" at bounding box center [700, 107] width 60 height 31
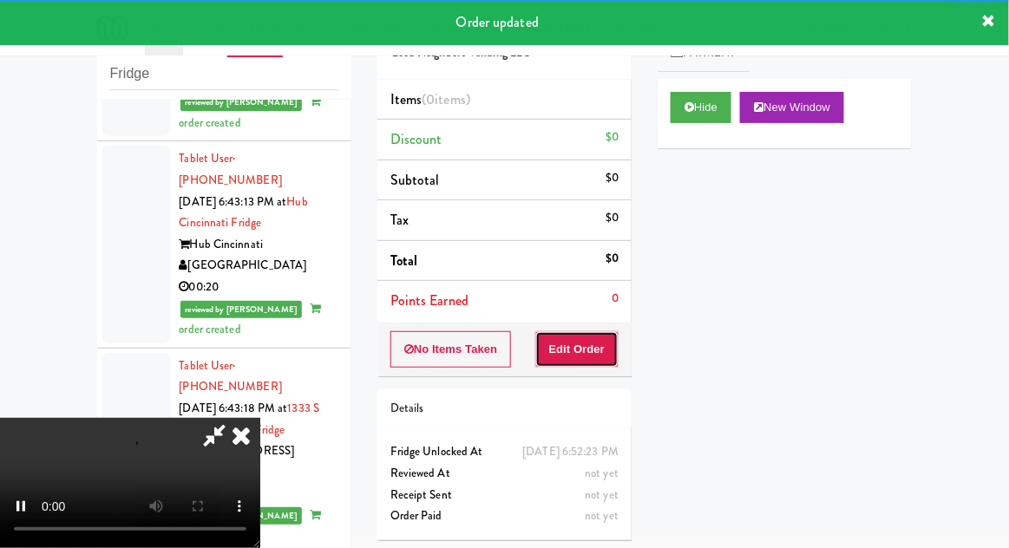
click at [606, 352] on button "Edit Order" at bounding box center [577, 349] width 84 height 36
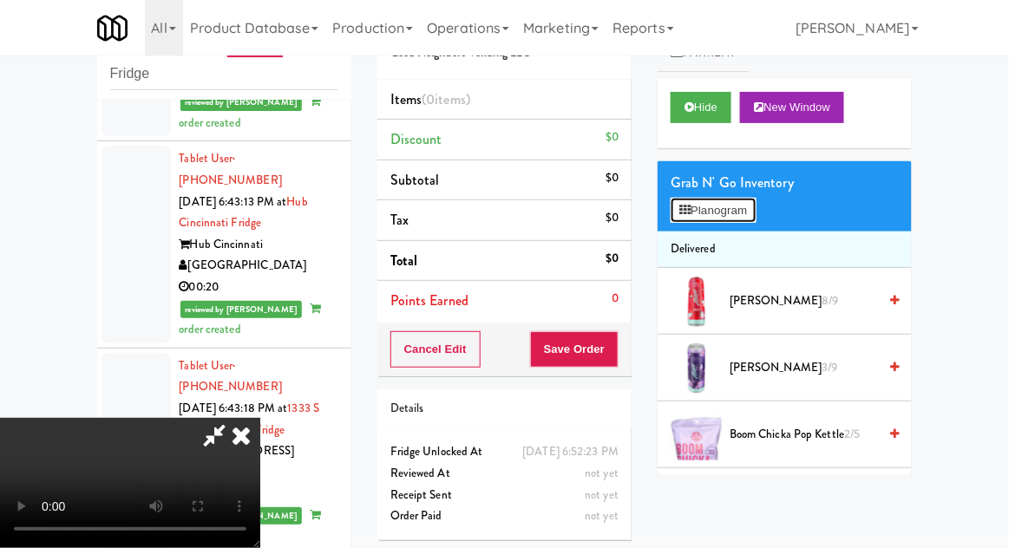
click at [747, 219] on button "Planogram" at bounding box center [712, 211] width 85 height 26
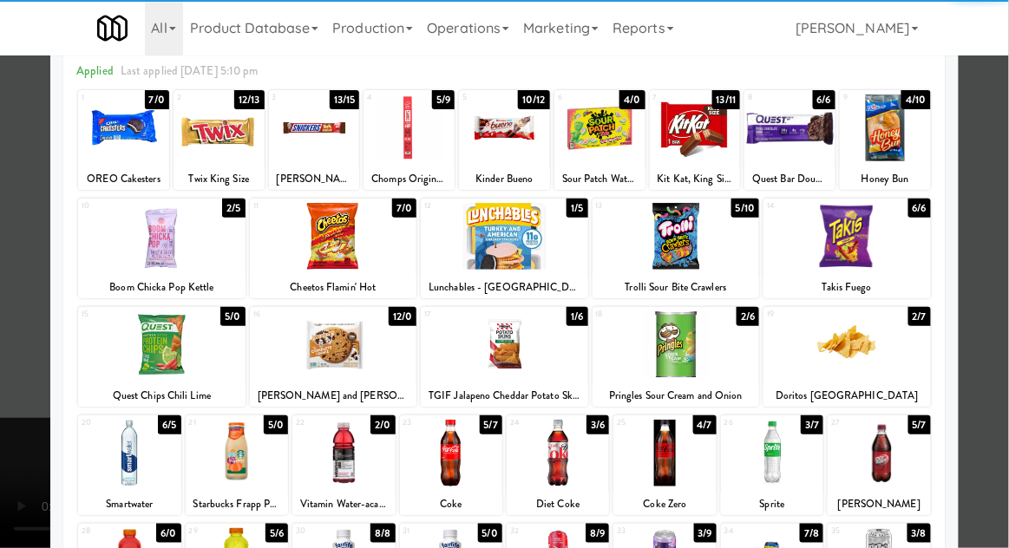
scroll to position [102, 0]
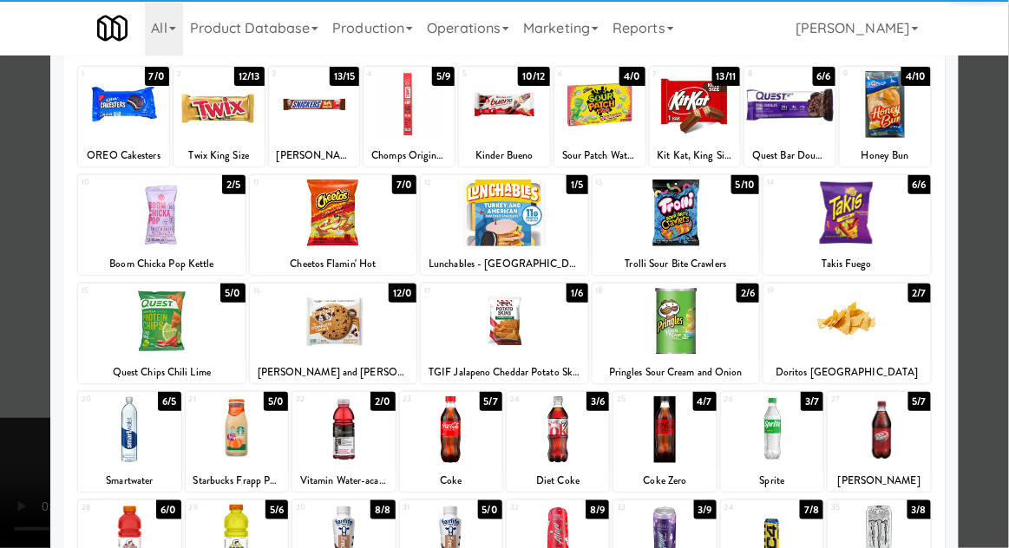
click at [233, 438] on div at bounding box center [237, 429] width 102 height 67
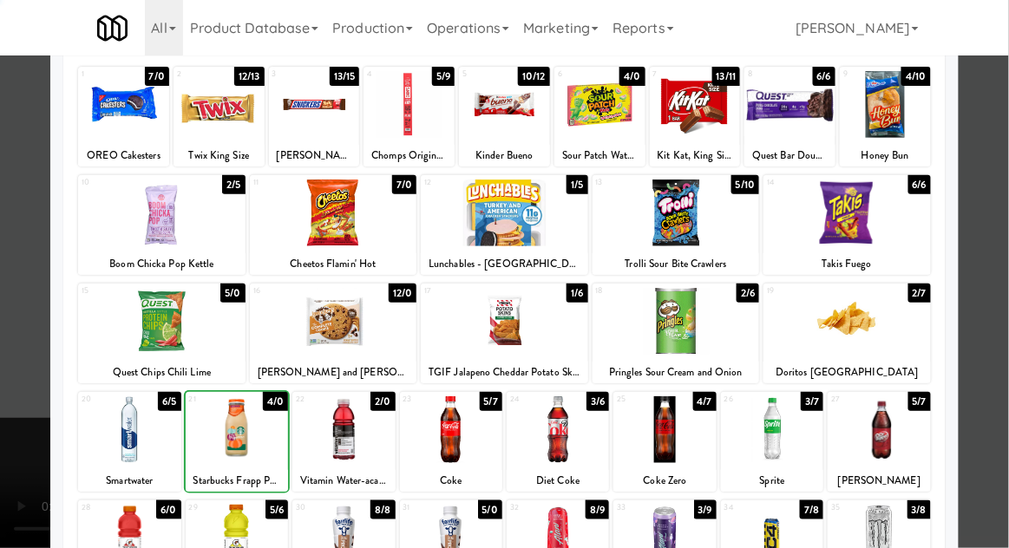
click at [1007, 254] on div at bounding box center [504, 274] width 1009 height 548
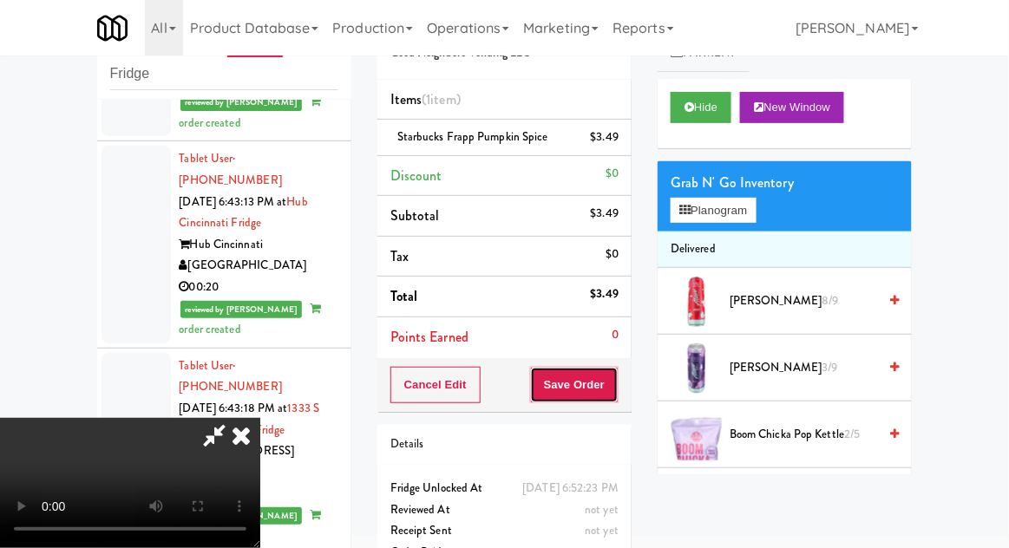
click at [614, 380] on button "Save Order" at bounding box center [574, 385] width 88 height 36
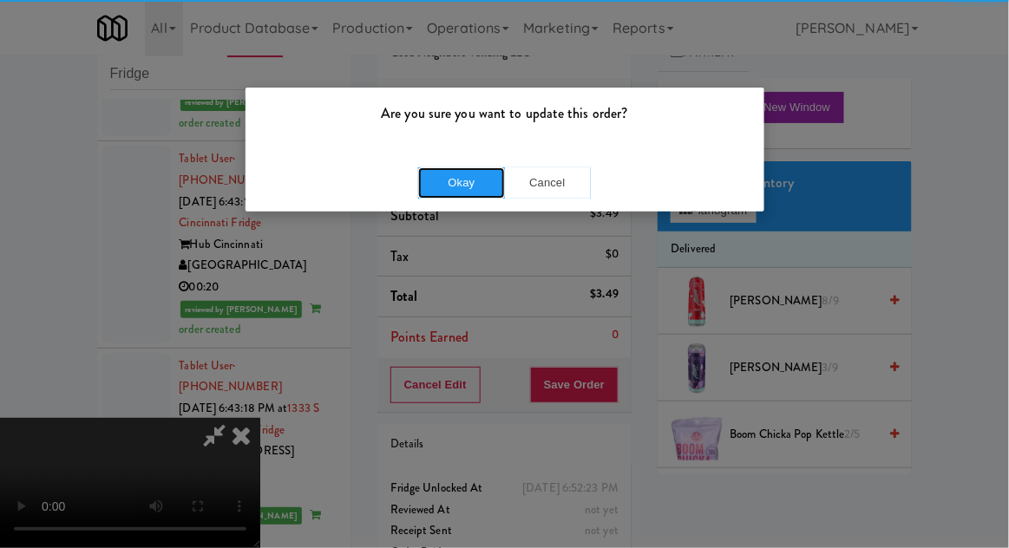
click at [472, 167] on button "Okay" at bounding box center [461, 182] width 87 height 31
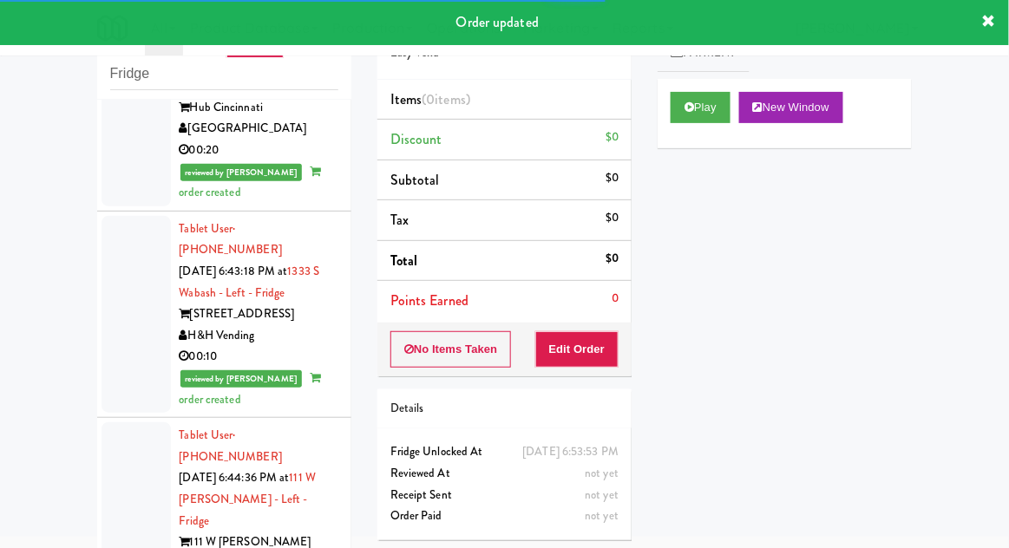
scroll to position [10633, 0]
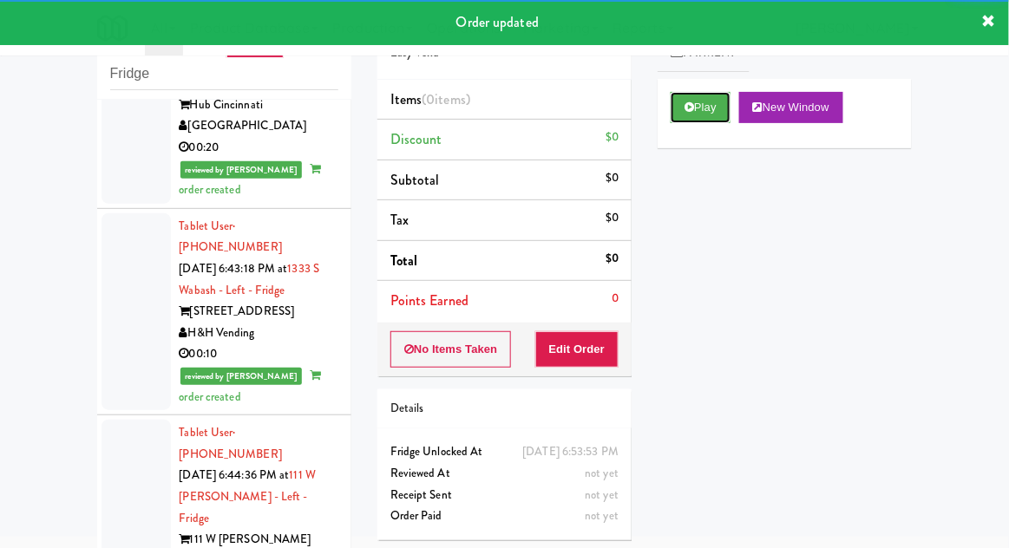
click at [670, 116] on button "Play" at bounding box center [700, 107] width 60 height 31
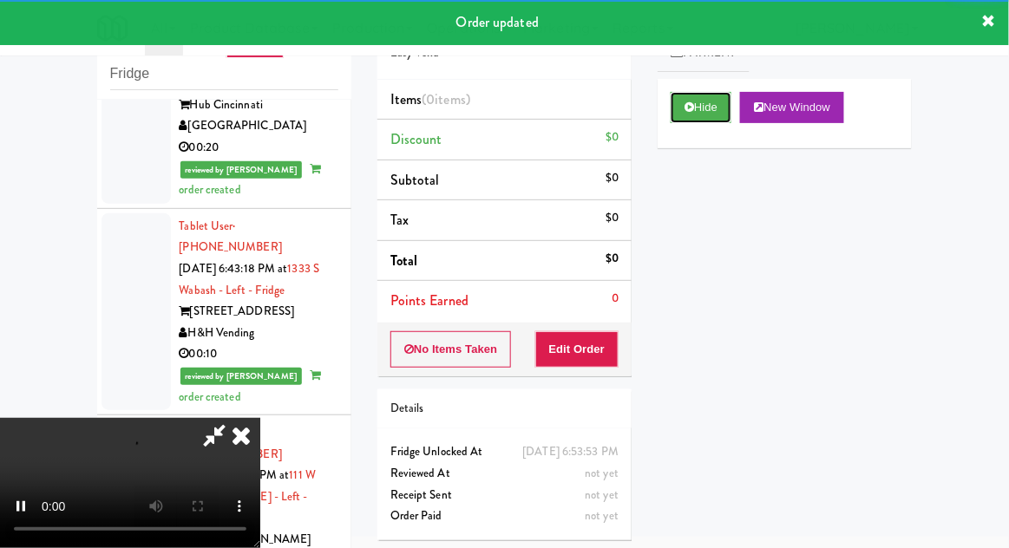
click at [670, 114] on button "Hide" at bounding box center [700, 107] width 61 height 31
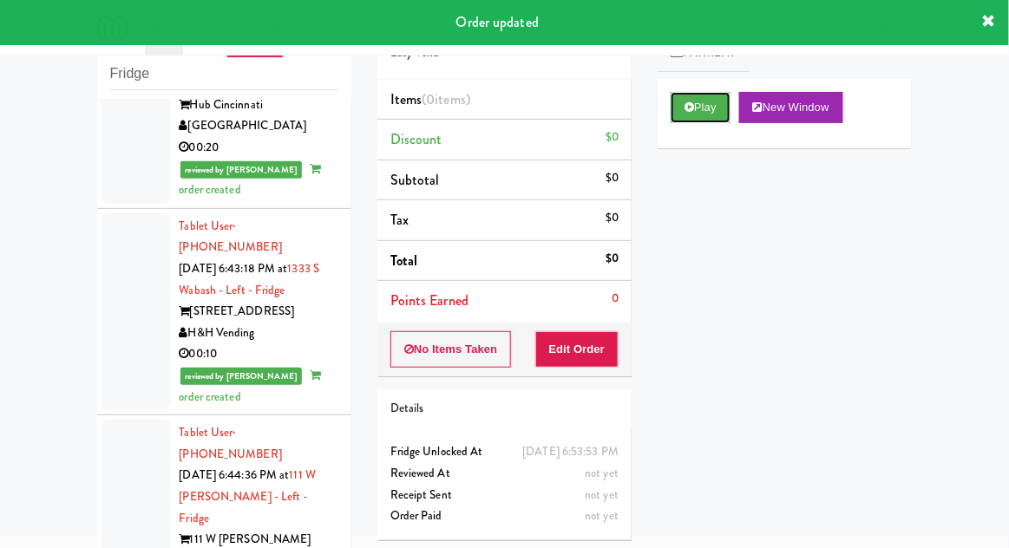
click at [679, 108] on button "Play" at bounding box center [700, 107] width 60 height 31
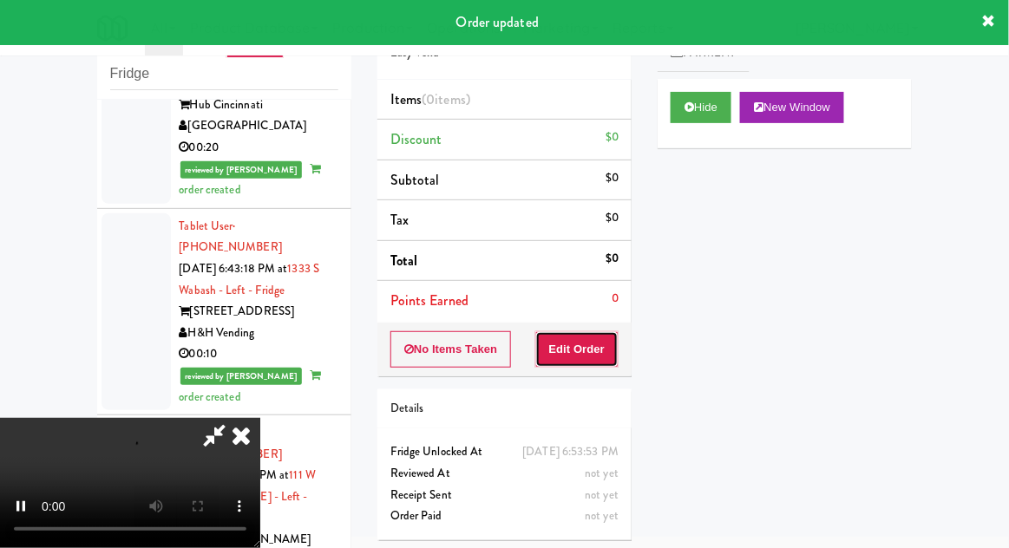
click at [578, 359] on button "Edit Order" at bounding box center [577, 349] width 84 height 36
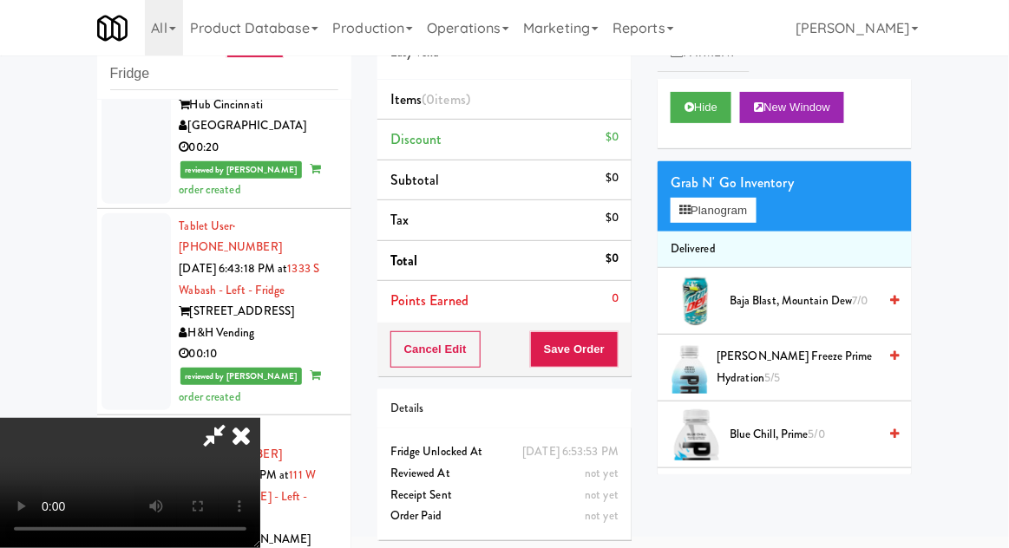
scroll to position [0, 0]
click at [755, 202] on button "Planogram" at bounding box center [712, 211] width 85 height 26
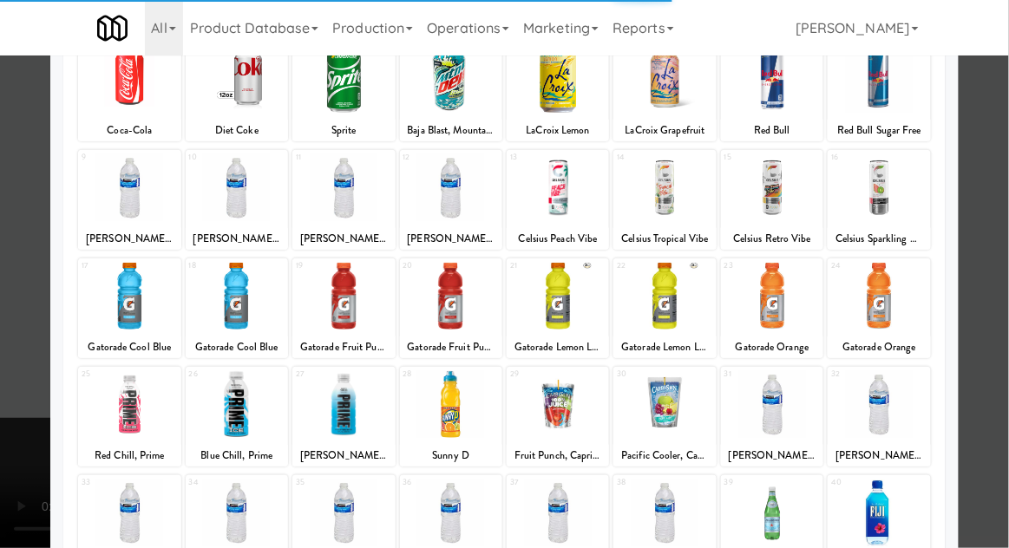
scroll to position [219, 0]
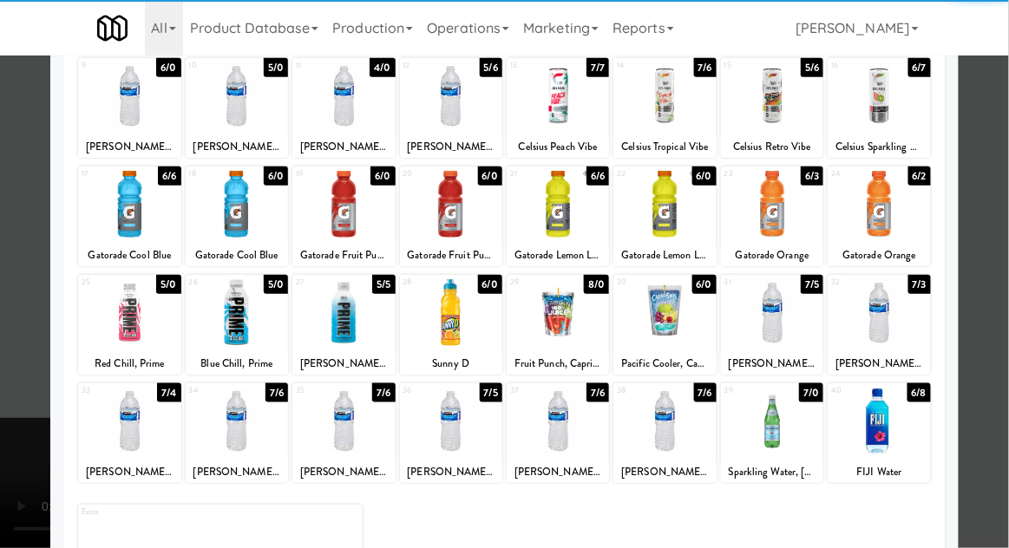
click at [883, 434] on div at bounding box center [878, 421] width 102 height 67
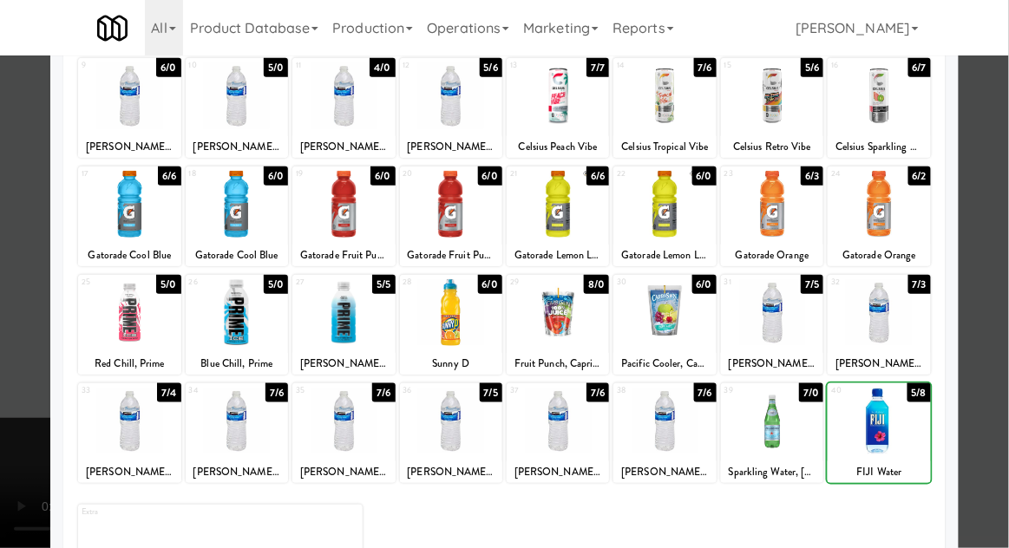
click at [1003, 281] on div at bounding box center [504, 274] width 1009 height 548
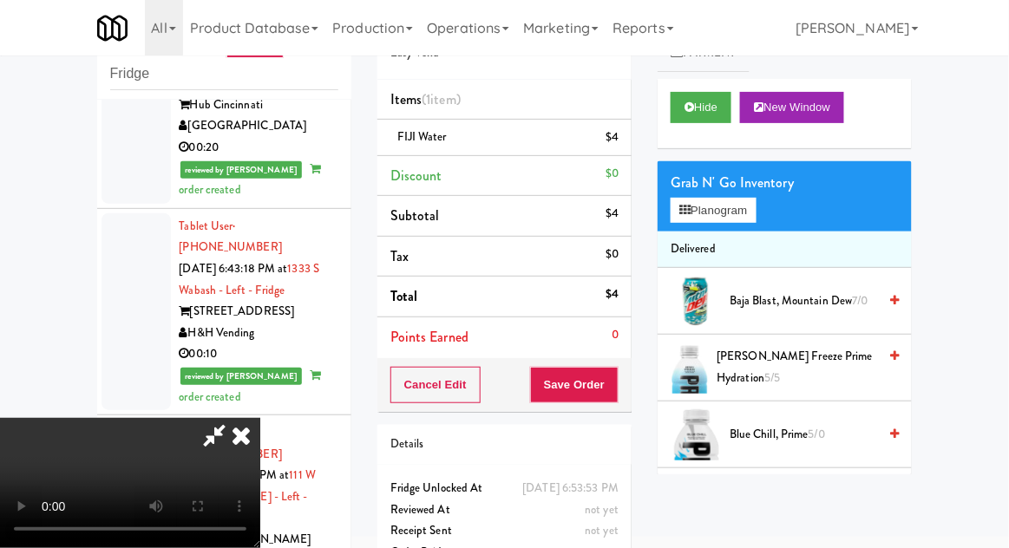
scroll to position [63, 0]
click at [611, 399] on button "Save Order" at bounding box center [574, 385] width 88 height 36
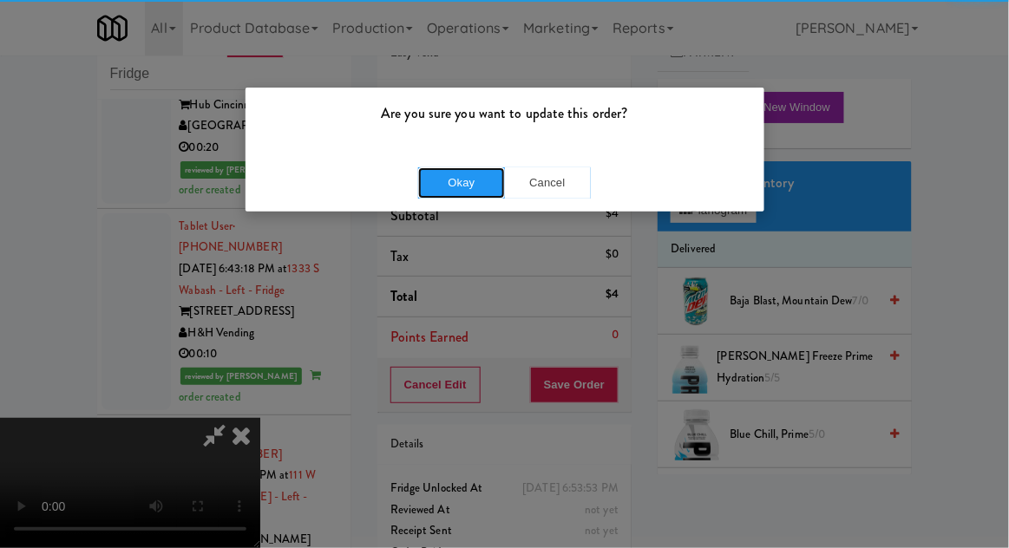
click at [469, 192] on button "Okay" at bounding box center [461, 182] width 87 height 31
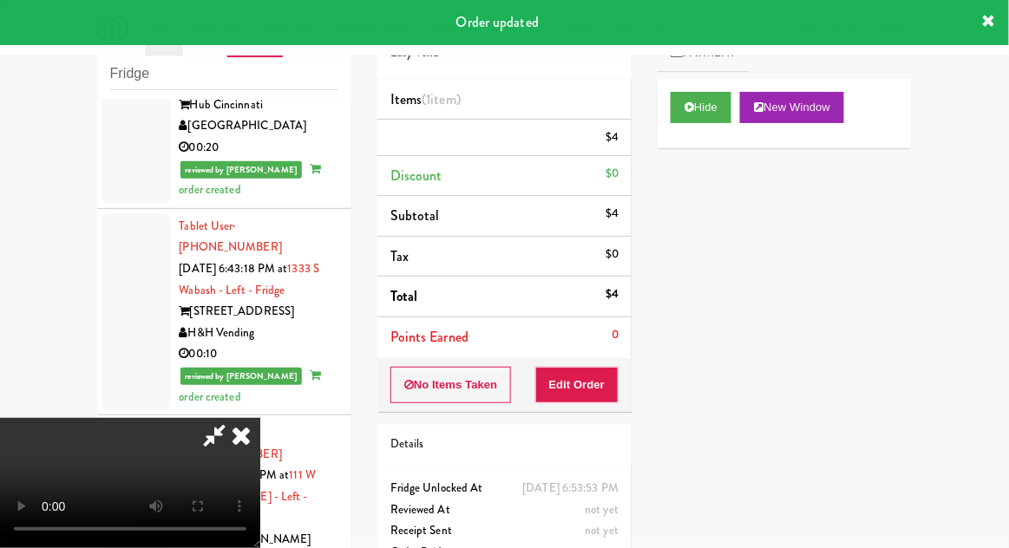
scroll to position [0, 0]
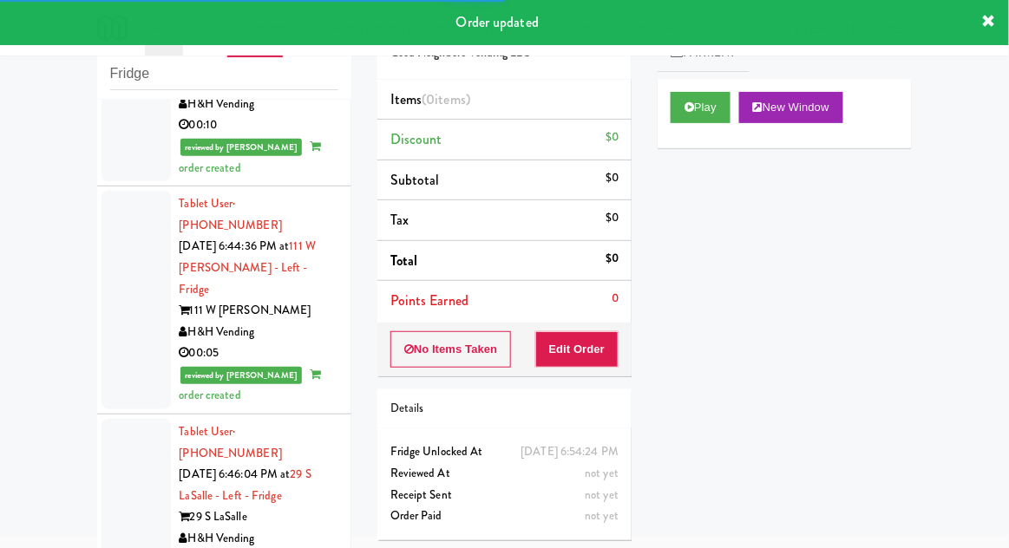
scroll to position [10866, 0]
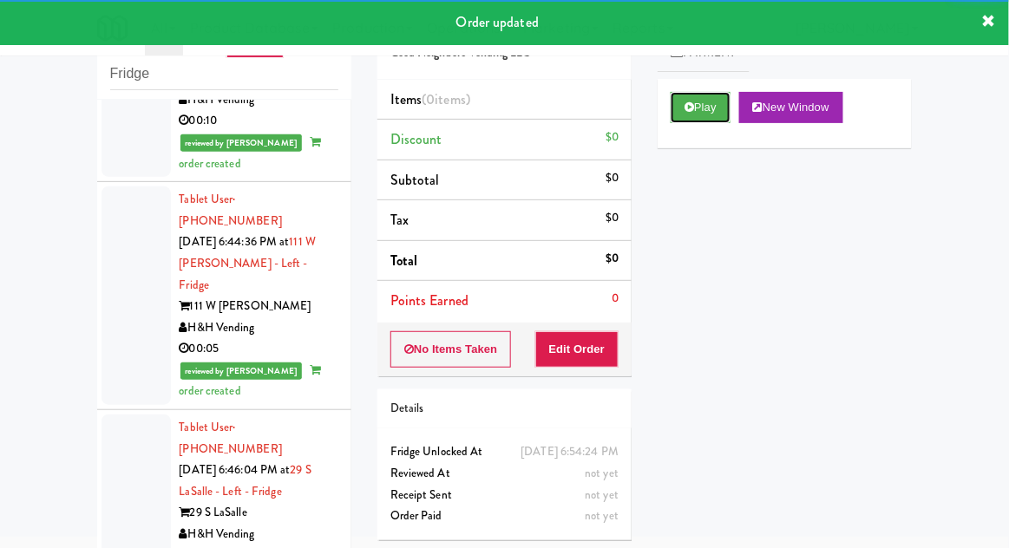
click at [687, 117] on button "Play" at bounding box center [700, 107] width 60 height 31
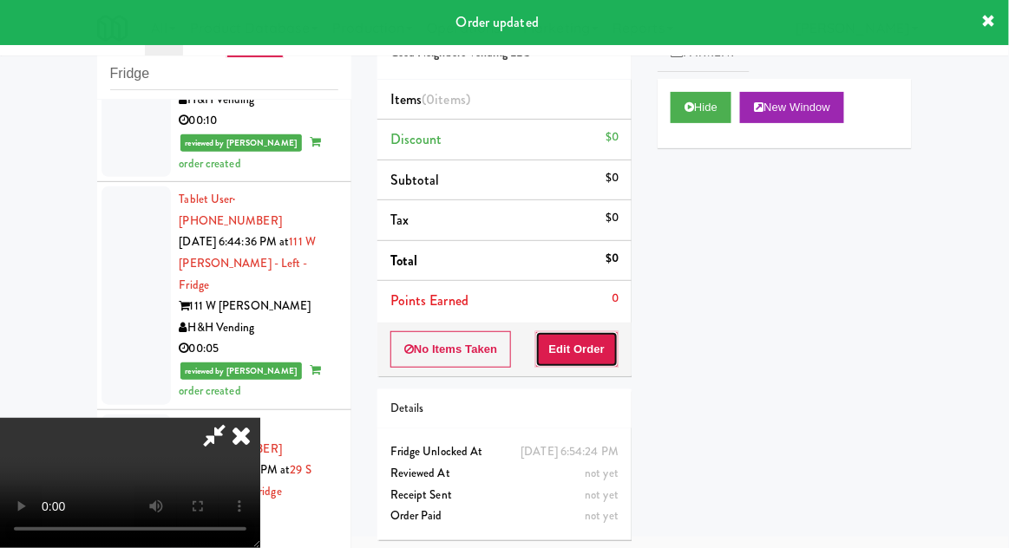
click at [592, 343] on button "Edit Order" at bounding box center [577, 349] width 84 height 36
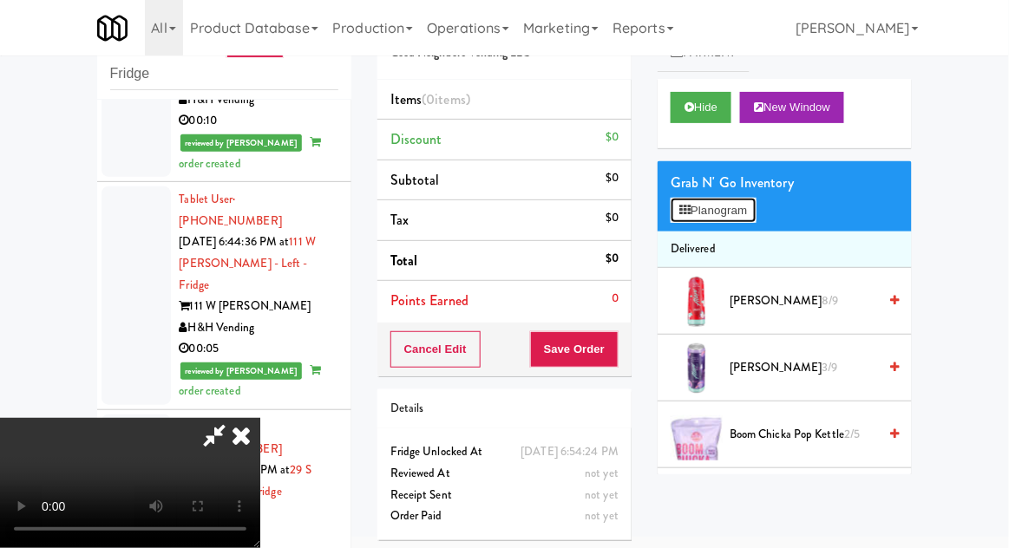
click at [753, 198] on button "Planogram" at bounding box center [712, 211] width 85 height 26
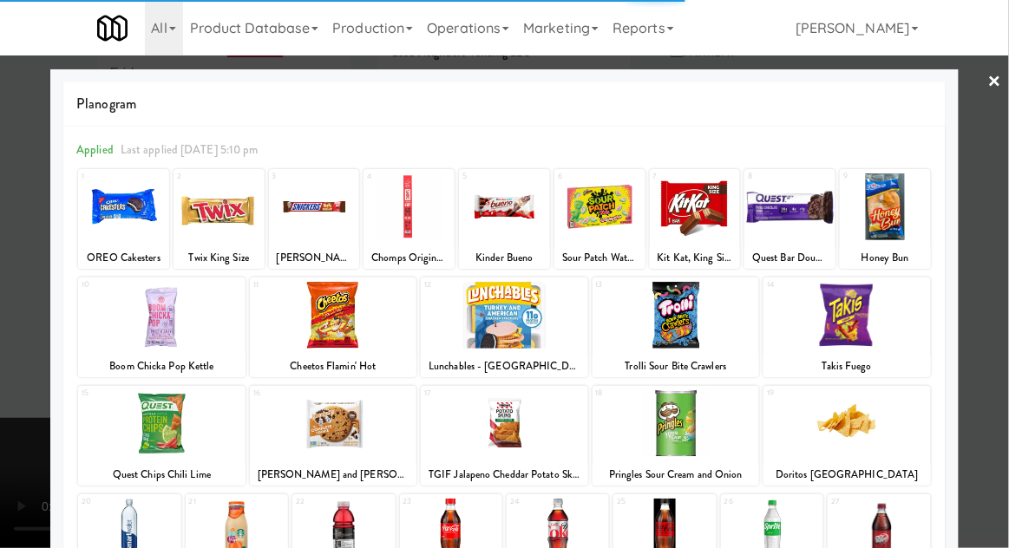
click at [222, 219] on div at bounding box center [218, 206] width 91 height 67
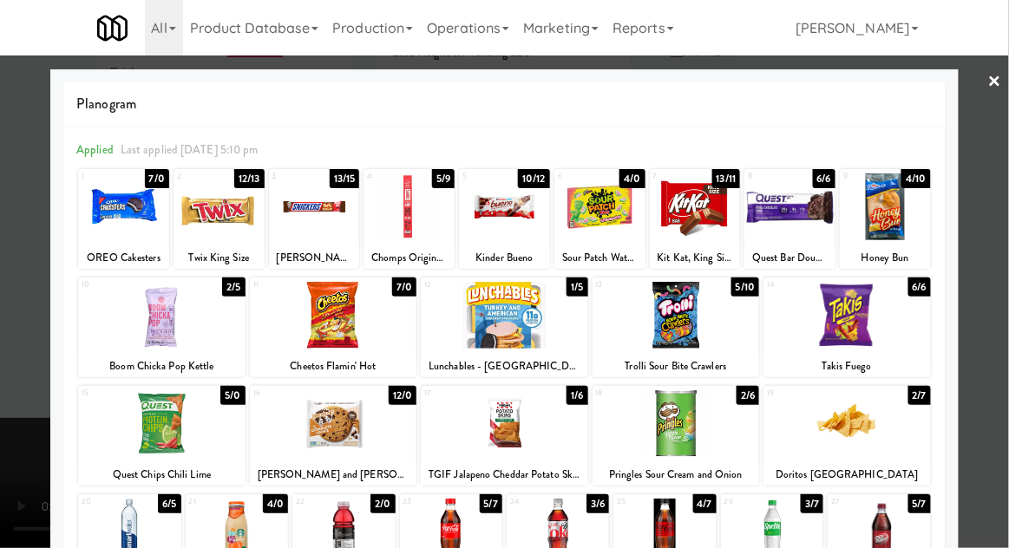
click at [230, 219] on div at bounding box center [218, 206] width 91 height 67
click at [1004, 264] on div at bounding box center [504, 274] width 1009 height 548
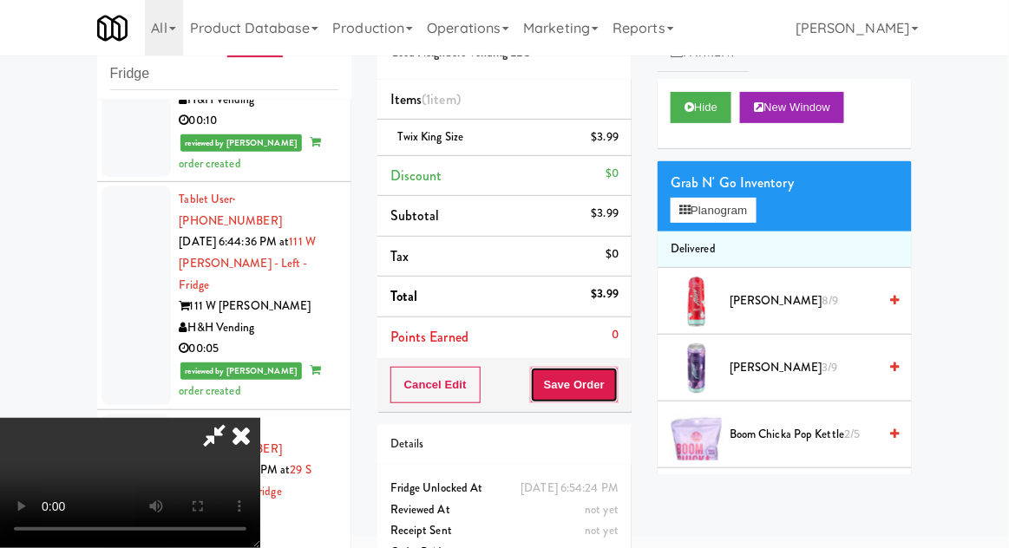
click at [616, 389] on button "Save Order" at bounding box center [574, 385] width 88 height 36
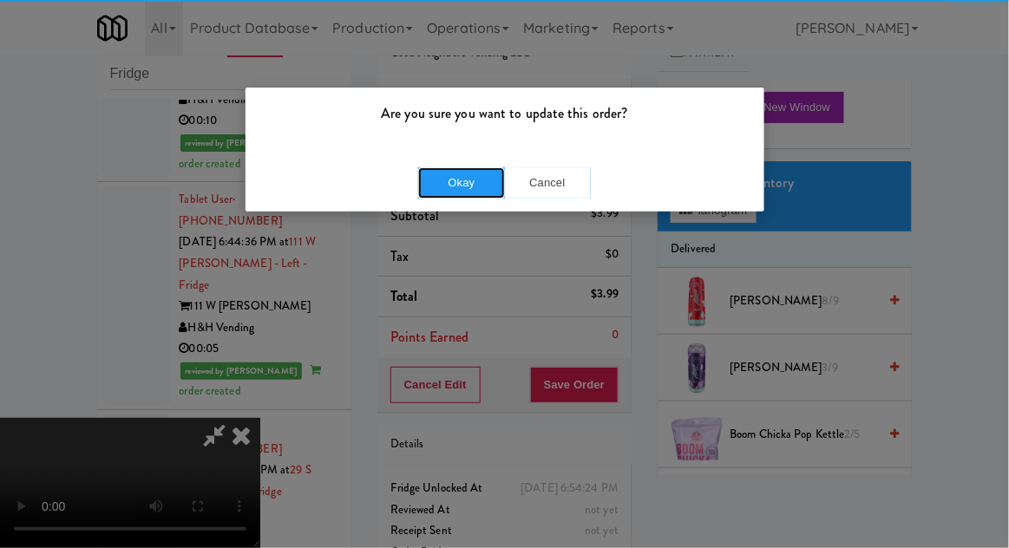
click at [459, 170] on button "Okay" at bounding box center [461, 182] width 87 height 31
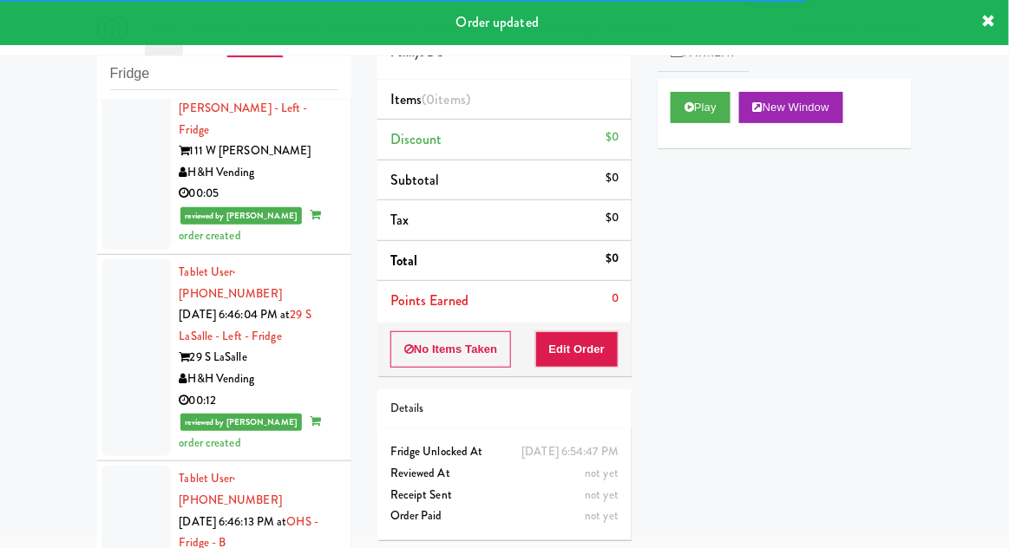
scroll to position [11064, 0]
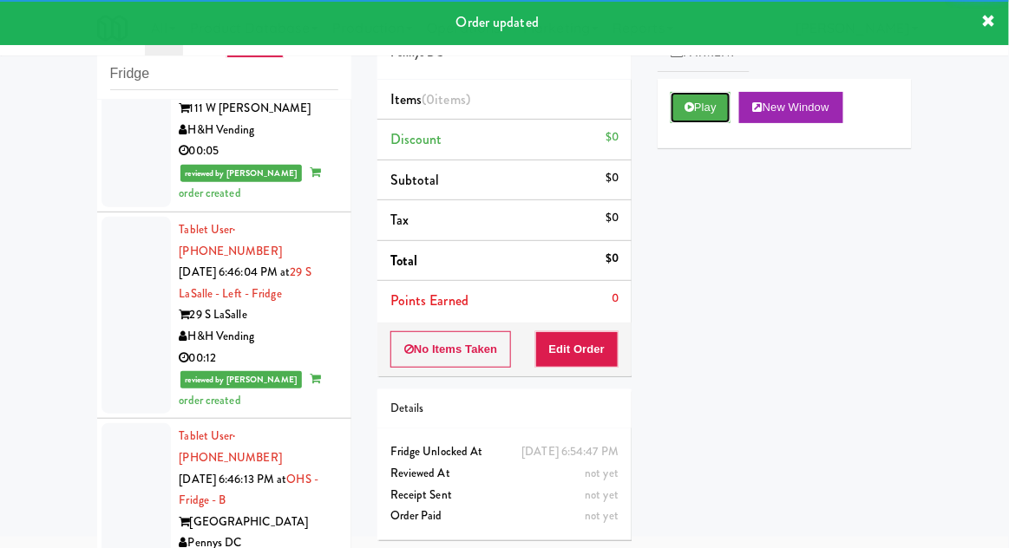
click at [703, 105] on button "Play" at bounding box center [700, 107] width 60 height 31
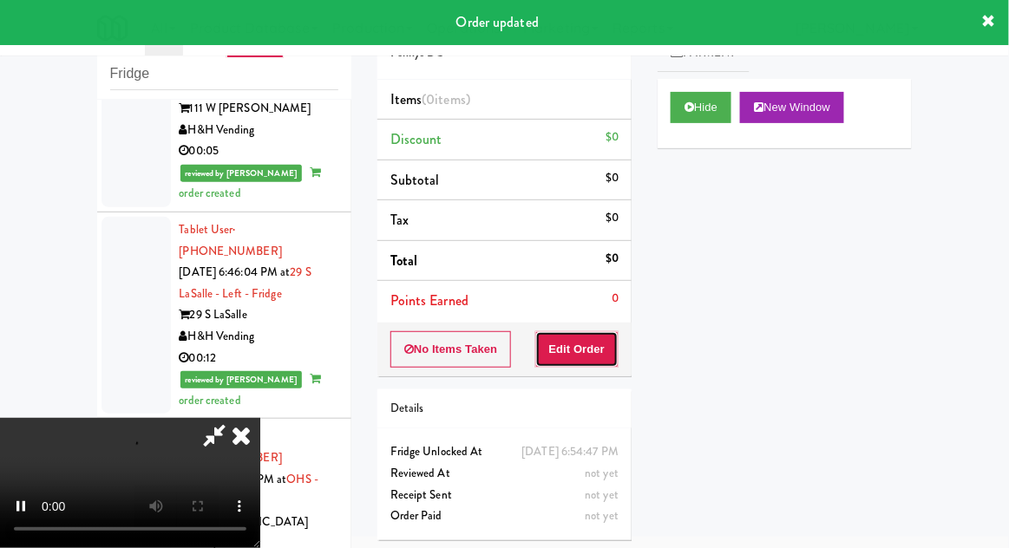
click at [605, 353] on button "Edit Order" at bounding box center [577, 349] width 84 height 36
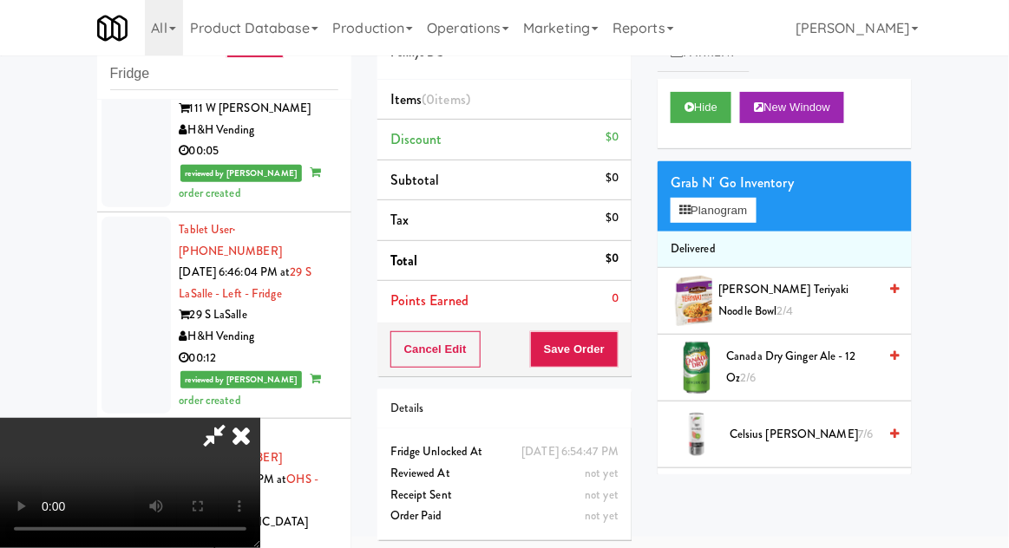
scroll to position [0, 0]
click at [755, 216] on button "Planogram" at bounding box center [712, 211] width 85 height 26
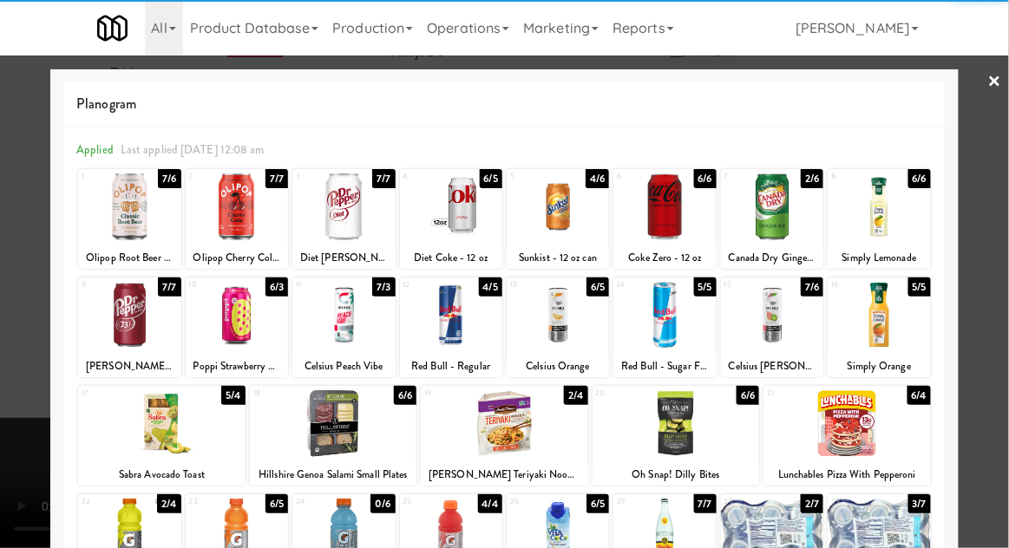
click at [657, 538] on div at bounding box center [664, 532] width 102 height 67
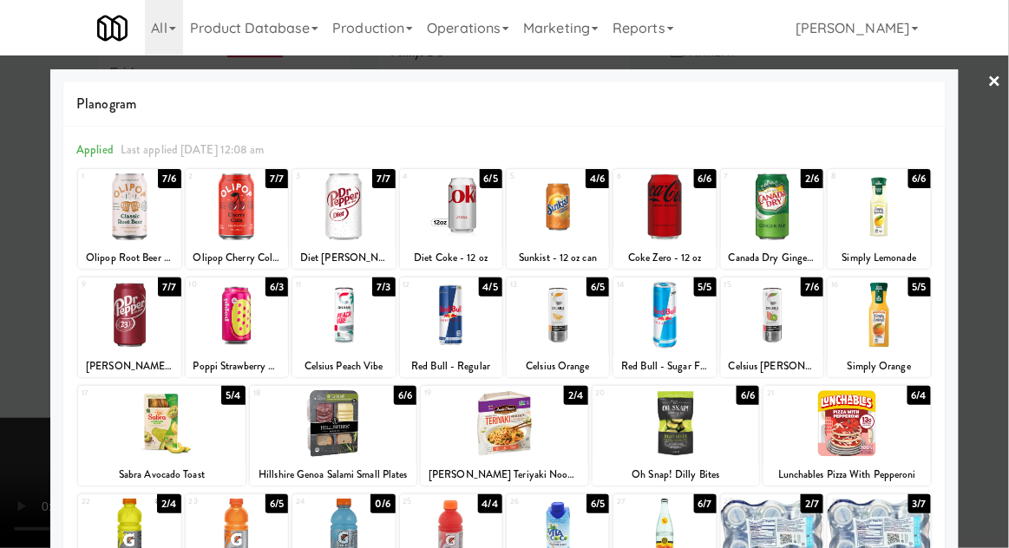
click at [1007, 272] on div at bounding box center [504, 274] width 1009 height 548
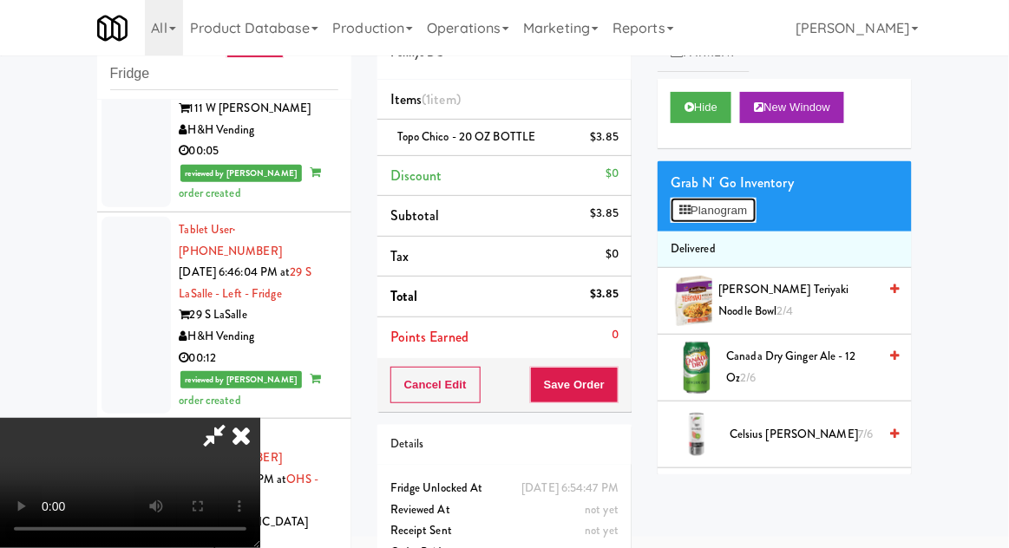
click at [750, 222] on button "Planogram" at bounding box center [712, 211] width 85 height 26
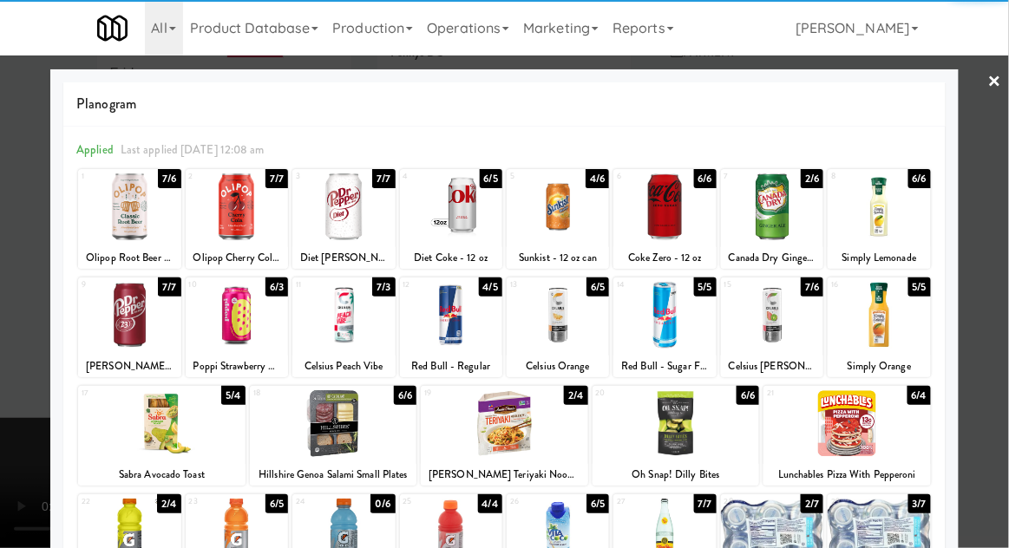
click at [893, 216] on div at bounding box center [878, 206] width 102 height 67
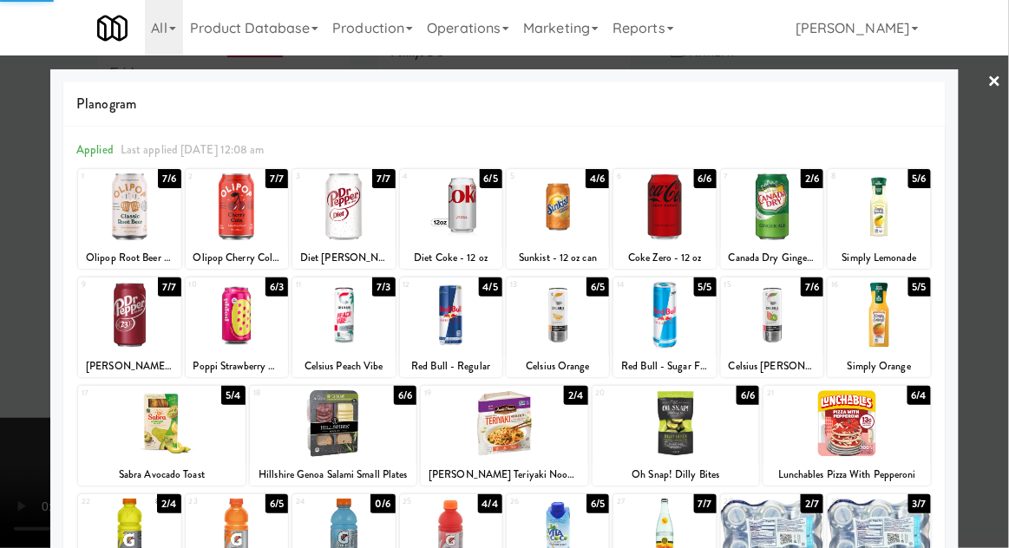
click at [986, 243] on div at bounding box center [504, 274] width 1009 height 548
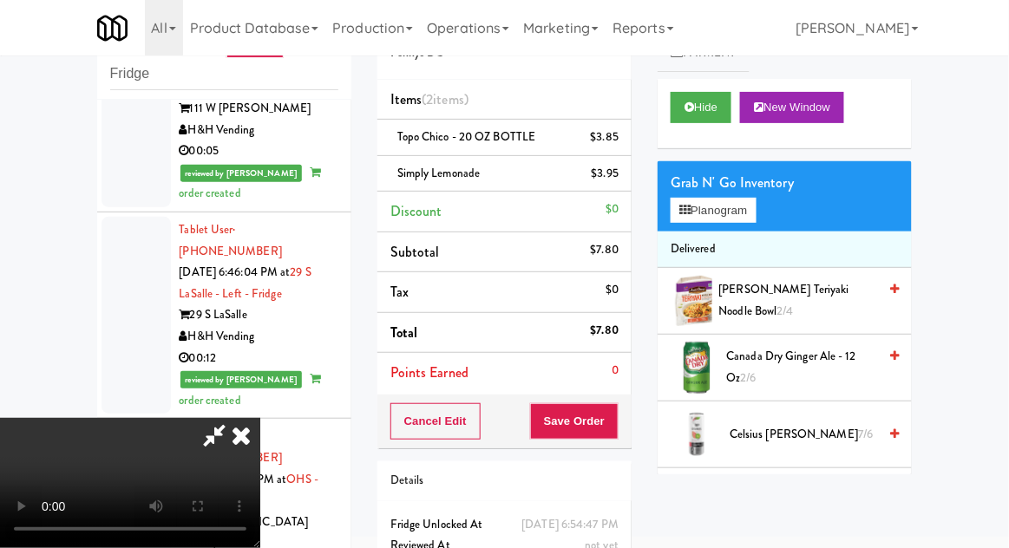
scroll to position [63, 0]
click at [613, 420] on button "Save Order" at bounding box center [574, 421] width 88 height 36
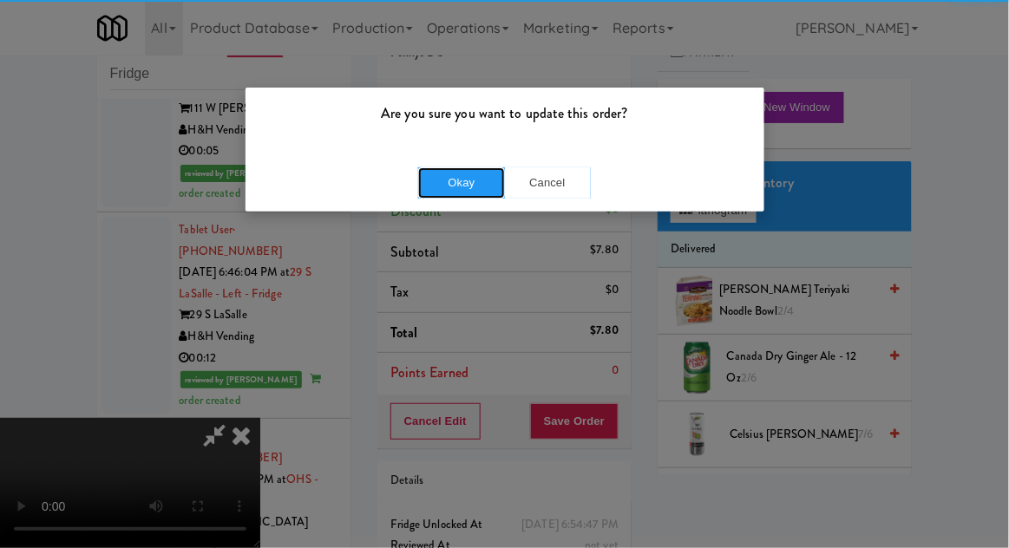
click at [458, 187] on button "Okay" at bounding box center [461, 182] width 87 height 31
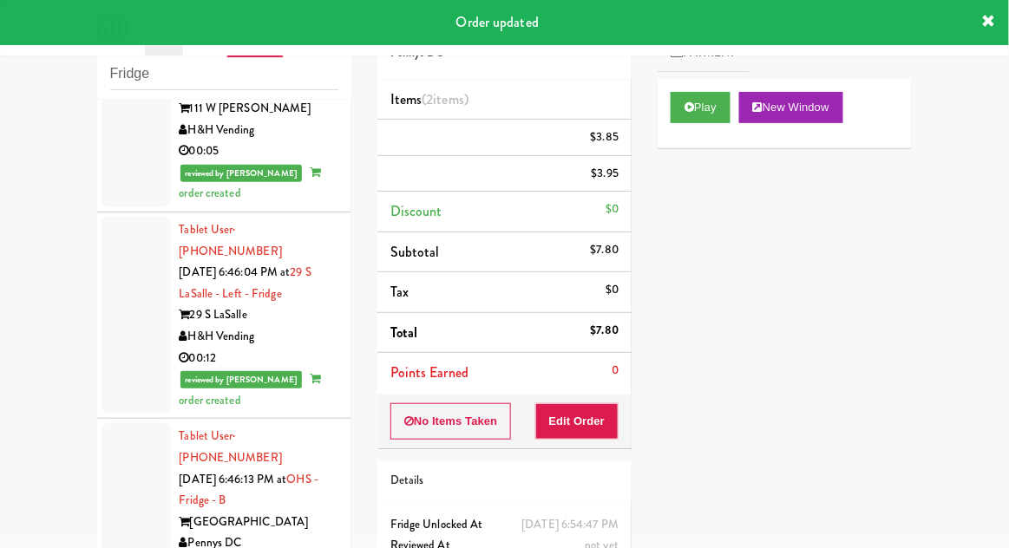
scroll to position [0, 0]
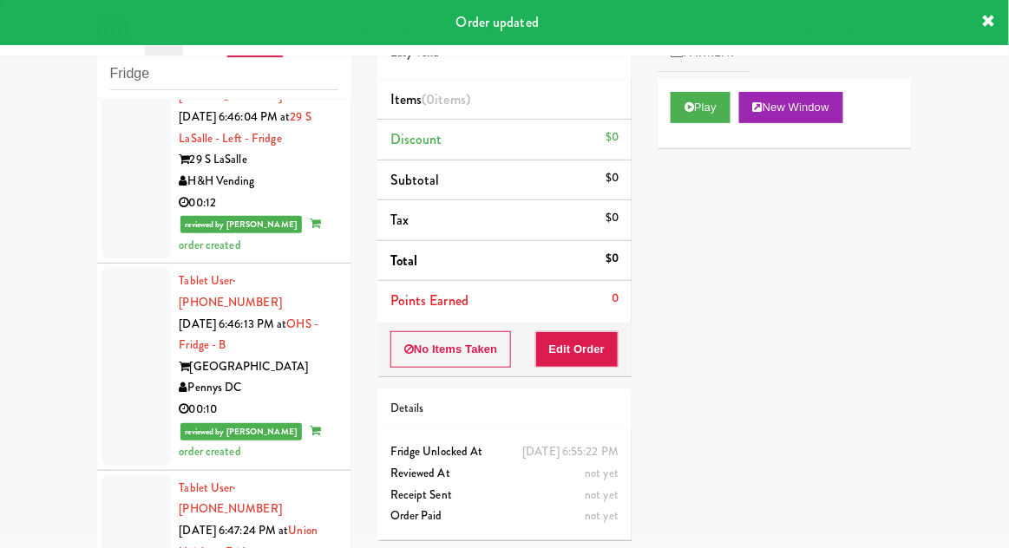
scroll to position [11272, 0]
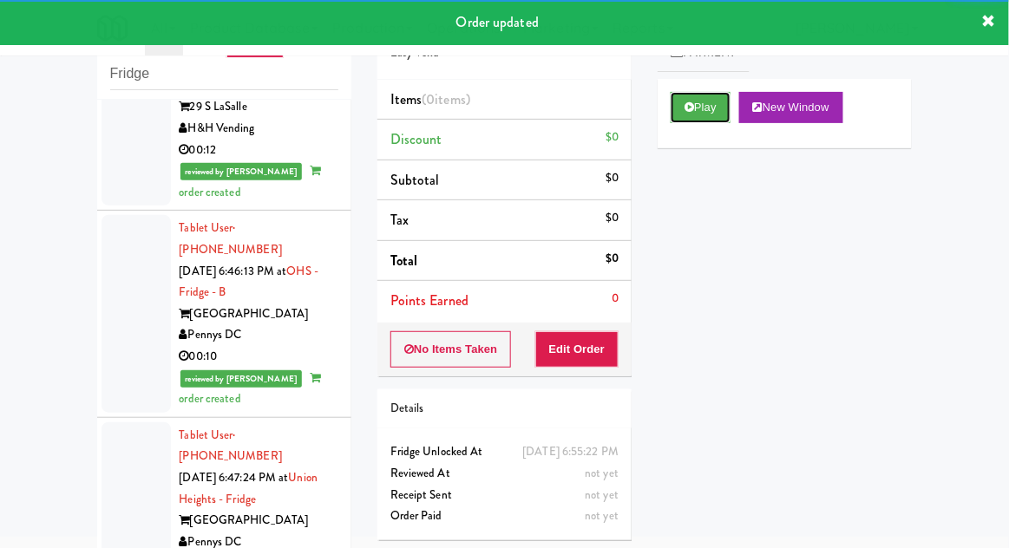
click at [695, 111] on button "Play" at bounding box center [700, 107] width 60 height 31
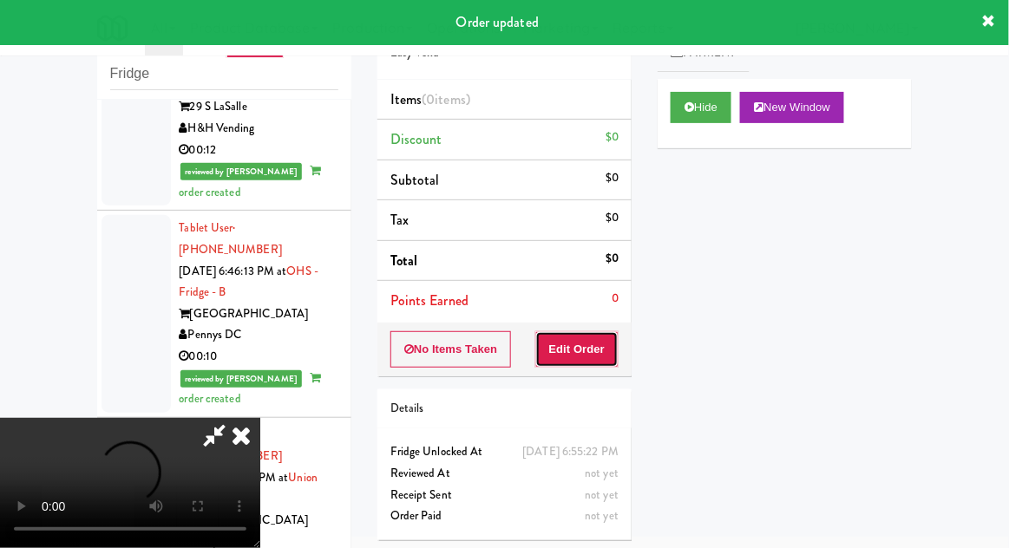
click at [590, 361] on button "Edit Order" at bounding box center [577, 349] width 84 height 36
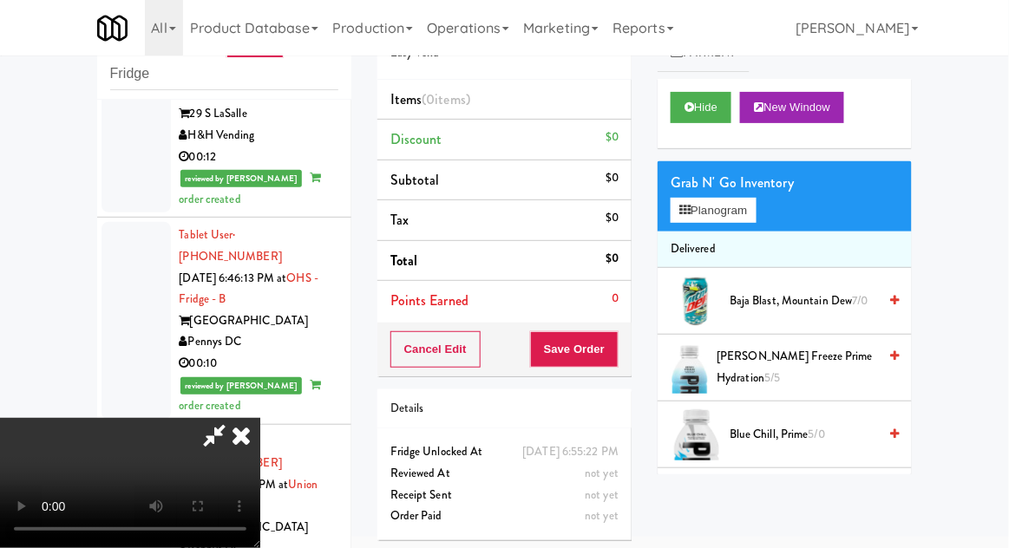
scroll to position [0, 0]
click at [755, 199] on button "Planogram" at bounding box center [712, 211] width 85 height 26
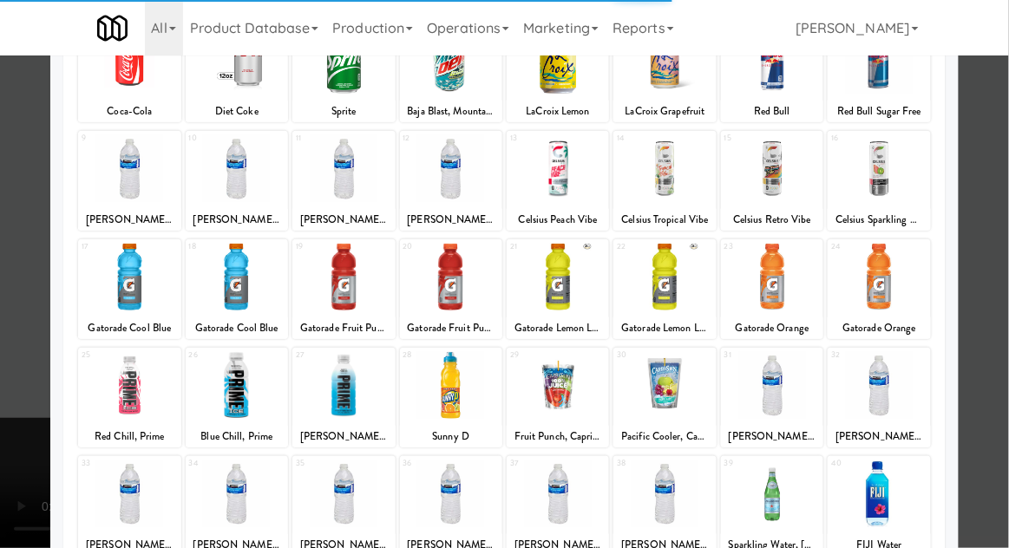
scroll to position [149, 0]
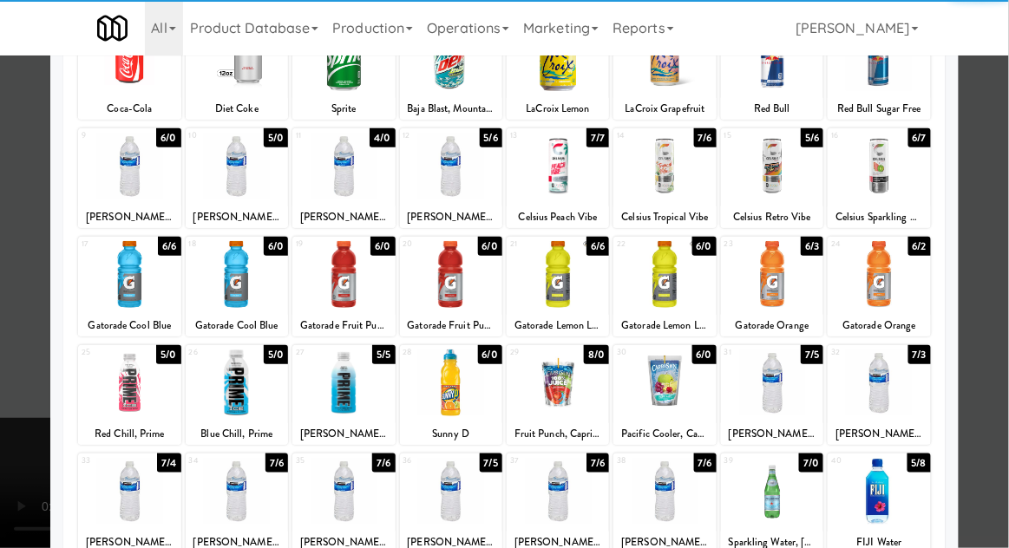
click at [344, 498] on div at bounding box center [343, 491] width 102 height 67
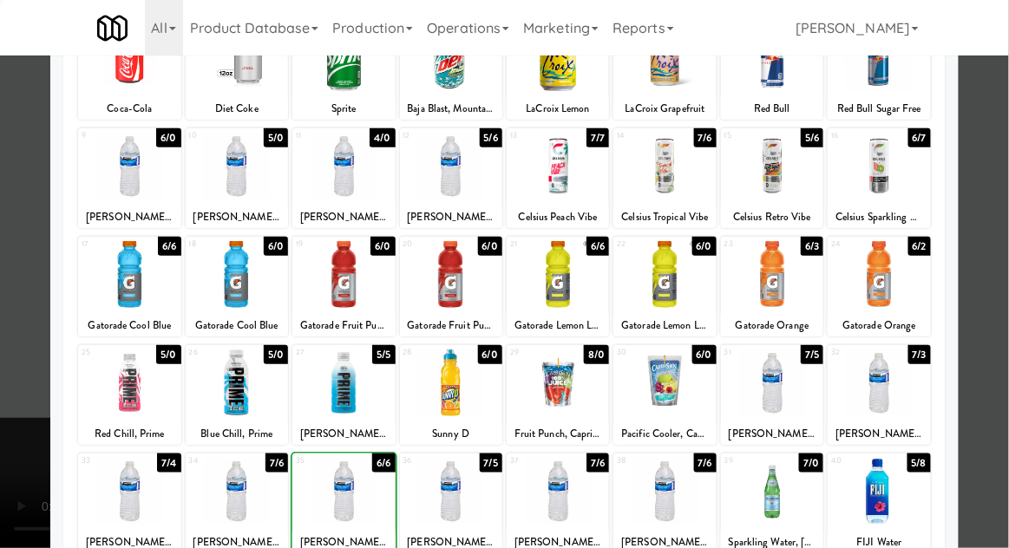
click at [1007, 259] on div at bounding box center [504, 274] width 1009 height 548
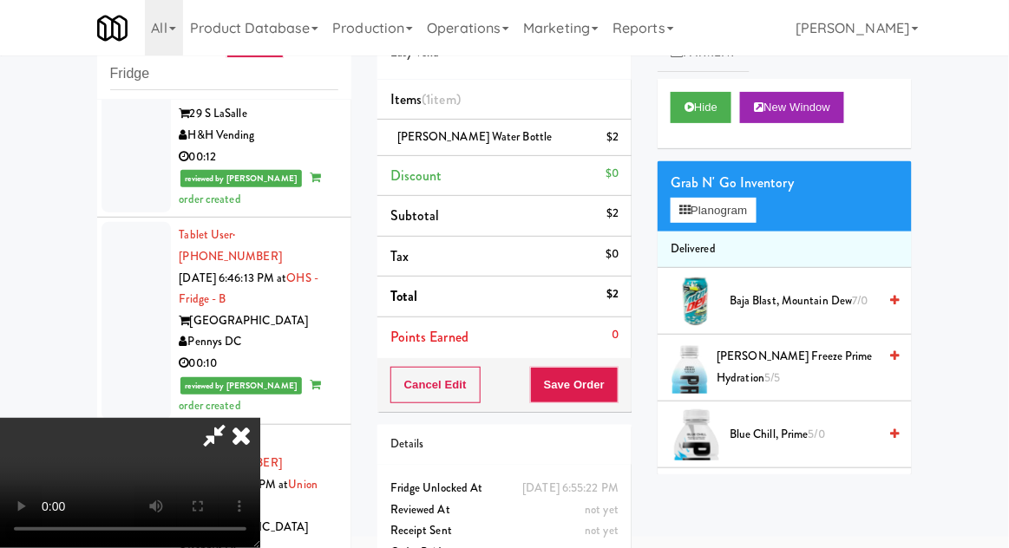
scroll to position [63, 0]
click at [616, 393] on button "Save Order" at bounding box center [574, 385] width 88 height 36
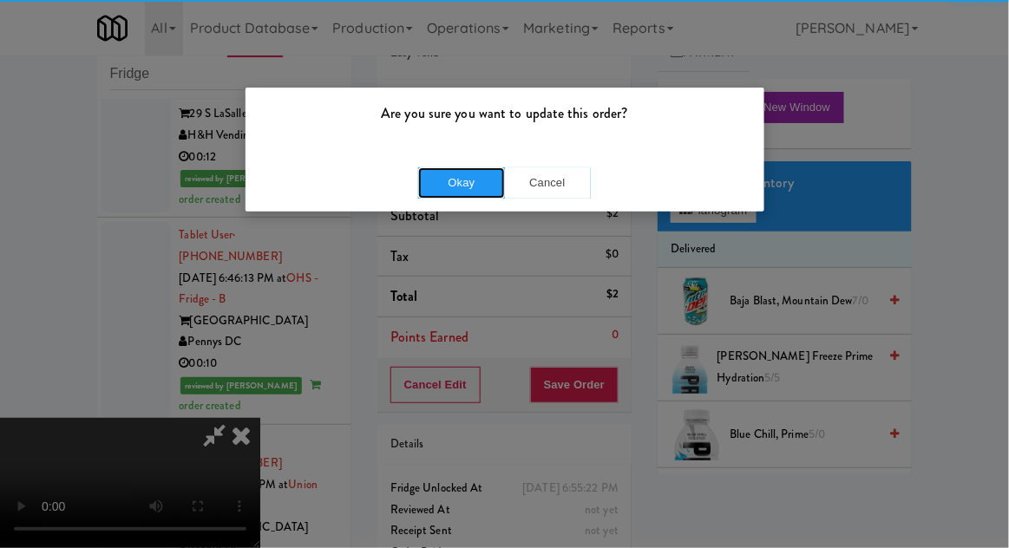
click at [460, 194] on button "Okay" at bounding box center [461, 182] width 87 height 31
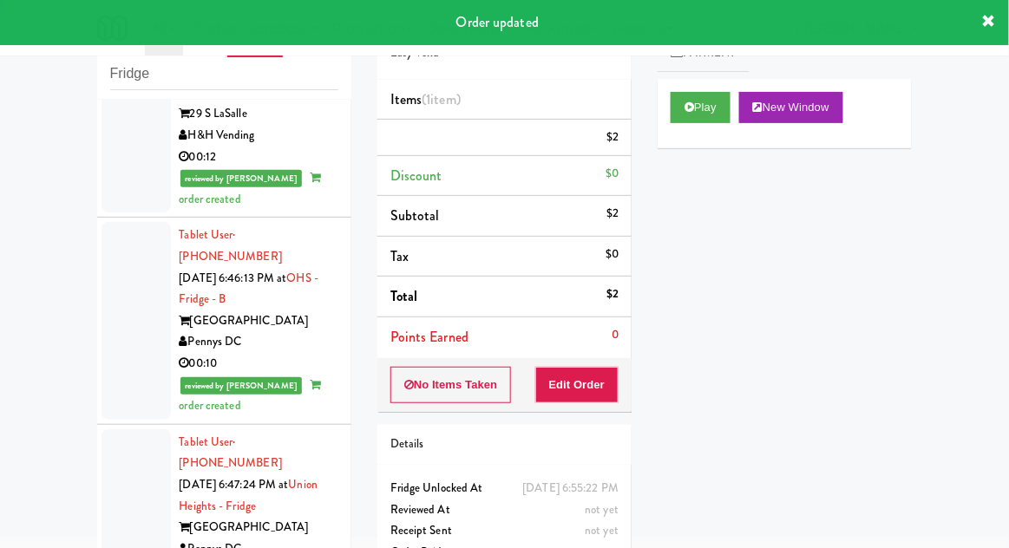
scroll to position [0, 0]
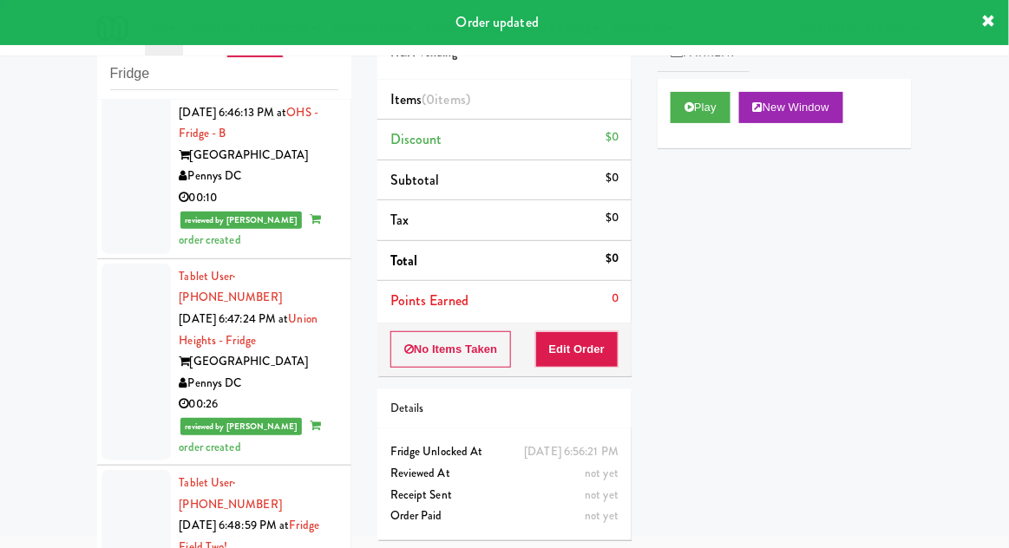
scroll to position [11437, 0]
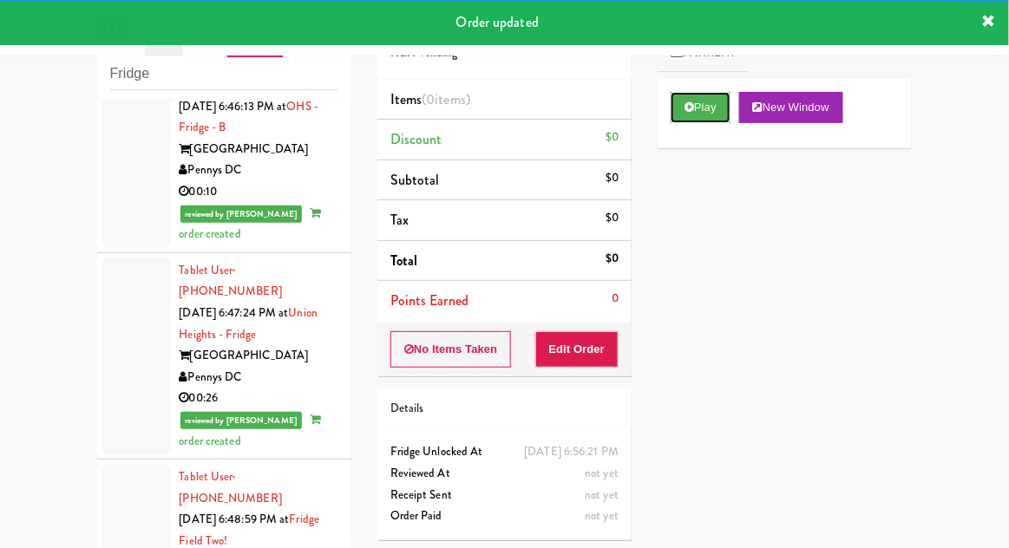
click at [684, 118] on button "Play" at bounding box center [700, 107] width 60 height 31
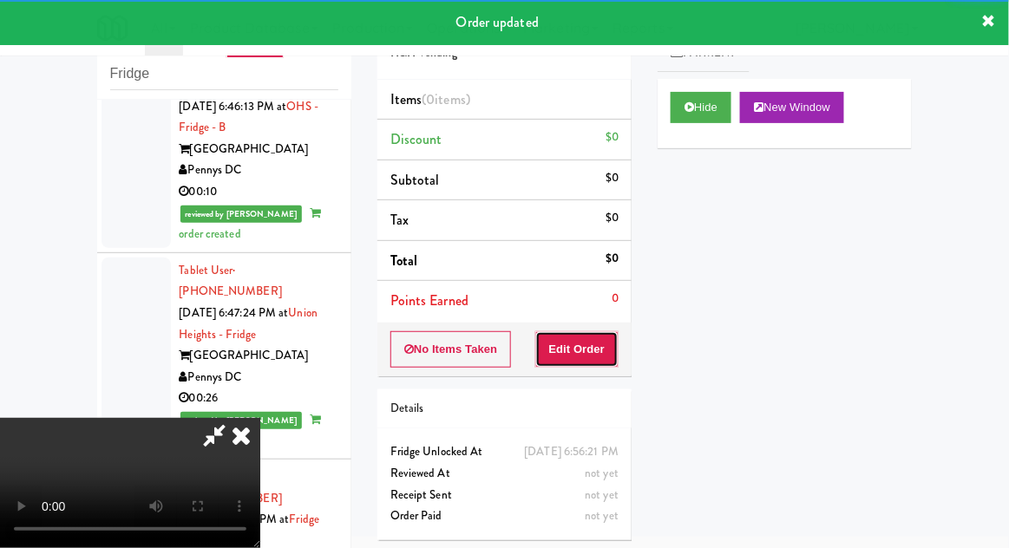
click at [572, 347] on button "Edit Order" at bounding box center [577, 349] width 84 height 36
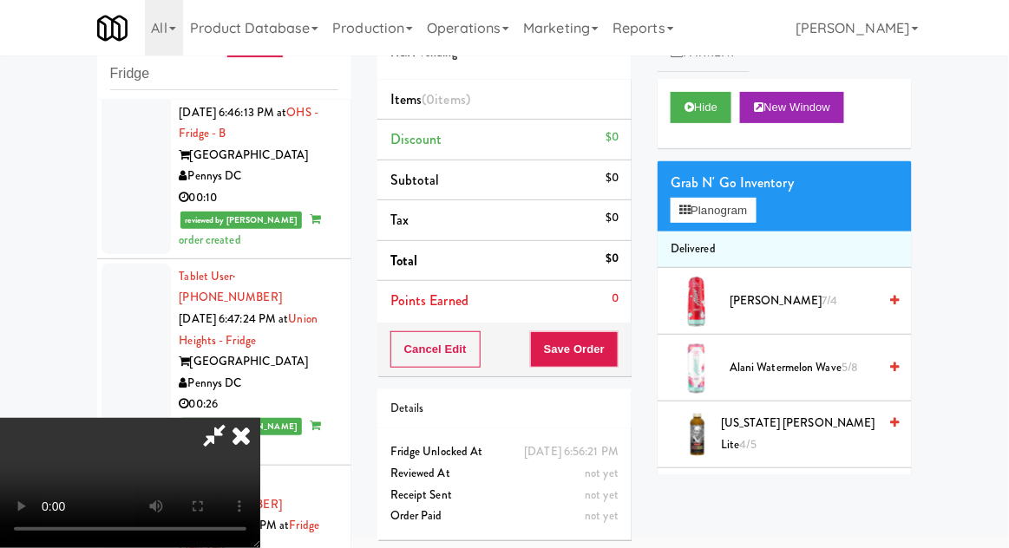
scroll to position [0, 0]
click at [741, 212] on button "Planogram" at bounding box center [712, 211] width 85 height 26
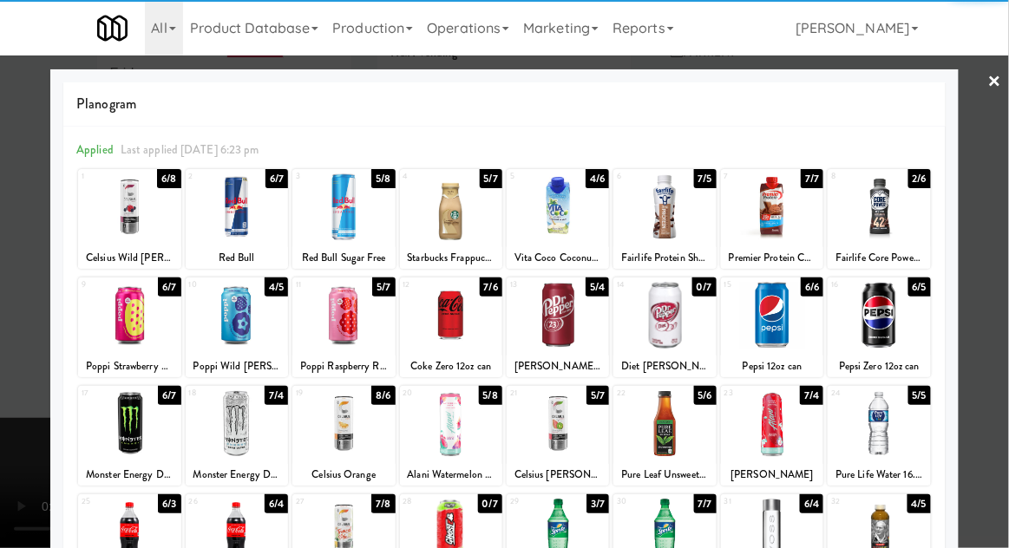
click at [236, 219] on div at bounding box center [237, 206] width 102 height 67
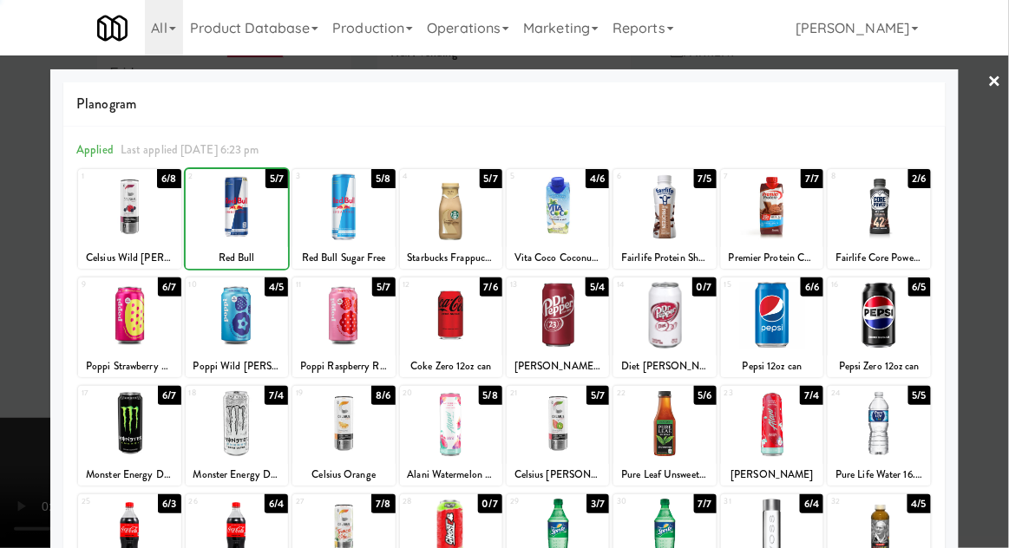
click at [1002, 258] on div at bounding box center [504, 274] width 1009 height 548
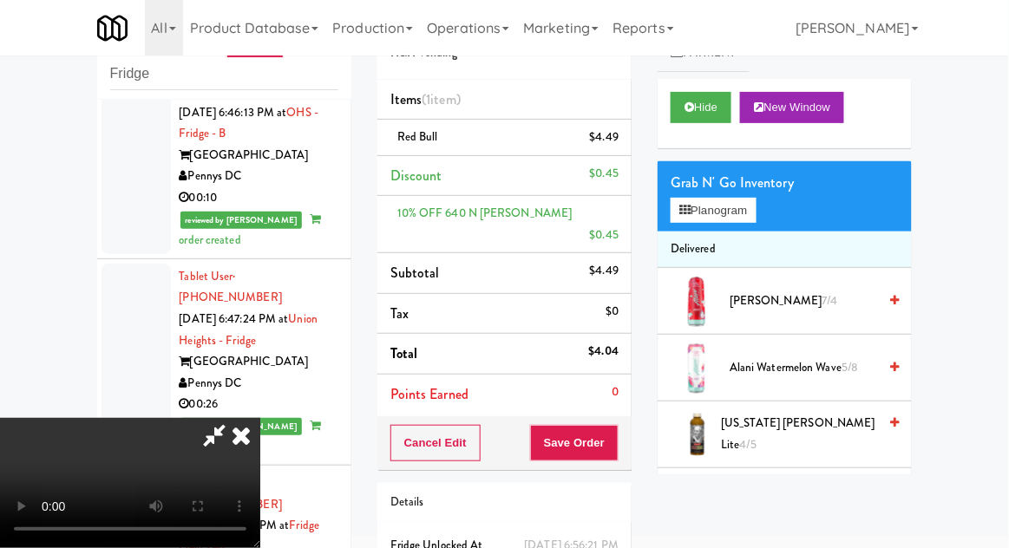
scroll to position [63, 0]
click at [612, 432] on button "Save Order" at bounding box center [574, 443] width 88 height 36
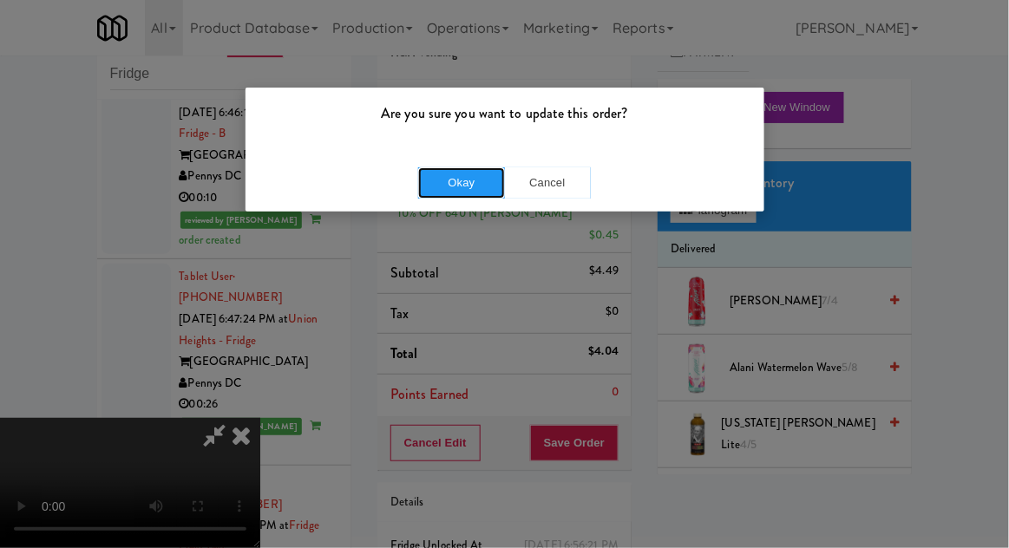
click at [431, 197] on button "Okay" at bounding box center [461, 182] width 87 height 31
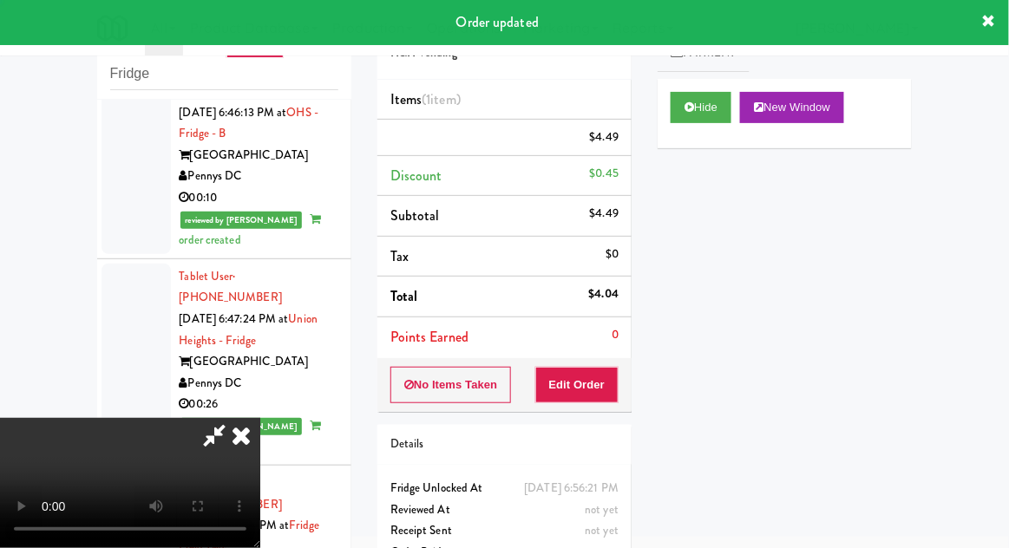
scroll to position [0, 0]
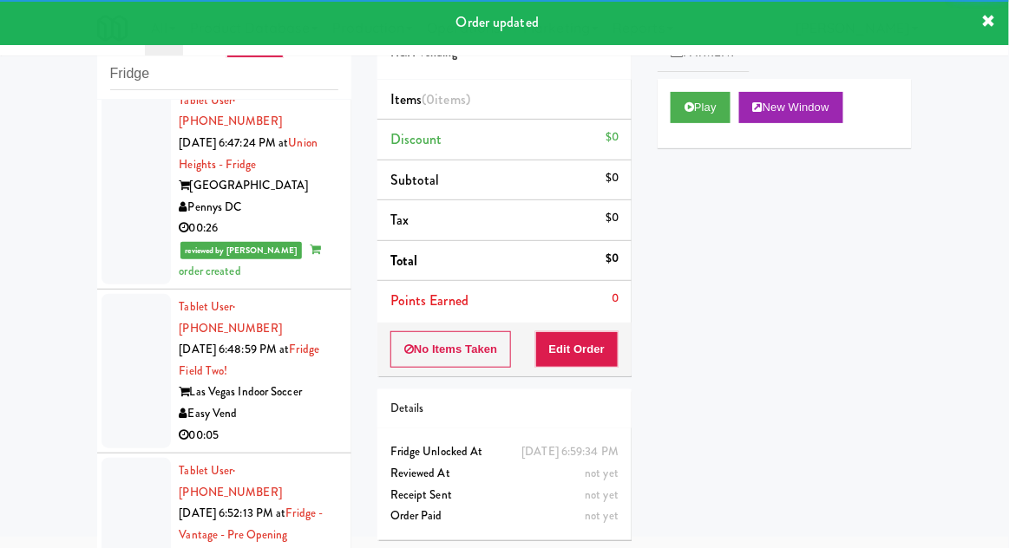
scroll to position [11613, 0]
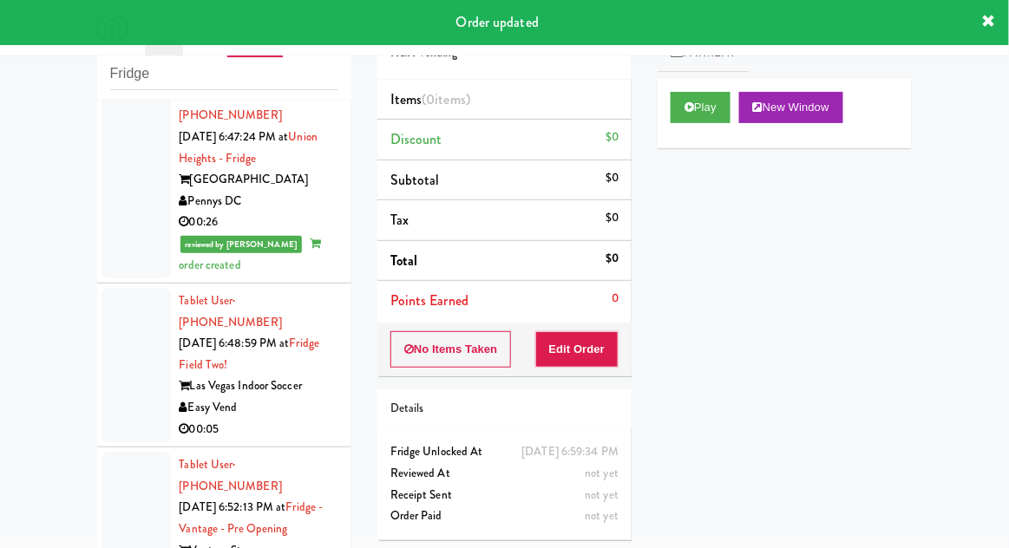
click at [678, 131] on div "Play New Window" at bounding box center [784, 113] width 254 height 69
click at [589, 354] on button "Edit Order" at bounding box center [577, 349] width 84 height 36
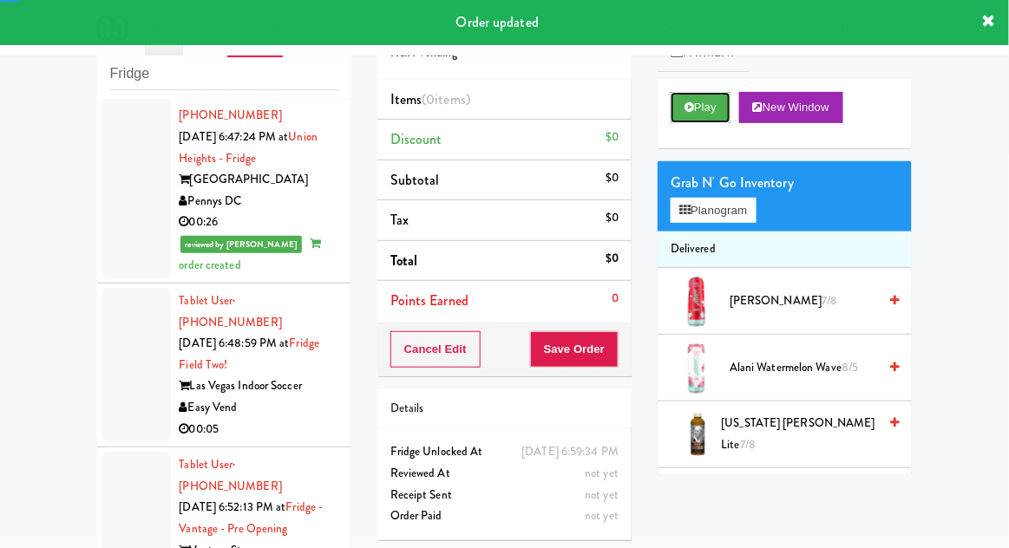
click at [694, 106] on button "Play" at bounding box center [700, 107] width 60 height 31
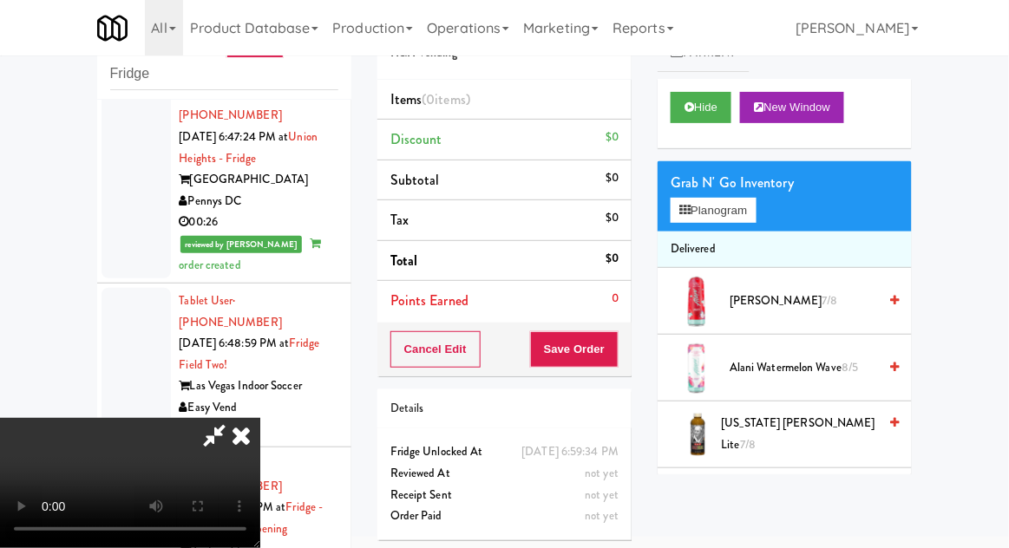
scroll to position [0, 0]
click at [755, 214] on button "Planogram" at bounding box center [712, 211] width 85 height 26
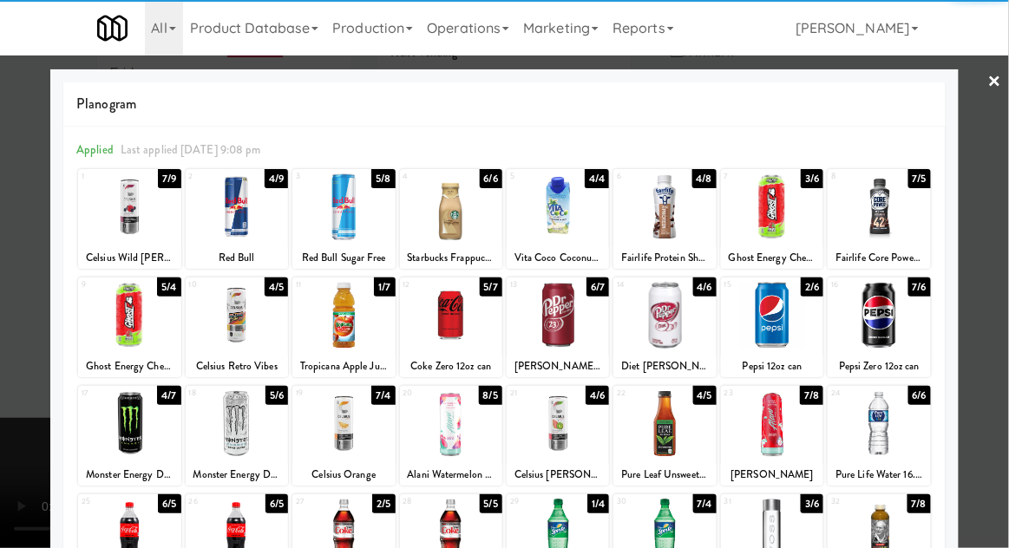
click at [461, 318] on div at bounding box center [451, 315] width 102 height 67
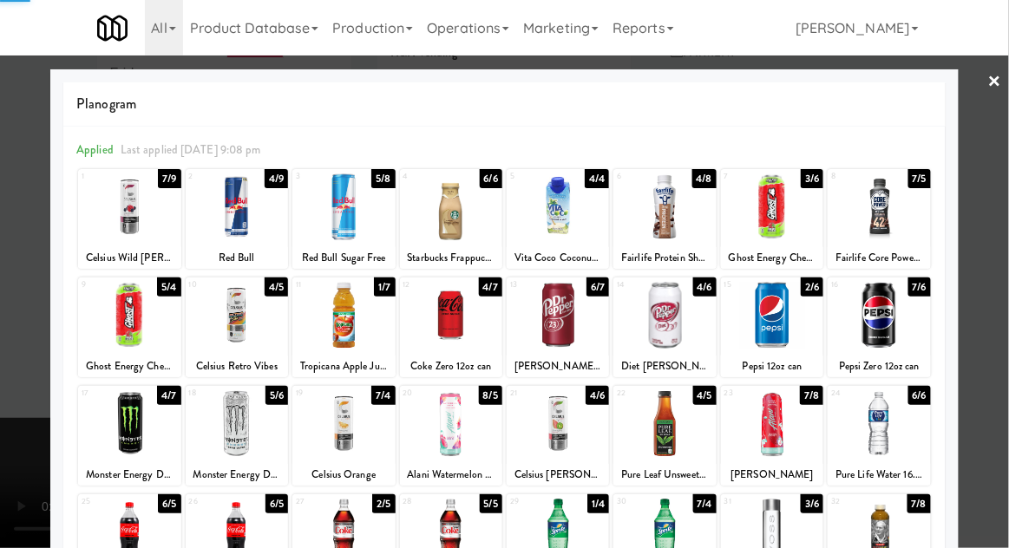
click at [1006, 253] on div at bounding box center [504, 274] width 1009 height 548
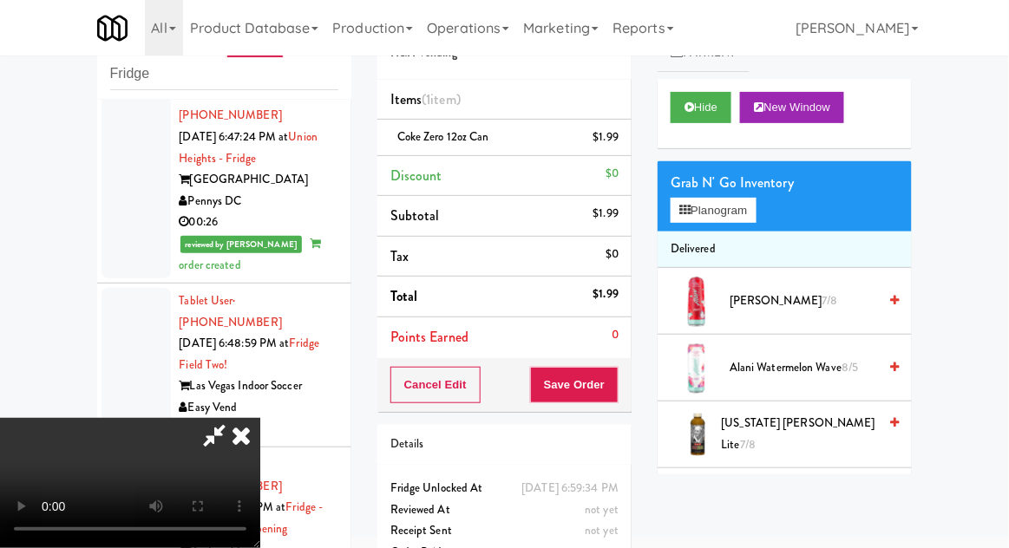
scroll to position [63, 0]
click at [615, 389] on button "Save Order" at bounding box center [574, 385] width 88 height 36
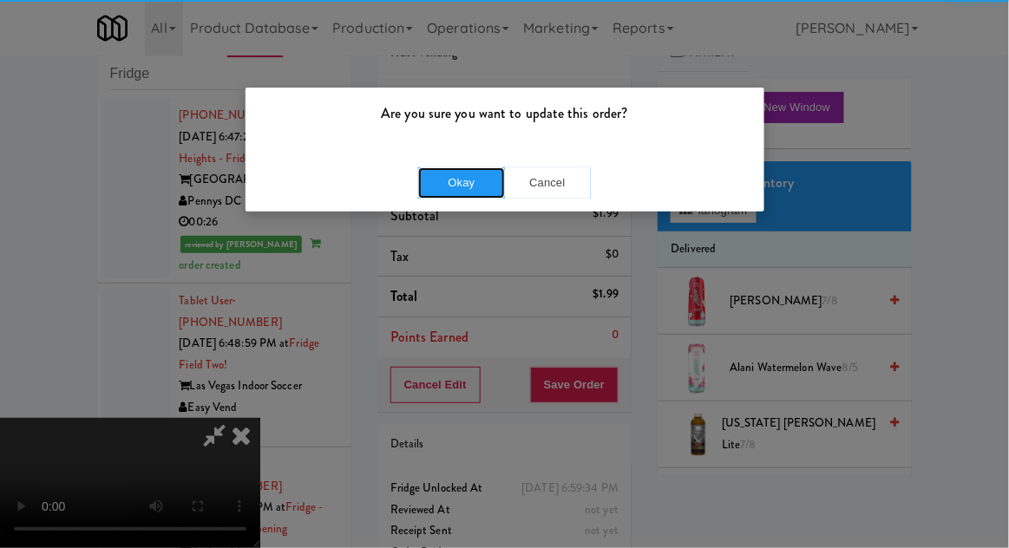
click at [470, 188] on button "Okay" at bounding box center [461, 182] width 87 height 31
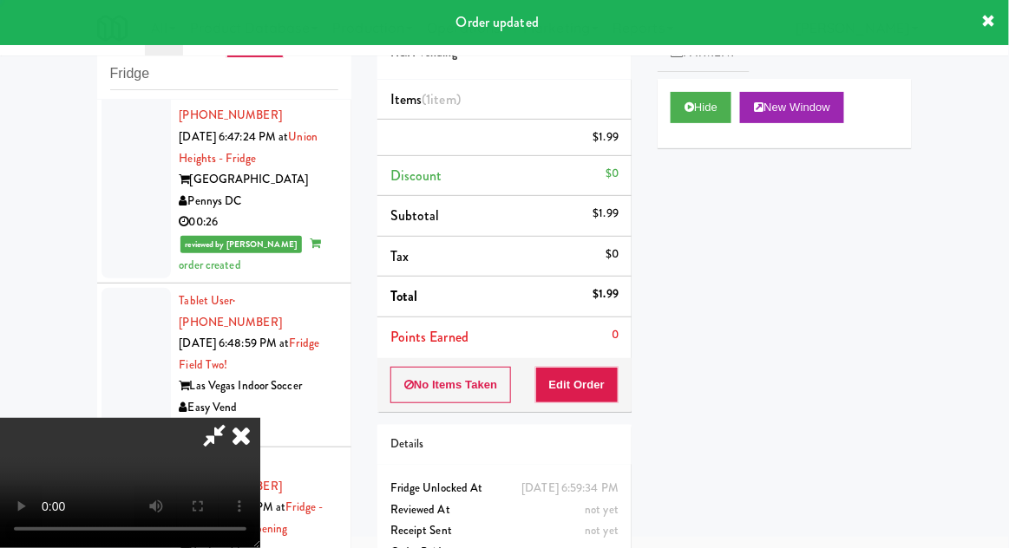
scroll to position [0, 0]
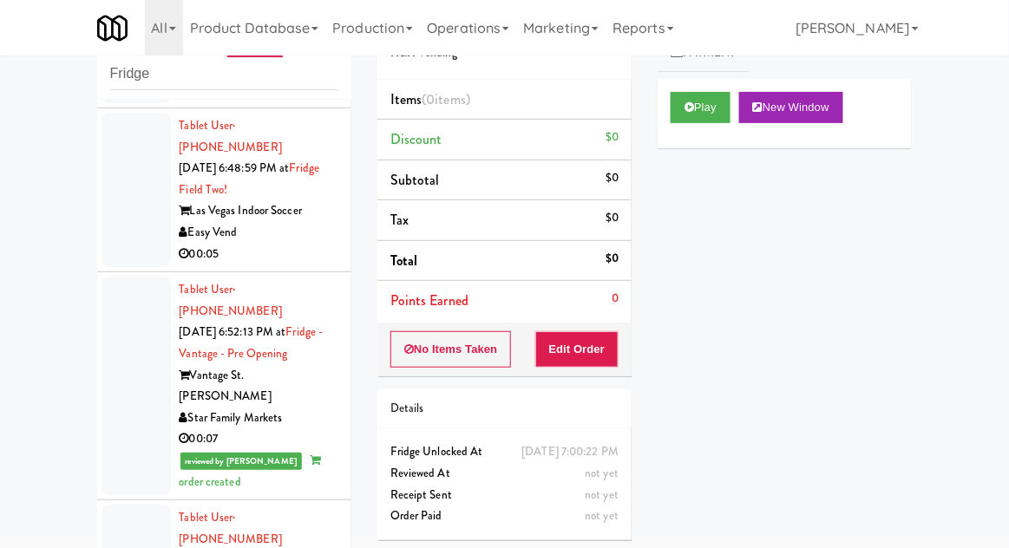
scroll to position [11786, 0]
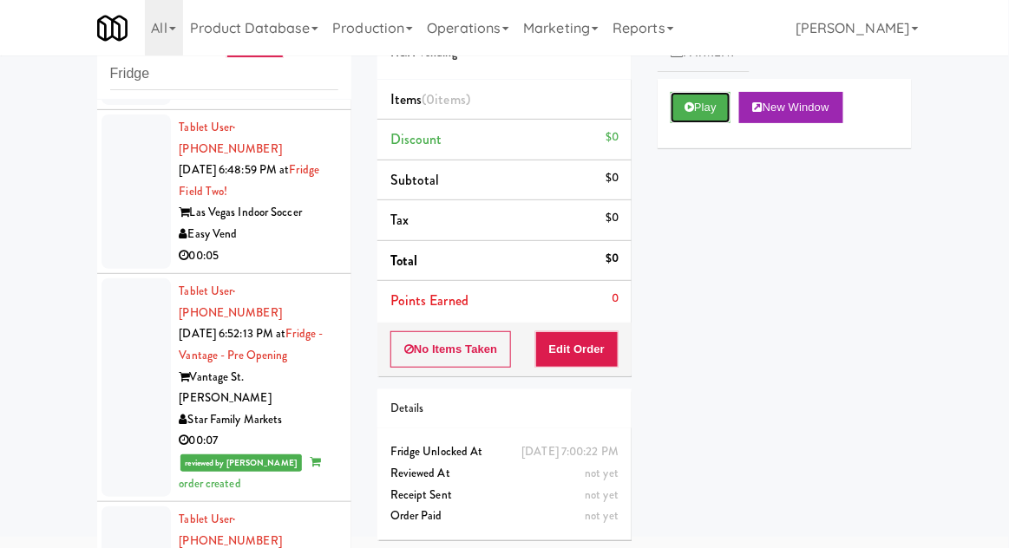
click at [699, 104] on button "Play" at bounding box center [700, 107] width 60 height 31
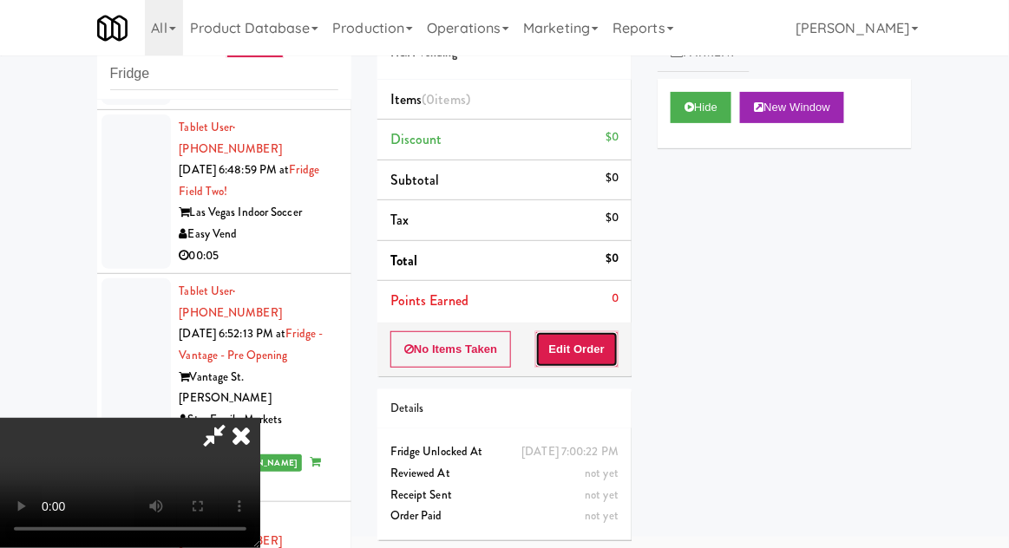
click at [604, 351] on button "Edit Order" at bounding box center [577, 349] width 84 height 36
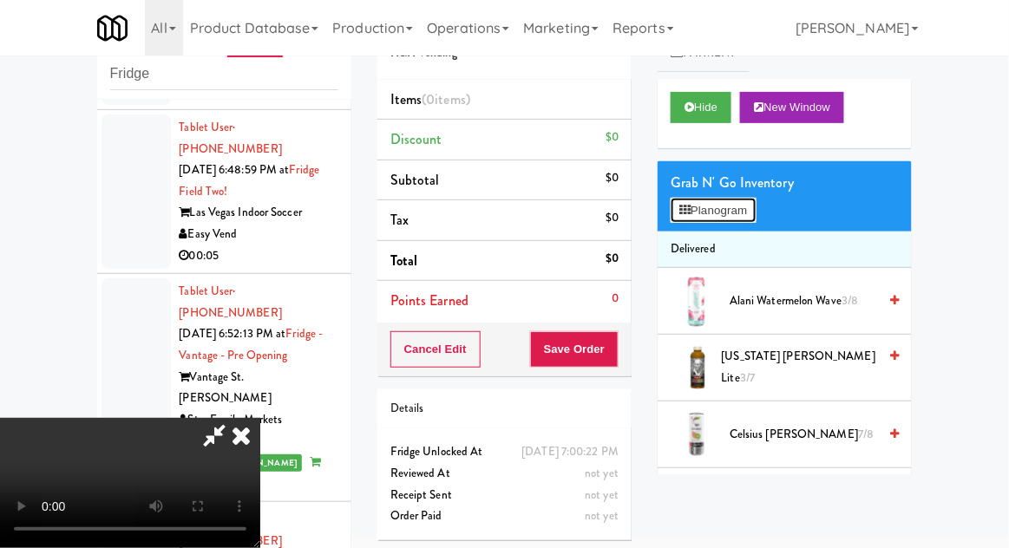
click at [755, 205] on button "Planogram" at bounding box center [712, 211] width 85 height 26
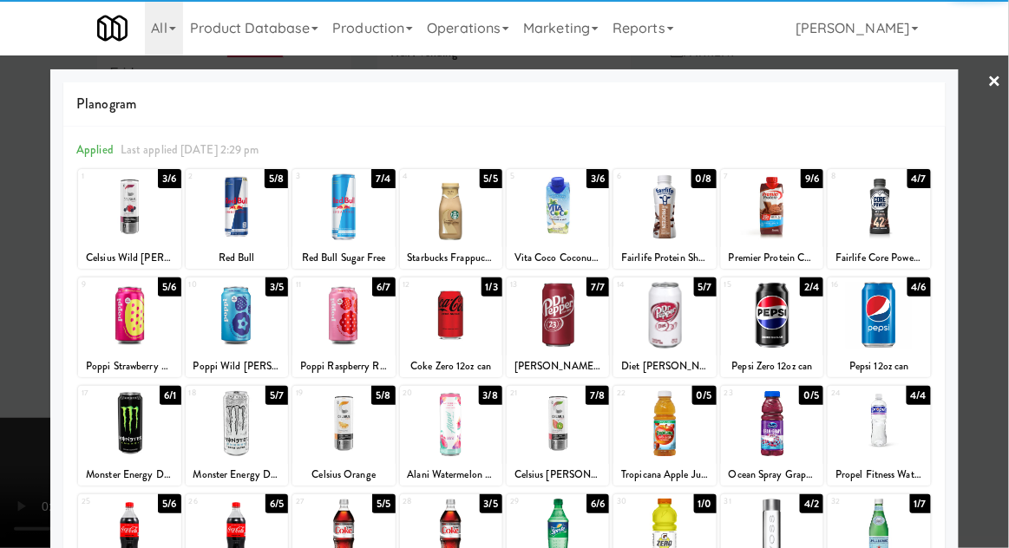
click at [774, 532] on div at bounding box center [772, 532] width 102 height 67
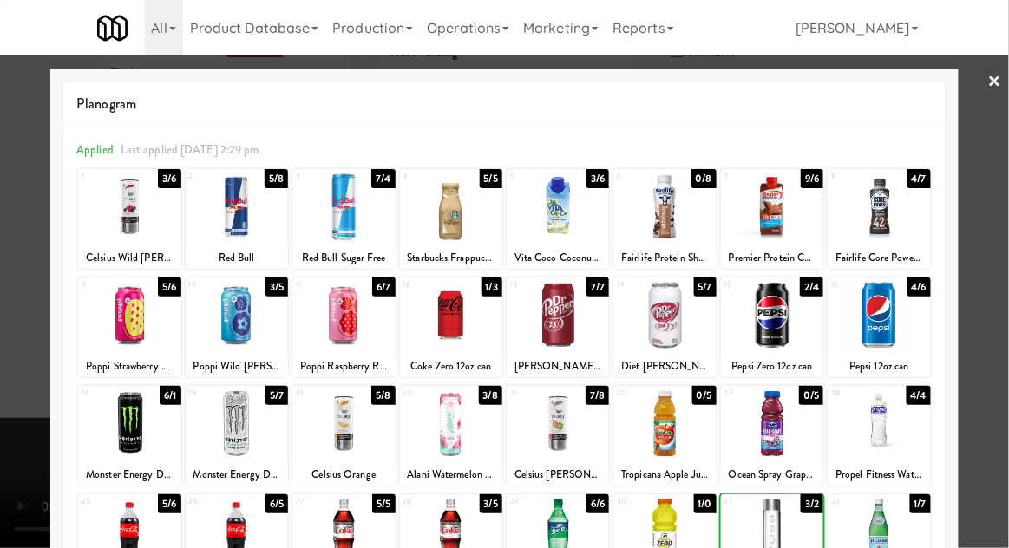
click at [997, 268] on div at bounding box center [504, 274] width 1009 height 548
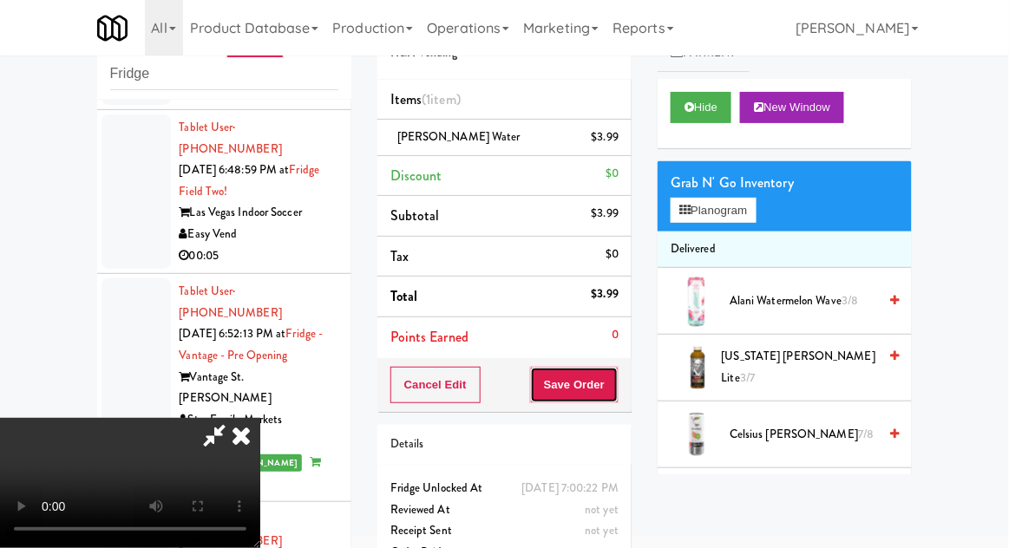
click at [616, 383] on button "Save Order" at bounding box center [574, 385] width 88 height 36
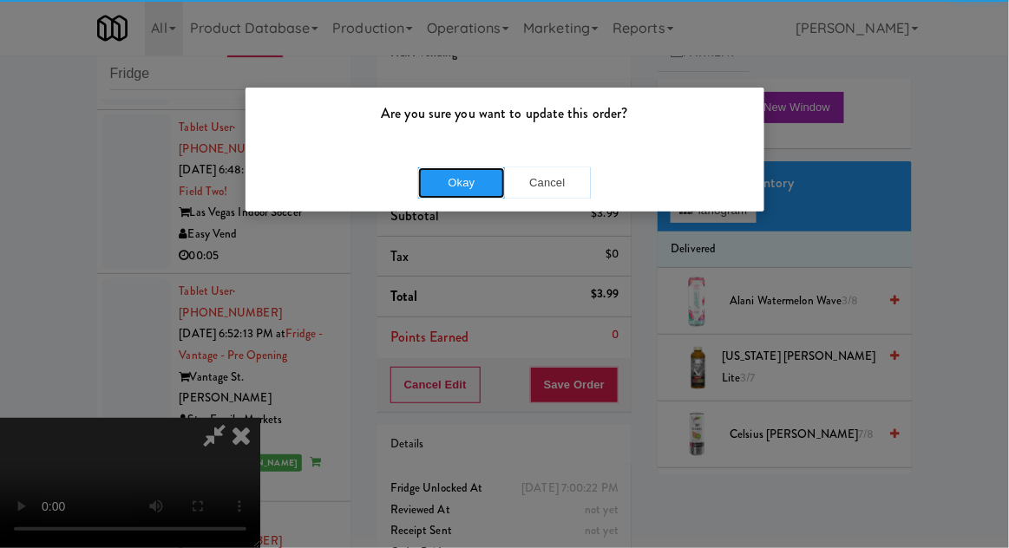
click at [444, 181] on button "Okay" at bounding box center [461, 182] width 87 height 31
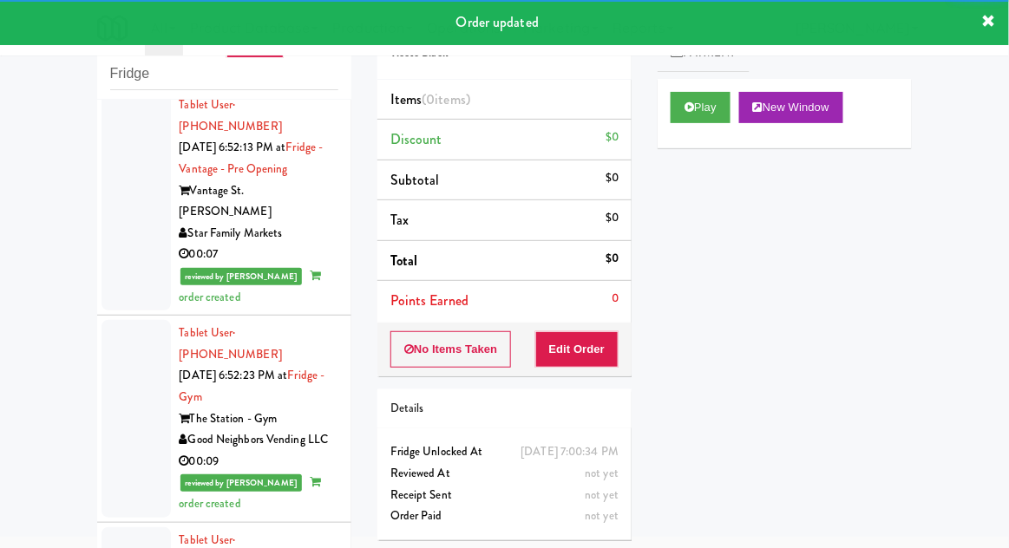
scroll to position [11973, 0]
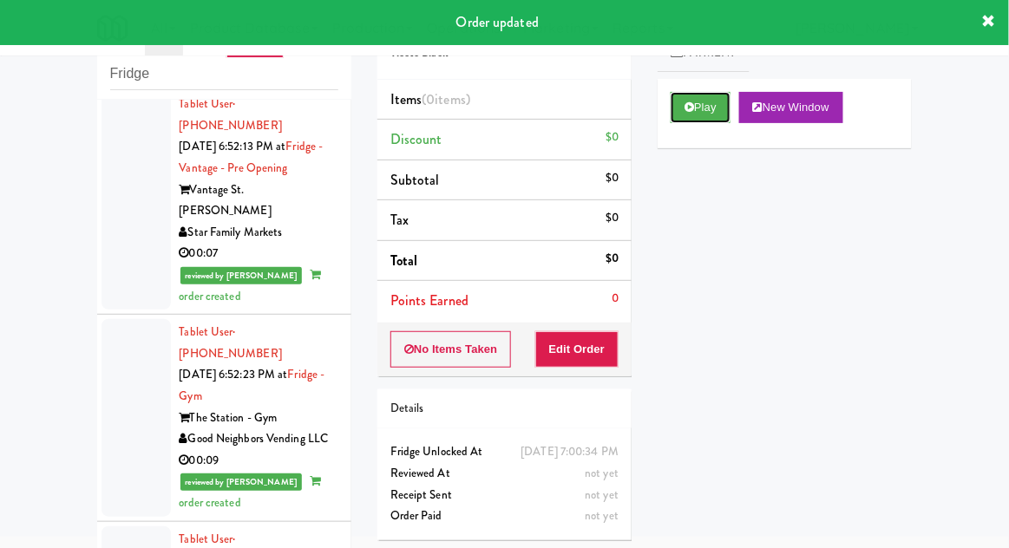
click at [685, 108] on icon at bounding box center [689, 106] width 10 height 11
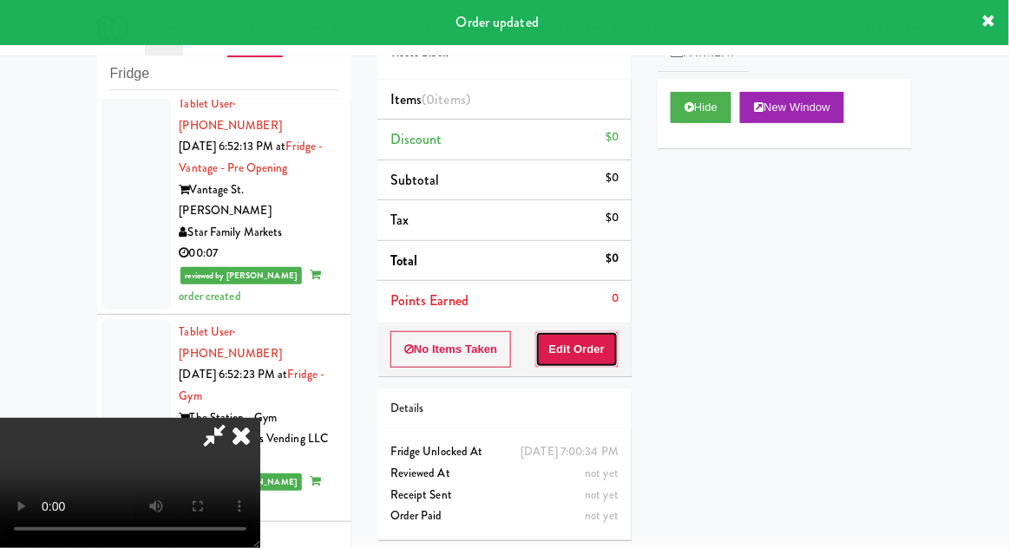
click at [584, 362] on button "Edit Order" at bounding box center [577, 349] width 84 height 36
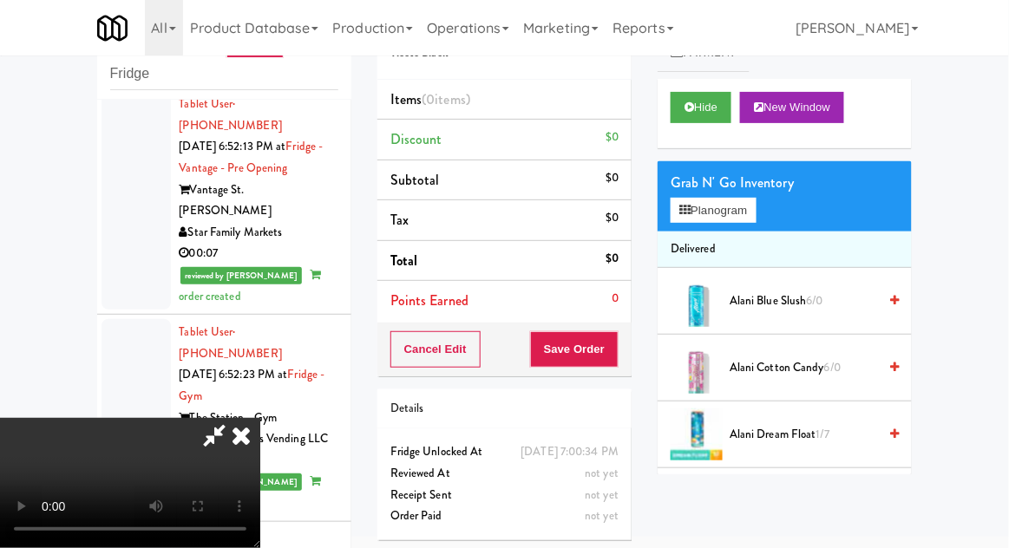
scroll to position [0, 0]
click at [753, 210] on button "Planogram" at bounding box center [712, 211] width 85 height 26
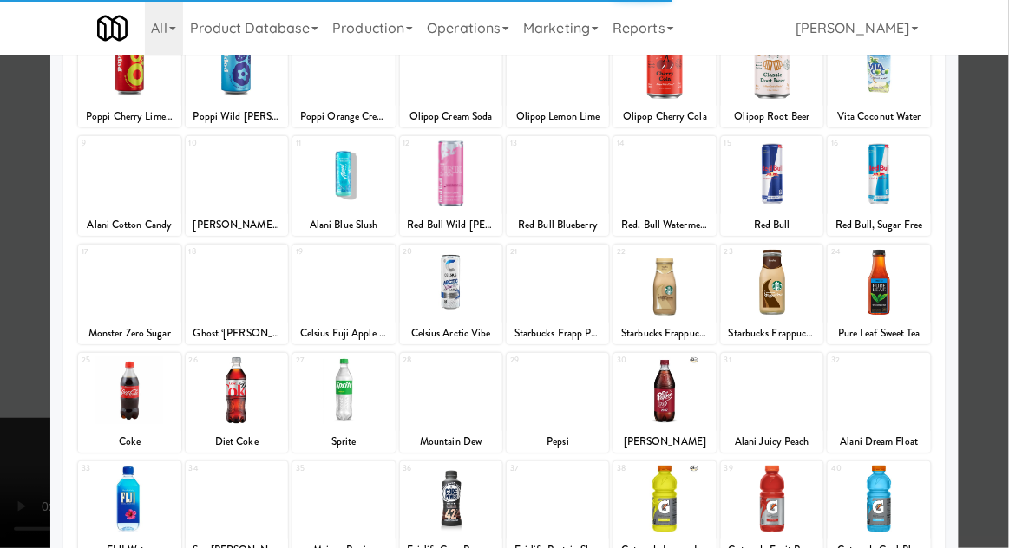
scroll to position [140, 0]
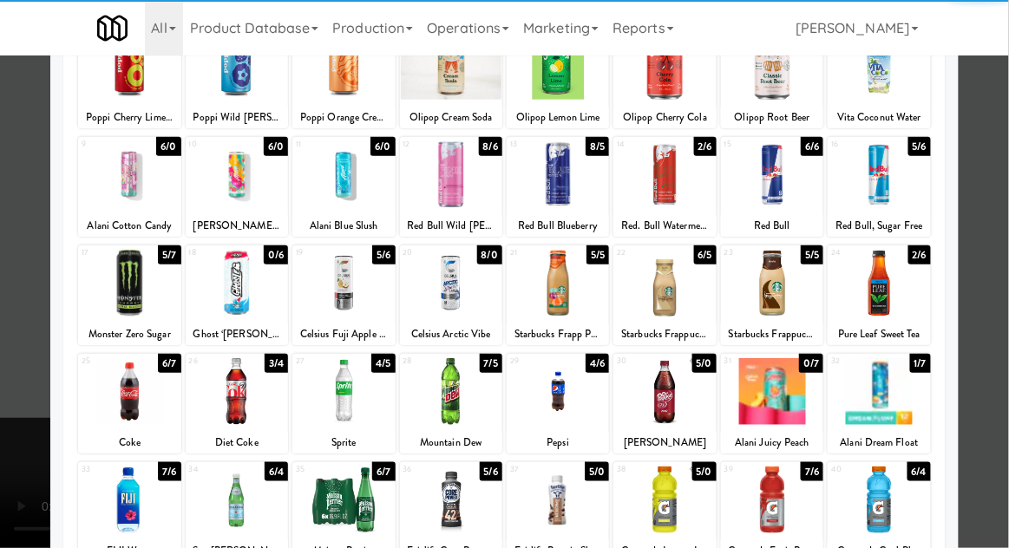
click at [678, 507] on div at bounding box center [664, 500] width 102 height 67
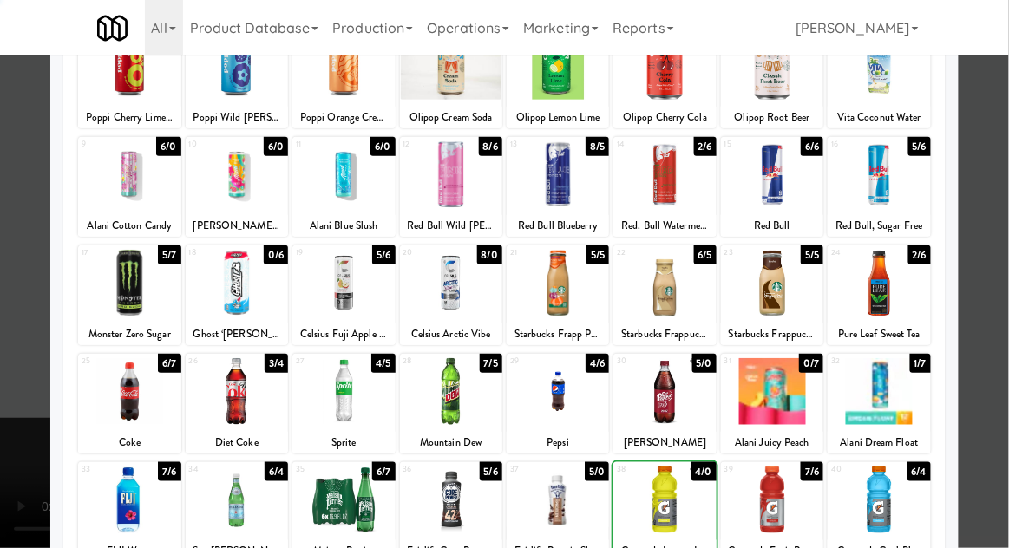
click at [1004, 258] on div at bounding box center [504, 274] width 1009 height 548
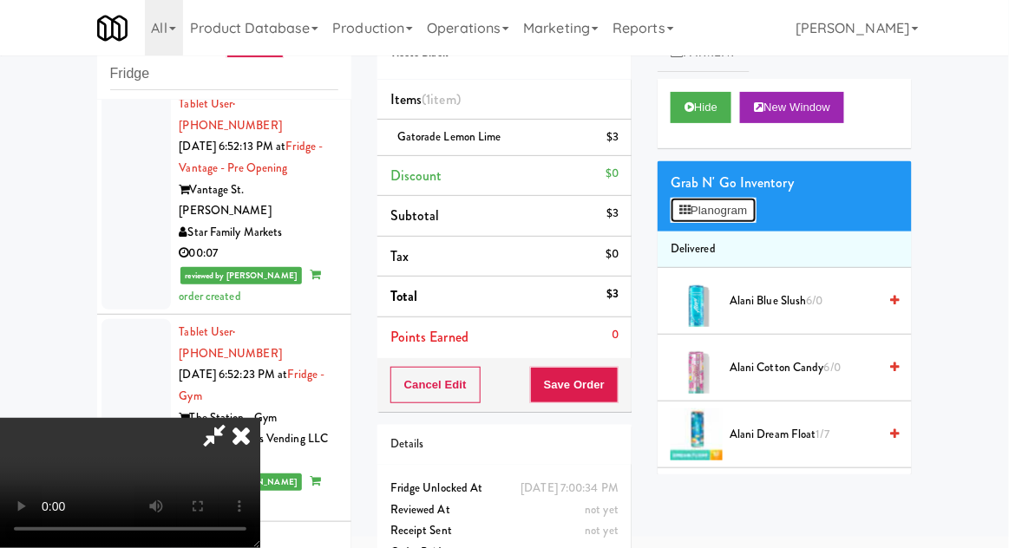
click at [754, 208] on button "Planogram" at bounding box center [712, 211] width 85 height 26
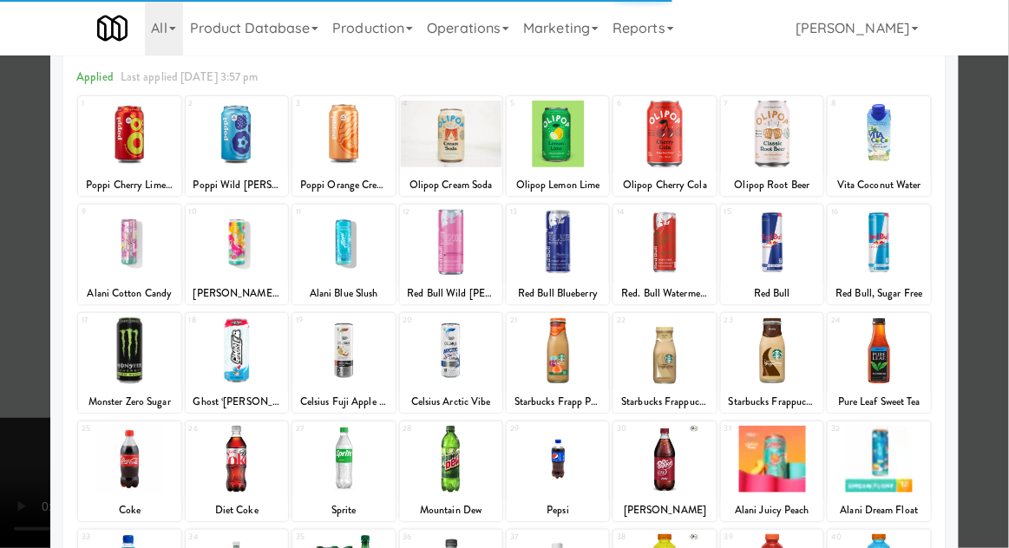
scroll to position [145, 0]
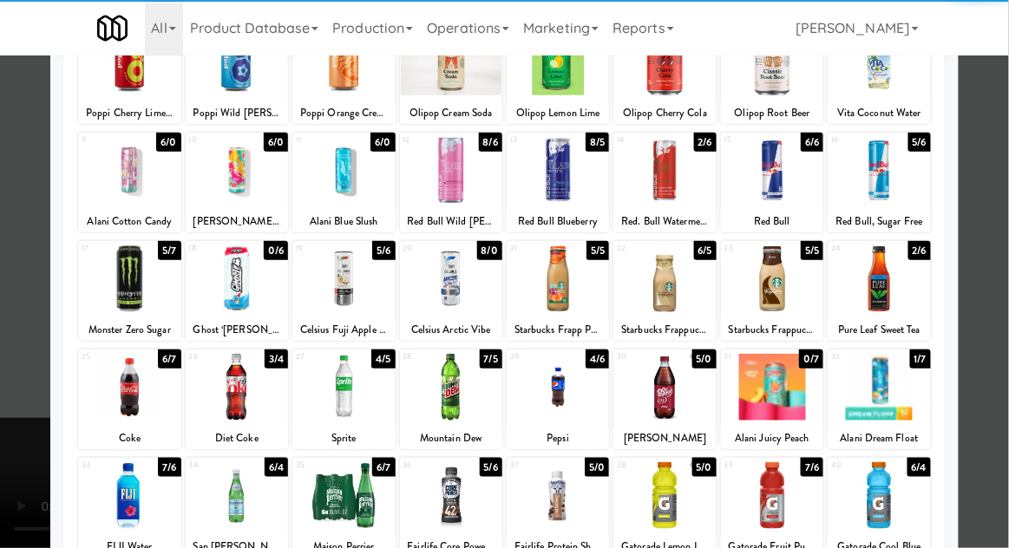
click at [683, 492] on div at bounding box center [664, 495] width 102 height 67
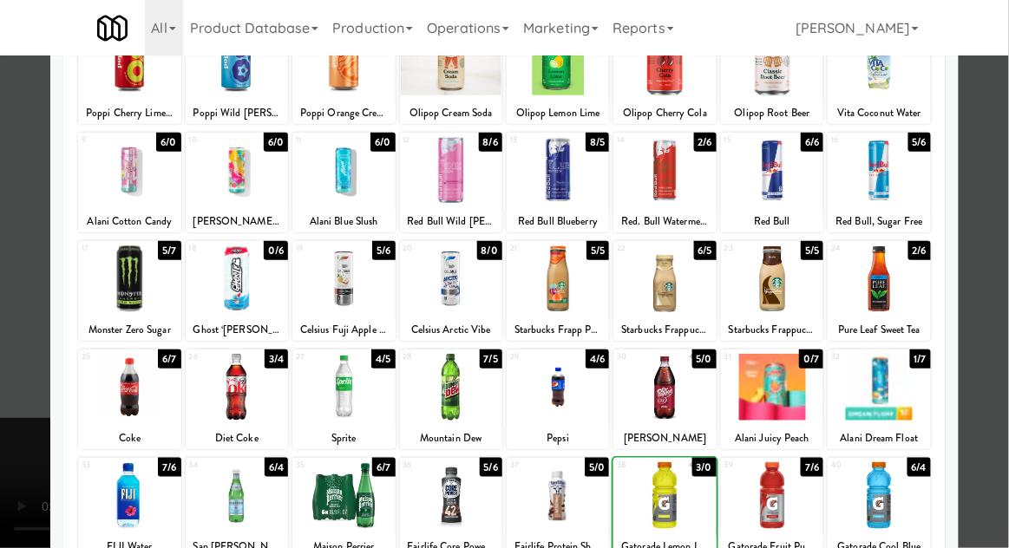
click at [1007, 244] on div at bounding box center [504, 274] width 1009 height 548
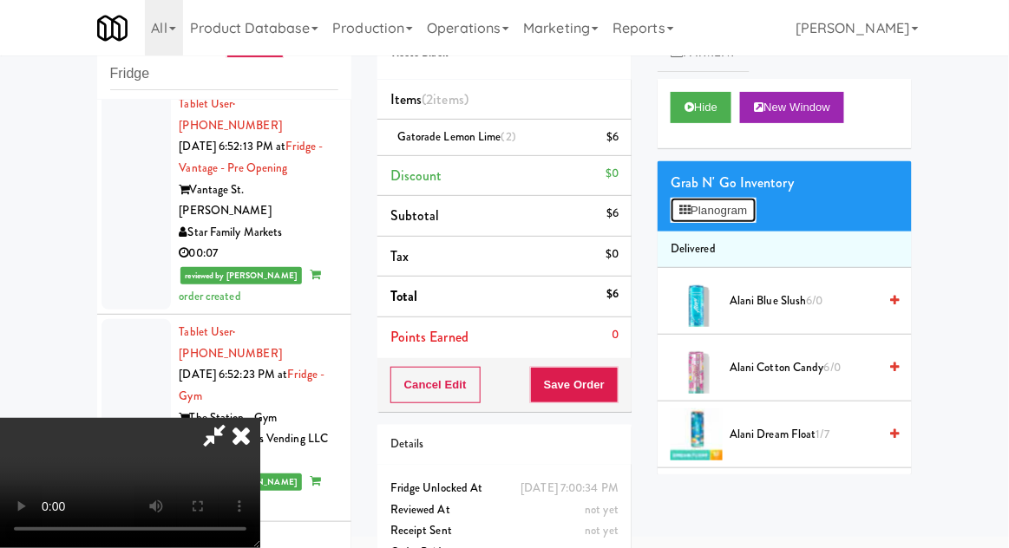
click at [748, 219] on button "Planogram" at bounding box center [712, 211] width 85 height 26
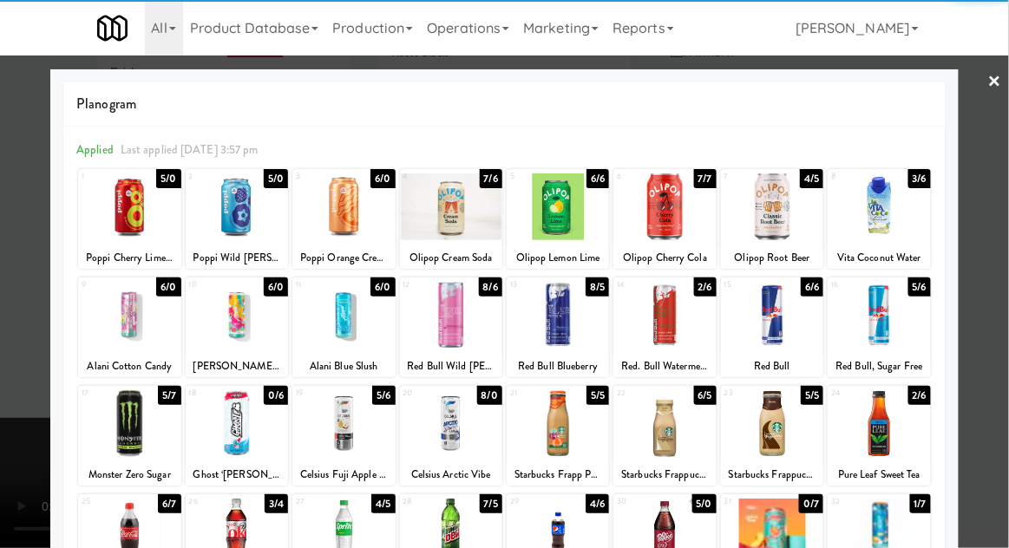
click at [557, 538] on div at bounding box center [557, 532] width 102 height 67
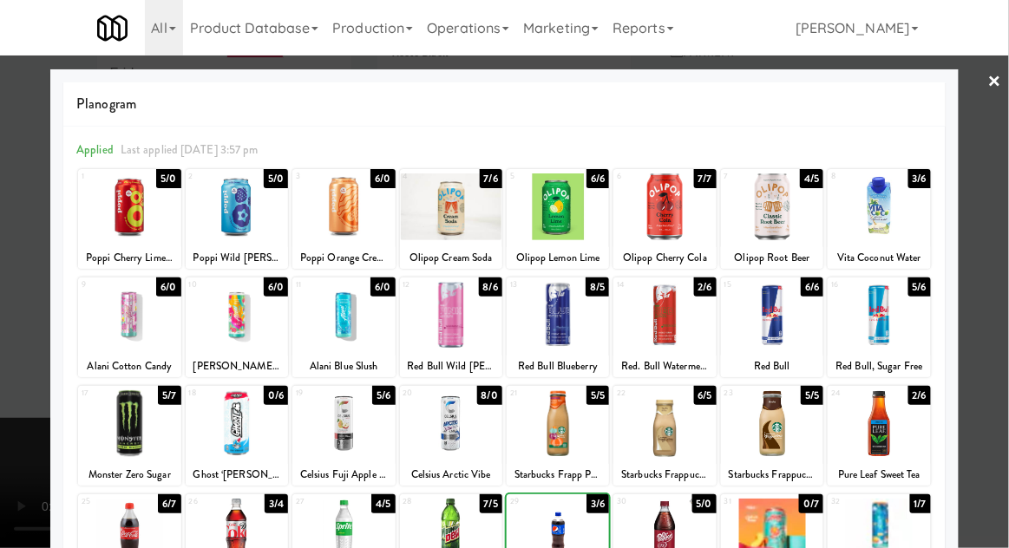
click at [1003, 257] on div at bounding box center [504, 274] width 1009 height 548
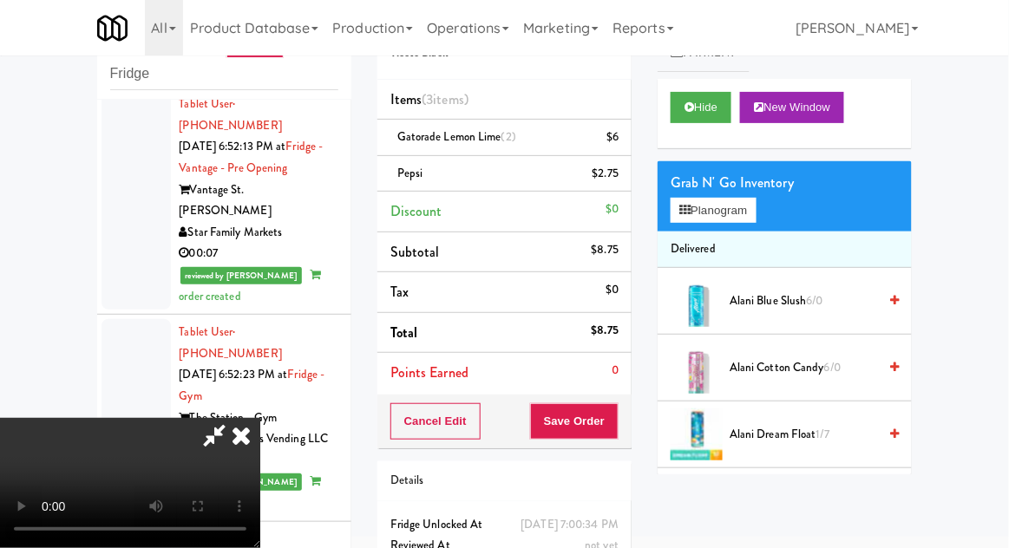
scroll to position [63, 0]
click at [613, 434] on button "Save Order" at bounding box center [574, 421] width 88 height 36
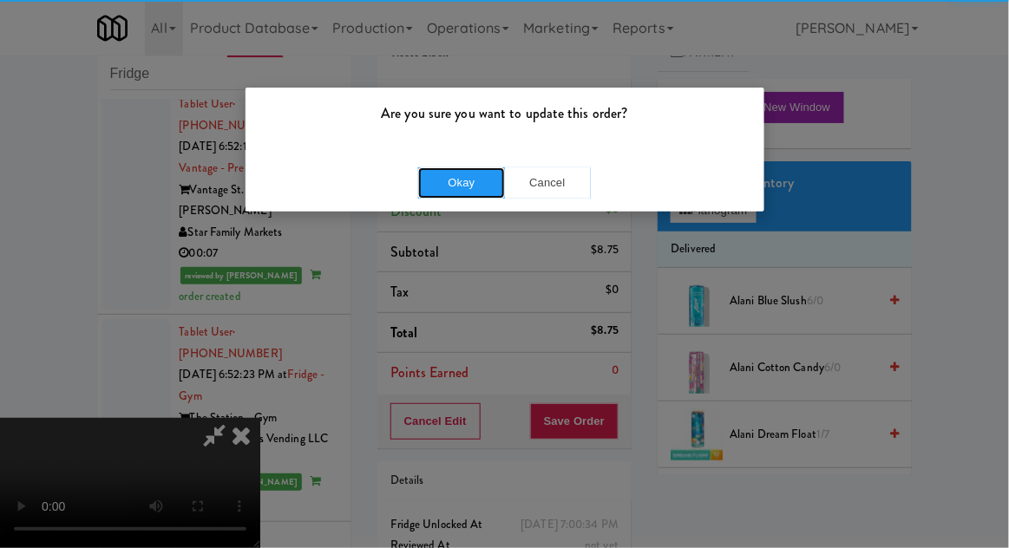
click at [456, 196] on button "Okay" at bounding box center [461, 182] width 87 height 31
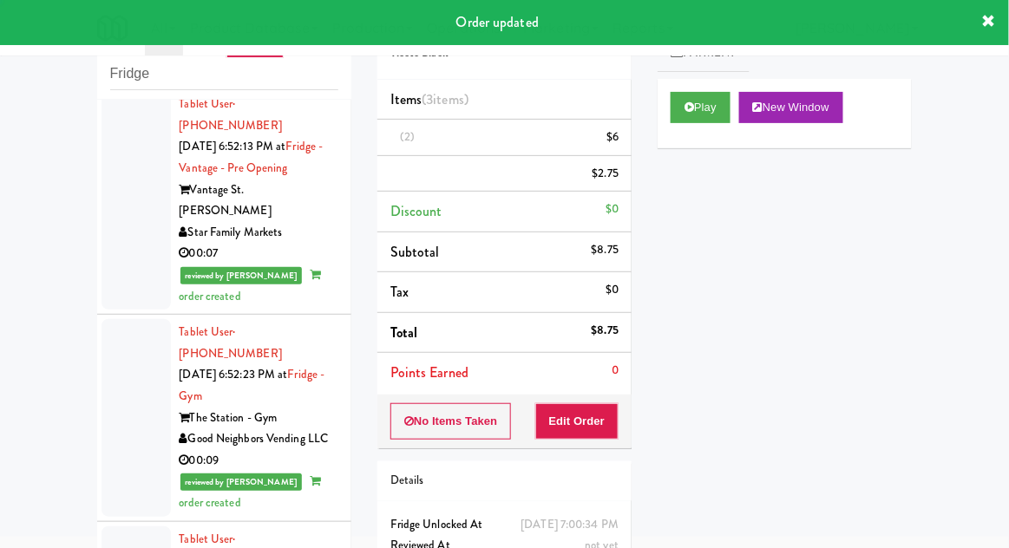
scroll to position [0, 0]
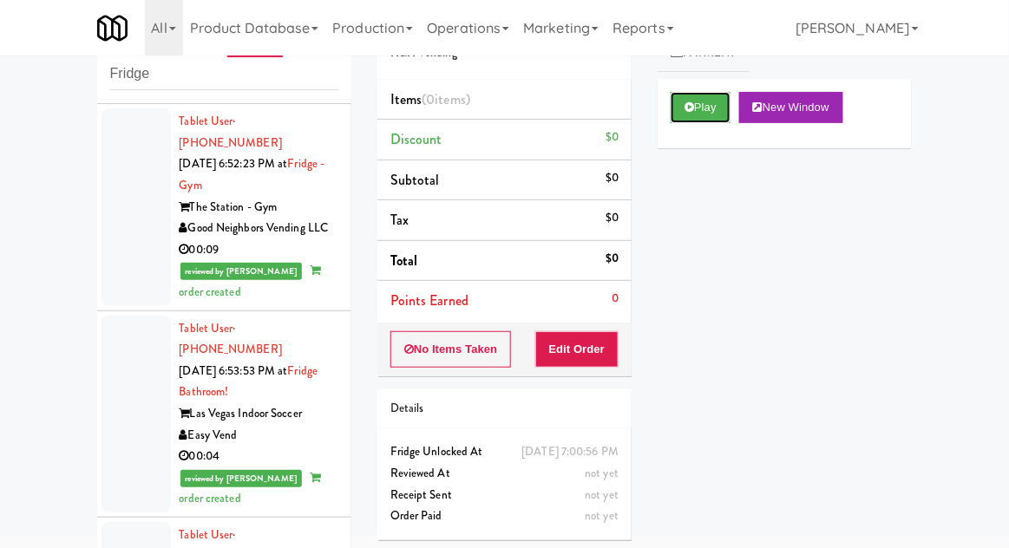
click at [683, 114] on button "Play" at bounding box center [700, 107] width 60 height 31
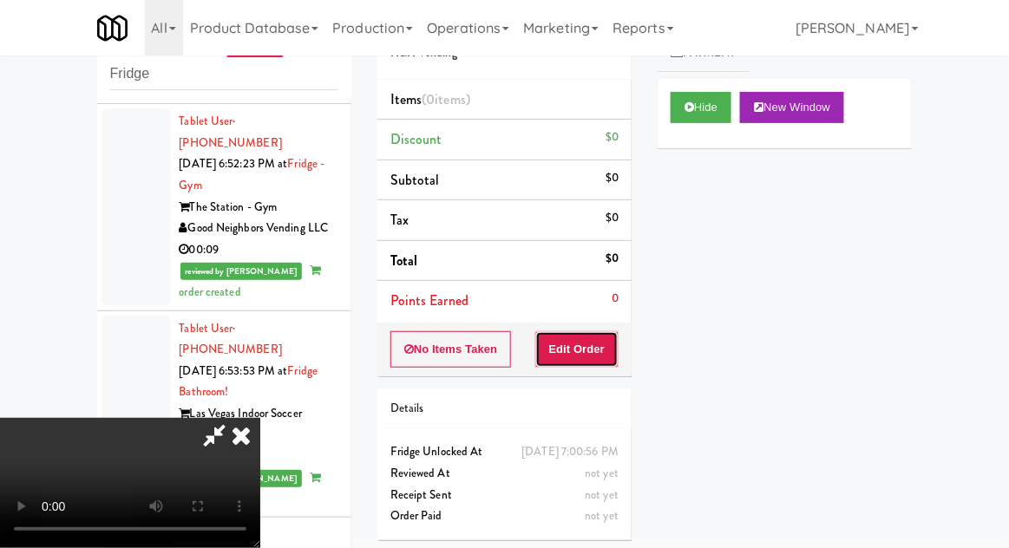
click at [574, 338] on button "Edit Order" at bounding box center [577, 349] width 84 height 36
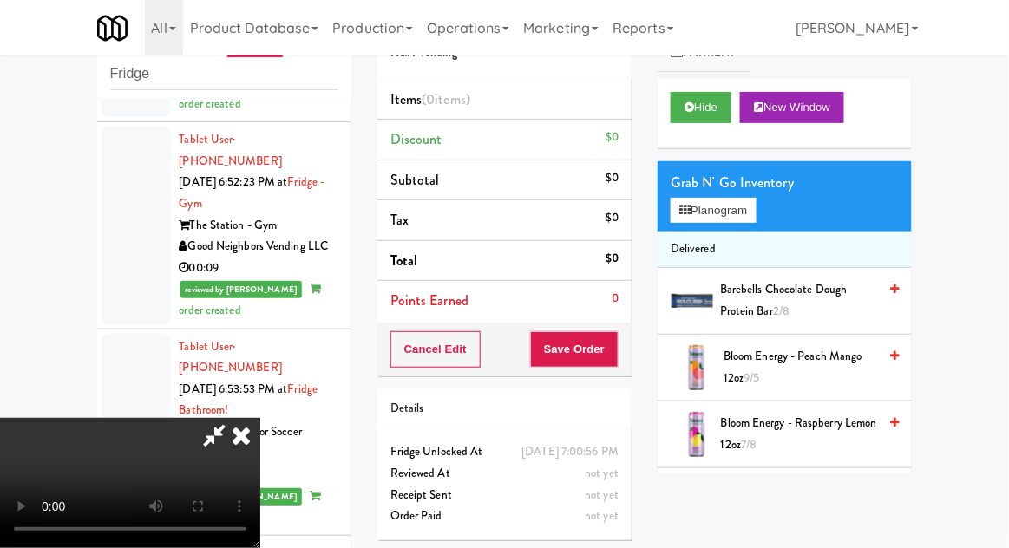
scroll to position [12167, 0]
click at [747, 202] on button "Planogram" at bounding box center [712, 211] width 85 height 26
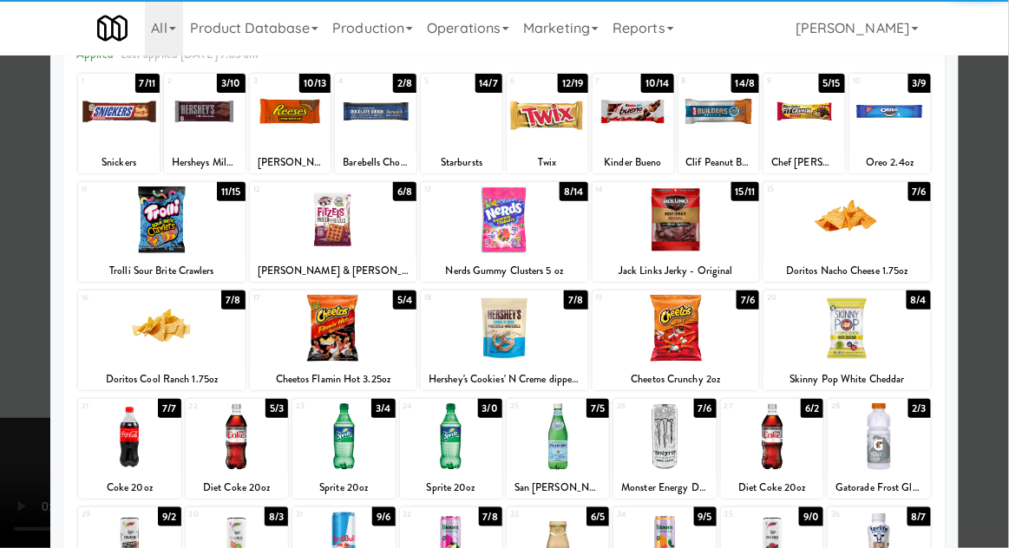
scroll to position [180, 0]
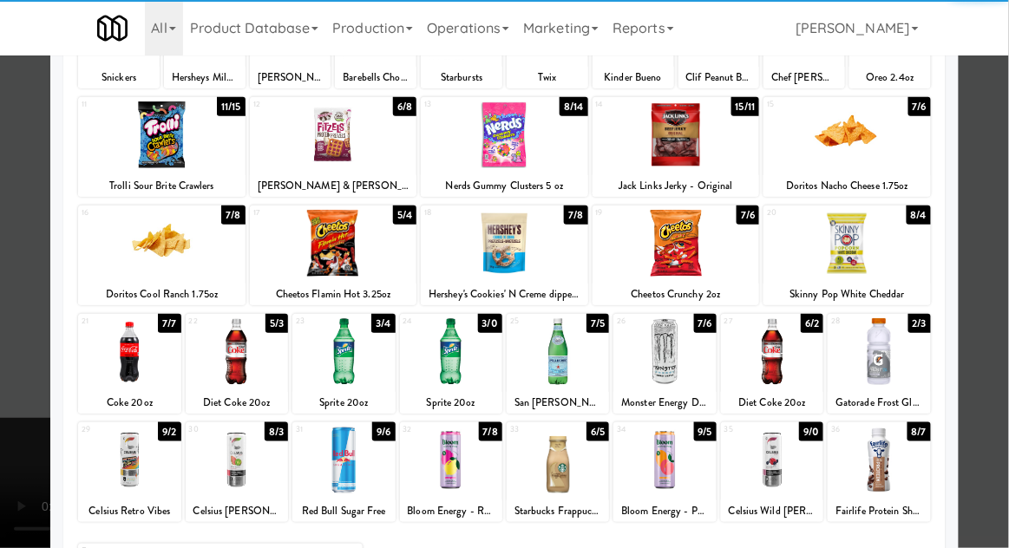
click at [672, 476] on div at bounding box center [664, 460] width 102 height 67
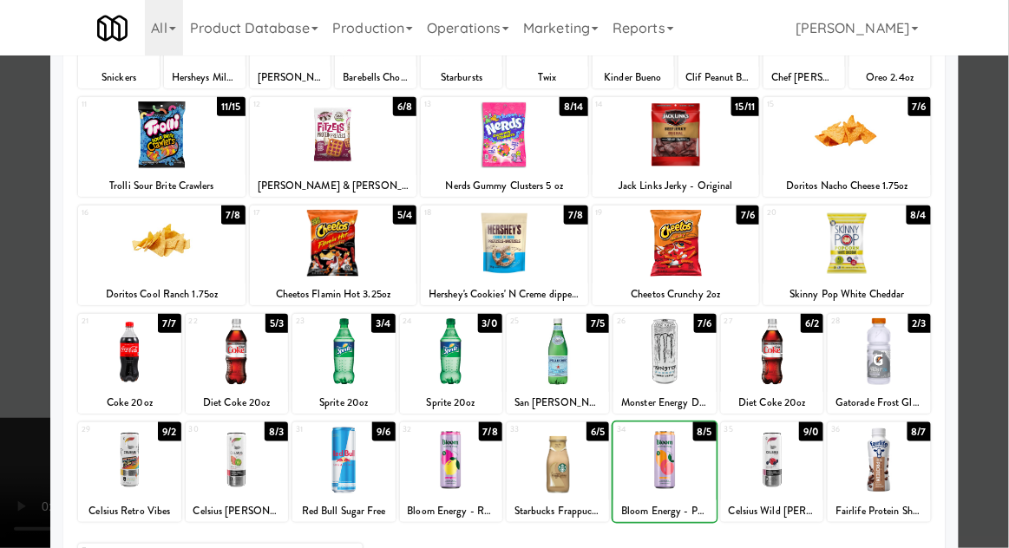
click at [1007, 252] on div at bounding box center [504, 274] width 1009 height 548
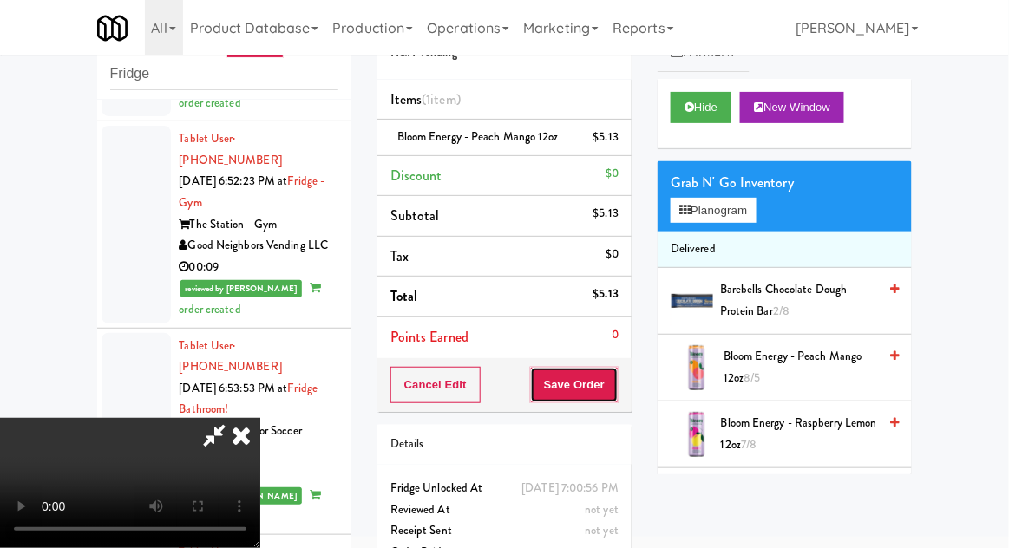
click at [617, 373] on button "Save Order" at bounding box center [574, 385] width 88 height 36
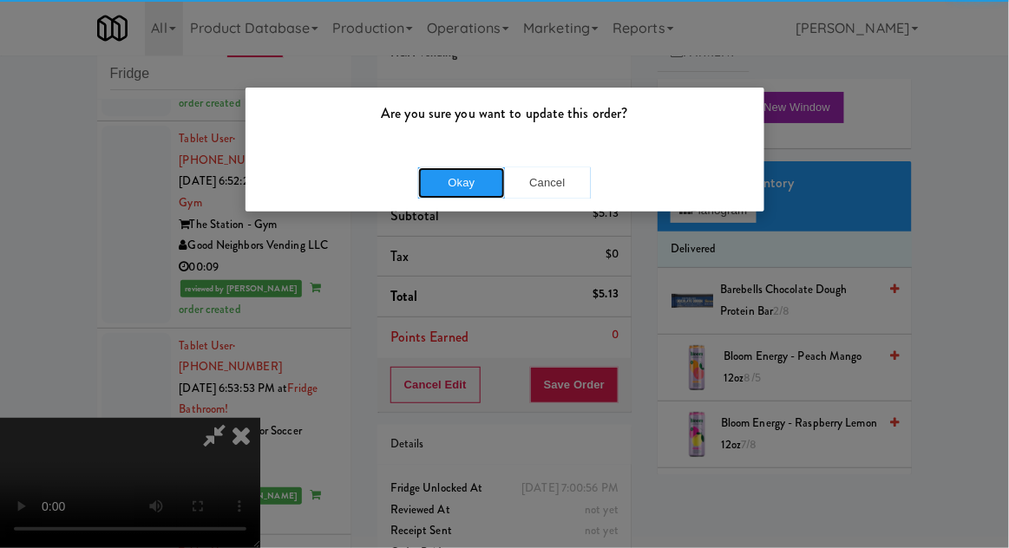
click at [454, 175] on button "Okay" at bounding box center [461, 182] width 87 height 31
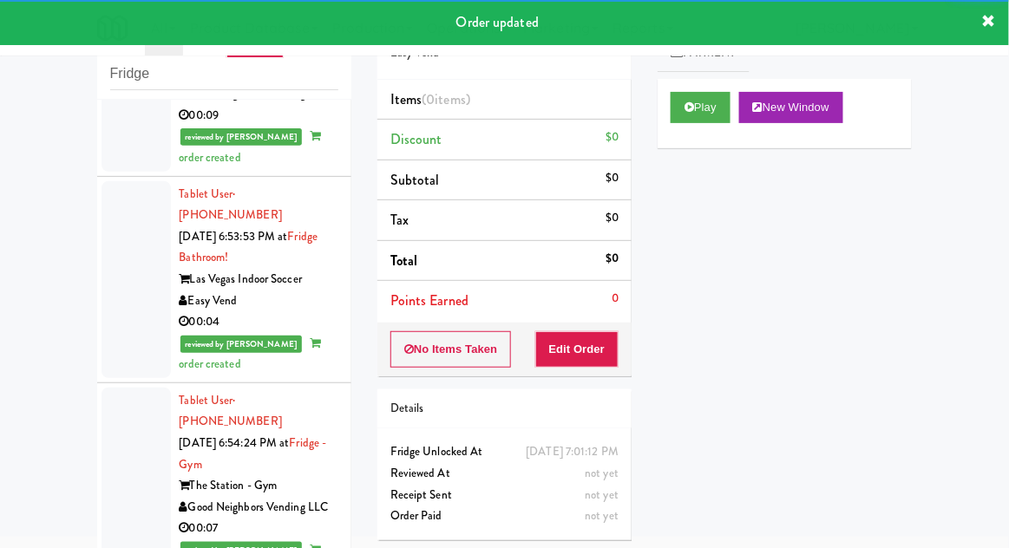
scroll to position [12361, 0]
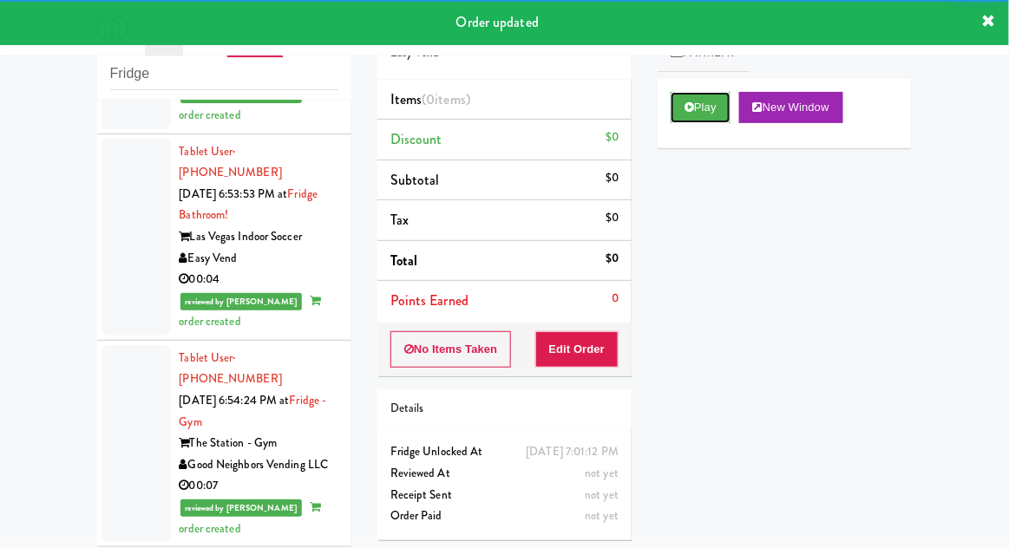
click at [697, 115] on button "Play" at bounding box center [700, 107] width 60 height 31
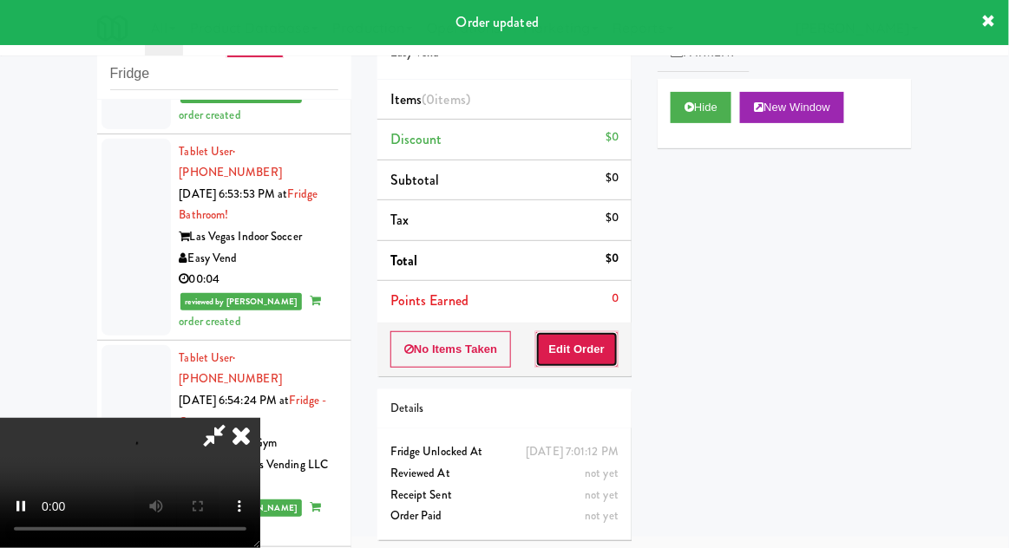
click at [602, 339] on button "Edit Order" at bounding box center [577, 349] width 84 height 36
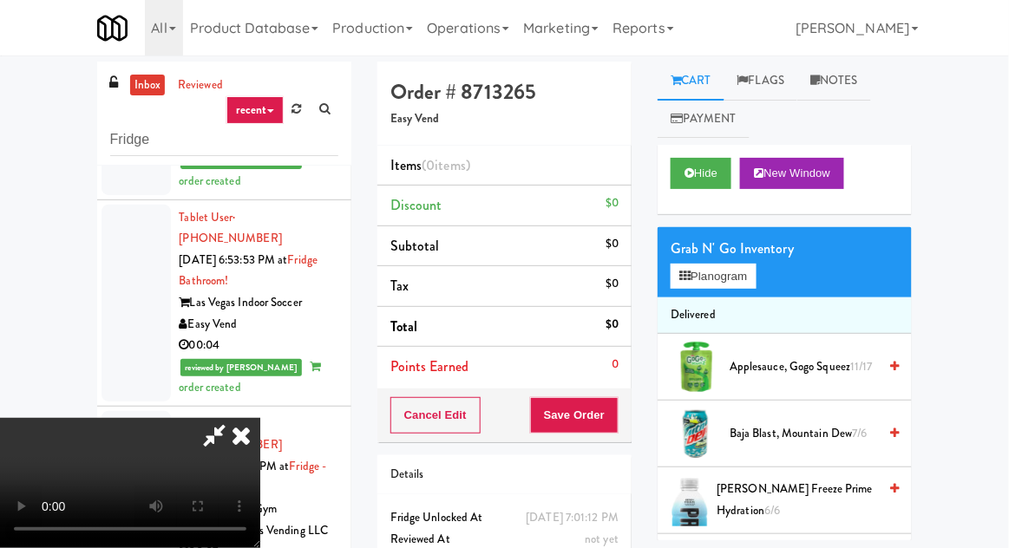
scroll to position [0, 0]
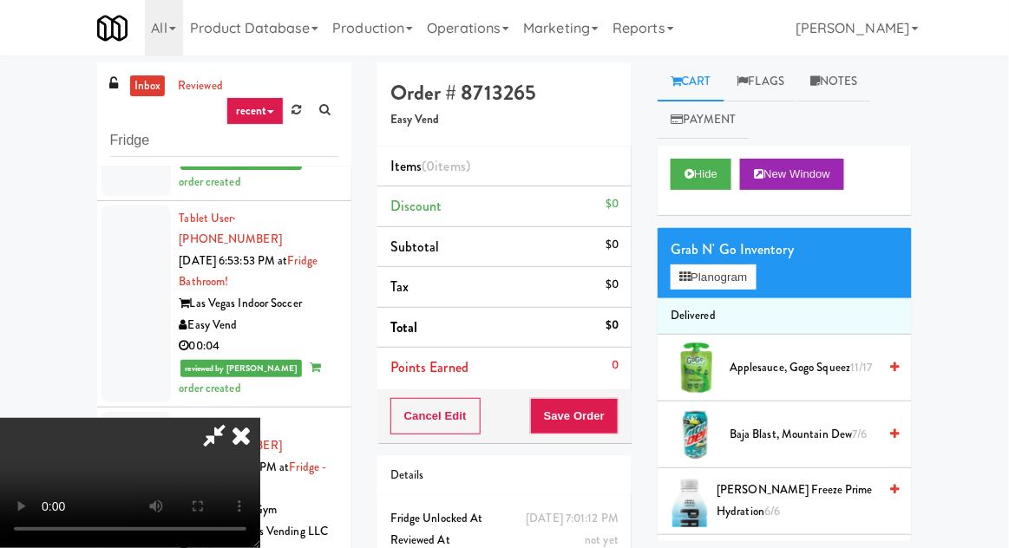
click at [744, 244] on div "Grab N' Go Inventory" at bounding box center [784, 250] width 228 height 26
click at [755, 270] on button "Planogram" at bounding box center [712, 278] width 85 height 26
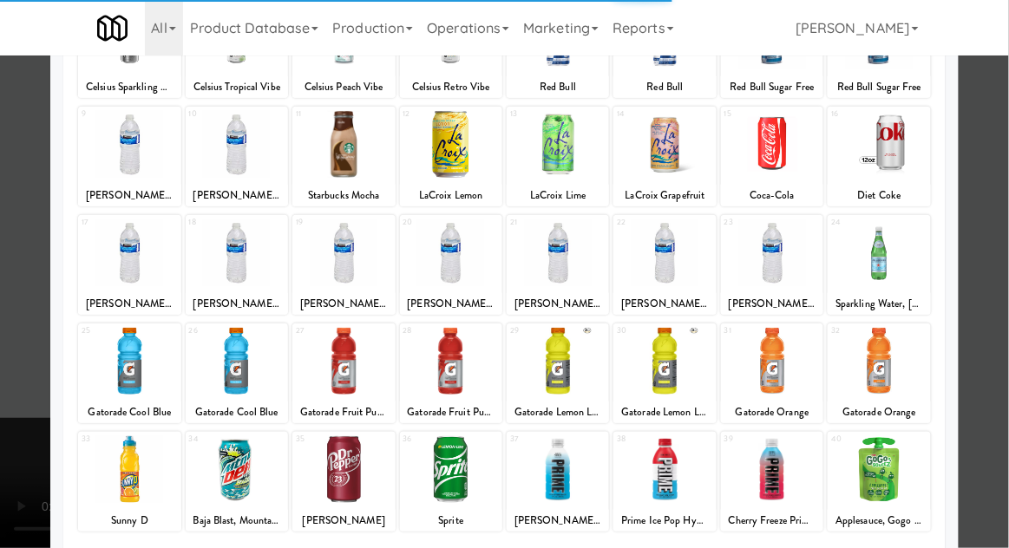
scroll to position [169, 0]
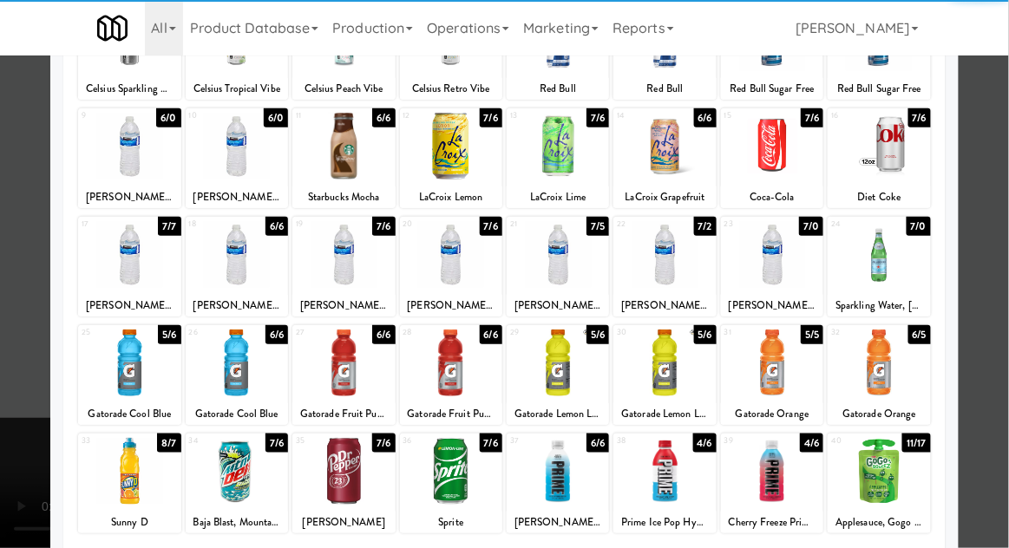
click at [334, 467] on div at bounding box center [343, 471] width 102 height 67
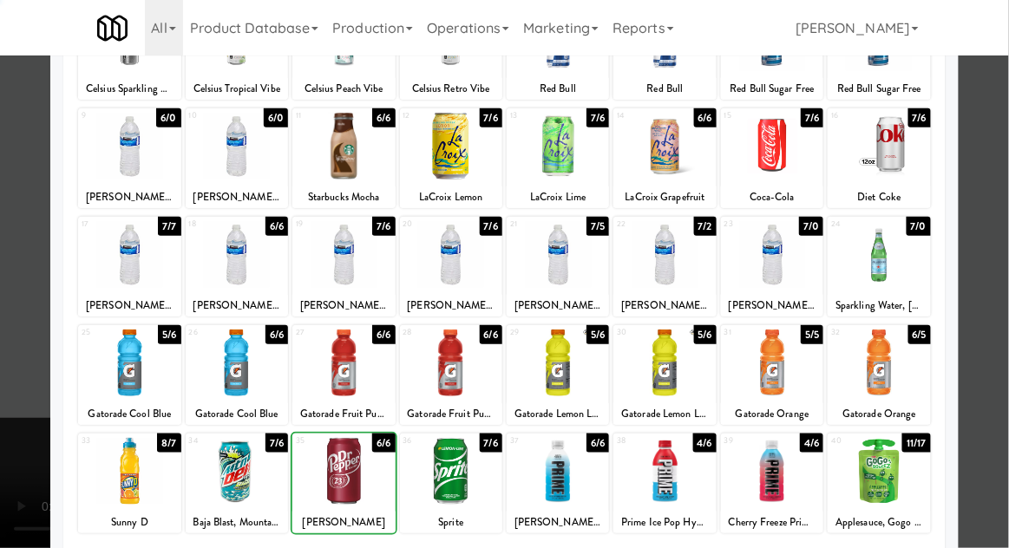
click at [1007, 253] on div at bounding box center [504, 274] width 1009 height 548
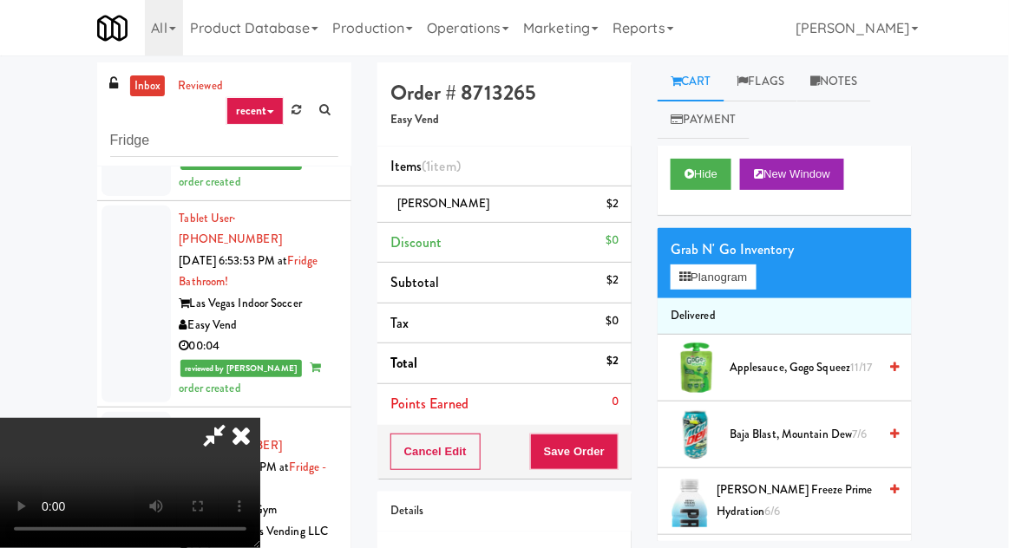
scroll to position [63, 0]
click at [617, 455] on button "Save Order" at bounding box center [574, 452] width 88 height 36
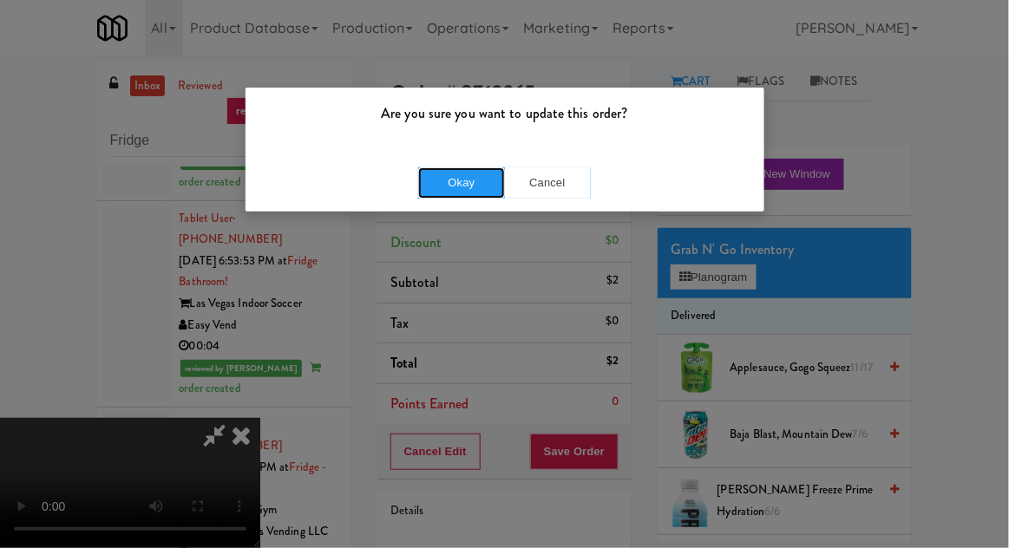
click at [481, 175] on button "Okay" at bounding box center [461, 182] width 87 height 31
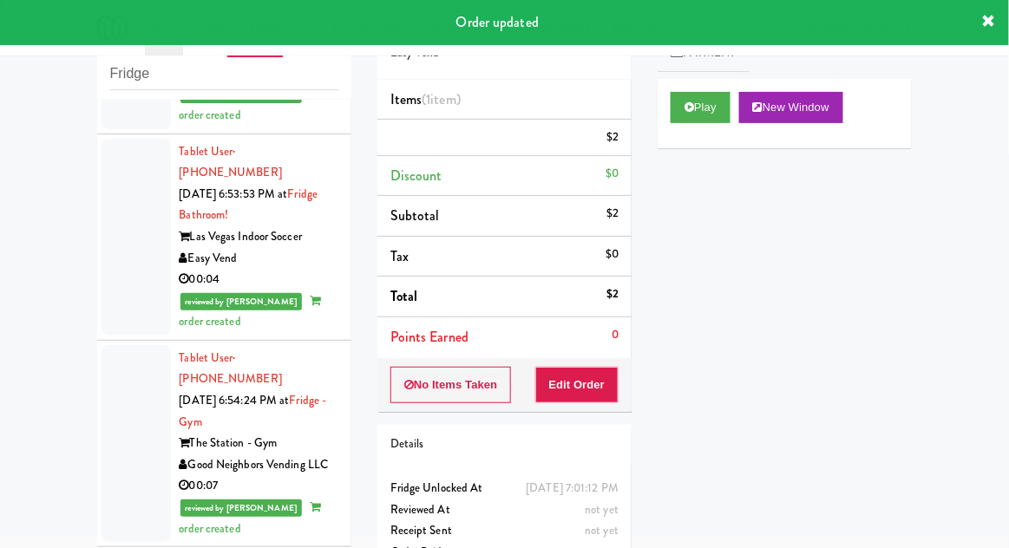
scroll to position [0, 0]
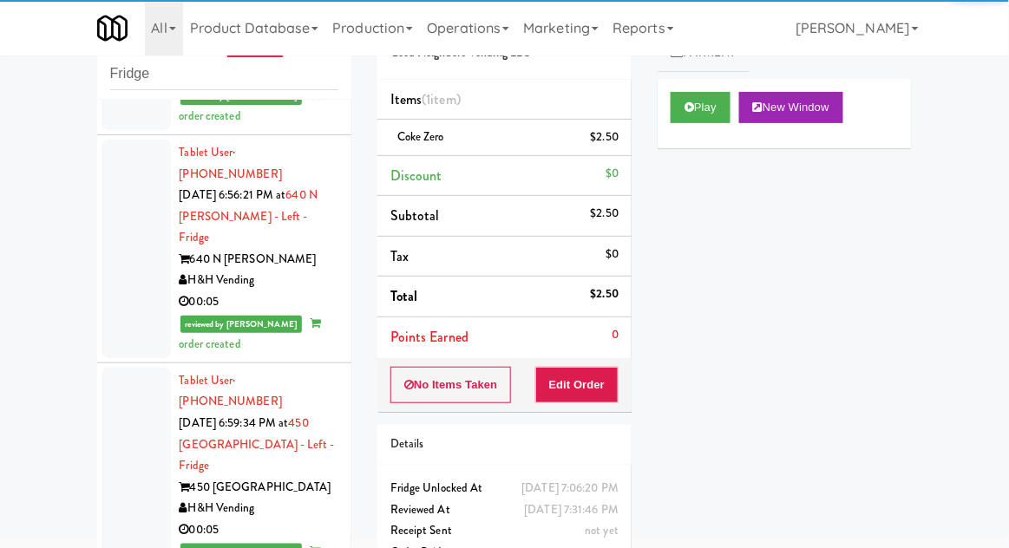
scroll to position [13188, 0]
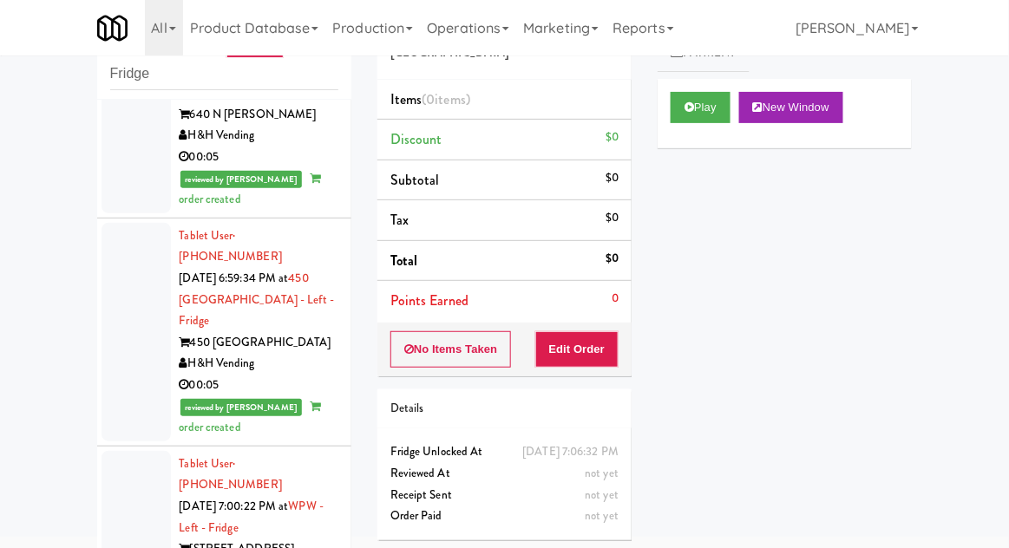
scroll to position [13336, 0]
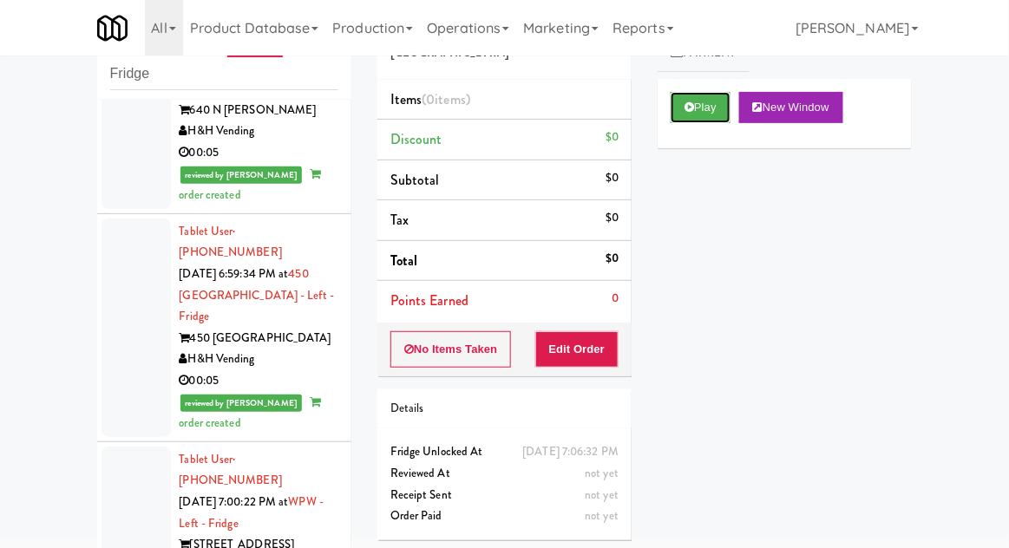
click at [678, 119] on button "Play" at bounding box center [700, 107] width 60 height 31
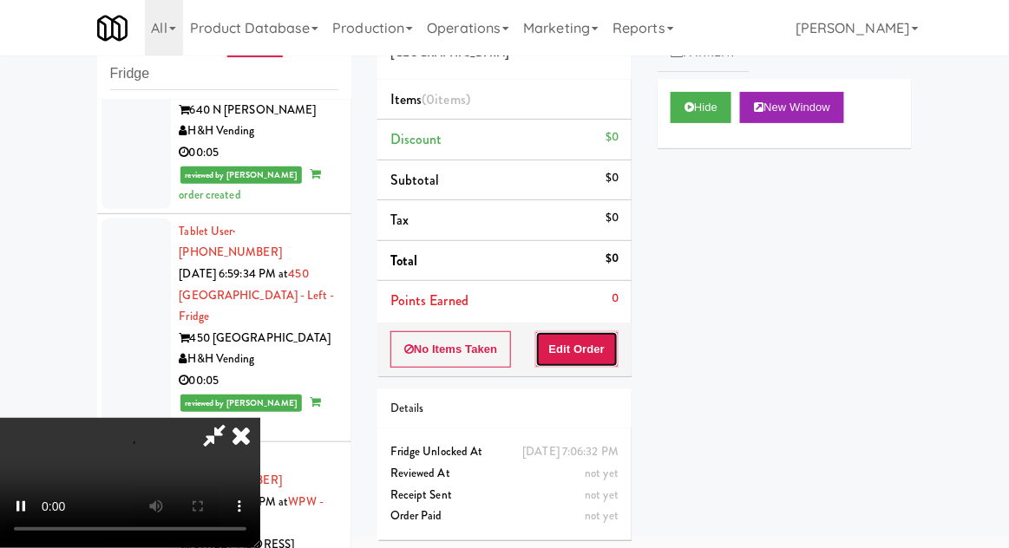
click at [577, 345] on button "Edit Order" at bounding box center [577, 349] width 84 height 36
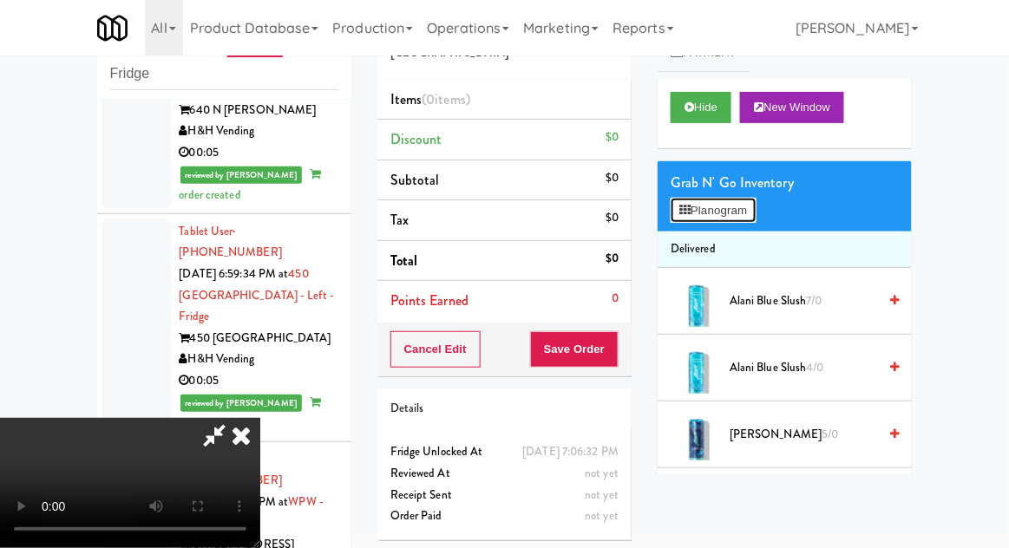
click at [747, 212] on button "Planogram" at bounding box center [712, 211] width 85 height 26
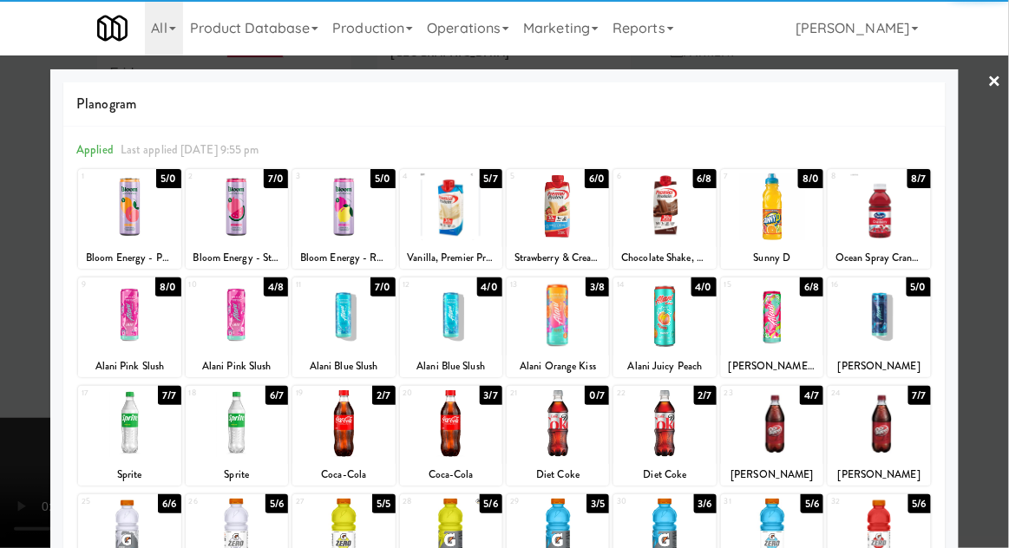
click at [252, 219] on div at bounding box center [237, 206] width 102 height 67
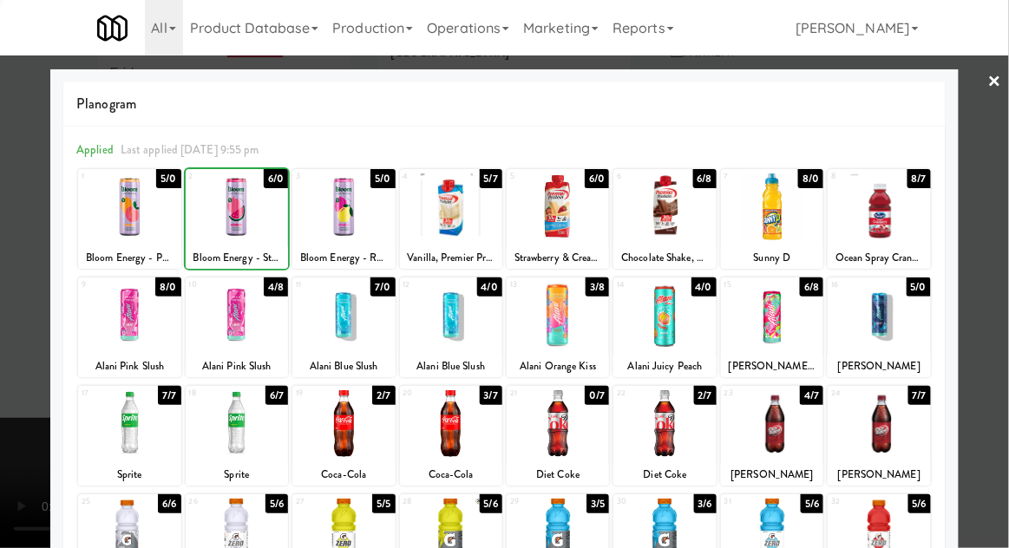
click at [1004, 245] on div at bounding box center [504, 274] width 1009 height 548
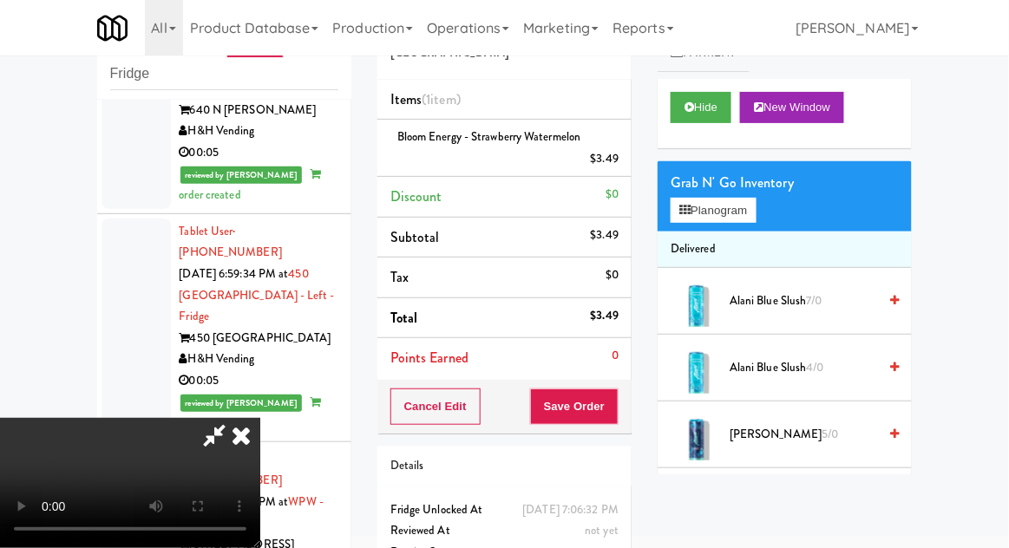
scroll to position [63, 0]
click at [616, 417] on button "Save Order" at bounding box center [574, 407] width 88 height 36
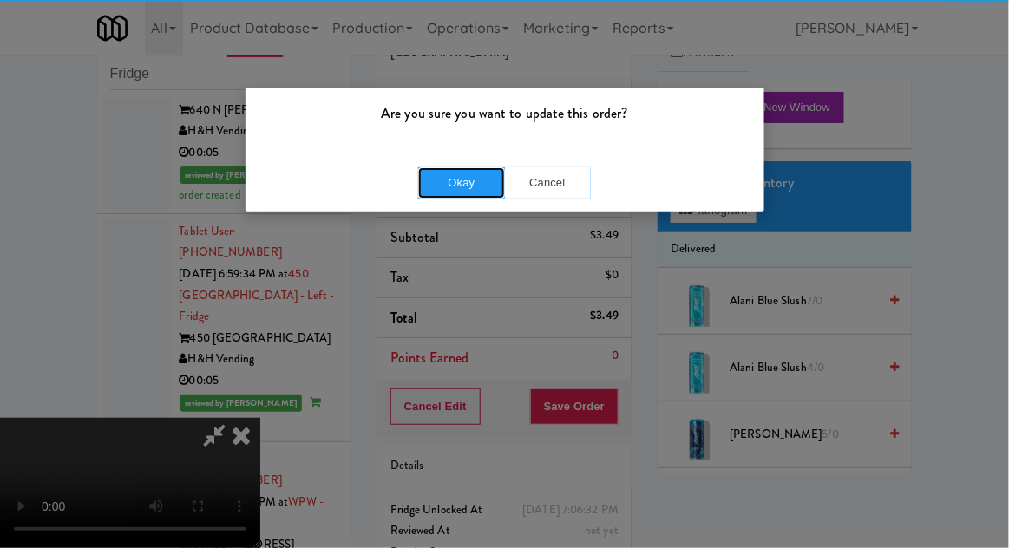
click at [448, 188] on button "Okay" at bounding box center [461, 182] width 87 height 31
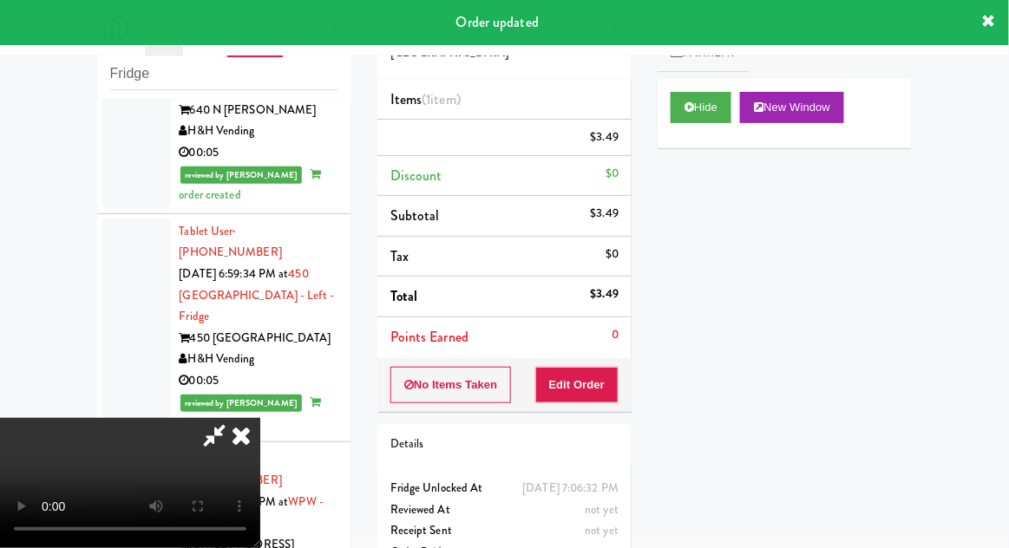
scroll to position [0, 0]
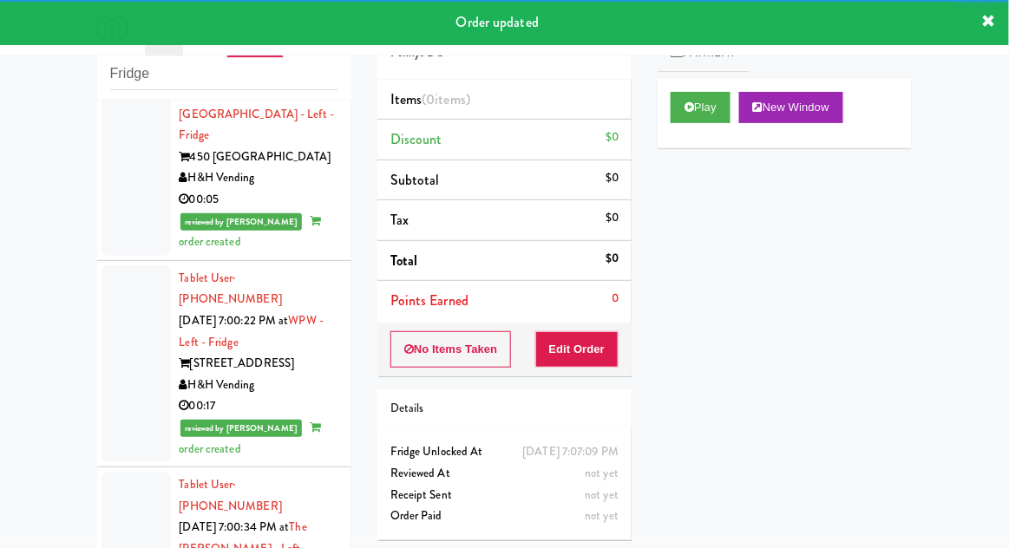
scroll to position [13518, 0]
click at [685, 107] on icon at bounding box center [689, 106] width 10 height 11
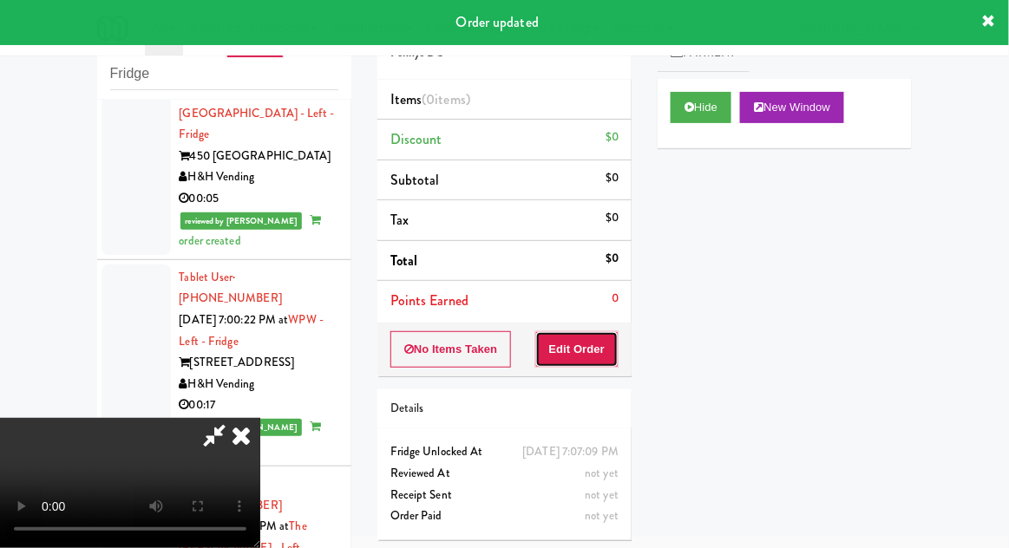
click at [594, 349] on button "Edit Order" at bounding box center [577, 349] width 84 height 36
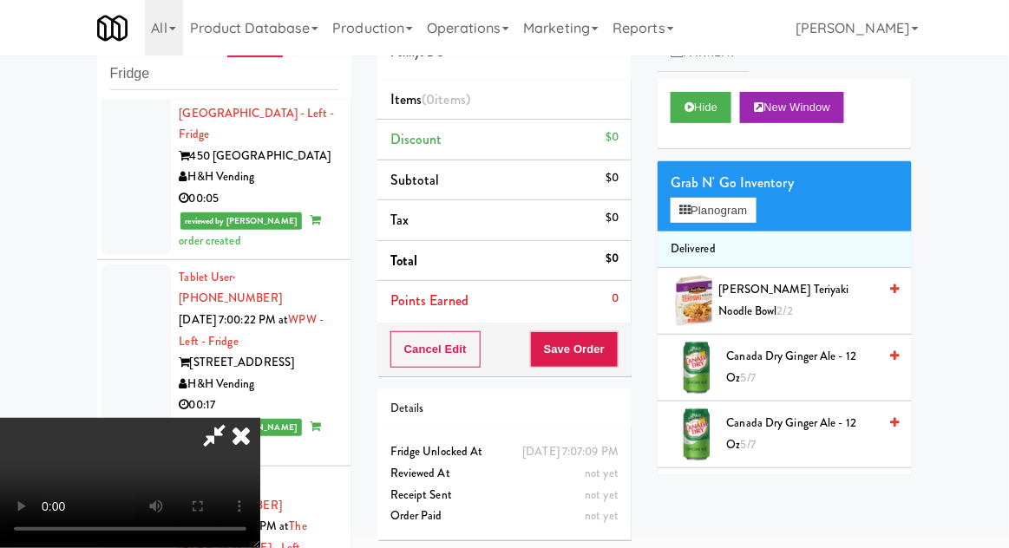
scroll to position [0, 0]
click at [751, 206] on button "Planogram" at bounding box center [712, 211] width 85 height 26
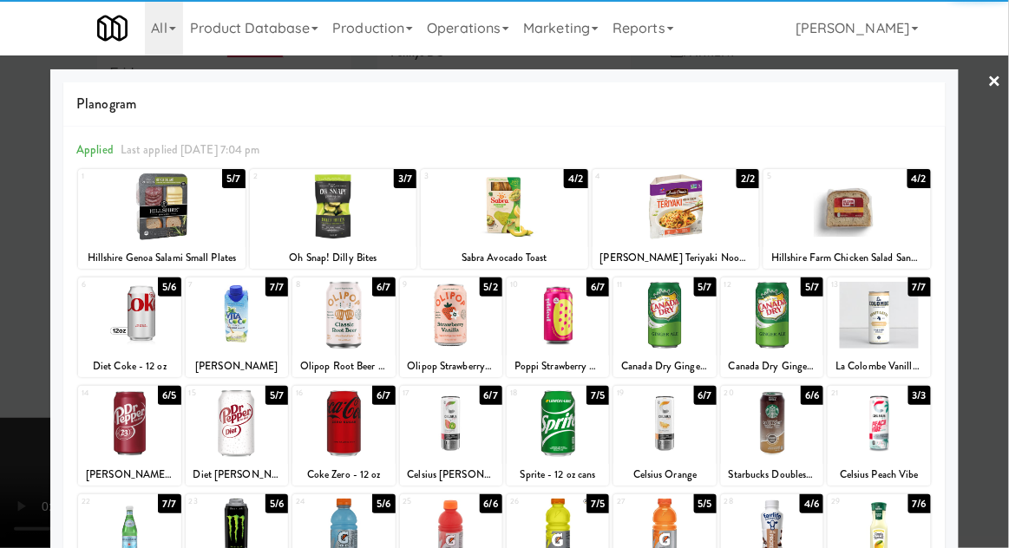
click at [249, 334] on div at bounding box center [237, 315] width 102 height 67
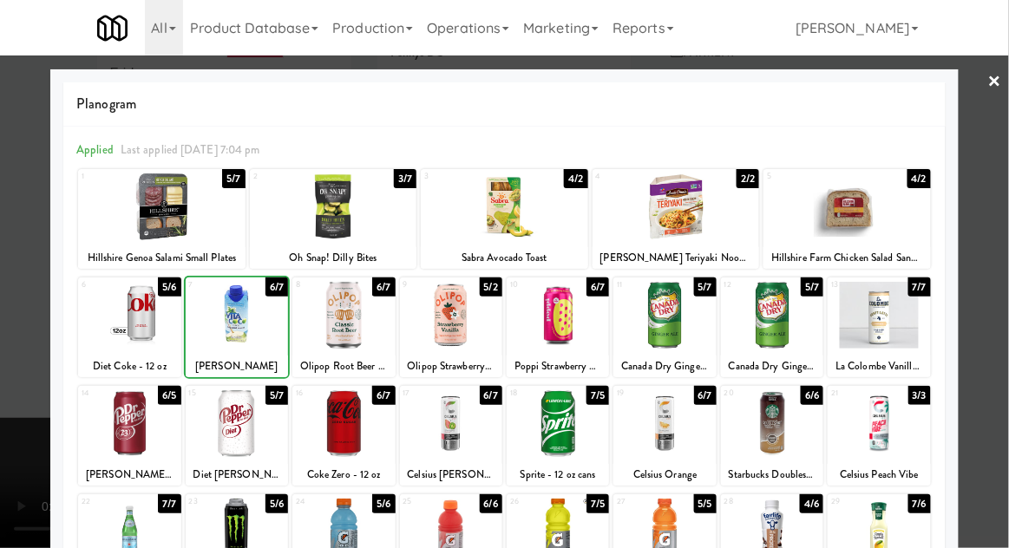
click at [1003, 252] on div at bounding box center [504, 274] width 1009 height 548
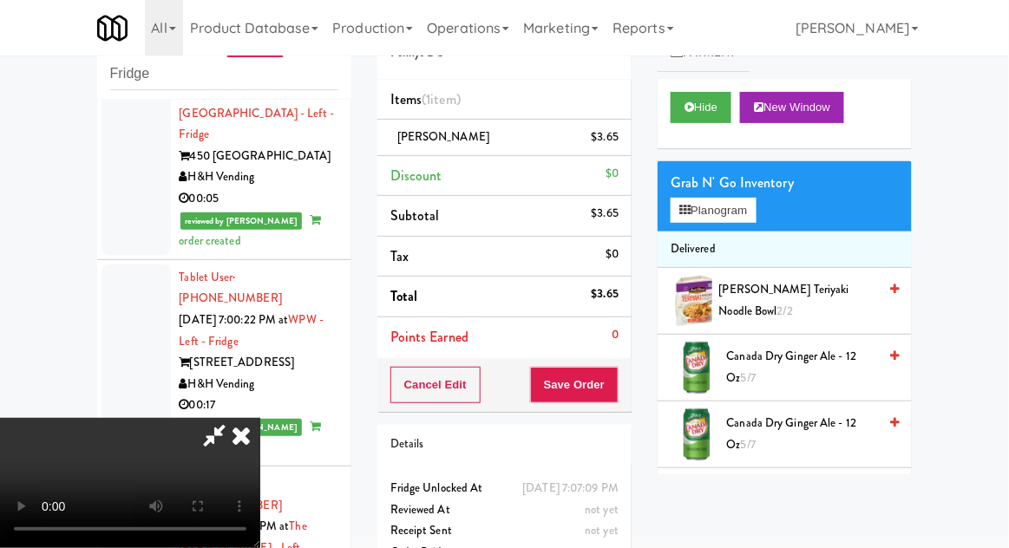
scroll to position [63, 0]
click at [616, 395] on button "Save Order" at bounding box center [574, 385] width 88 height 36
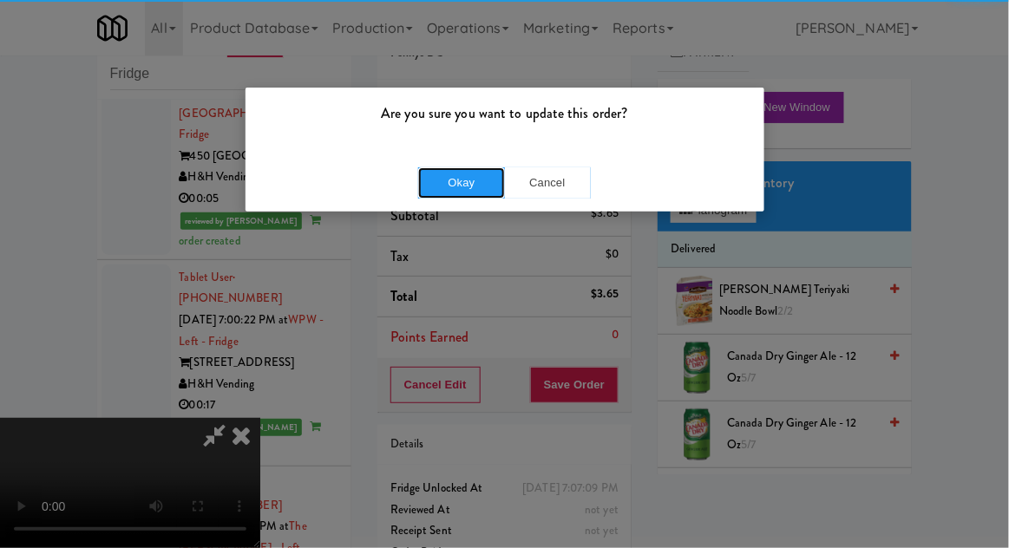
click at [472, 186] on button "Okay" at bounding box center [461, 182] width 87 height 31
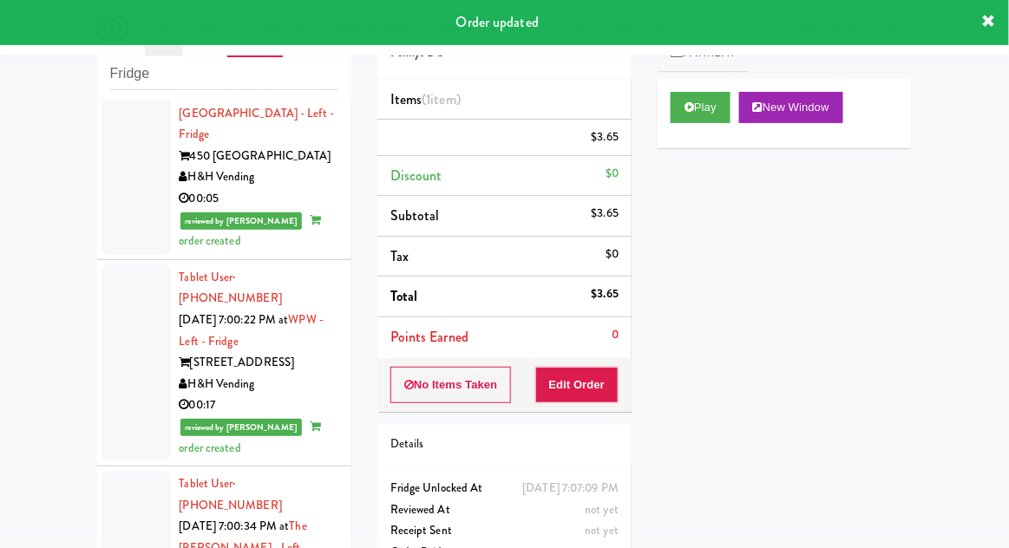
scroll to position [0, 0]
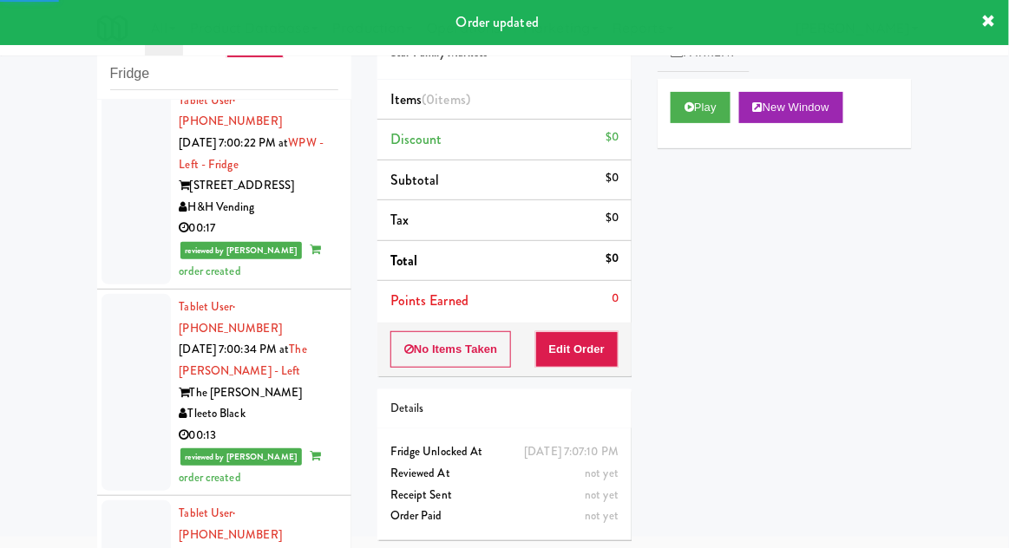
scroll to position [13700, 0]
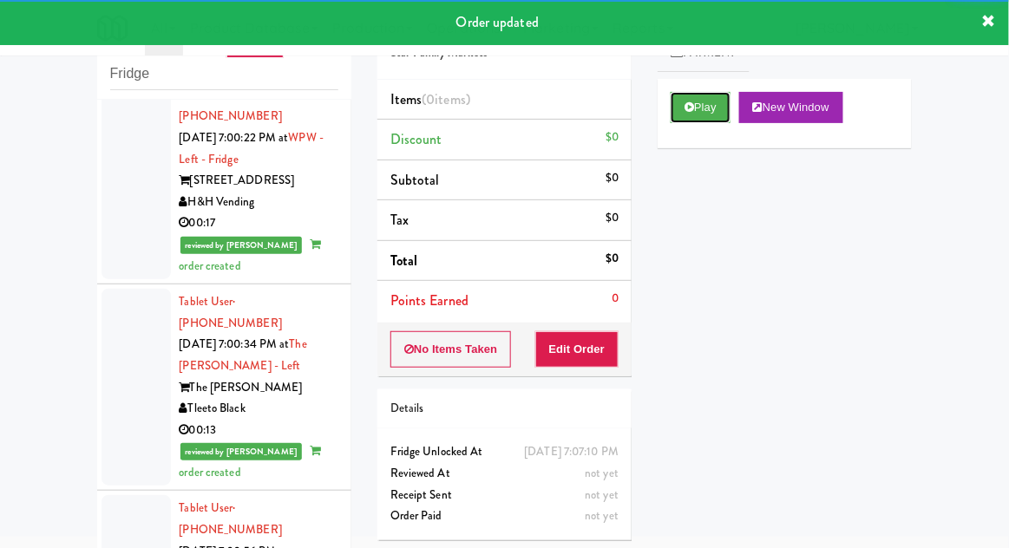
click at [694, 110] on icon at bounding box center [689, 106] width 10 height 11
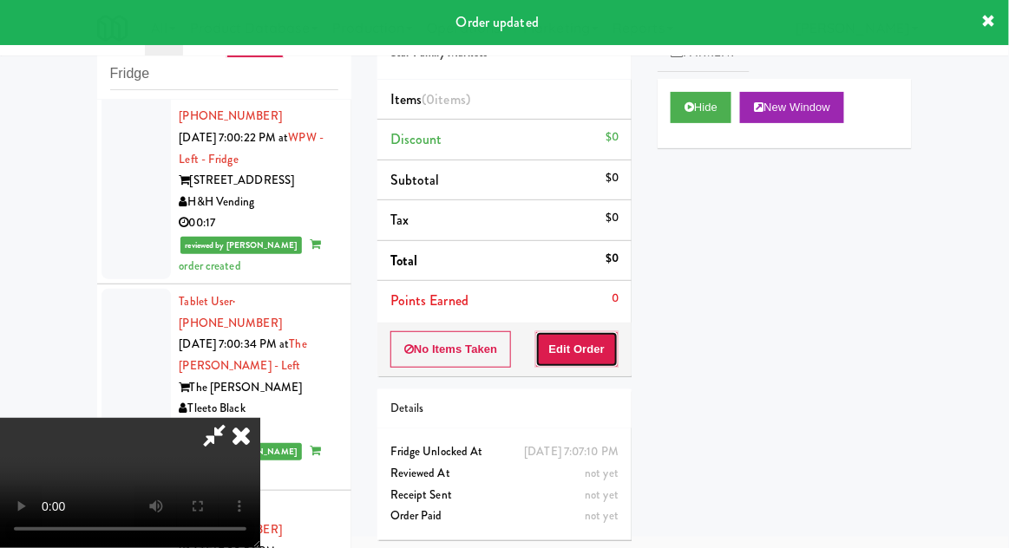
click at [592, 350] on button "Edit Order" at bounding box center [577, 349] width 84 height 36
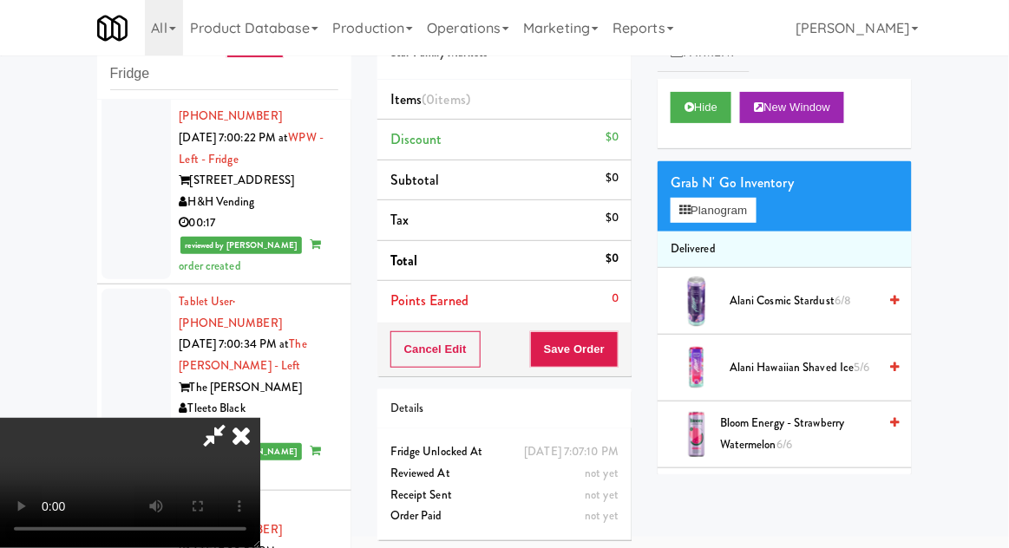
scroll to position [0, 0]
click at [754, 207] on button "Planogram" at bounding box center [712, 211] width 85 height 26
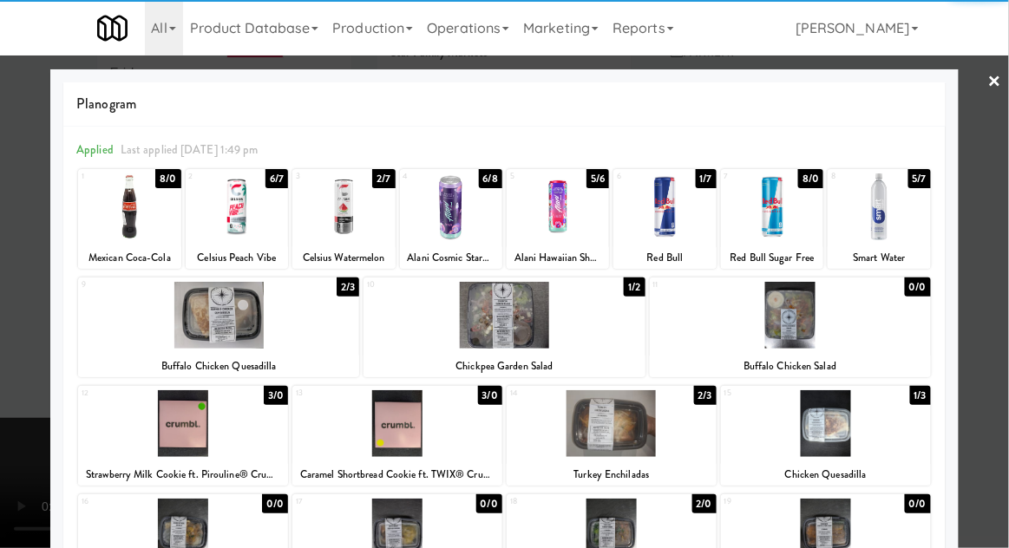
click at [681, 220] on div at bounding box center [664, 206] width 102 height 67
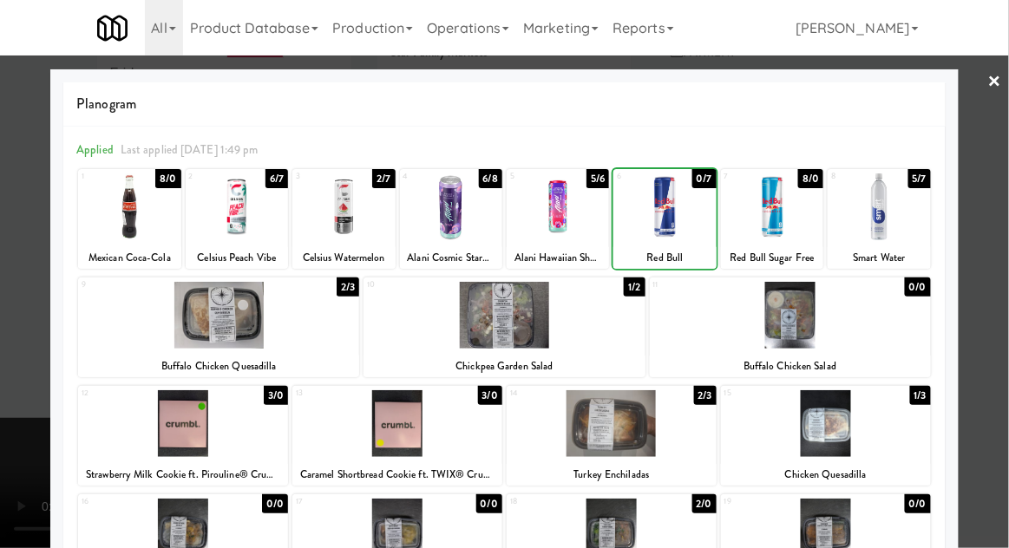
click at [1004, 250] on div at bounding box center [504, 274] width 1009 height 548
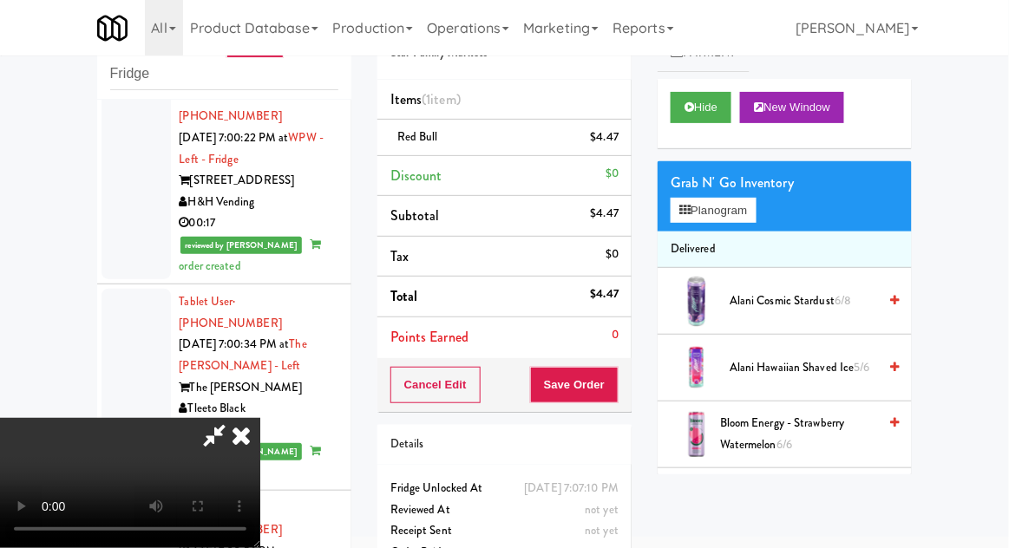
click at [623, 125] on li "Red Bull $4.47" at bounding box center [504, 138] width 254 height 36
click at [624, 142] on icon at bounding box center [620, 143] width 9 height 11
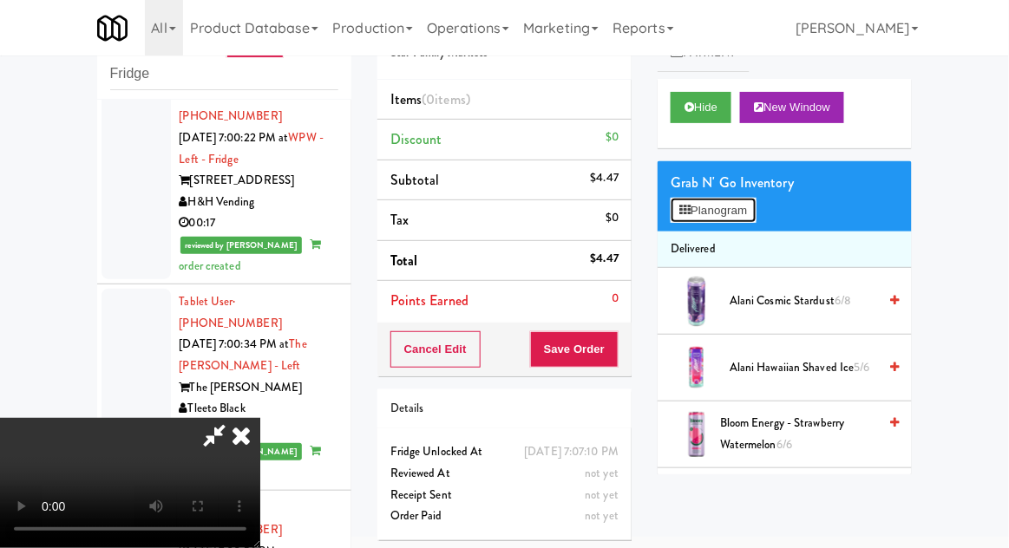
click at [716, 220] on button "Planogram" at bounding box center [712, 211] width 85 height 26
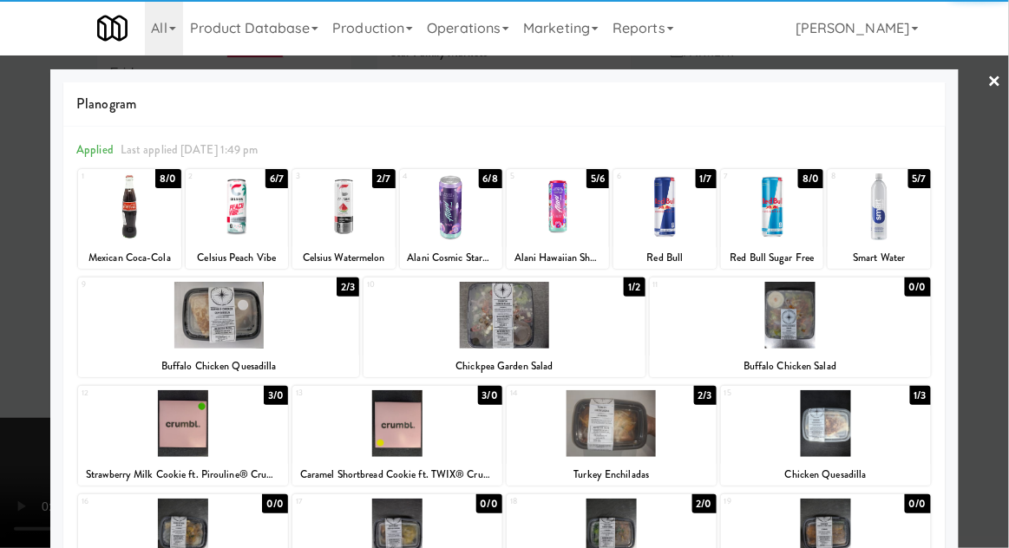
click at [779, 199] on div at bounding box center [772, 206] width 102 height 67
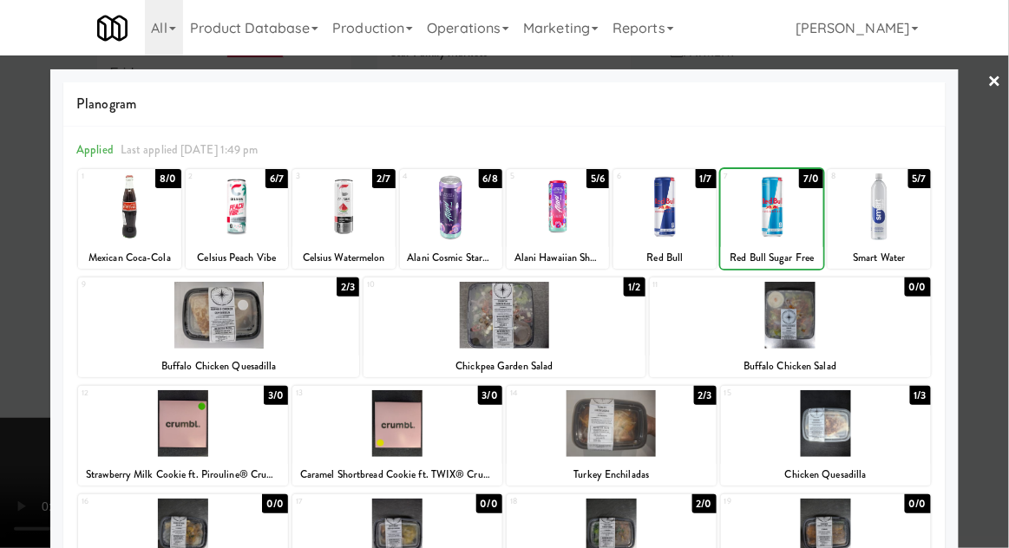
click at [999, 257] on div at bounding box center [504, 274] width 1009 height 548
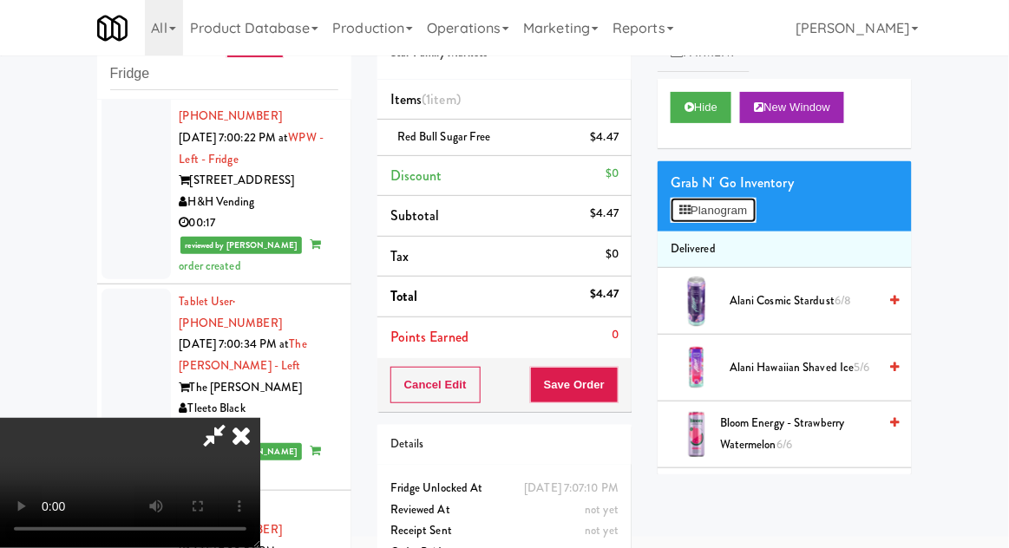
click at [755, 207] on button "Planogram" at bounding box center [712, 211] width 85 height 26
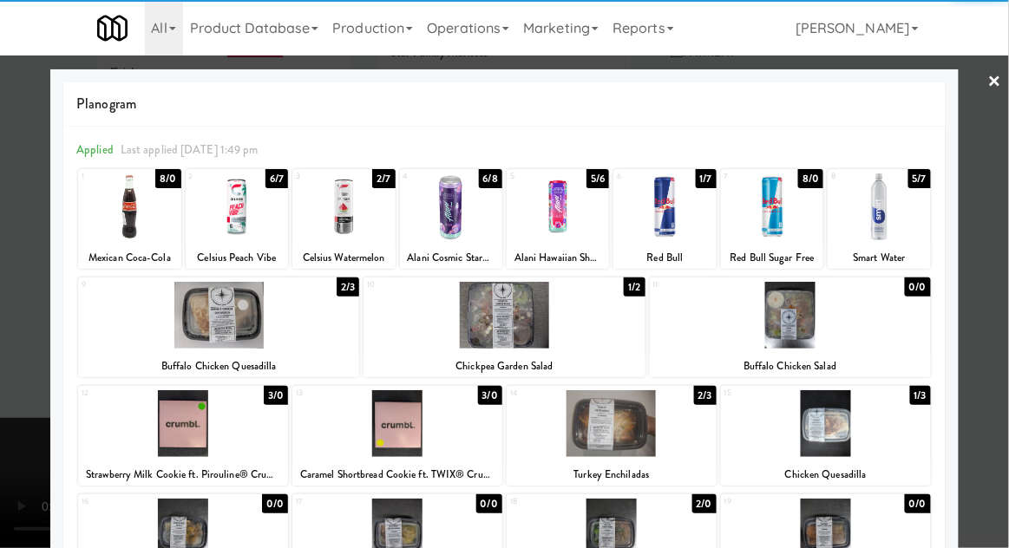
click at [177, 424] on div at bounding box center [183, 423] width 210 height 67
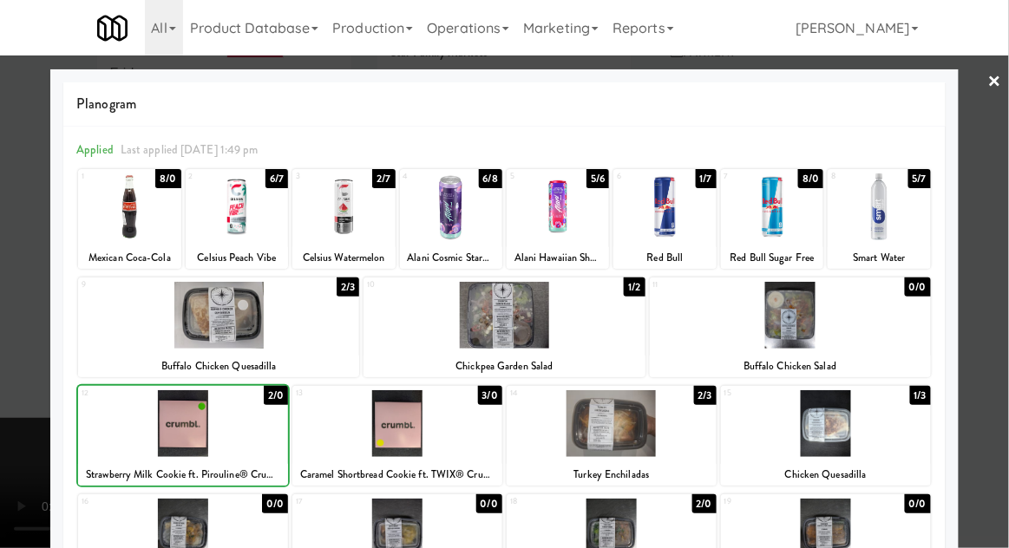
click at [1003, 261] on div at bounding box center [504, 274] width 1009 height 548
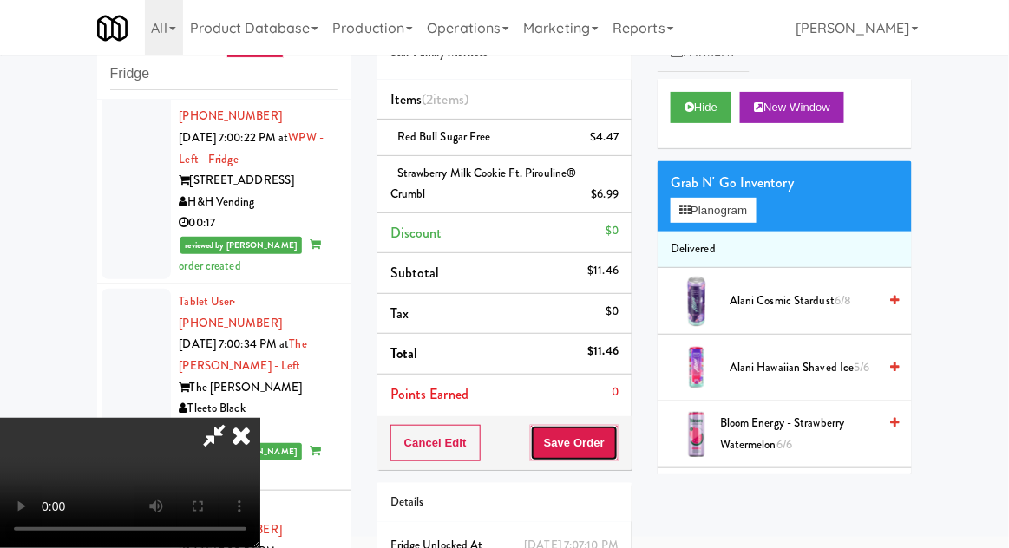
click at [612, 453] on button "Save Order" at bounding box center [574, 443] width 88 height 36
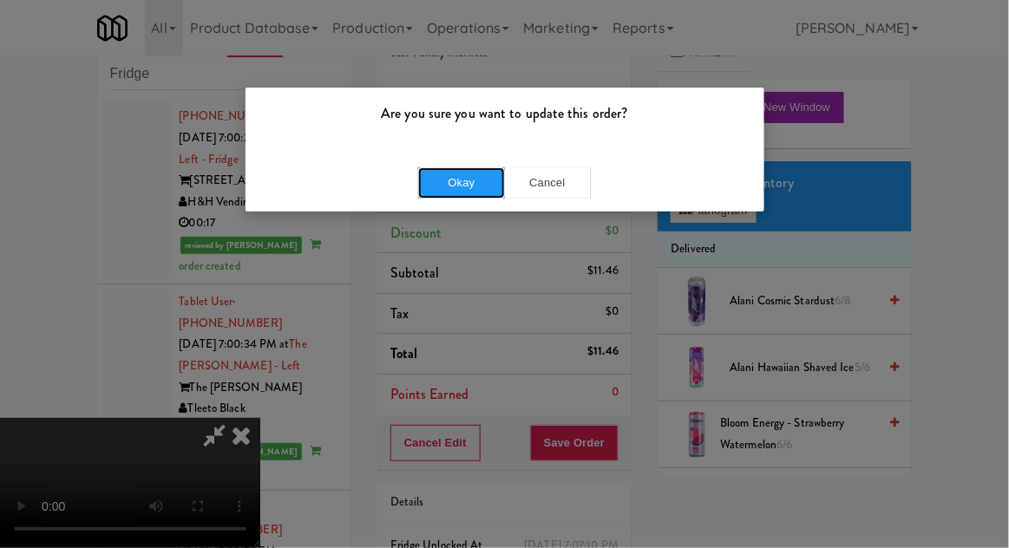
click at [434, 197] on button "Okay" at bounding box center [461, 182] width 87 height 31
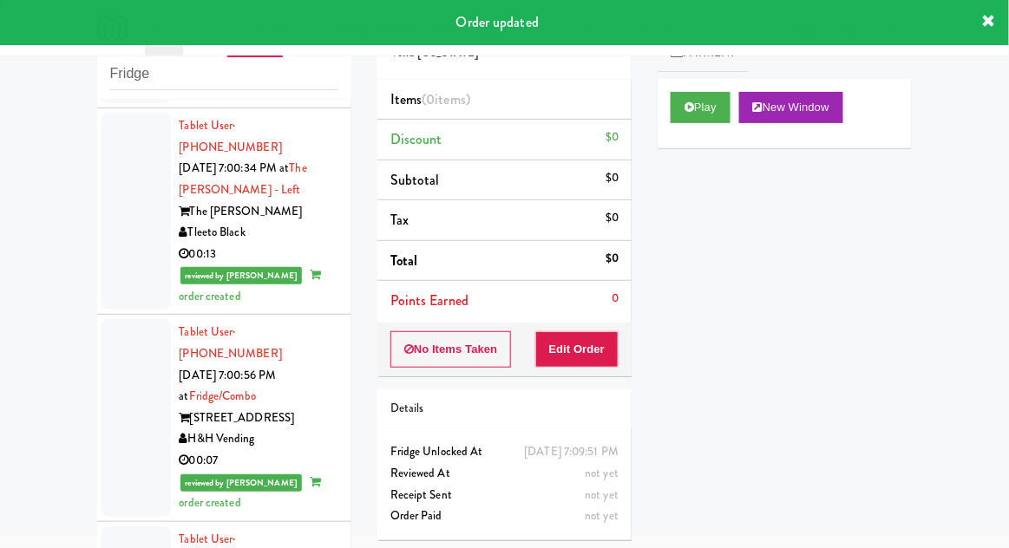
scroll to position [13880, 0]
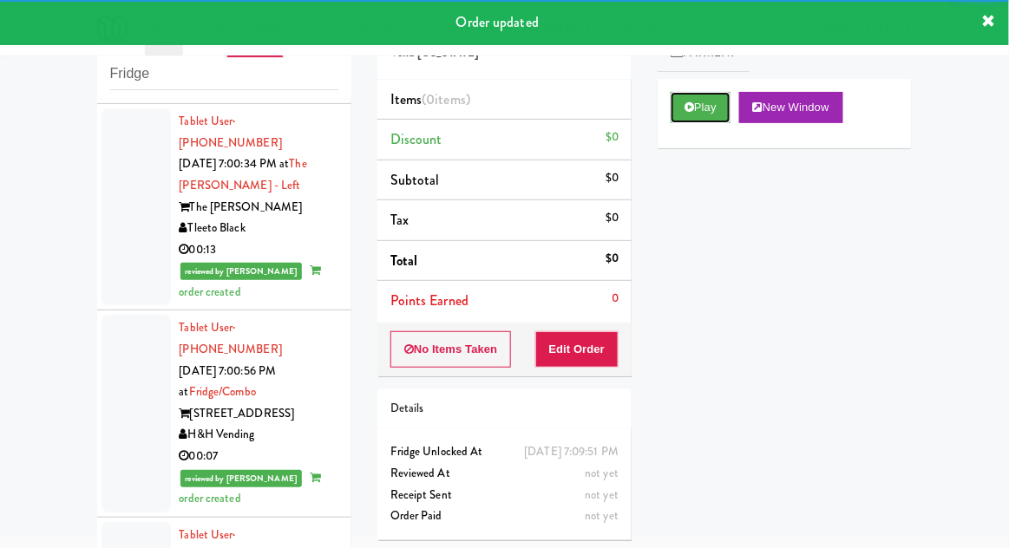
click at [702, 99] on button "Play" at bounding box center [700, 107] width 60 height 31
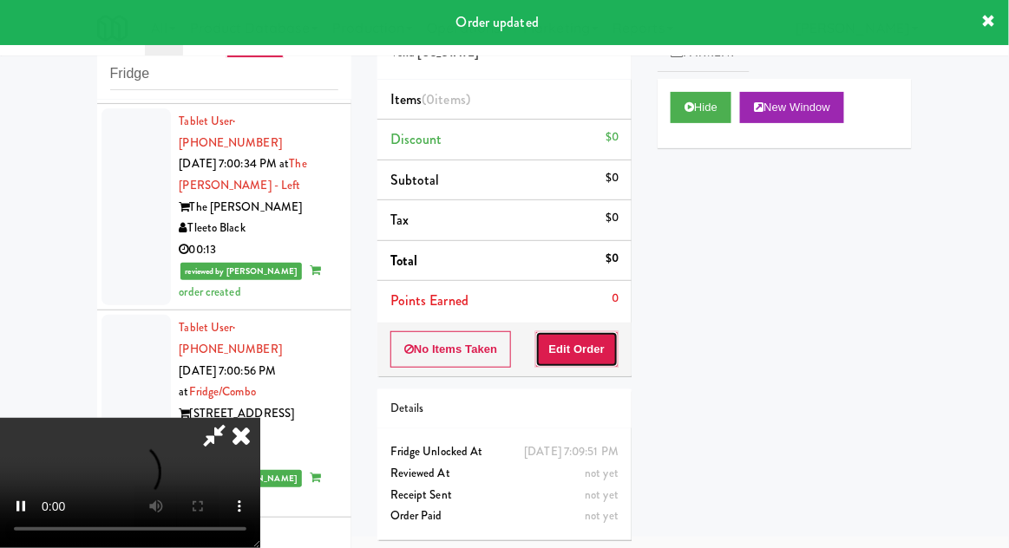
click at [604, 349] on button "Edit Order" at bounding box center [577, 349] width 84 height 36
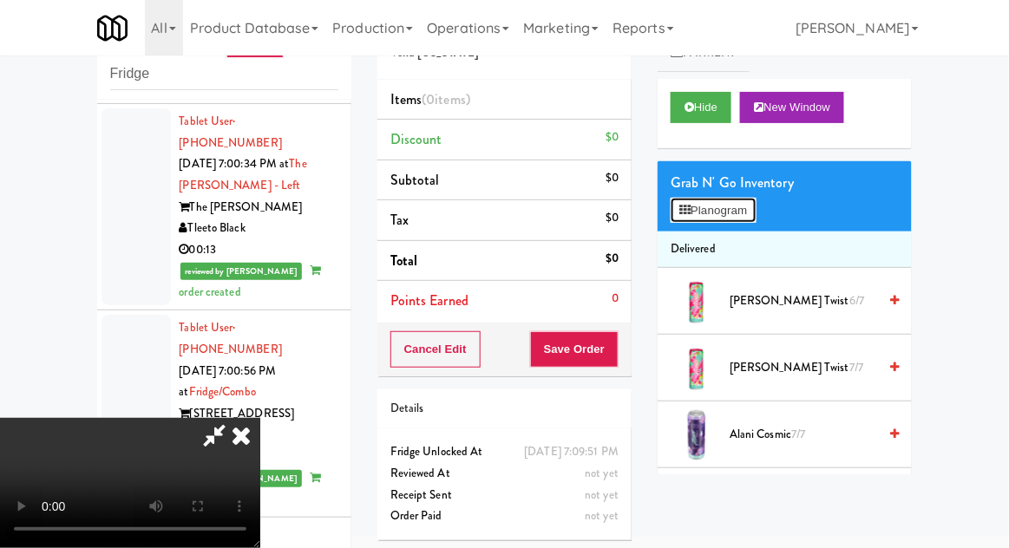
click at [741, 199] on button "Planogram" at bounding box center [712, 211] width 85 height 26
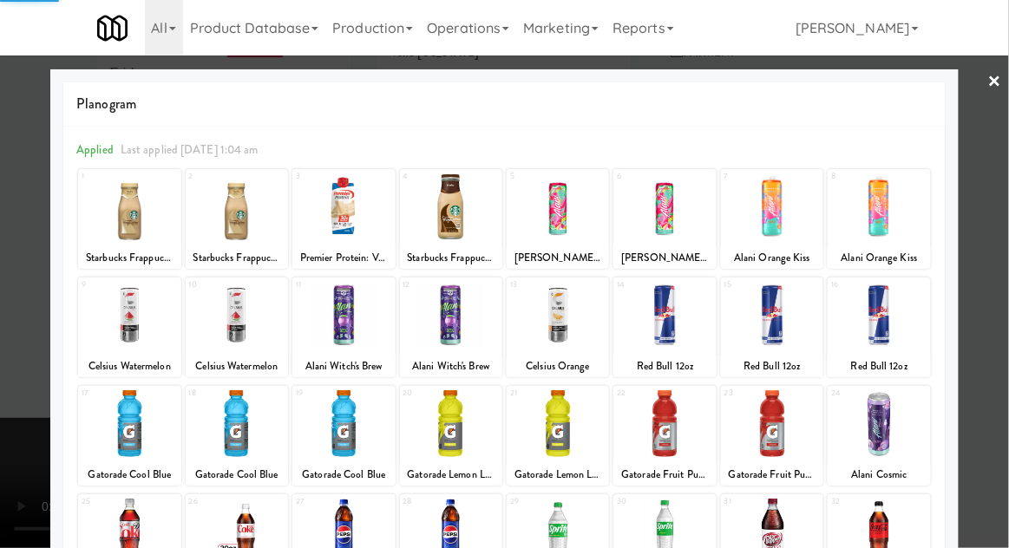
scroll to position [219, 0]
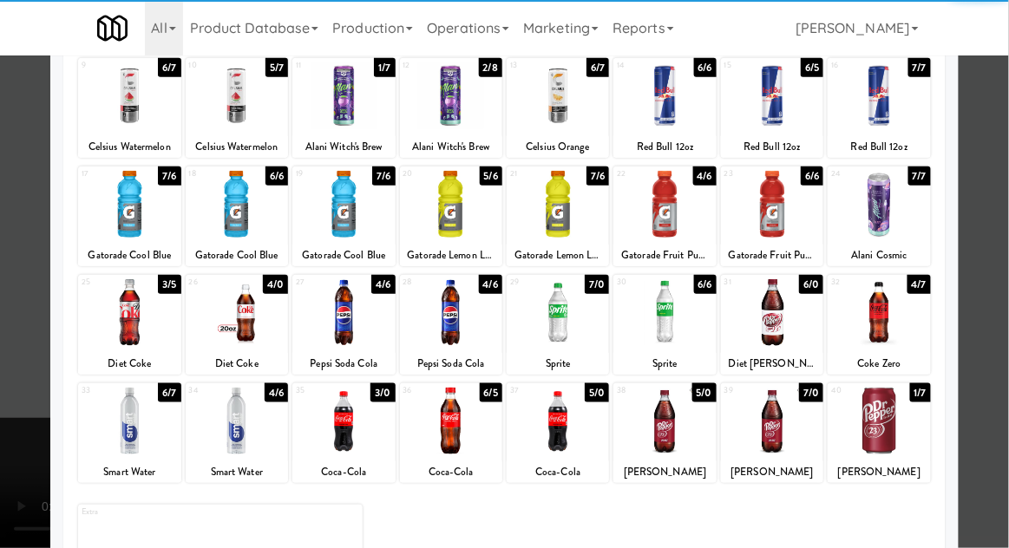
click at [898, 409] on div at bounding box center [878, 421] width 102 height 67
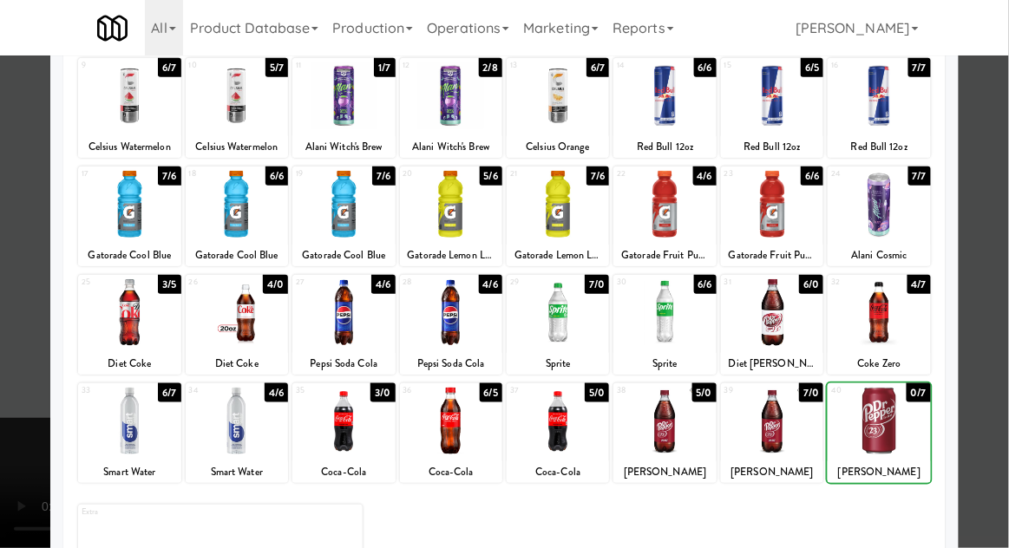
click at [1003, 378] on div at bounding box center [504, 274] width 1009 height 548
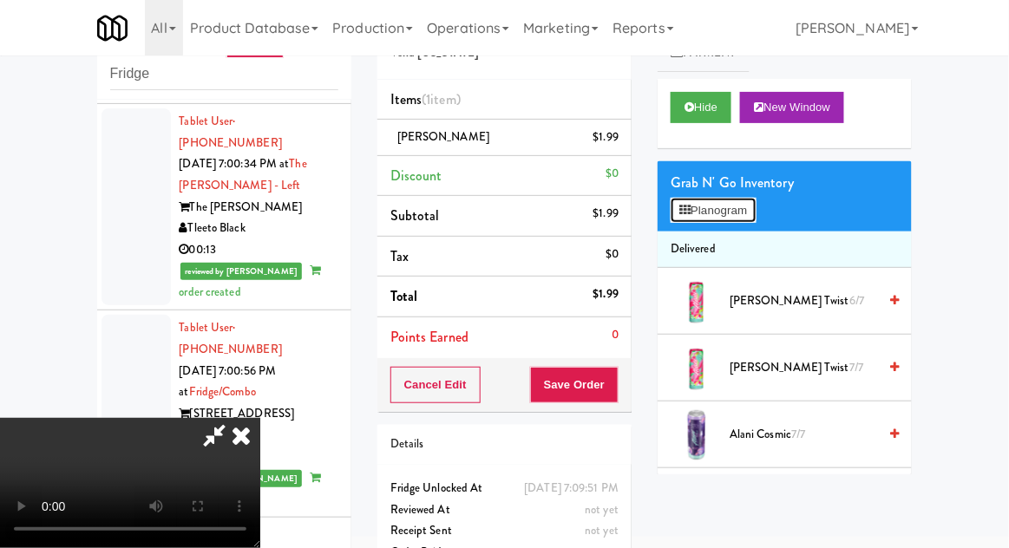
click at [750, 217] on button "Planogram" at bounding box center [712, 211] width 85 height 26
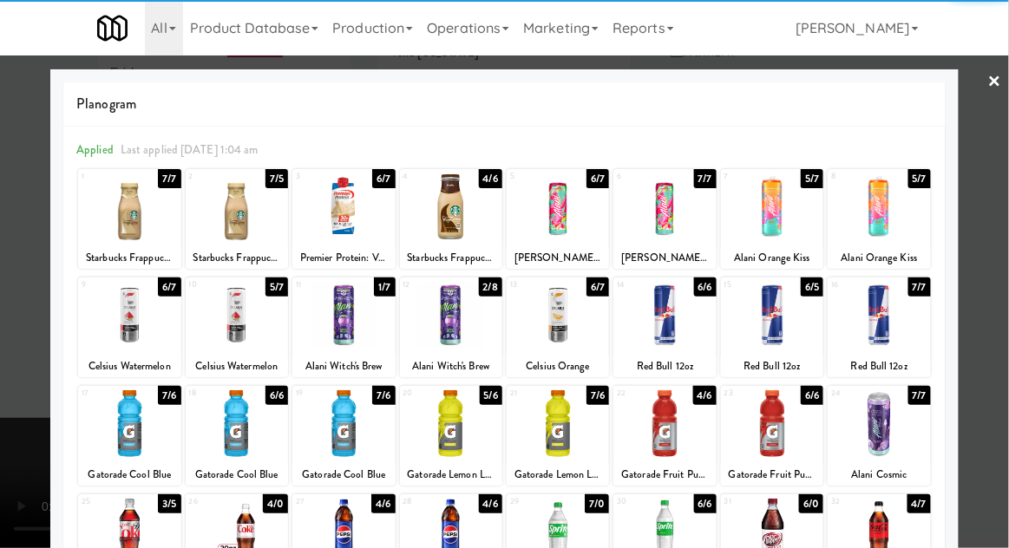
click at [669, 431] on div at bounding box center [664, 423] width 102 height 67
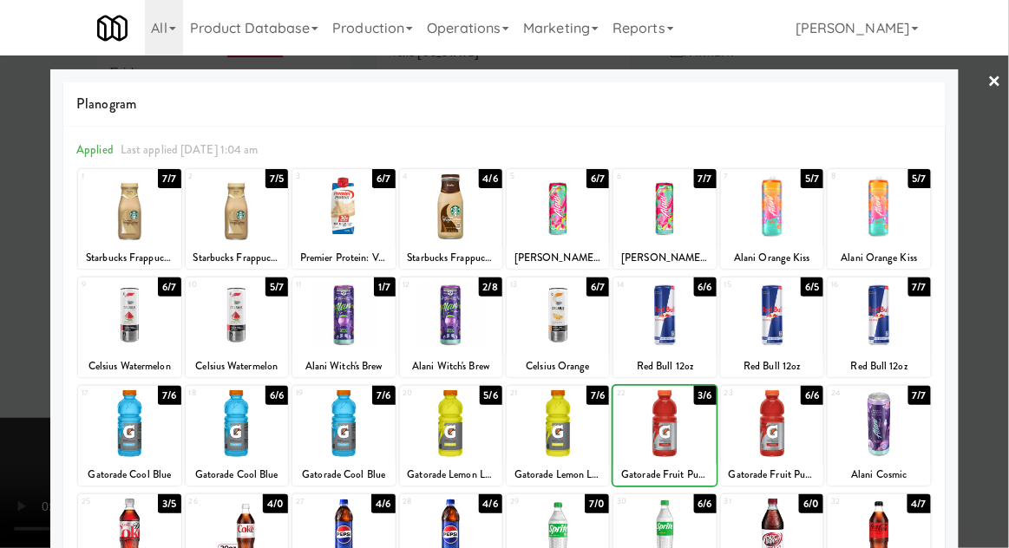
click at [1004, 314] on div at bounding box center [504, 274] width 1009 height 548
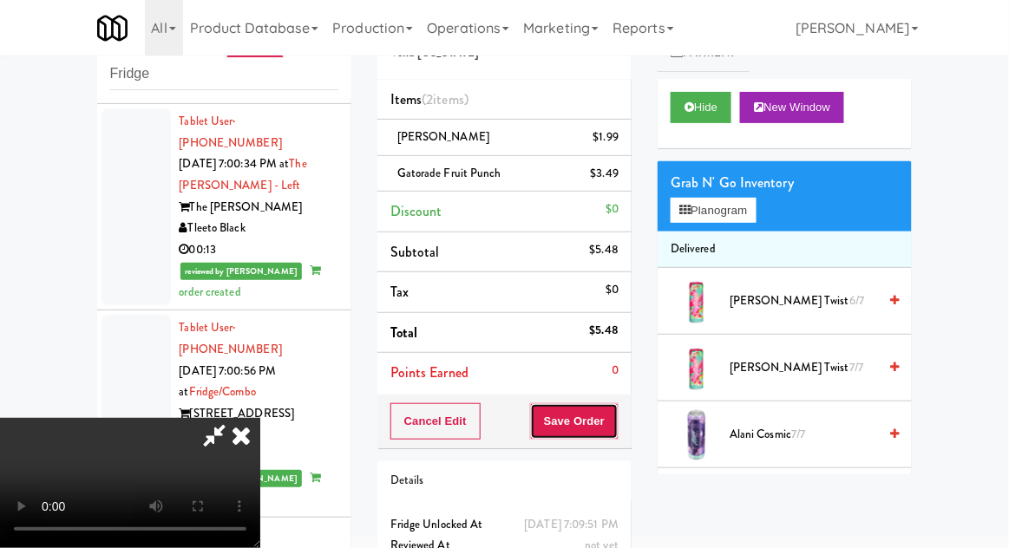
click at [616, 430] on button "Save Order" at bounding box center [574, 421] width 88 height 36
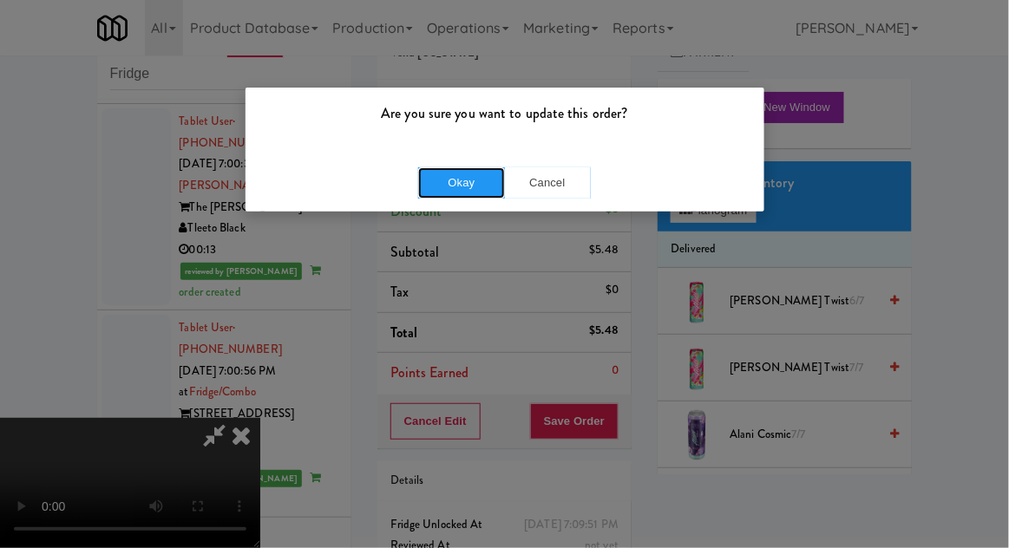
click at [461, 196] on button "Okay" at bounding box center [461, 182] width 87 height 31
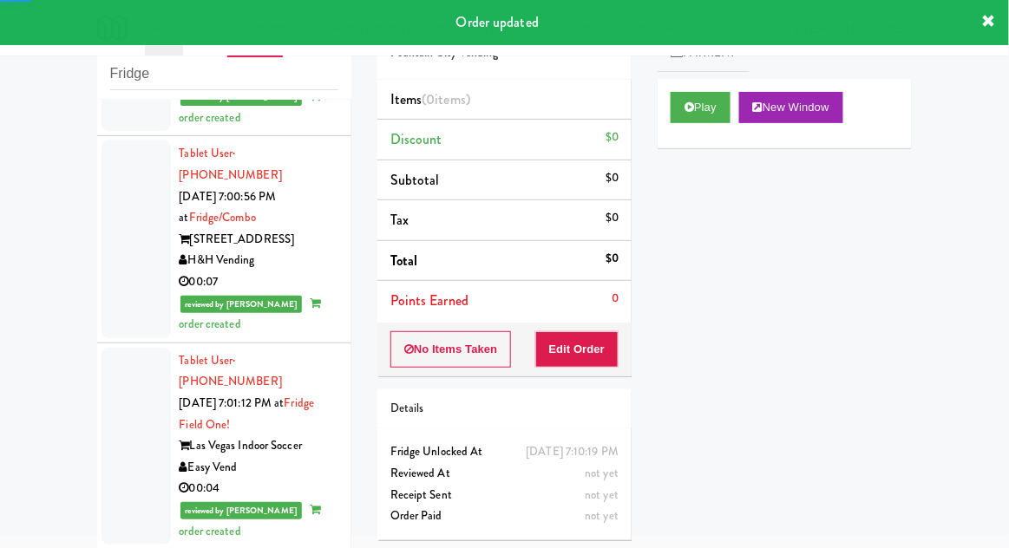
scroll to position [14063, 0]
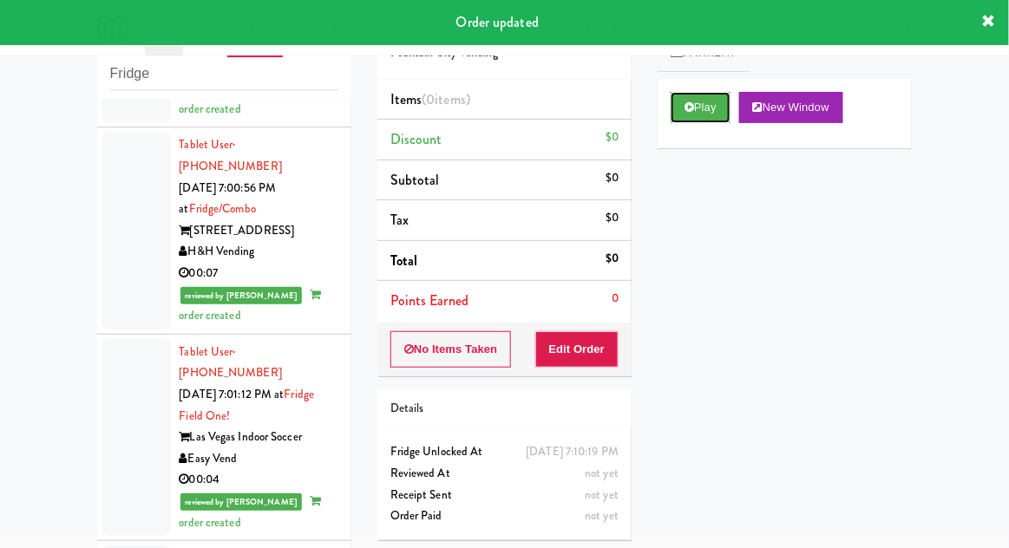
click at [694, 113] on button "Play" at bounding box center [700, 107] width 60 height 31
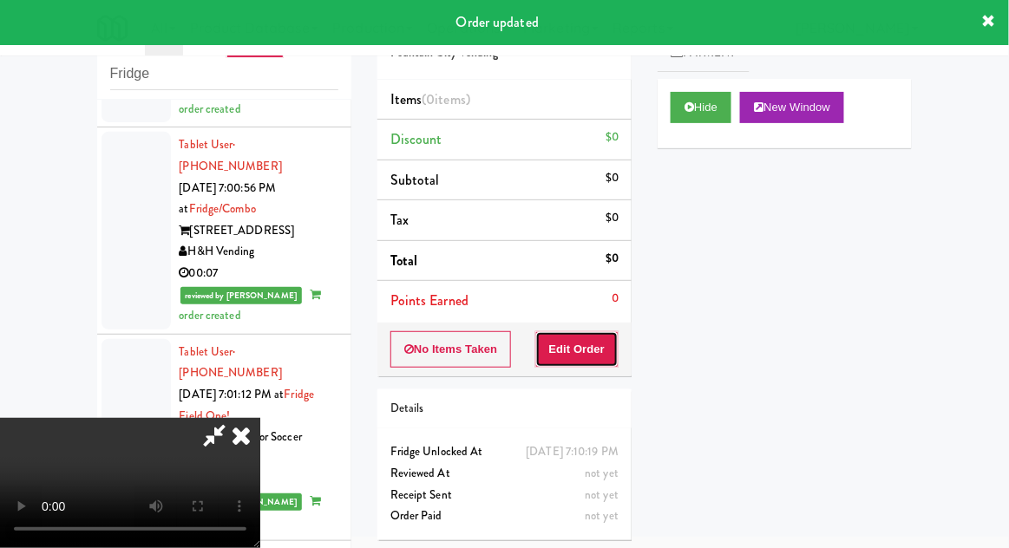
click at [591, 350] on button "Edit Order" at bounding box center [577, 349] width 84 height 36
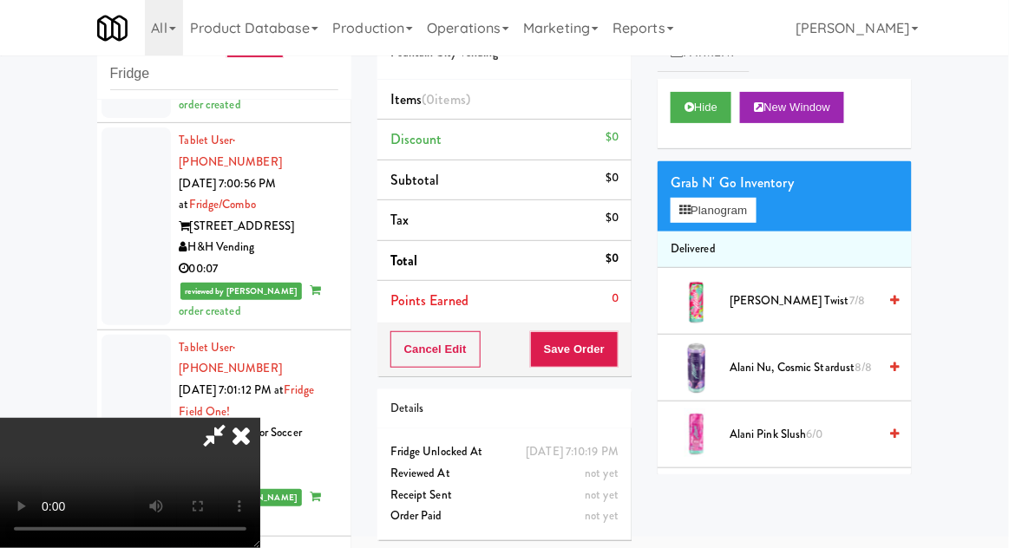
scroll to position [0, 0]
click at [715, 207] on button "Planogram" at bounding box center [712, 211] width 85 height 26
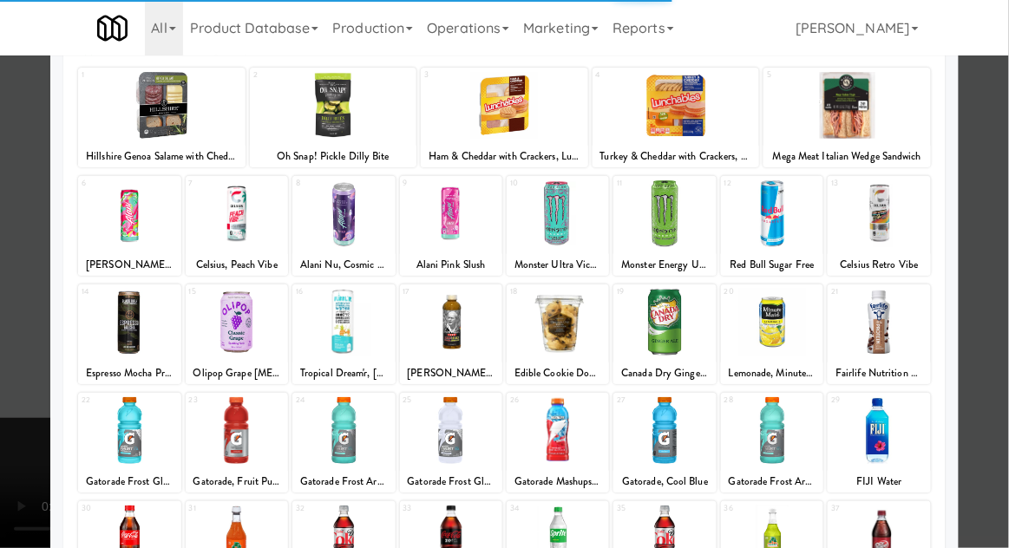
scroll to position [177, 0]
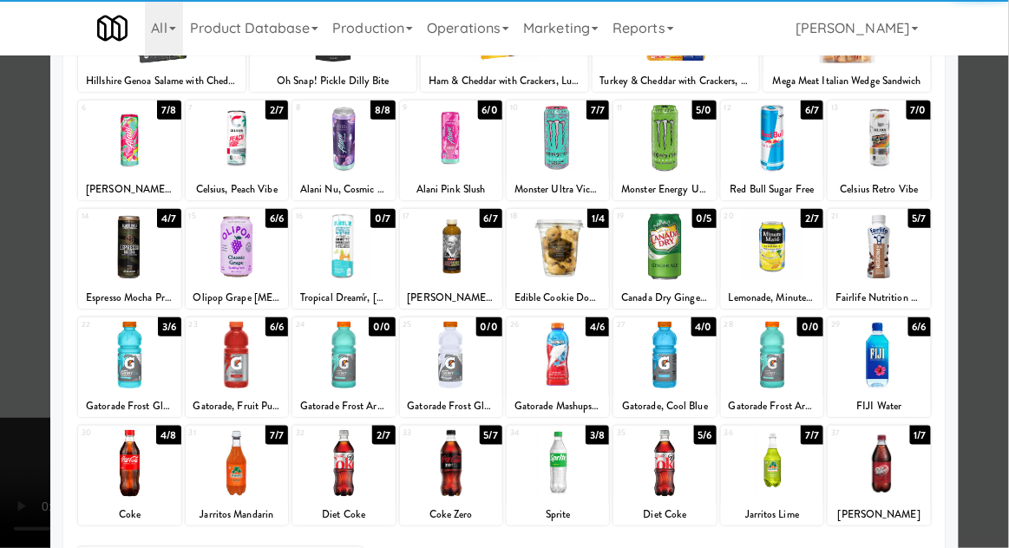
click at [329, 460] on div at bounding box center [343, 463] width 102 height 67
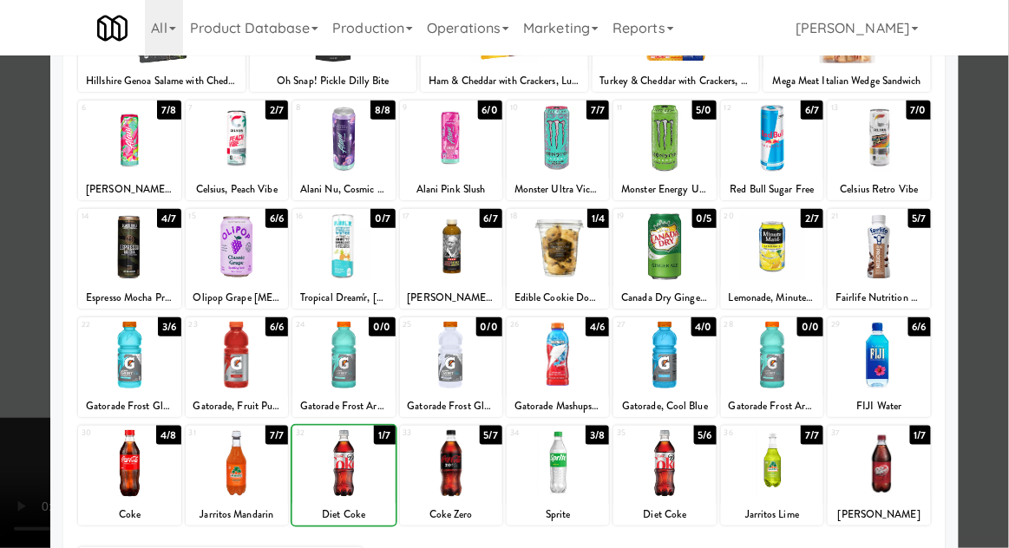
click at [1003, 301] on div at bounding box center [504, 274] width 1009 height 548
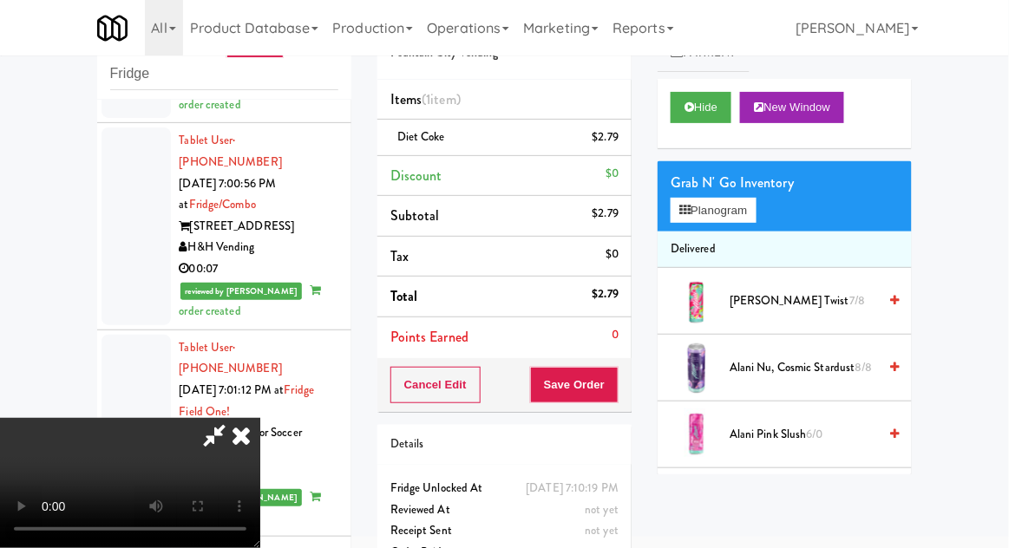
scroll to position [63, 0]
click at [617, 393] on button "Save Order" at bounding box center [574, 385] width 88 height 36
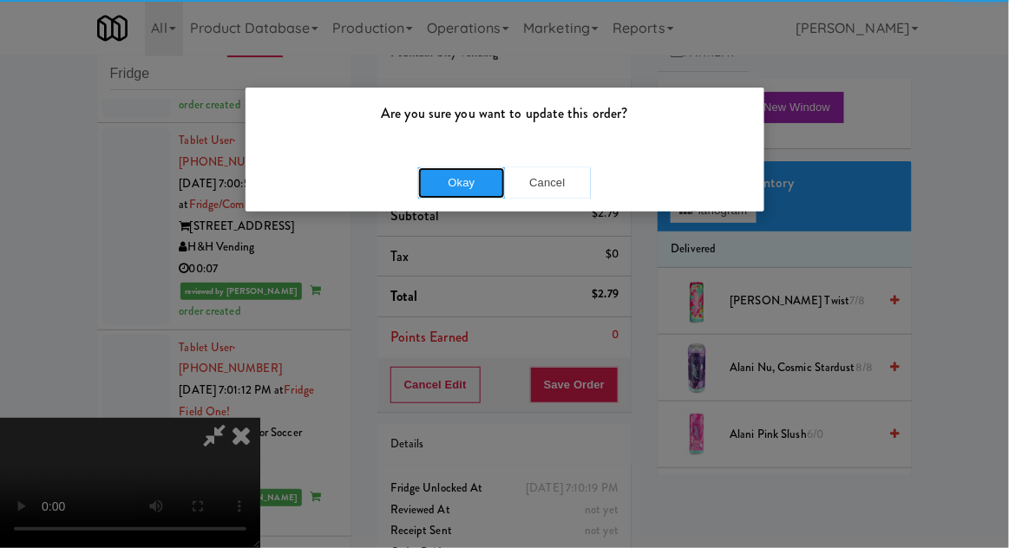
click at [499, 195] on button "Okay" at bounding box center [461, 182] width 87 height 31
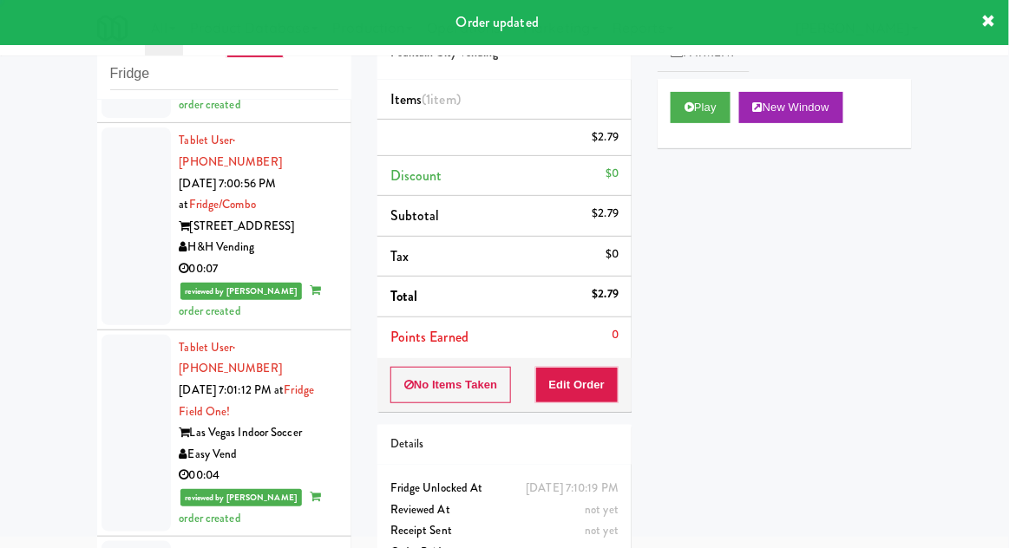
scroll to position [0, 0]
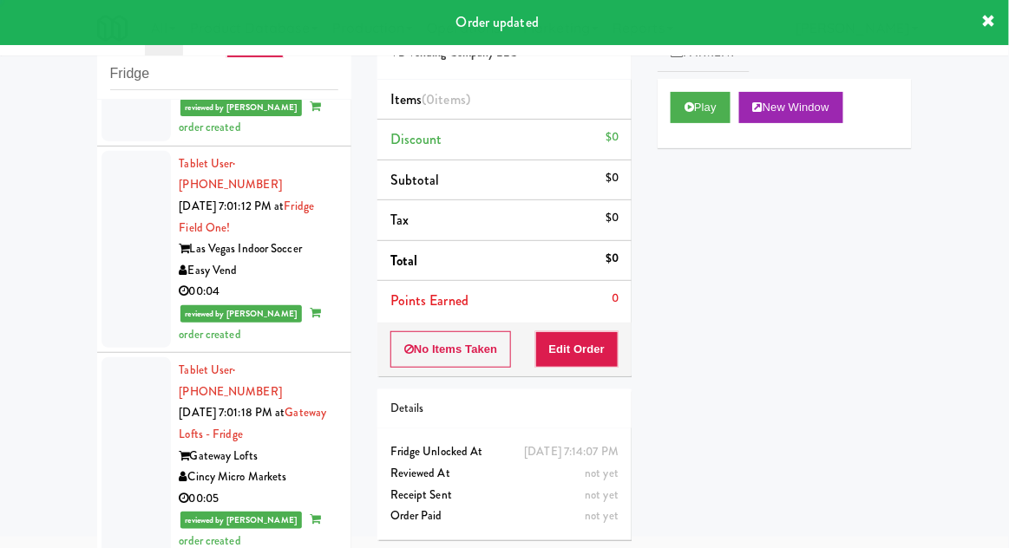
scroll to position [14255, 0]
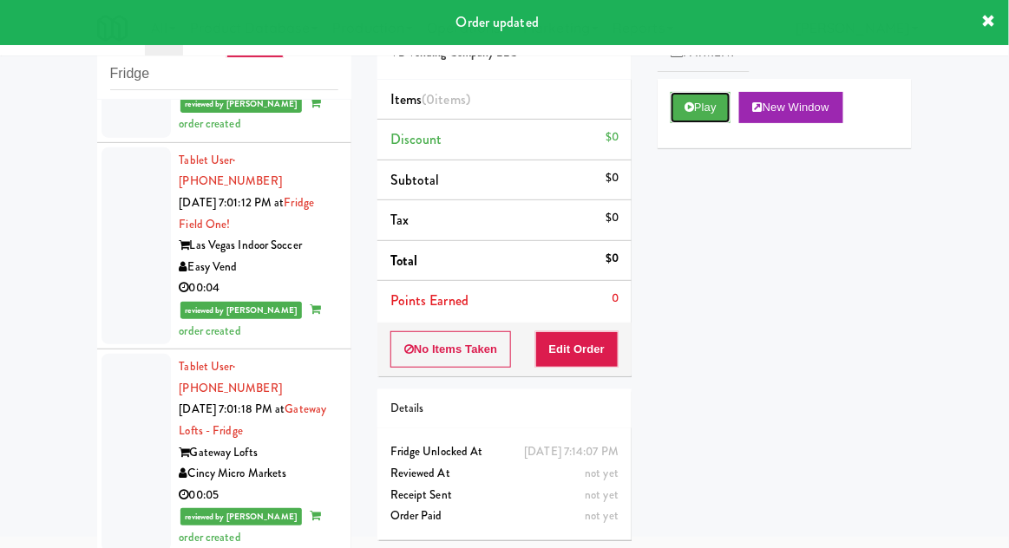
click at [689, 108] on icon at bounding box center [689, 106] width 10 height 11
click at [595, 348] on button "Edit Order" at bounding box center [577, 349] width 84 height 36
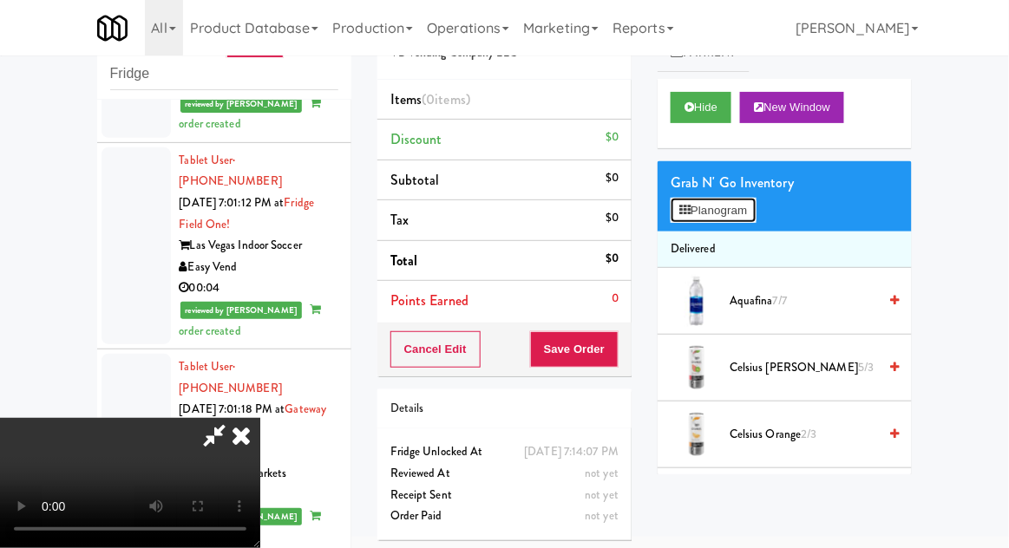
click at [708, 198] on button "Planogram" at bounding box center [712, 211] width 85 height 26
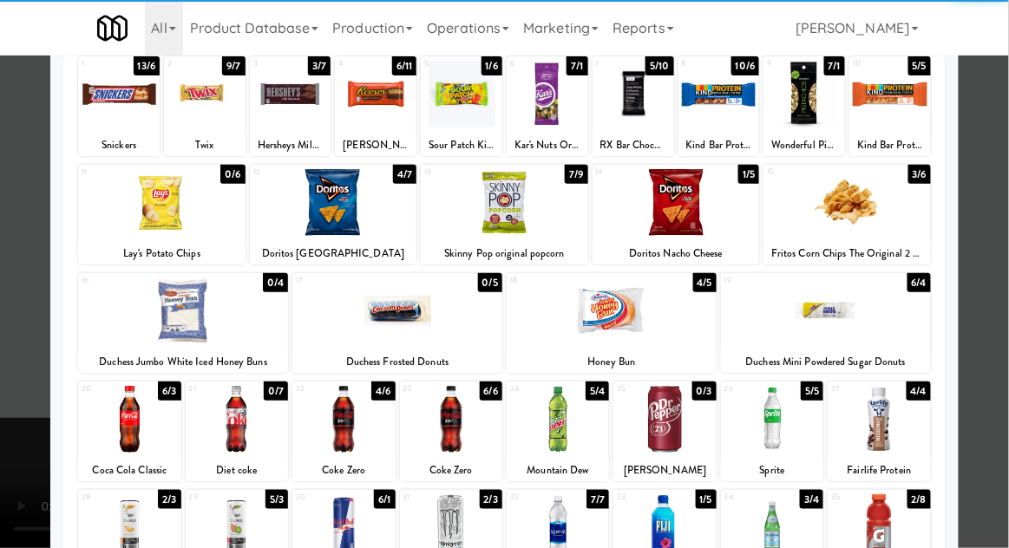
scroll to position [157, 0]
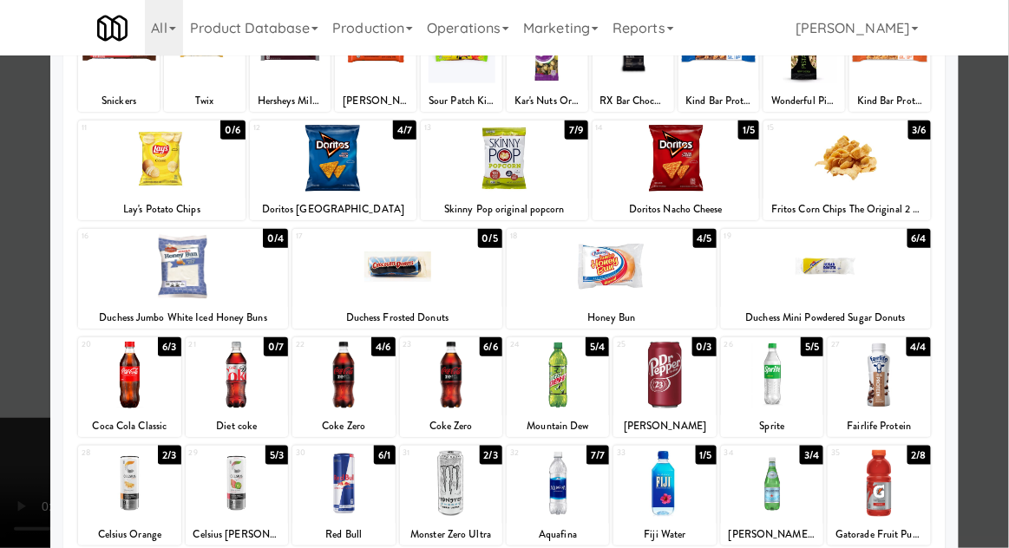
click at [885, 375] on div at bounding box center [878, 375] width 102 height 67
click at [1004, 303] on div at bounding box center [504, 274] width 1009 height 548
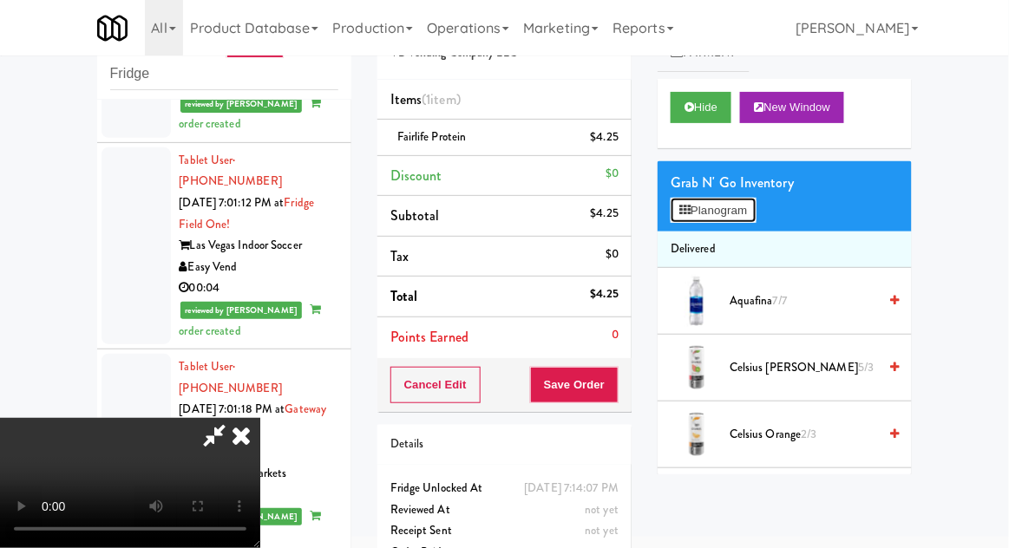
click at [721, 205] on button "Planogram" at bounding box center [712, 211] width 85 height 26
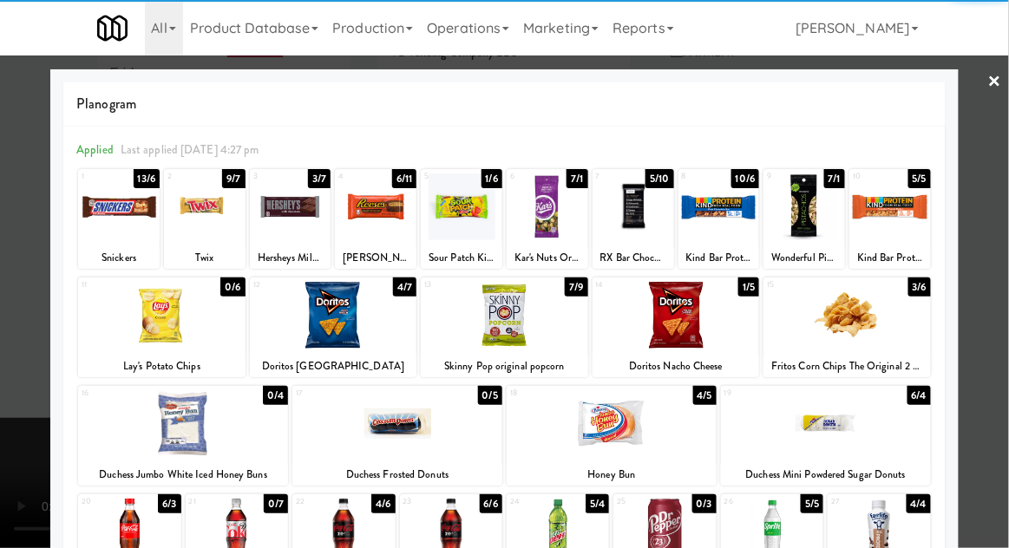
click at [636, 425] on div at bounding box center [611, 423] width 210 height 67
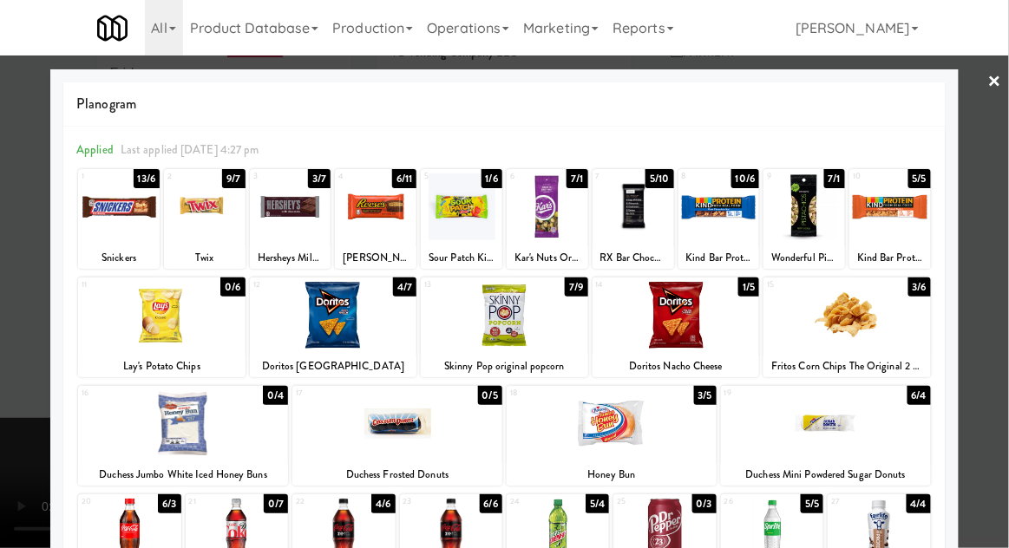
click at [805, 436] on div at bounding box center [826, 423] width 210 height 67
click at [1007, 305] on div at bounding box center [504, 274] width 1009 height 548
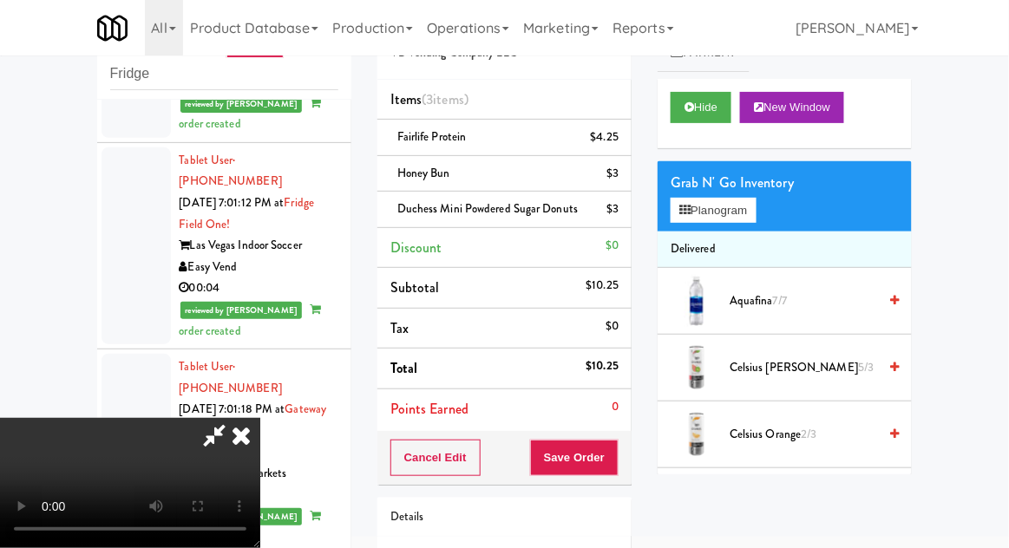
click at [456, 167] on div "Honey Bun $3" at bounding box center [504, 174] width 228 height 22
click at [618, 185] on link at bounding box center [617, 181] width 16 height 22
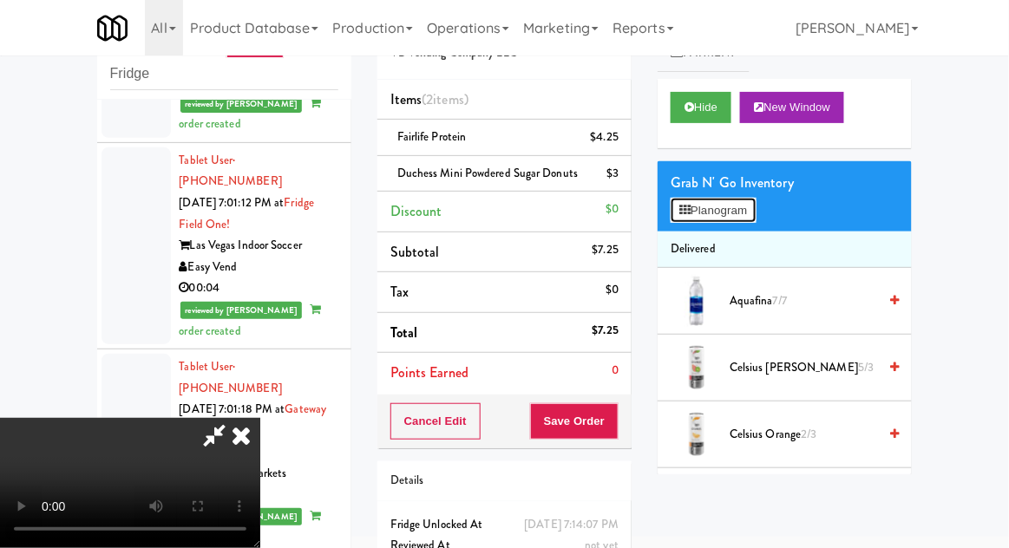
click at [701, 204] on button "Planogram" at bounding box center [712, 211] width 85 height 26
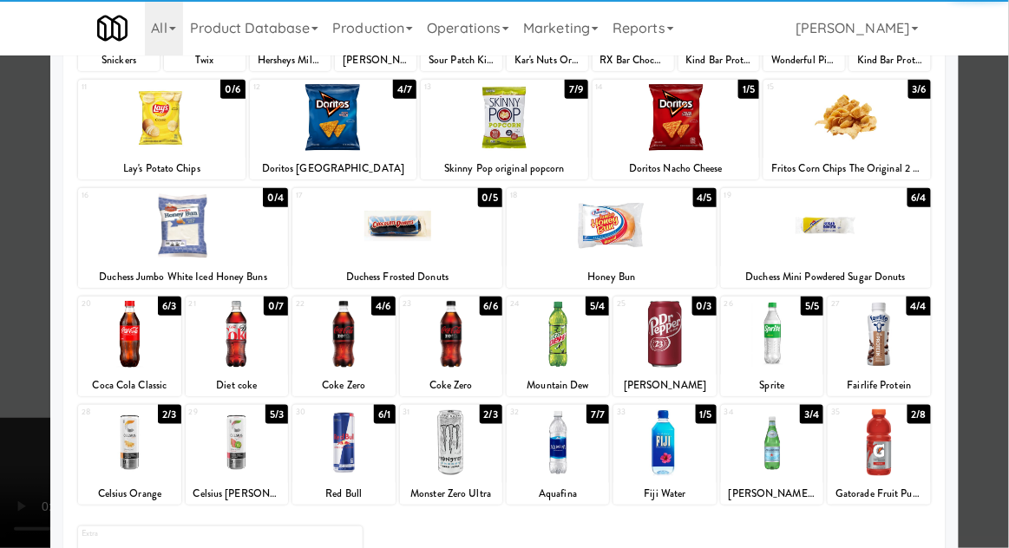
scroll to position [190, 0]
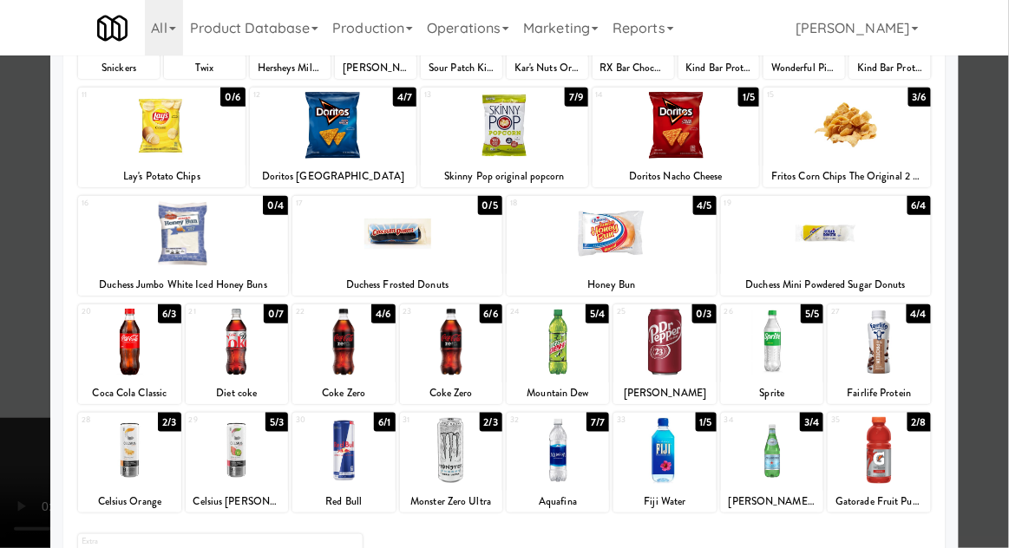
click at [565, 456] on div at bounding box center [557, 450] width 102 height 67
click at [1007, 303] on div at bounding box center [504, 274] width 1009 height 548
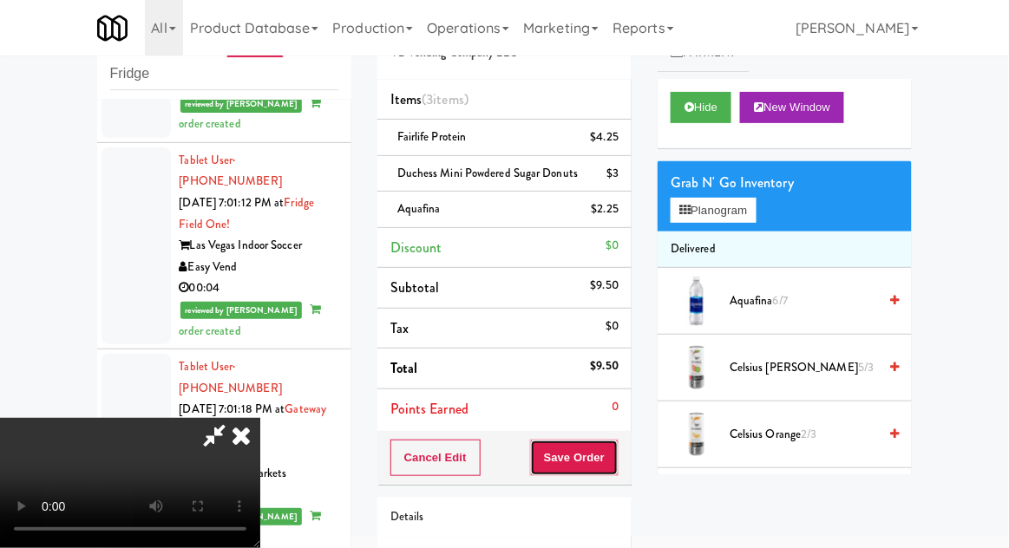
click at [617, 453] on button "Save Order" at bounding box center [574, 458] width 88 height 36
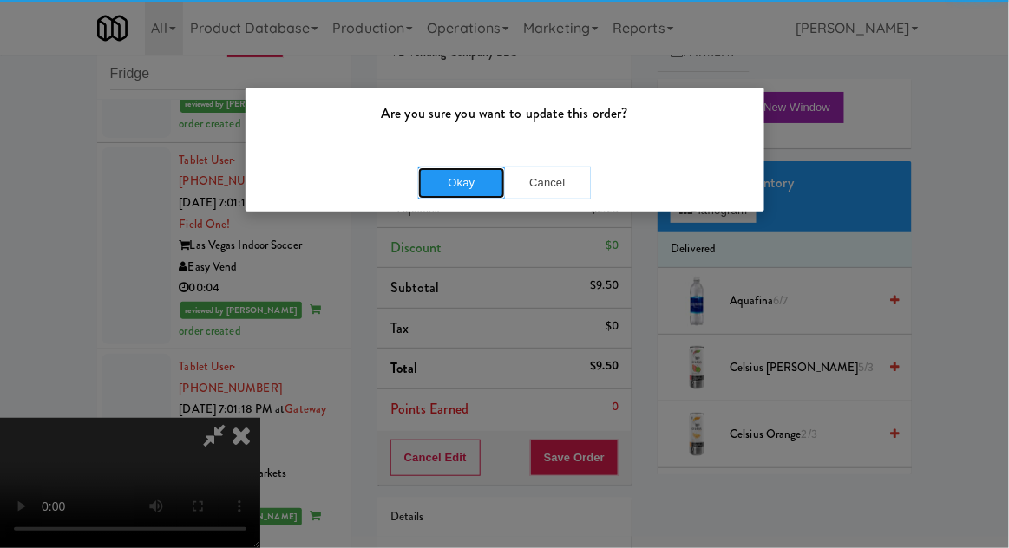
click at [448, 193] on button "Okay" at bounding box center [461, 182] width 87 height 31
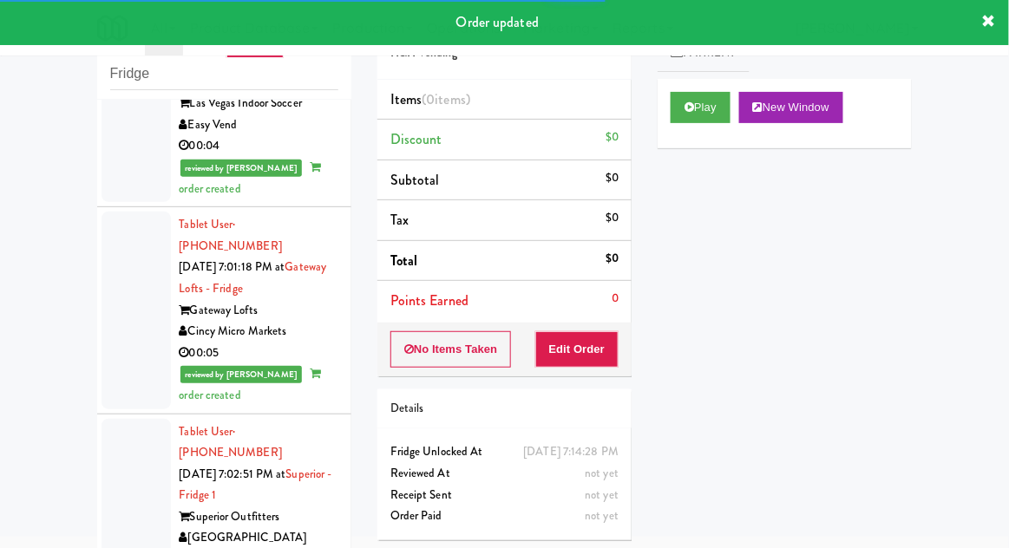
scroll to position [14398, 0]
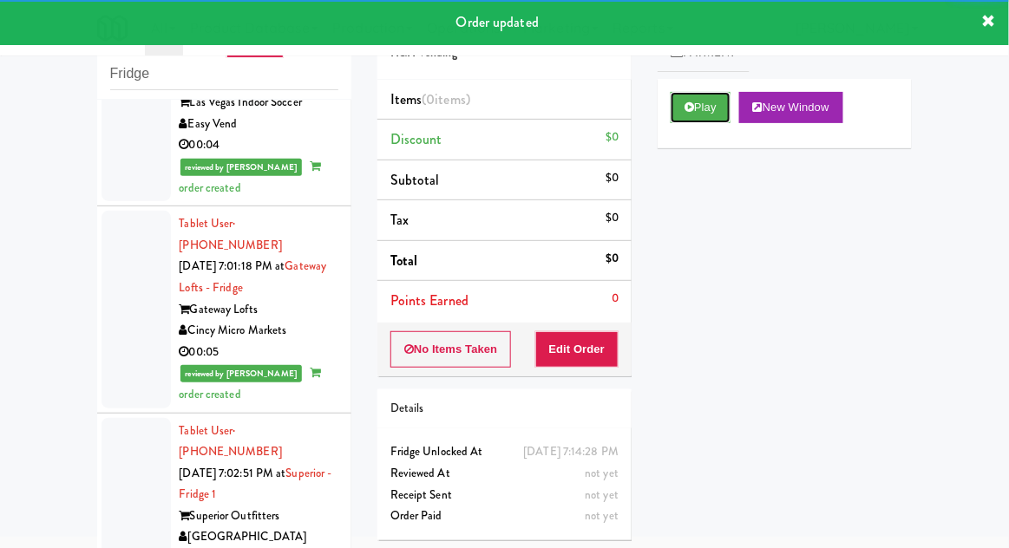
click at [682, 120] on button "Play" at bounding box center [700, 107] width 60 height 31
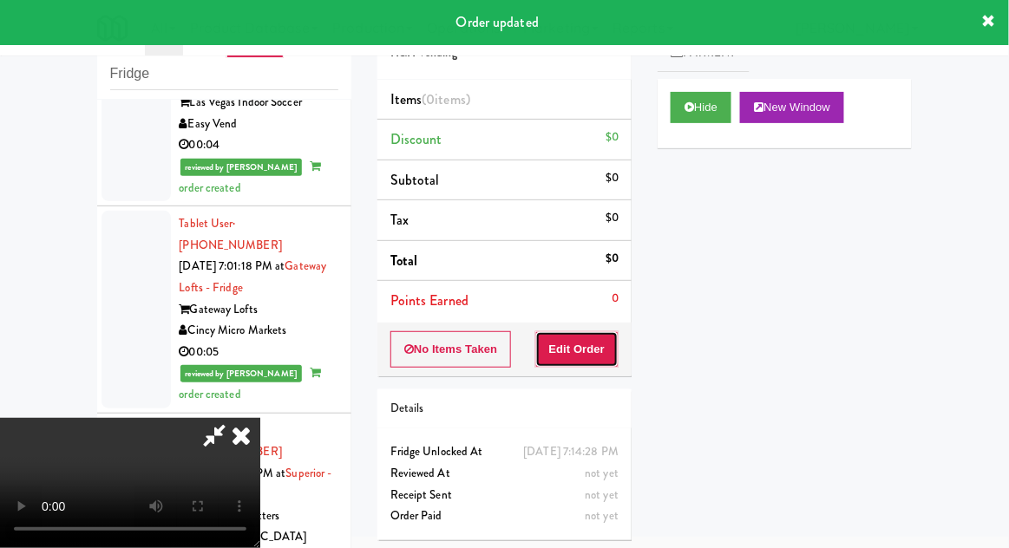
click at [591, 345] on button "Edit Order" at bounding box center [577, 349] width 84 height 36
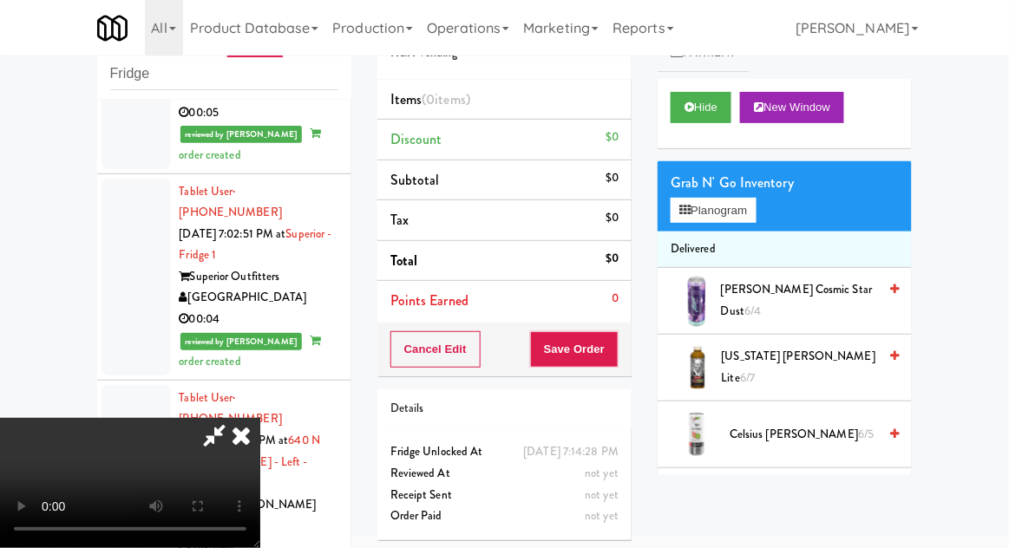
scroll to position [0, 0]
click at [709, 206] on button "Planogram" at bounding box center [712, 211] width 85 height 26
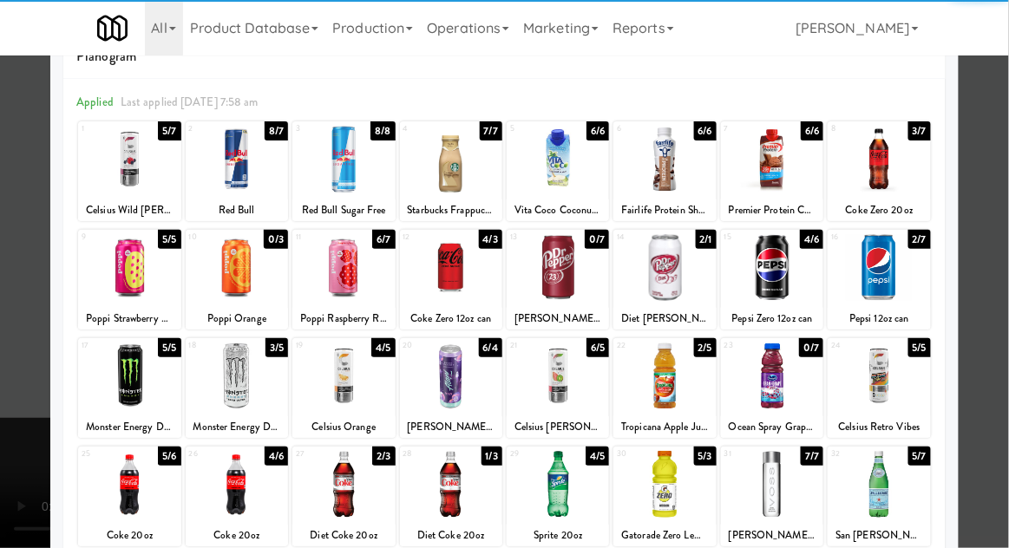
scroll to position [152, 0]
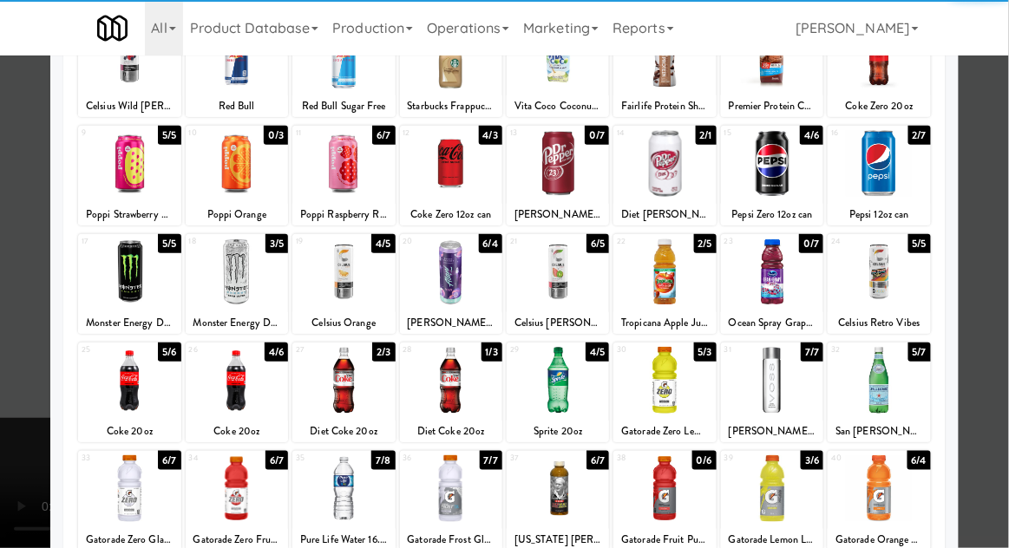
click at [559, 487] on div at bounding box center [557, 488] width 102 height 67
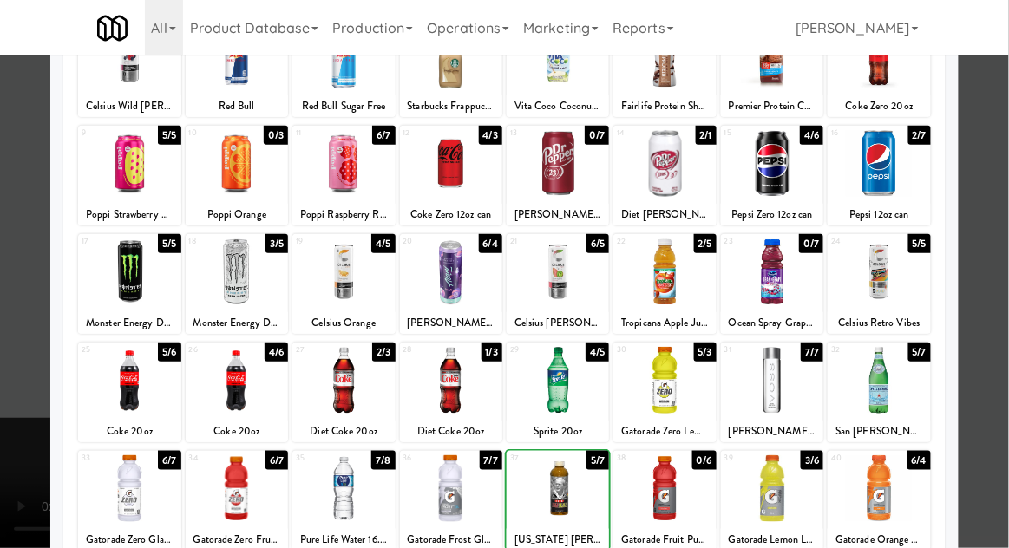
click at [1007, 303] on div at bounding box center [504, 274] width 1009 height 548
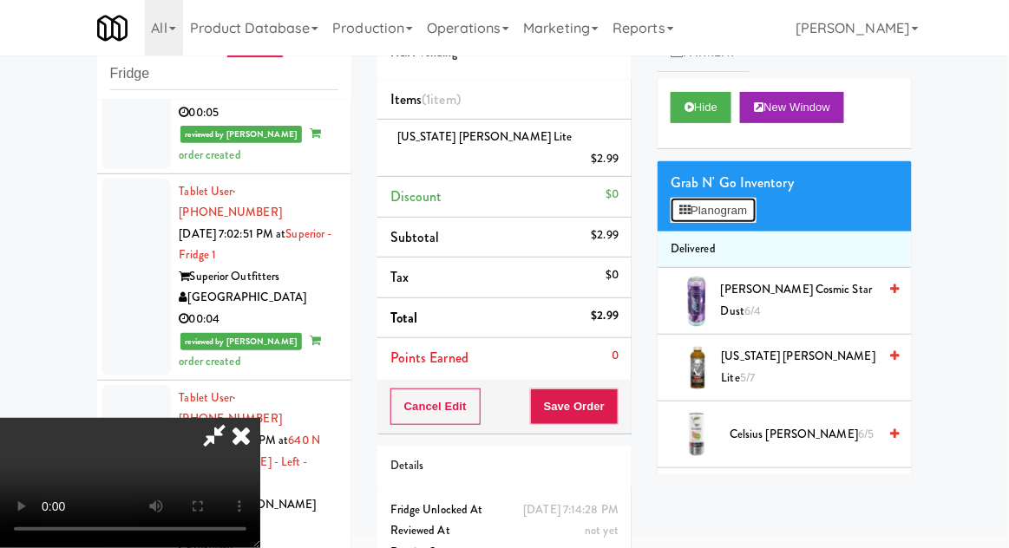
click at [748, 213] on button "Planogram" at bounding box center [712, 211] width 85 height 26
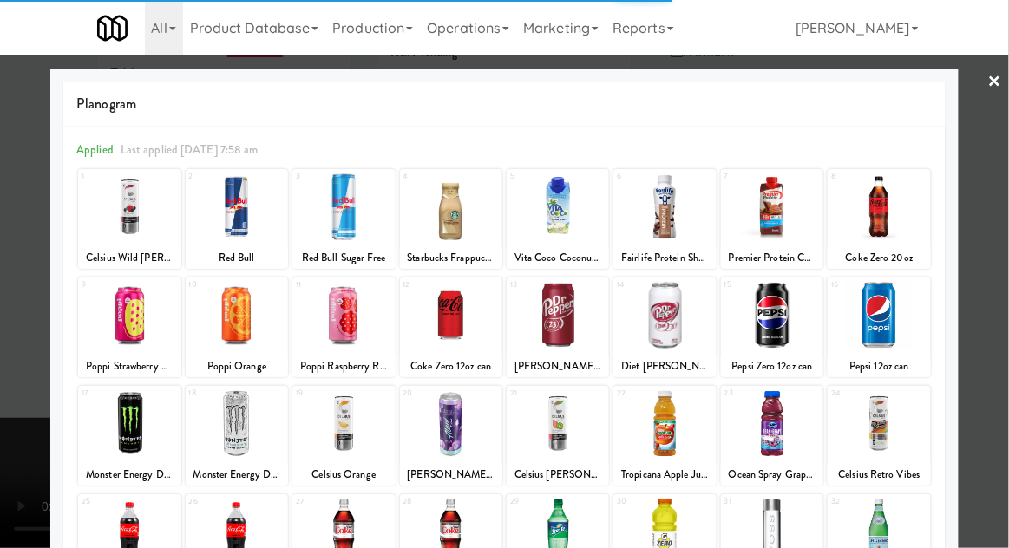
click at [559, 323] on div at bounding box center [557, 315] width 102 height 67
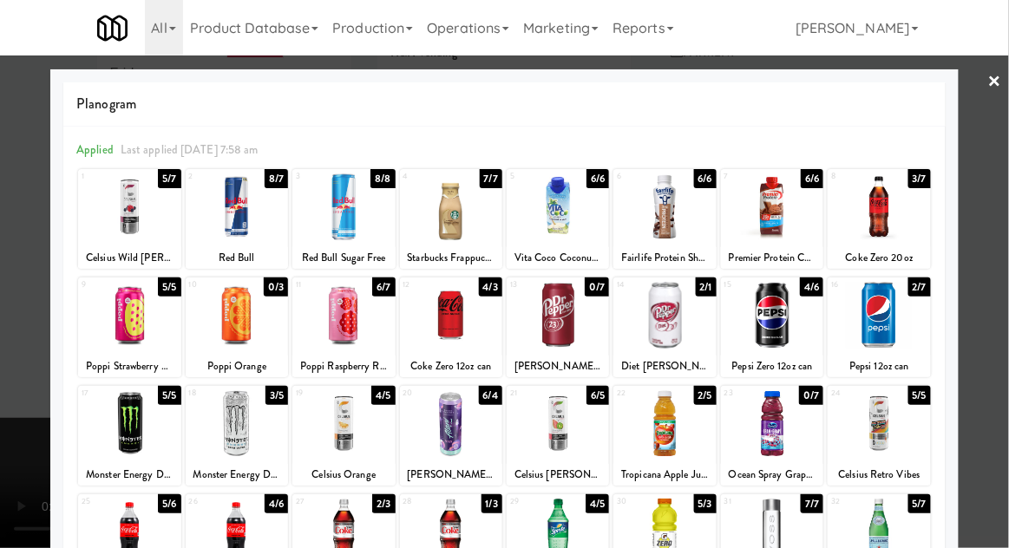
click at [563, 326] on div at bounding box center [557, 315] width 102 height 67
click at [996, 302] on div at bounding box center [504, 274] width 1009 height 548
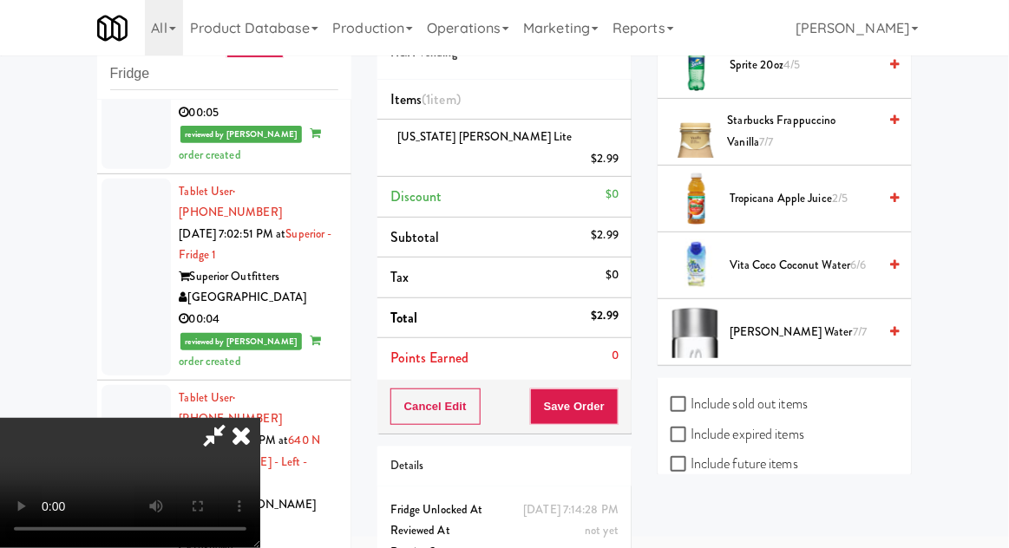
click at [713, 402] on label "Include sold out items" at bounding box center [738, 404] width 137 height 26
click at [690, 402] on input "Include sold out items" at bounding box center [680, 405] width 20 height 14
checkbox input "true"
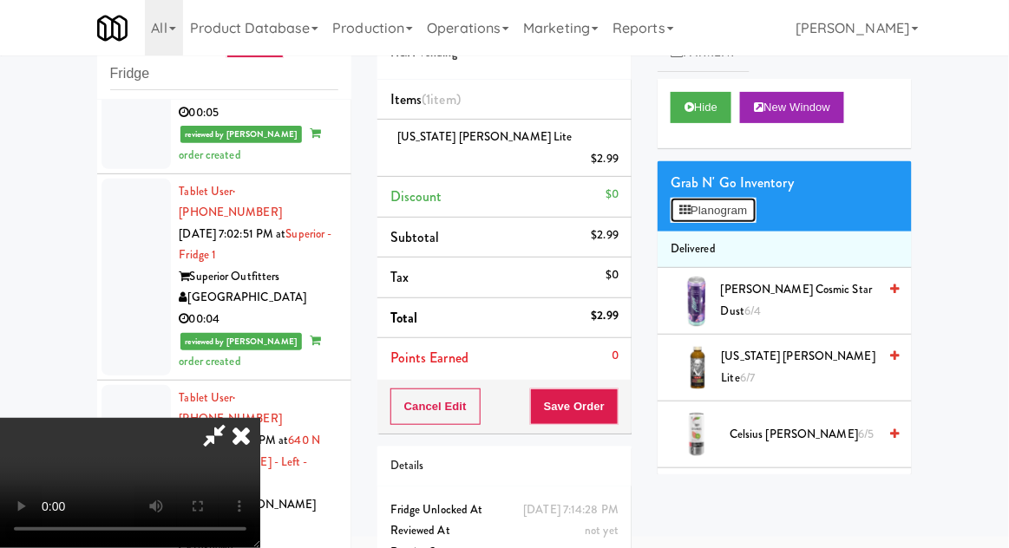
click at [694, 199] on button "Planogram" at bounding box center [712, 211] width 85 height 26
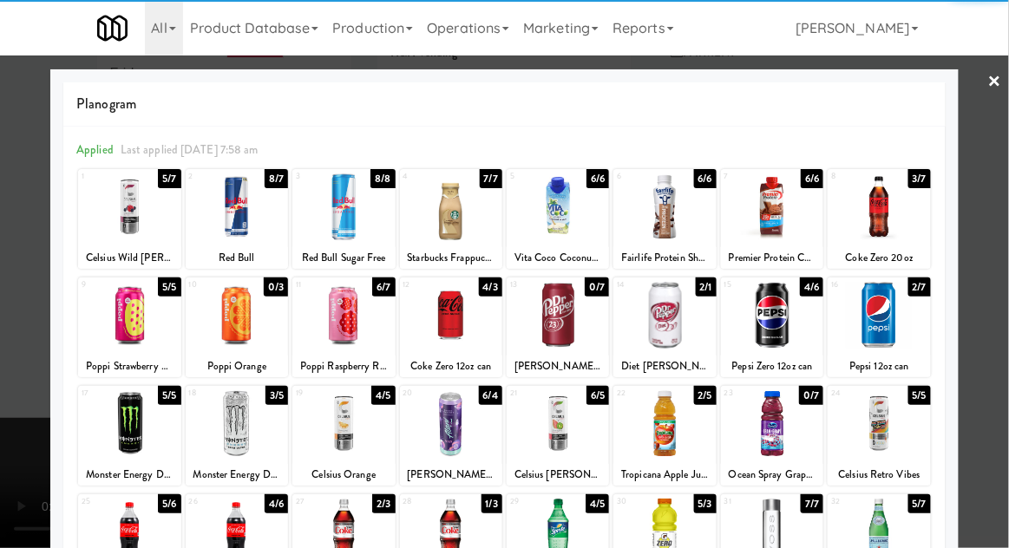
click at [565, 323] on div at bounding box center [557, 315] width 102 height 67
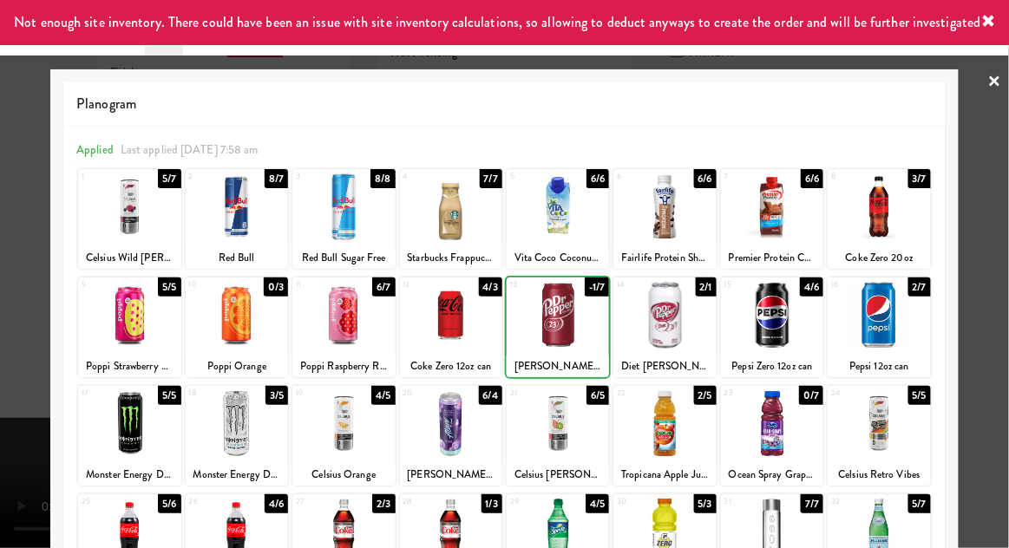
click at [996, 324] on div at bounding box center [504, 274] width 1009 height 548
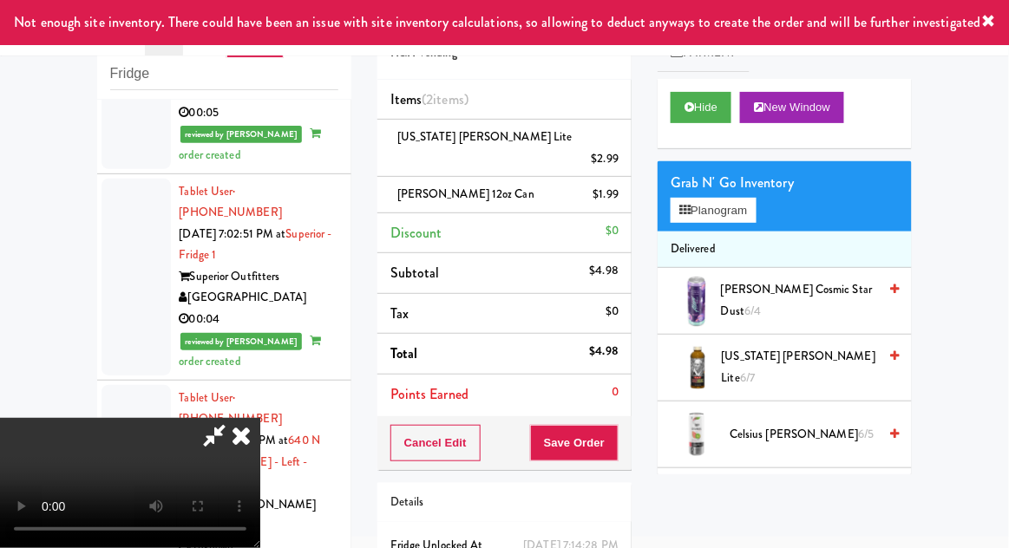
scroll to position [63, 0]
click at [615, 425] on button "Save Order" at bounding box center [574, 443] width 88 height 36
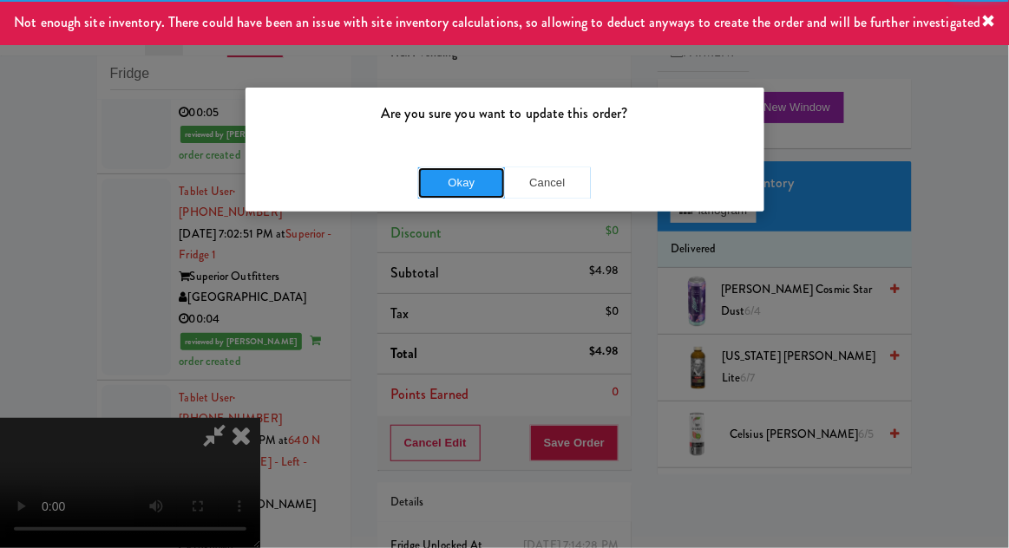
click at [451, 176] on button "Okay" at bounding box center [461, 182] width 87 height 31
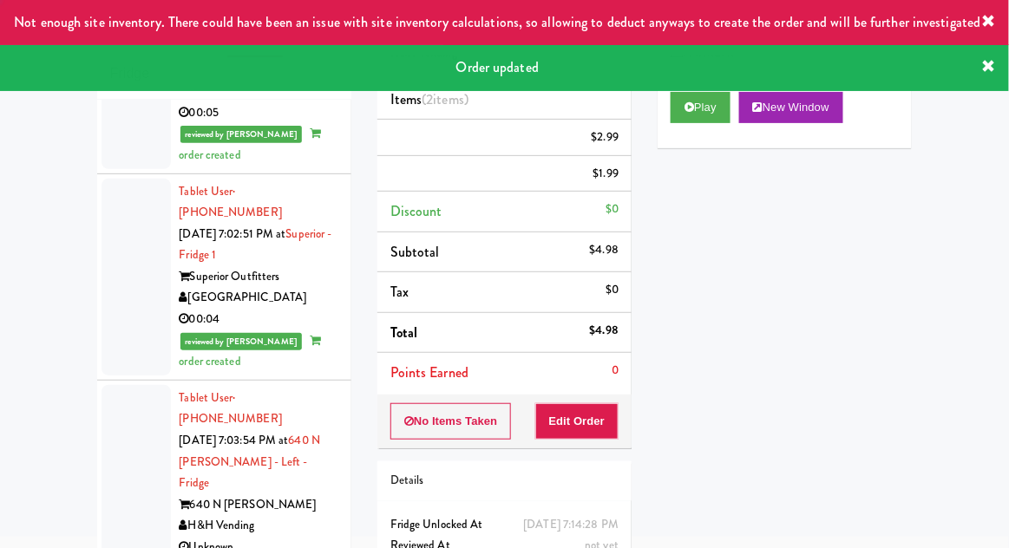
scroll to position [0, 0]
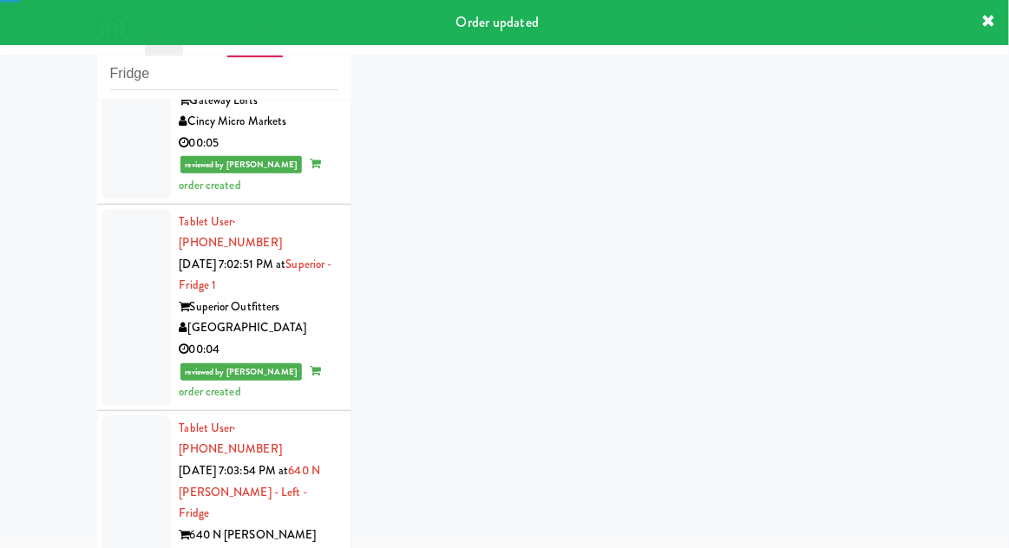
scroll to position [14680, 0]
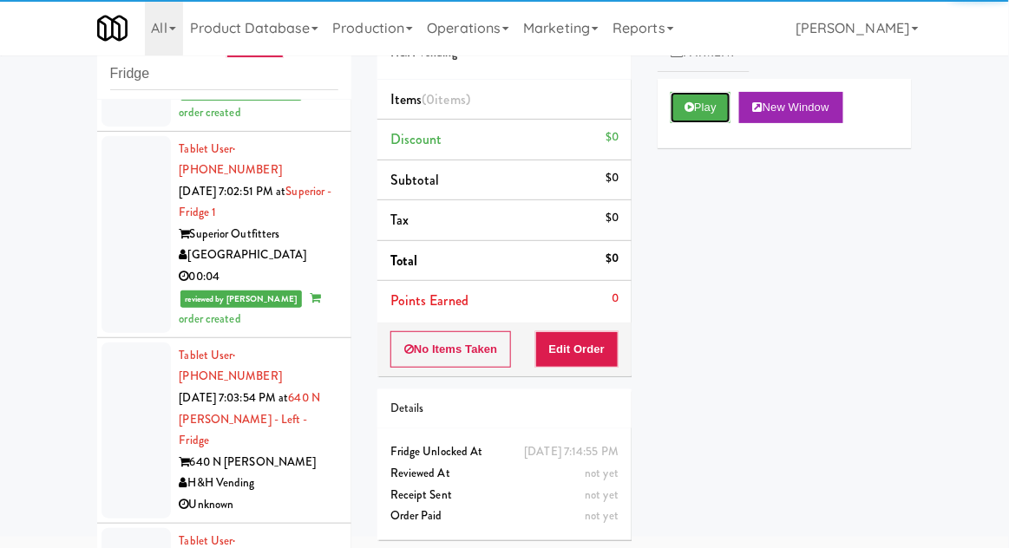
click at [691, 113] on button "Play" at bounding box center [700, 107] width 60 height 31
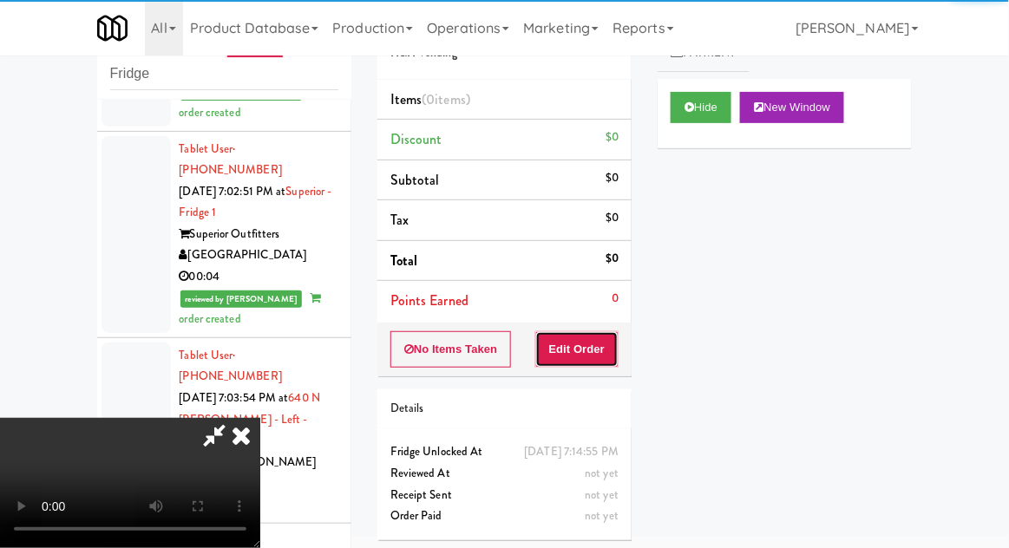
click at [576, 344] on button "Edit Order" at bounding box center [577, 349] width 84 height 36
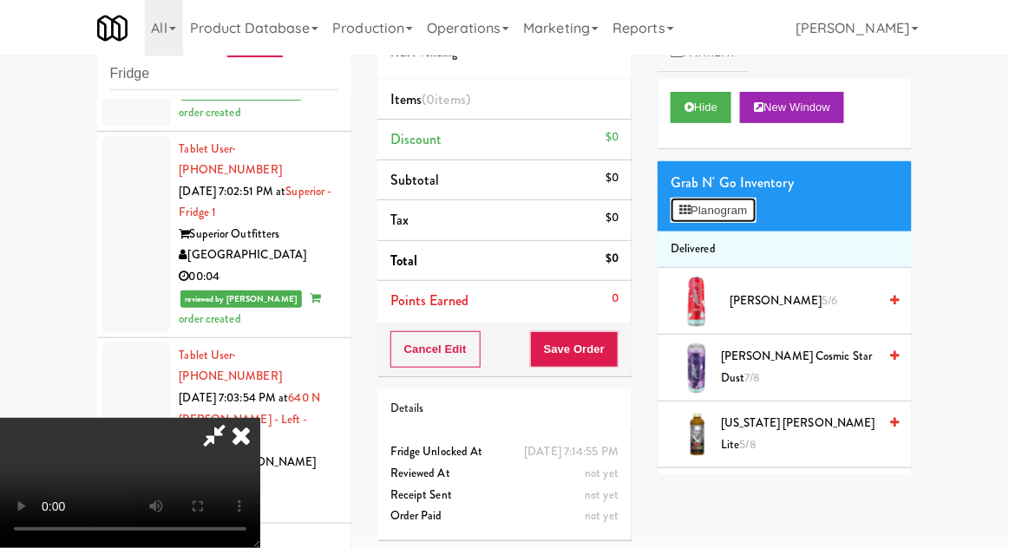
click at [696, 221] on button "Planogram" at bounding box center [712, 211] width 85 height 26
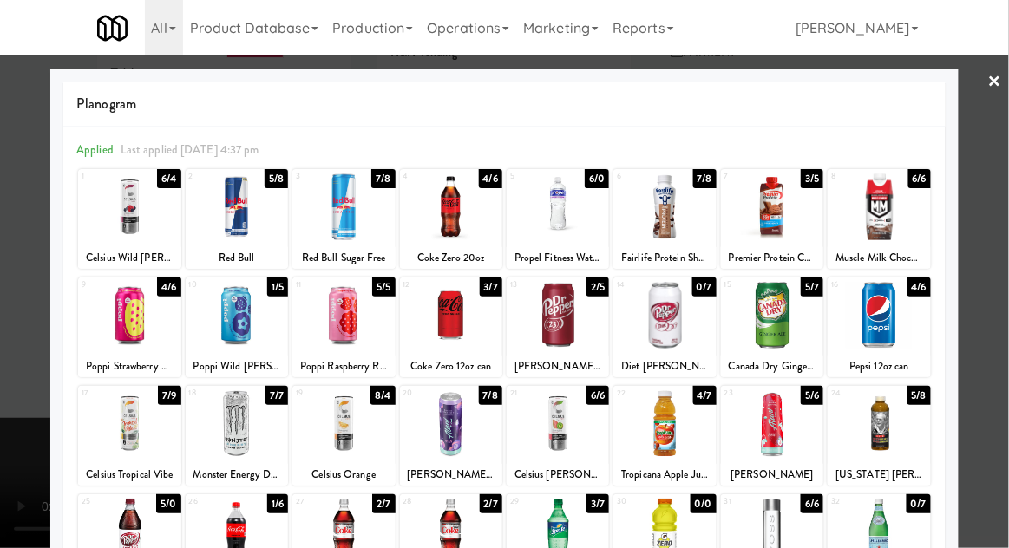
click at [566, 424] on div at bounding box center [557, 423] width 102 height 67
click at [997, 316] on div at bounding box center [504, 274] width 1009 height 548
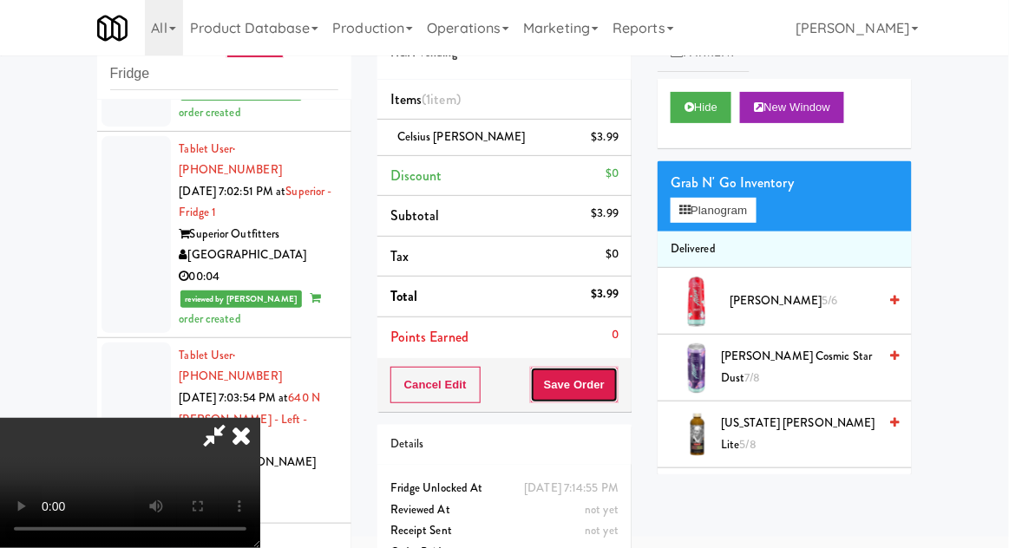
click at [608, 379] on button "Save Order" at bounding box center [574, 385] width 88 height 36
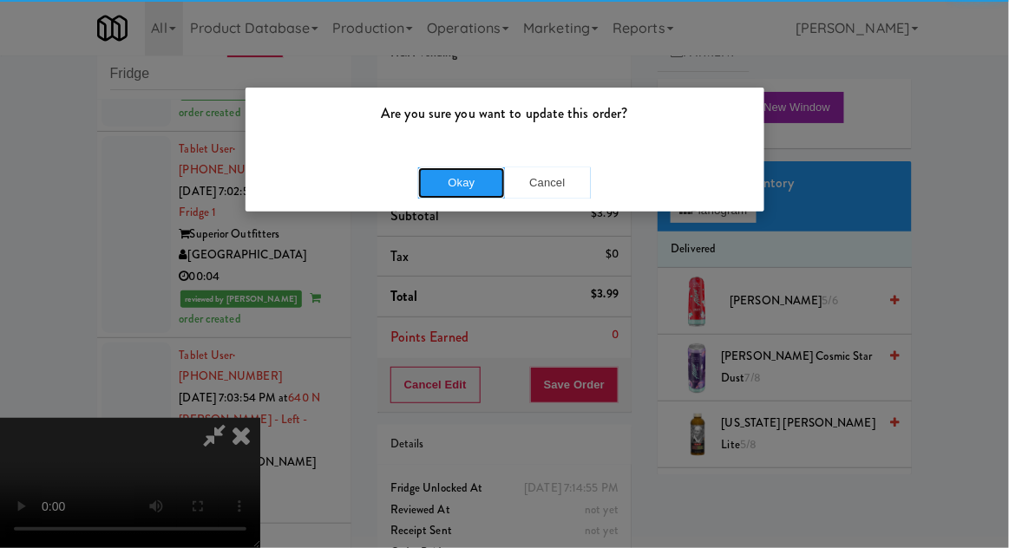
click at [459, 167] on button "Okay" at bounding box center [461, 182] width 87 height 31
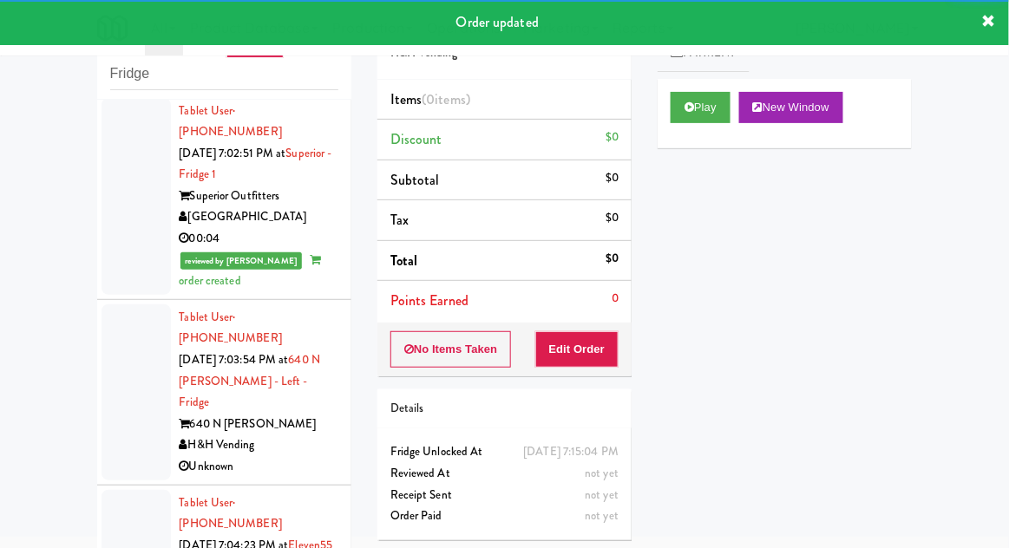
scroll to position [14723, 0]
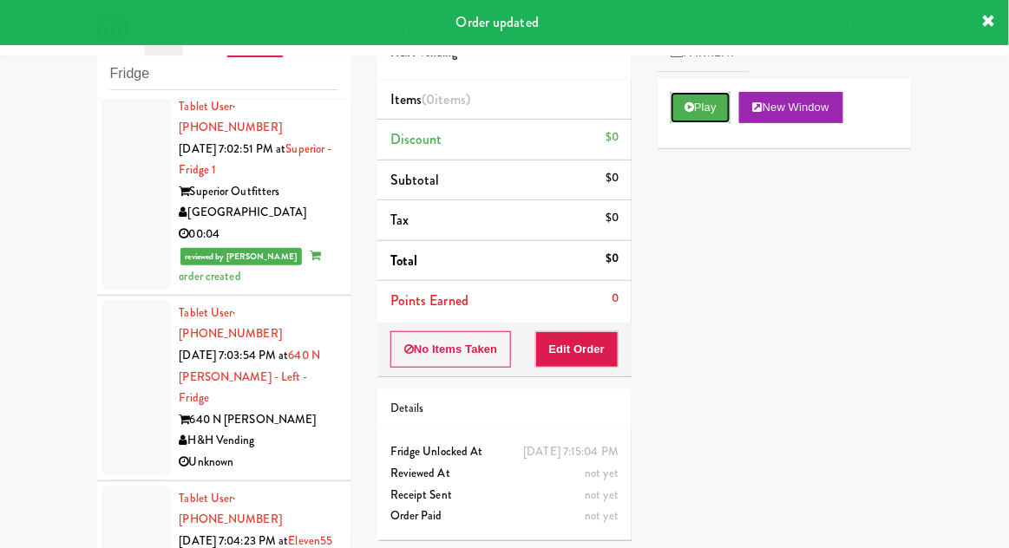
click at [683, 120] on button "Play" at bounding box center [700, 107] width 60 height 31
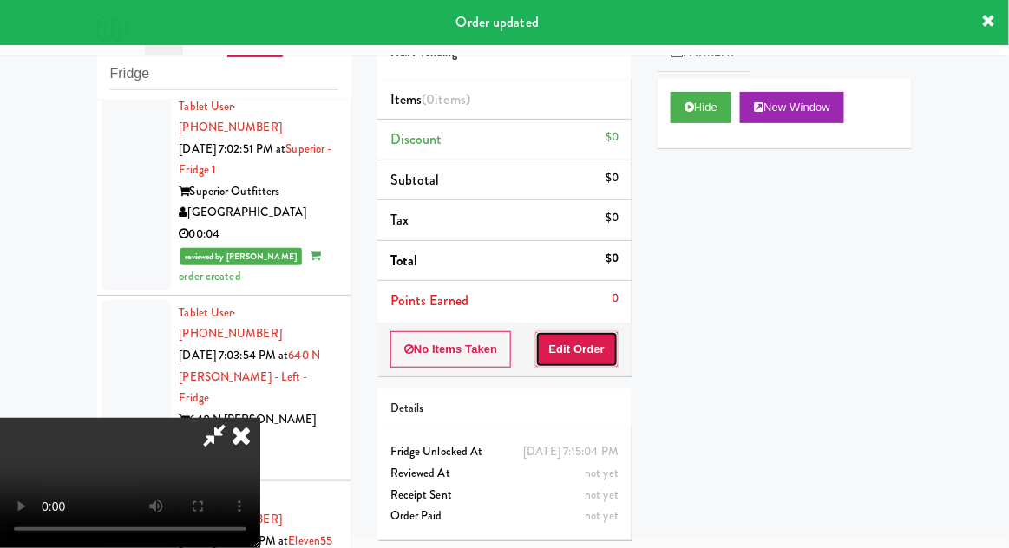
click at [587, 353] on button "Edit Order" at bounding box center [577, 349] width 84 height 36
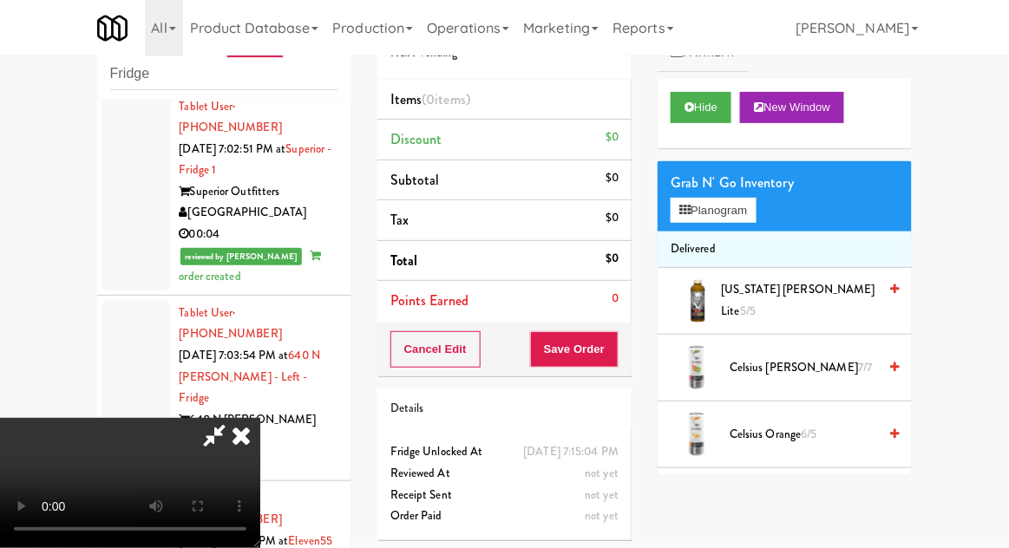
scroll to position [0, 0]
click at [755, 206] on button "Planogram" at bounding box center [712, 211] width 85 height 26
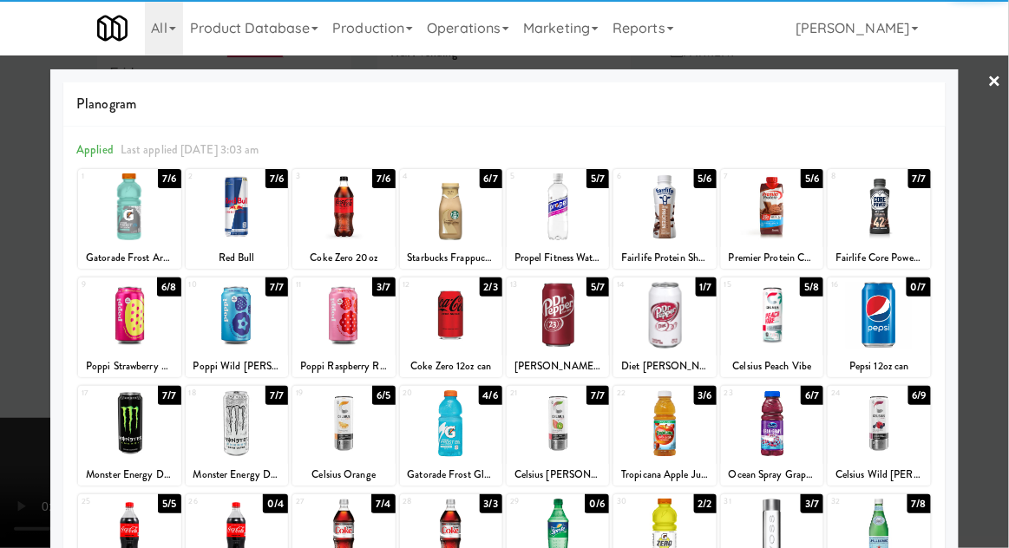
click at [122, 528] on div at bounding box center [129, 532] width 102 height 67
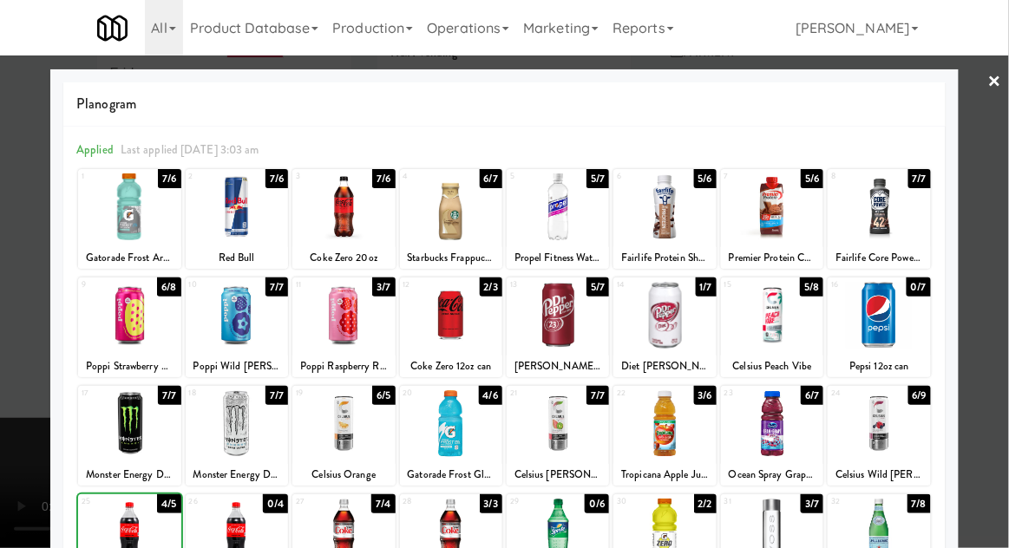
click at [1007, 290] on div at bounding box center [504, 274] width 1009 height 548
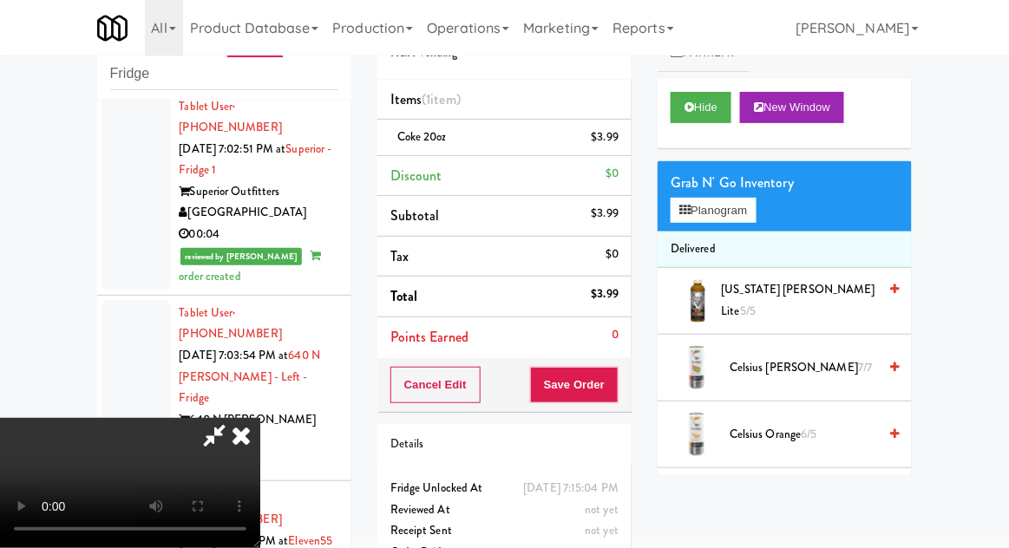
scroll to position [63, 0]
click at [692, 212] on button "Planogram" at bounding box center [712, 211] width 85 height 26
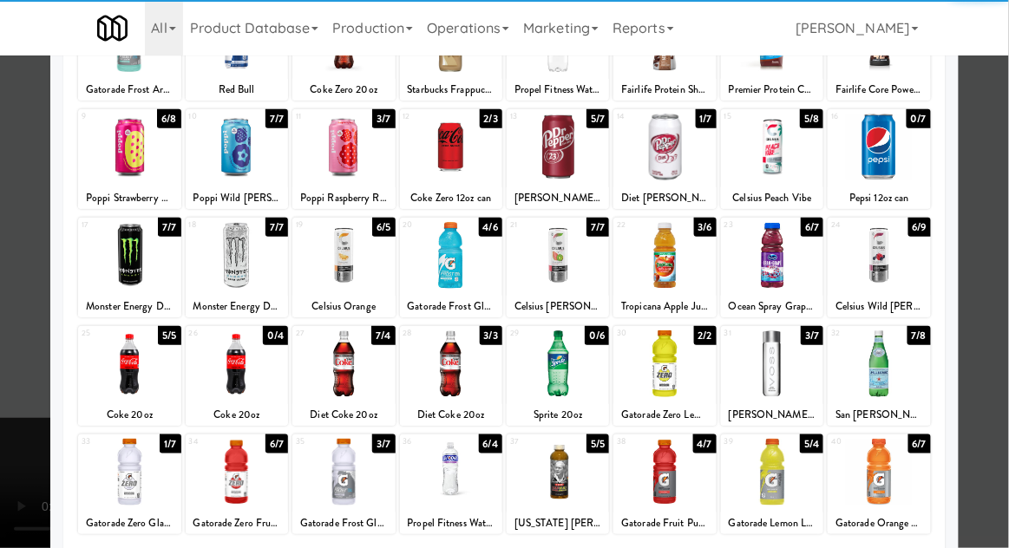
scroll to position [167, 0]
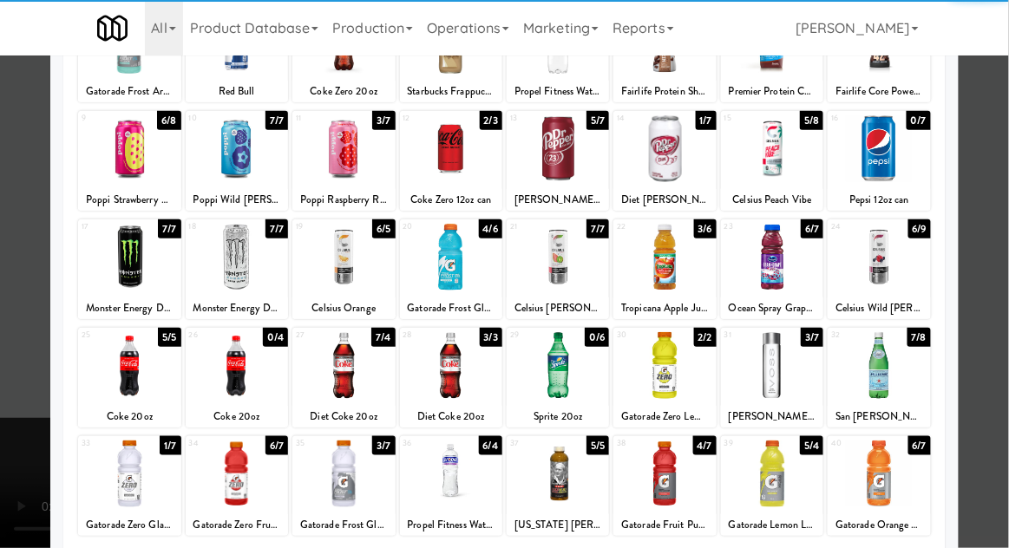
click at [888, 480] on div at bounding box center [878, 474] width 102 height 67
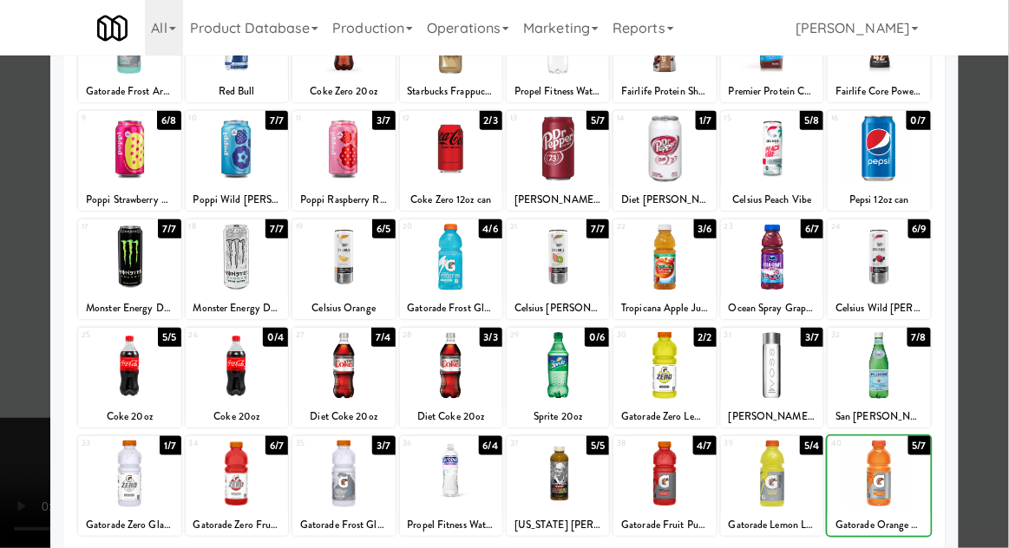
click at [1007, 302] on div at bounding box center [504, 274] width 1009 height 548
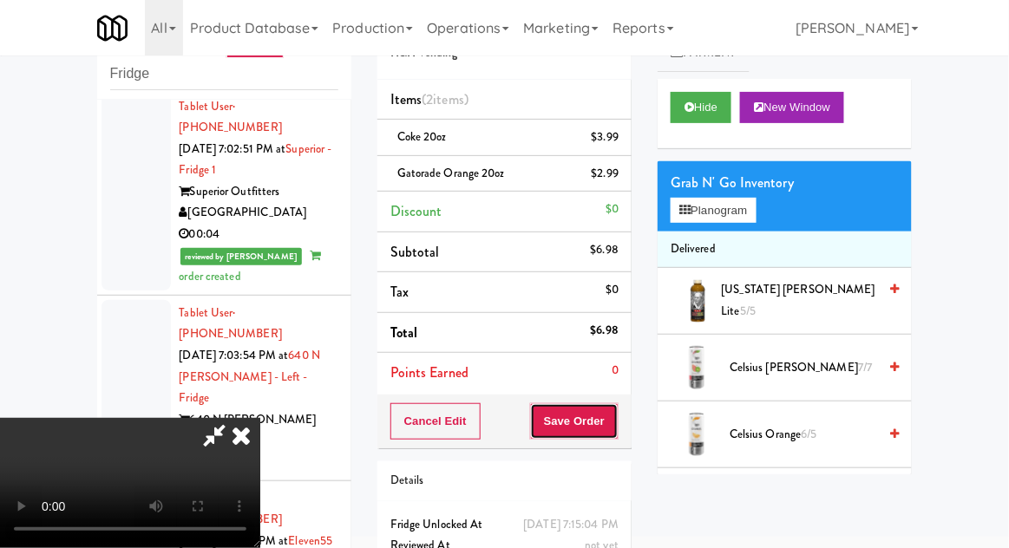
click at [615, 421] on button "Save Order" at bounding box center [574, 421] width 88 height 36
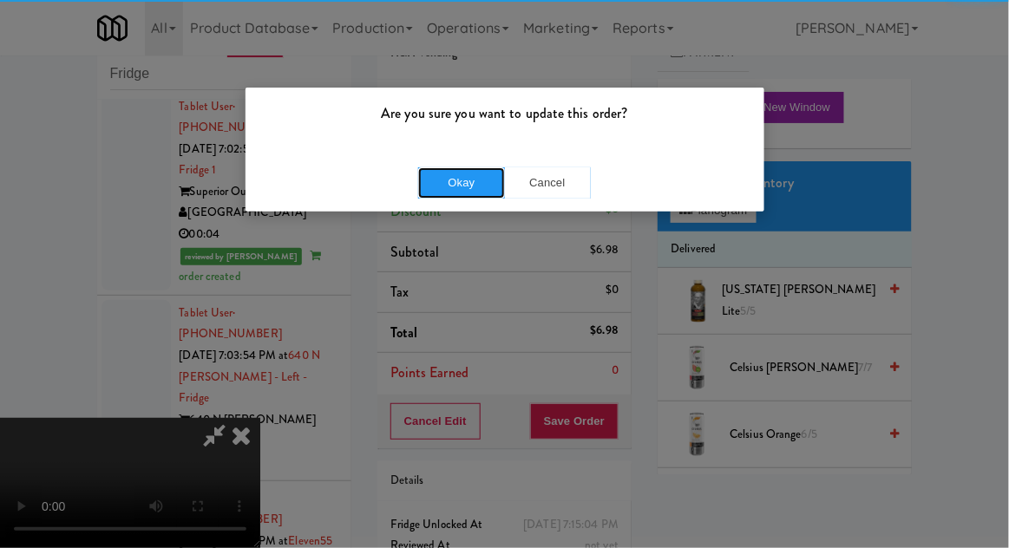
click at [475, 169] on button "Okay" at bounding box center [461, 182] width 87 height 31
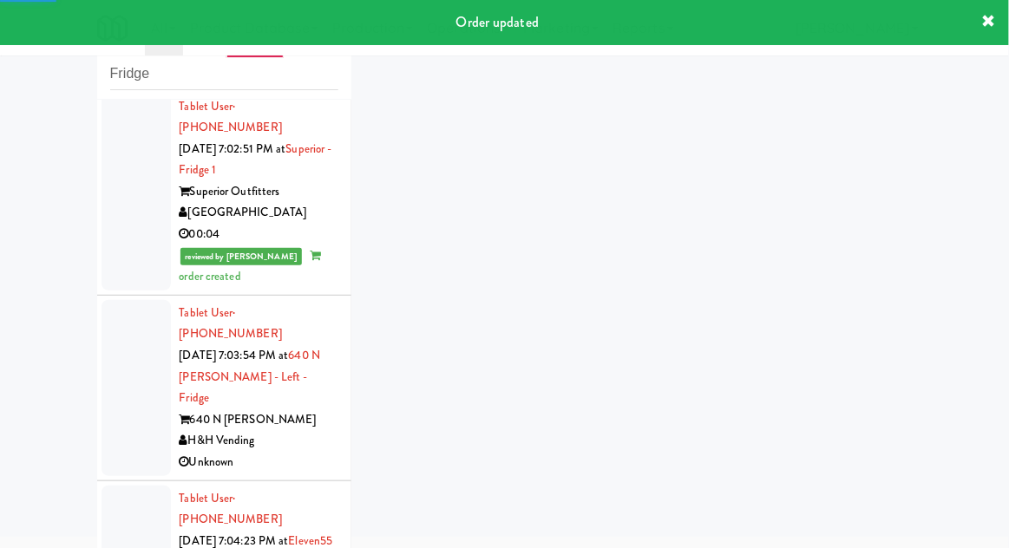
scroll to position [14765, 0]
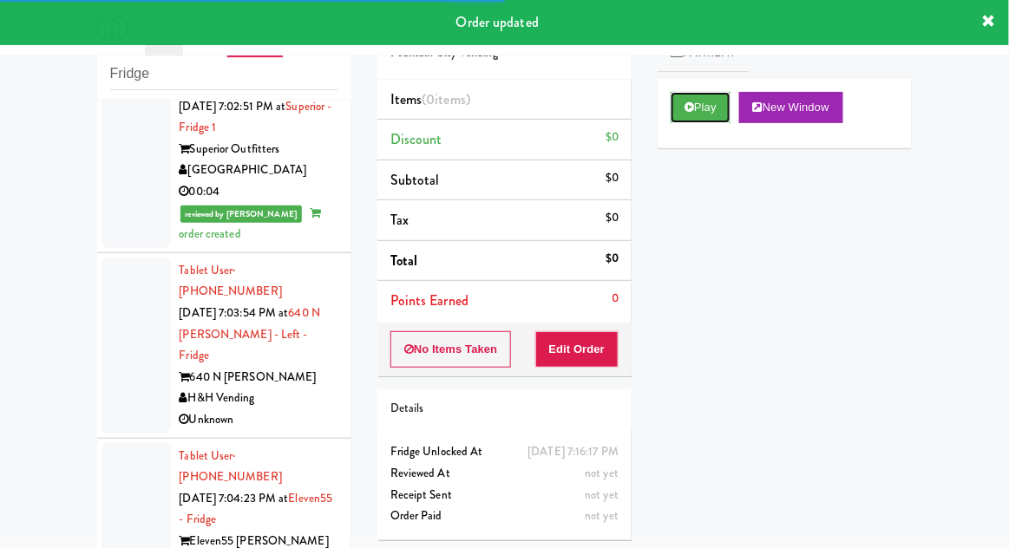
click at [694, 121] on button "Play" at bounding box center [700, 107] width 60 height 31
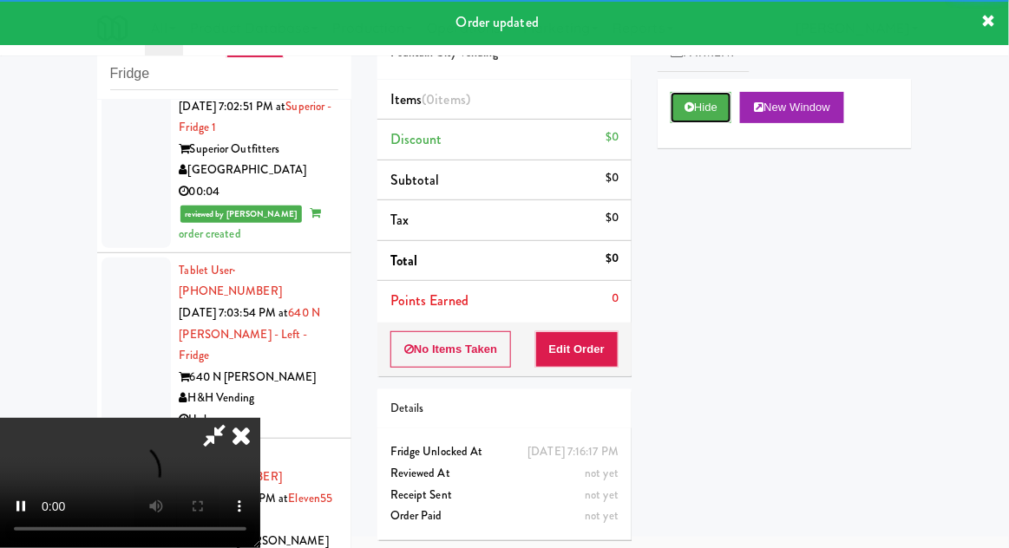
click at [684, 106] on icon at bounding box center [689, 106] width 10 height 11
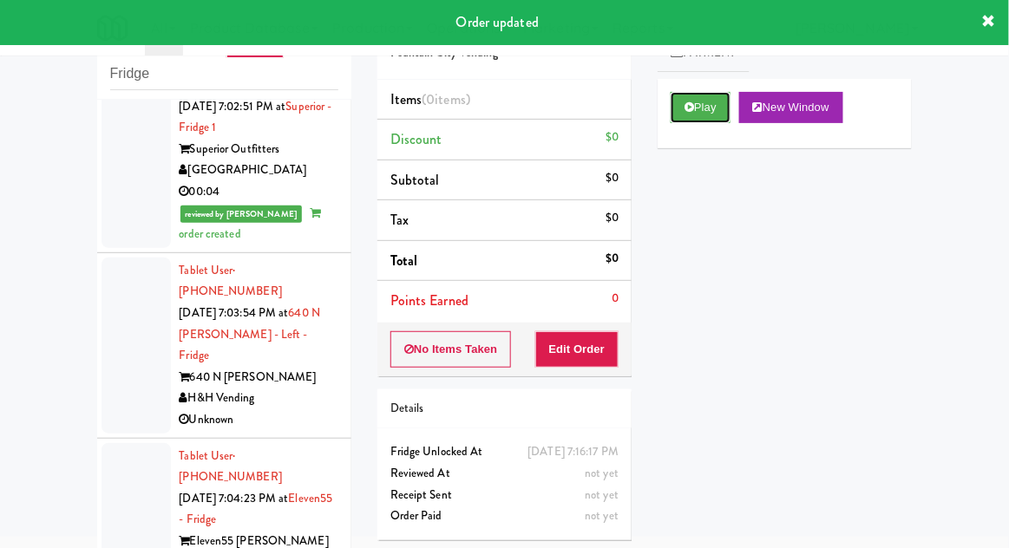
click at [681, 111] on button "Play" at bounding box center [700, 107] width 60 height 31
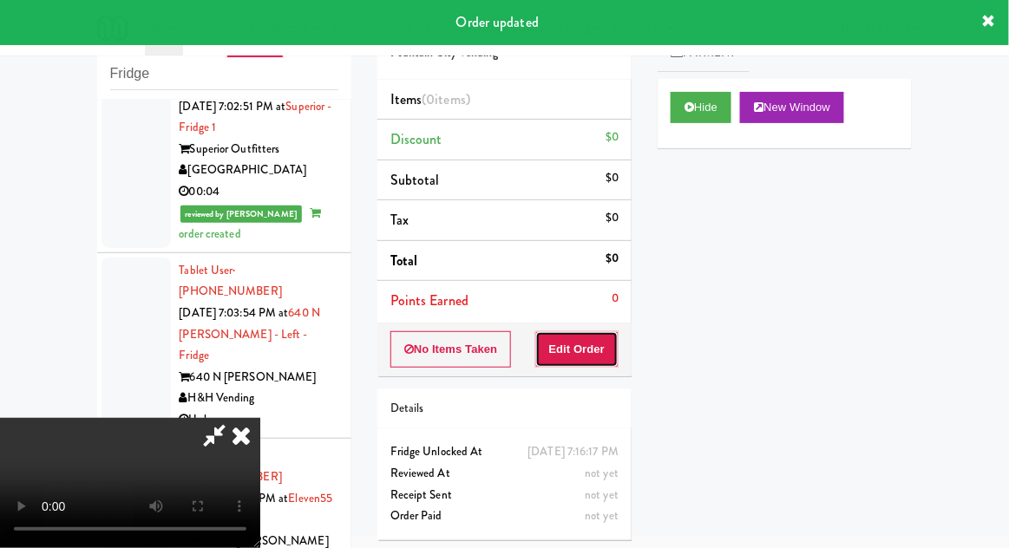
click at [608, 342] on button "Edit Order" at bounding box center [577, 349] width 84 height 36
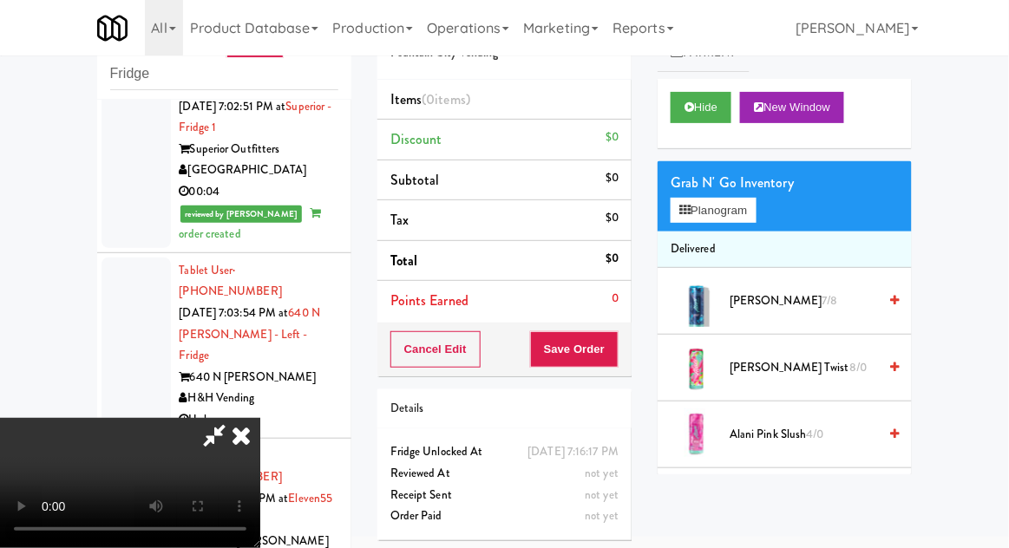
scroll to position [0, 0]
click at [716, 214] on button "Planogram" at bounding box center [712, 211] width 85 height 26
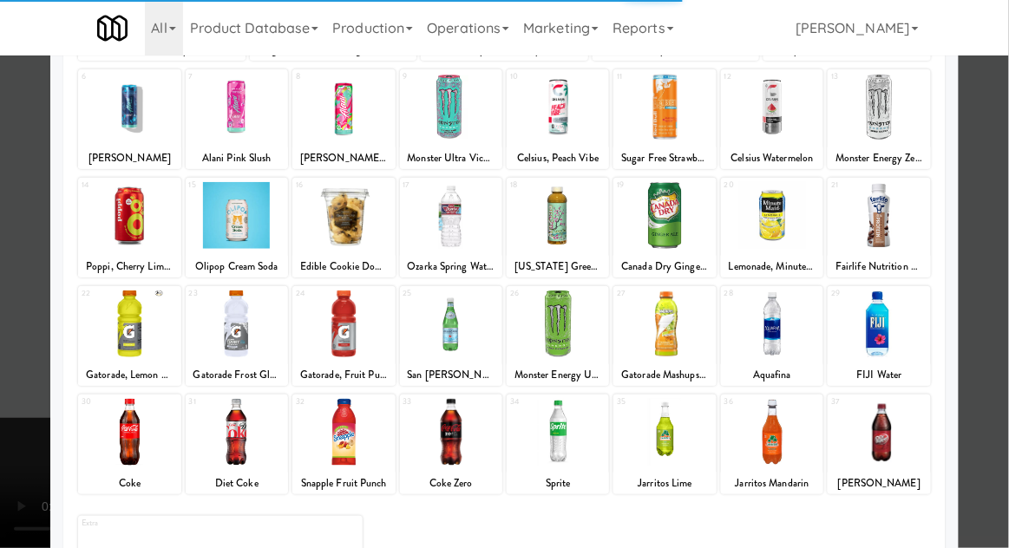
scroll to position [215, 0]
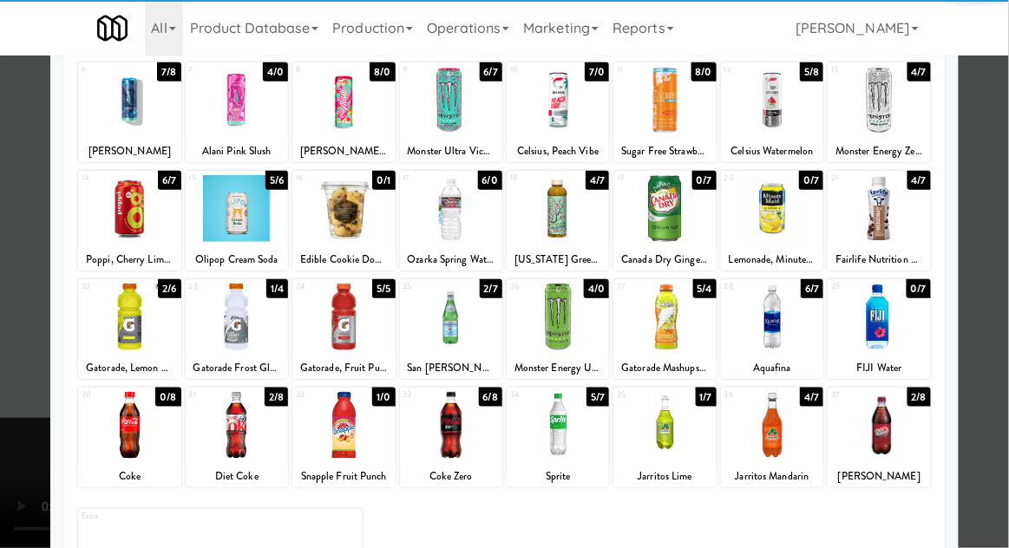
click at [902, 428] on div at bounding box center [878, 425] width 102 height 67
click at [1003, 300] on div at bounding box center [504, 274] width 1009 height 548
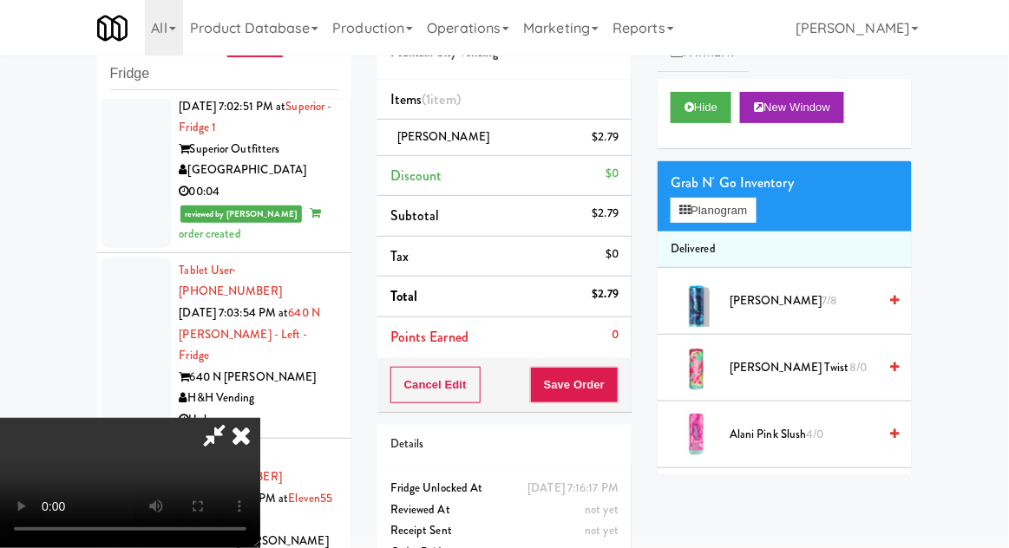
scroll to position [63, 0]
click at [628, 389] on div "Cancel Edit Save Order" at bounding box center [504, 385] width 254 height 54
click at [618, 395] on button "Save Order" at bounding box center [574, 385] width 88 height 36
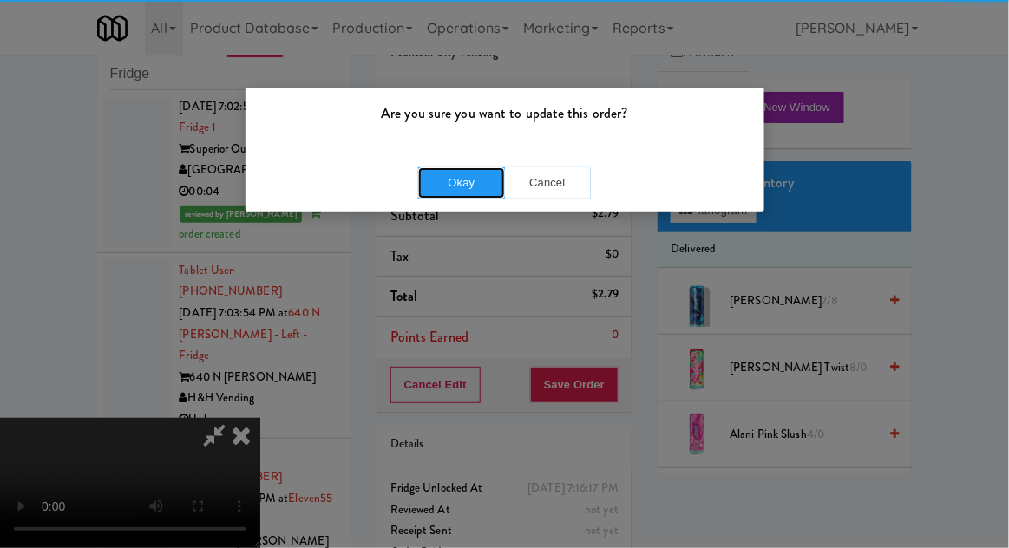
click at [444, 170] on button "Okay" at bounding box center [461, 182] width 87 height 31
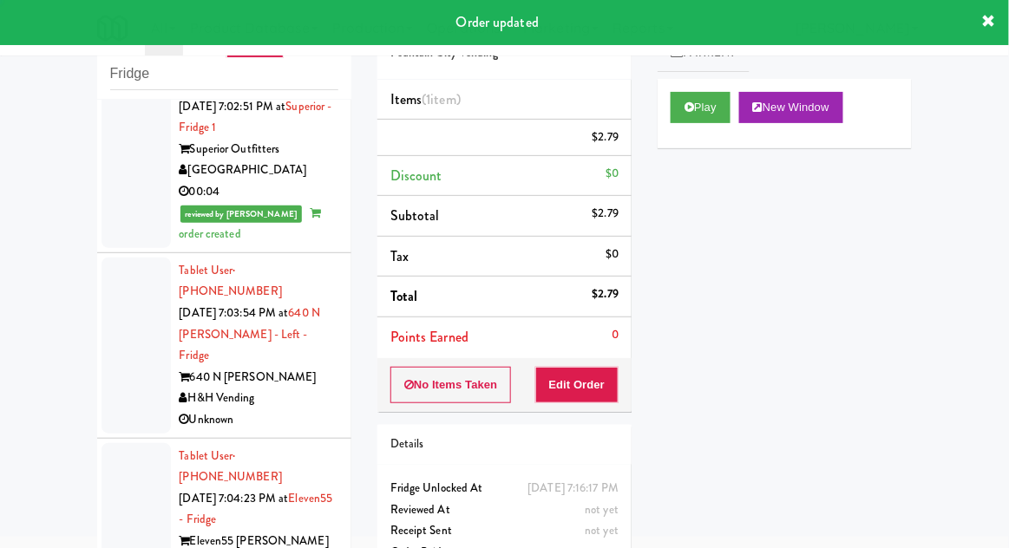
scroll to position [0, 0]
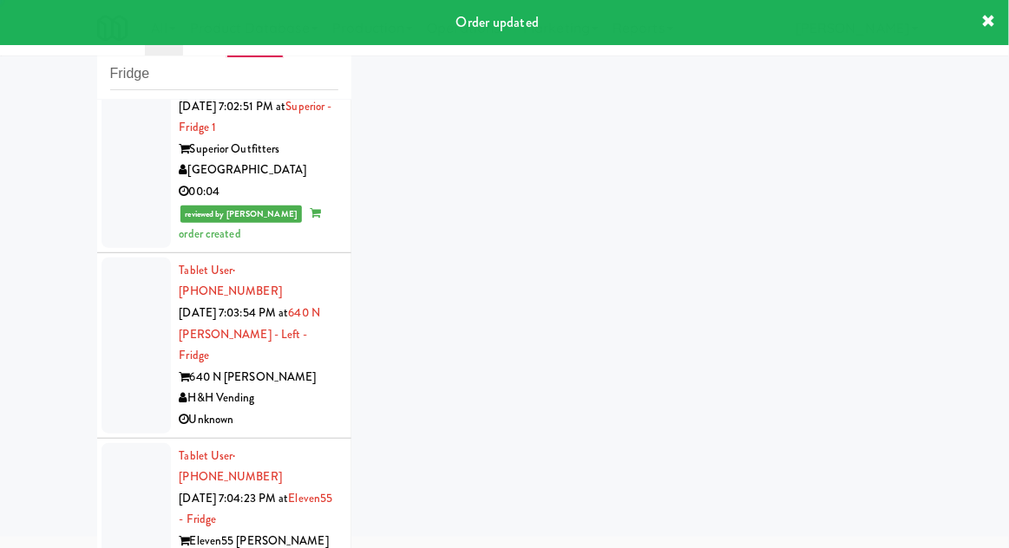
scroll to position [14808, 0]
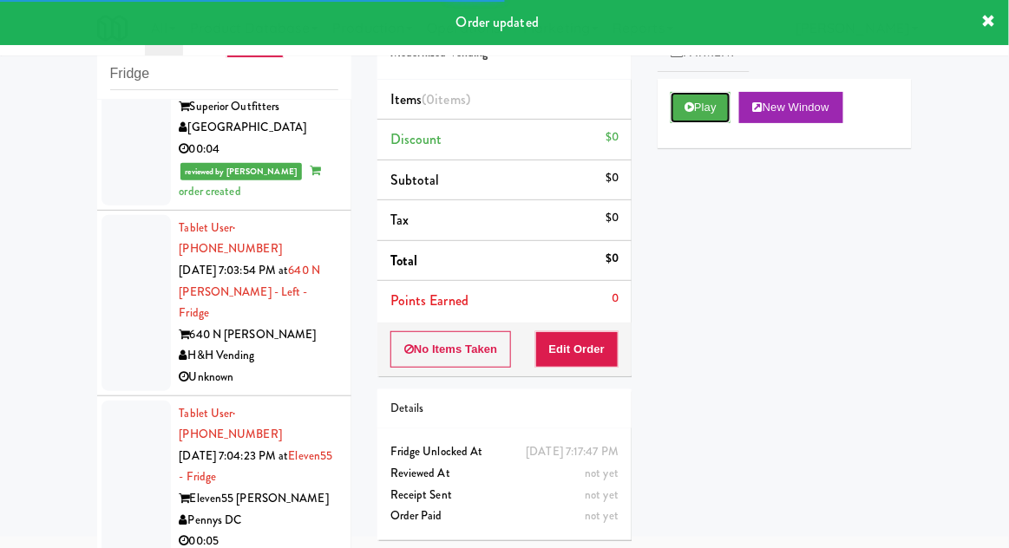
click at [685, 117] on button "Play" at bounding box center [700, 107] width 60 height 31
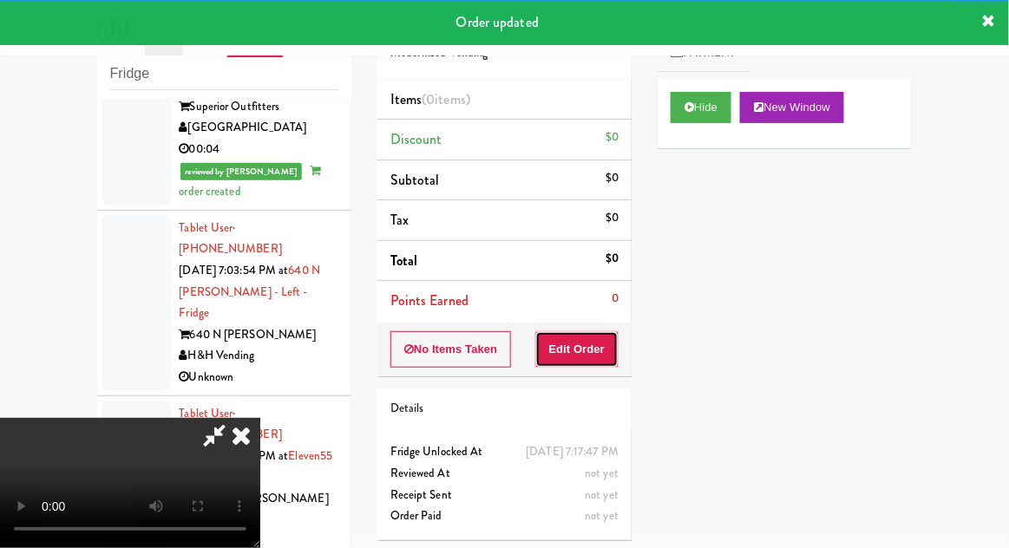
click at [585, 362] on button "Edit Order" at bounding box center [577, 349] width 84 height 36
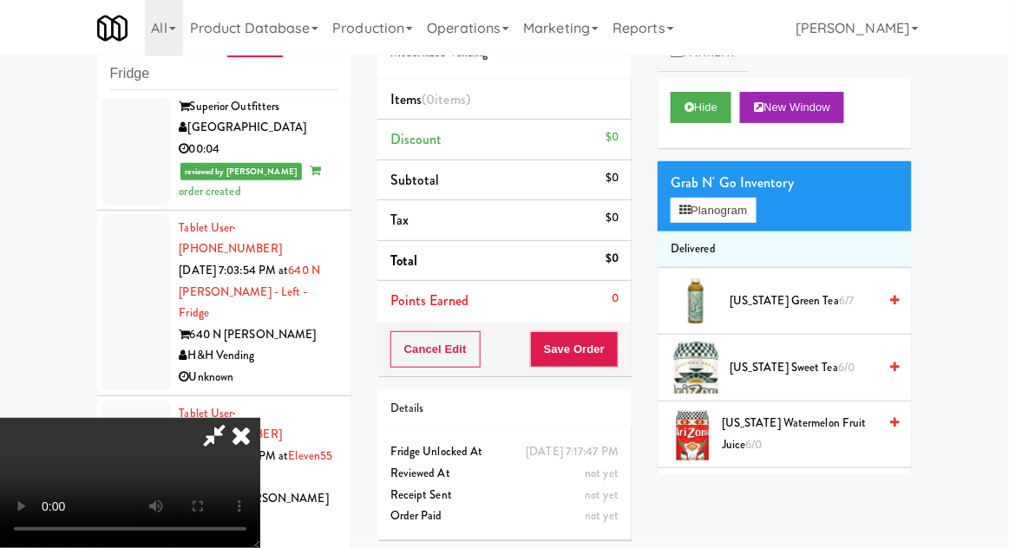
scroll to position [0, 0]
click at [749, 212] on button "Planogram" at bounding box center [712, 211] width 85 height 26
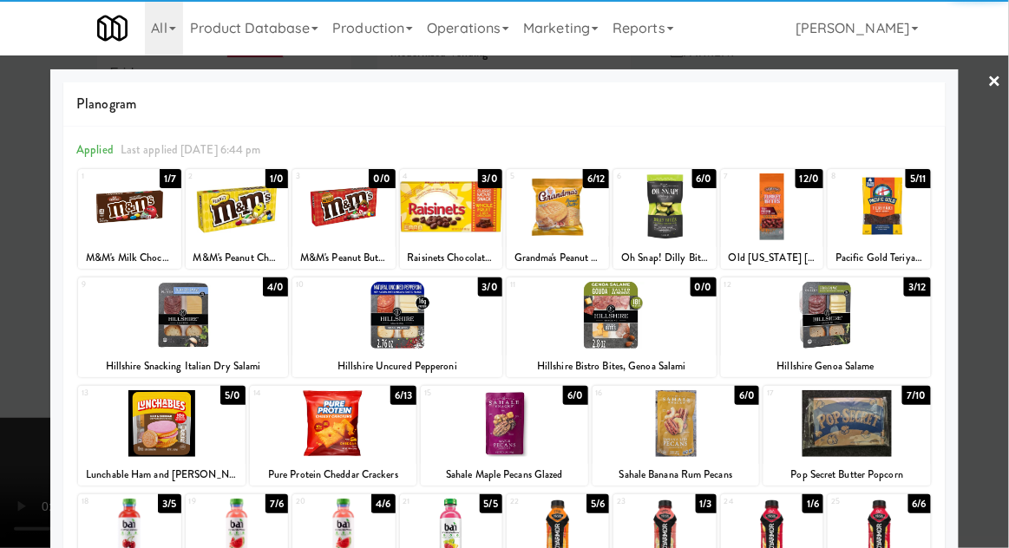
click at [899, 217] on div at bounding box center [878, 206] width 102 height 67
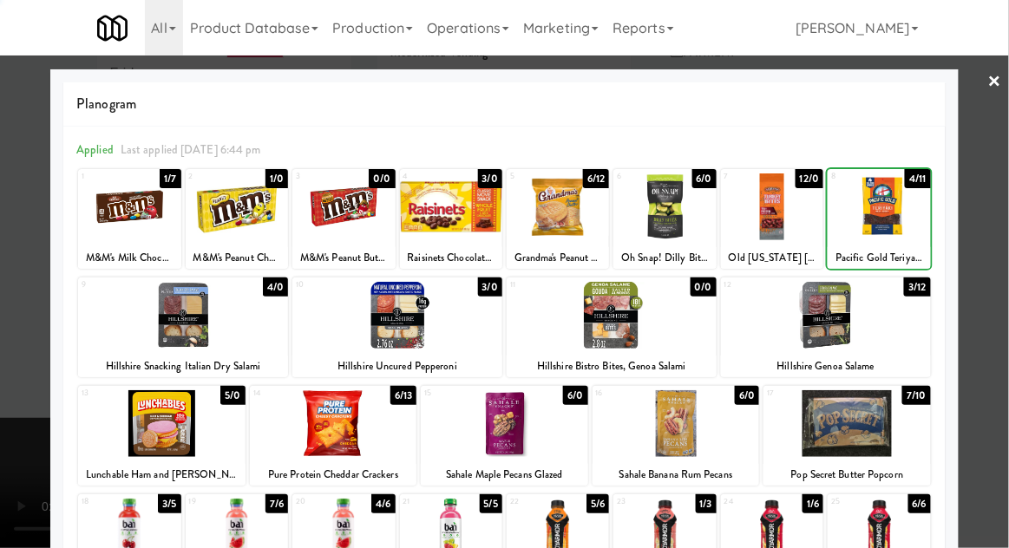
click at [996, 228] on div at bounding box center [504, 274] width 1009 height 548
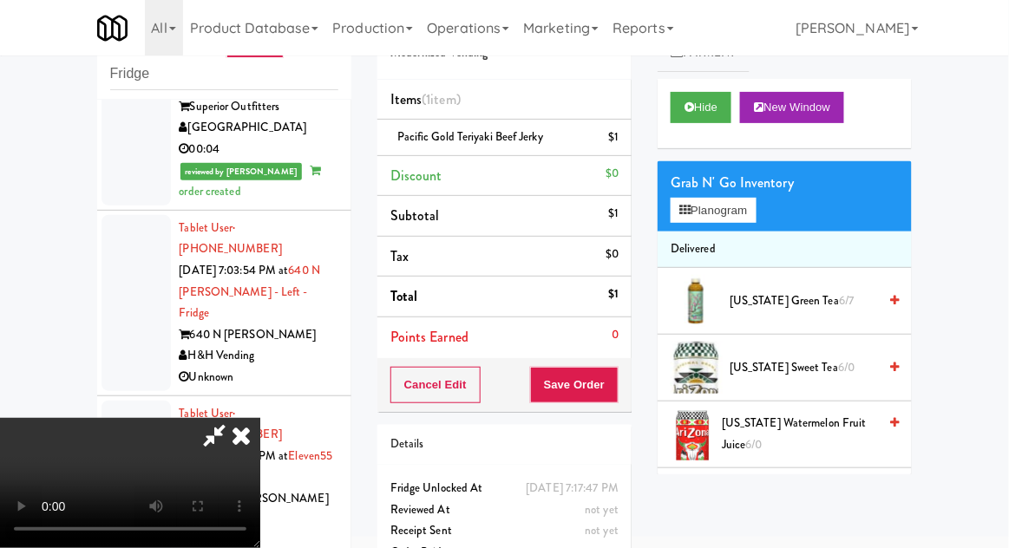
scroll to position [63, 0]
click at [608, 388] on button "Save Order" at bounding box center [574, 385] width 88 height 36
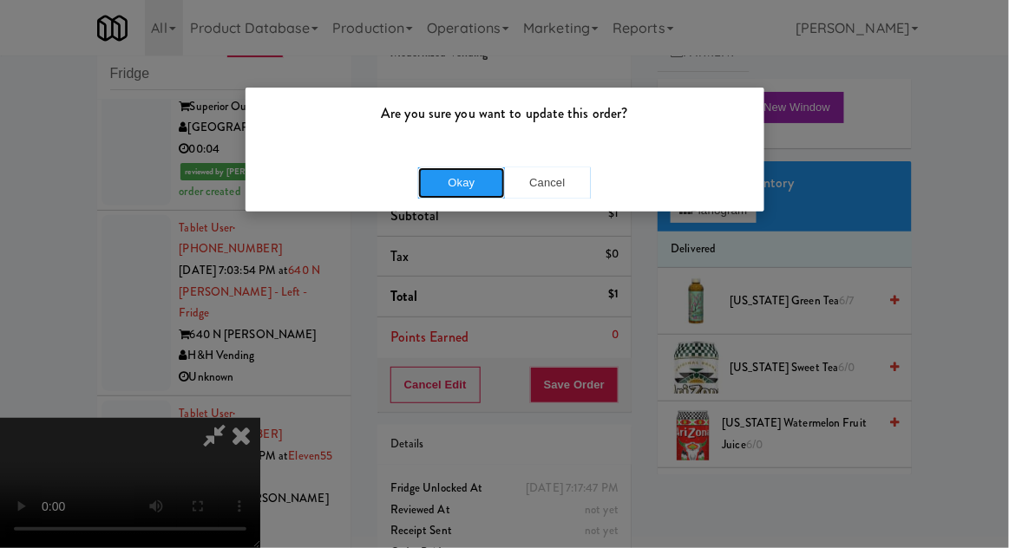
click at [452, 193] on button "Okay" at bounding box center [461, 182] width 87 height 31
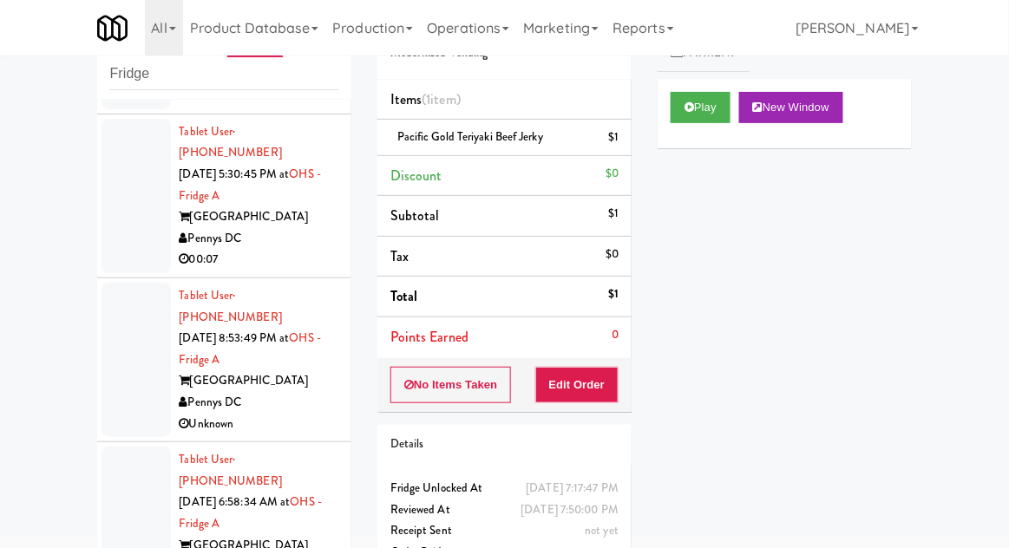
scroll to position [0, 0]
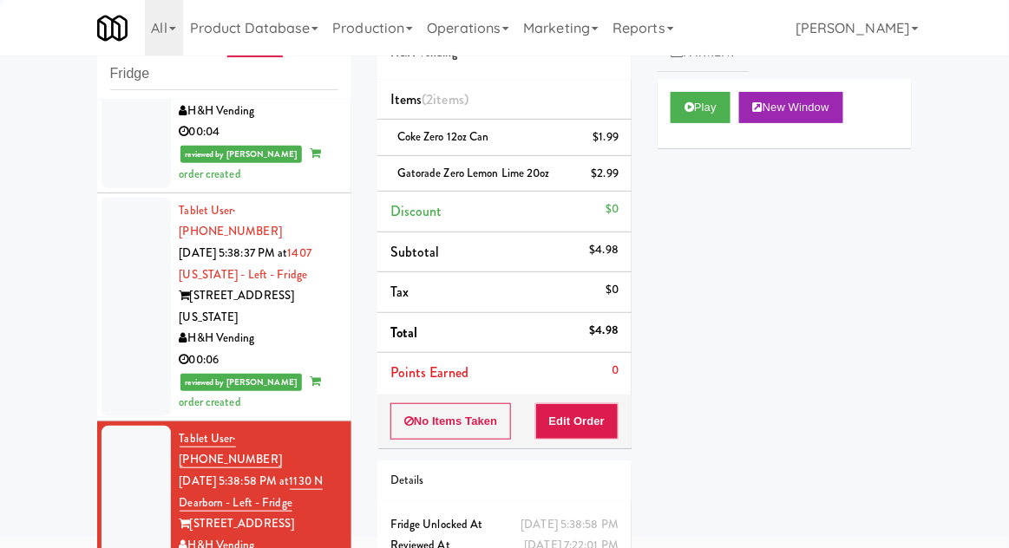
scroll to position [2264, 0]
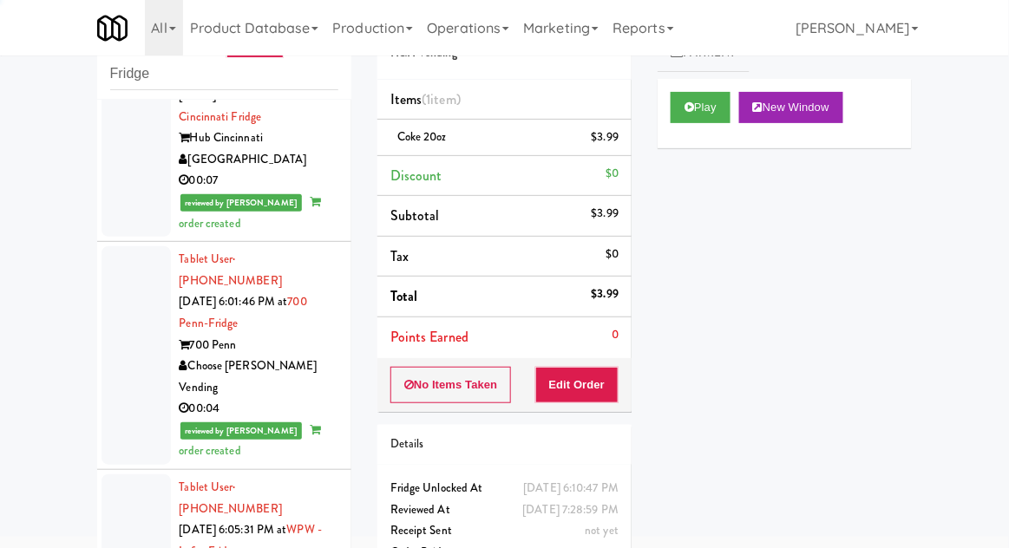
scroll to position [4964, 0]
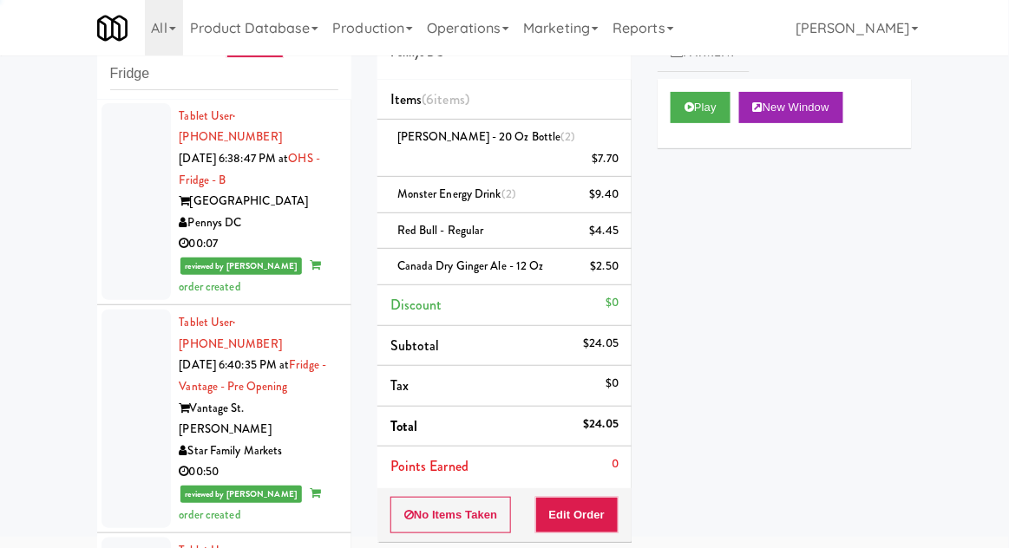
scroll to position [9995, 0]
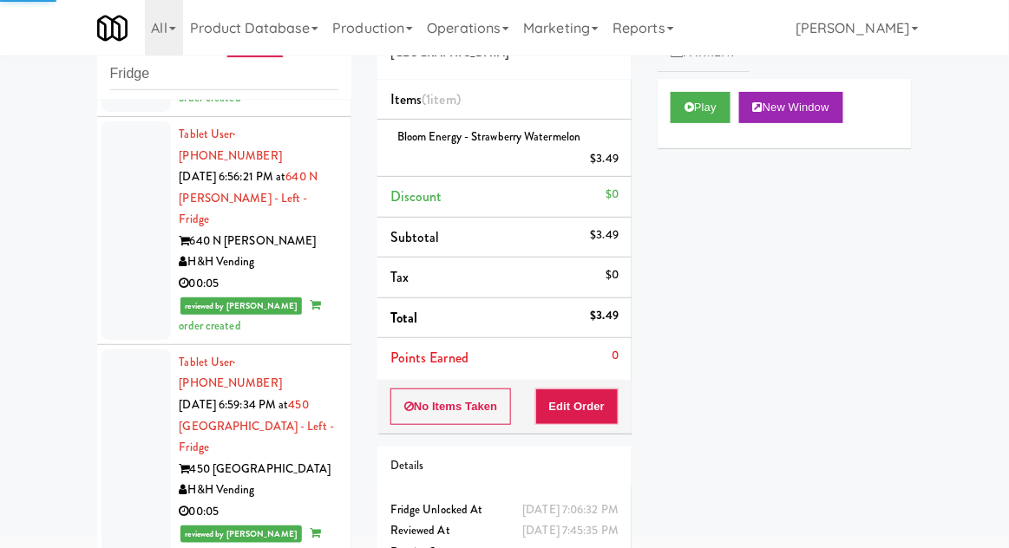
scroll to position [13219, 0]
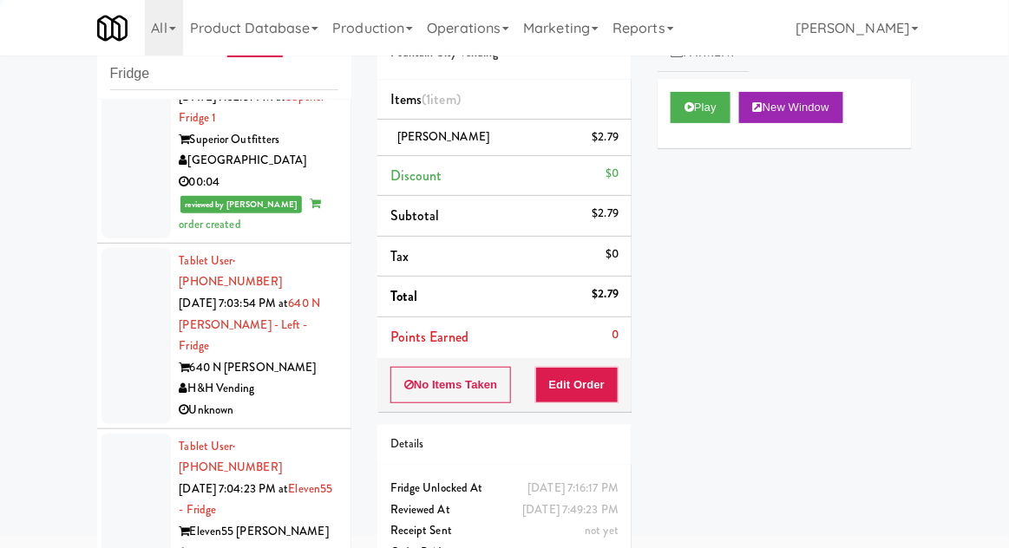
scroll to position [14851, 0]
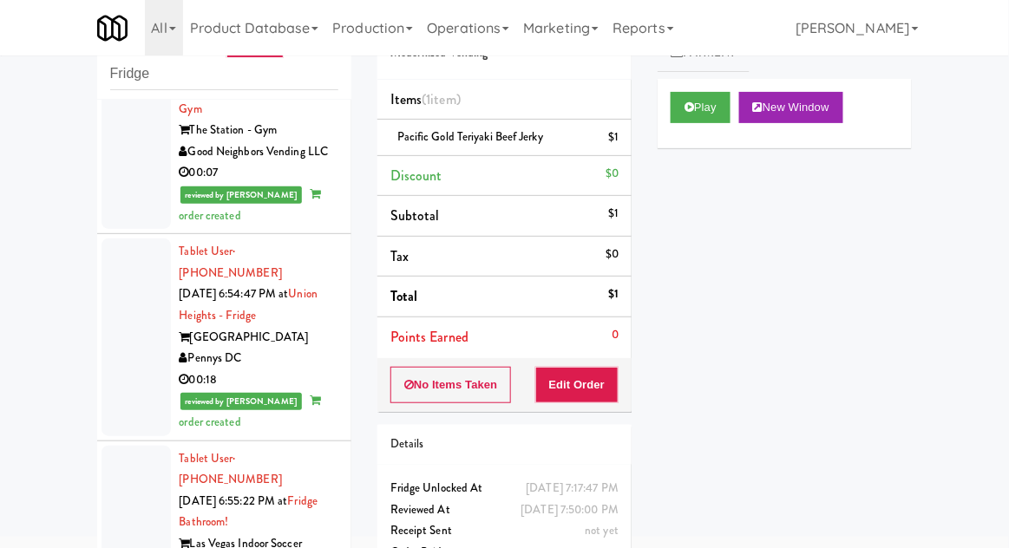
scroll to position [12674, 0]
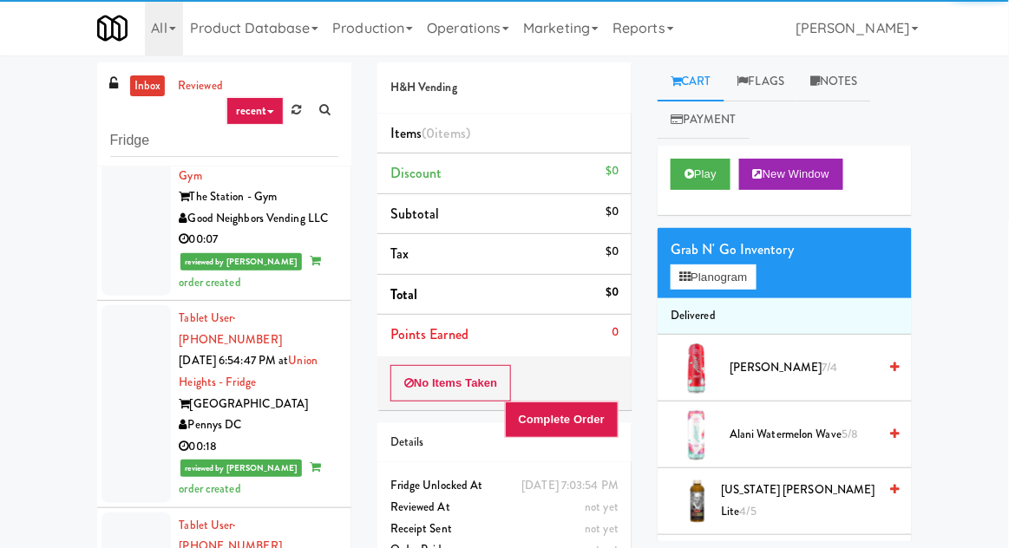
click at [832, 70] on link "Notes" at bounding box center [834, 81] width 74 height 39
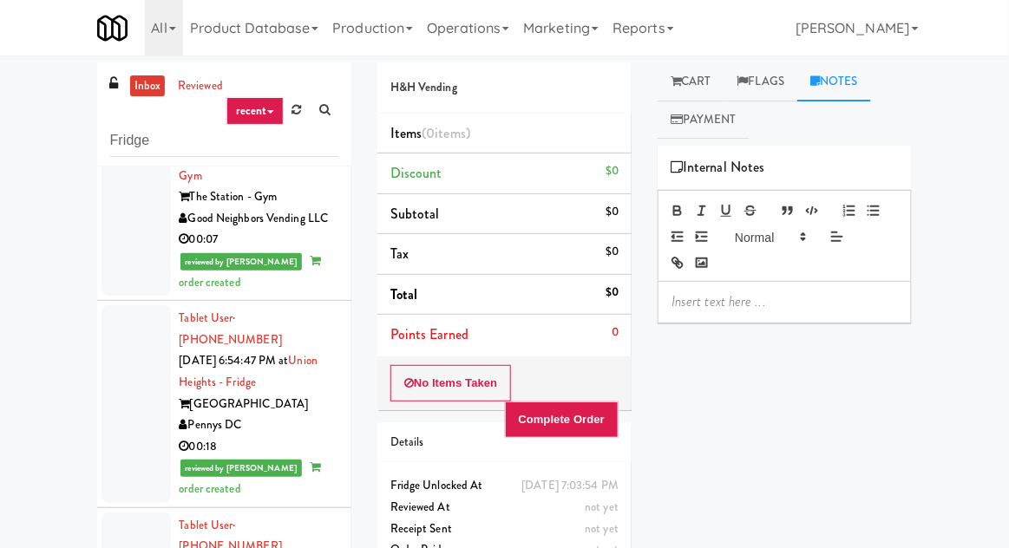
click at [724, 79] on link "Cart" at bounding box center [690, 81] width 67 height 39
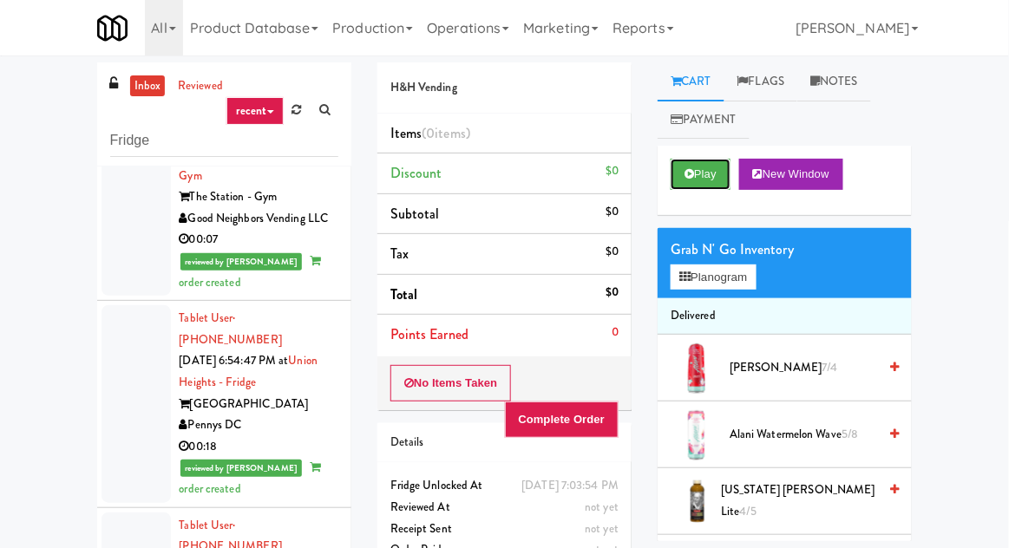
click at [715, 168] on button "Play" at bounding box center [700, 174] width 60 height 31
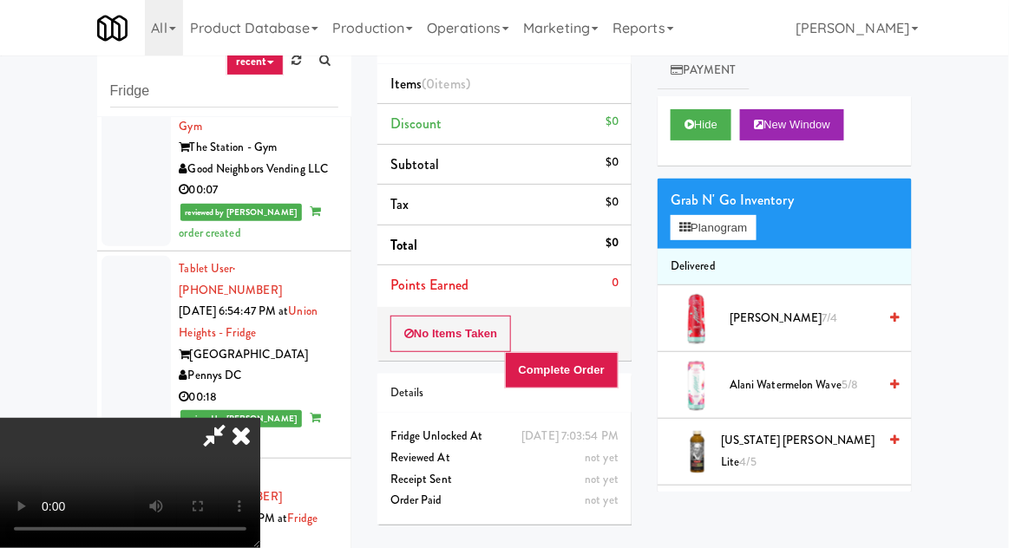
scroll to position [67, 0]
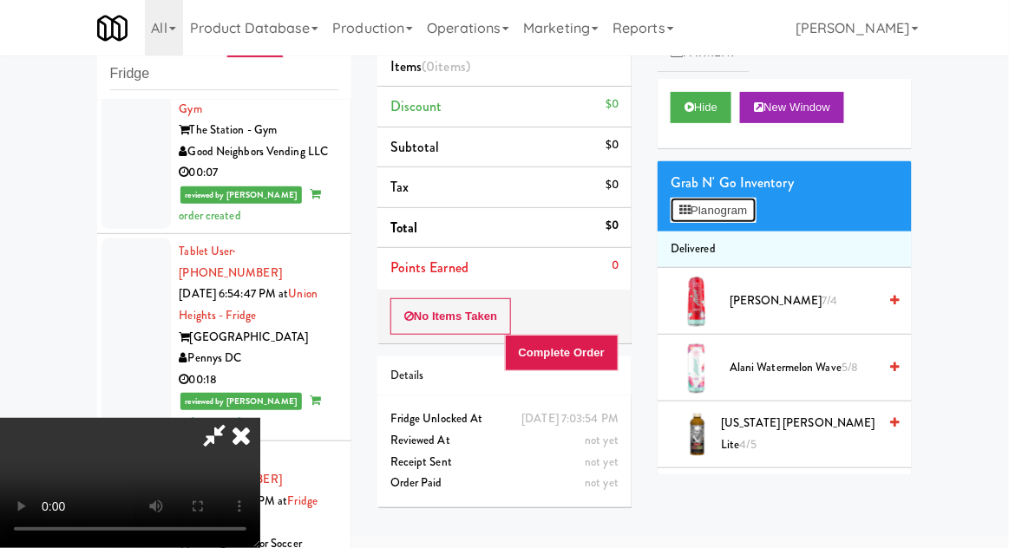
click at [746, 199] on button "Planogram" at bounding box center [712, 211] width 85 height 26
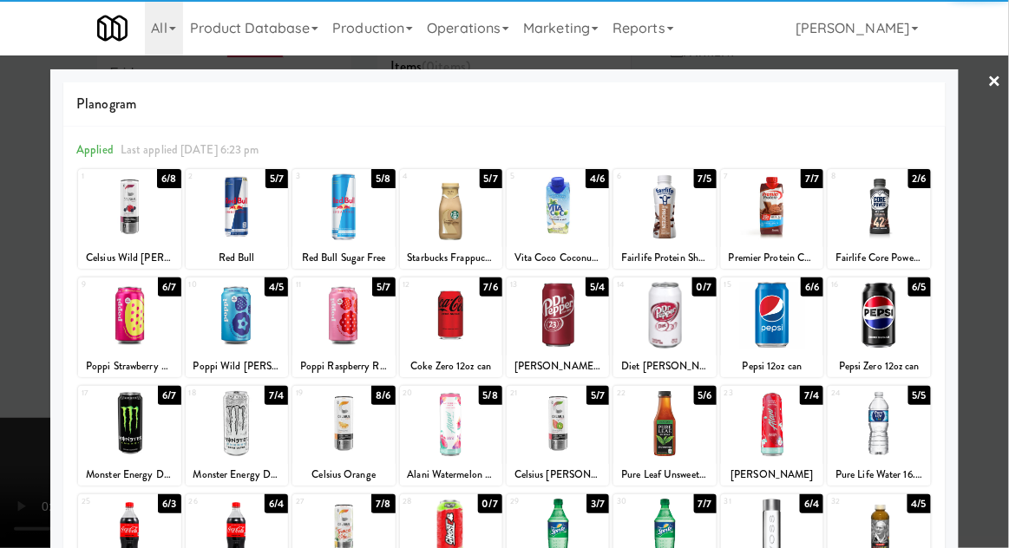
click at [336, 323] on div at bounding box center [343, 315] width 102 height 67
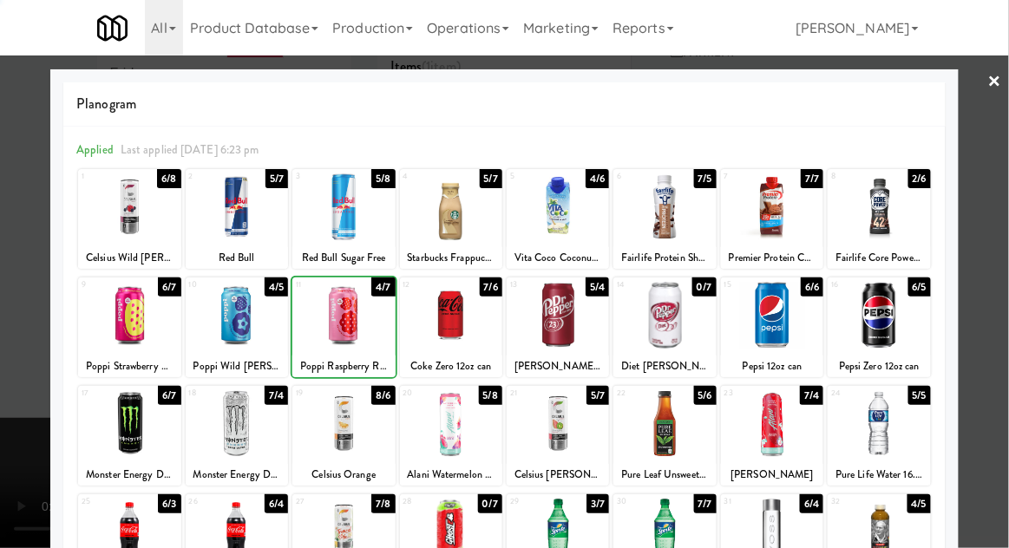
click at [1004, 209] on div at bounding box center [504, 274] width 1009 height 548
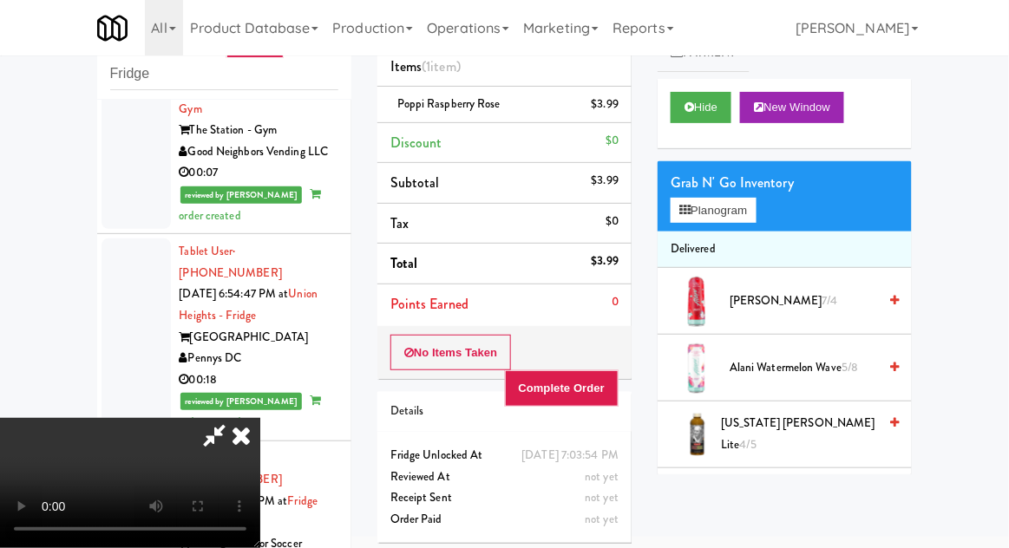
scroll to position [63, 0]
click at [611, 395] on button "Complete Order" at bounding box center [562, 388] width 114 height 36
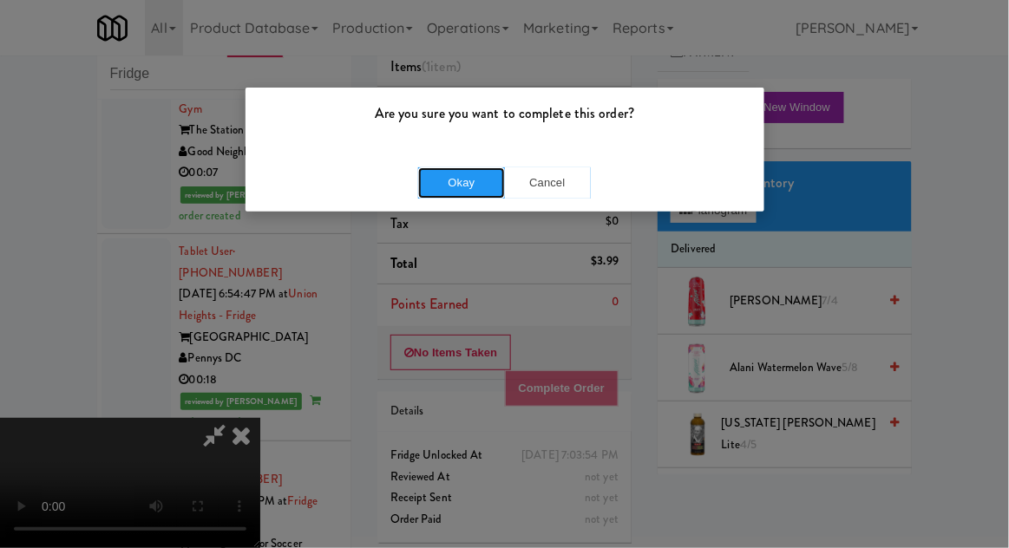
click at [452, 188] on button "Okay" at bounding box center [461, 182] width 87 height 31
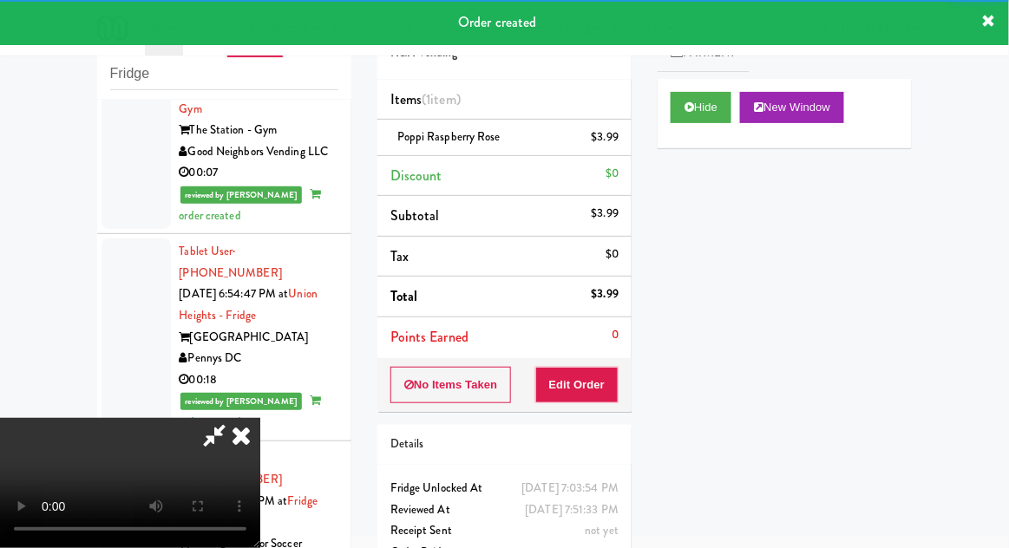
scroll to position [0, 0]
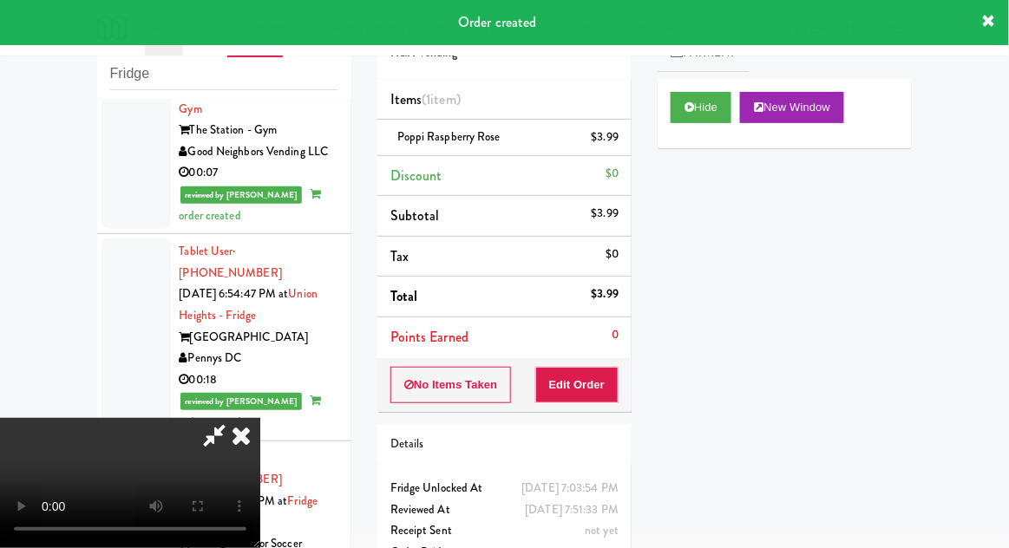
click at [260, 418] on icon at bounding box center [241, 435] width 38 height 35
